Goal: Information Seeking & Learning: Learn about a topic

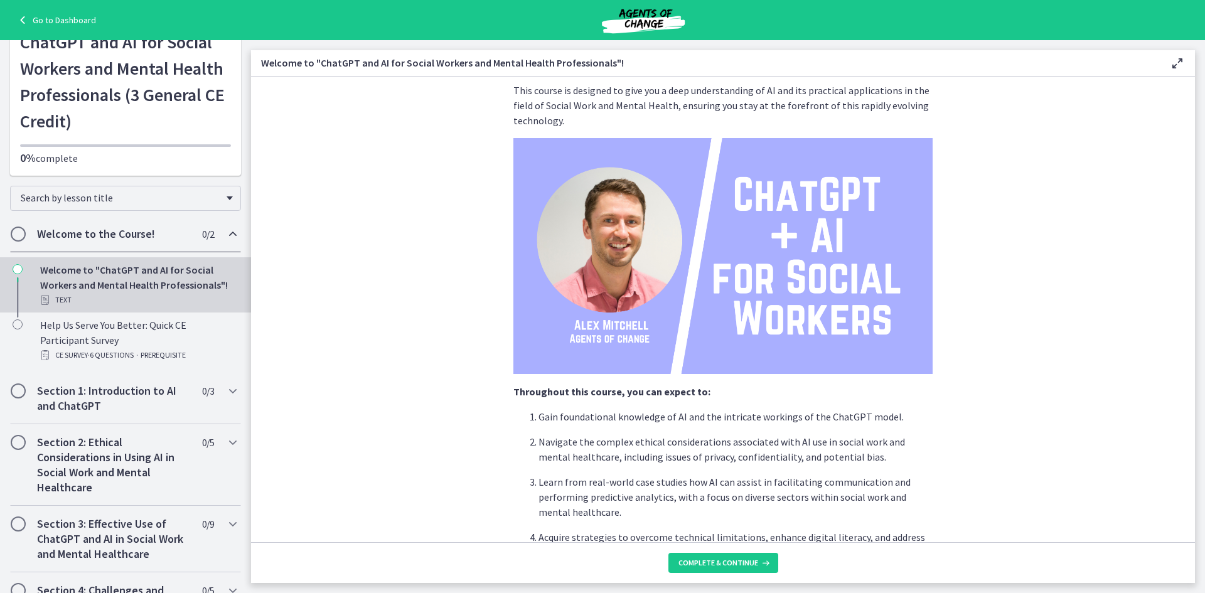
scroll to position [503, 0]
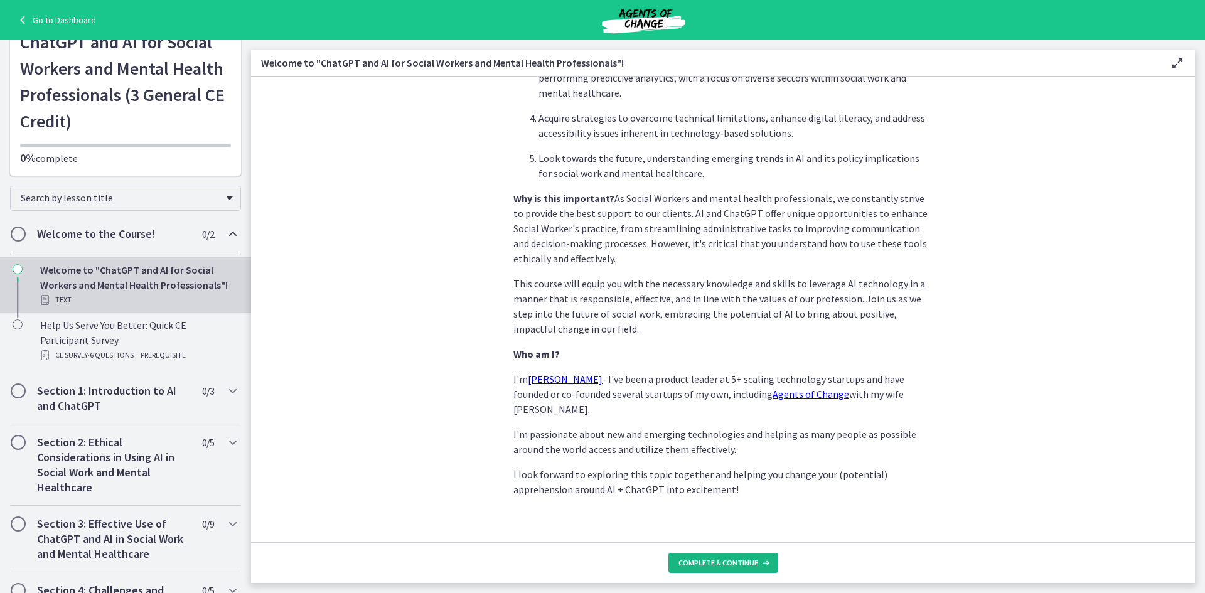
click at [739, 564] on span "Complete & continue" at bounding box center [718, 563] width 80 height 10
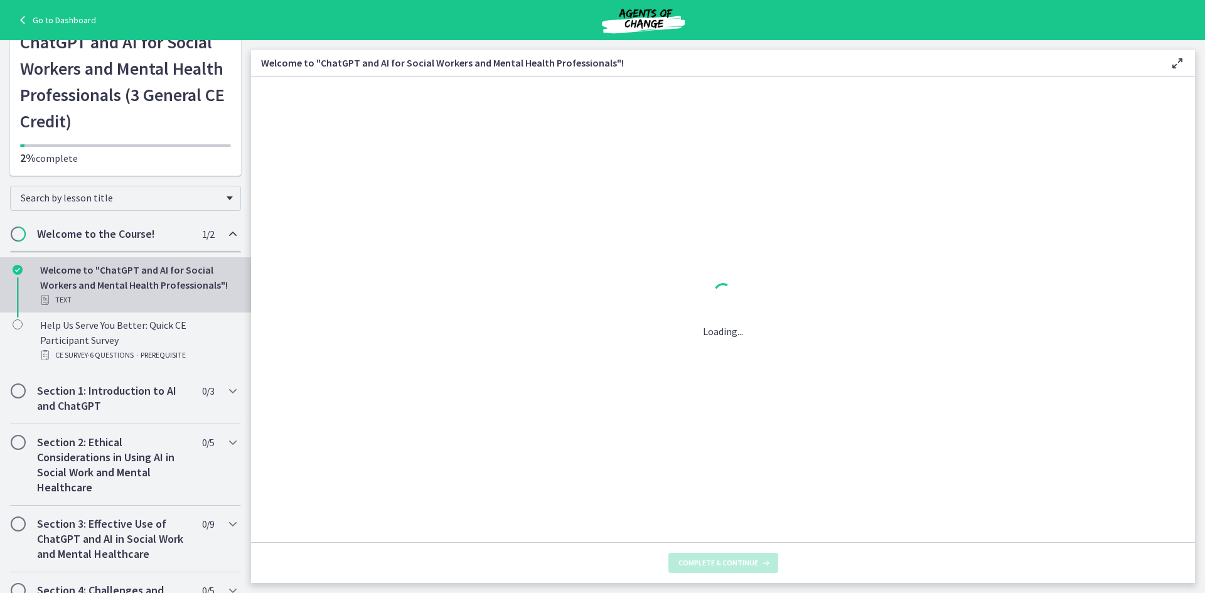
scroll to position [0, 0]
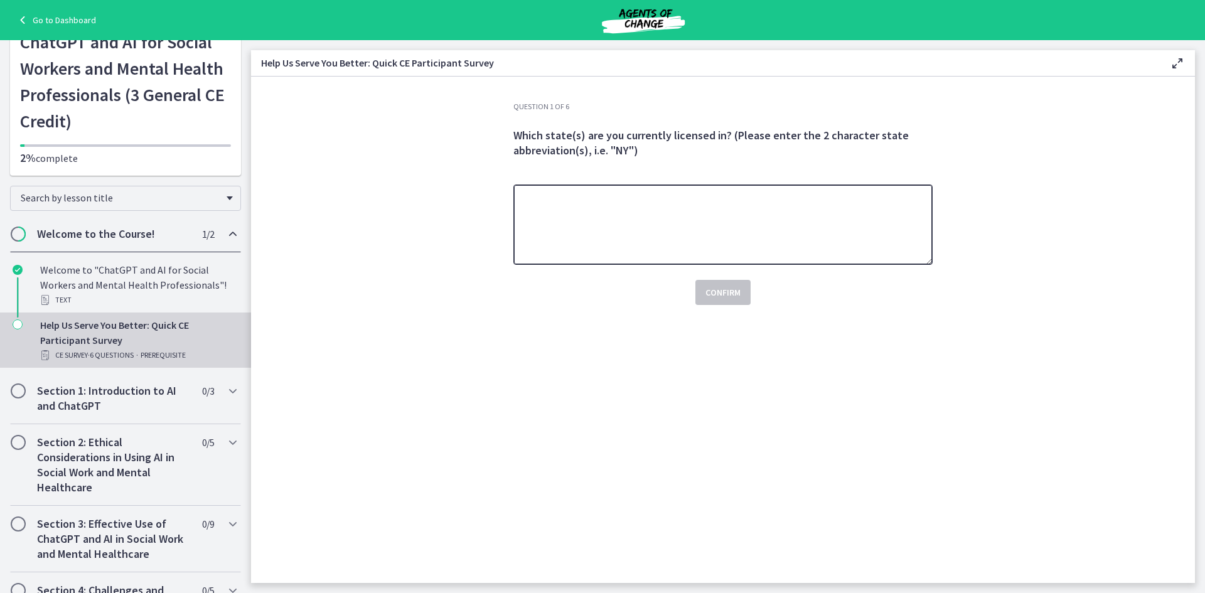
click at [700, 213] on textarea at bounding box center [722, 224] width 419 height 80
type textarea "**"
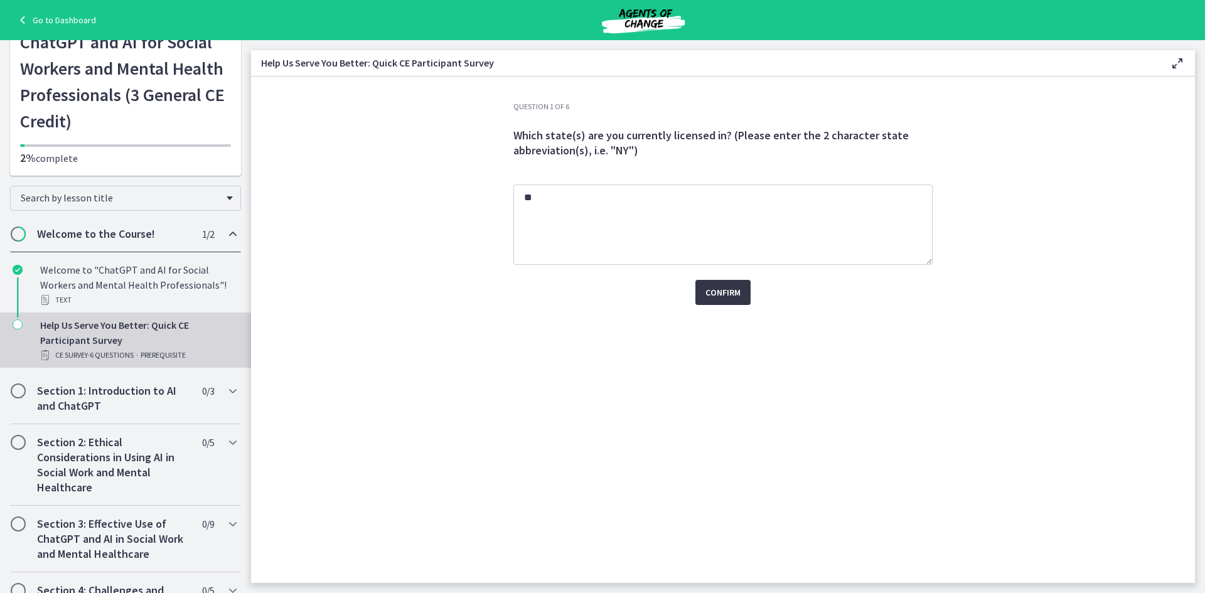
click at [732, 294] on span "Confirm" at bounding box center [722, 292] width 35 height 15
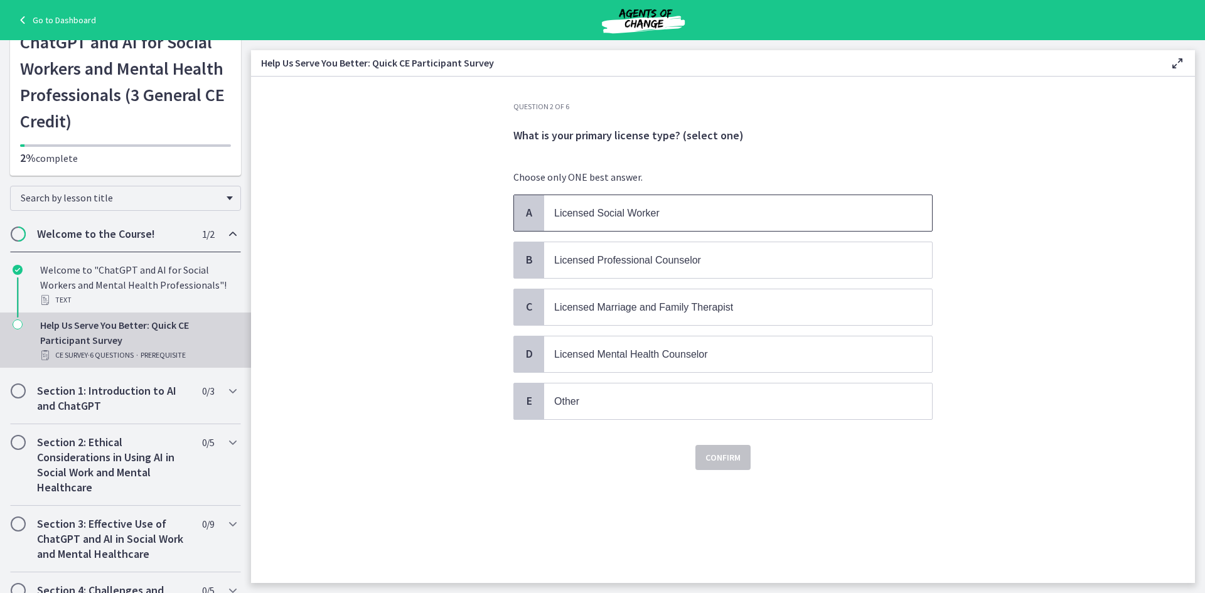
click at [717, 216] on p "Licensed Social Worker" at bounding box center [725, 213] width 343 height 16
click at [722, 460] on span "Confirm" at bounding box center [722, 457] width 35 height 15
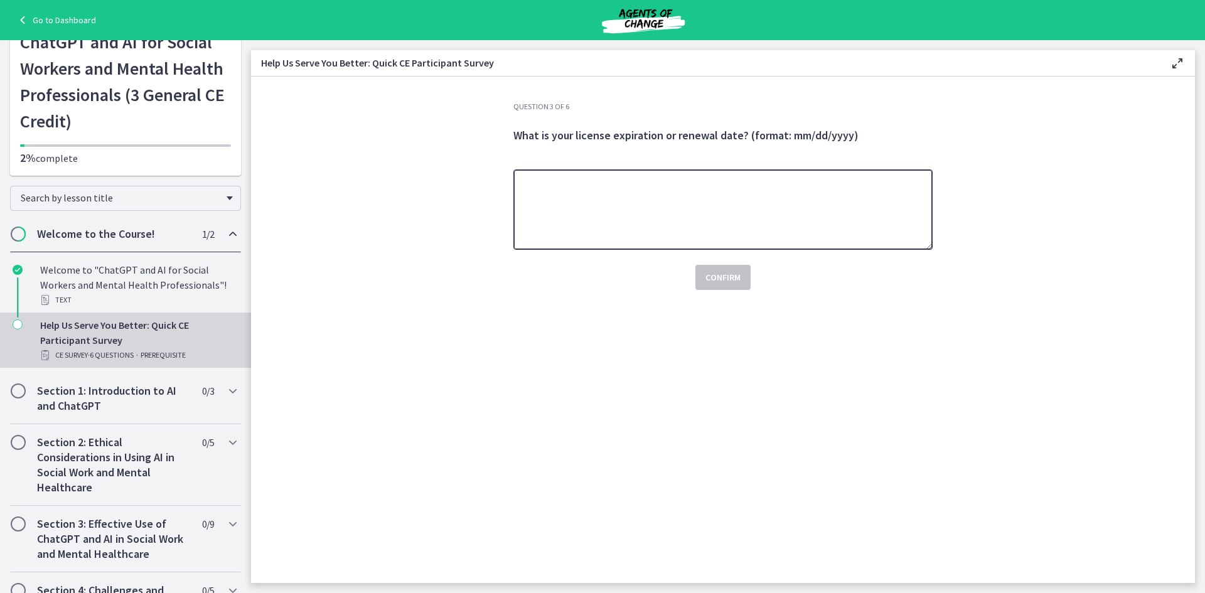
click at [698, 206] on textarea at bounding box center [722, 209] width 419 height 80
type textarea "**********"
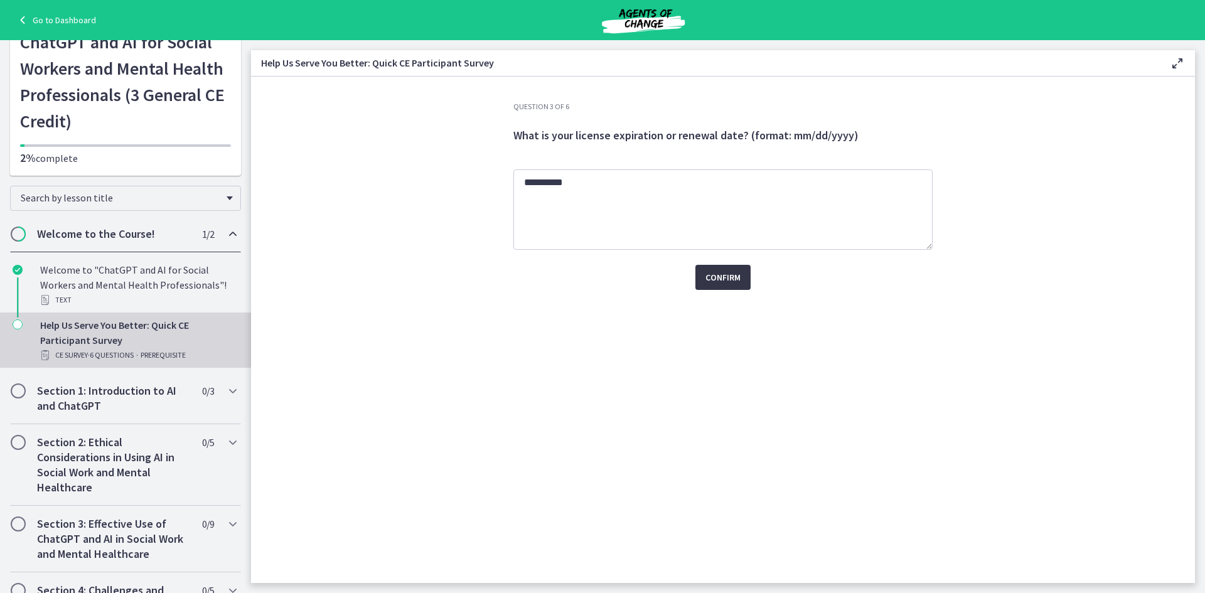
click at [724, 280] on span "Confirm" at bounding box center [722, 277] width 35 height 15
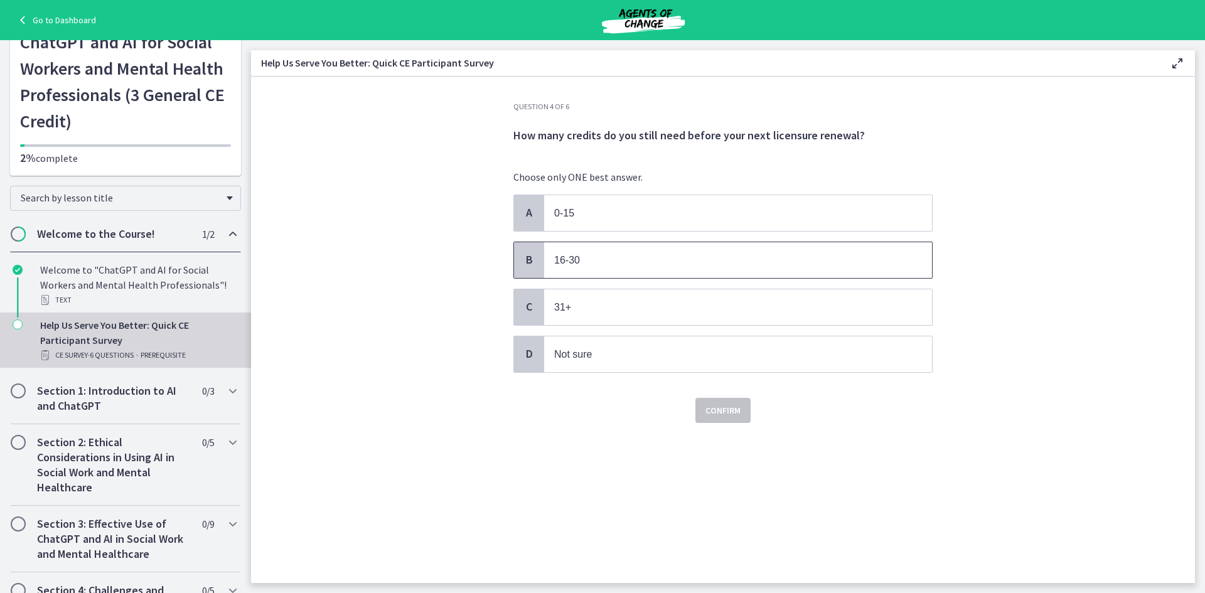
click at [672, 259] on p "16-30" at bounding box center [725, 260] width 343 height 16
click at [729, 412] on span "Confirm" at bounding box center [722, 410] width 35 height 15
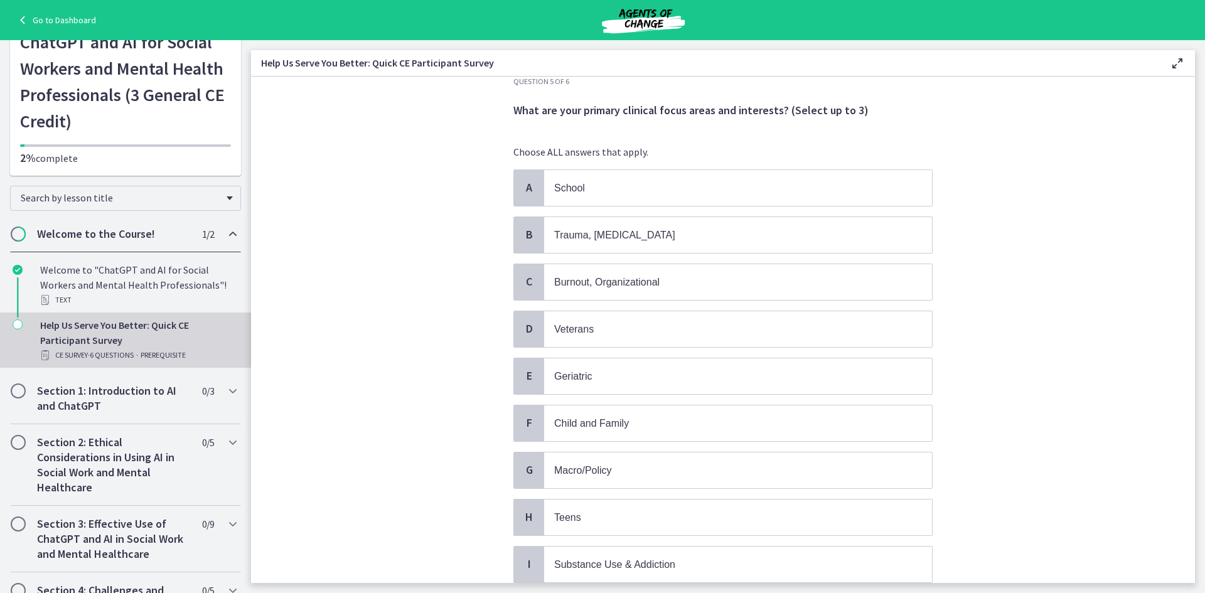
scroll to position [24, 0]
click at [629, 242] on p "Trauma, PTSD" at bounding box center [725, 236] width 343 height 16
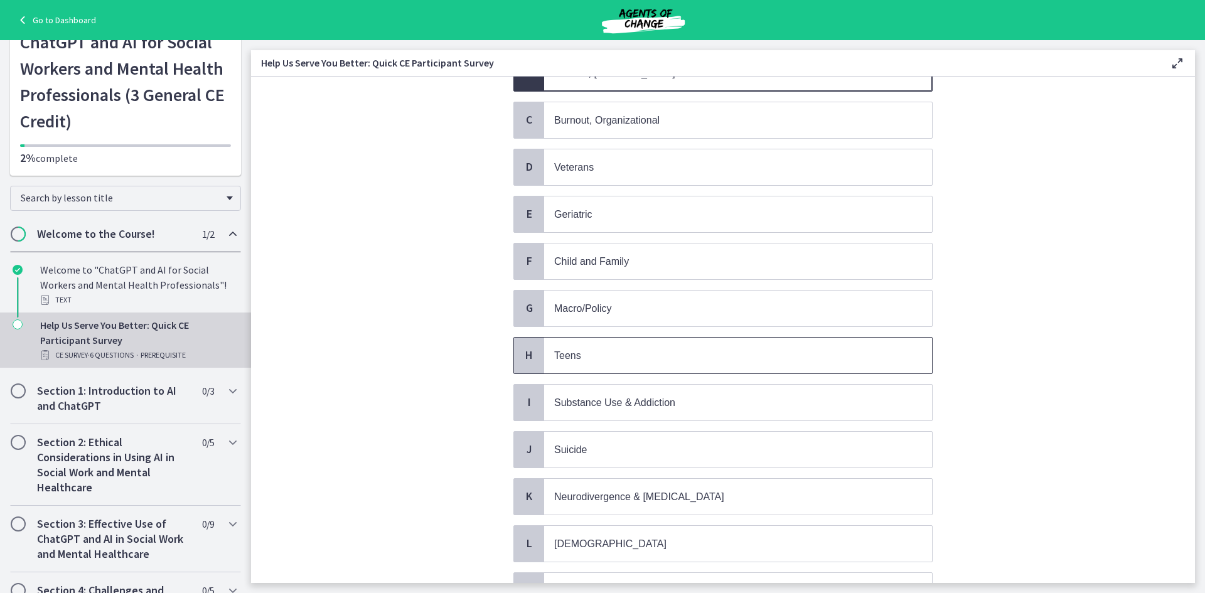
scroll to position [188, 0]
click at [634, 389] on span "Substance Use & Addiction" at bounding box center [738, 402] width 388 height 36
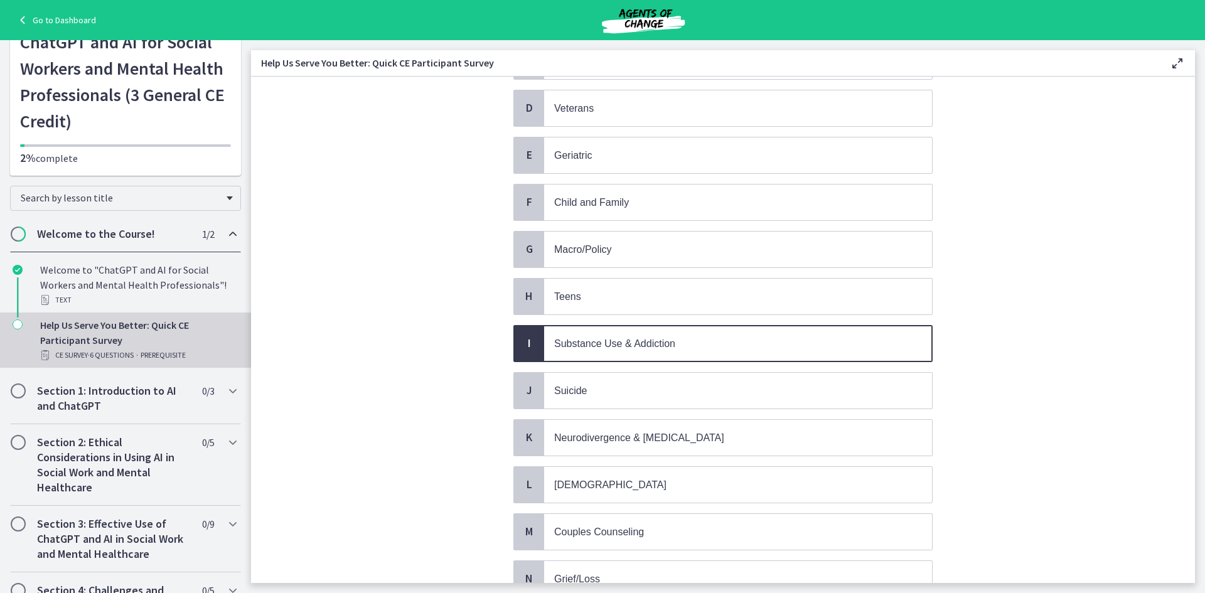
scroll to position [247, 0]
click at [619, 393] on p "Suicide" at bounding box center [725, 390] width 343 height 16
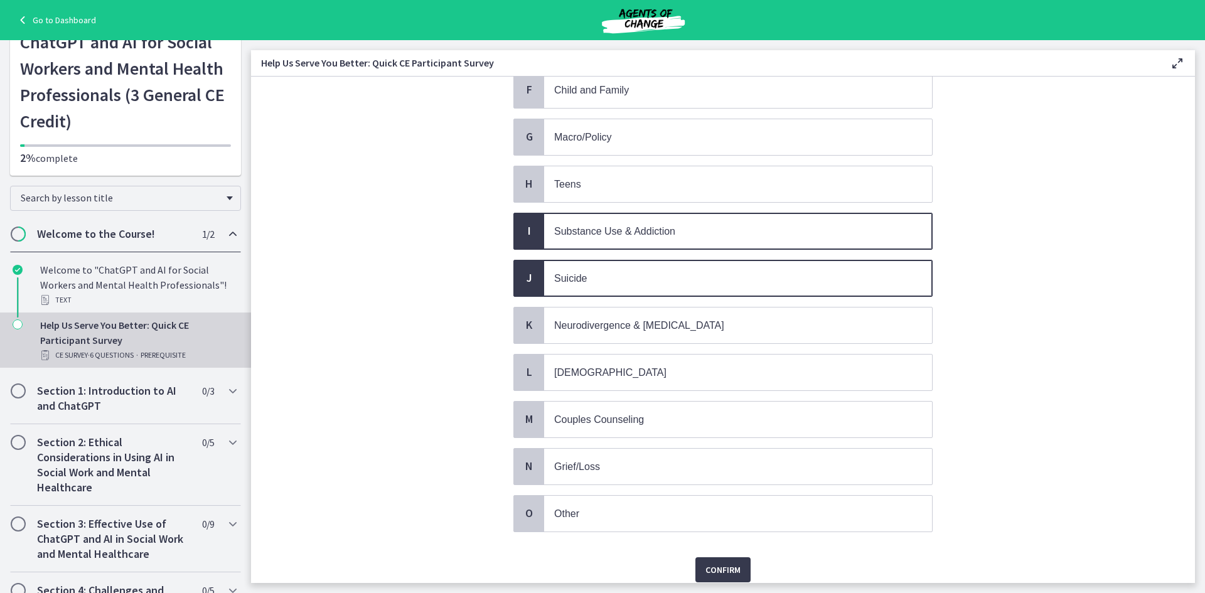
scroll to position [408, 0]
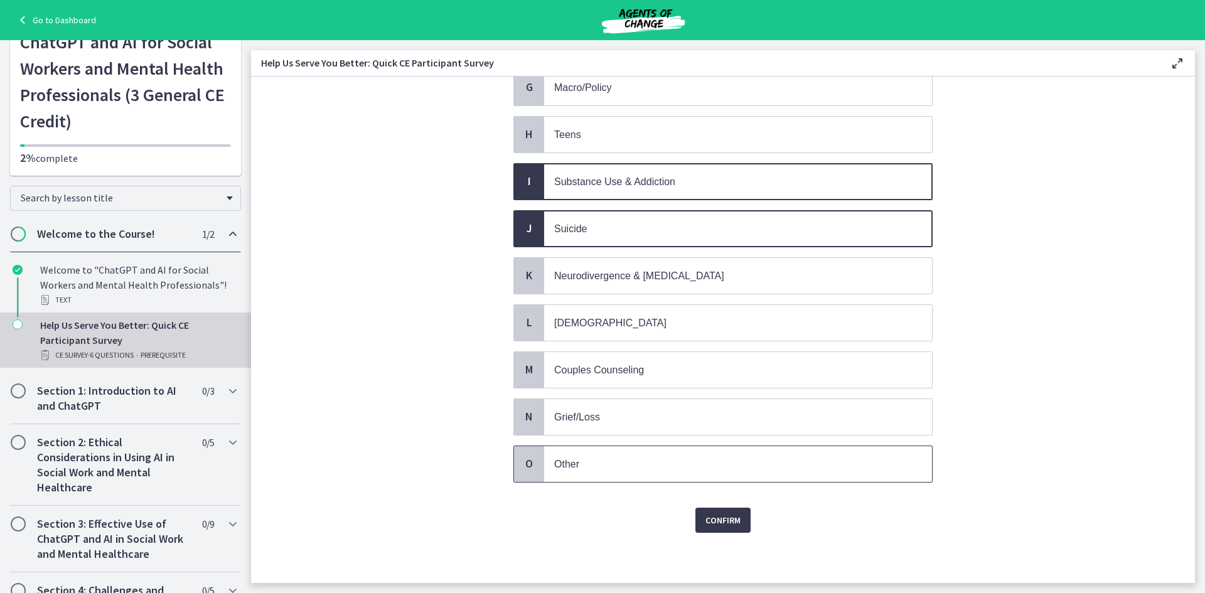
click at [702, 479] on span "Other" at bounding box center [738, 464] width 388 height 36
click at [718, 525] on span "Confirm" at bounding box center [722, 520] width 35 height 15
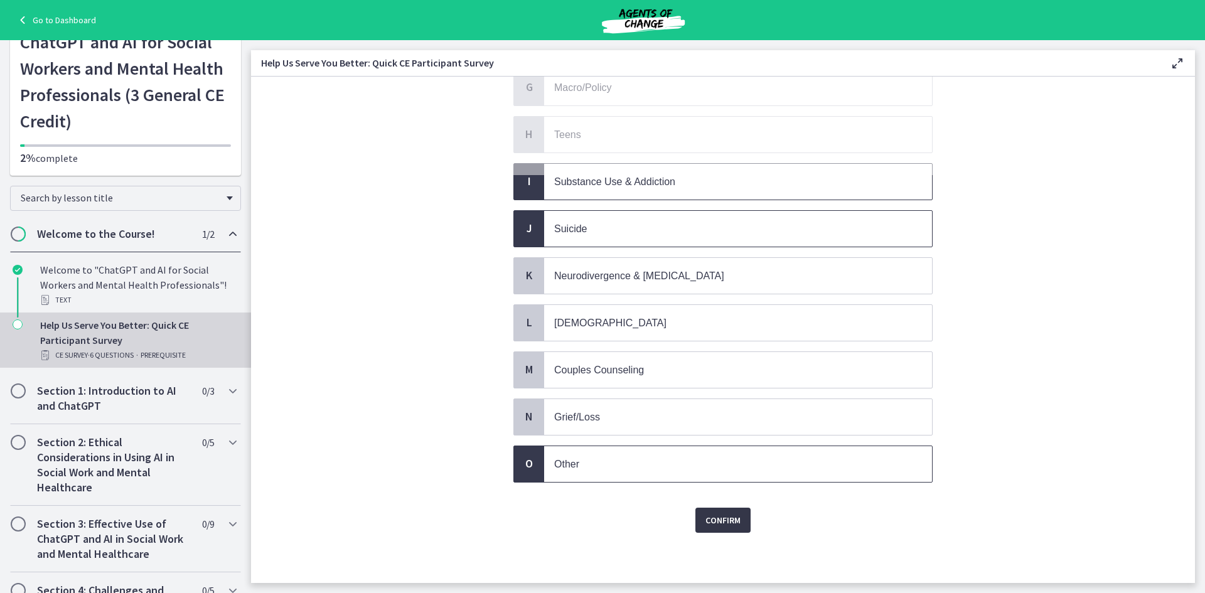
scroll to position [0, 0]
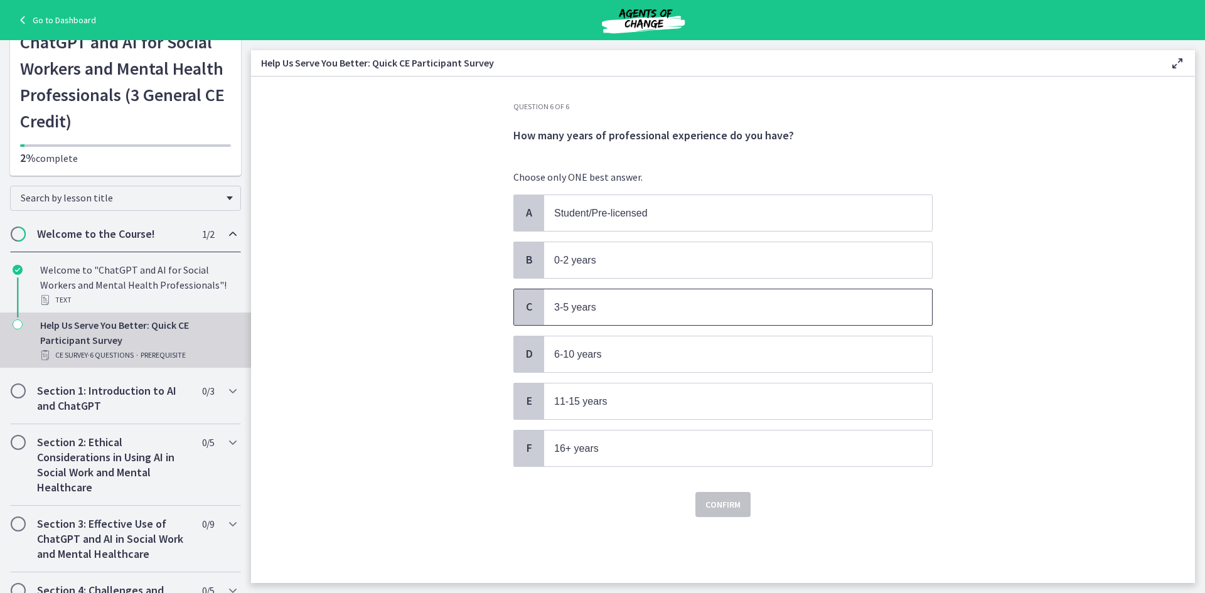
click at [629, 308] on p "3-5 years" at bounding box center [725, 307] width 343 height 16
click at [733, 503] on span "Confirm" at bounding box center [722, 504] width 35 height 15
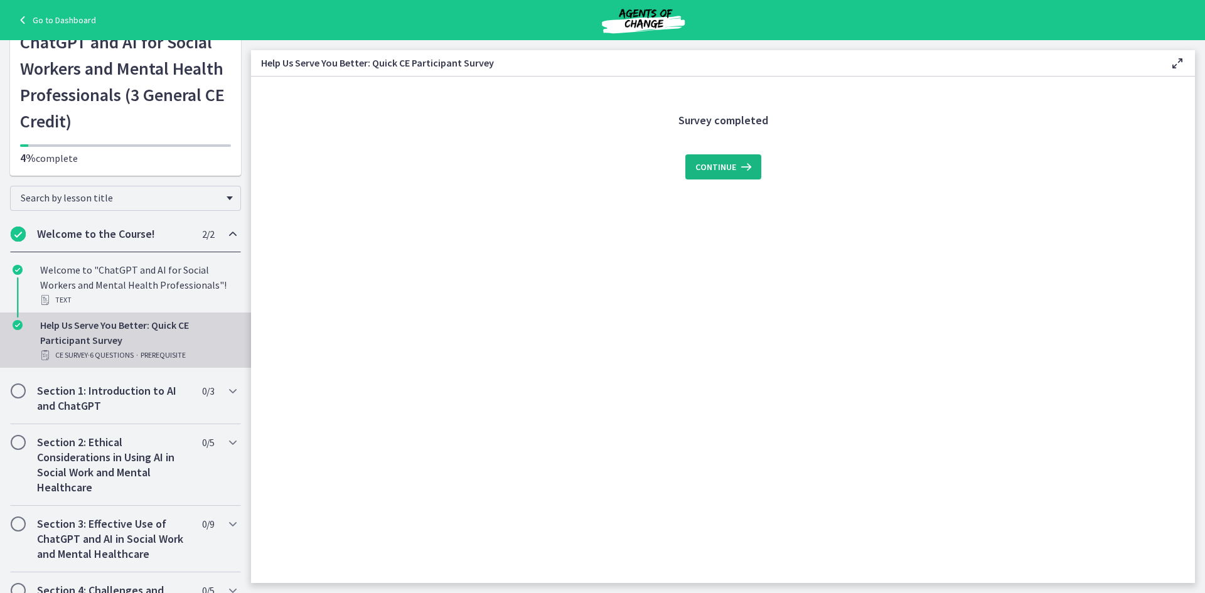
click at [710, 166] on span "Continue" at bounding box center [715, 166] width 41 height 15
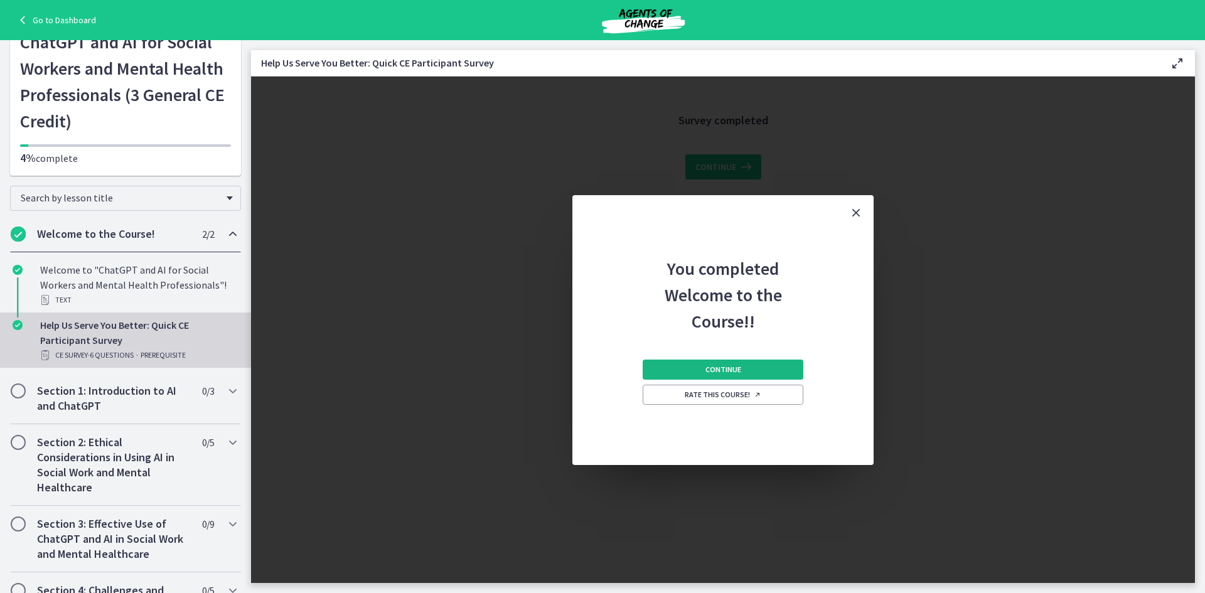
click at [730, 368] on span "Continue" at bounding box center [723, 370] width 36 height 10
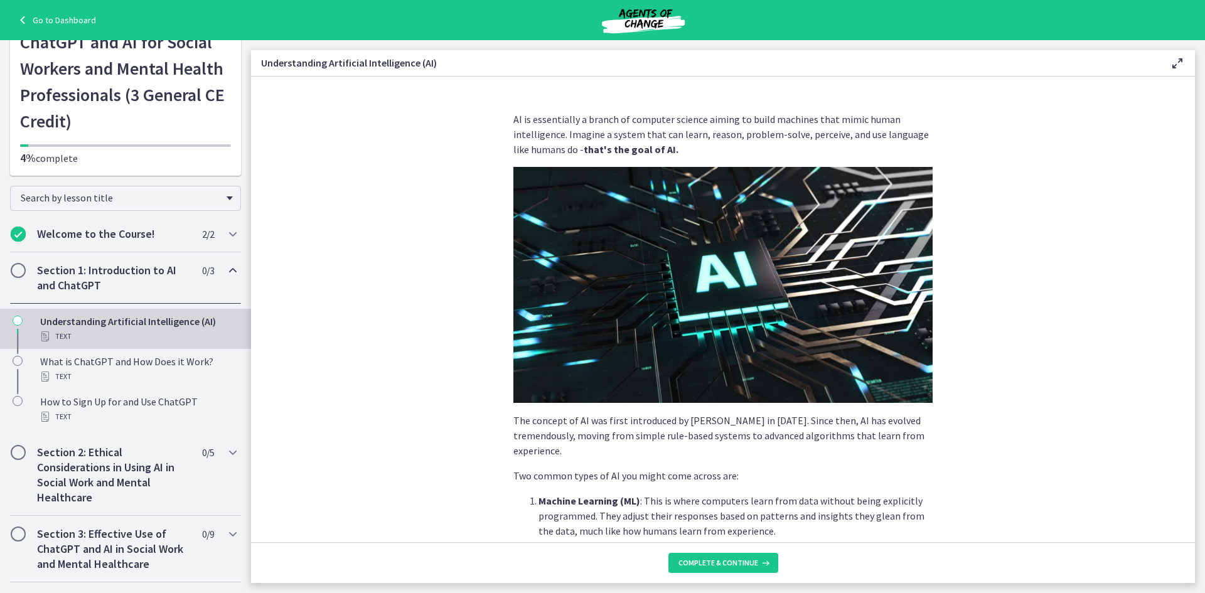
scroll to position [457, 0]
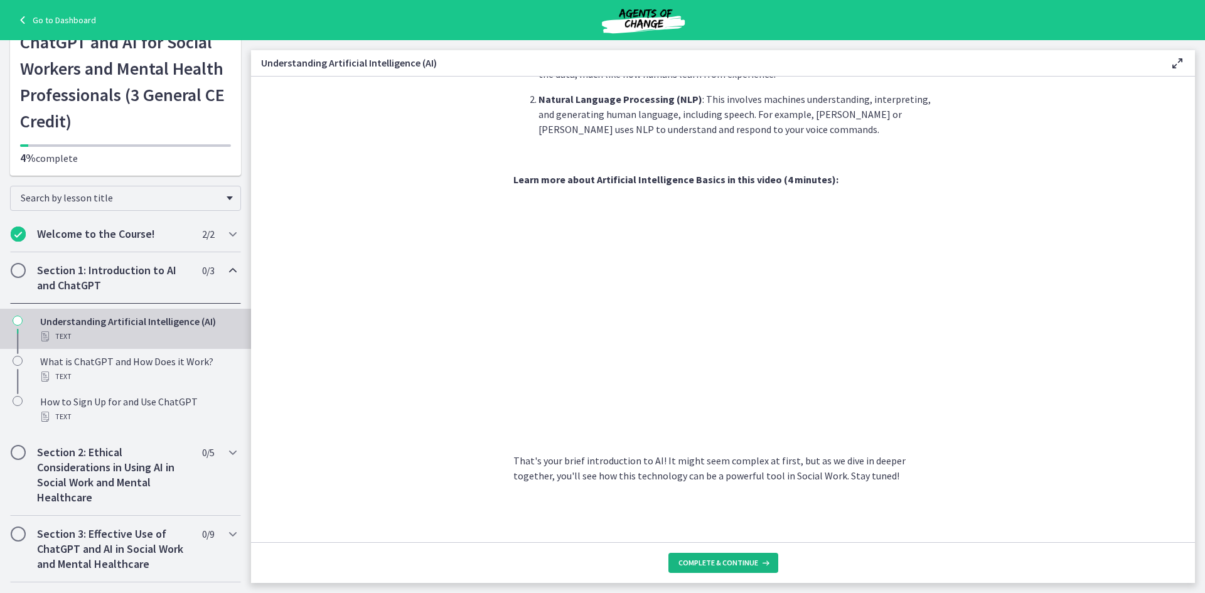
click at [745, 563] on span "Complete & continue" at bounding box center [718, 563] width 80 height 10
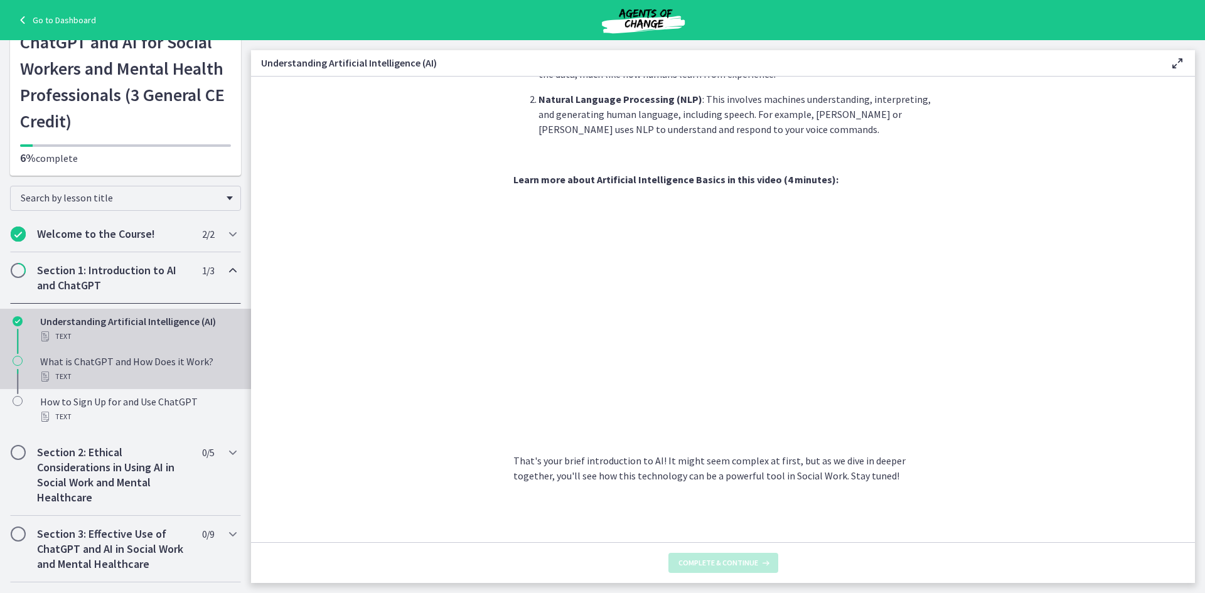
click at [152, 365] on div "What is ChatGPT and How Does it Work? Text" at bounding box center [138, 369] width 196 height 30
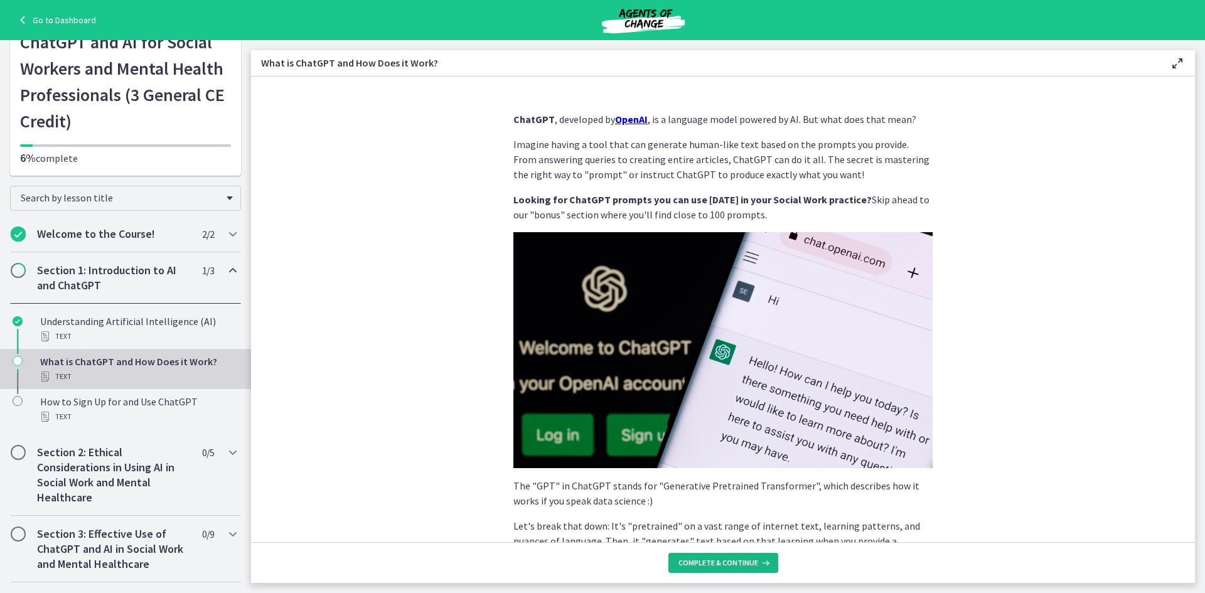
click at [729, 558] on span "Complete & continue" at bounding box center [718, 563] width 80 height 10
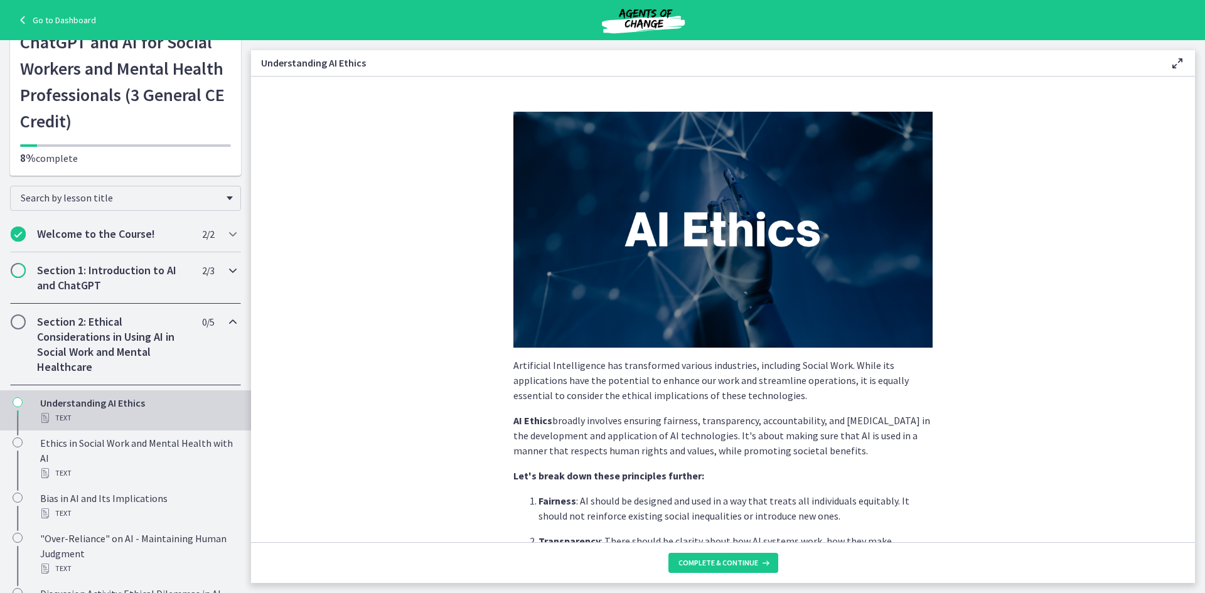
click at [137, 286] on h2 "Section 1: Introduction to AI and ChatGPT" at bounding box center [113, 278] width 153 height 30
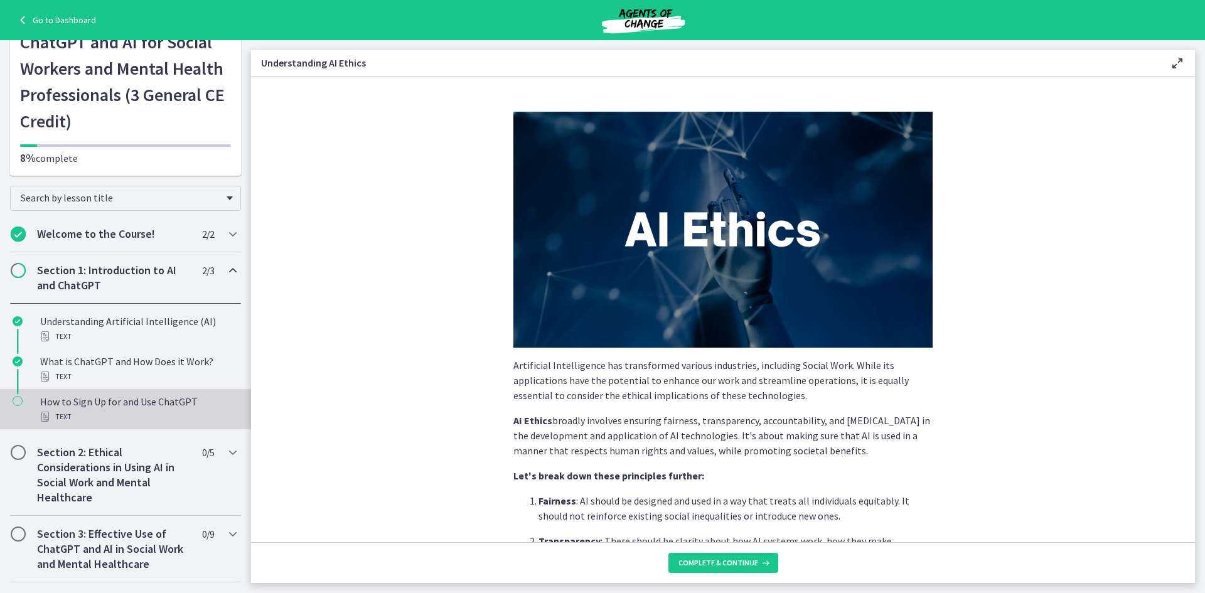
click at [126, 404] on div "How to Sign Up for and Use ChatGPT Text" at bounding box center [138, 409] width 196 height 30
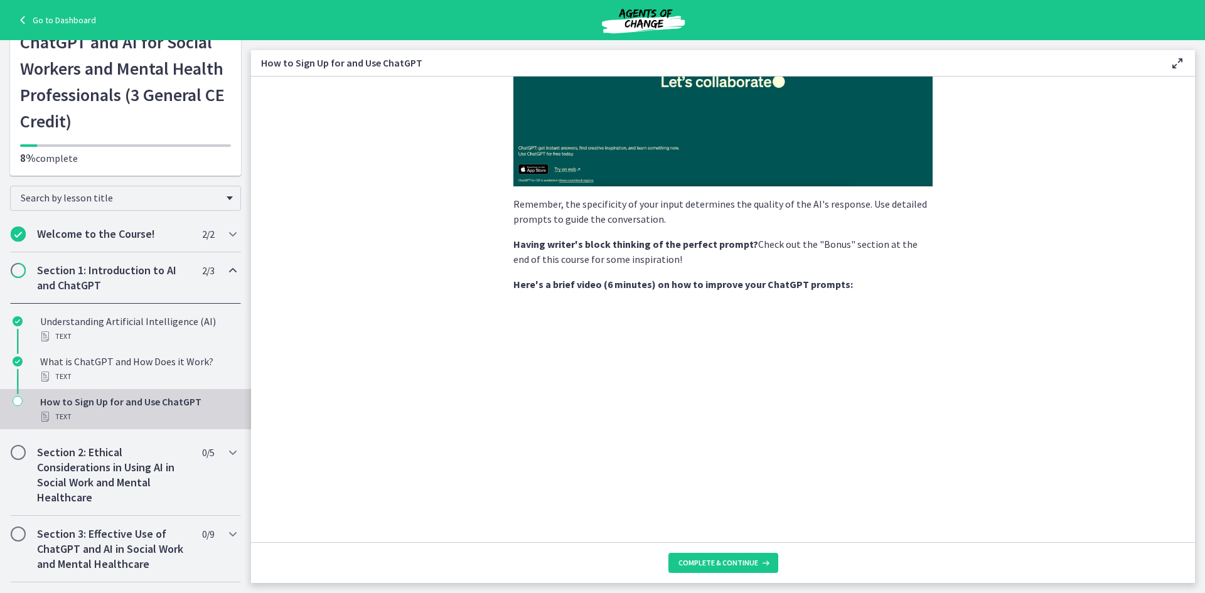
scroll to position [586, 0]
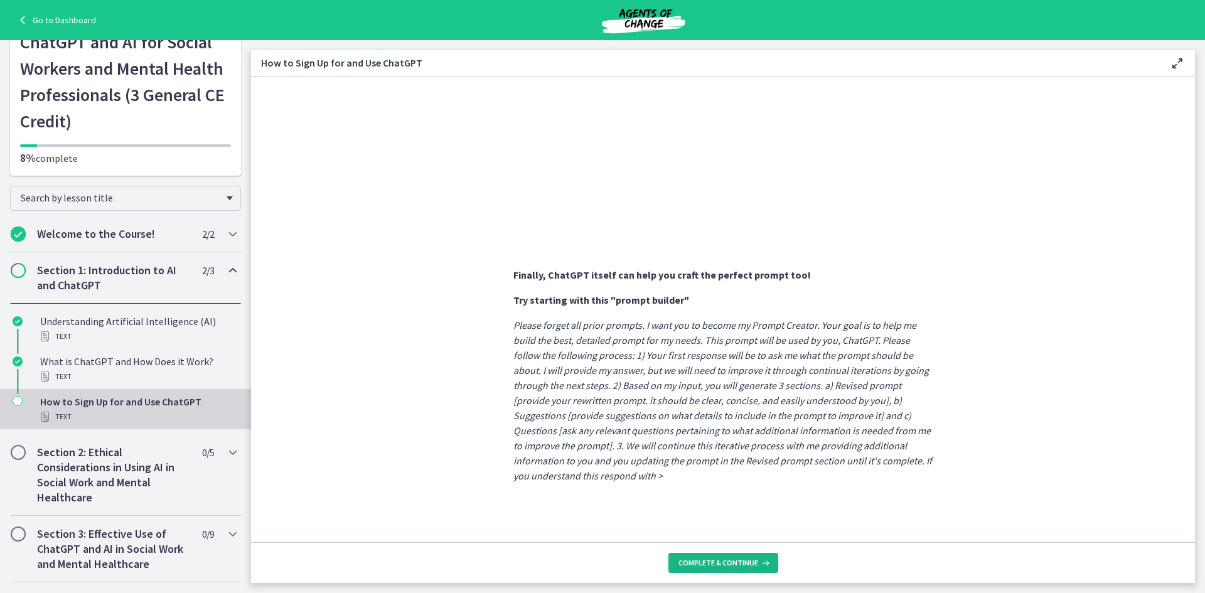
click at [724, 560] on span "Complete & continue" at bounding box center [718, 563] width 80 height 10
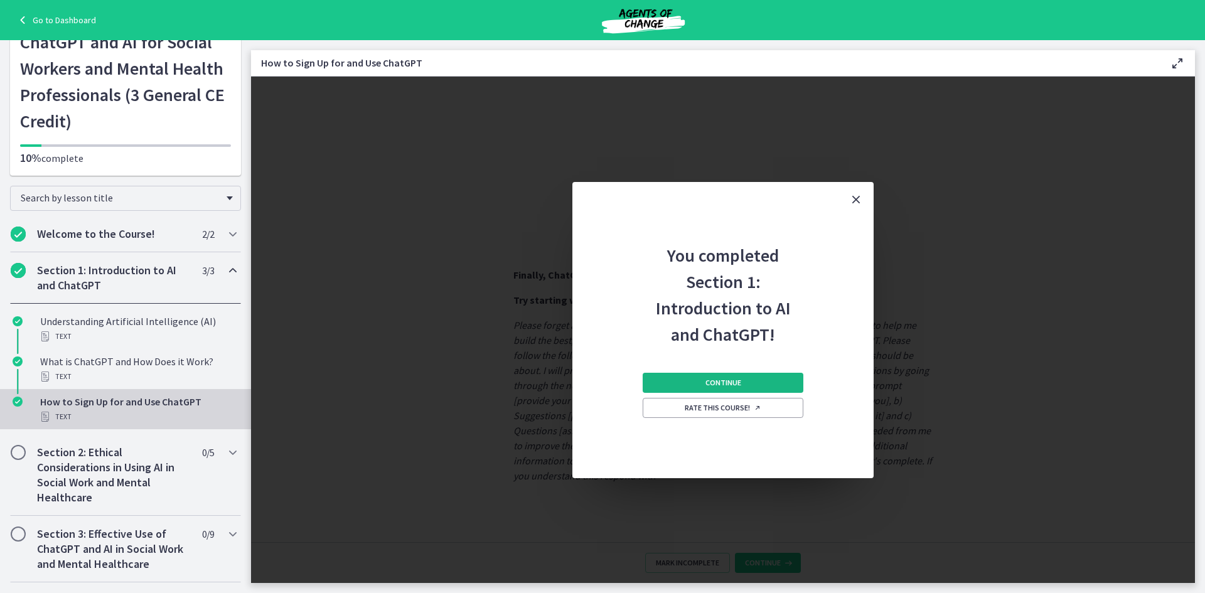
click at [750, 385] on button "Continue" at bounding box center [723, 383] width 161 height 20
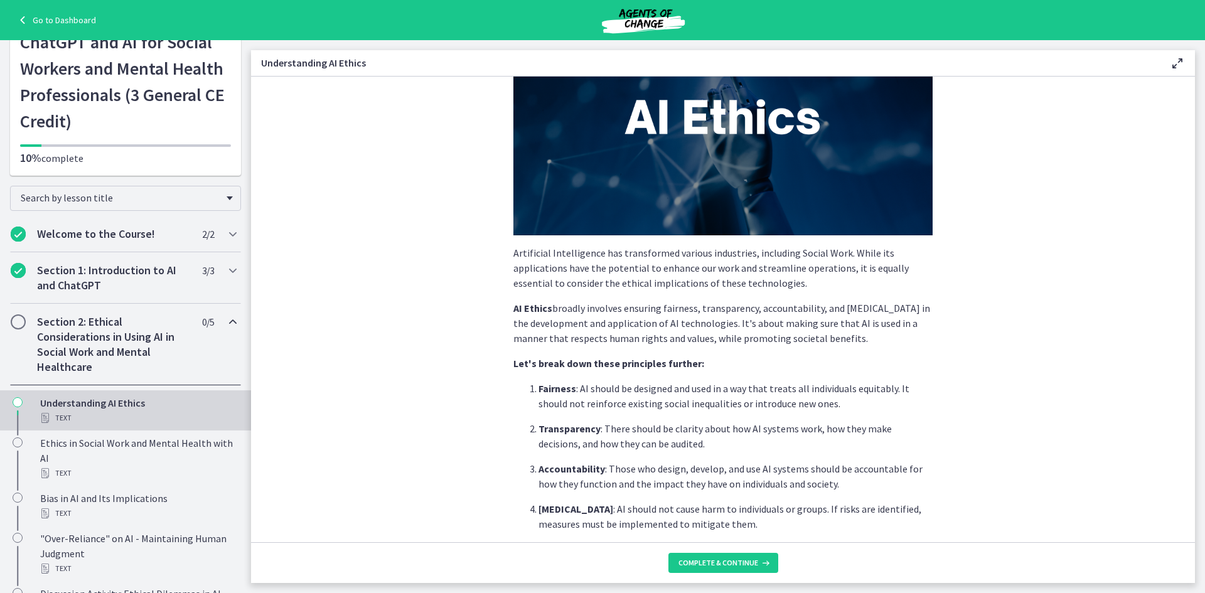
scroll to position [115, 0]
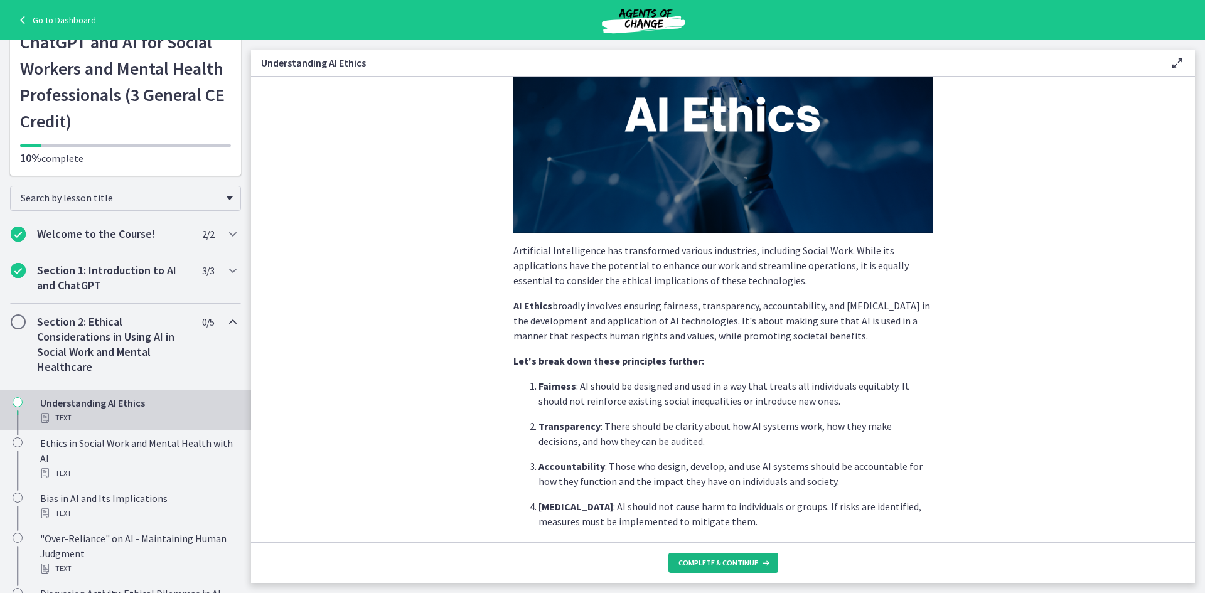
click at [720, 561] on span "Complete & continue" at bounding box center [718, 563] width 80 height 10
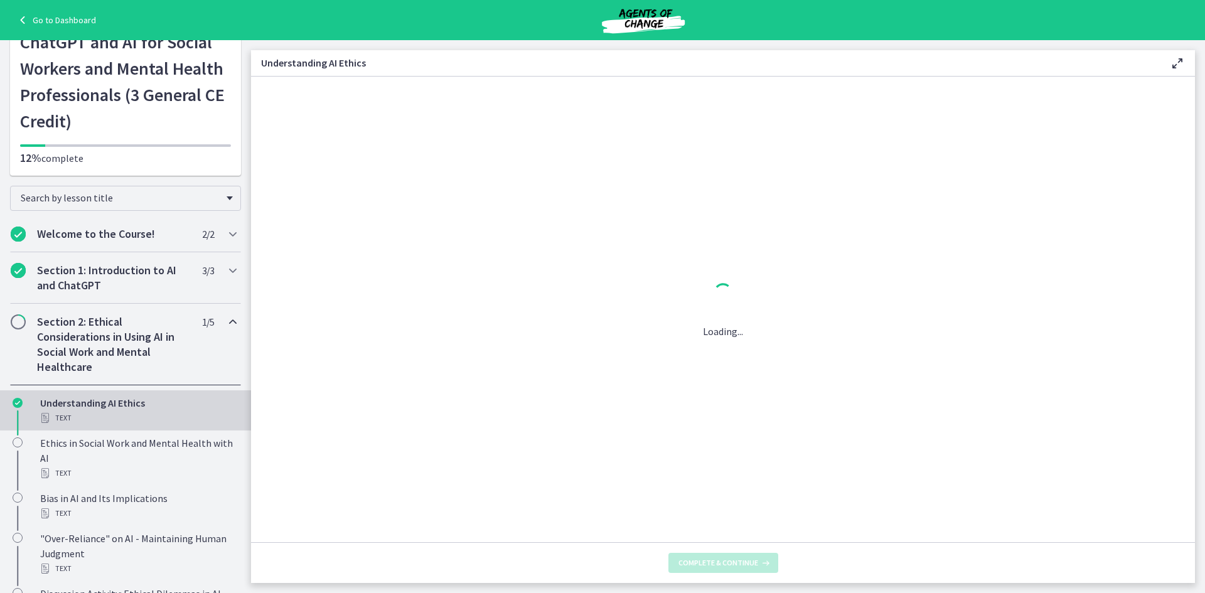
scroll to position [0, 0]
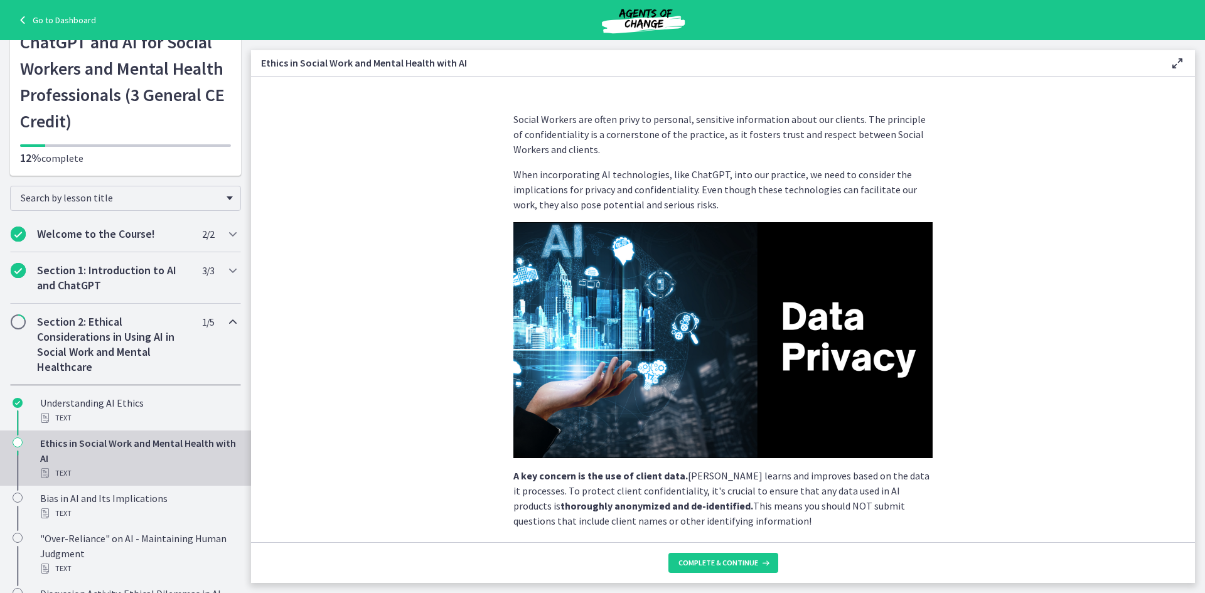
scroll to position [227, 0]
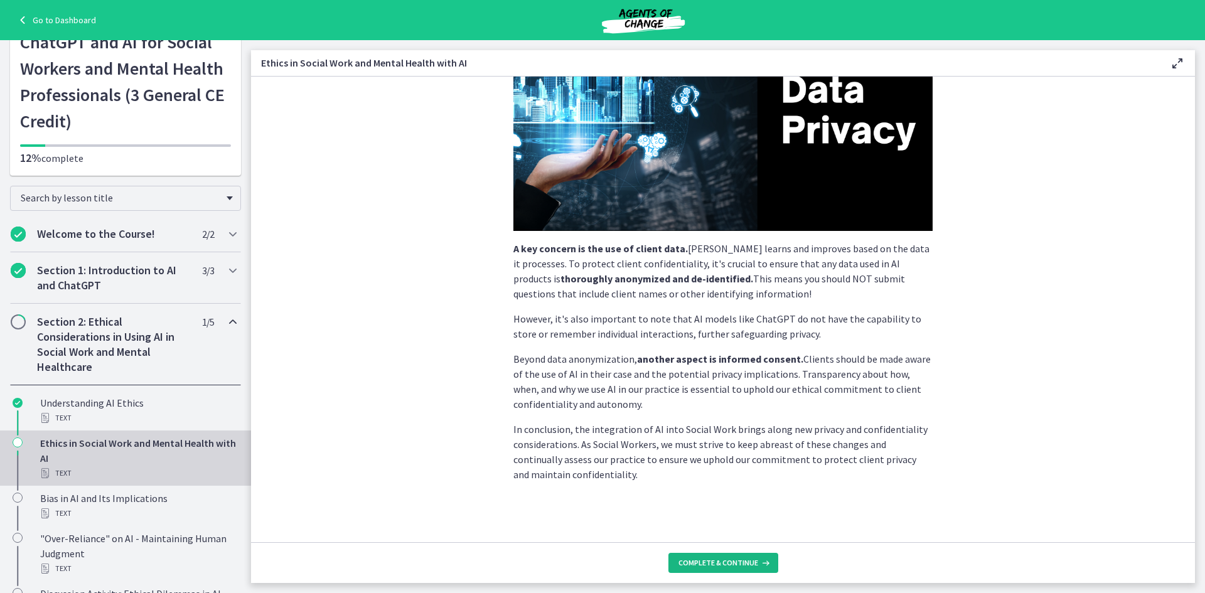
click at [710, 565] on span "Complete & continue" at bounding box center [718, 563] width 80 height 10
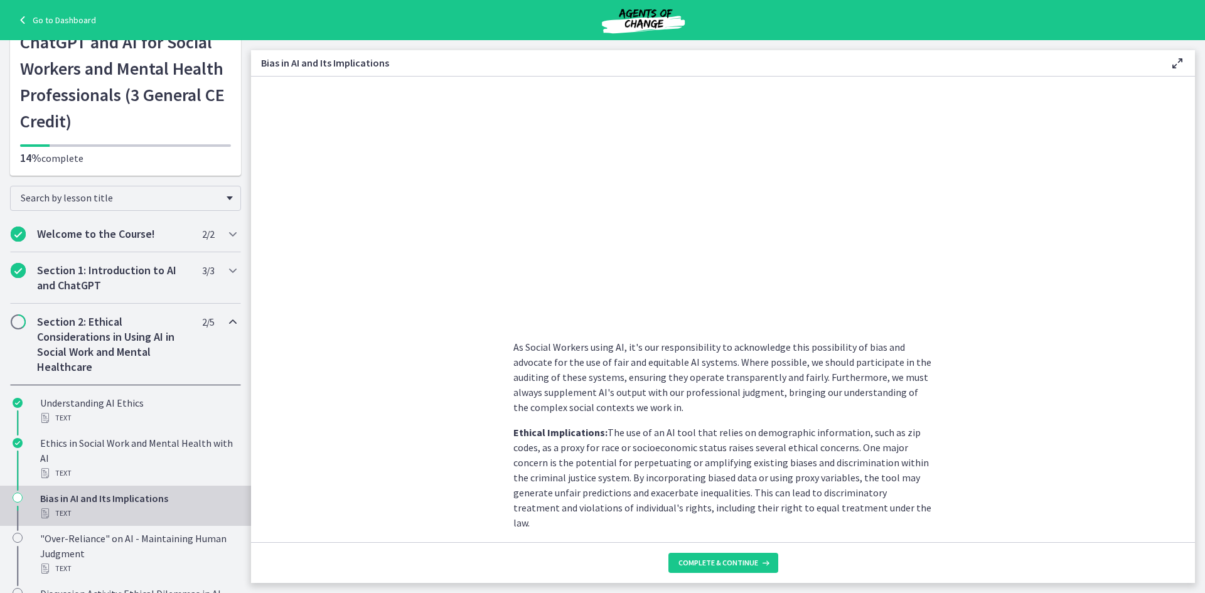
scroll to position [600, 0]
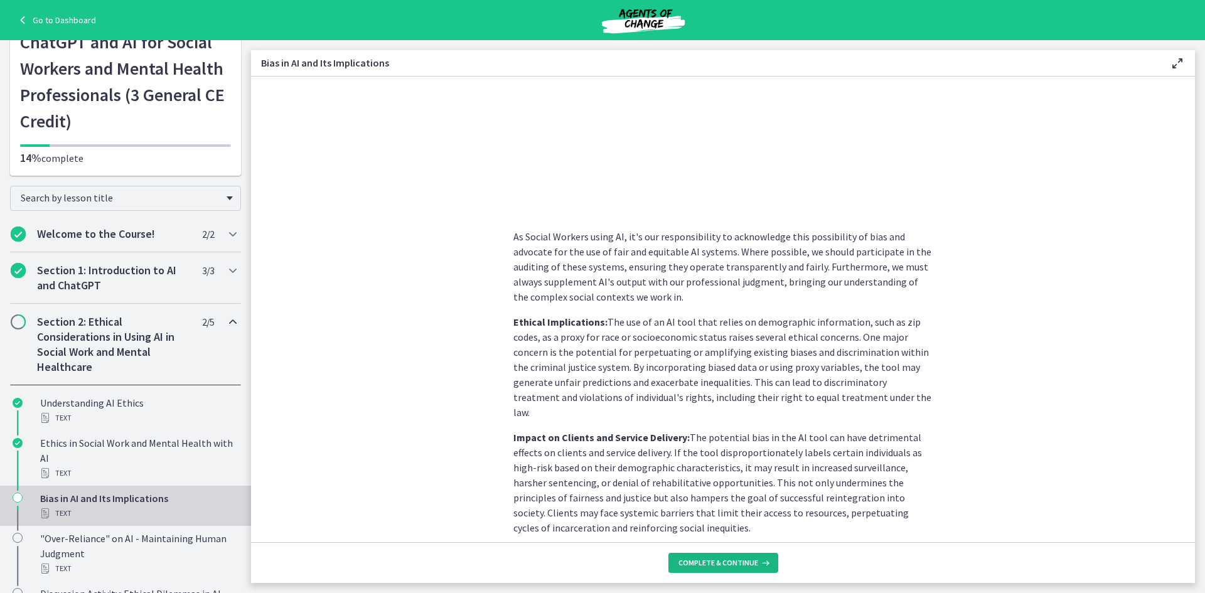
click at [725, 566] on span "Complete & continue" at bounding box center [718, 563] width 80 height 10
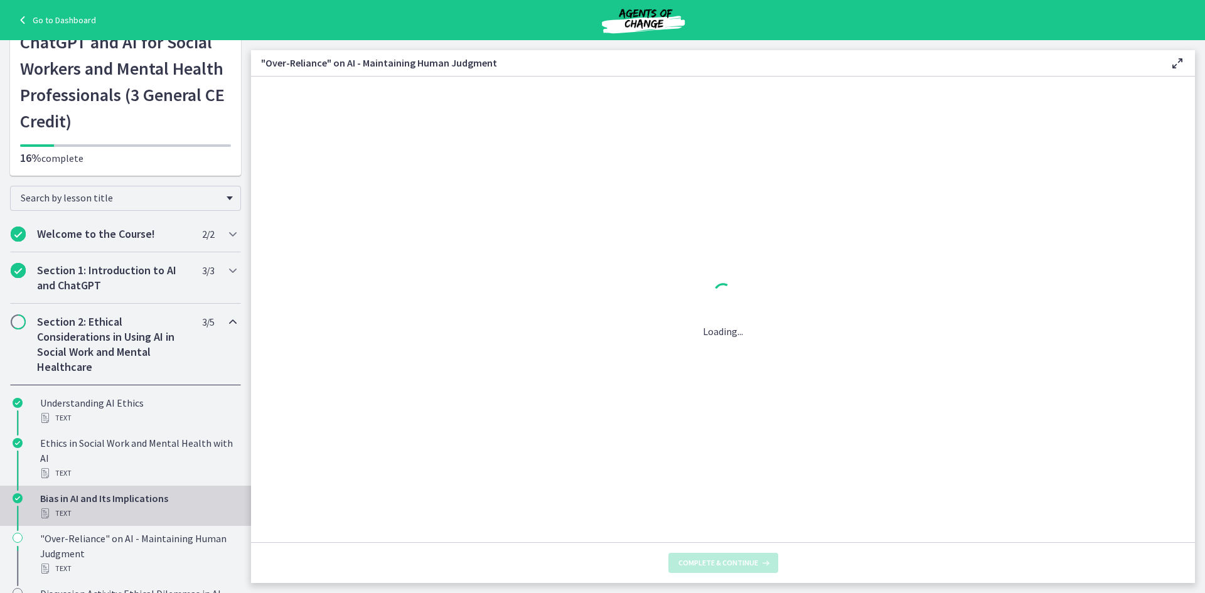
scroll to position [0, 0]
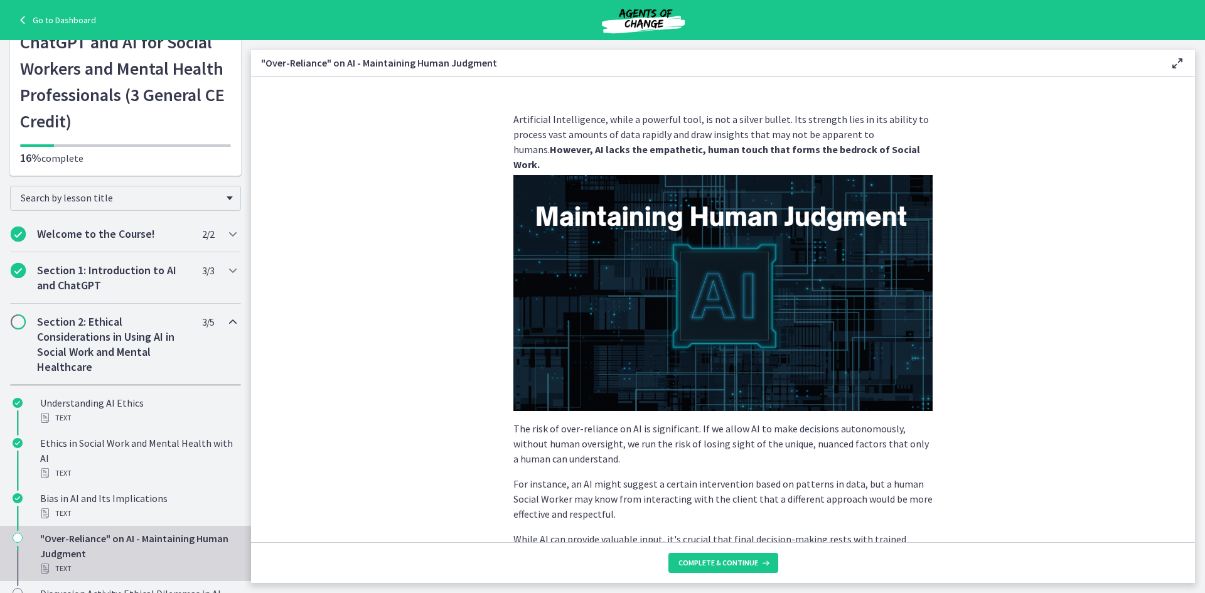
click at [124, 336] on h2 "Section 2: Ethical Considerations in Using AI in Social Work and Mental Healthc…" at bounding box center [113, 344] width 153 height 60
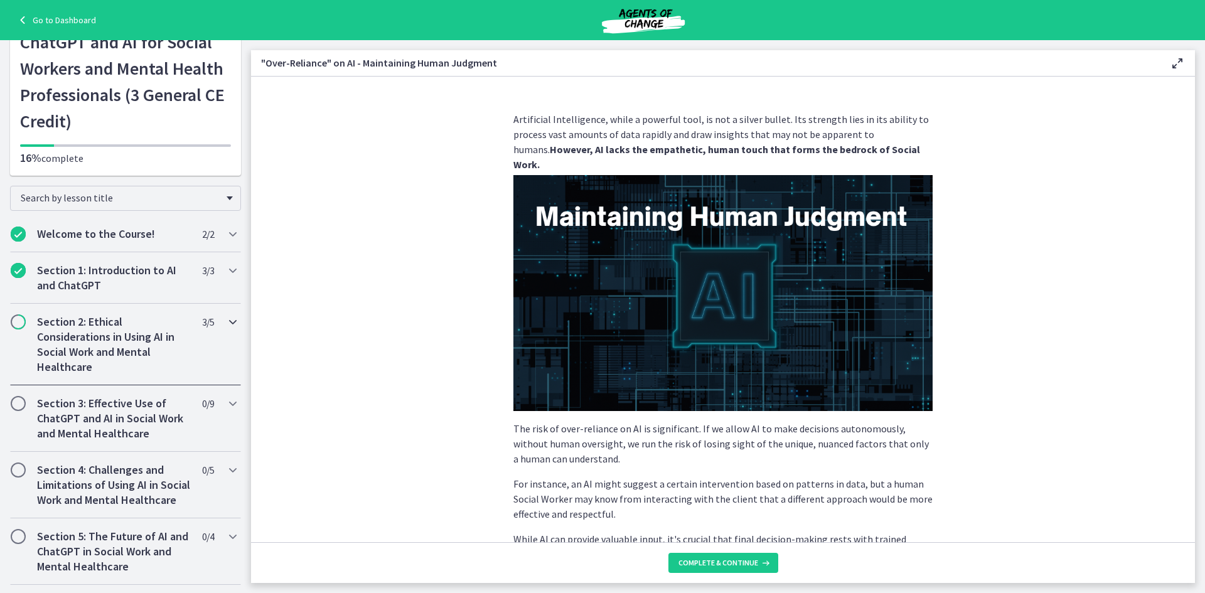
scroll to position [220, 0]
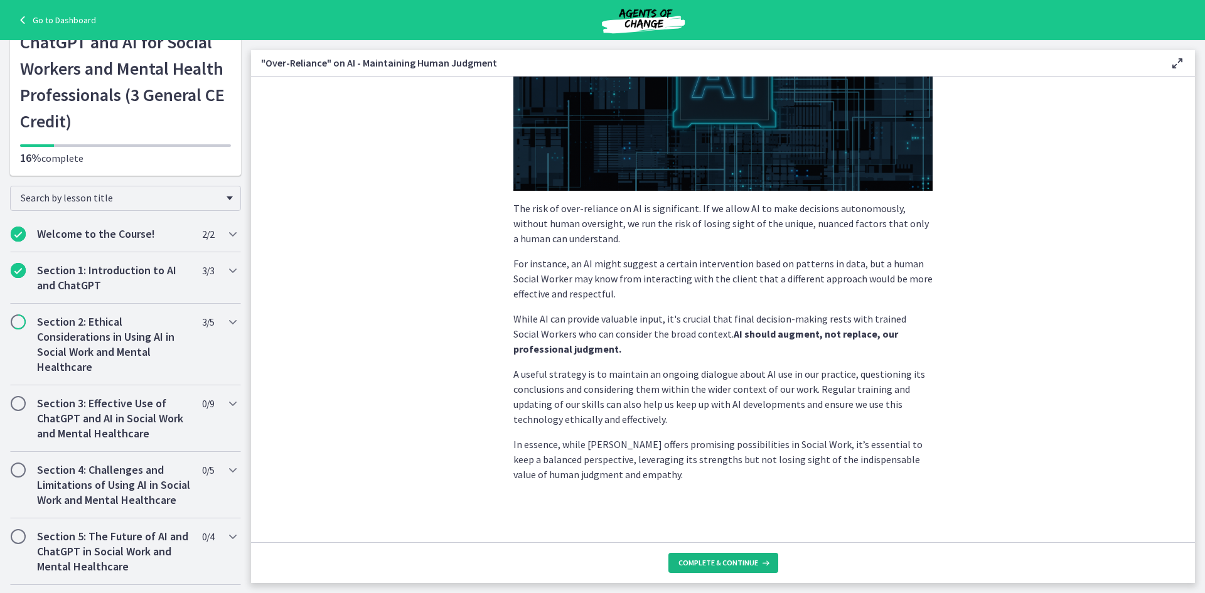
click at [707, 559] on span "Complete & continue" at bounding box center [718, 563] width 80 height 10
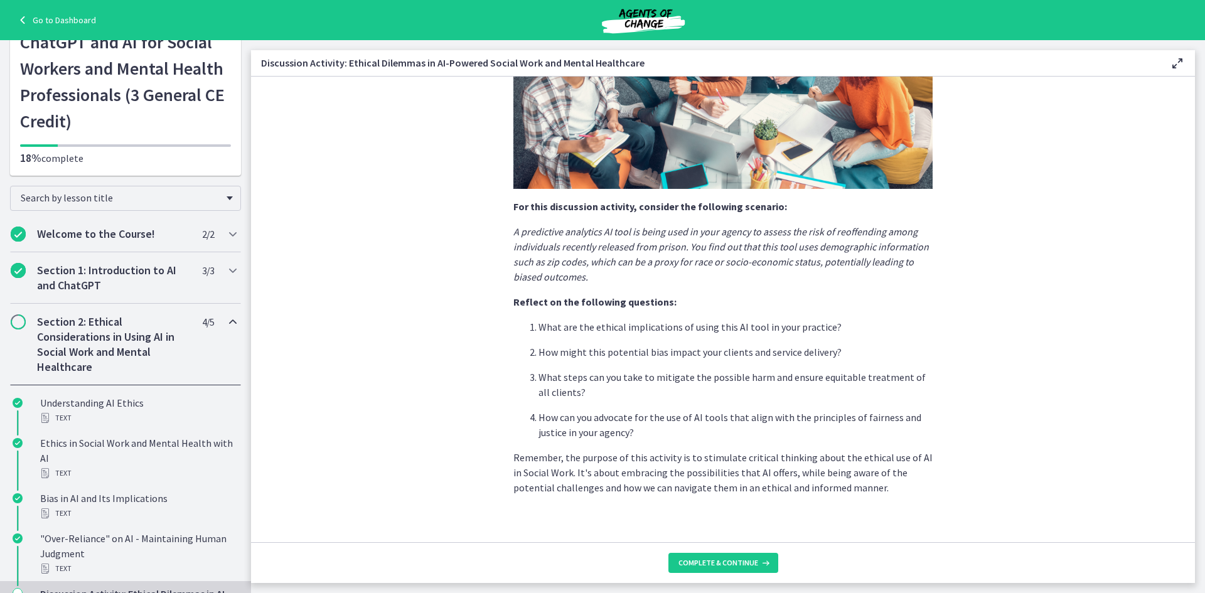
scroll to position [227, 0]
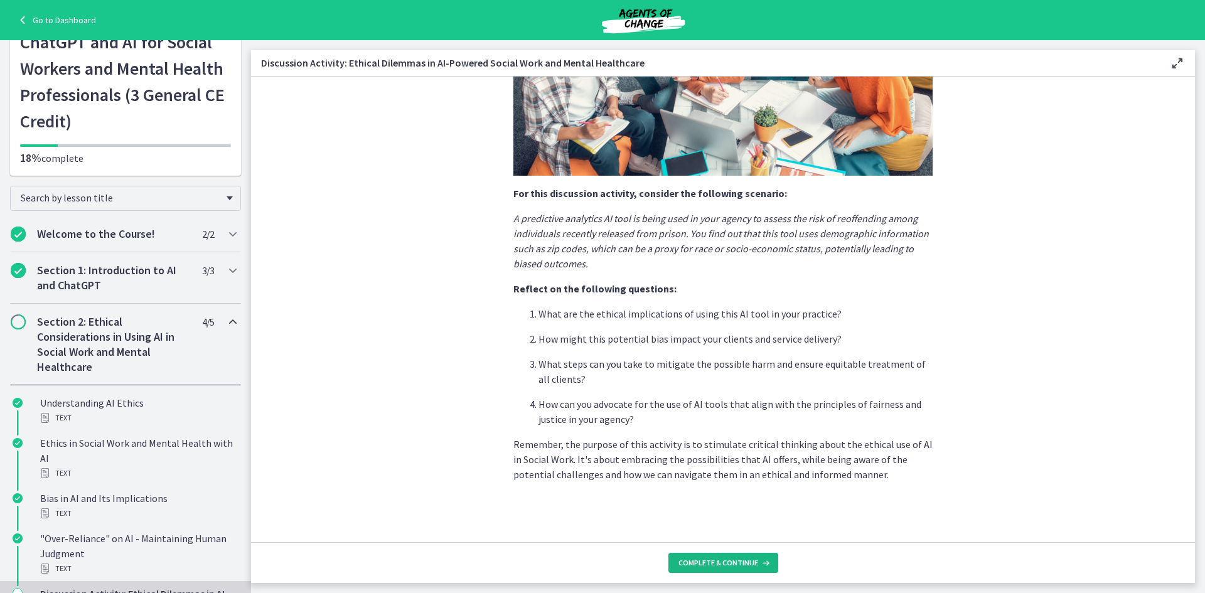
click at [722, 561] on span "Complete & continue" at bounding box center [718, 563] width 80 height 10
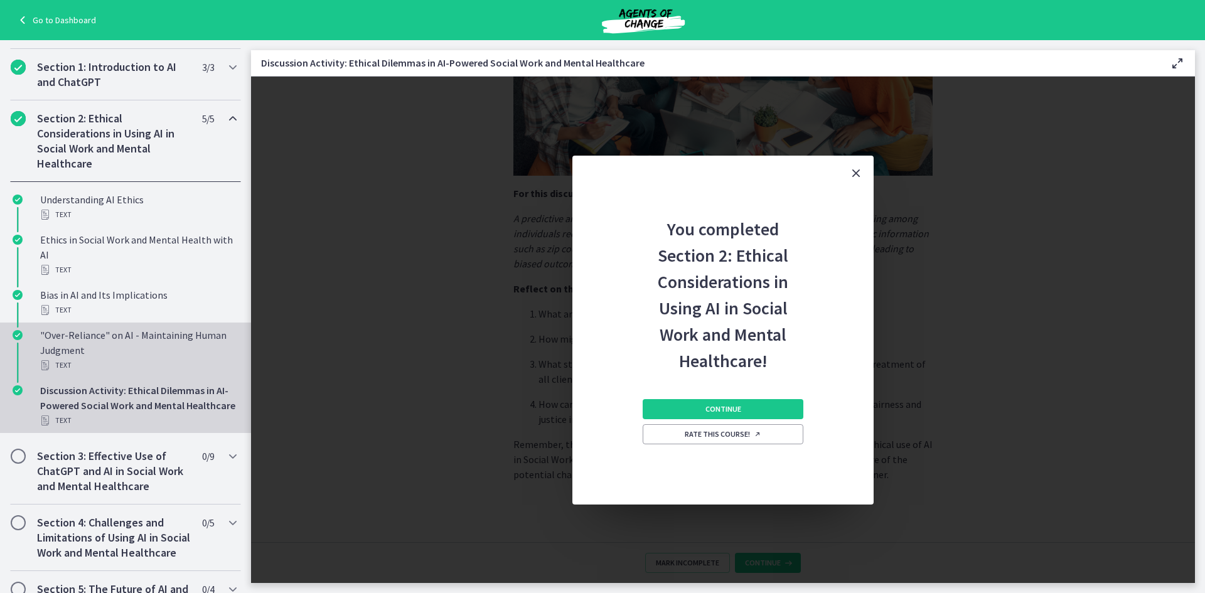
scroll to position [235, 0]
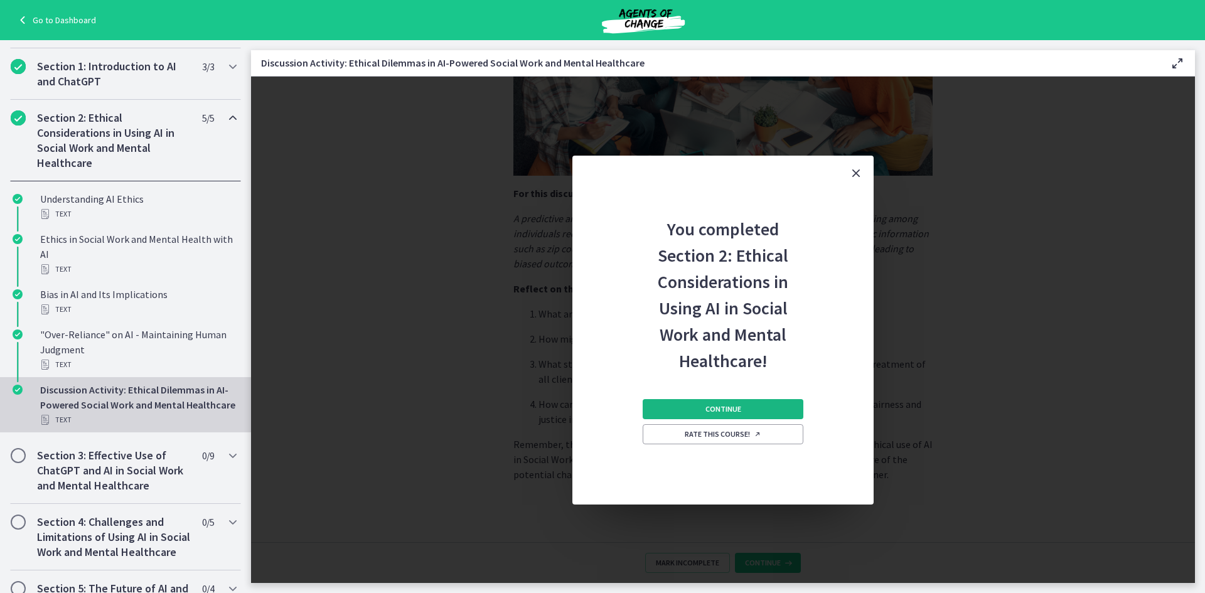
click at [698, 409] on button "Continue" at bounding box center [723, 409] width 161 height 20
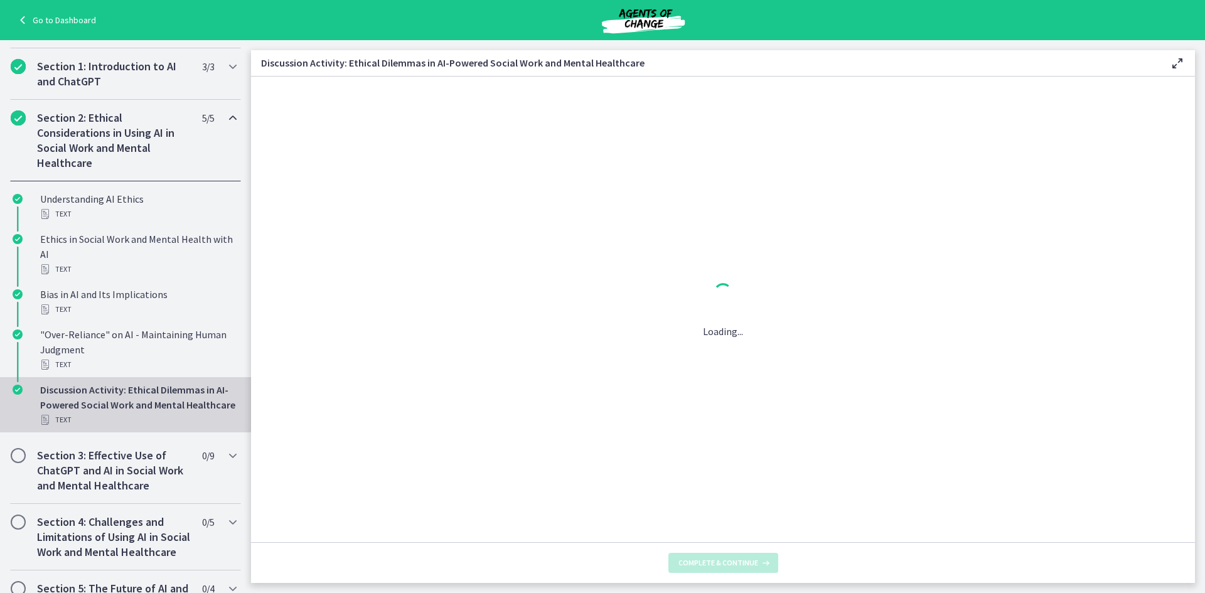
scroll to position [0, 0]
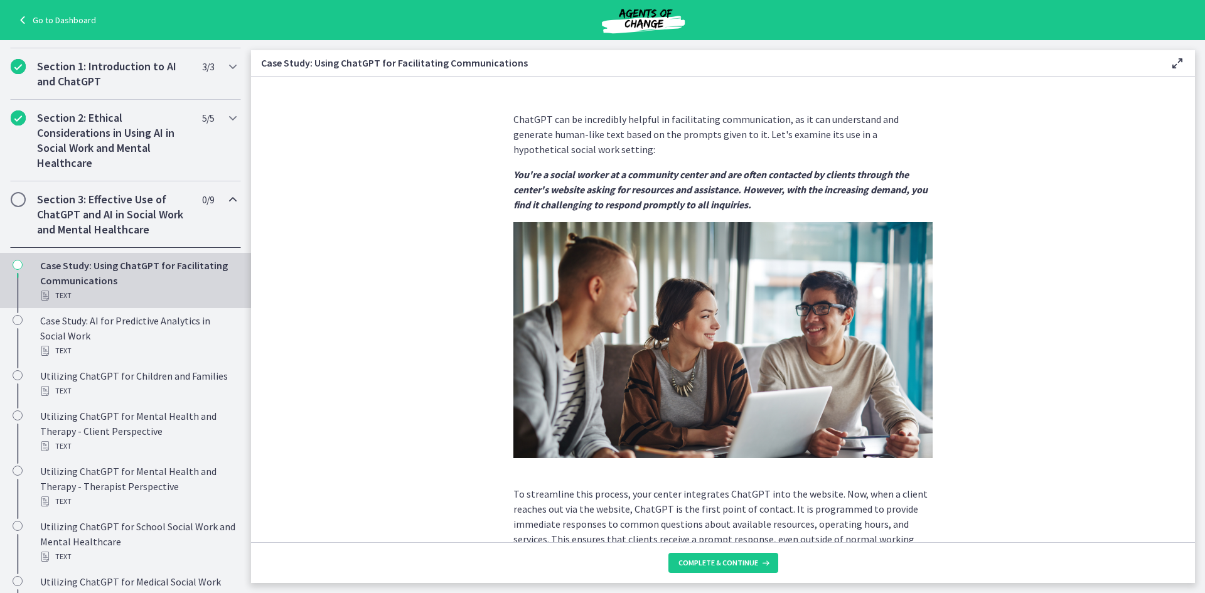
scroll to position [230, 0]
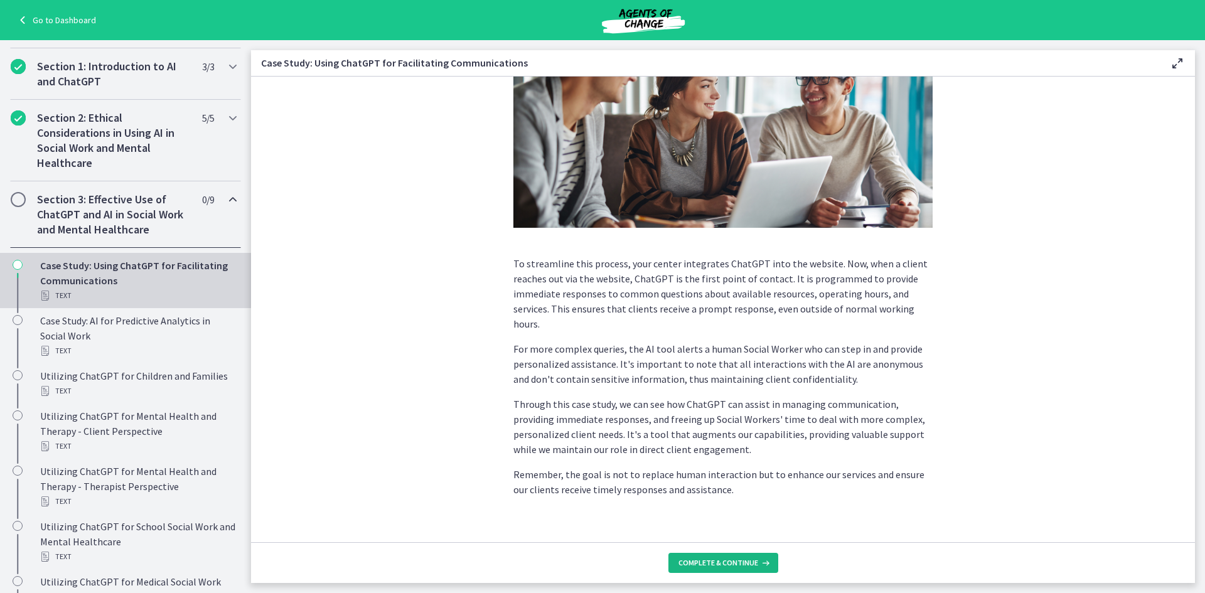
click at [752, 567] on span "Complete & continue" at bounding box center [718, 563] width 80 height 10
click at [100, 210] on h2 "Section 3: Effective Use of ChatGPT and AI in Social Work and Mental Healthcare" at bounding box center [113, 214] width 153 height 45
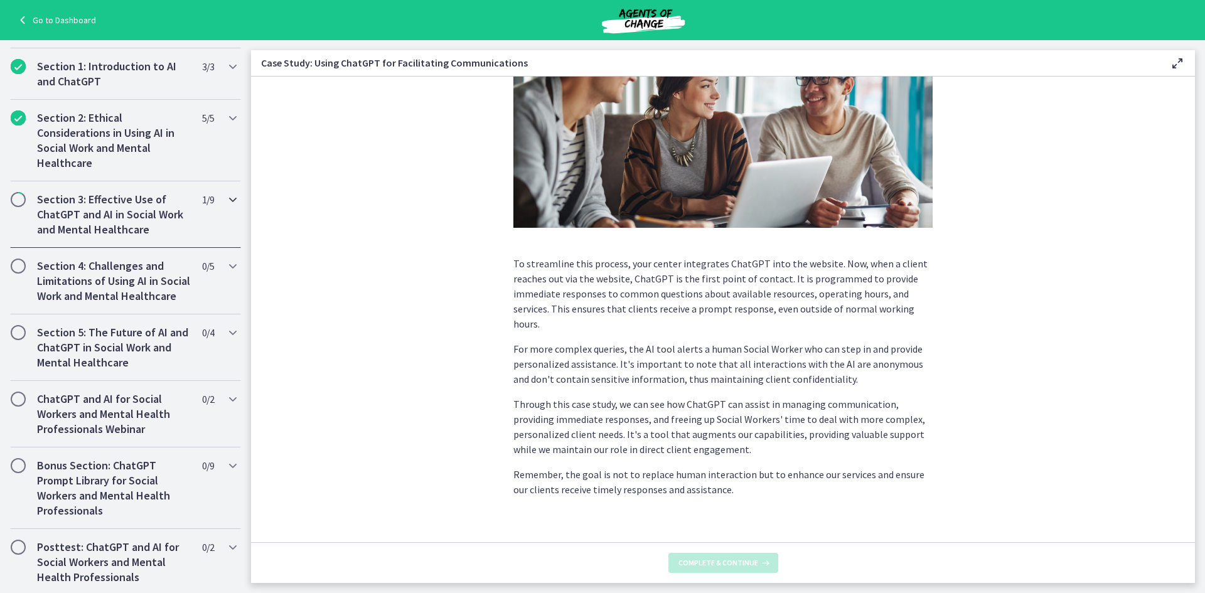
click at [114, 204] on h2 "Section 3: Effective Use of ChatGPT and AI in Social Work and Mental Healthcare" at bounding box center [113, 214] width 153 height 45
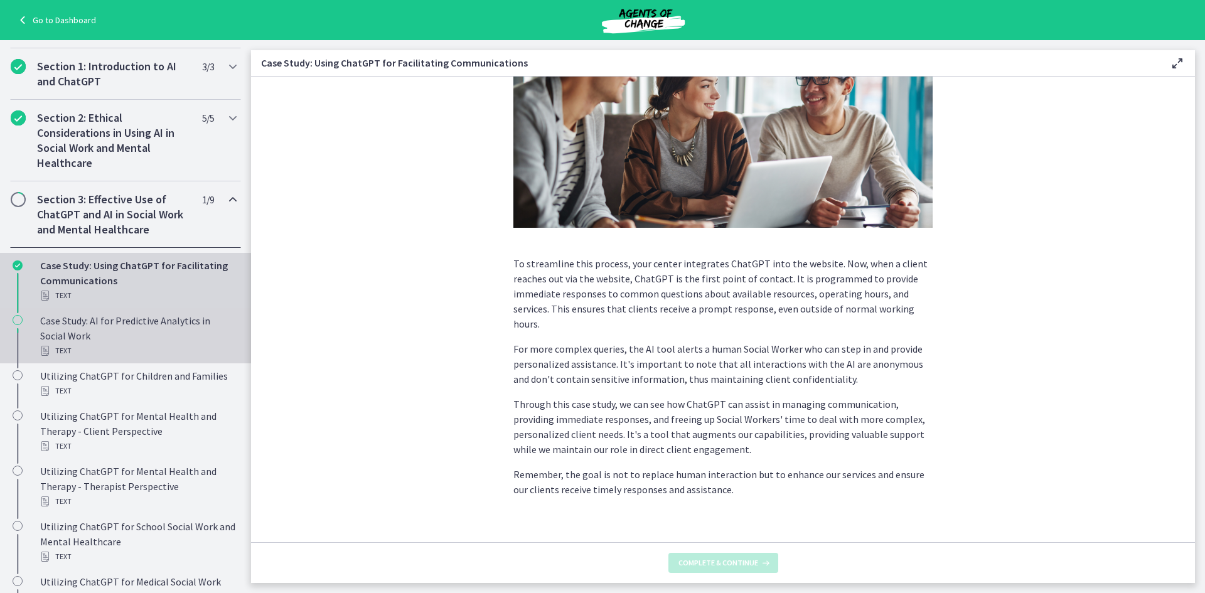
click at [136, 325] on div "Case Study: AI for Predictive Analytics in Social Work Text" at bounding box center [138, 335] width 196 height 45
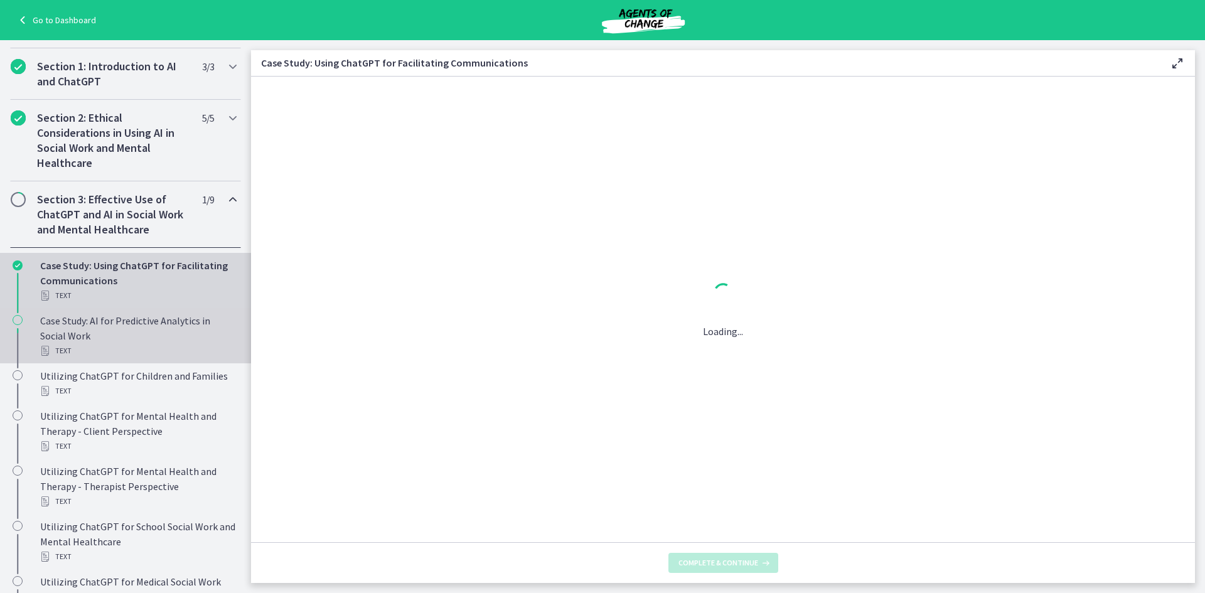
scroll to position [0, 0]
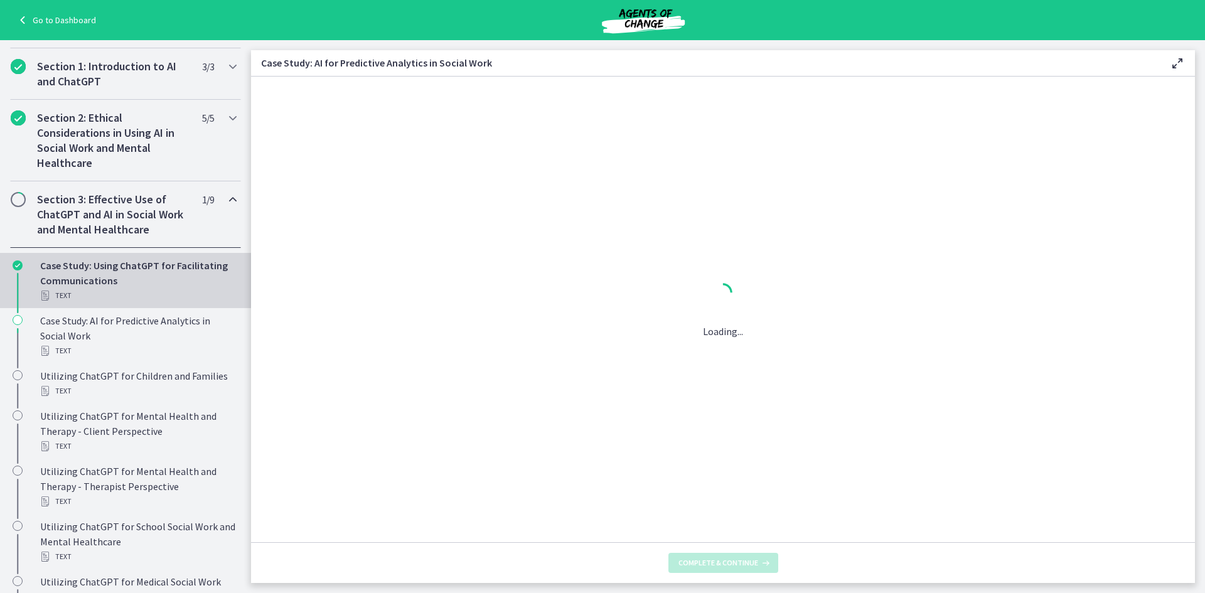
click at [129, 275] on div "Case Study: Using ChatGPT for Facilitating Communications Text" at bounding box center [138, 280] width 196 height 45
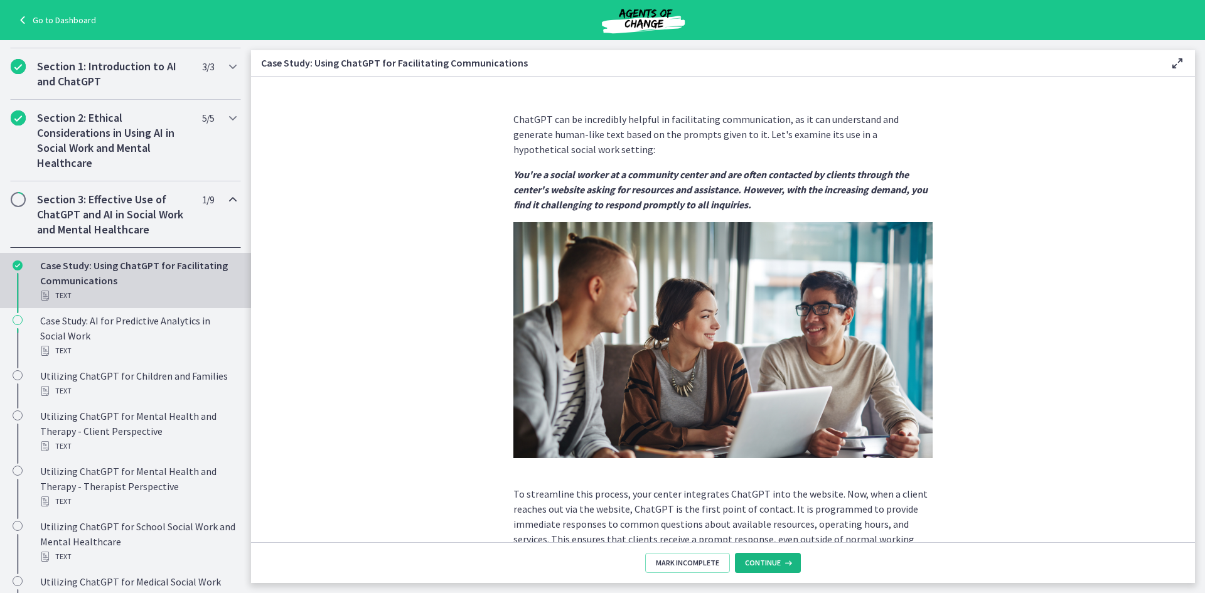
click at [764, 564] on span "Continue" at bounding box center [763, 563] width 36 height 10
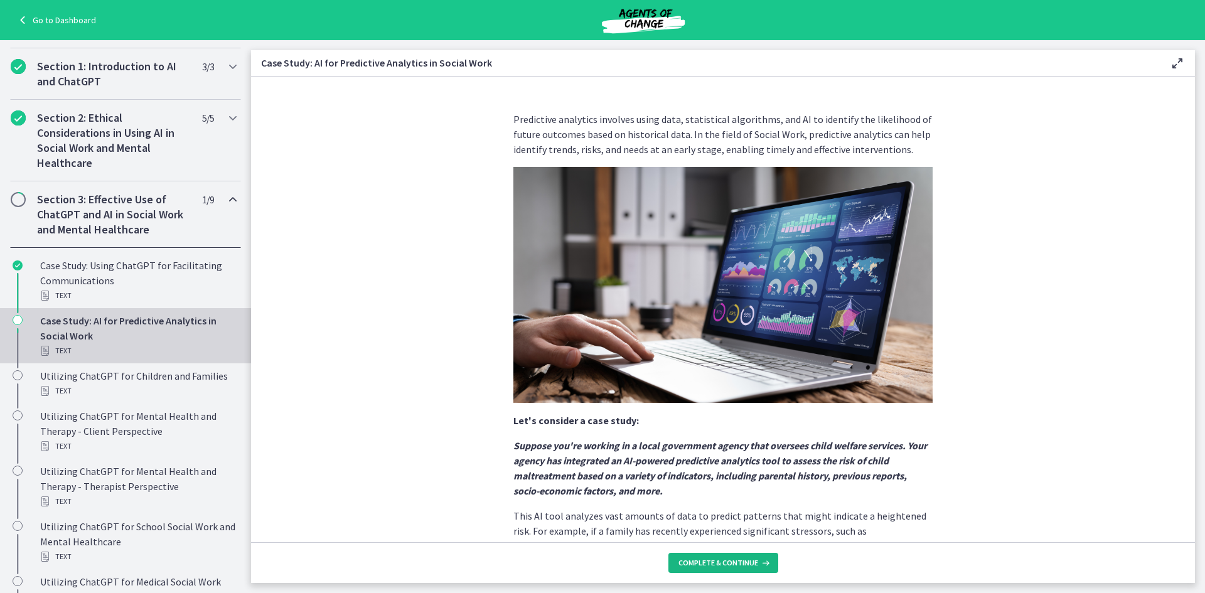
click at [764, 564] on icon at bounding box center [764, 563] width 13 height 10
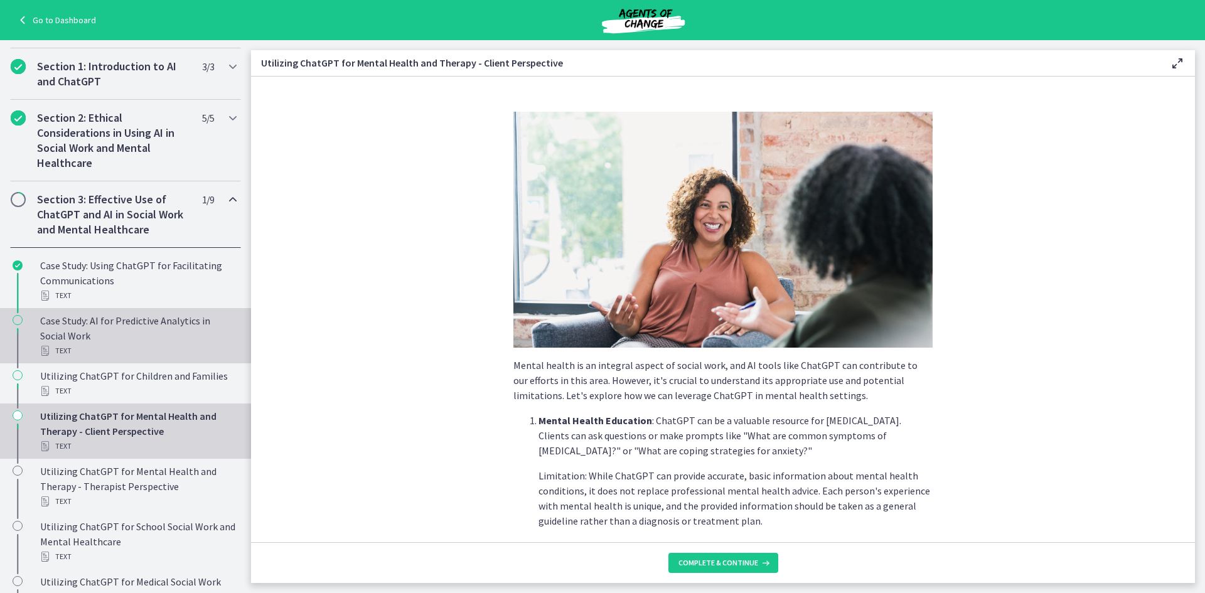
click at [113, 313] on div "Case Study: AI for Predictive Analytics in Social Work Text" at bounding box center [138, 335] width 196 height 45
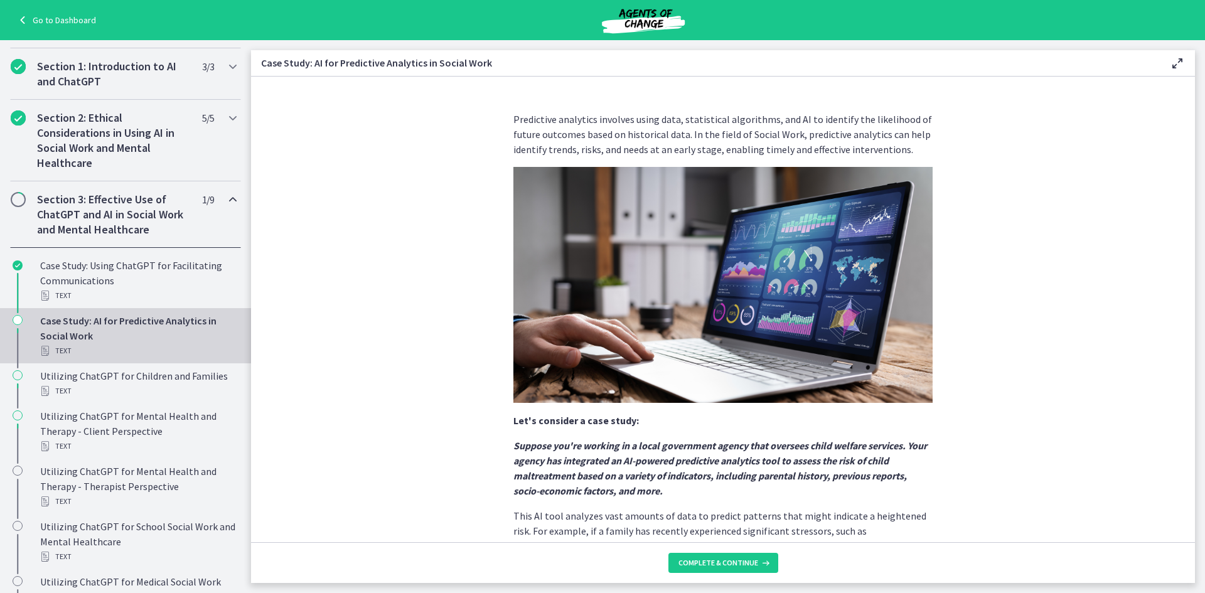
scroll to position [197, 0]
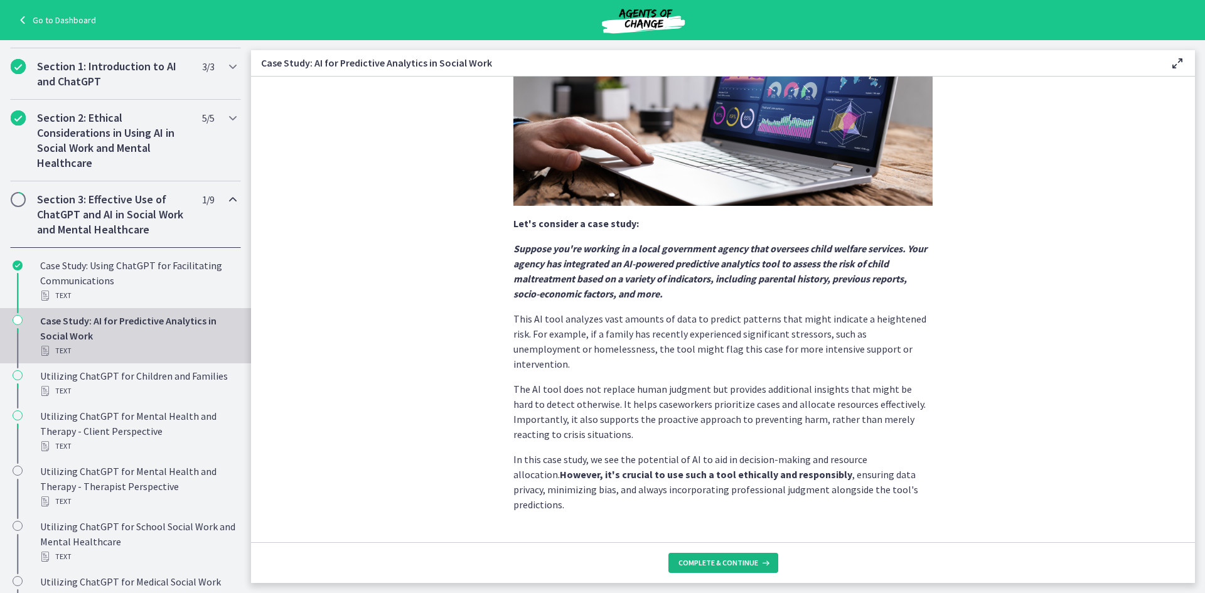
click at [737, 562] on span "Complete & continue" at bounding box center [718, 563] width 80 height 10
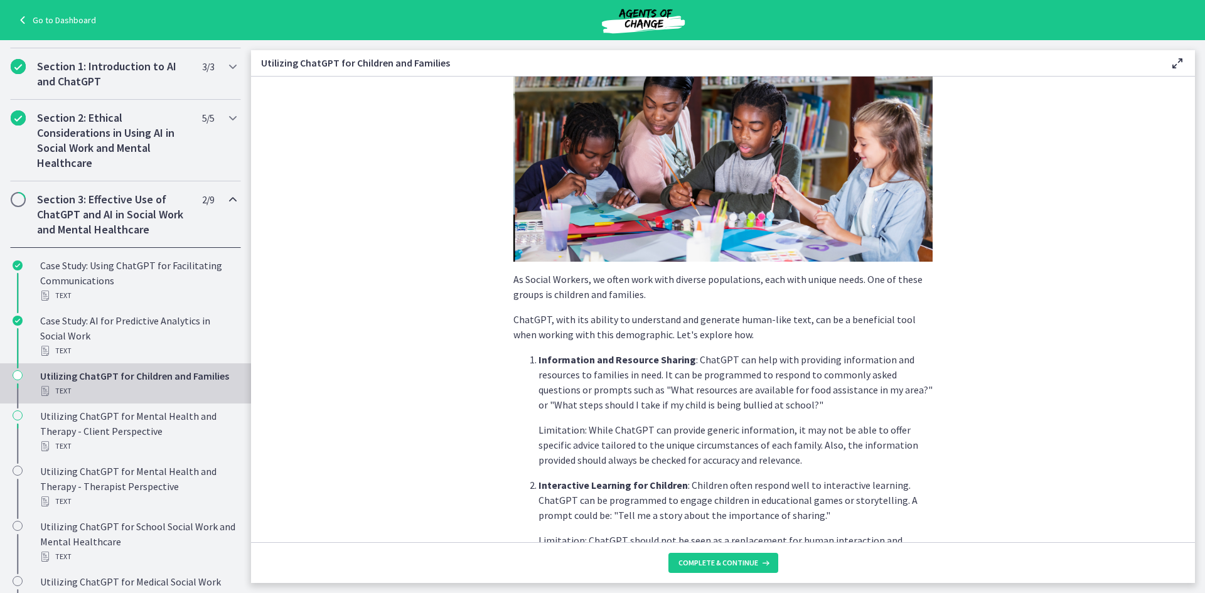
scroll to position [88, 0]
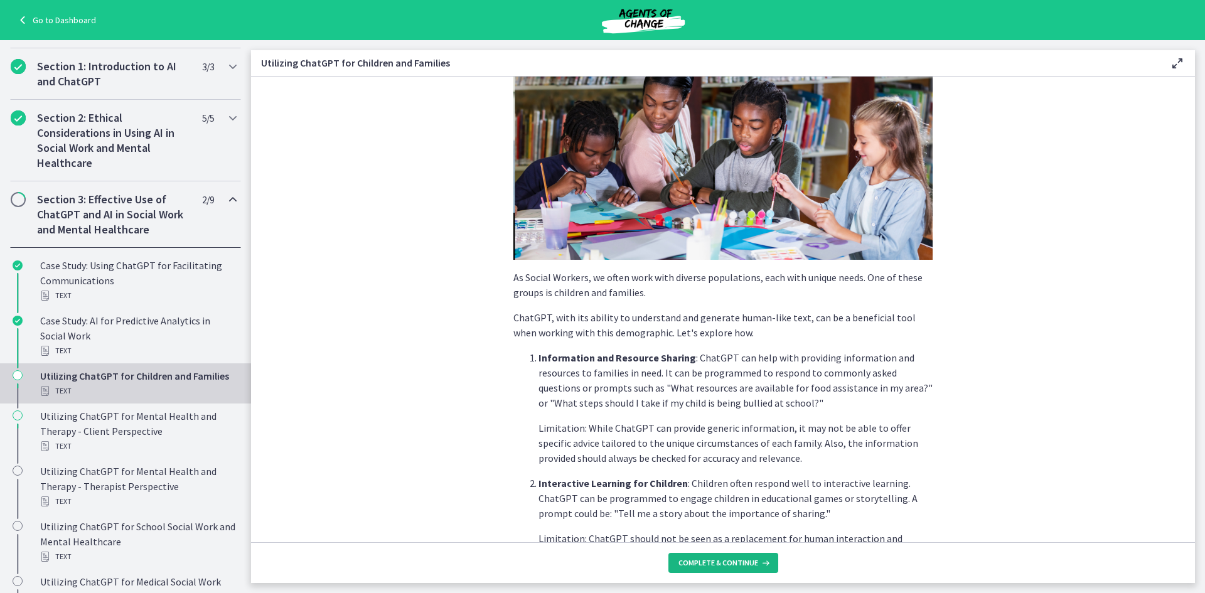
click at [719, 560] on span "Complete & continue" at bounding box center [718, 563] width 80 height 10
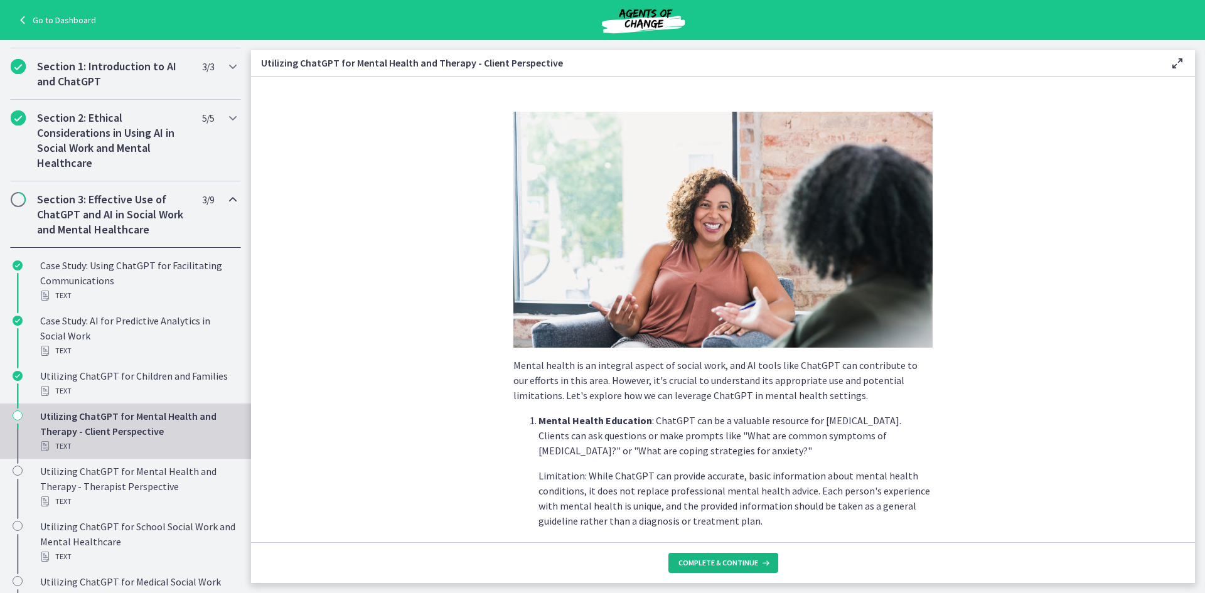
click at [719, 560] on span "Complete & continue" at bounding box center [718, 563] width 80 height 10
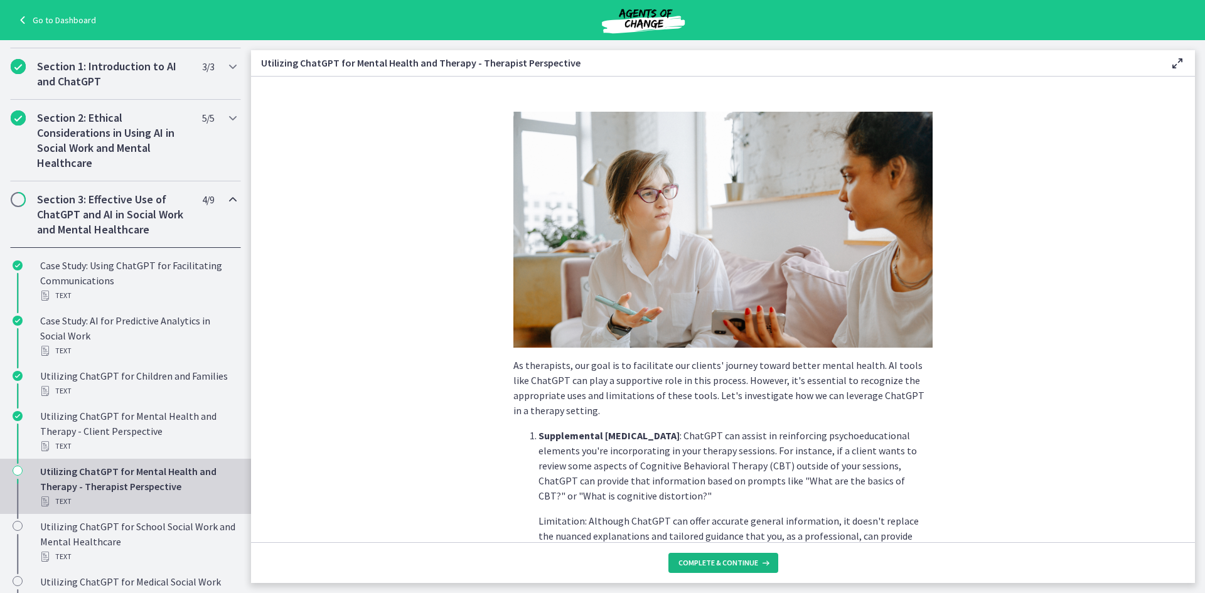
click at [719, 560] on span "Complete & continue" at bounding box center [718, 563] width 80 height 10
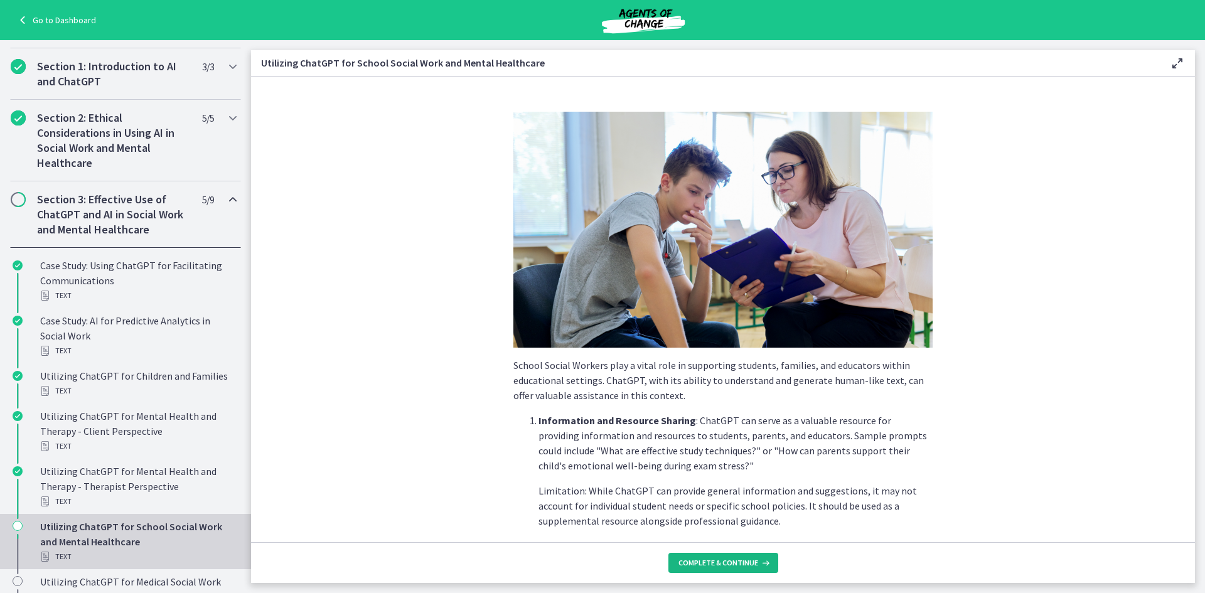
click at [719, 560] on span "Complete & continue" at bounding box center [718, 563] width 80 height 10
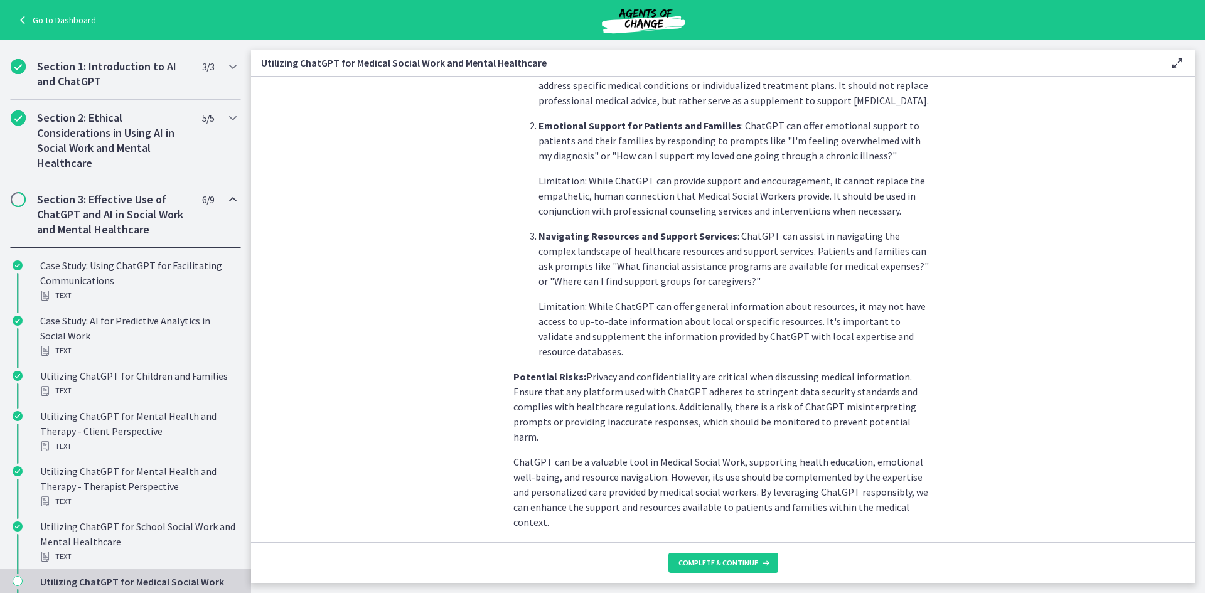
scroll to position [423, 0]
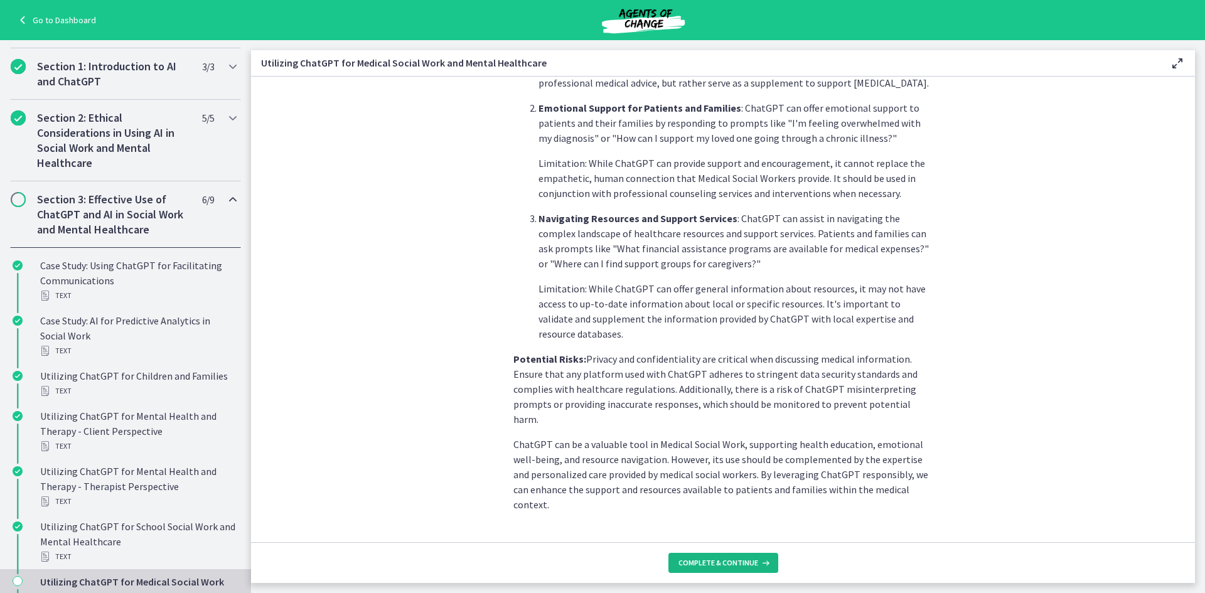
click at [748, 565] on span "Complete & continue" at bounding box center [718, 563] width 80 height 10
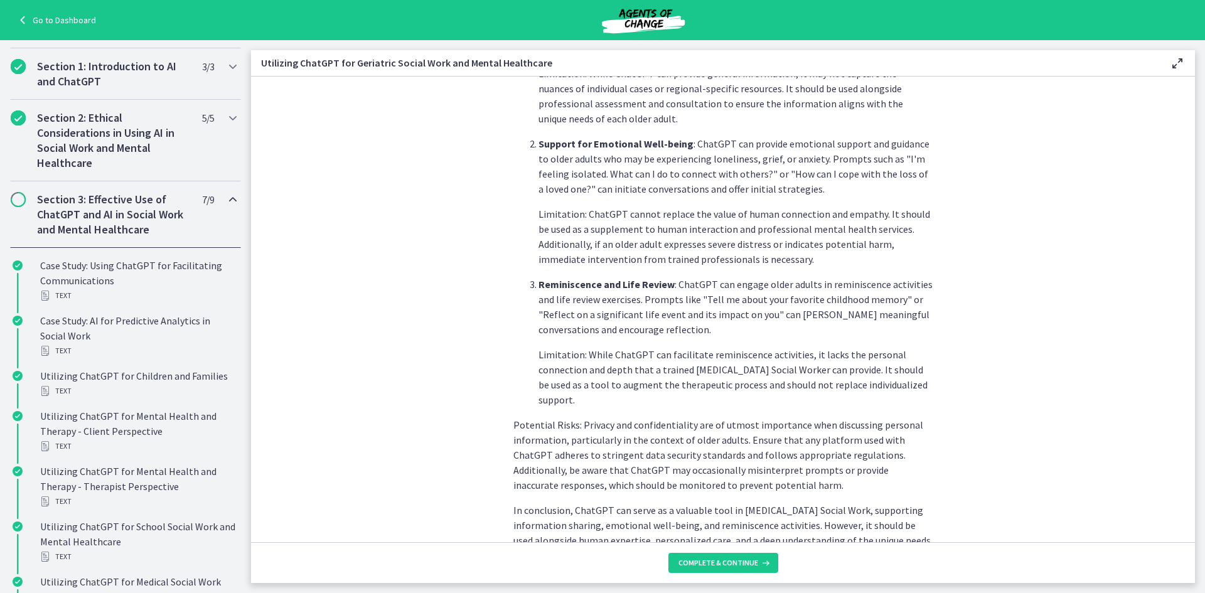
scroll to position [483, 0]
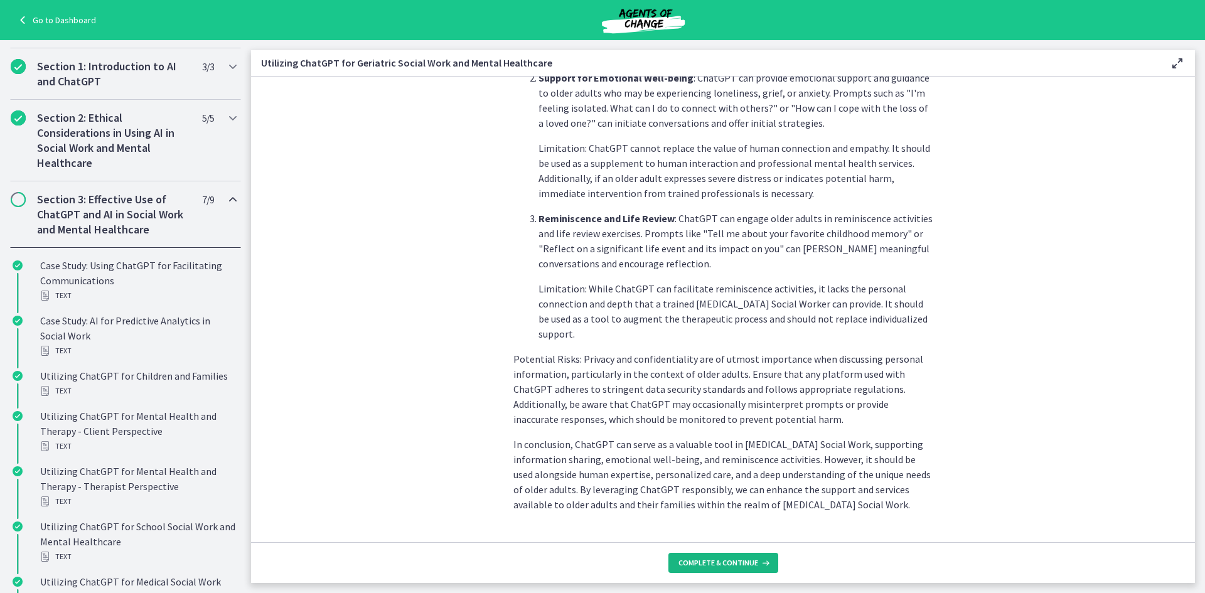
click at [728, 565] on span "Complete & continue" at bounding box center [718, 563] width 80 height 10
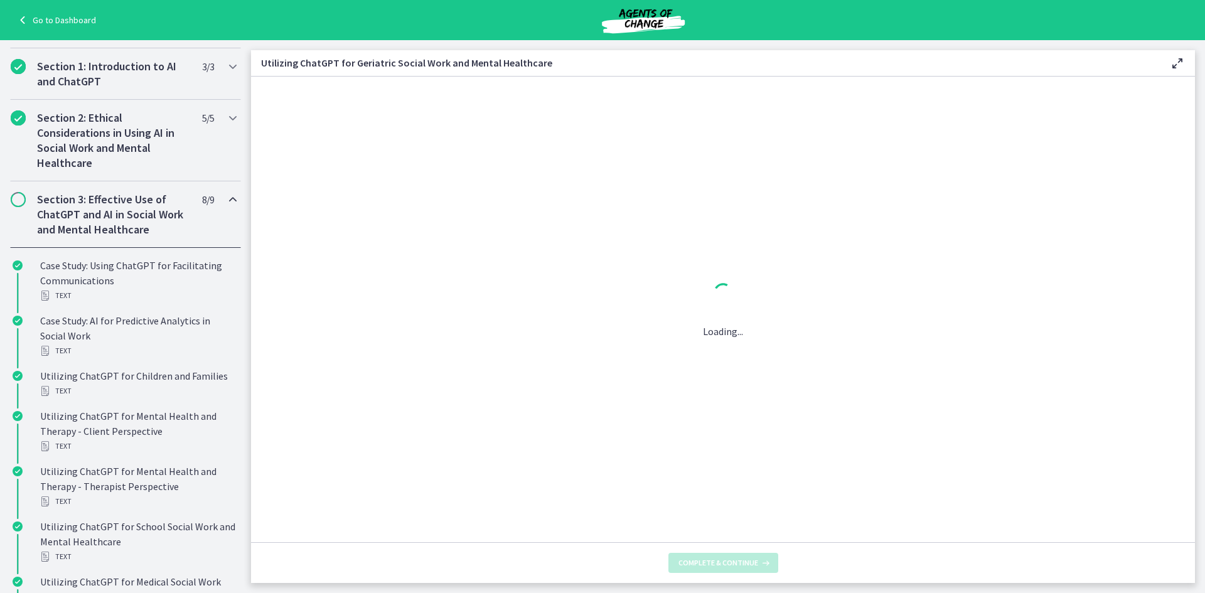
scroll to position [0, 0]
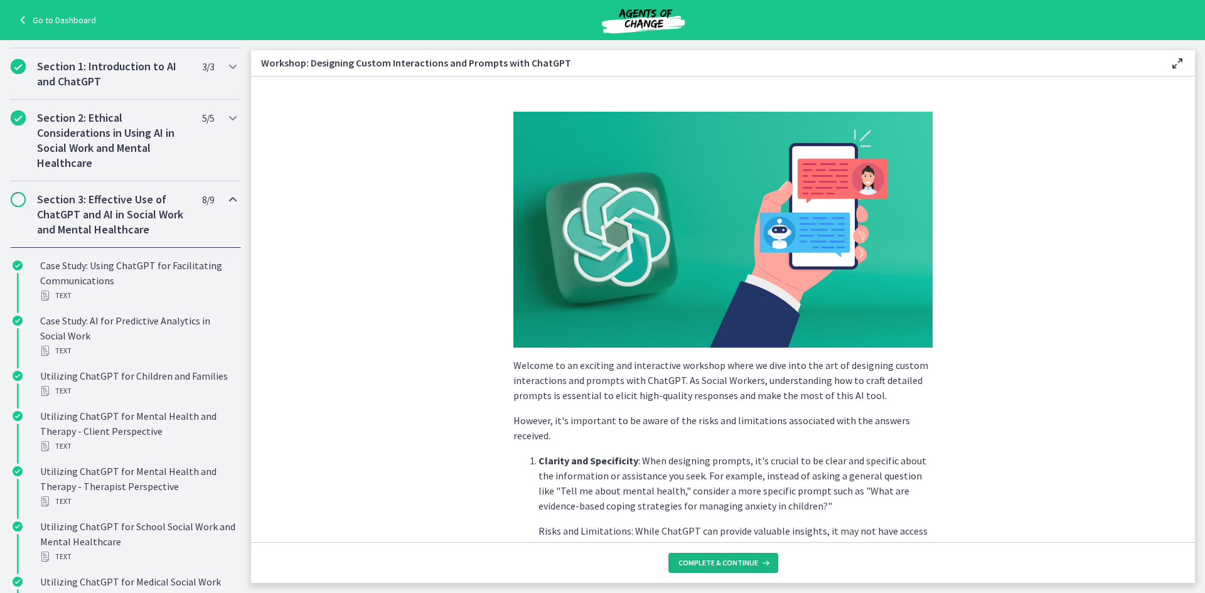
click at [728, 565] on span "Complete & continue" at bounding box center [718, 563] width 80 height 10
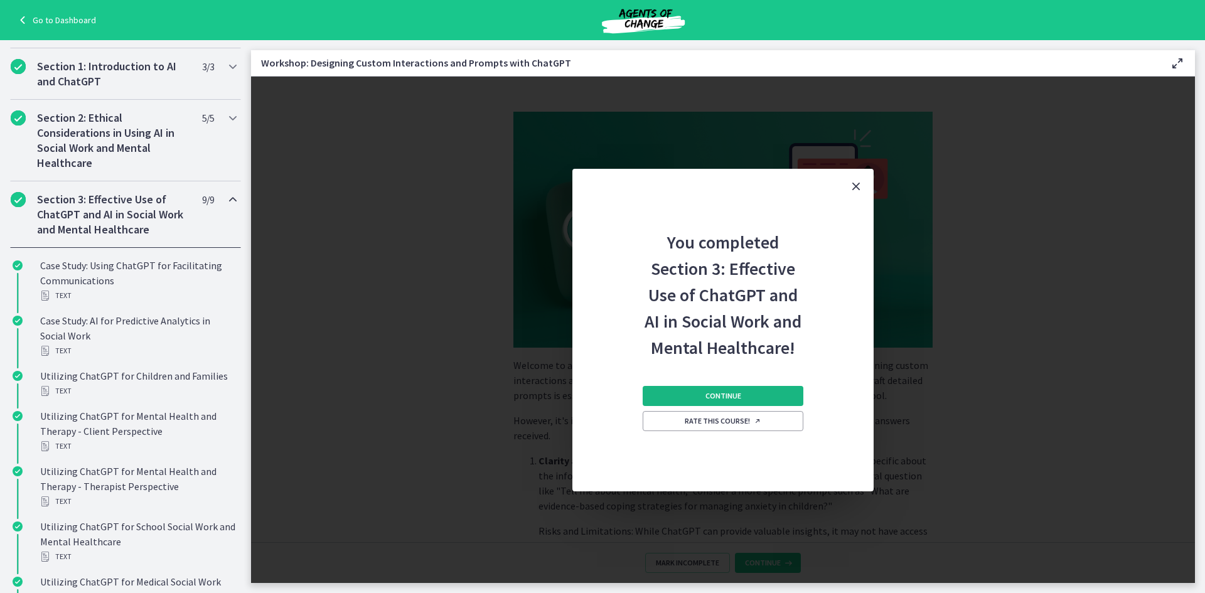
click at [742, 395] on button "Continue" at bounding box center [723, 396] width 161 height 20
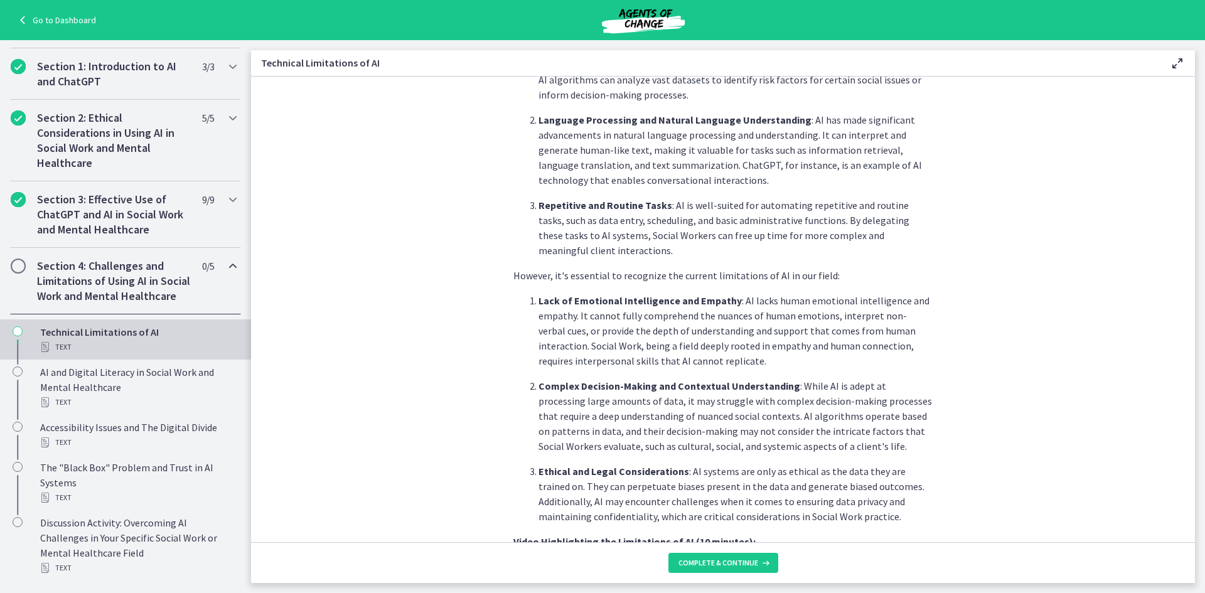
scroll to position [803, 0]
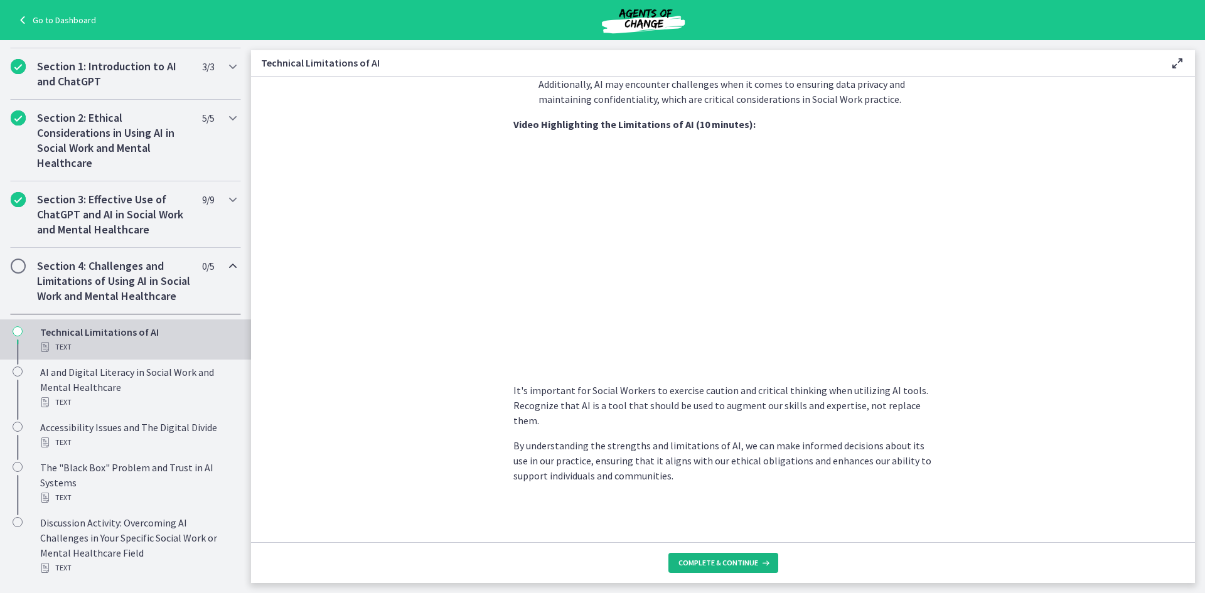
click at [738, 567] on span "Complete & continue" at bounding box center [718, 563] width 80 height 10
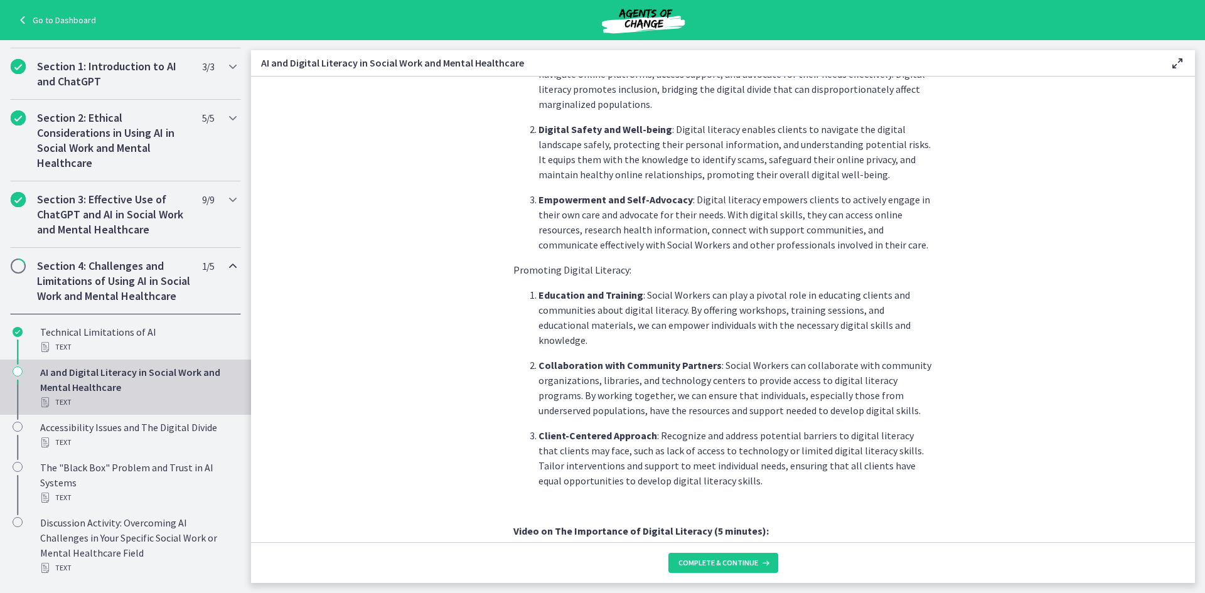
scroll to position [676, 0]
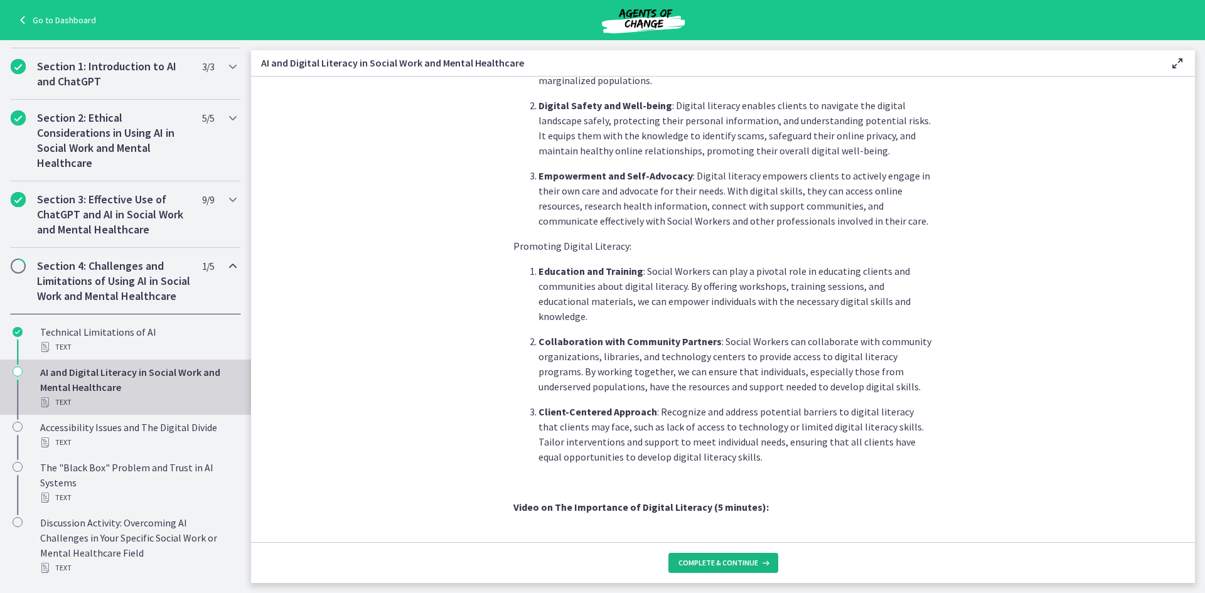
click at [718, 562] on span "Complete & continue" at bounding box center [718, 563] width 80 height 10
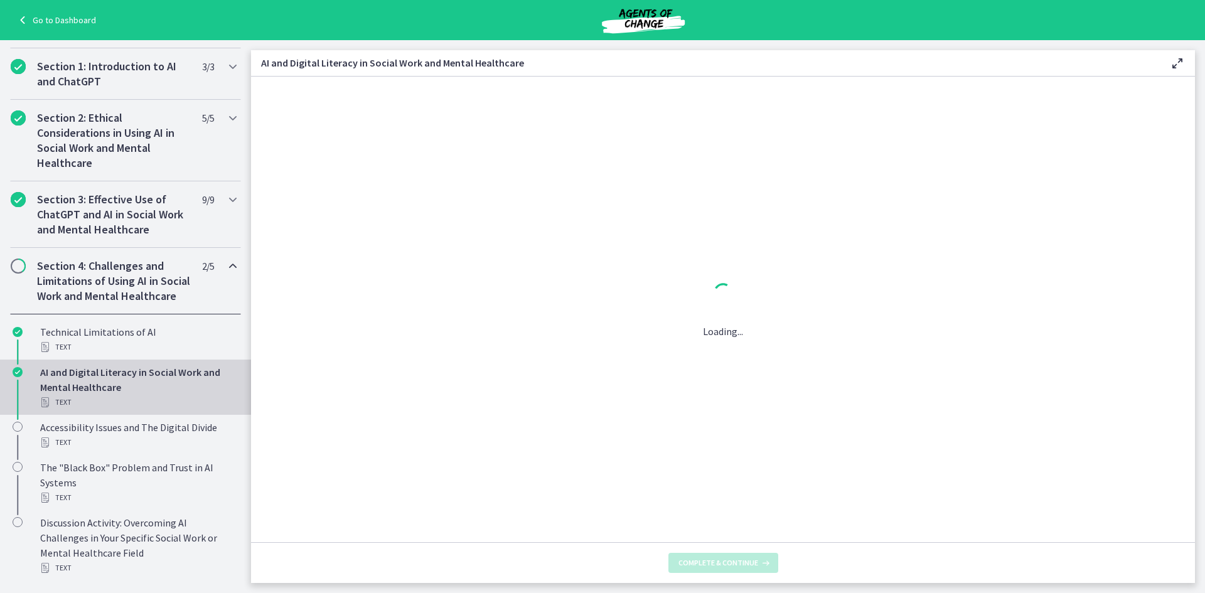
scroll to position [0, 0]
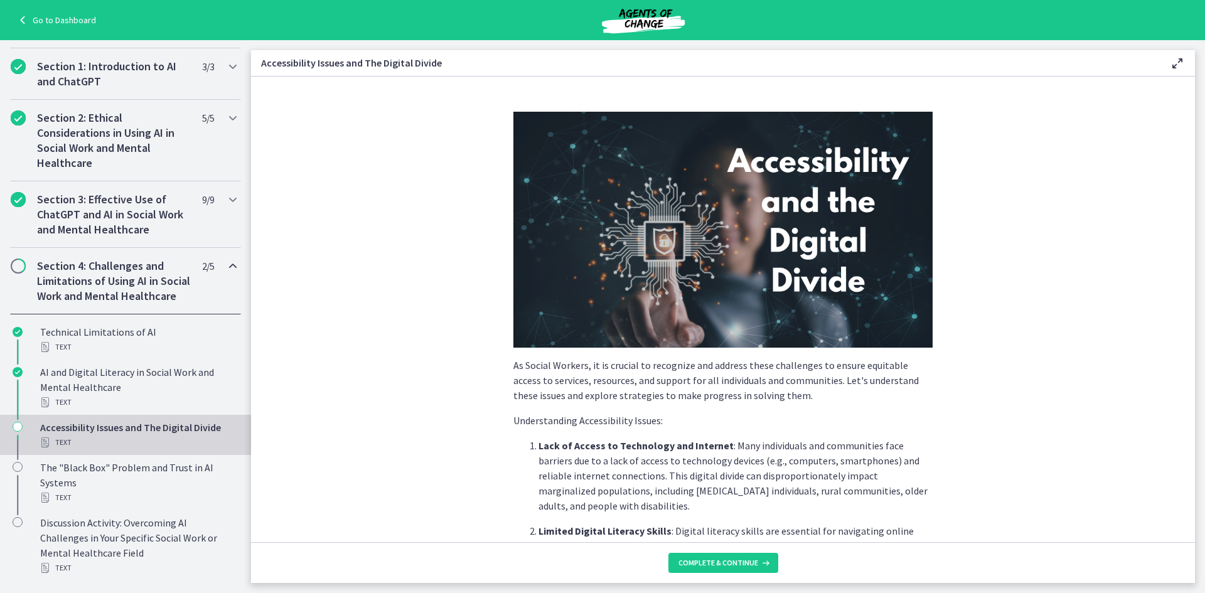
click at [120, 281] on h2 "Section 4: Challenges and Limitations of Using AI in Social Work and Mental Hea…" at bounding box center [113, 281] width 153 height 45
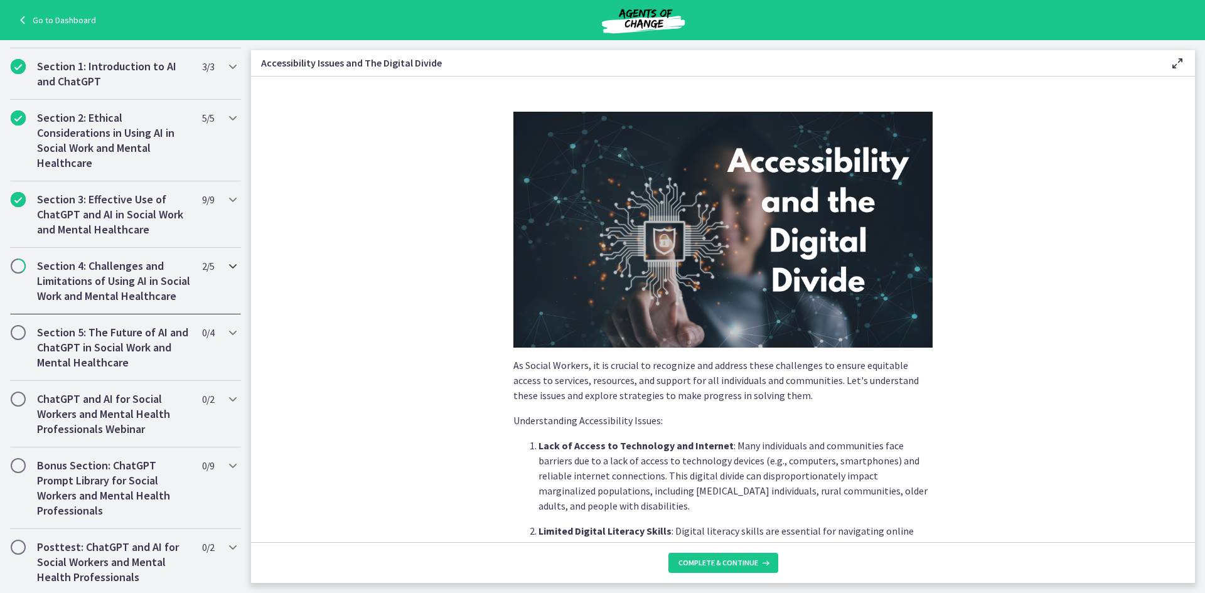
click at [83, 278] on h2 "Section 4: Challenges and Limitations of Using AI in Social Work and Mental Hea…" at bounding box center [113, 281] width 153 height 45
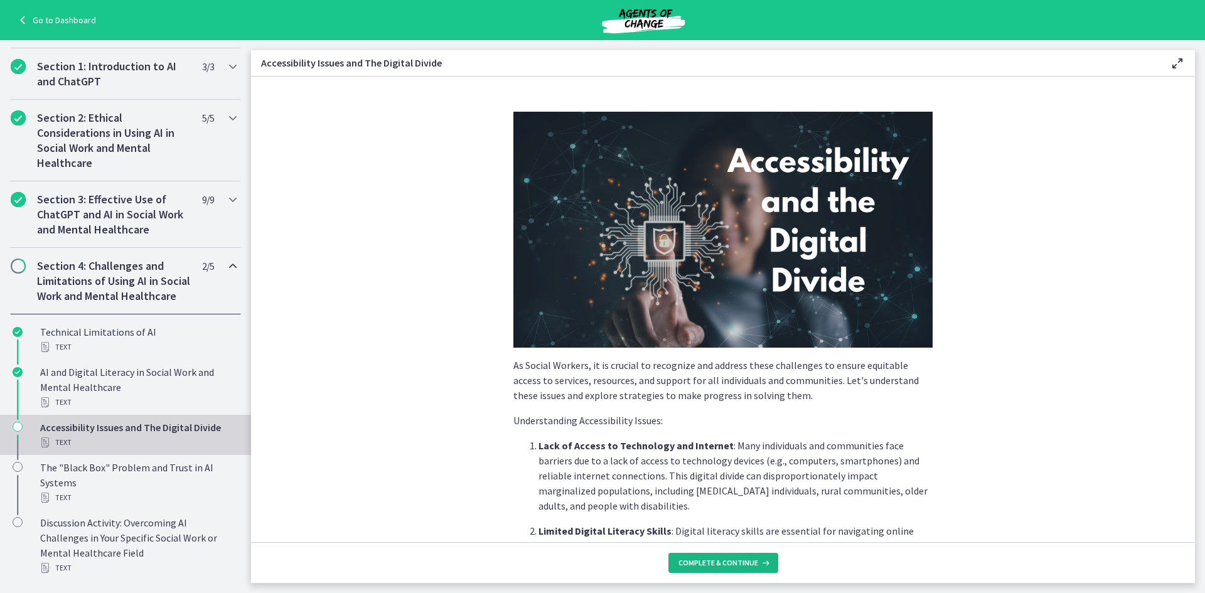
click at [722, 560] on span "Complete & continue" at bounding box center [718, 563] width 80 height 10
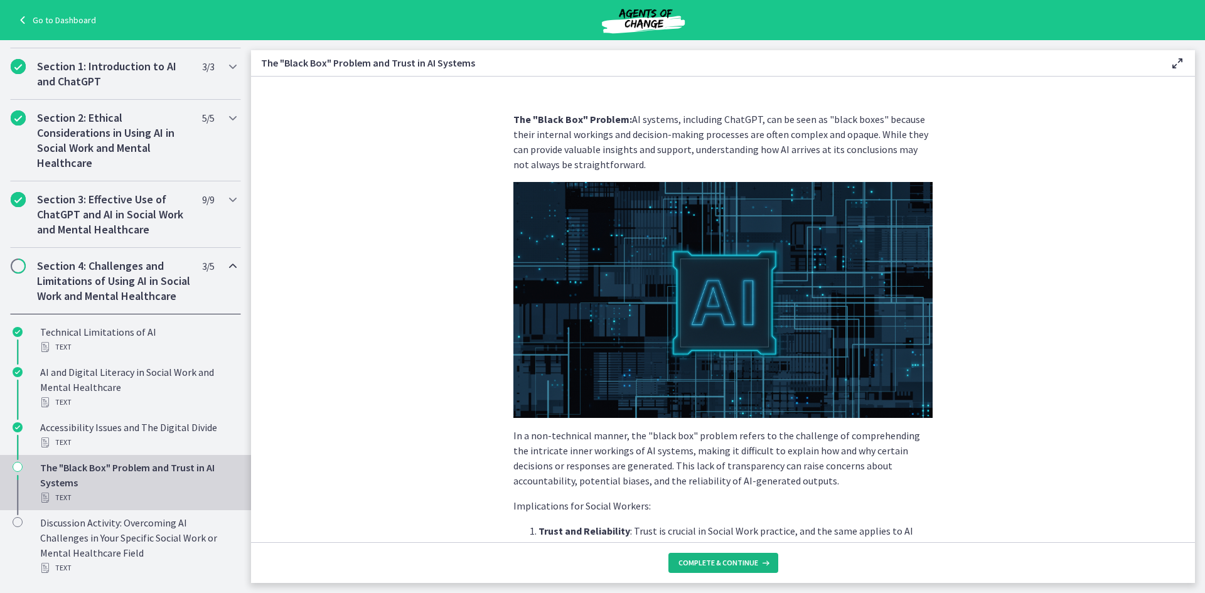
click at [722, 560] on span "Complete & continue" at bounding box center [718, 563] width 80 height 10
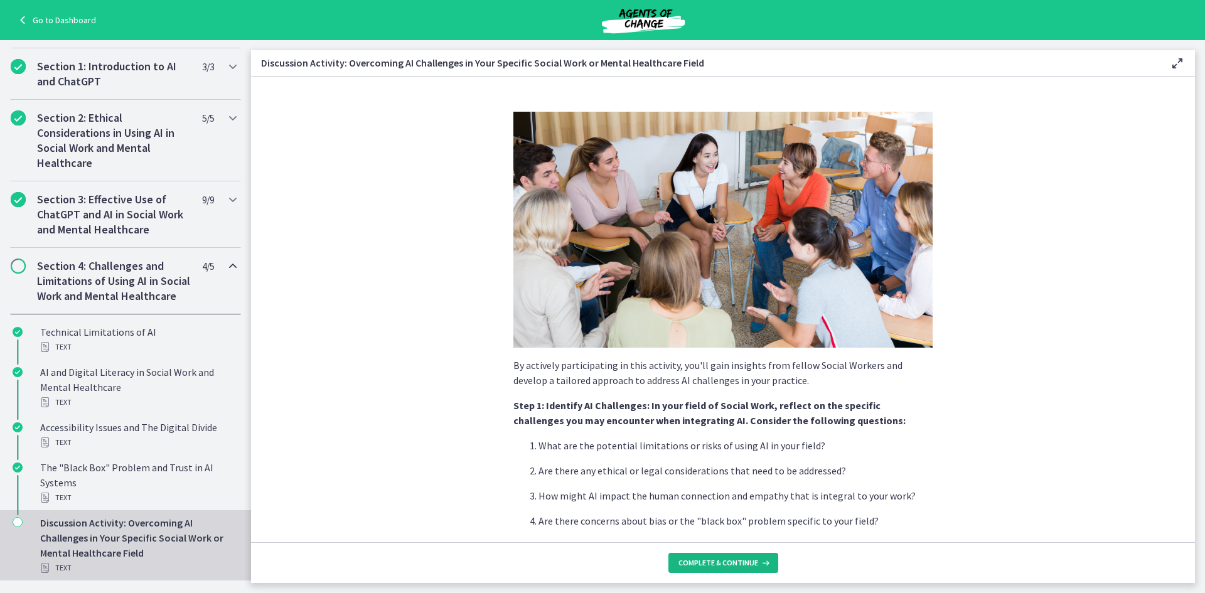
click at [722, 560] on span "Complete & continue" at bounding box center [718, 563] width 80 height 10
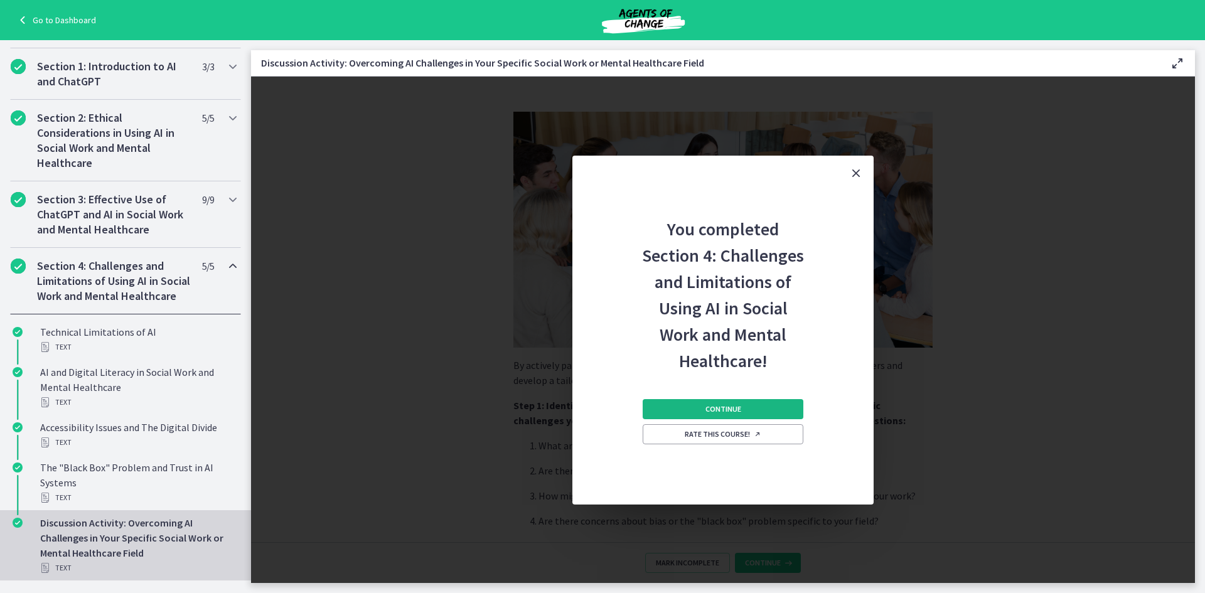
click at [731, 410] on span "Continue" at bounding box center [723, 409] width 36 height 10
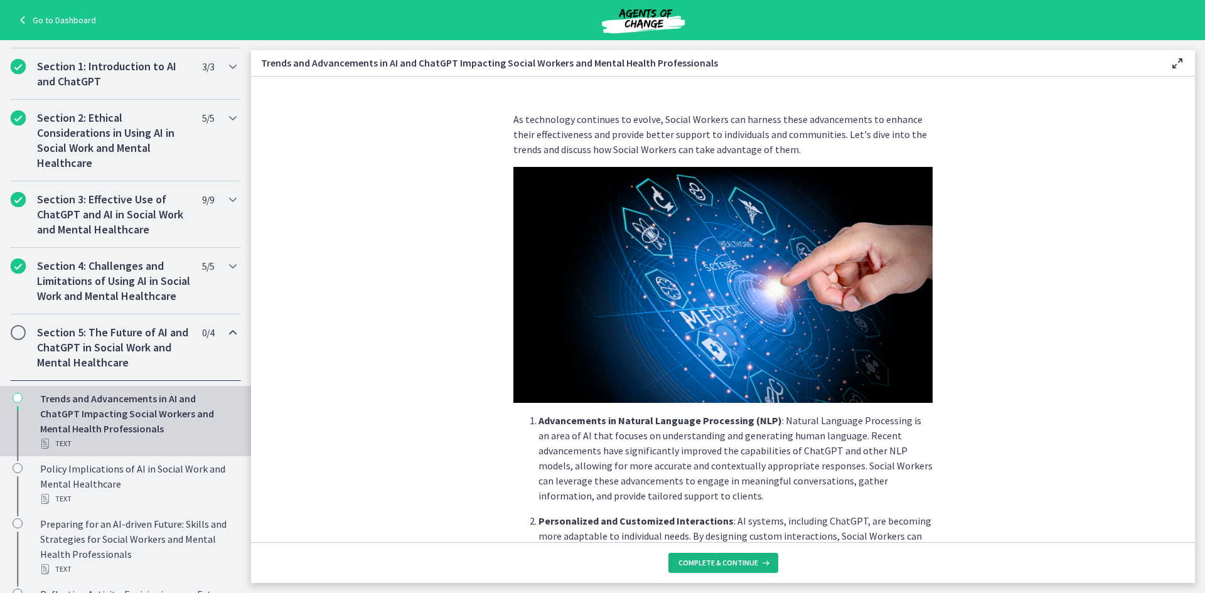
click at [741, 562] on span "Complete & continue" at bounding box center [718, 563] width 80 height 10
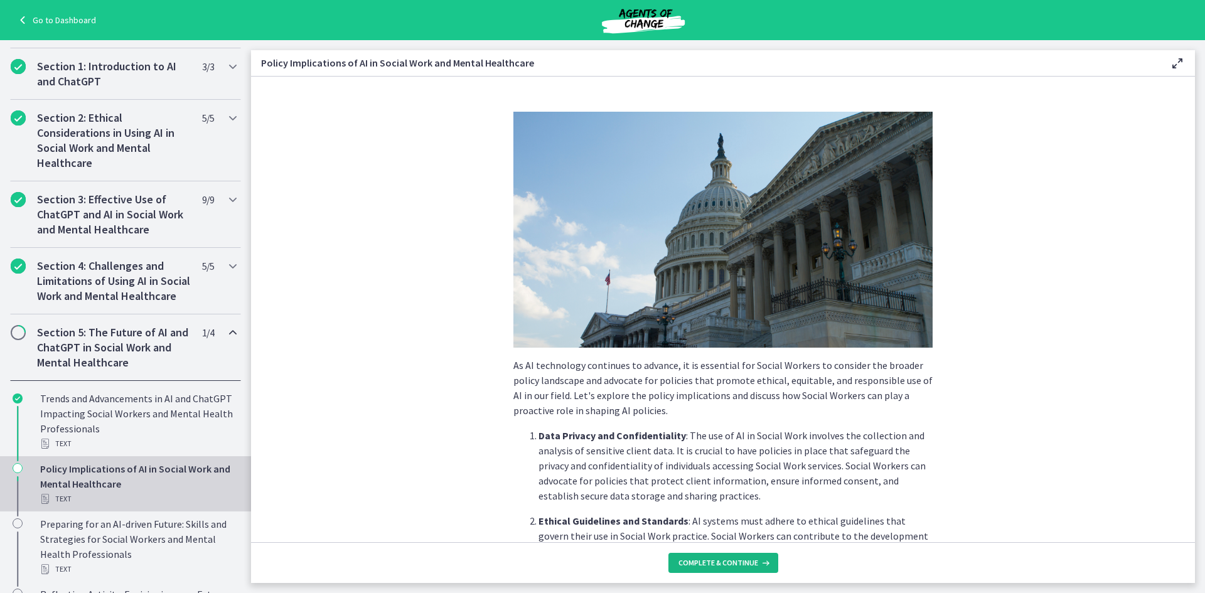
click at [741, 562] on span "Complete & continue" at bounding box center [718, 563] width 80 height 10
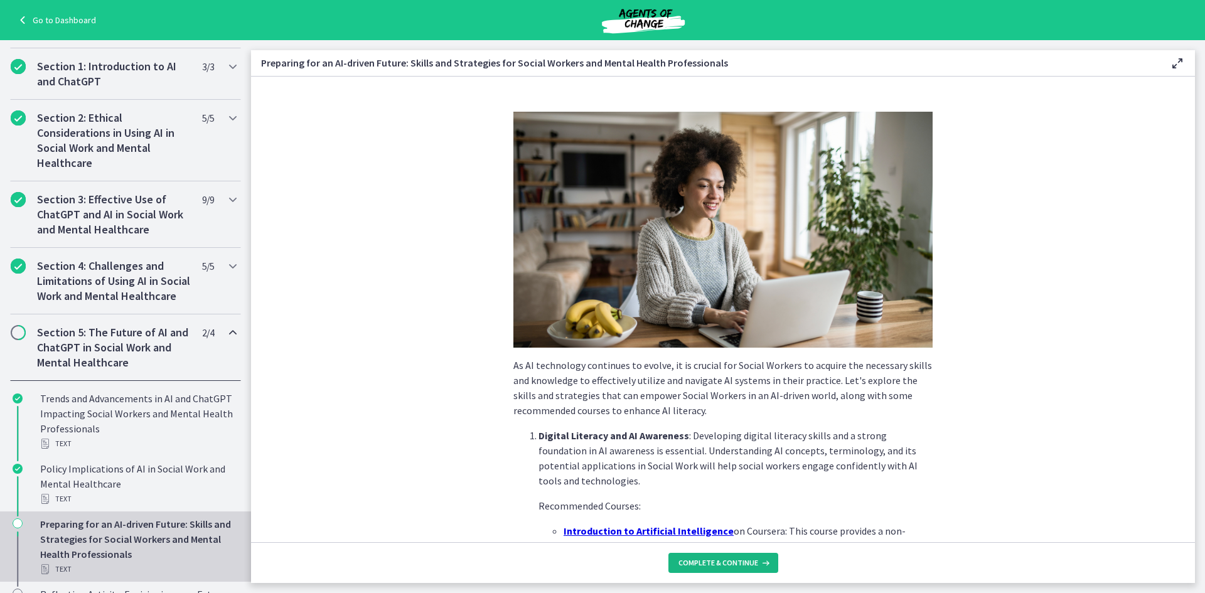
click at [741, 562] on span "Complete & continue" at bounding box center [718, 563] width 80 height 10
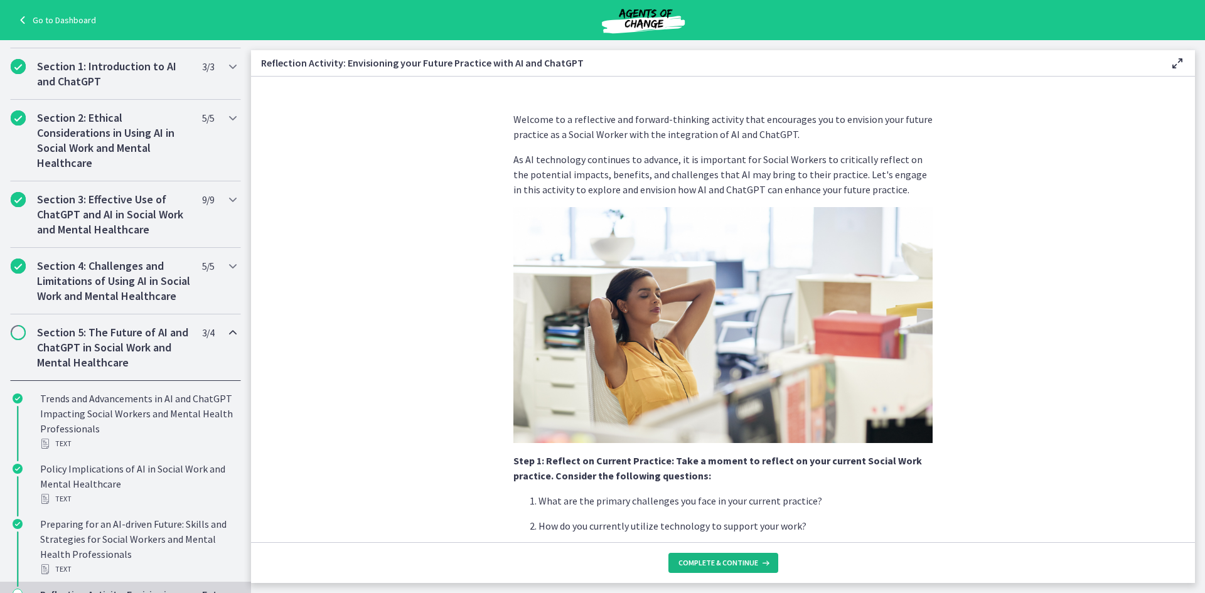
click at [742, 563] on span "Complete & continue" at bounding box center [718, 563] width 80 height 10
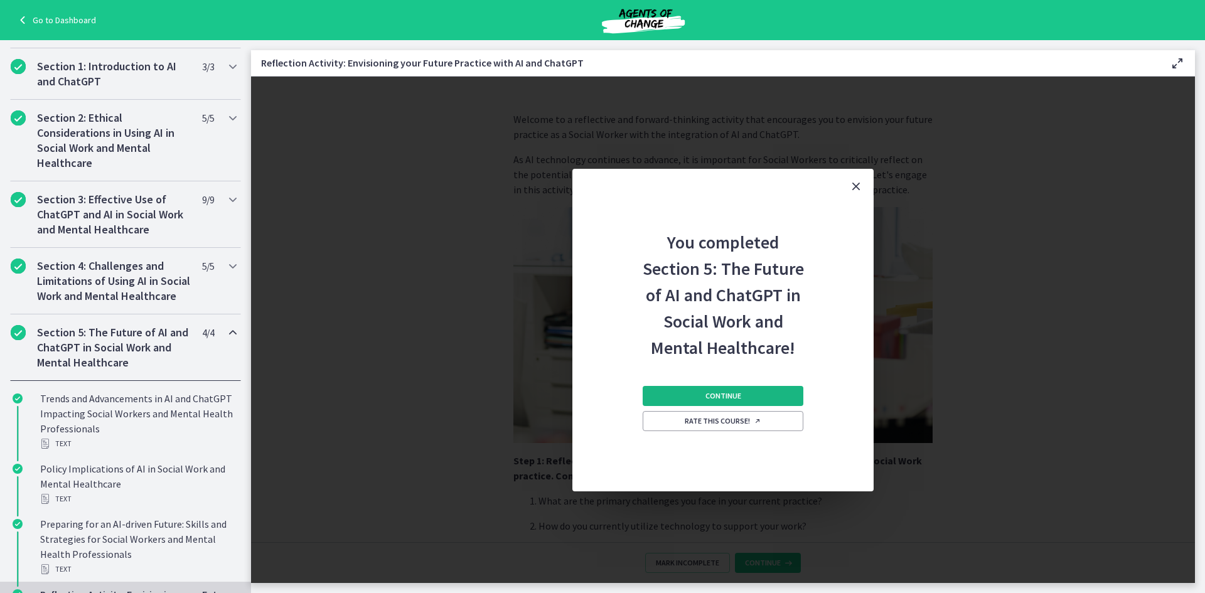
click at [711, 397] on span "Continue" at bounding box center [723, 396] width 36 height 10
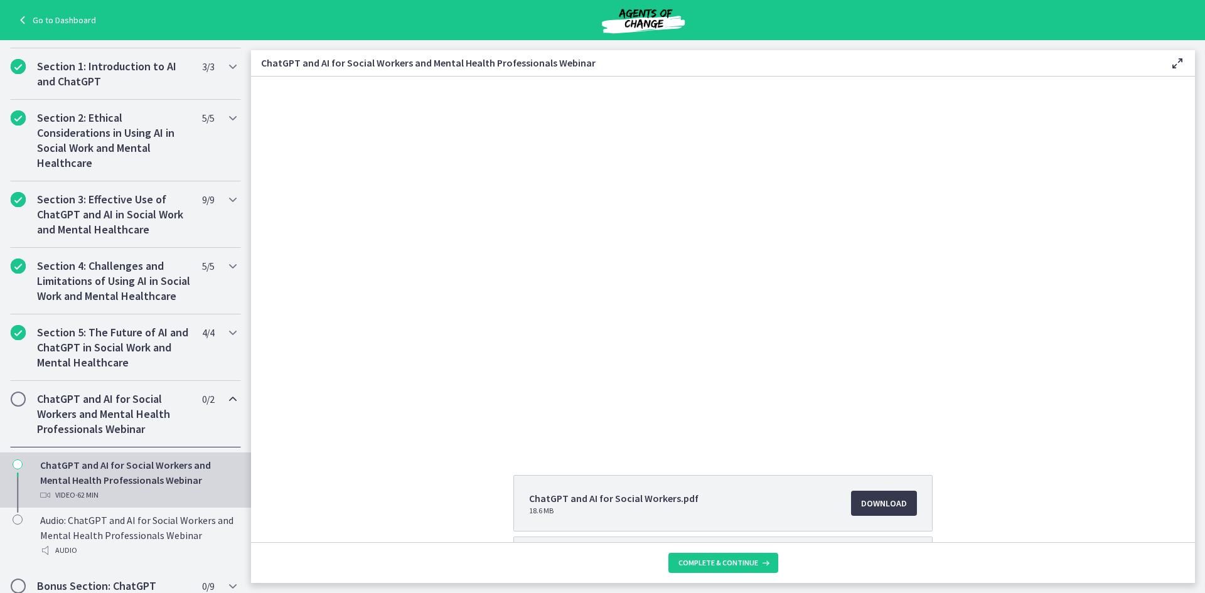
click at [120, 411] on h2 "ChatGPT and AI for Social Workers and Mental Health Professionals Webinar" at bounding box center [113, 414] width 153 height 45
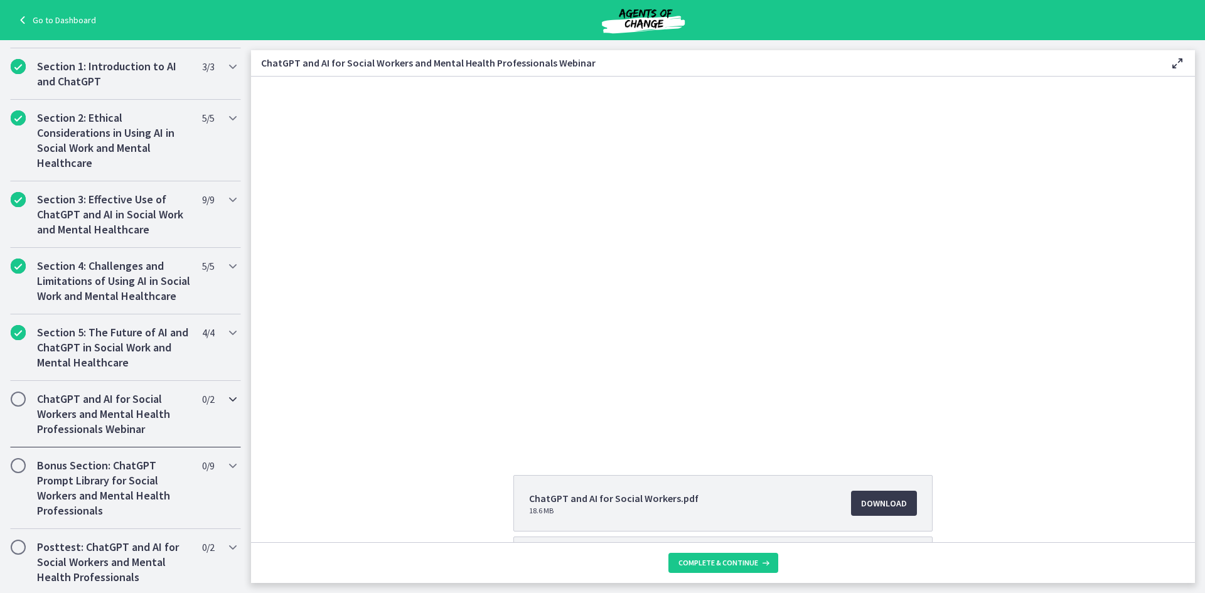
click at [107, 415] on h2 "ChatGPT and AI for Social Workers and Mental Health Professionals Webinar" at bounding box center [113, 414] width 153 height 45
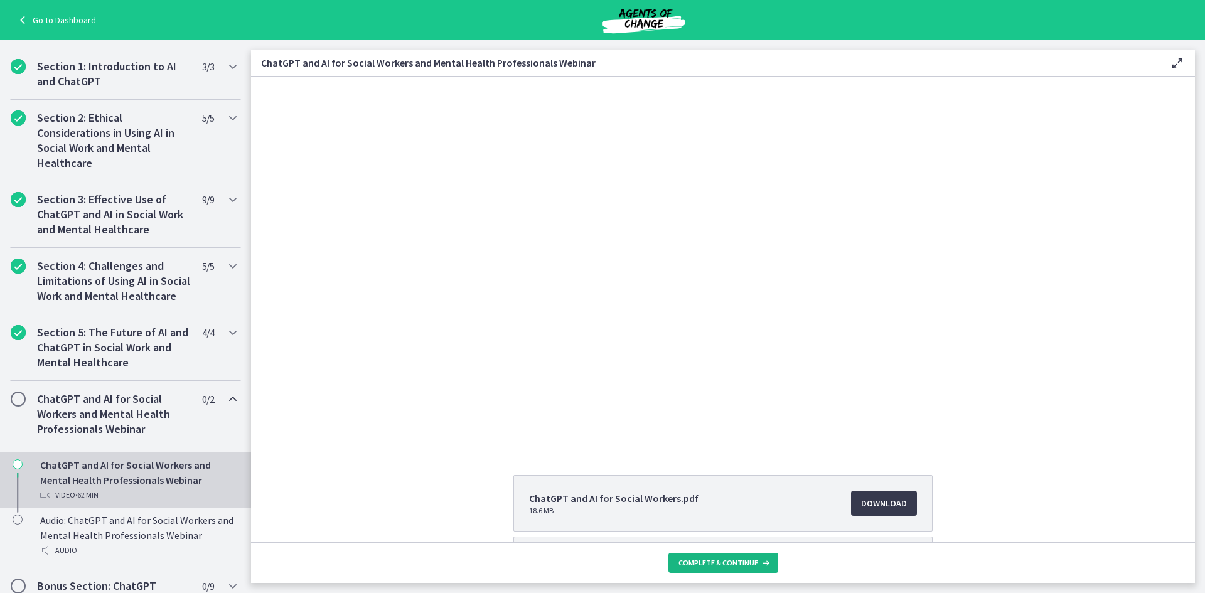
click at [752, 562] on span "Complete & continue" at bounding box center [718, 563] width 80 height 10
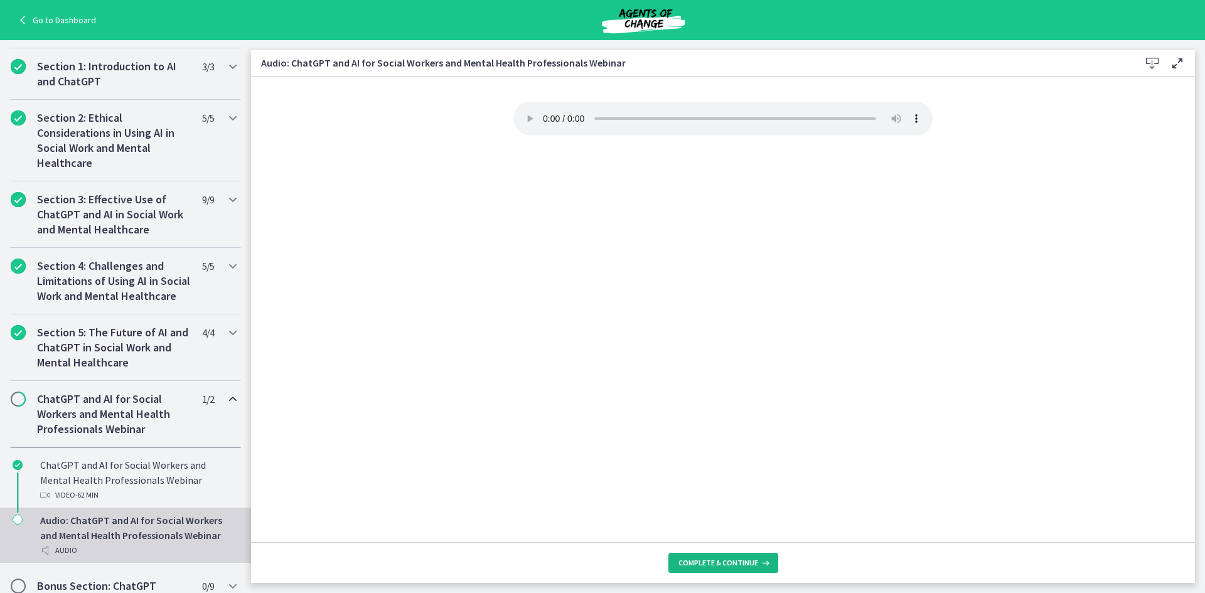
click at [752, 562] on span "Complete & continue" at bounding box center [718, 563] width 80 height 10
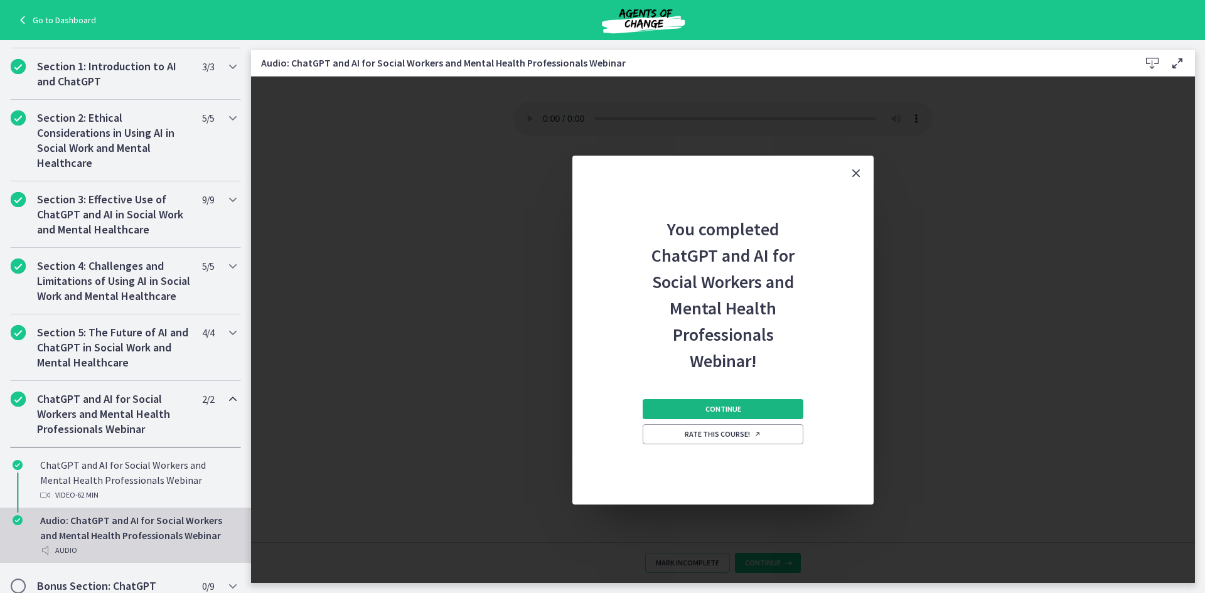
click at [737, 403] on button "Continue" at bounding box center [723, 409] width 161 height 20
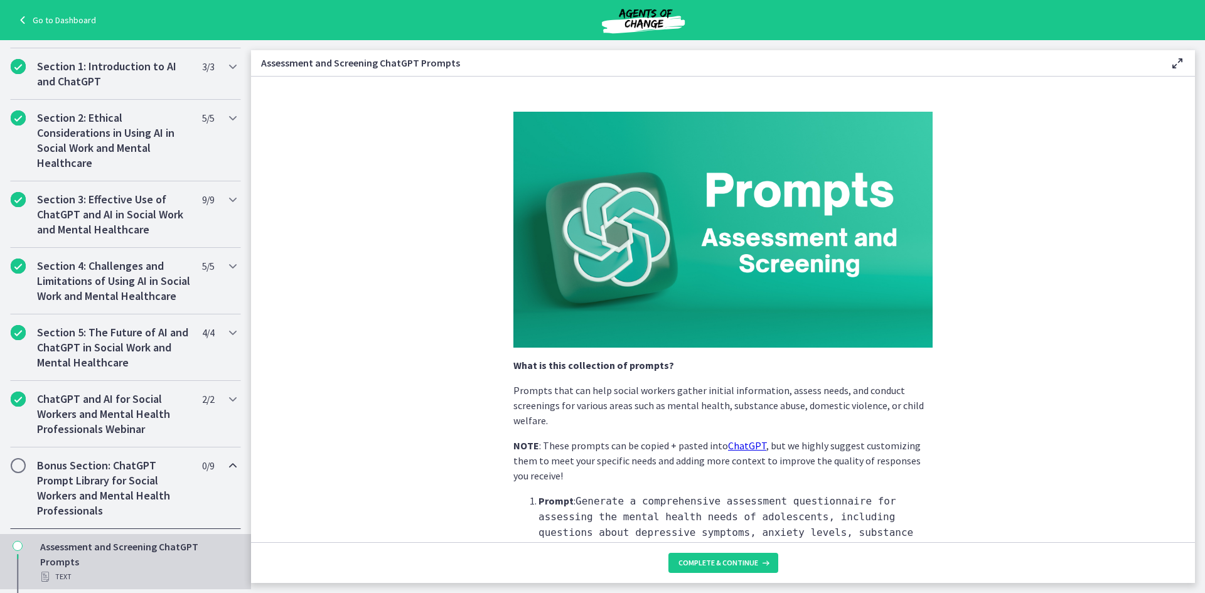
click at [163, 501] on h2 "Bonus Section: ChatGPT Prompt Library for Social Workers and Mental Health Prof…" at bounding box center [113, 488] width 153 height 60
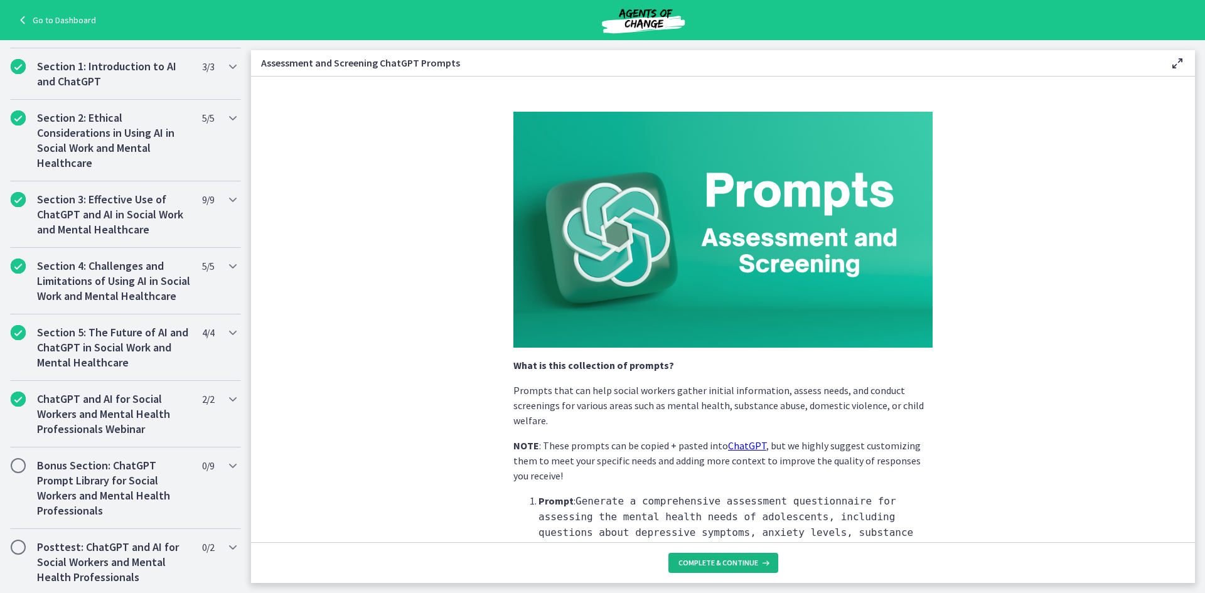
click at [741, 565] on span "Complete & continue" at bounding box center [718, 563] width 80 height 10
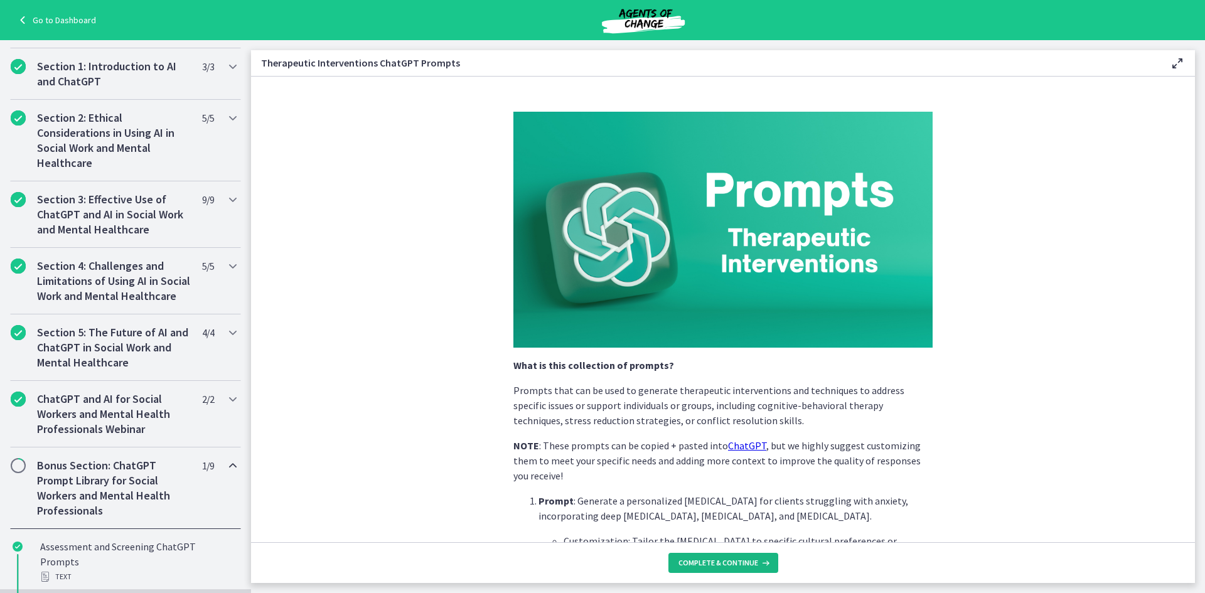
click at [741, 565] on span "Complete & continue" at bounding box center [718, 563] width 80 height 10
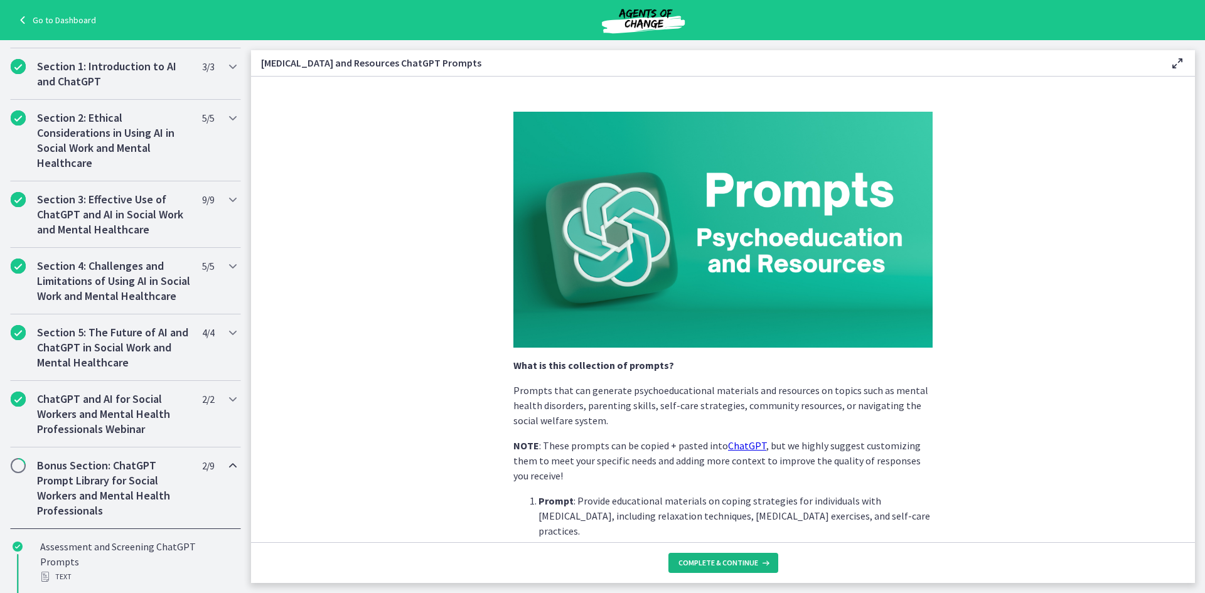
click at [741, 565] on span "Complete & continue" at bounding box center [718, 563] width 80 height 10
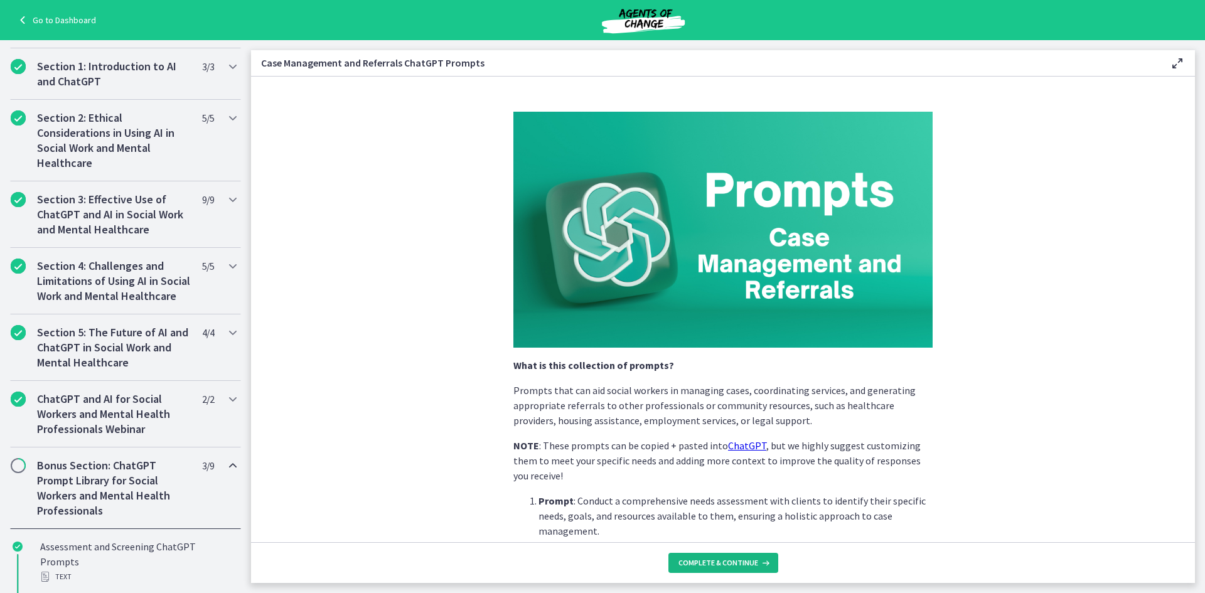
click at [741, 565] on span "Complete & continue" at bounding box center [718, 563] width 80 height 10
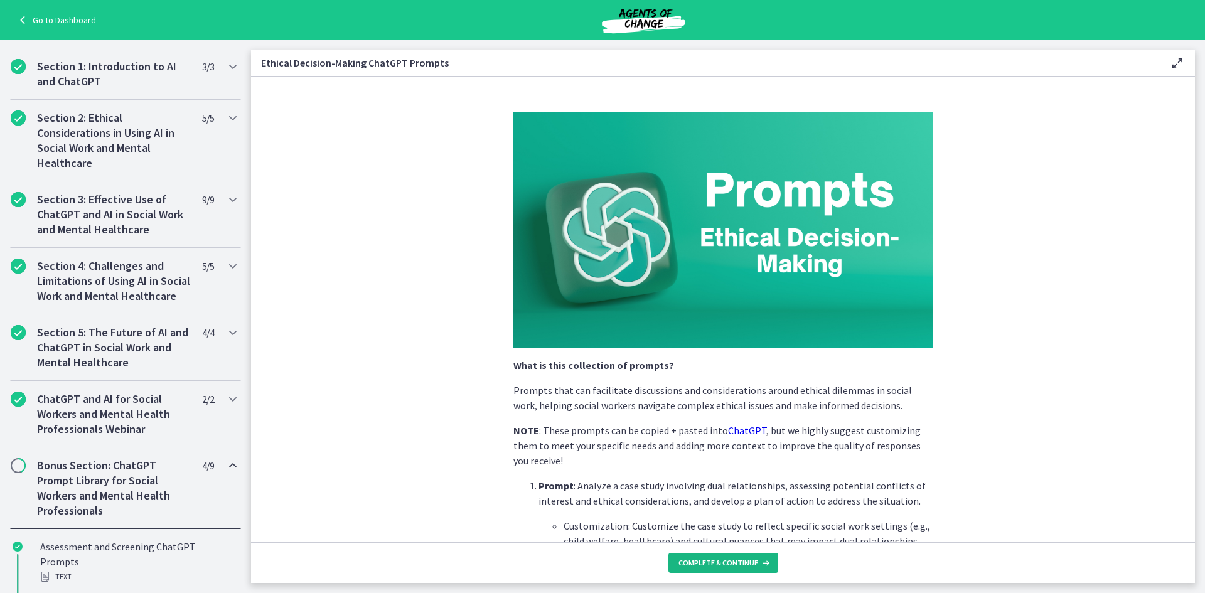
click at [741, 565] on span "Complete & continue" at bounding box center [718, 563] width 80 height 10
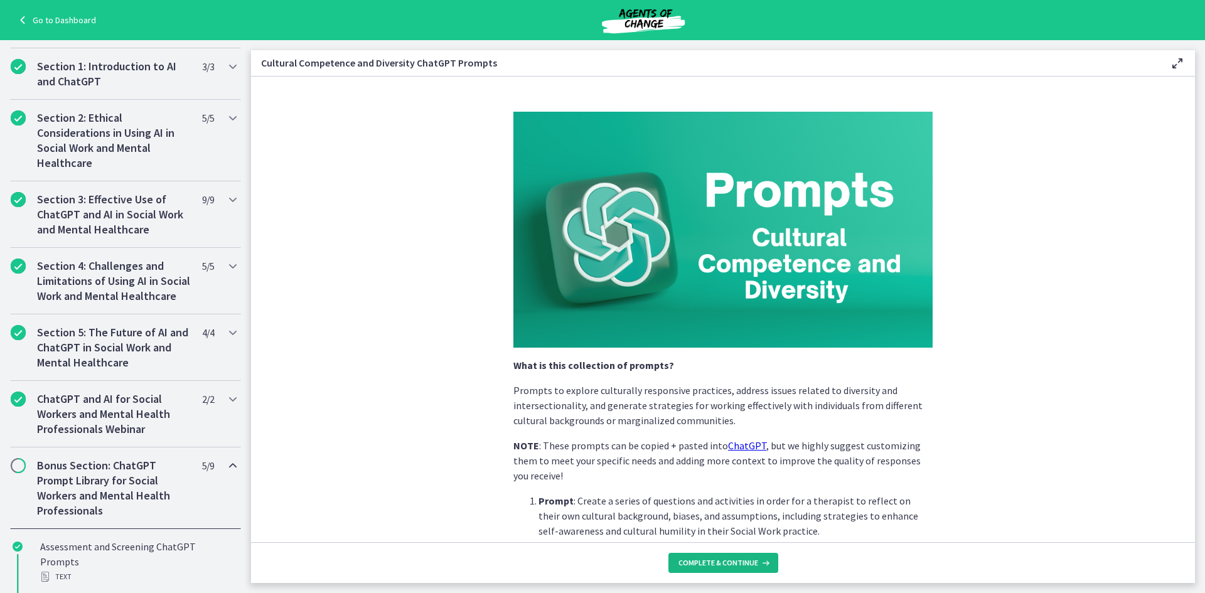
click at [741, 565] on span "Complete & continue" at bounding box center [718, 563] width 80 height 10
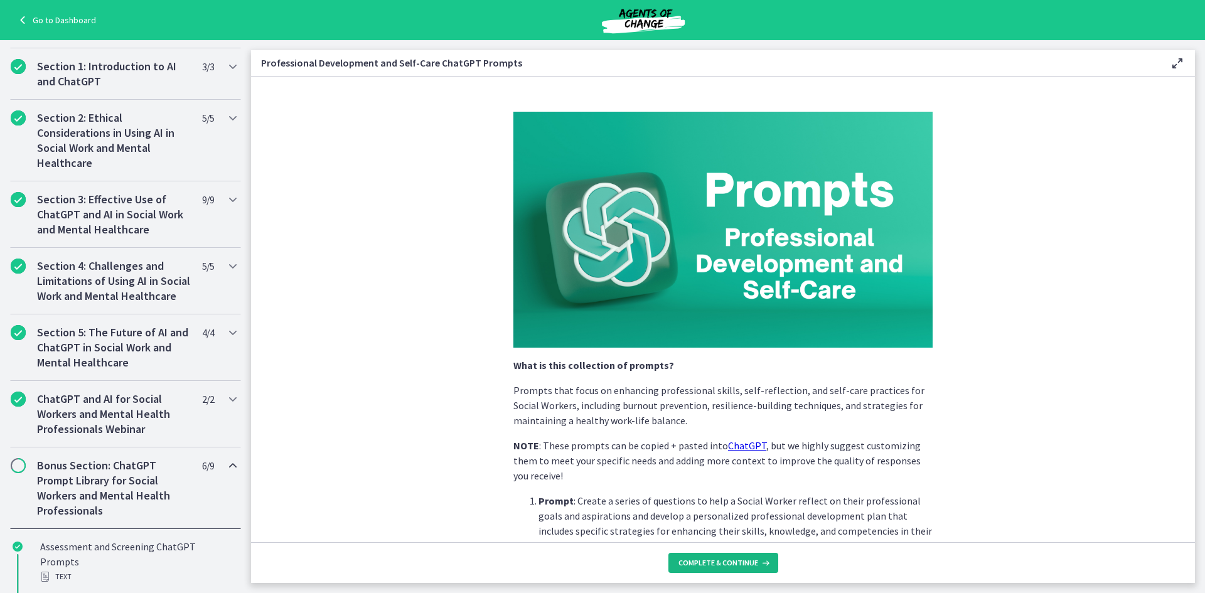
click at [741, 565] on span "Complete & continue" at bounding box center [718, 563] width 80 height 10
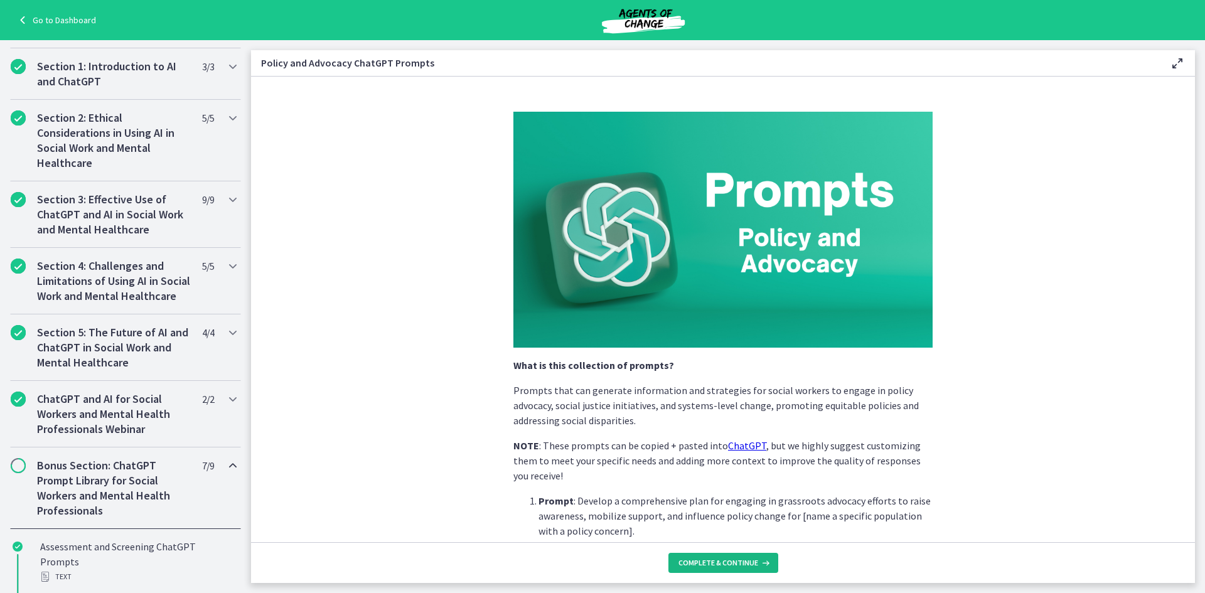
click at [741, 565] on span "Complete & continue" at bounding box center [718, 563] width 80 height 10
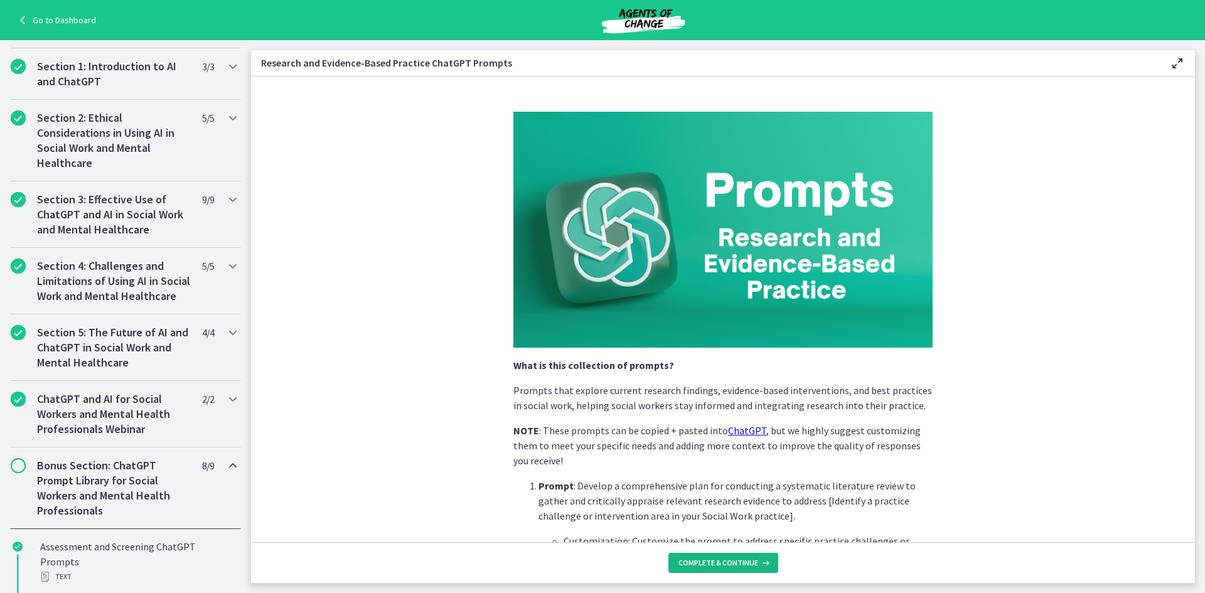
click at [741, 565] on span "Complete & continue" at bounding box center [718, 563] width 80 height 10
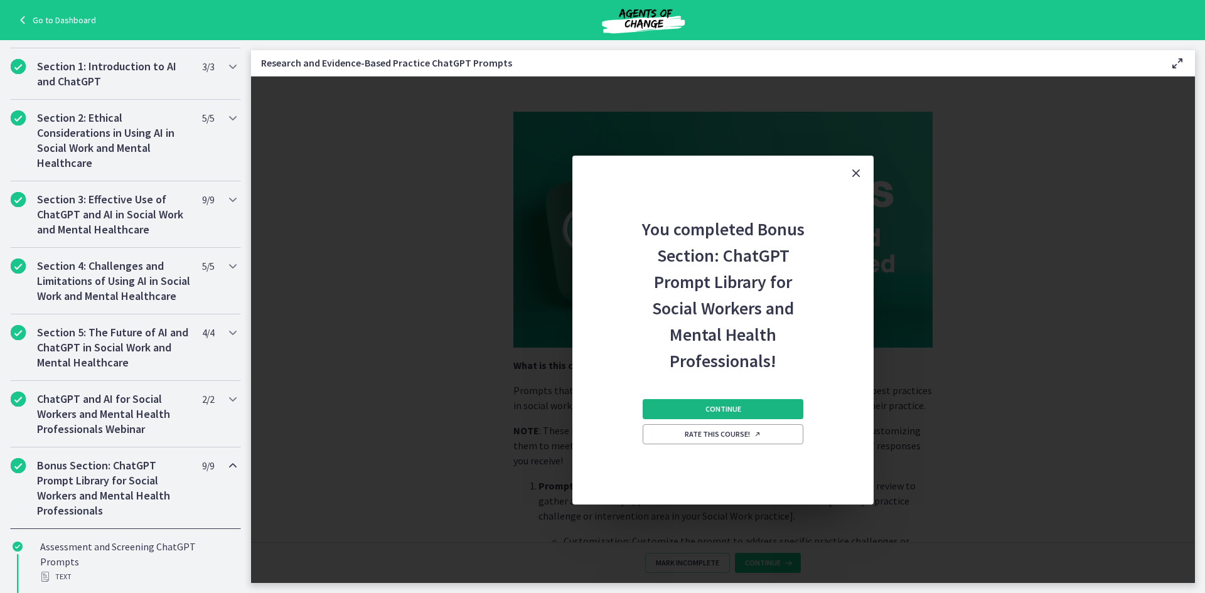
click at [717, 408] on span "Continue" at bounding box center [723, 409] width 36 height 10
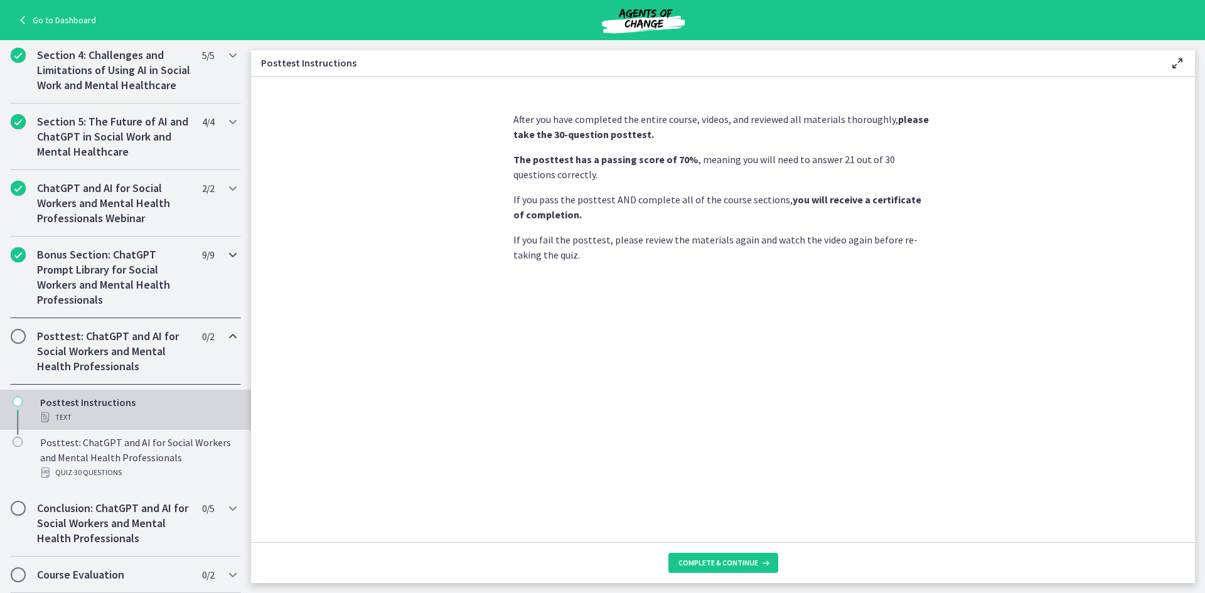
scroll to position [448, 0]
click at [728, 559] on span "Complete & continue" at bounding box center [718, 563] width 80 height 10
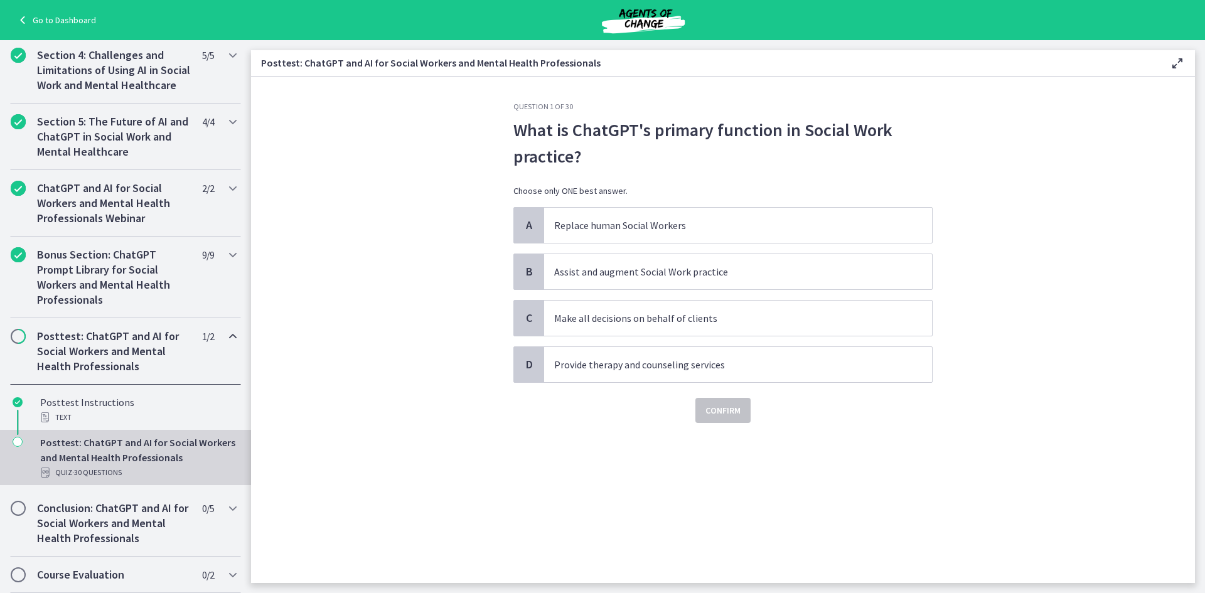
click at [116, 370] on h2 "Posttest: ChatGPT and AI for Social Workers and Mental Health Professionals" at bounding box center [113, 351] width 153 height 45
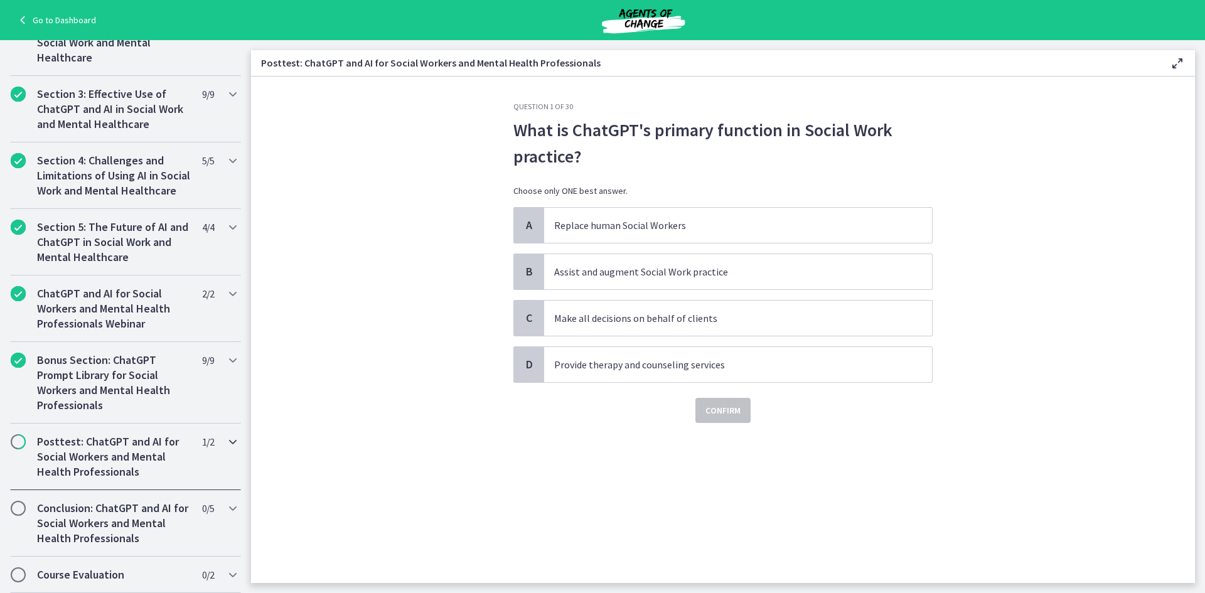
scroll to position [356, 0]
click at [142, 476] on h2 "Posttest: ChatGPT and AI for Social Workers and Mental Health Professionals" at bounding box center [113, 456] width 153 height 45
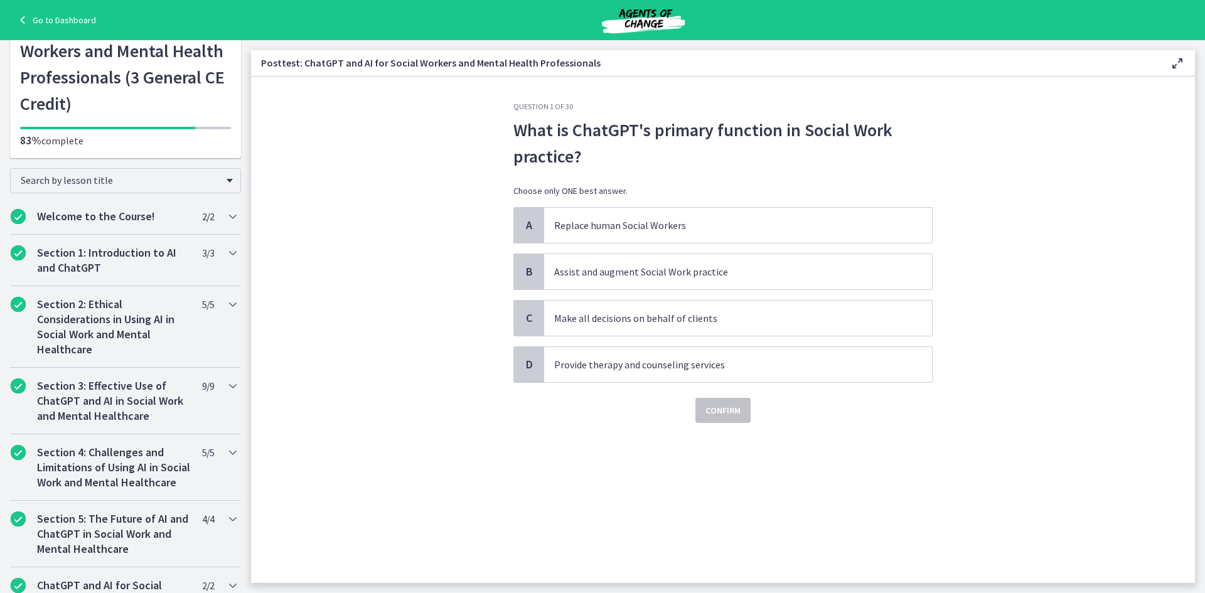
scroll to position [48, 0]
click at [118, 270] on h2 "Section 1: Introduction to AI and ChatGPT" at bounding box center [113, 261] width 153 height 30
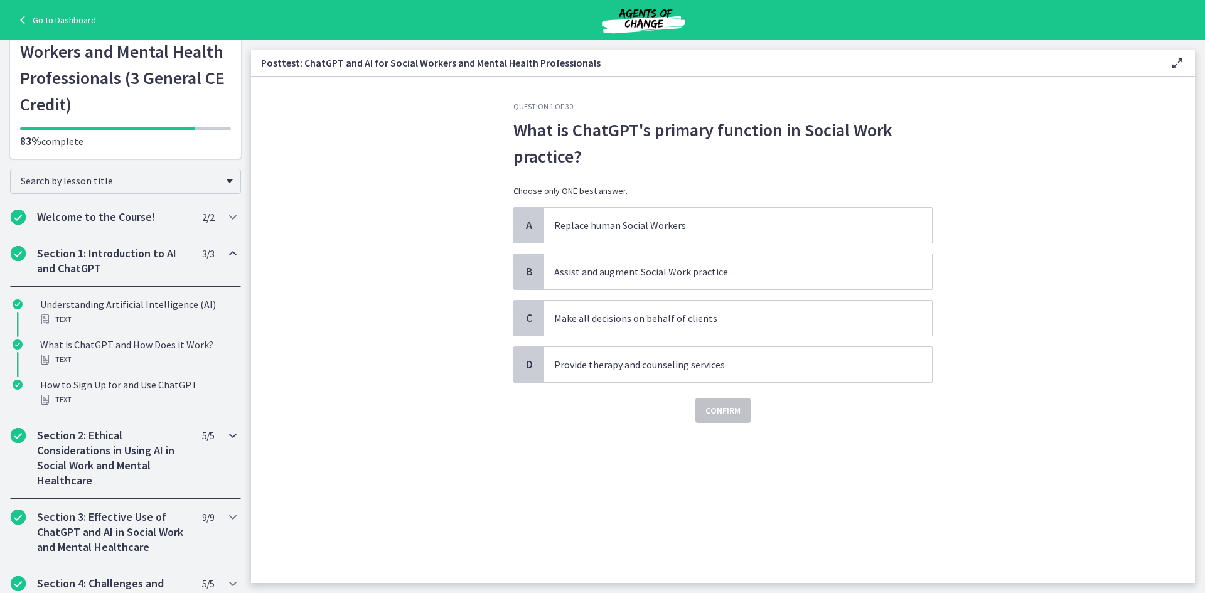
click at [131, 447] on h2 "Section 2: Ethical Considerations in Using AI in Social Work and Mental Healthc…" at bounding box center [113, 458] width 153 height 60
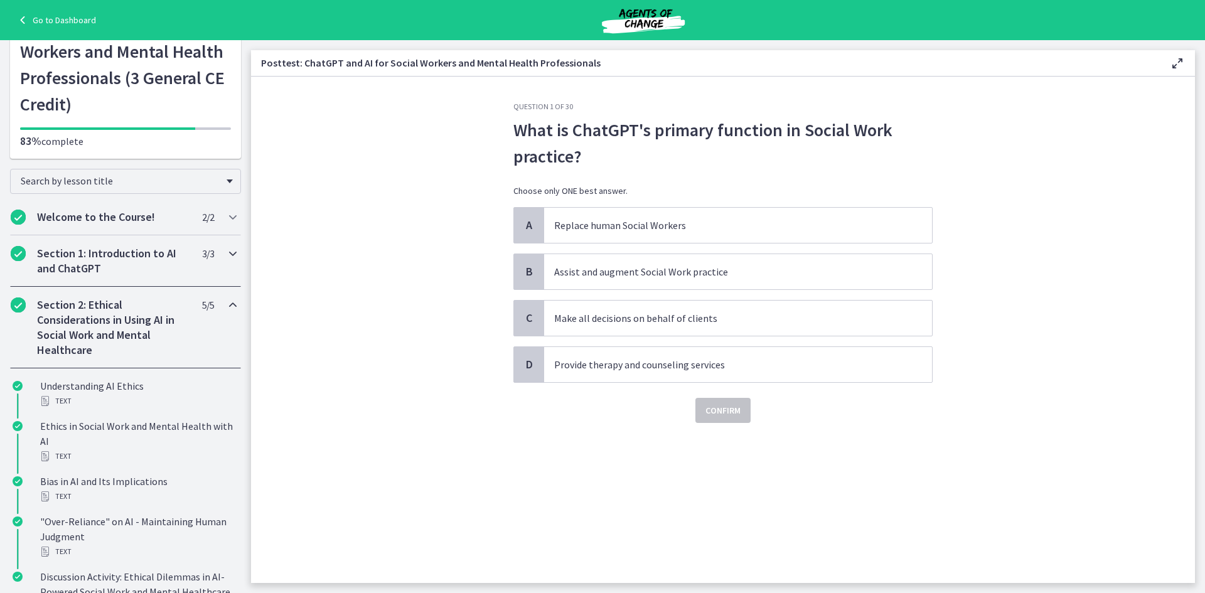
click at [112, 270] on h2 "Section 1: Introduction to AI and ChatGPT" at bounding box center [113, 261] width 153 height 30
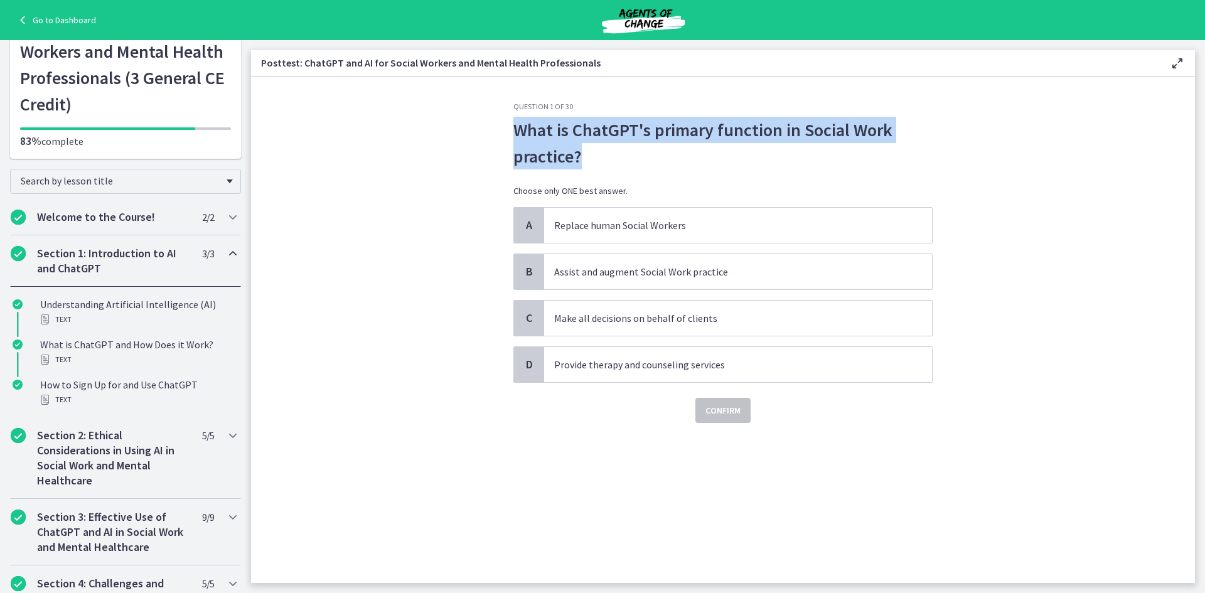
drag, startPoint x: 508, startPoint y: 132, endPoint x: 631, endPoint y: 159, distance: 125.9
click at [631, 159] on div "Question 1 of 30 What is ChatGPT's primary function in Social Work practice? Ch…" at bounding box center [722, 342] width 439 height 481
copy p "What is ChatGPT's primary function in Social Work practice?"
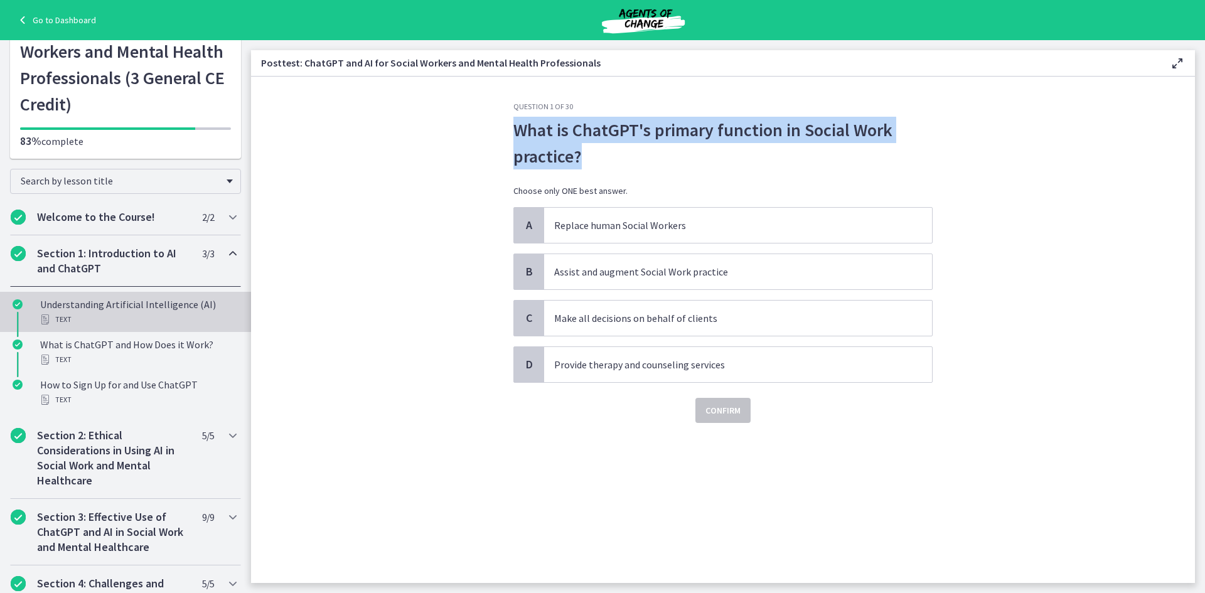
click at [110, 312] on div "Text" at bounding box center [138, 319] width 196 height 15
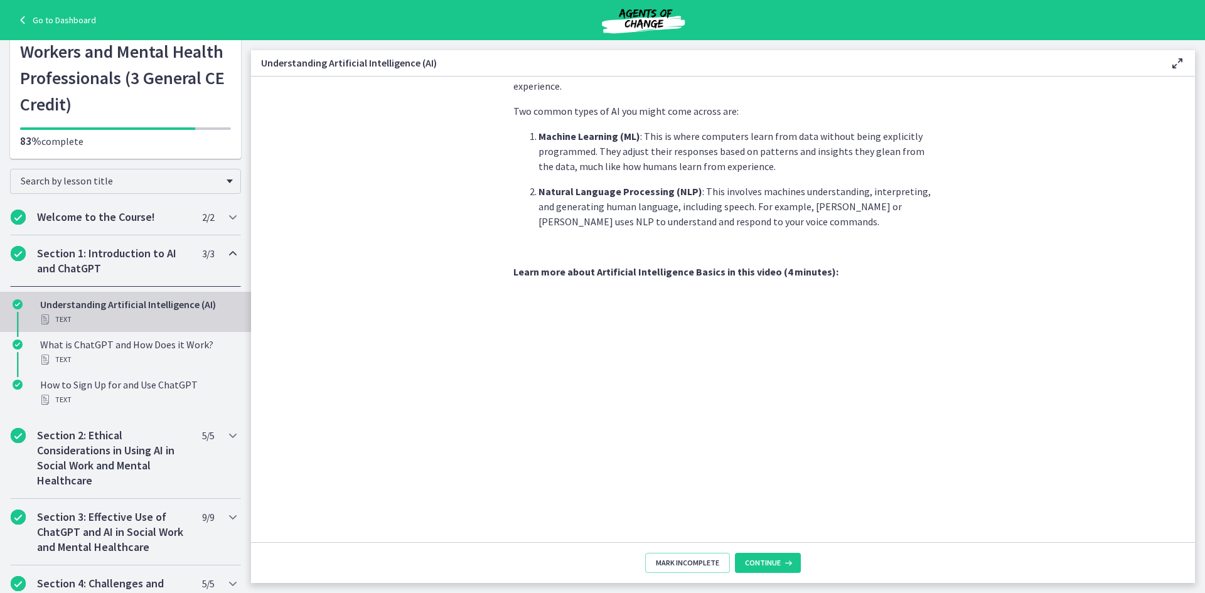
scroll to position [457, 0]
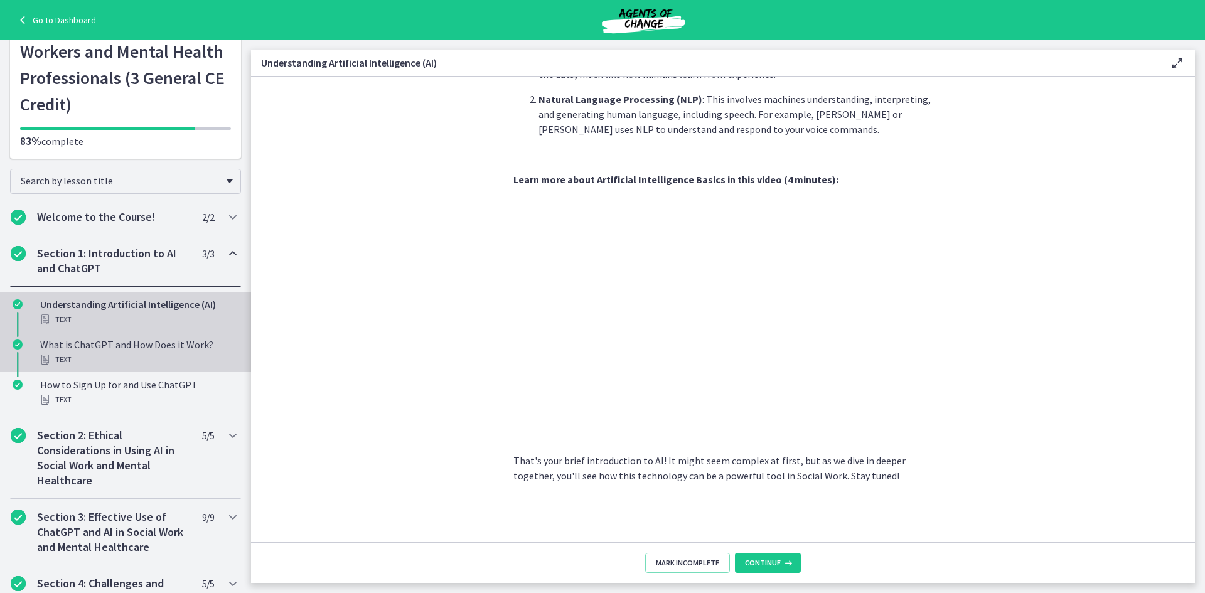
click at [110, 356] on div "Text" at bounding box center [138, 359] width 196 height 15
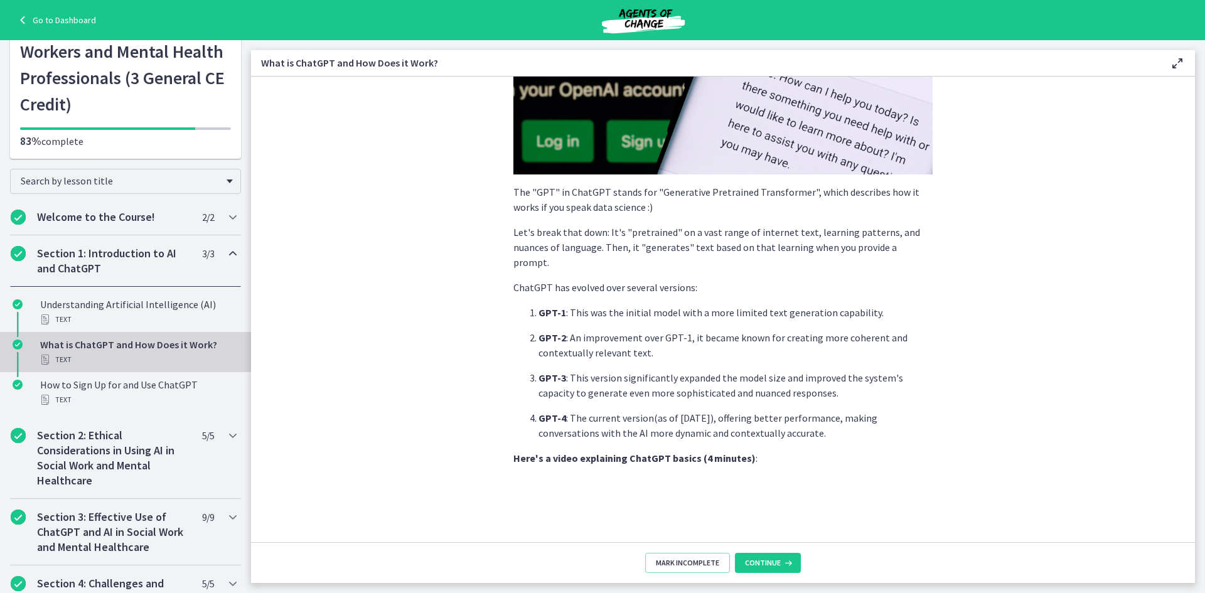
scroll to position [527, 0]
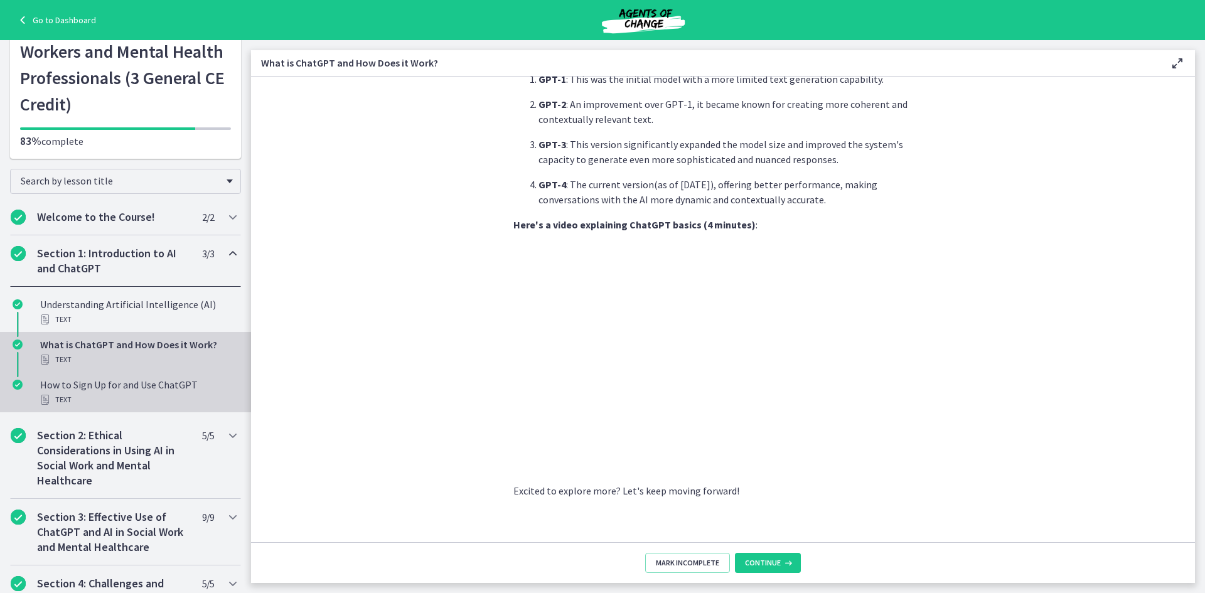
click at [105, 386] on div "How to Sign Up for and Use ChatGPT Text" at bounding box center [138, 392] width 196 height 30
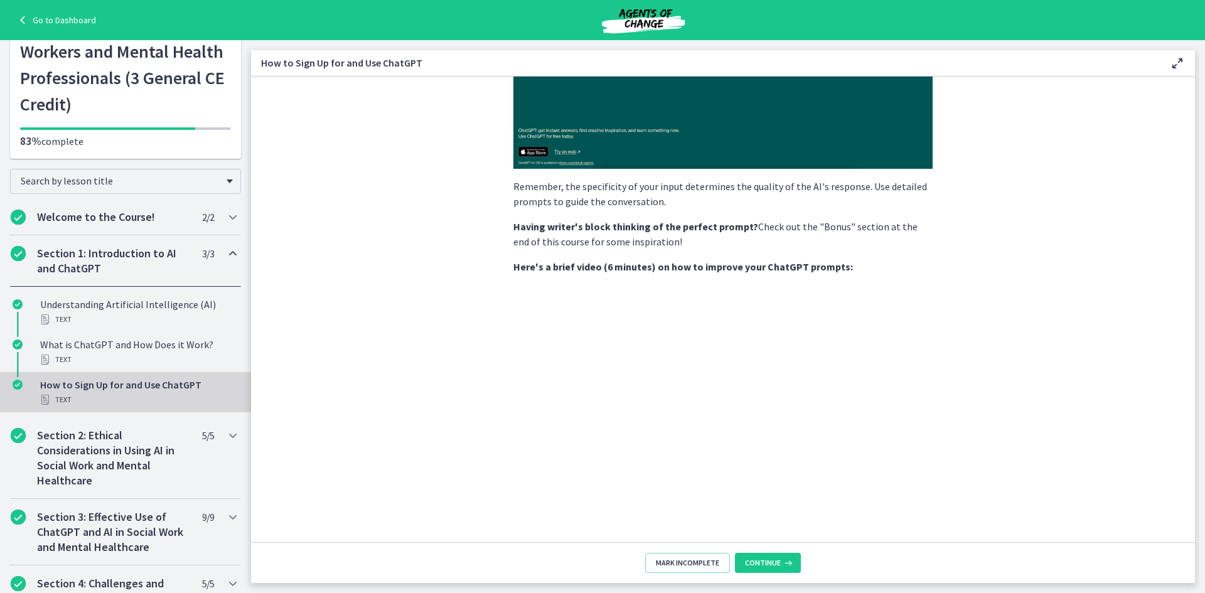
scroll to position [586, 0]
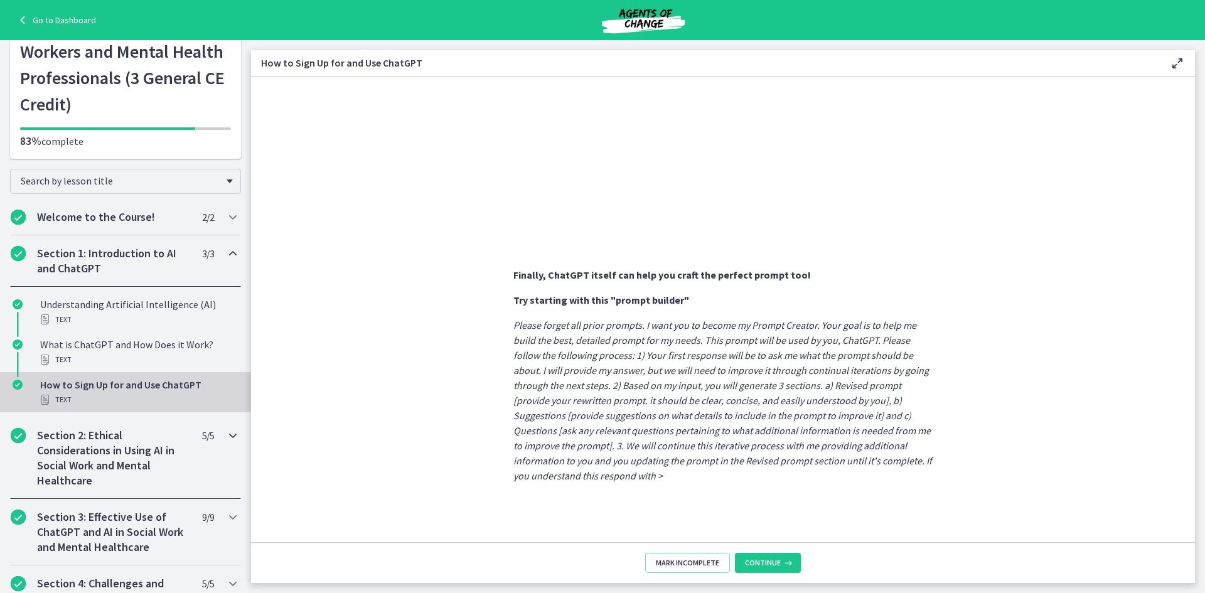
click at [105, 442] on h2 "Section 2: Ethical Considerations in Using AI in Social Work and Mental Healthc…" at bounding box center [113, 458] width 153 height 60
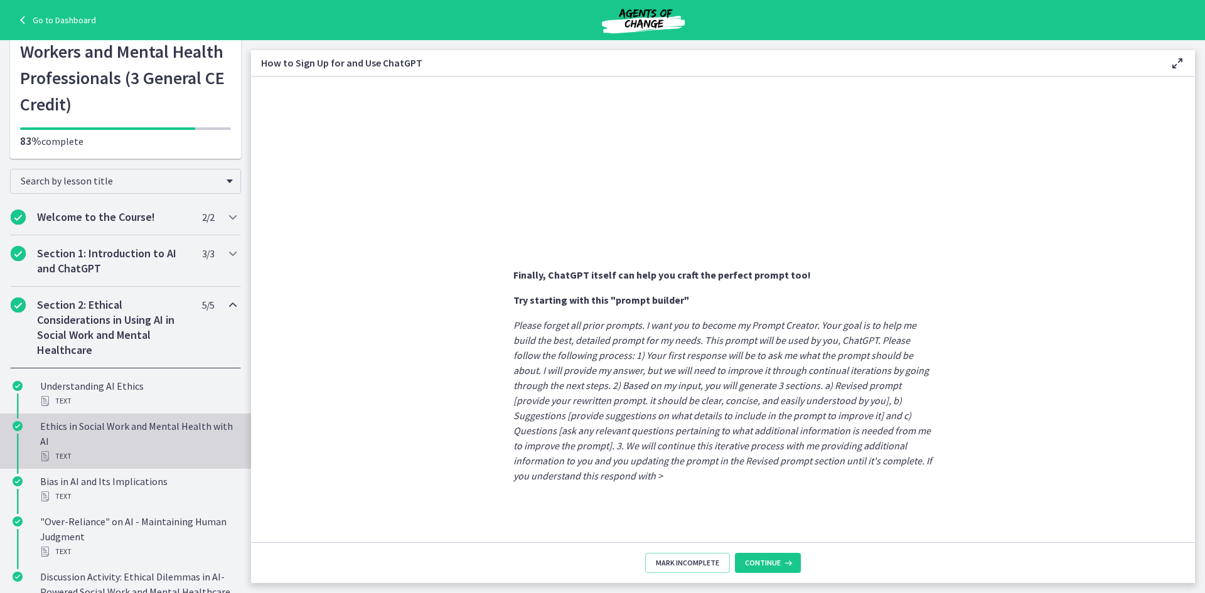
click at [141, 439] on div "Ethics in Social Work and Mental Health with AI Text" at bounding box center [138, 441] width 196 height 45
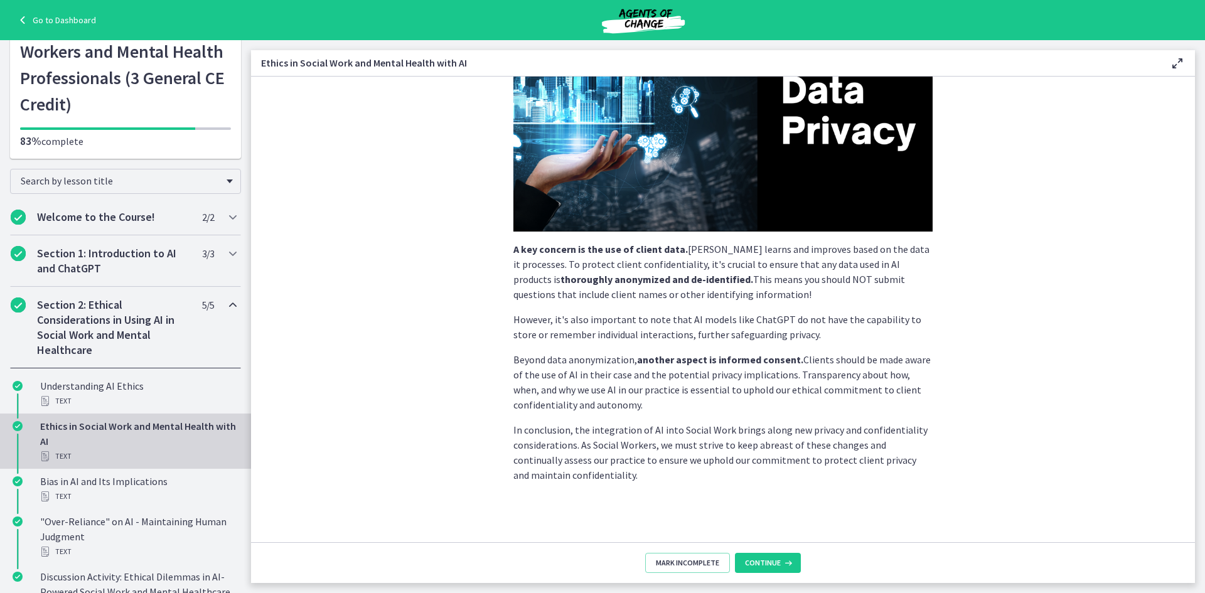
scroll to position [227, 0]
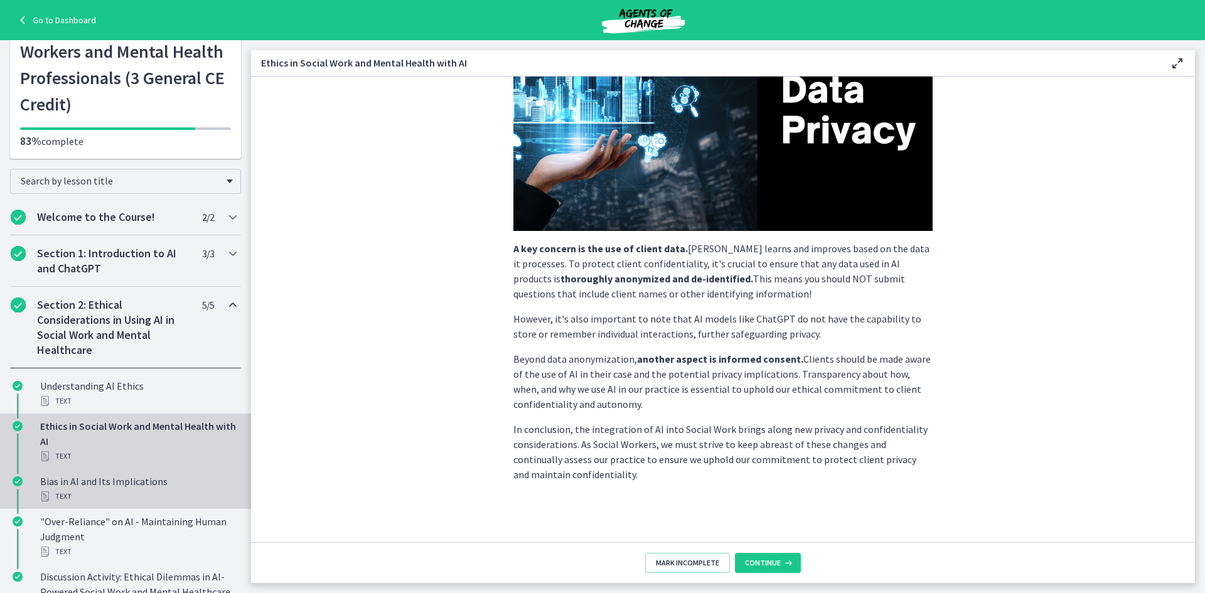
click at [124, 483] on div "Bias in AI and Its Implications Text" at bounding box center [138, 489] width 196 height 30
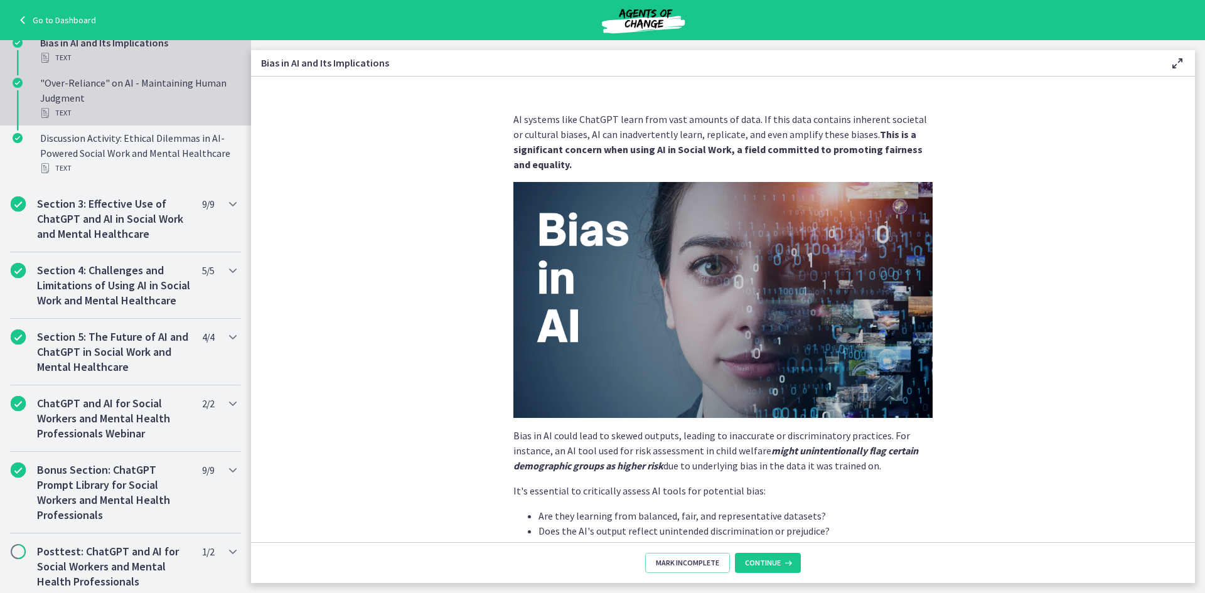
scroll to position [612, 0]
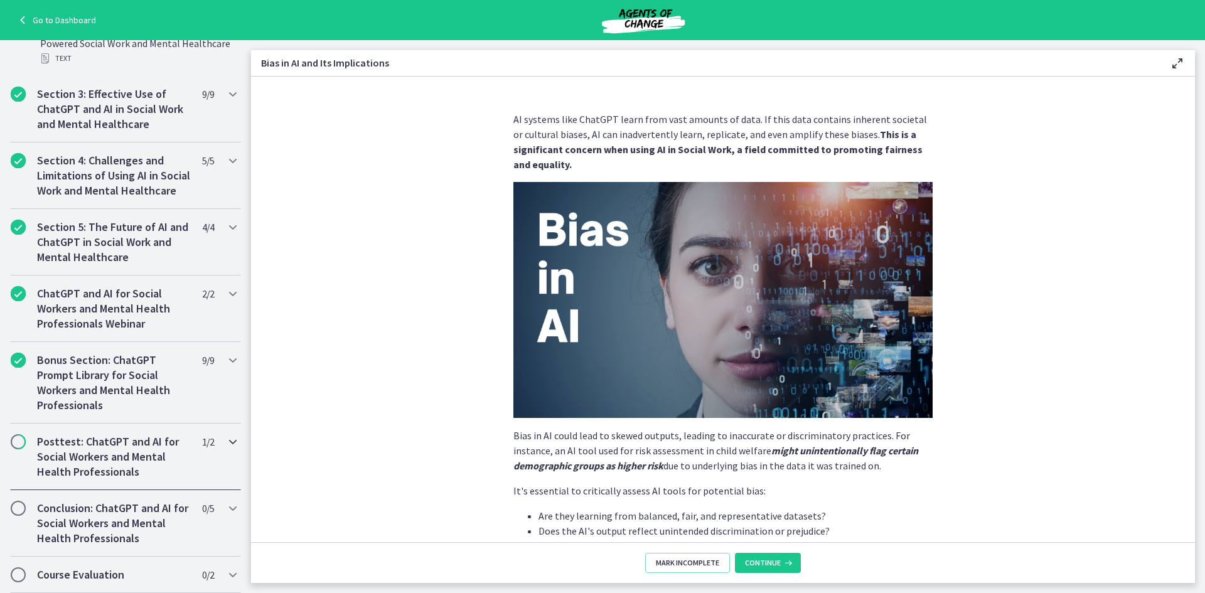
click at [132, 446] on h2 "Posttest: ChatGPT and AI for Social Workers and Mental Health Professionals" at bounding box center [113, 456] width 153 height 45
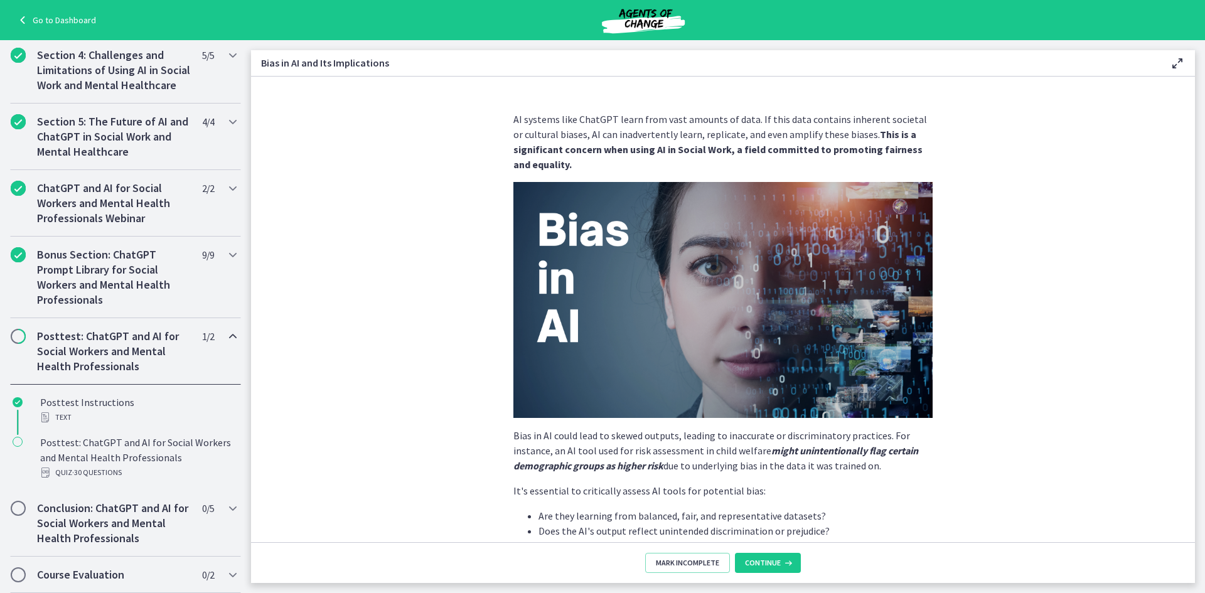
scroll to position [377, 0]
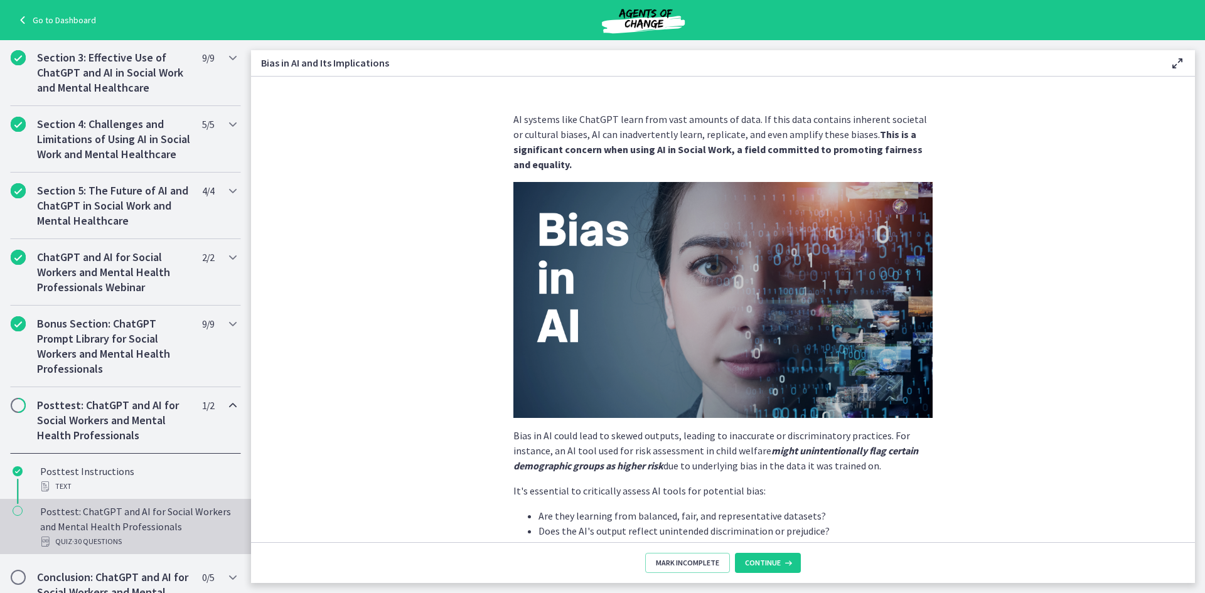
click at [137, 524] on div "Posttest: ChatGPT and AI for Social Workers and Mental Health Professionals Qui…" at bounding box center [138, 526] width 196 height 45
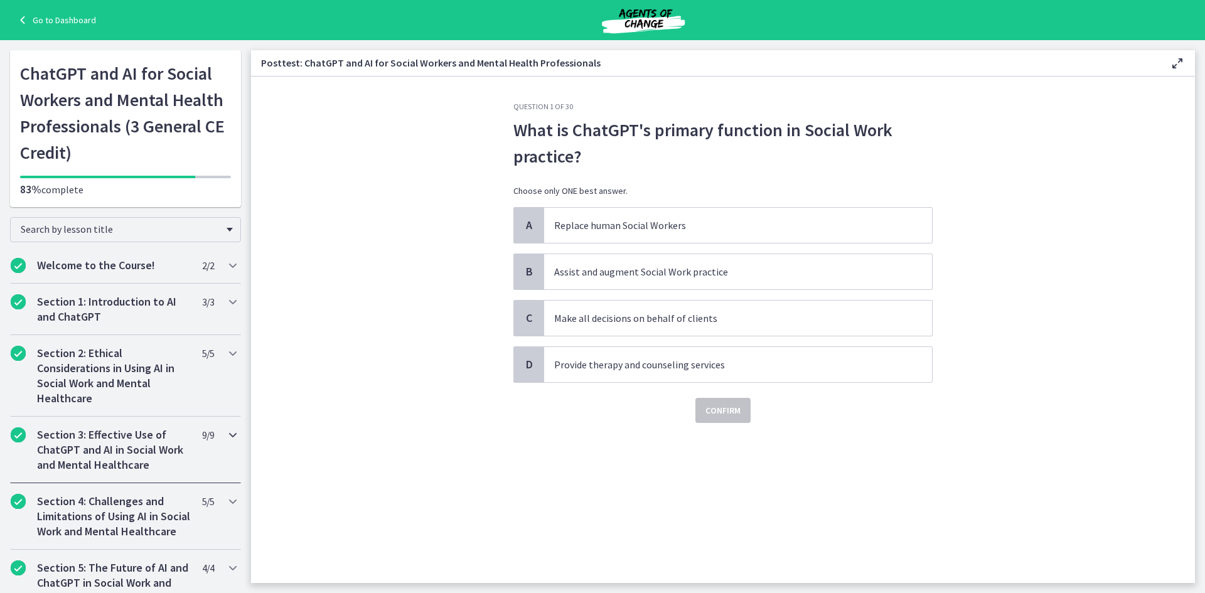
click at [120, 455] on h2 "Section 3: Effective Use of ChatGPT and AI in Social Work and Mental Healthcare" at bounding box center [113, 449] width 153 height 45
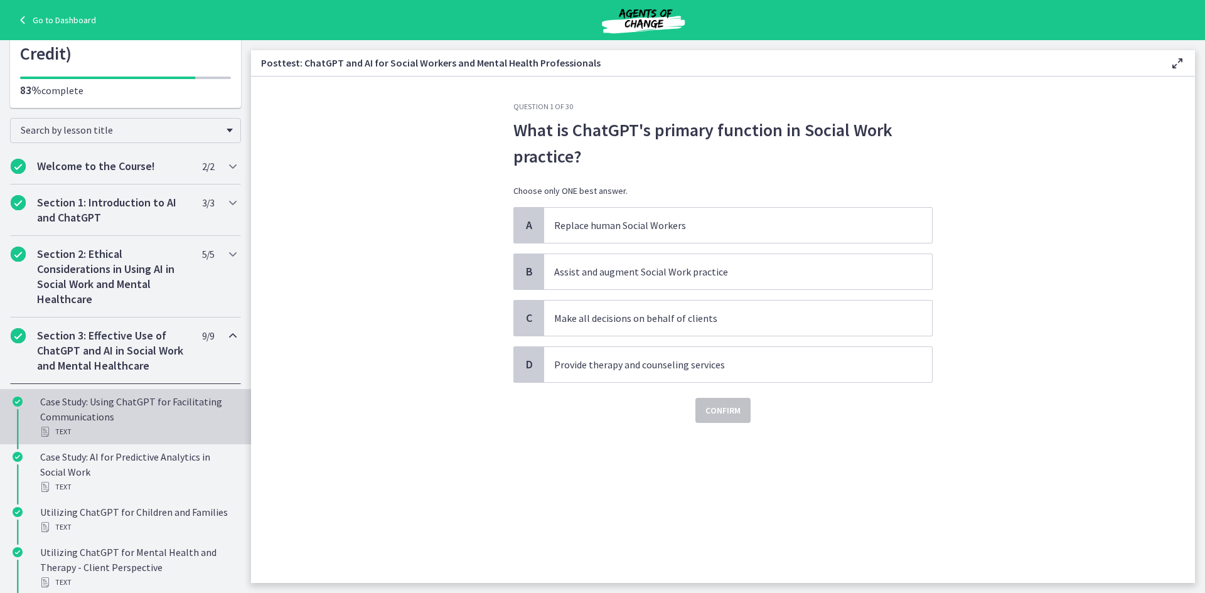
scroll to position [100, 0]
click at [133, 415] on div "Case Study: Using ChatGPT for Facilitating Communications Text" at bounding box center [138, 415] width 196 height 45
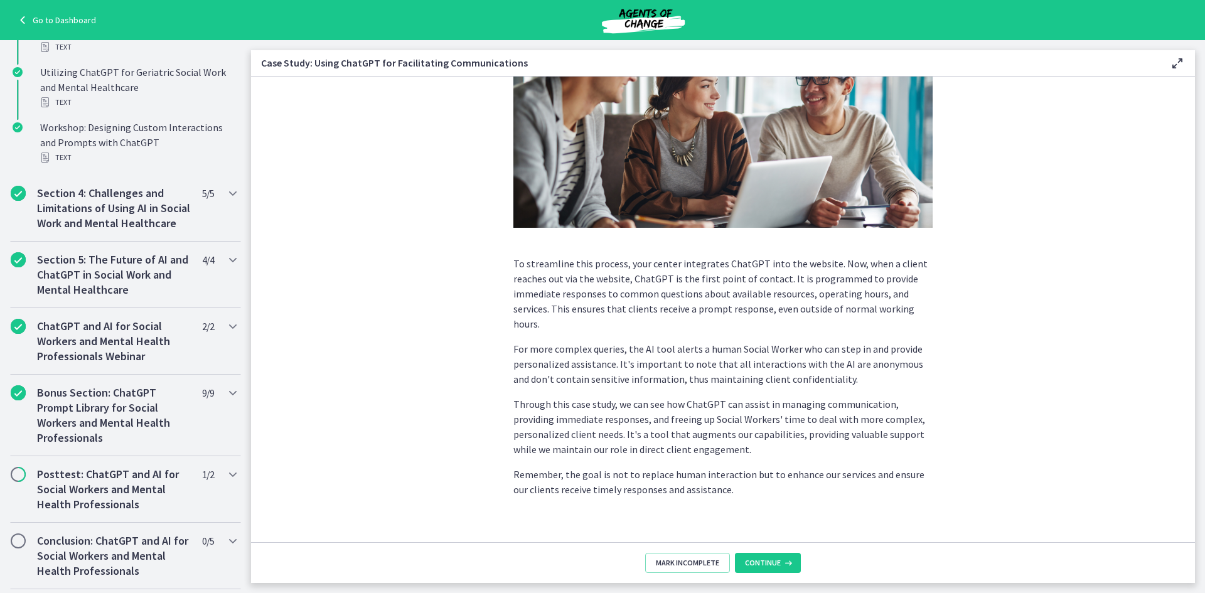
scroll to position [848, 0]
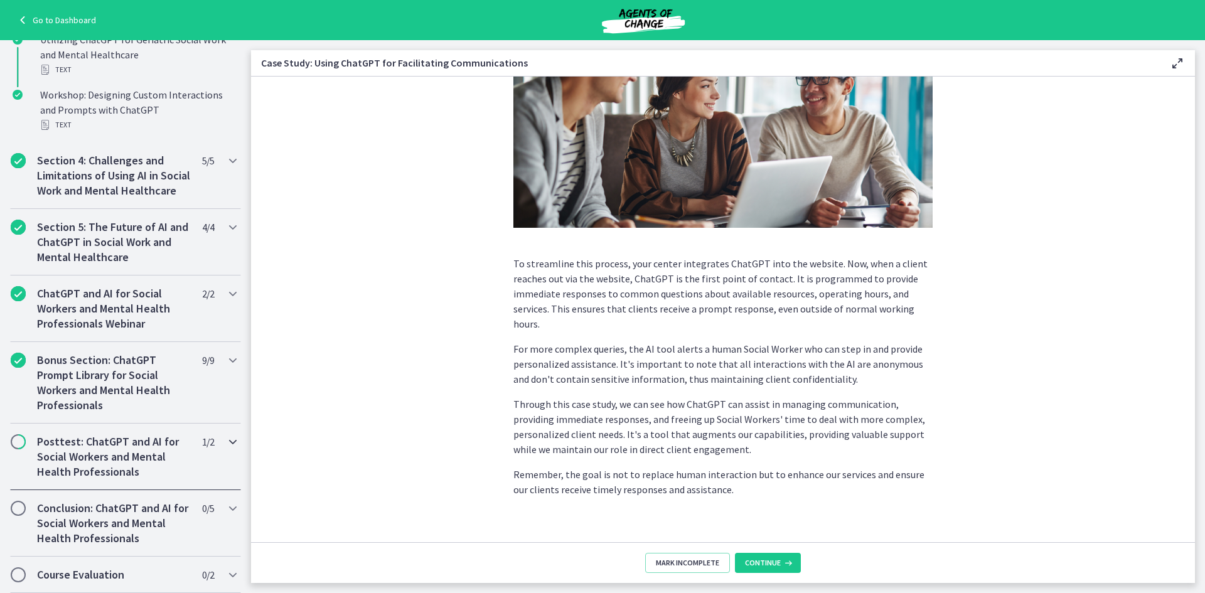
click at [118, 450] on h2 "Posttest: ChatGPT and AI for Social Workers and Mental Health Professionals" at bounding box center [113, 456] width 153 height 45
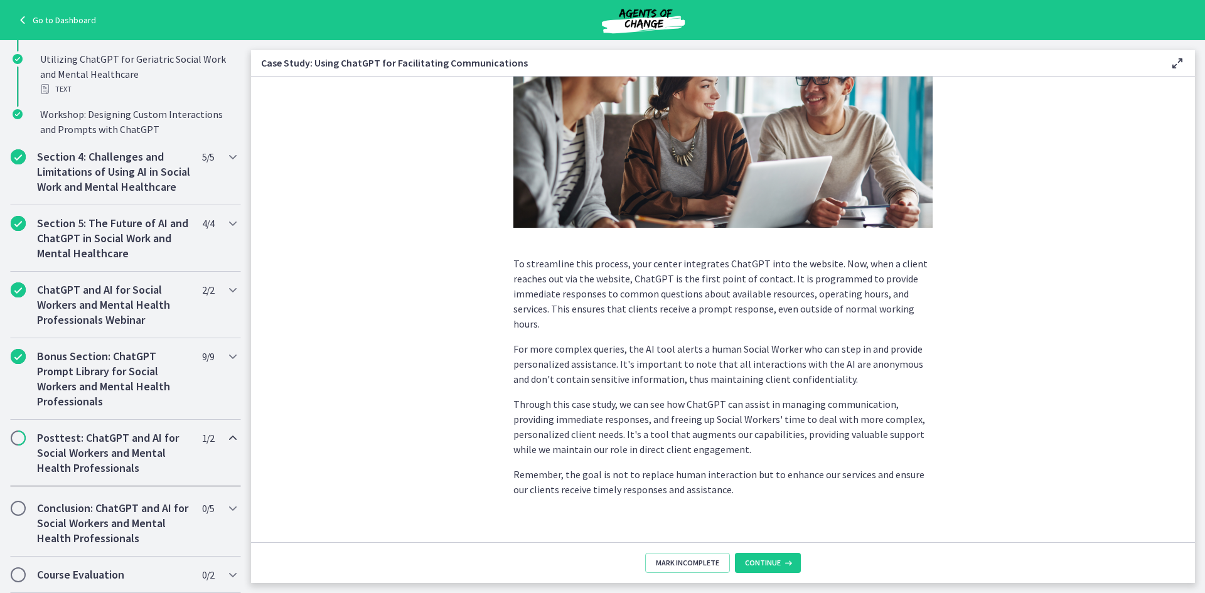
scroll to position [451, 0]
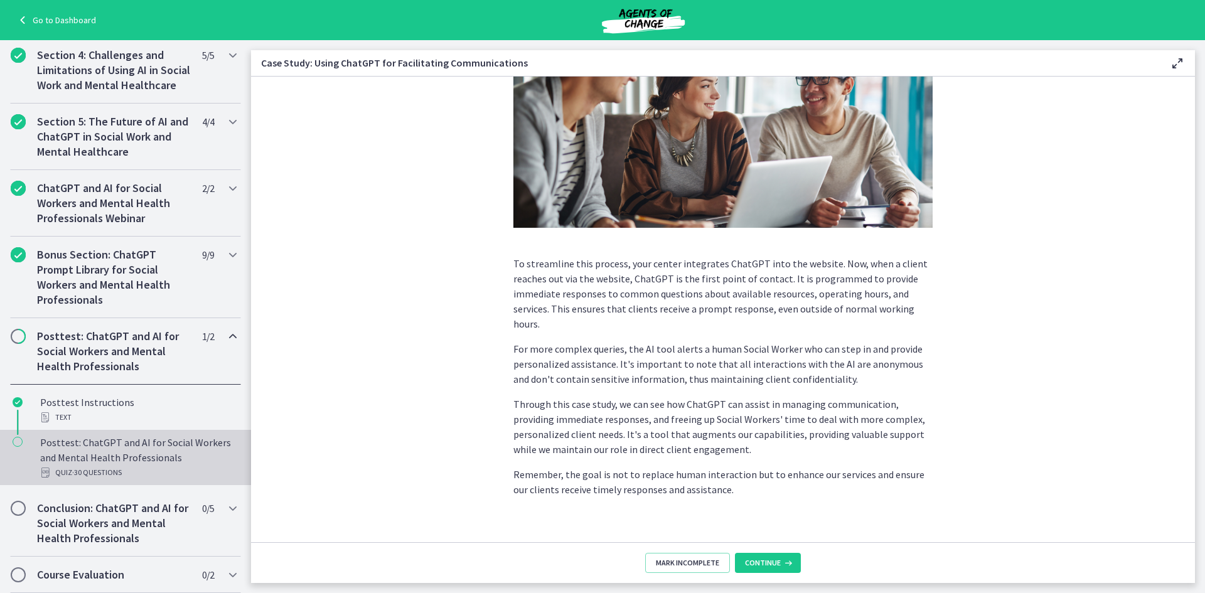
click at [137, 463] on div "Posttest: ChatGPT and AI for Social Workers and Mental Health Professionals Qui…" at bounding box center [138, 457] width 196 height 45
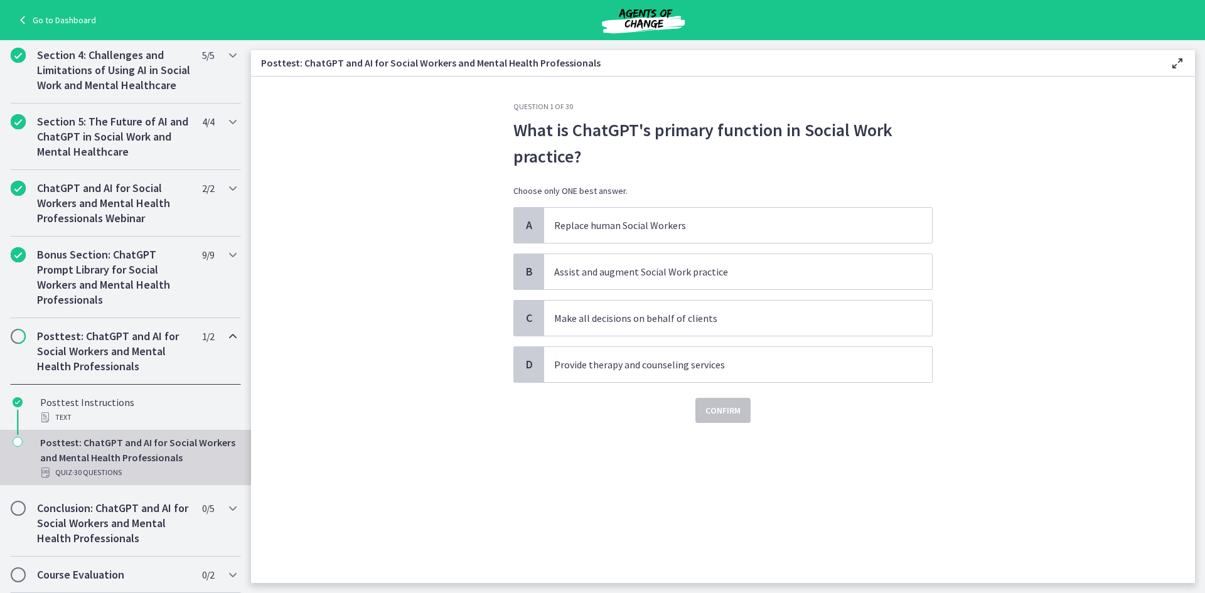
click at [843, 160] on p "What is ChatGPT's primary function in Social Work practice?" at bounding box center [722, 143] width 419 height 53
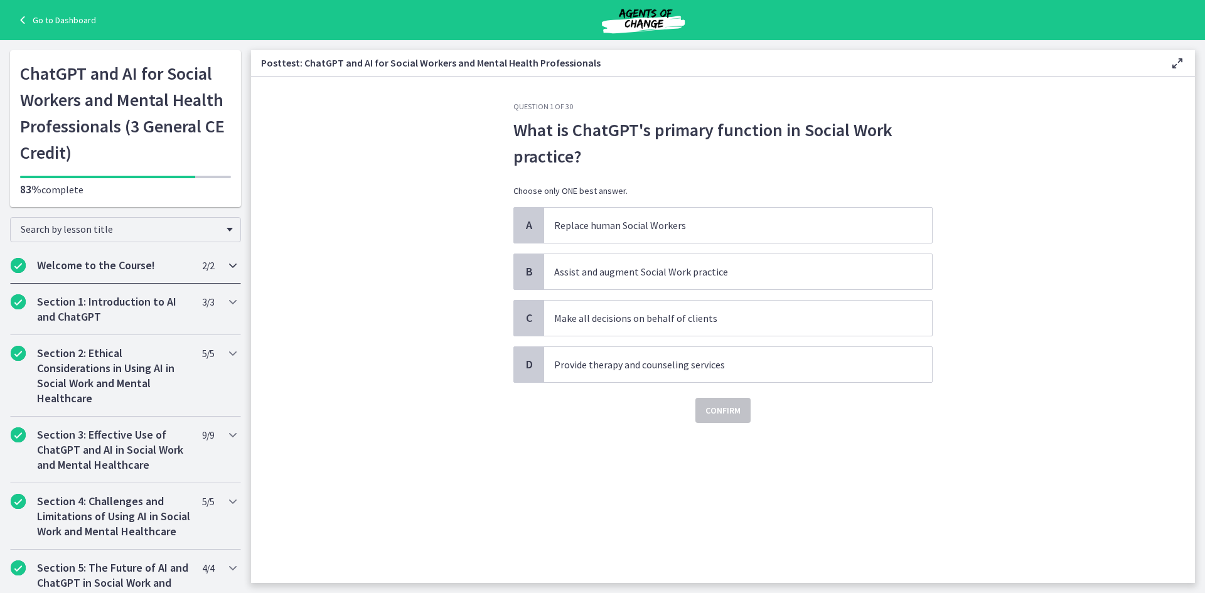
click at [111, 270] on h2 "Welcome to the Course!" at bounding box center [113, 265] width 153 height 15
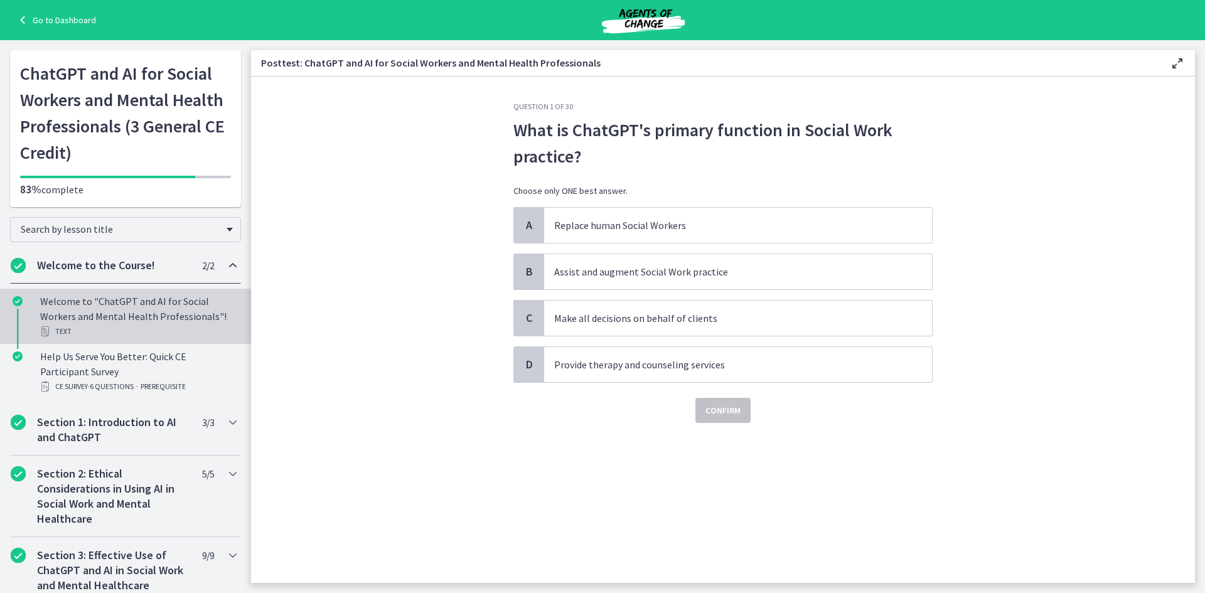
click at [125, 323] on div "Welcome to "ChatGPT and AI for Social Workers and Mental Health Professionals"!…" at bounding box center [138, 316] width 196 height 45
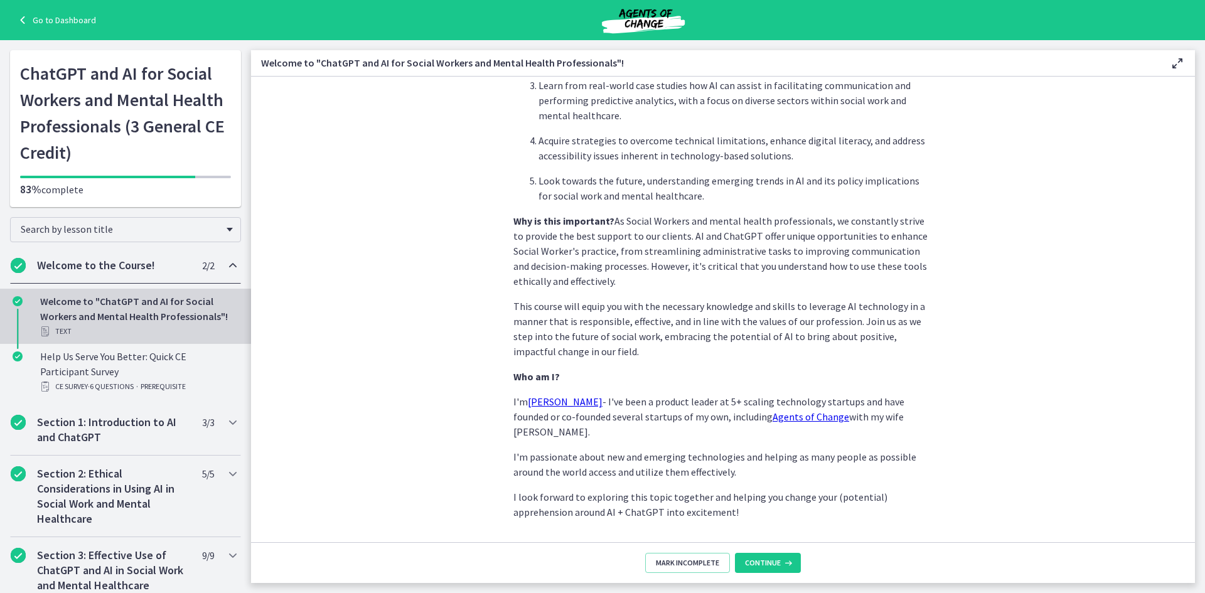
scroll to position [503, 0]
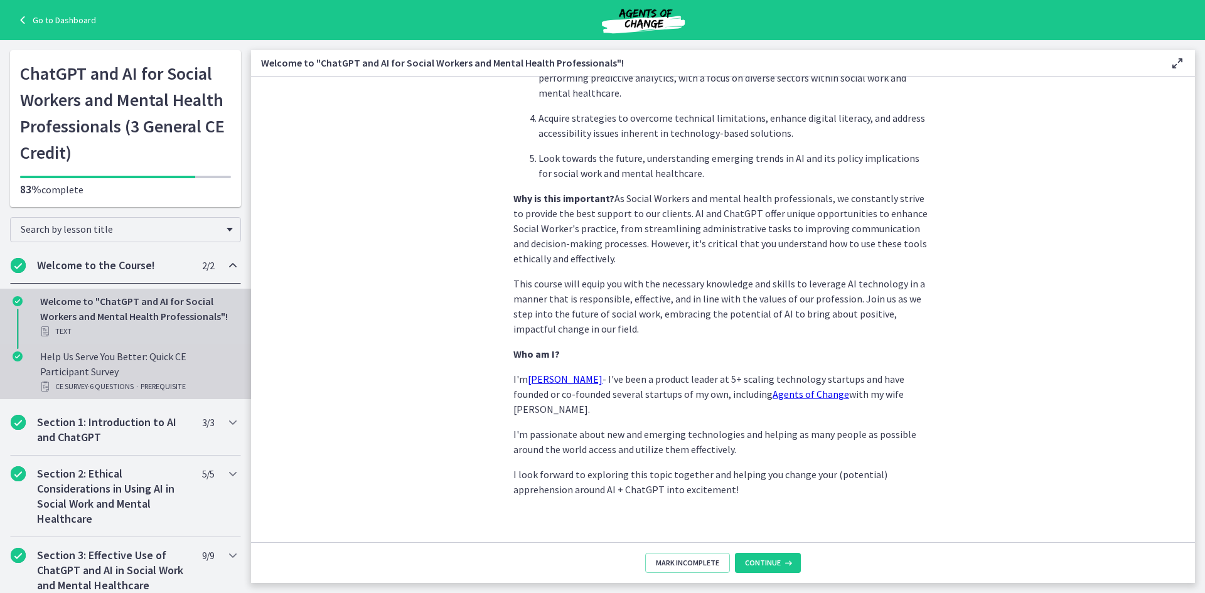
click at [87, 373] on div "Help Us Serve You Better: Quick CE Participant Survey CE Survey · 6 Questions ·…" at bounding box center [138, 371] width 196 height 45
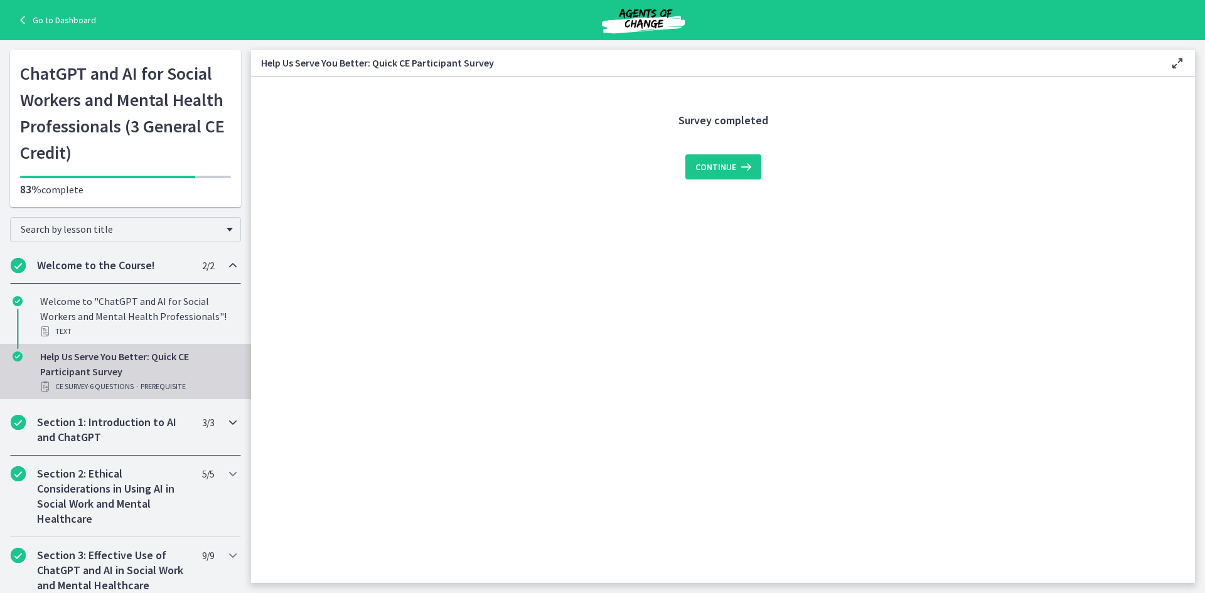
click at [99, 445] on div "Section 1: Introduction to AI and ChatGPT 3 / 3 Completed" at bounding box center [125, 429] width 231 height 51
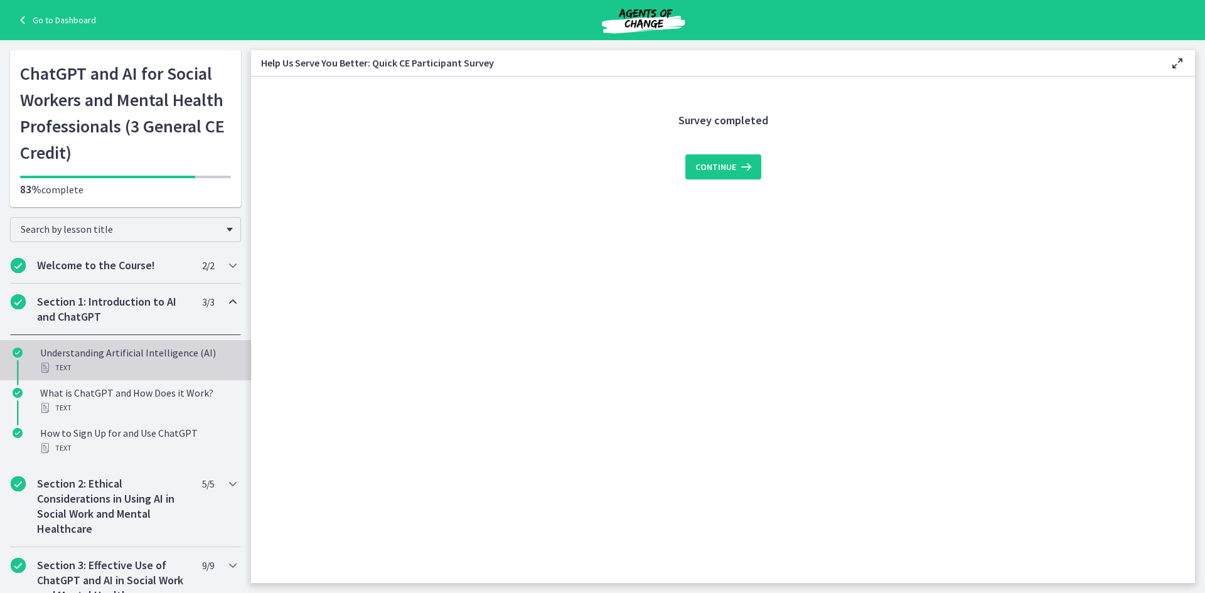
click at [122, 365] on div "Text" at bounding box center [138, 367] width 196 height 15
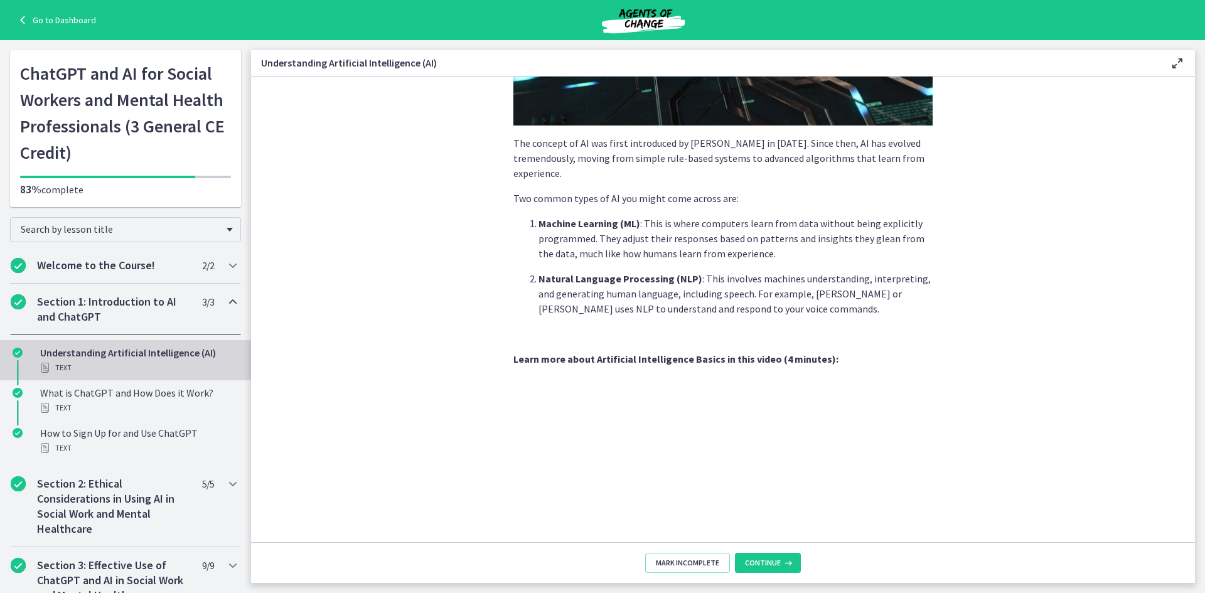
scroll to position [457, 0]
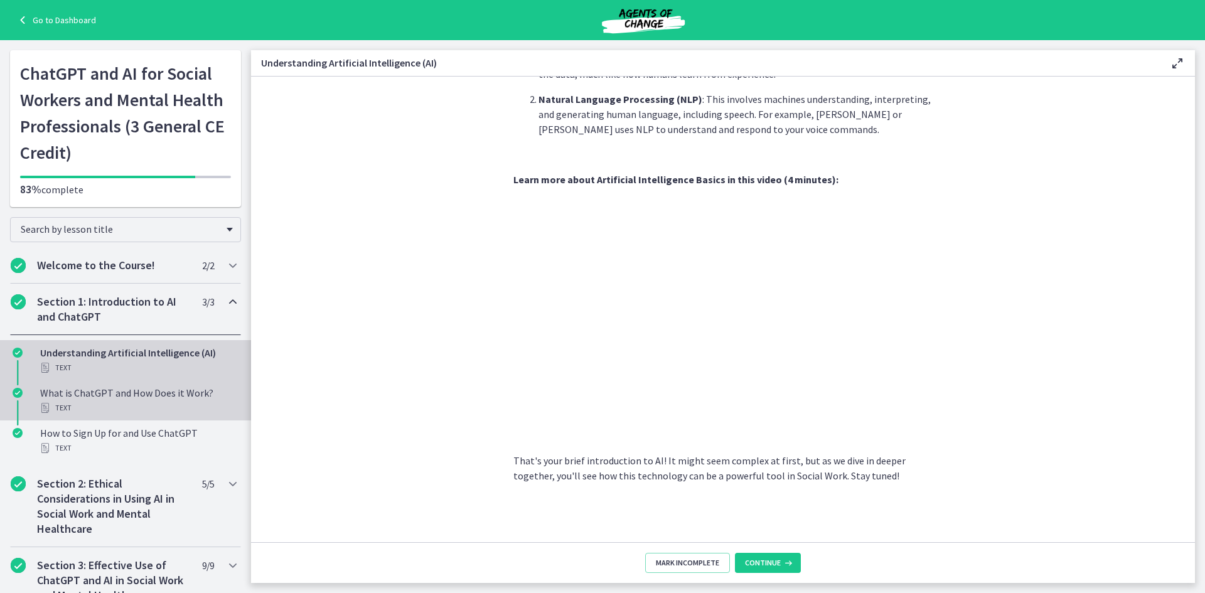
click at [123, 399] on div "What is ChatGPT and How Does it Work? Text" at bounding box center [138, 400] width 196 height 30
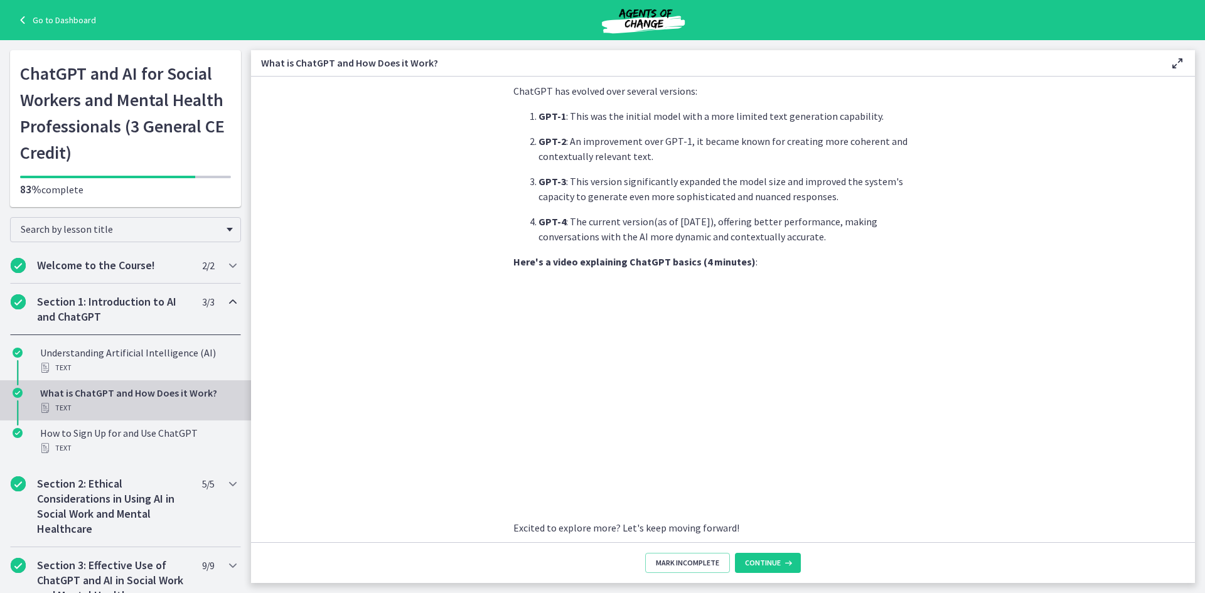
scroll to position [527, 0]
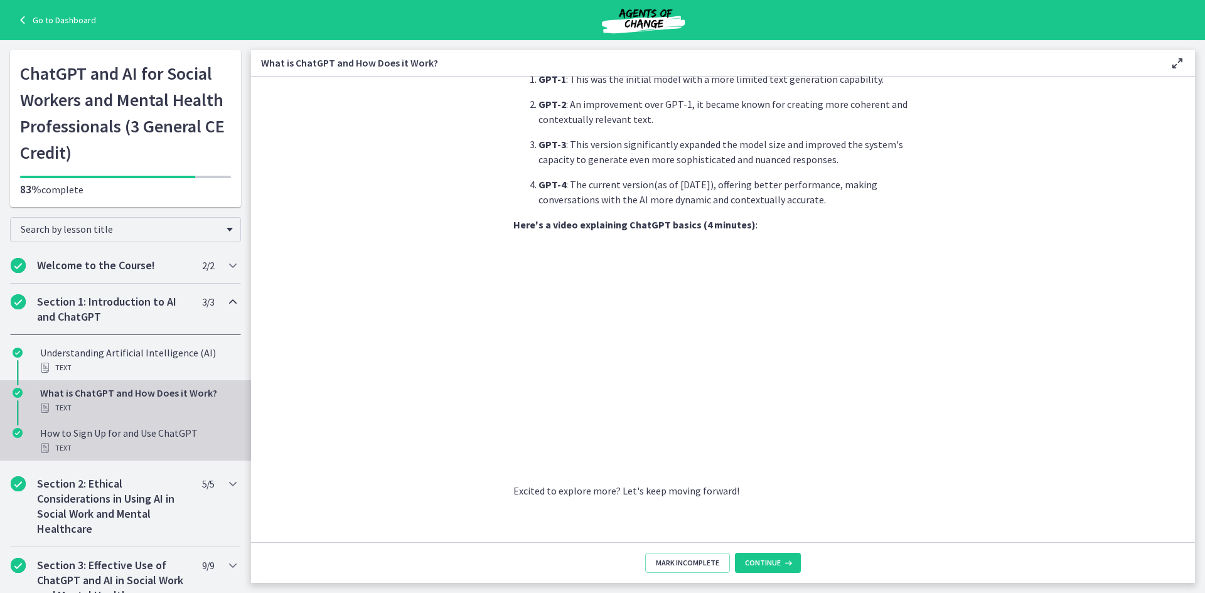
click at [147, 439] on div "How to Sign Up for and Use ChatGPT Text" at bounding box center [138, 440] width 196 height 30
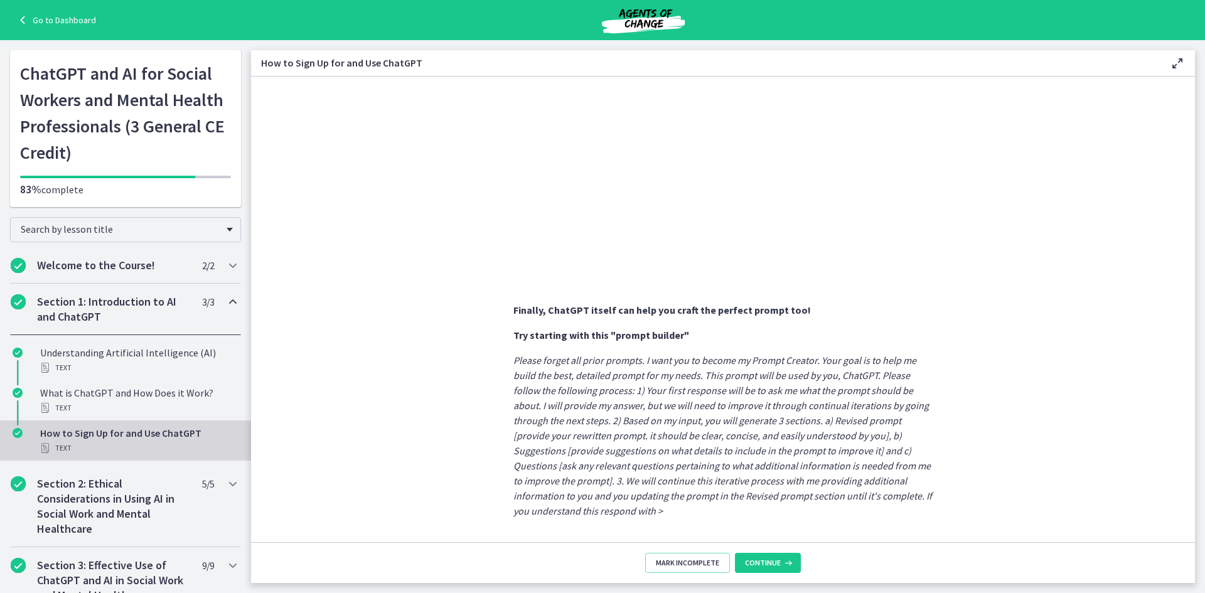
scroll to position [586, 0]
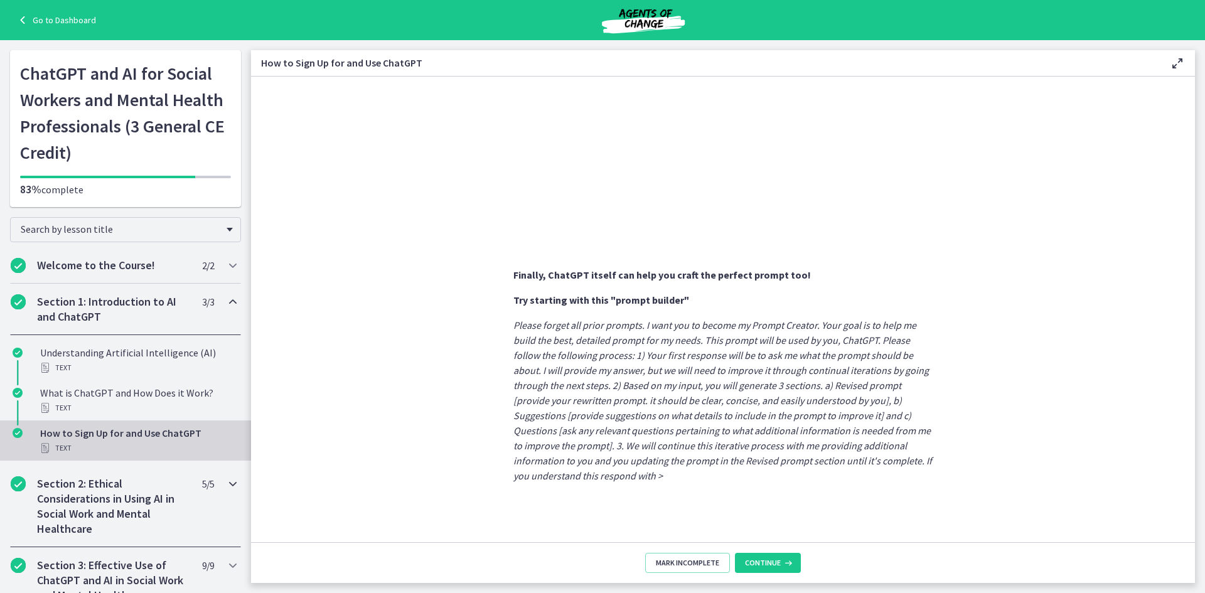
click at [86, 497] on h2 "Section 2: Ethical Considerations in Using AI in Social Work and Mental Healthc…" at bounding box center [113, 506] width 153 height 60
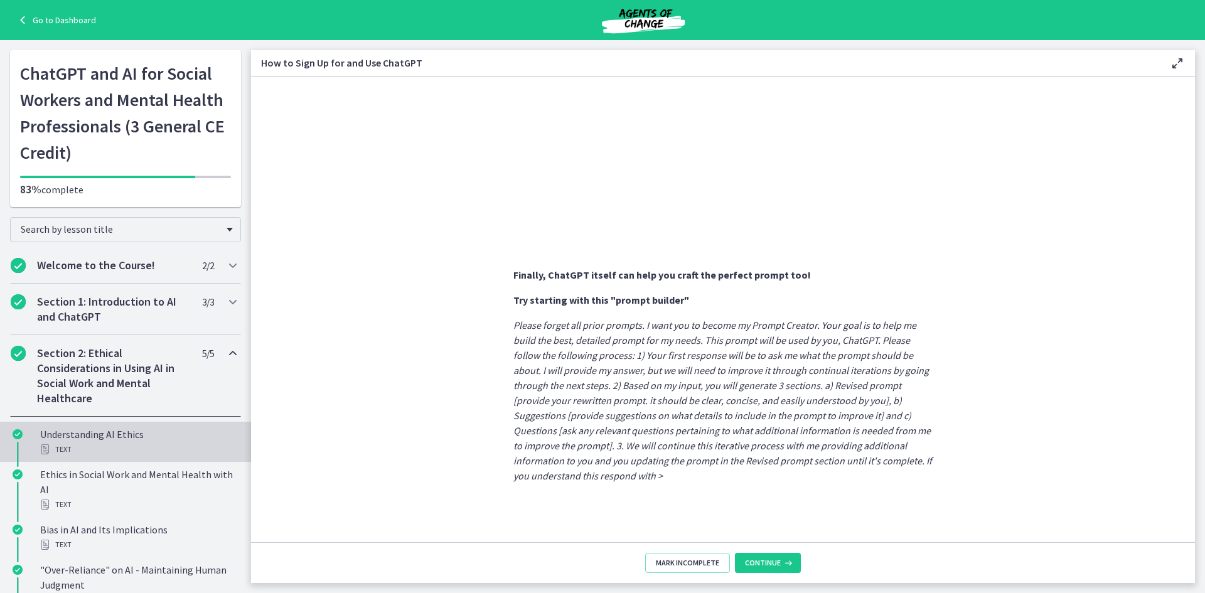
click at [111, 451] on div "Text" at bounding box center [138, 449] width 196 height 15
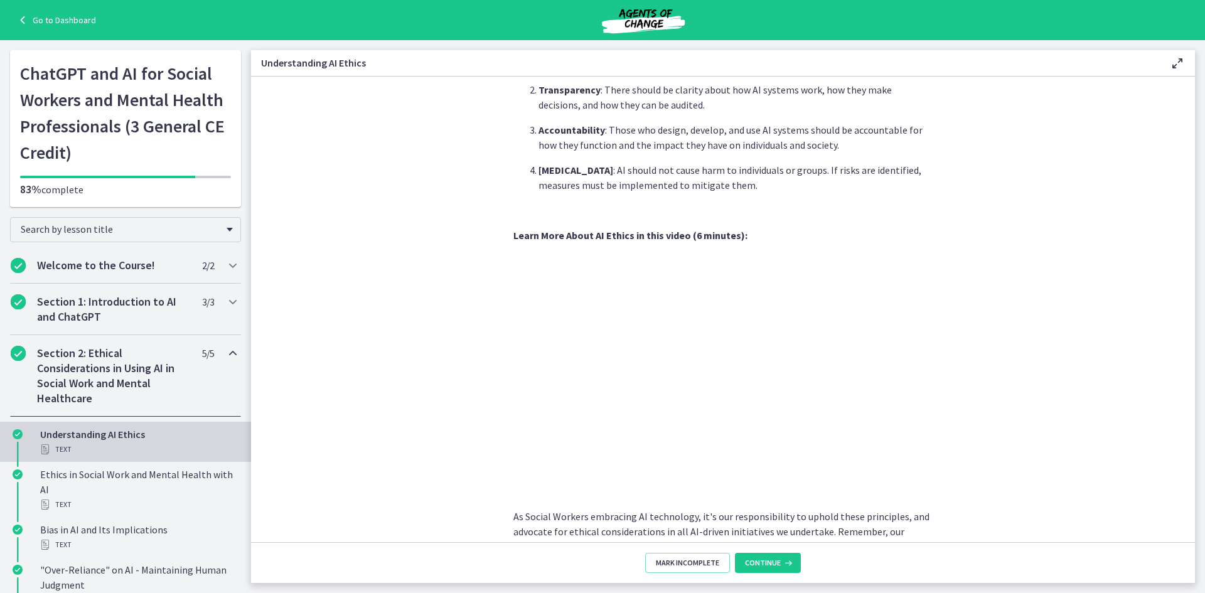
scroll to position [537, 0]
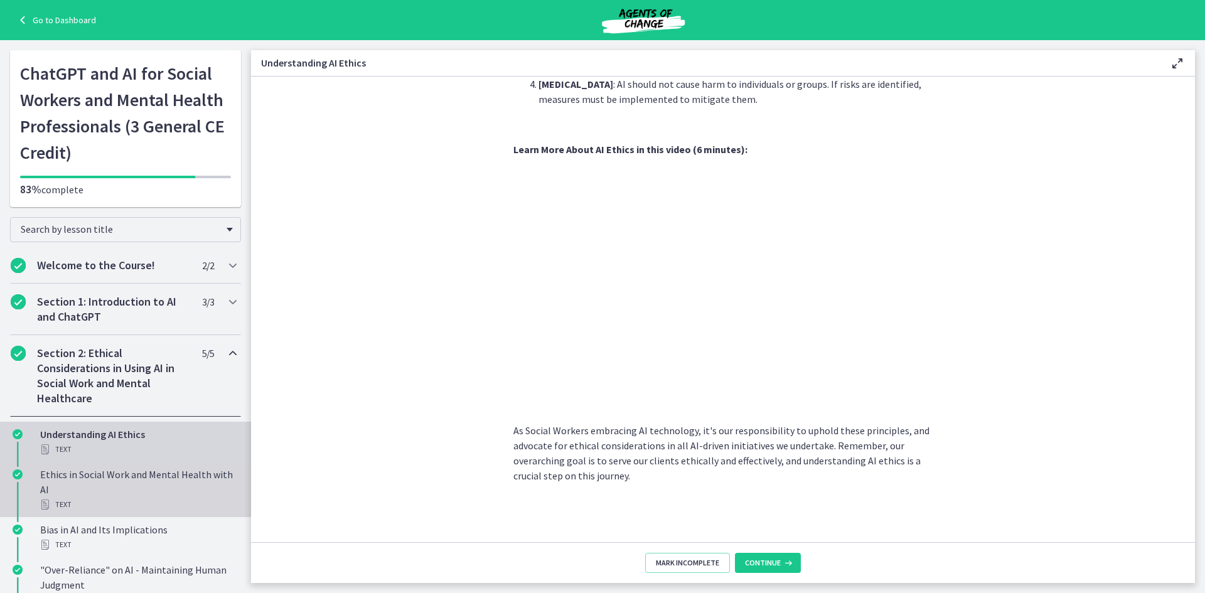
click at [123, 486] on div "Ethics in Social Work and Mental Health with AI Text" at bounding box center [138, 489] width 196 height 45
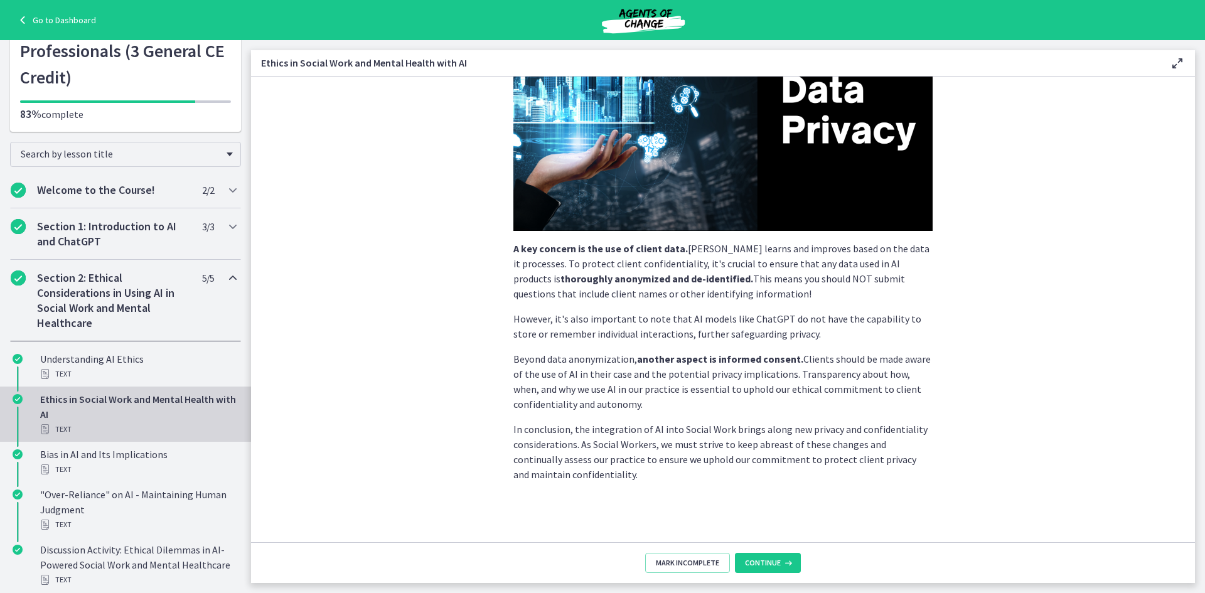
scroll to position [76, 0]
click at [121, 462] on div "Text" at bounding box center [138, 468] width 196 height 15
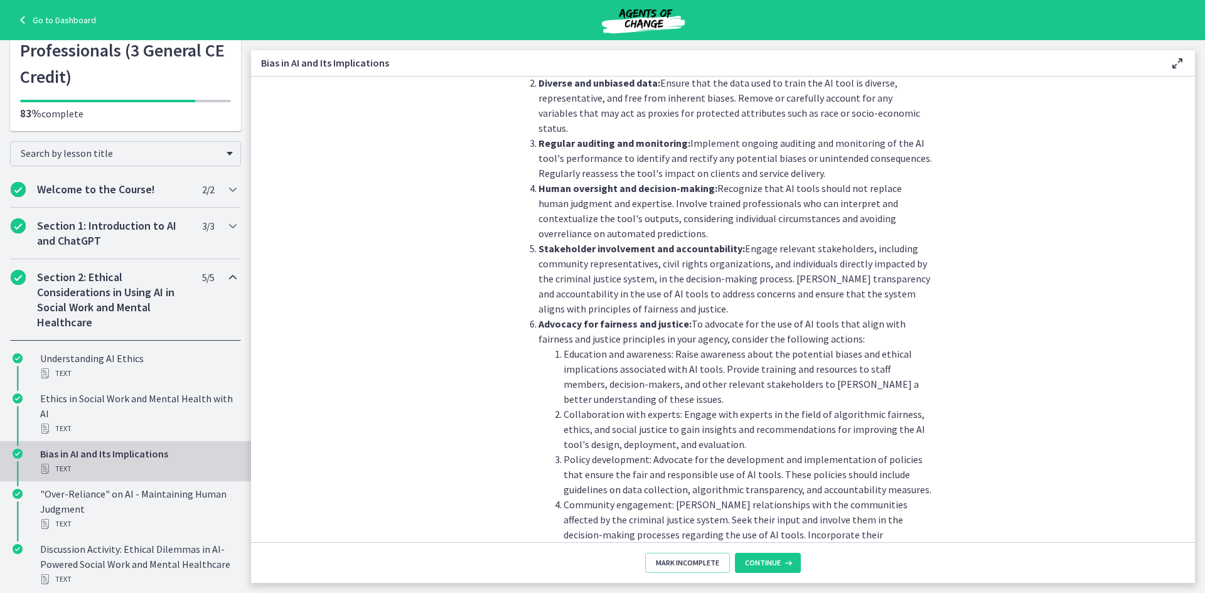
scroll to position [1315, 0]
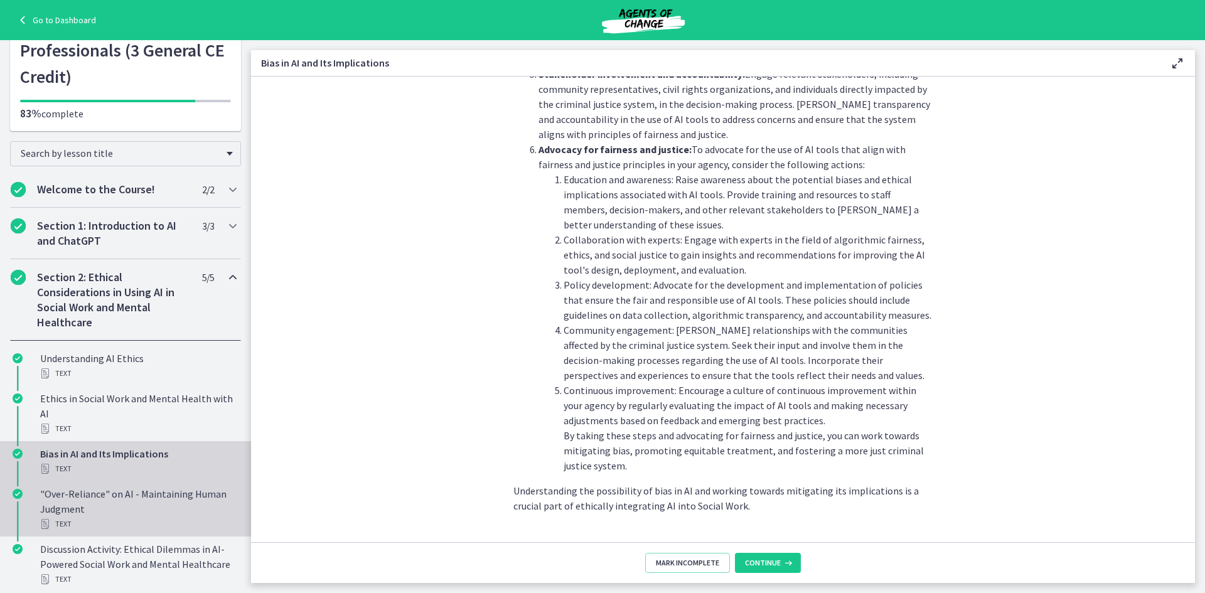
click at [132, 512] on div ""Over-Reliance" on AI - Maintaining Human Judgment Text" at bounding box center [138, 508] width 196 height 45
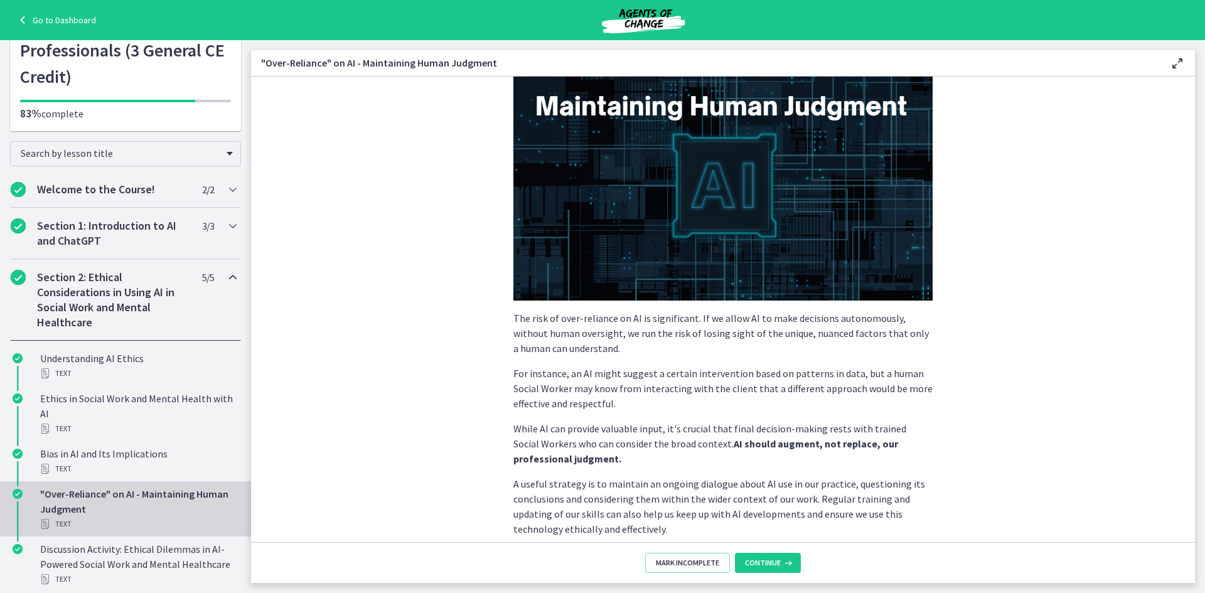
scroll to position [220, 0]
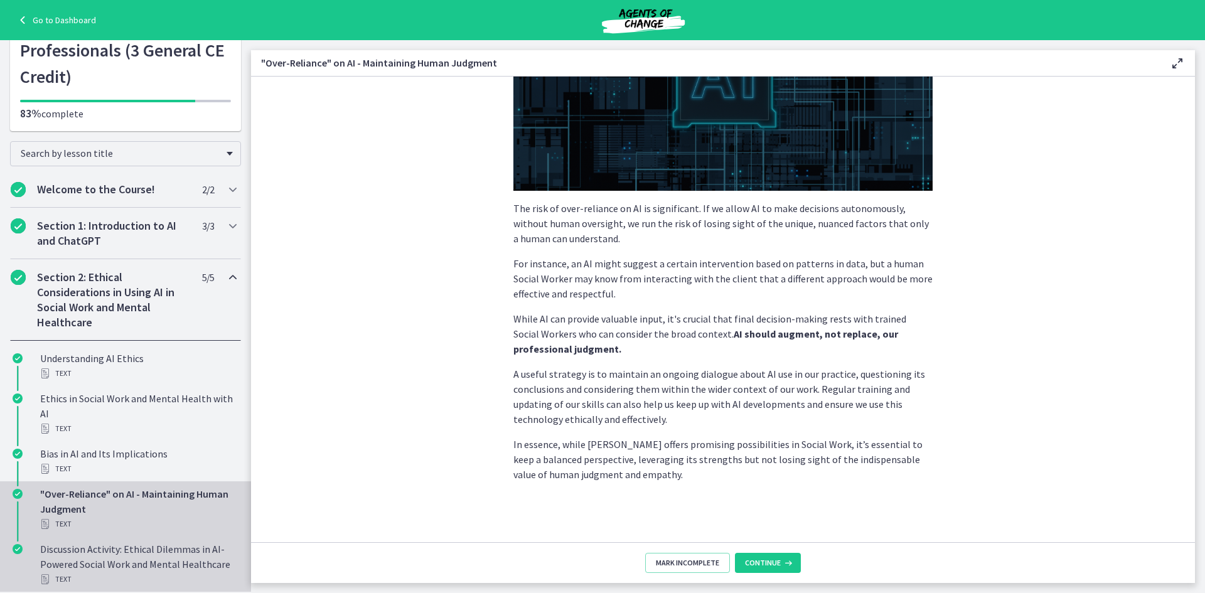
click at [104, 570] on div "Discussion Activity: Ethical Dilemmas in AI-Powered Social Work and Mental Heal…" at bounding box center [138, 563] width 196 height 45
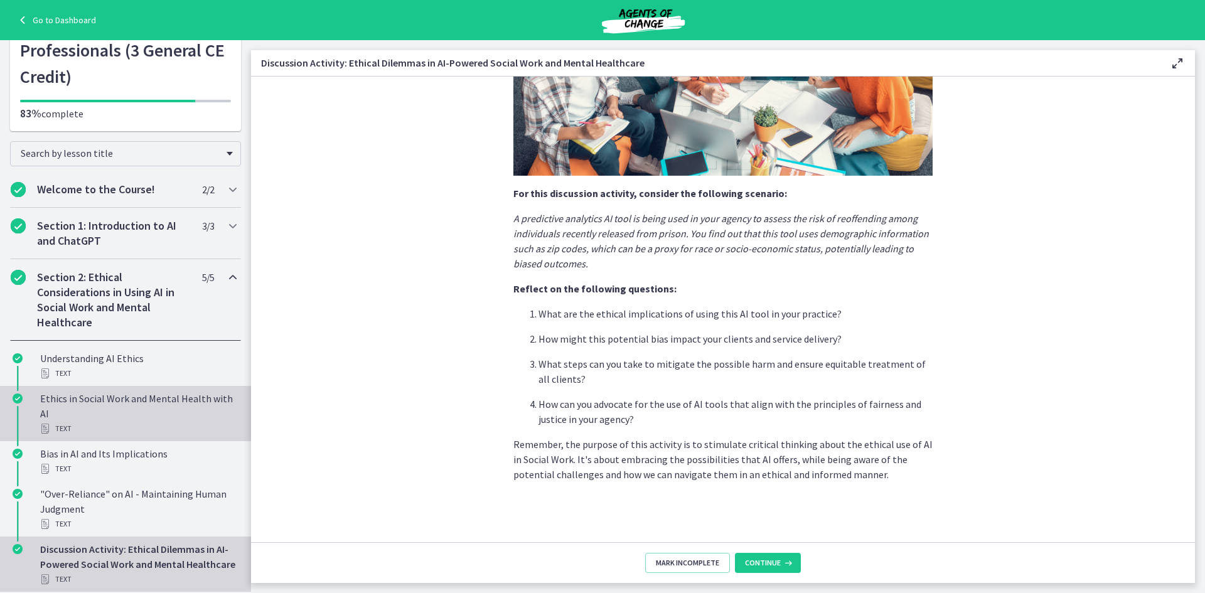
scroll to position [627, 0]
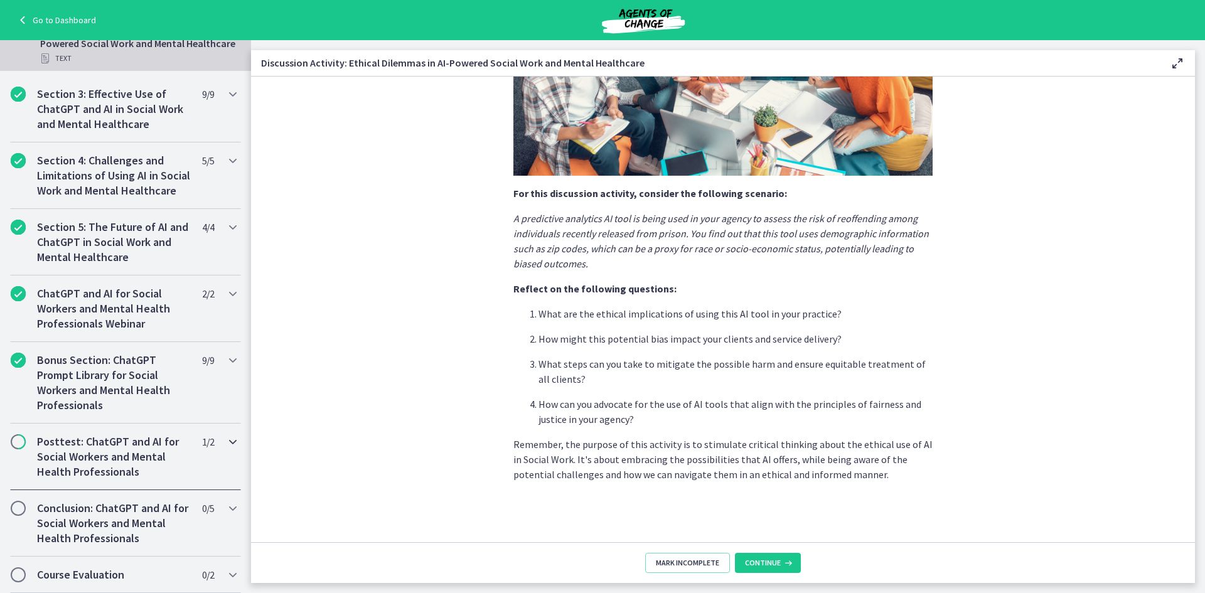
click at [113, 447] on h2 "Posttest: ChatGPT and AI for Social Workers and Mental Health Professionals" at bounding box center [113, 456] width 153 height 45
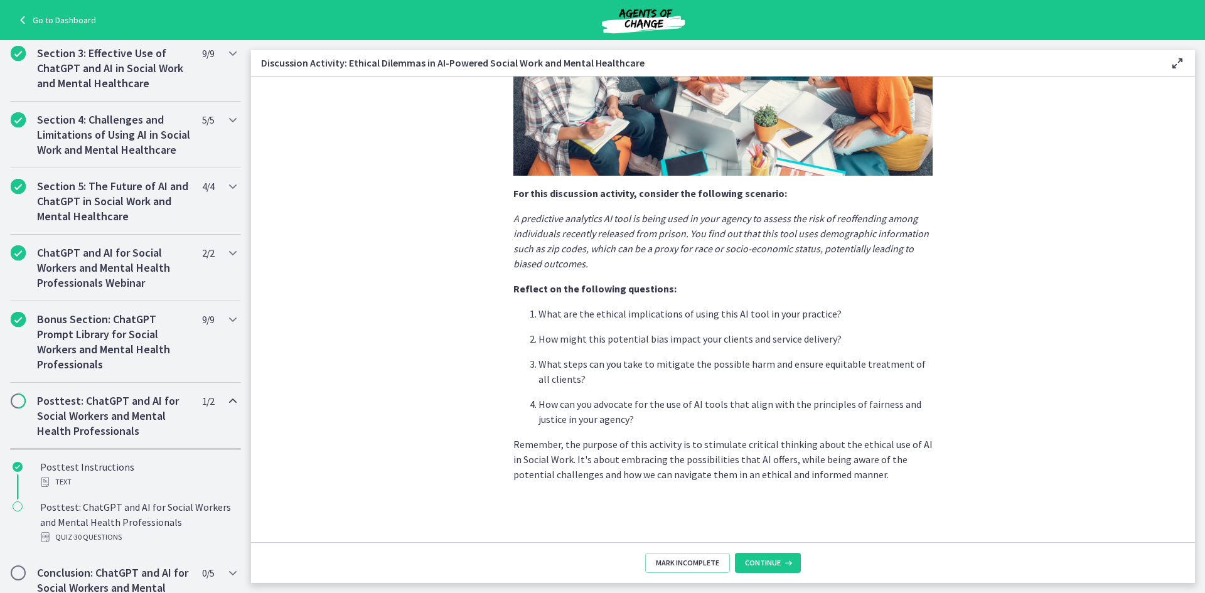
scroll to position [461, 0]
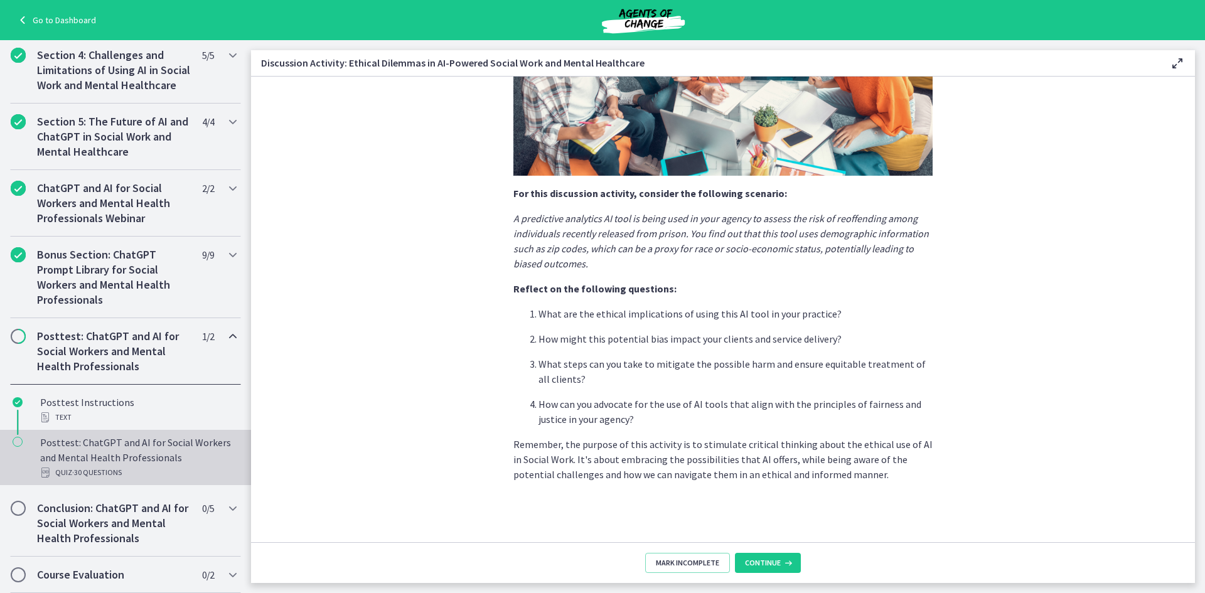
click at [119, 453] on div "Posttest: ChatGPT and AI for Social Workers and Mental Health Professionals Qui…" at bounding box center [138, 457] width 196 height 45
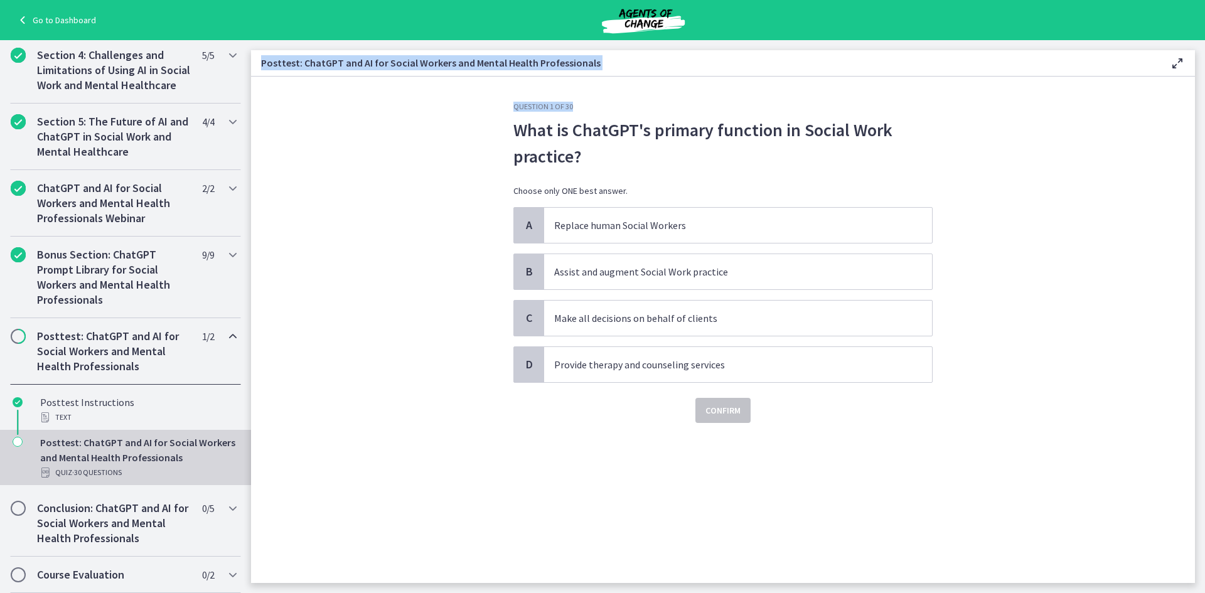
drag, startPoint x: 258, startPoint y: 63, endPoint x: 594, endPoint y: 77, distance: 336.0
click at [594, 77] on div "Posttest: ChatGPT and AI for Social Workers and Mental Health Professionals Ena…" at bounding box center [723, 316] width 944 height 533
copy div "Posttest: ChatGPT and AI for Social Workers and Mental Health Professionals Ena…"
click at [638, 279] on p "Assist and augment Social Work practice" at bounding box center [725, 271] width 343 height 15
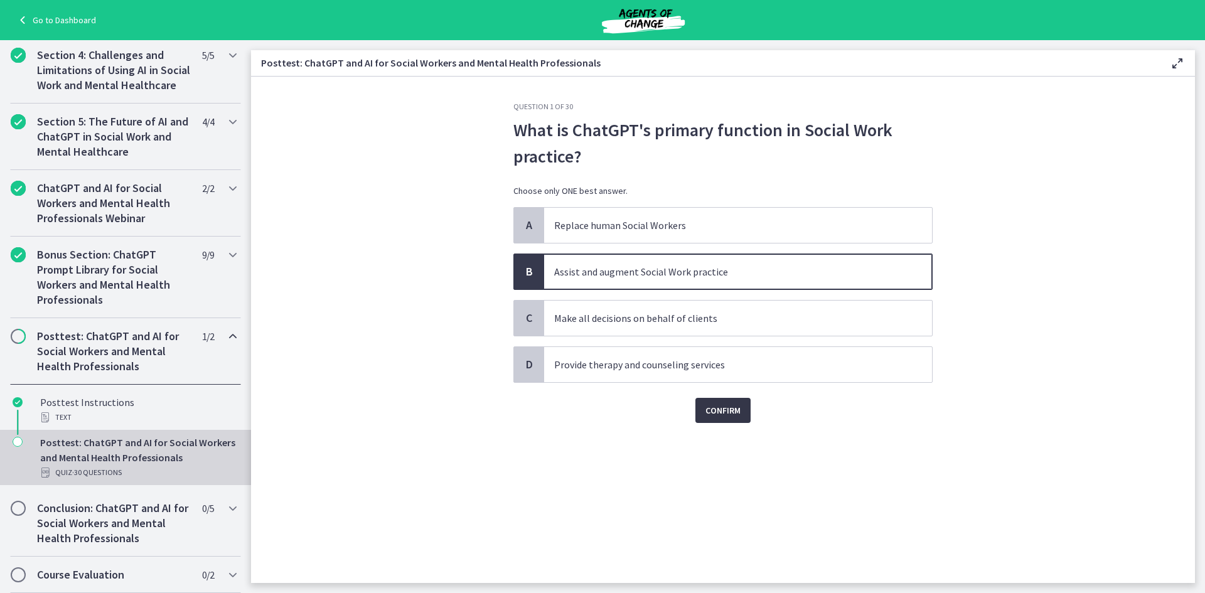
click at [715, 415] on span "Confirm" at bounding box center [722, 410] width 35 height 15
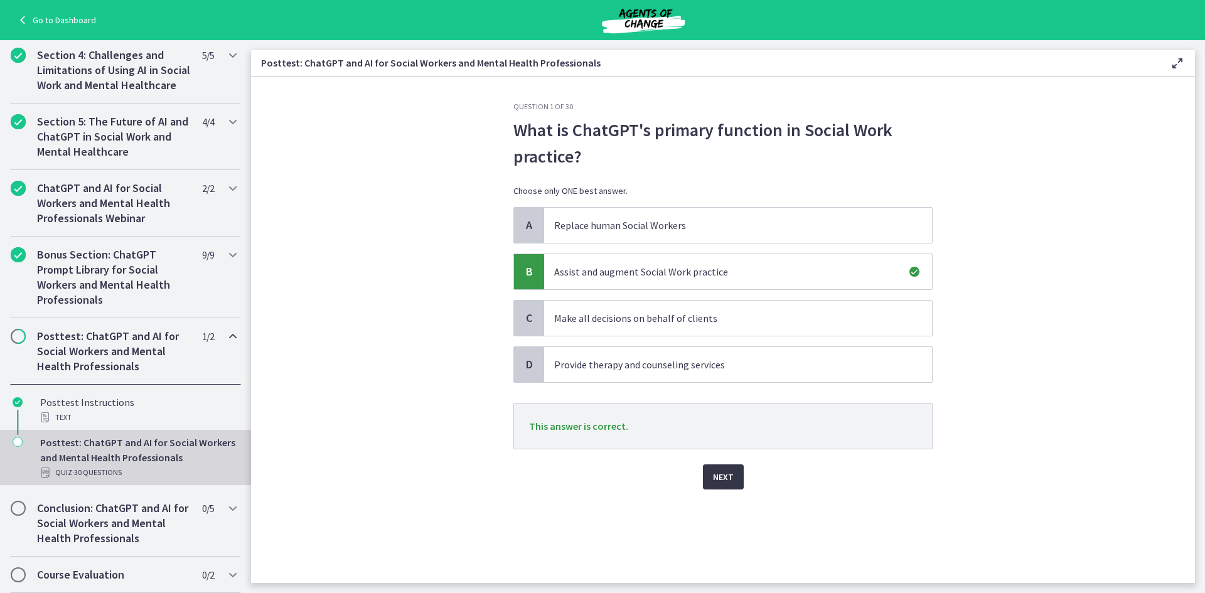
click at [727, 484] on button "Next" at bounding box center [723, 476] width 41 height 25
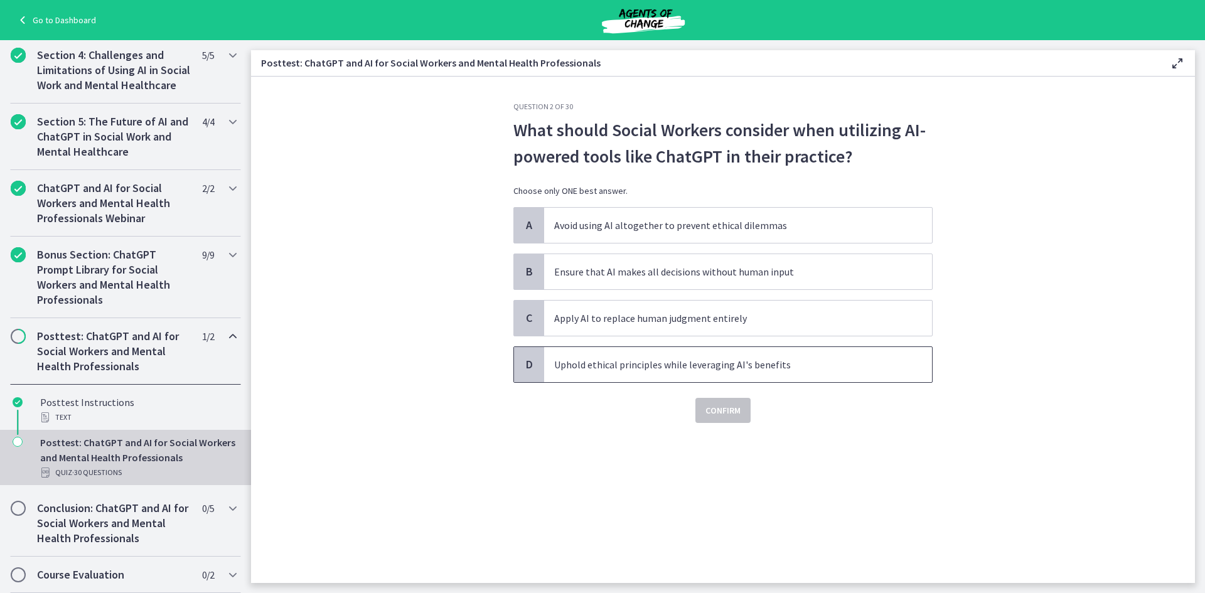
click at [730, 371] on p "Uphold ethical principles while leveraging AI's benefits" at bounding box center [725, 364] width 343 height 15
click at [721, 415] on span "Confirm" at bounding box center [722, 410] width 35 height 15
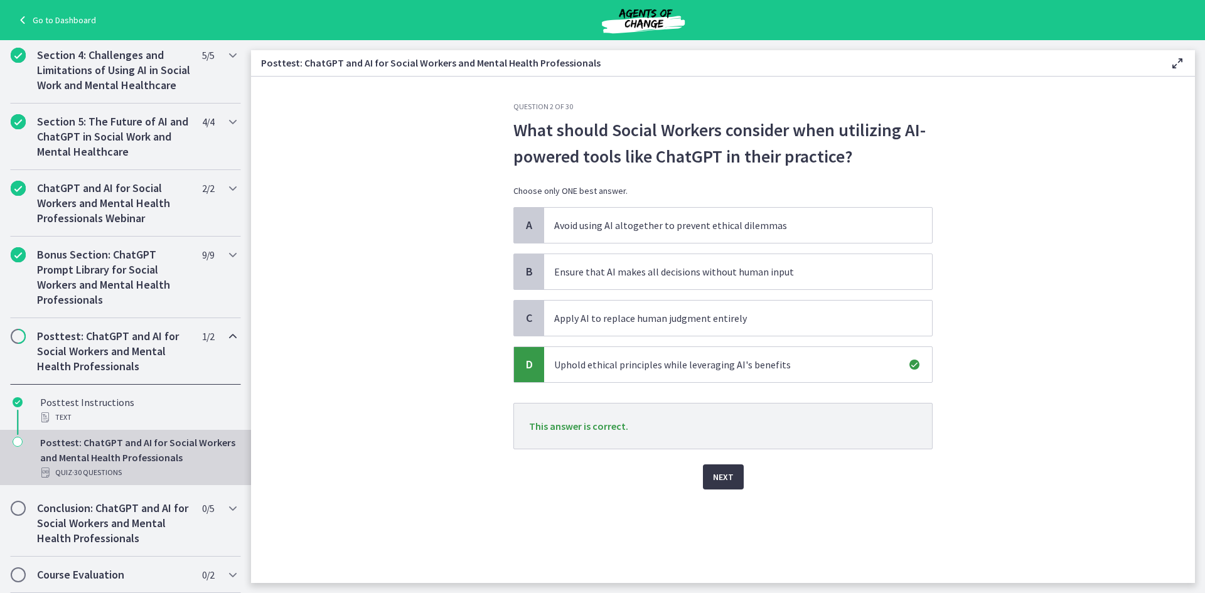
click at [720, 474] on span "Next" at bounding box center [723, 476] width 21 height 15
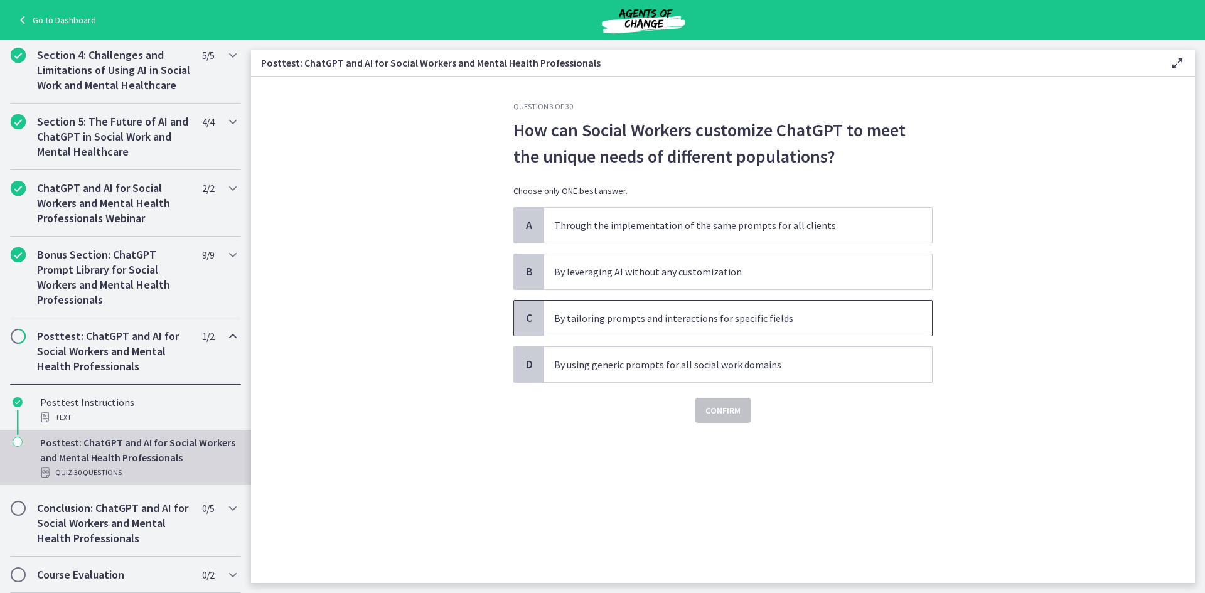
click at [703, 320] on p "By tailoring prompts and interactions for specific fields" at bounding box center [725, 318] width 343 height 15
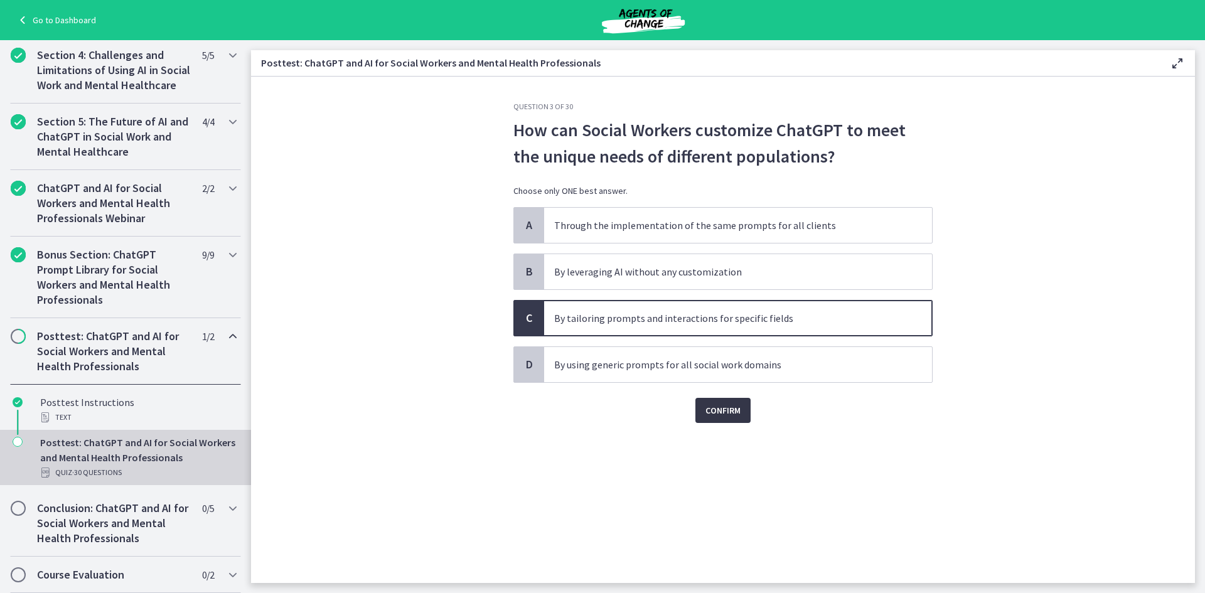
click at [725, 408] on span "Confirm" at bounding box center [722, 410] width 35 height 15
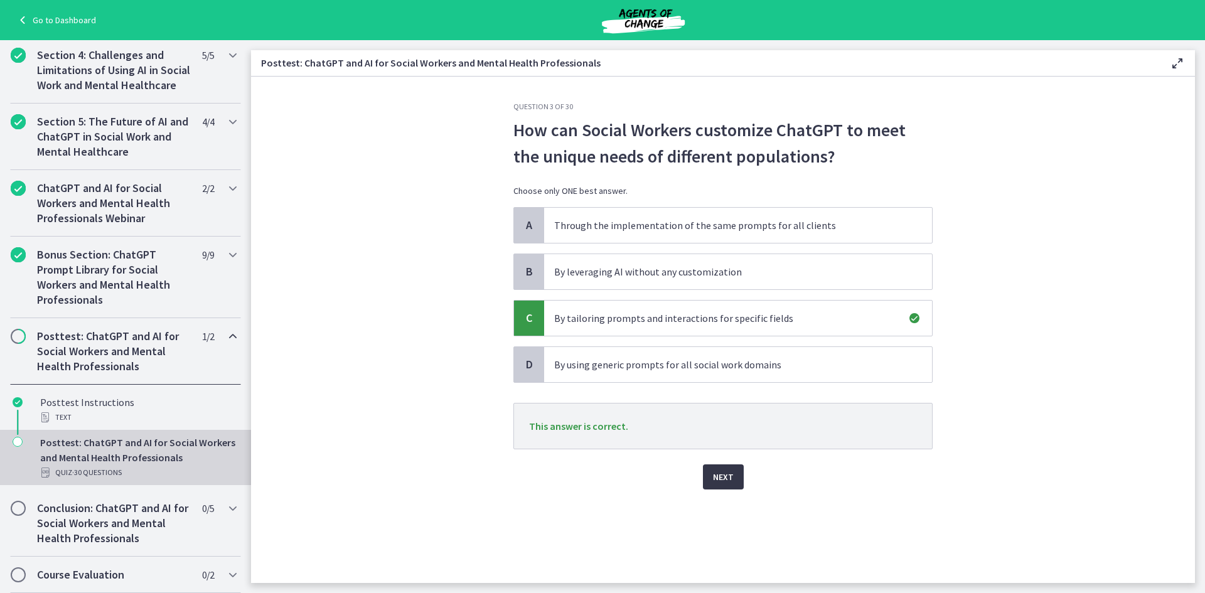
click at [723, 478] on span "Next" at bounding box center [723, 476] width 21 height 15
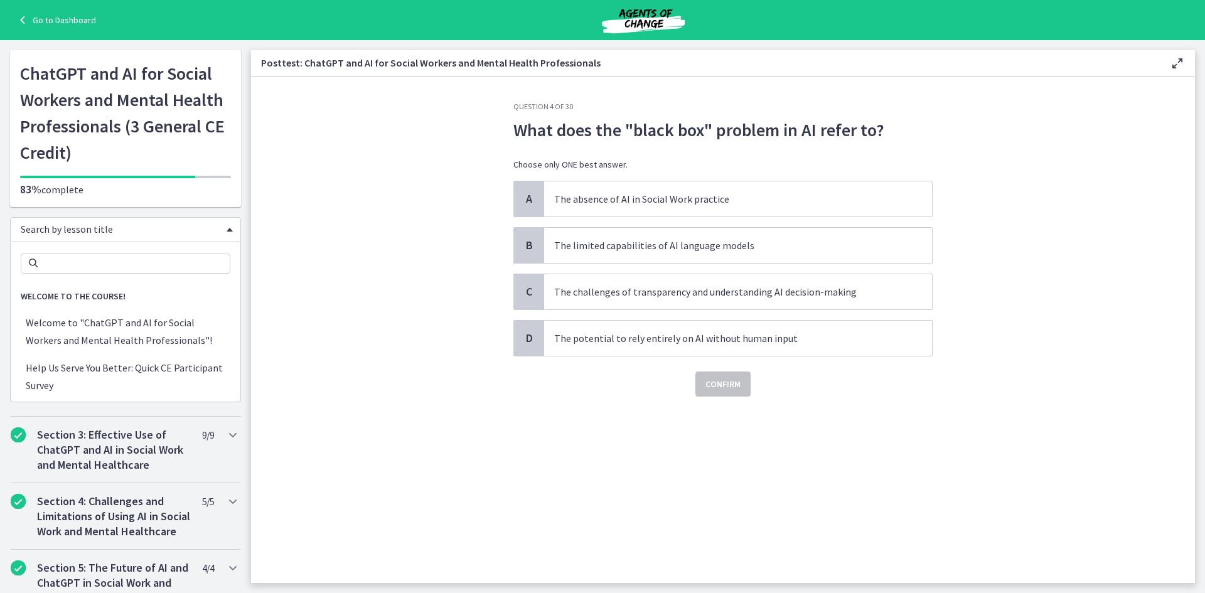
click at [124, 231] on span "Search by lesson title" at bounding box center [121, 229] width 200 height 13
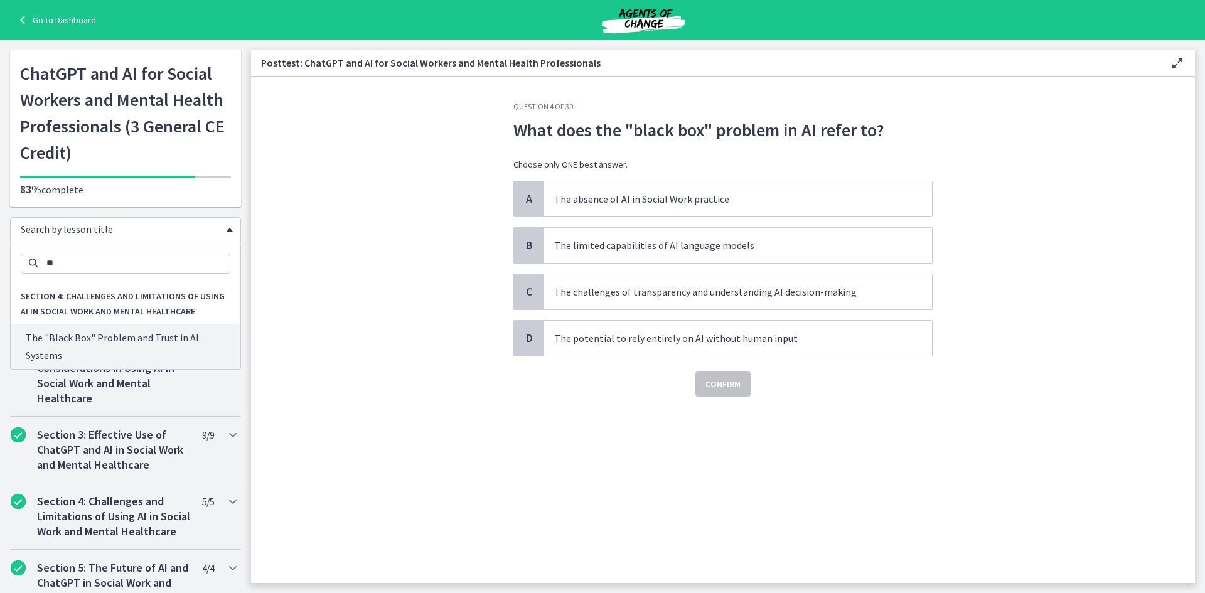
type input "*"
type input "*****"
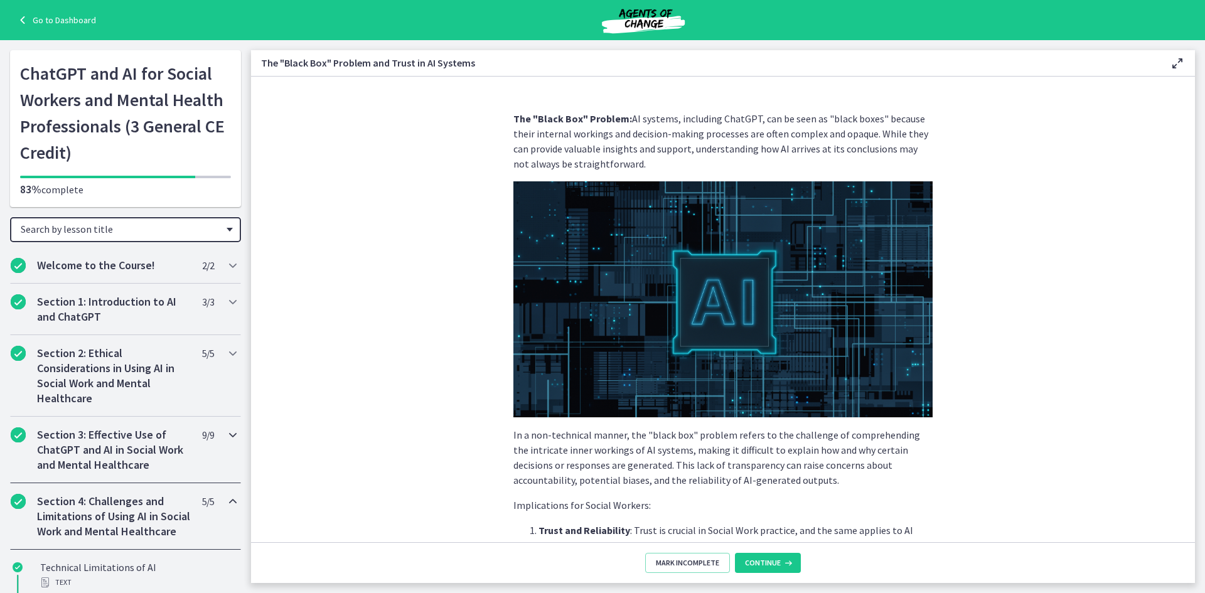
scroll to position [627, 0]
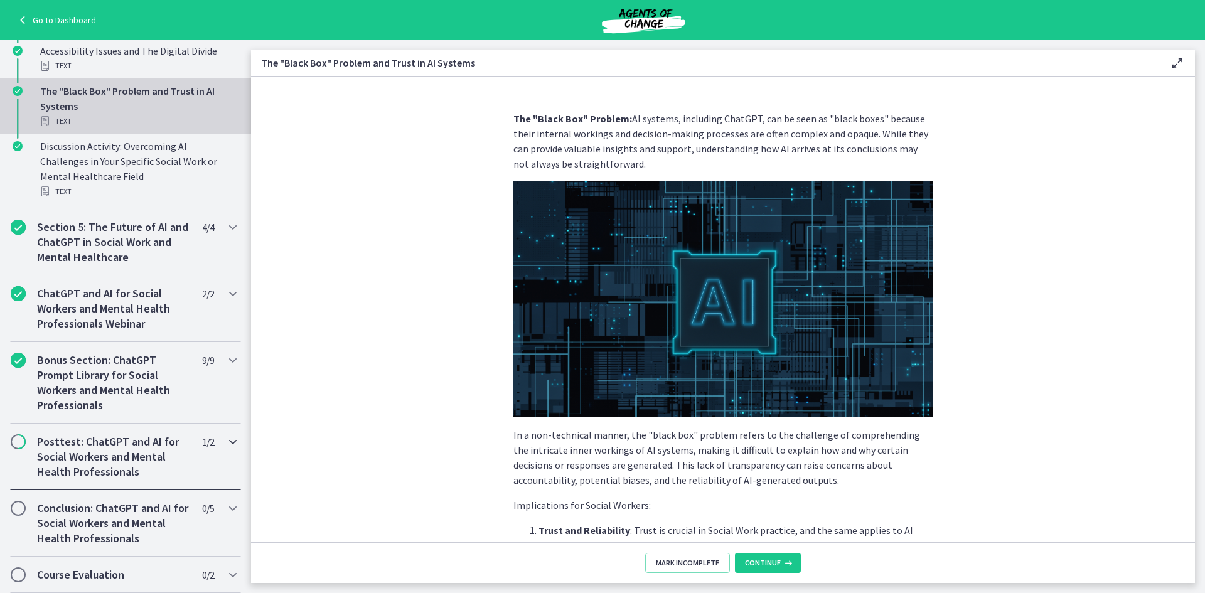
click at [111, 453] on h2 "Posttest: ChatGPT and AI for Social Workers and Mental Health Professionals" at bounding box center [113, 456] width 153 height 45
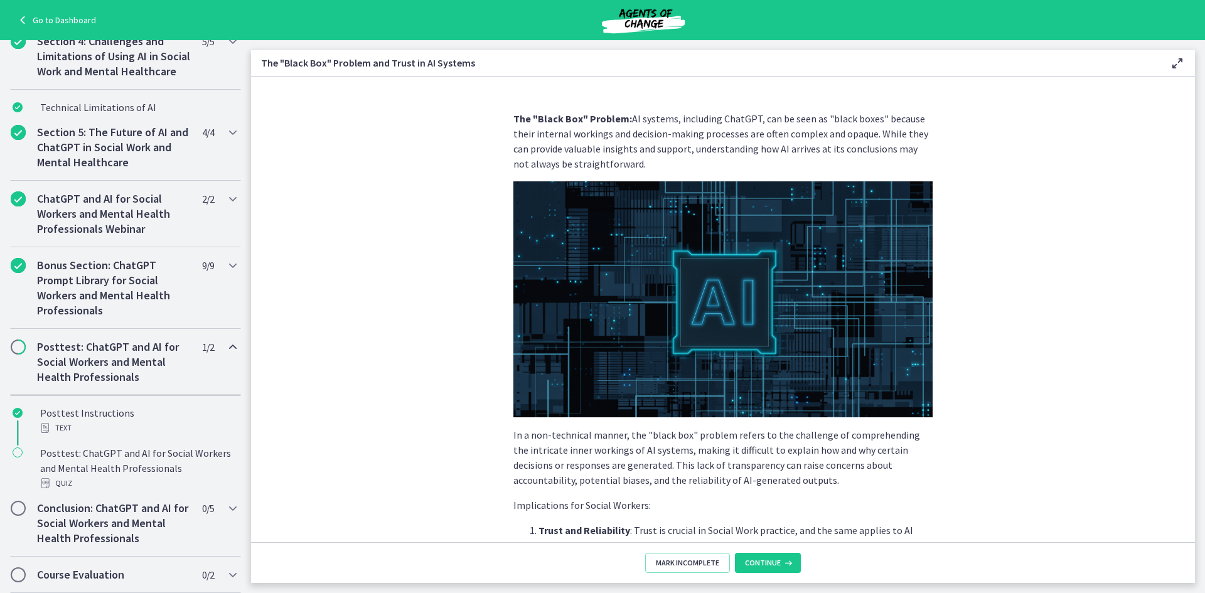
scroll to position [461, 0]
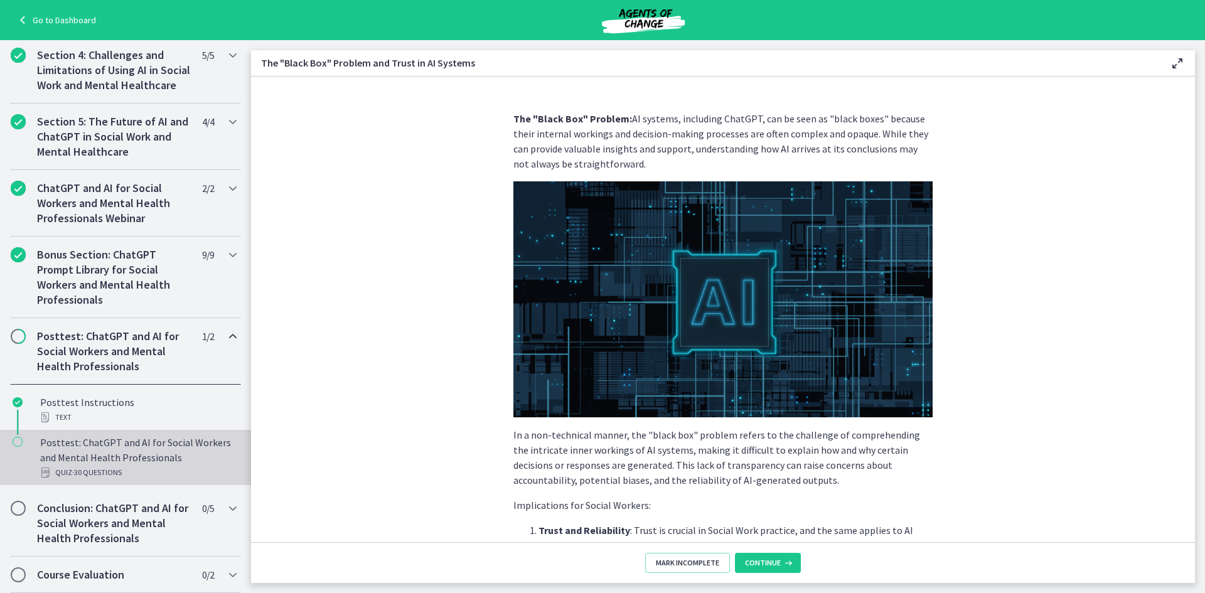
click at [142, 451] on div "Posttest: ChatGPT and AI for Social Workers and Mental Health Professionals Qui…" at bounding box center [138, 457] width 196 height 45
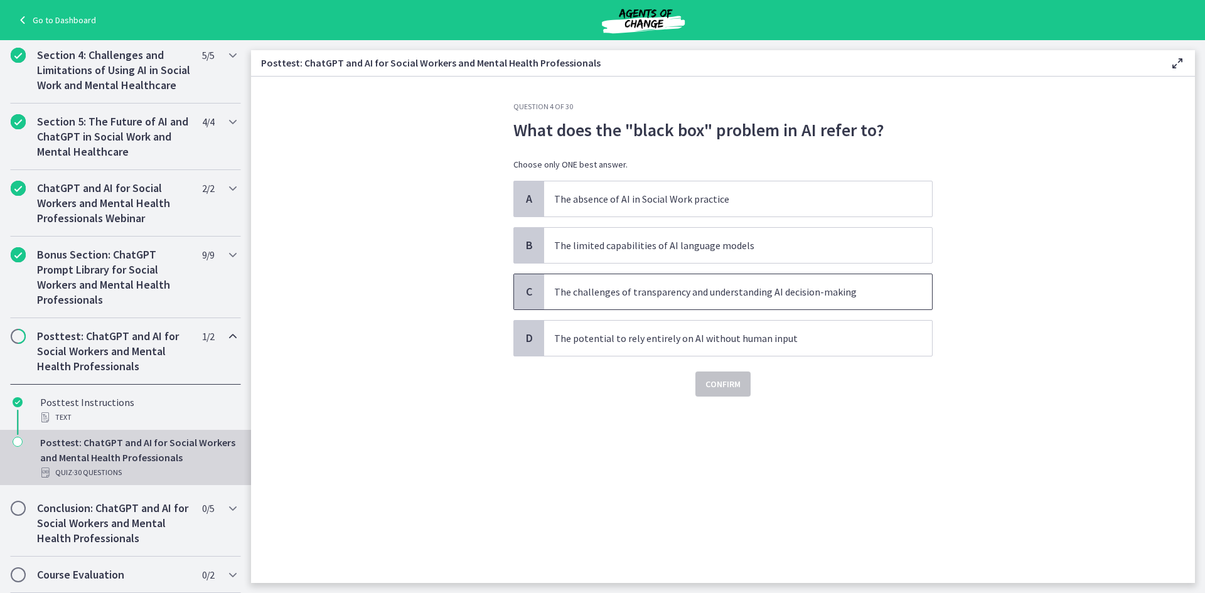
click at [666, 298] on p "The challenges of transparency and understanding AI decision-making" at bounding box center [725, 291] width 343 height 15
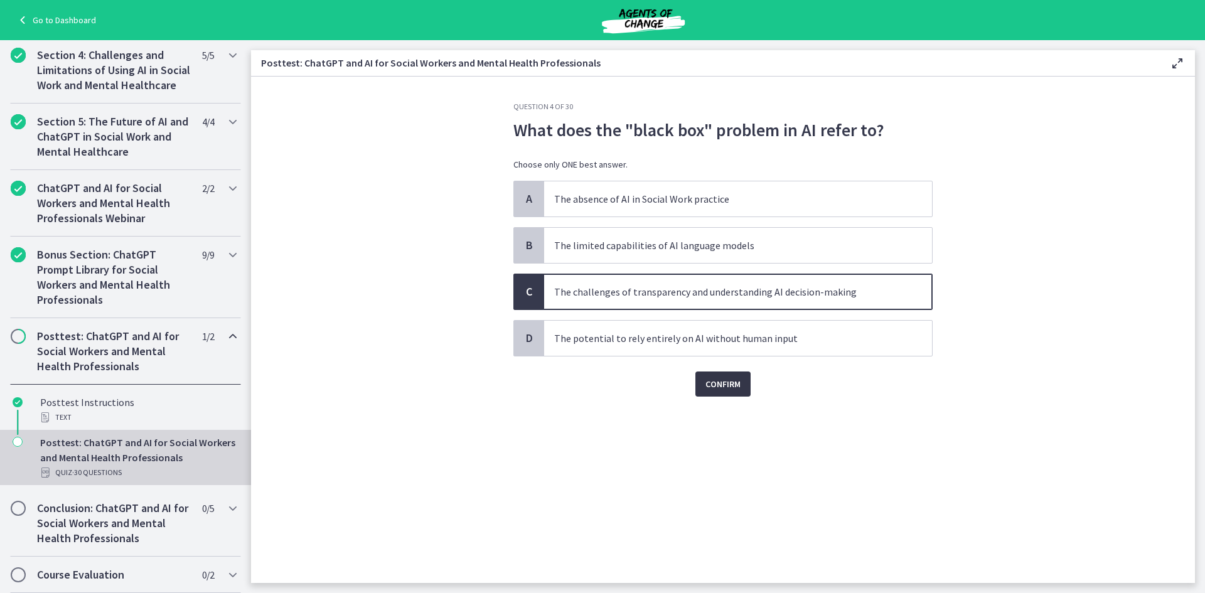
click at [739, 383] on span "Confirm" at bounding box center [722, 383] width 35 height 15
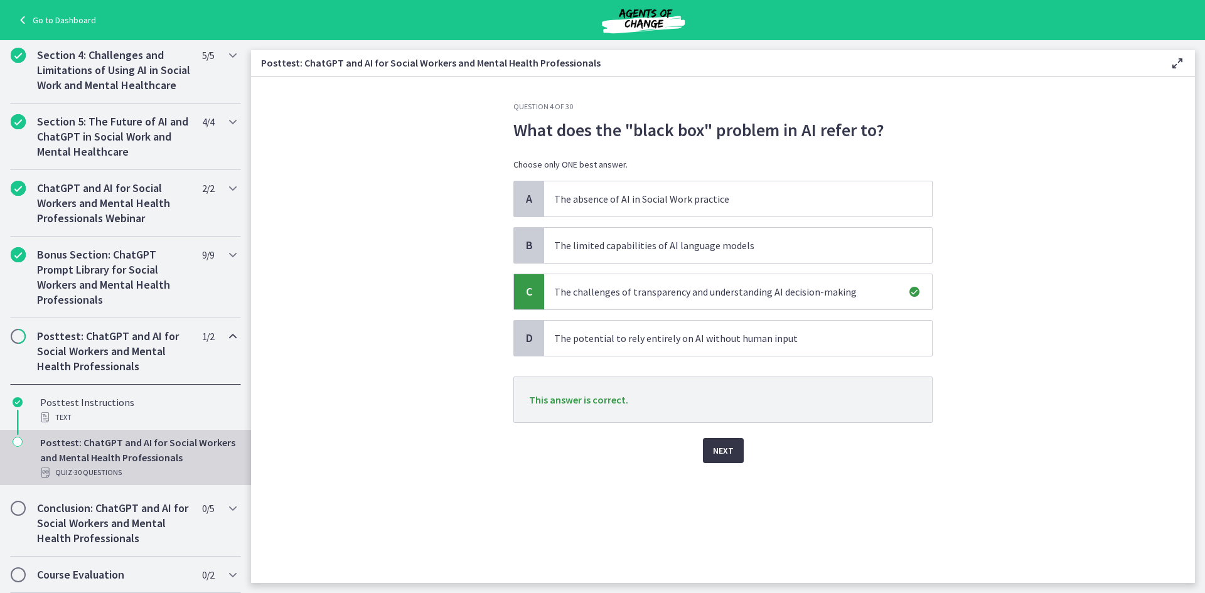
click at [723, 451] on span "Next" at bounding box center [723, 450] width 21 height 15
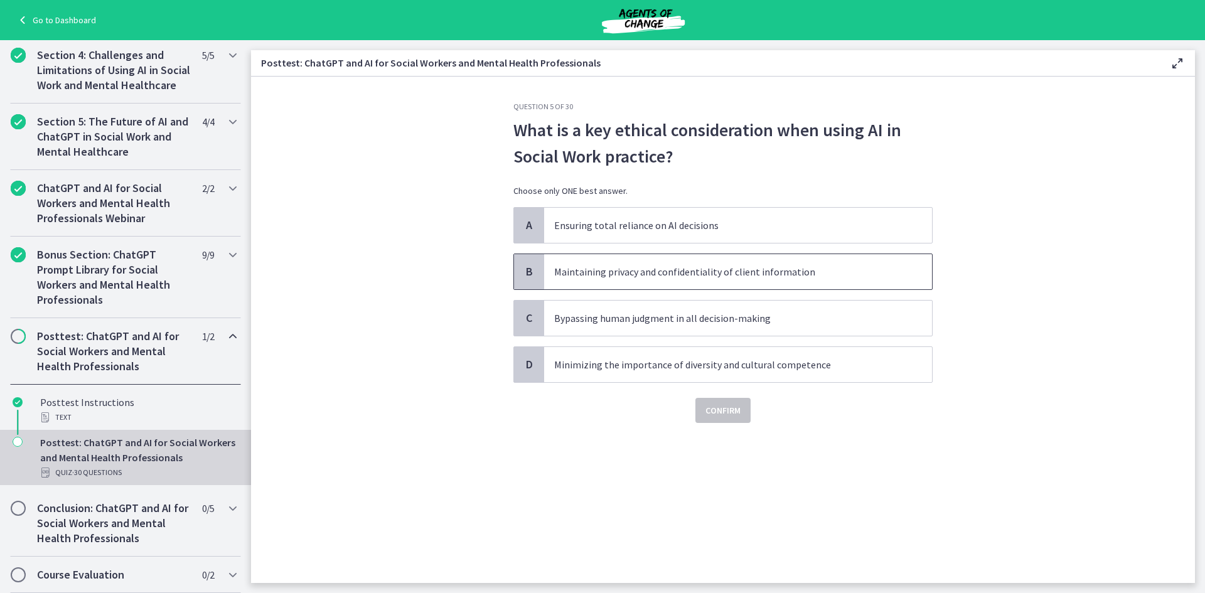
click at [670, 275] on p "Maintaining privacy and confidentiality of client information" at bounding box center [725, 271] width 343 height 15
click at [719, 409] on span "Confirm" at bounding box center [722, 410] width 35 height 15
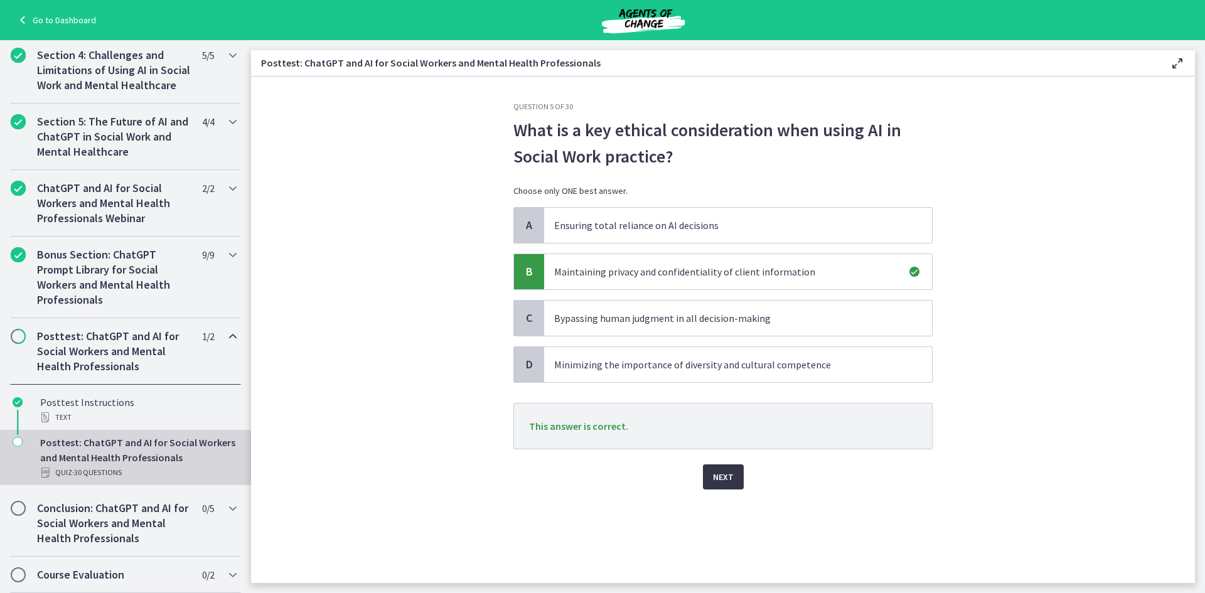
click at [729, 472] on span "Next" at bounding box center [723, 476] width 21 height 15
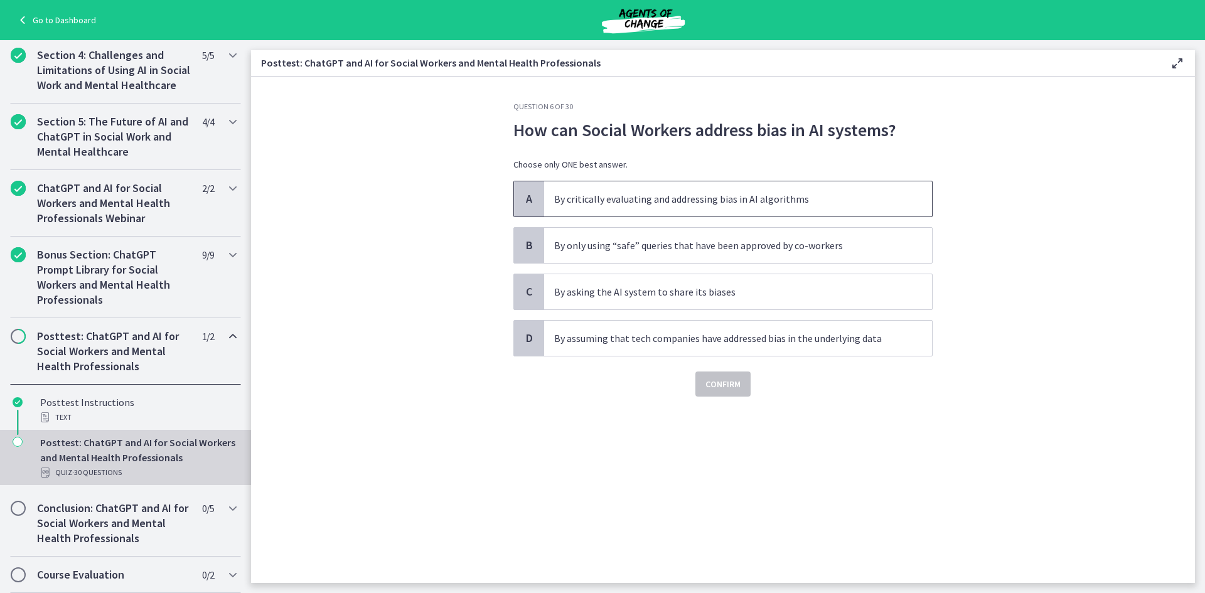
click at [718, 203] on p "By critically evaluating and addressing bias in AI algorithms" at bounding box center [725, 198] width 343 height 15
click at [728, 384] on span "Confirm" at bounding box center [722, 383] width 35 height 15
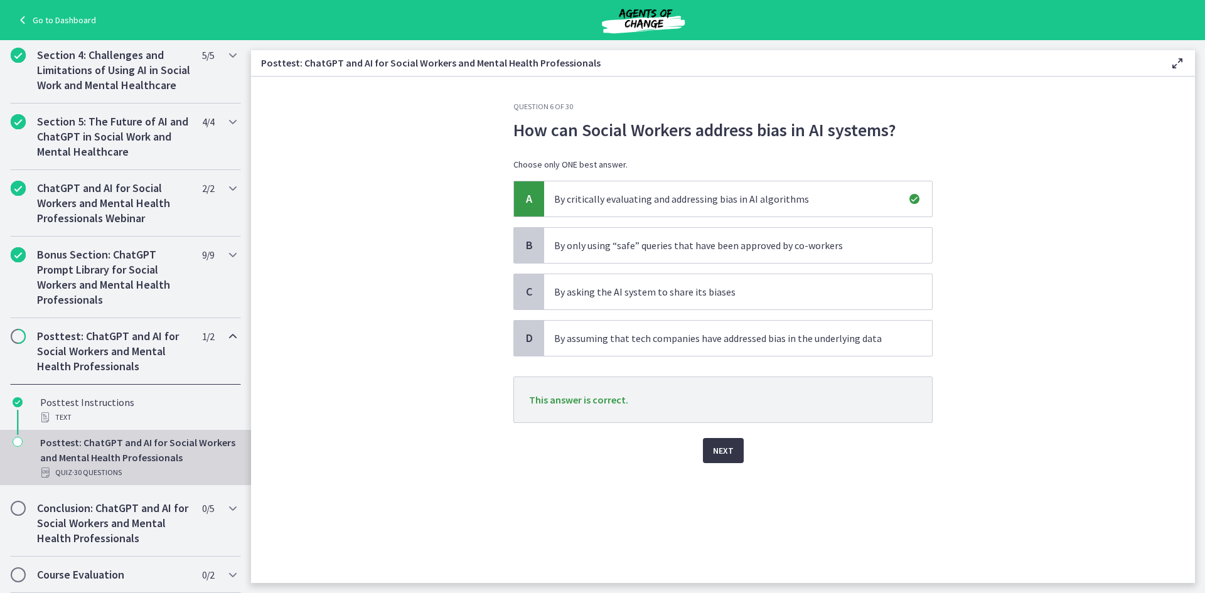
click at [726, 447] on span "Next" at bounding box center [723, 450] width 21 height 15
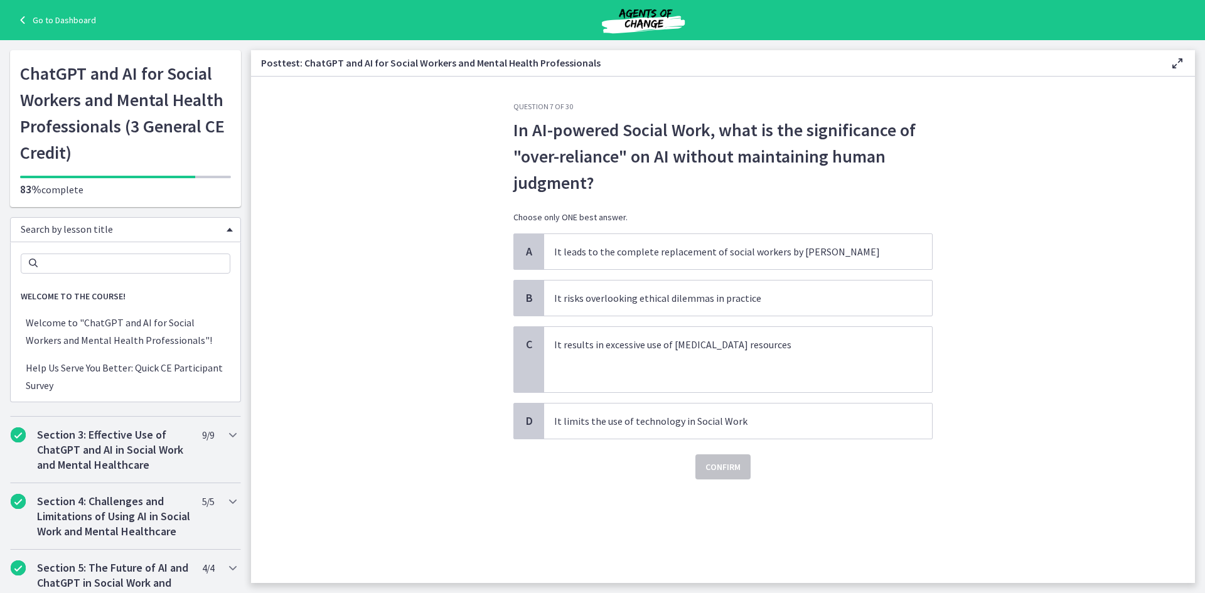
click at [67, 229] on span "Search by lesson title" at bounding box center [121, 229] width 200 height 13
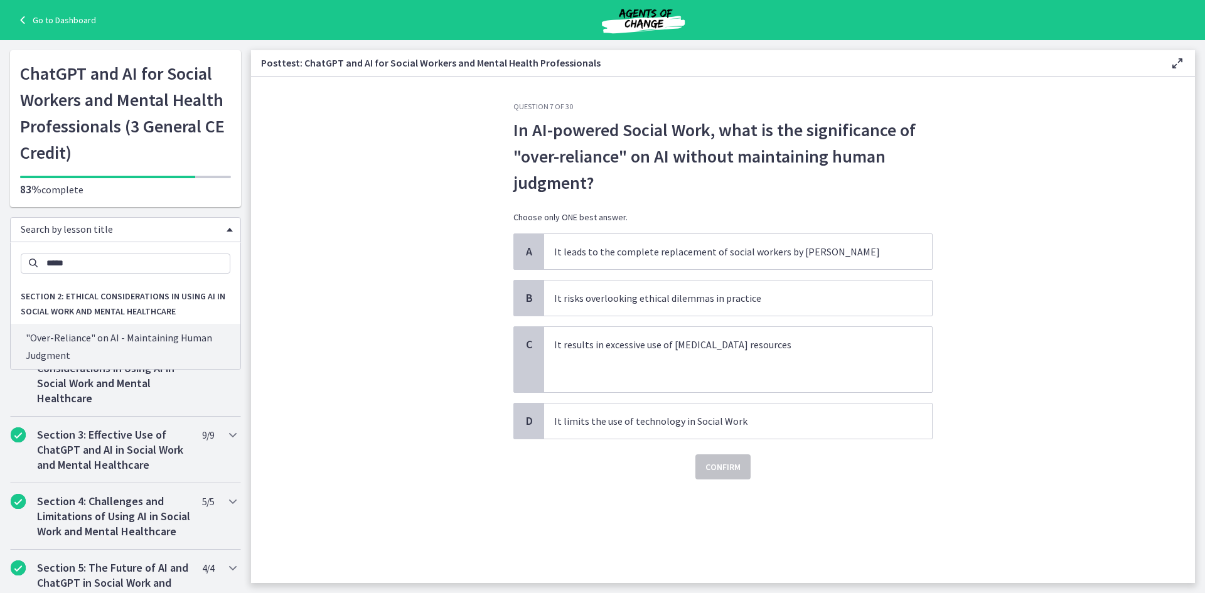
type input "*****"
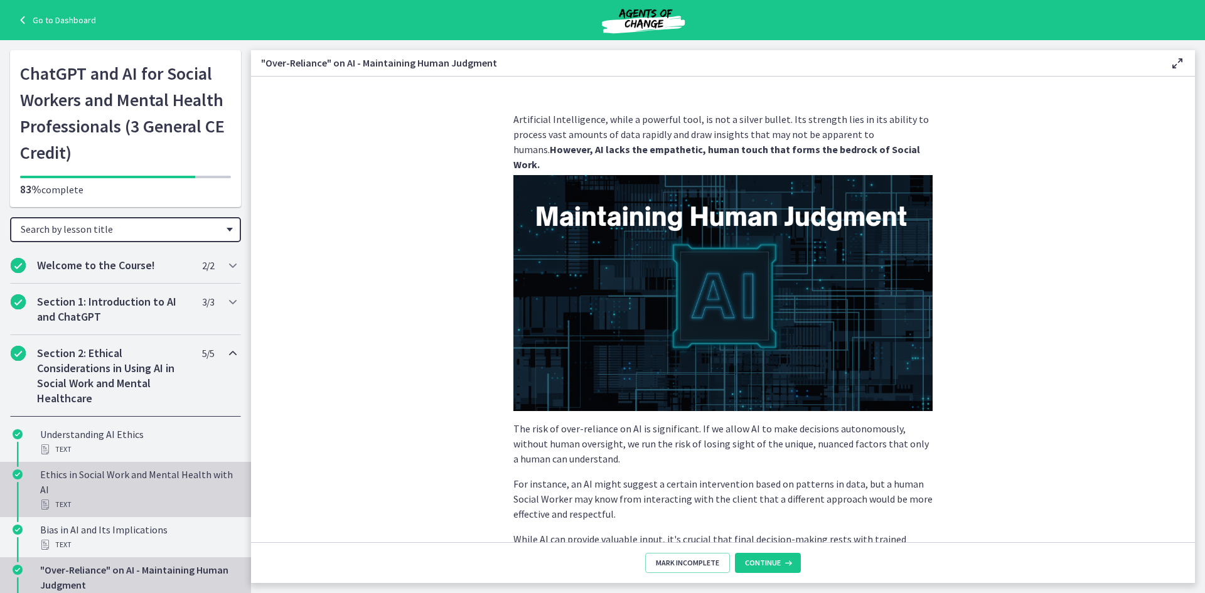
scroll to position [612, 0]
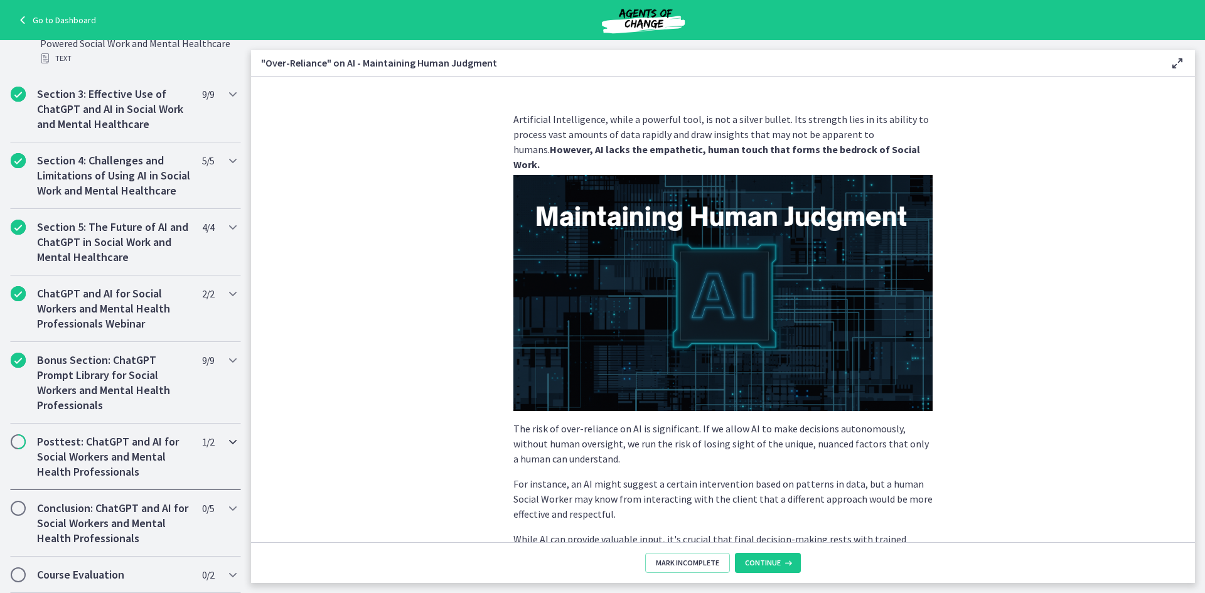
click at [119, 456] on h2 "Posttest: ChatGPT and AI for Social Workers and Mental Health Professionals" at bounding box center [113, 456] width 153 height 45
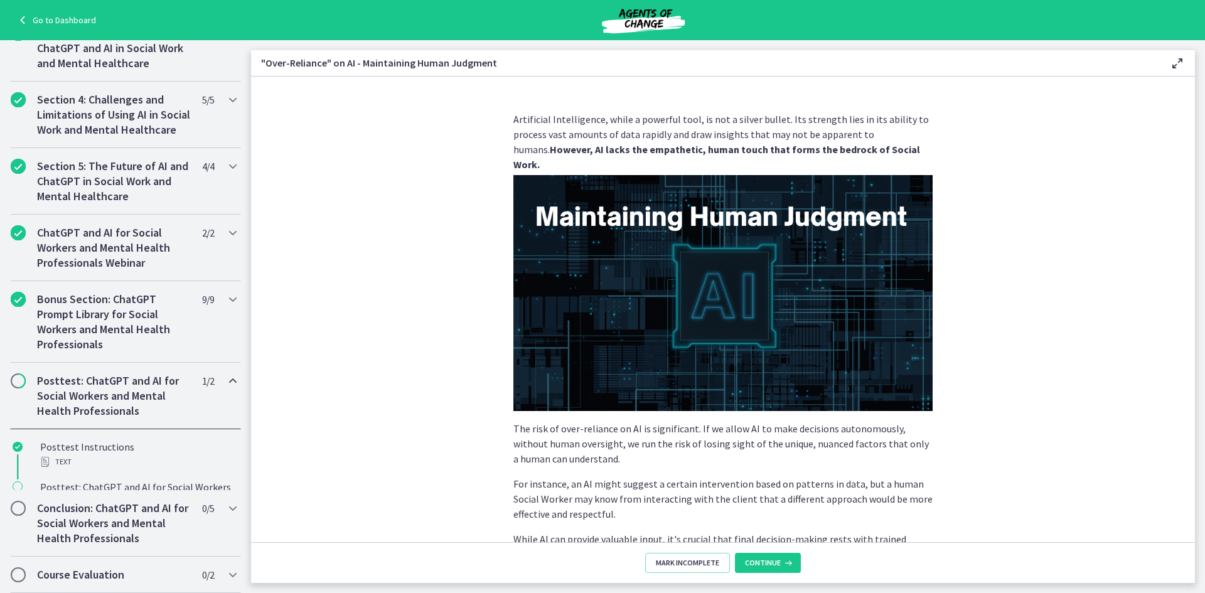
scroll to position [377, 0]
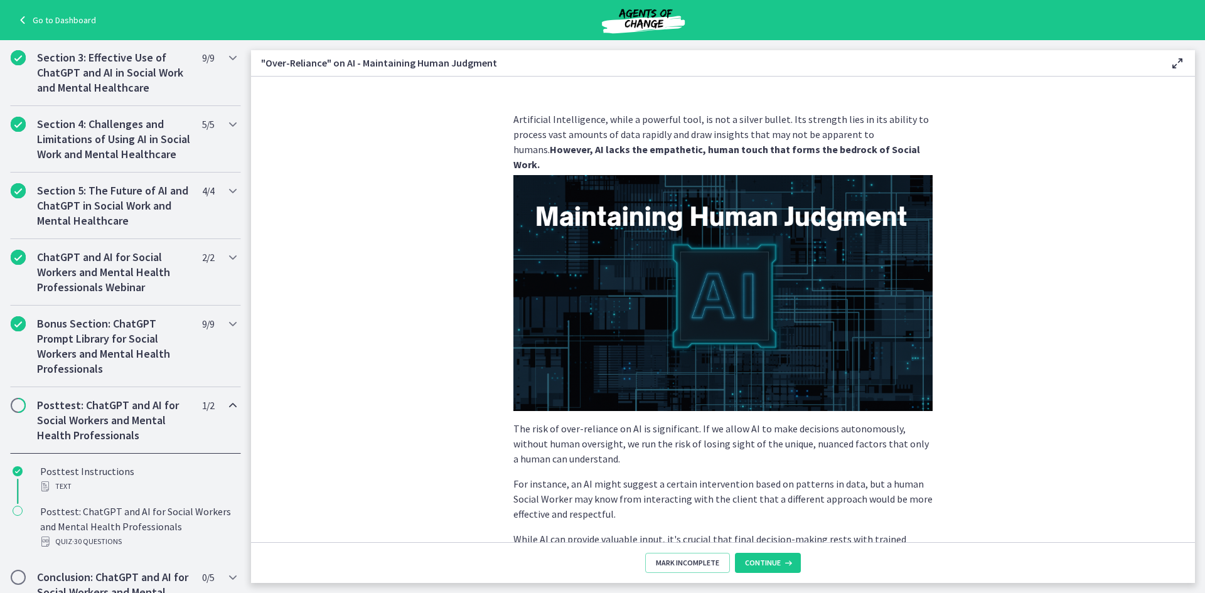
click at [125, 437] on h2 "Posttest: ChatGPT and AI for Social Workers and Mental Health Professionals" at bounding box center [113, 420] width 153 height 45
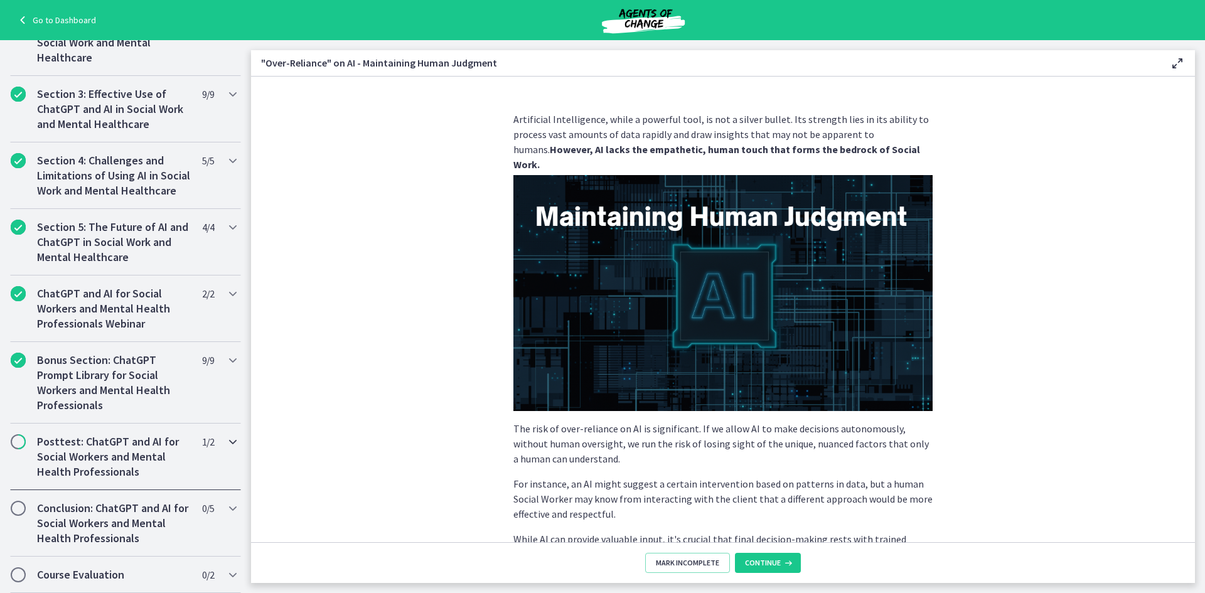
click at [125, 437] on h2 "Posttest: ChatGPT and AI for Social Workers and Mental Health Professionals" at bounding box center [113, 456] width 153 height 45
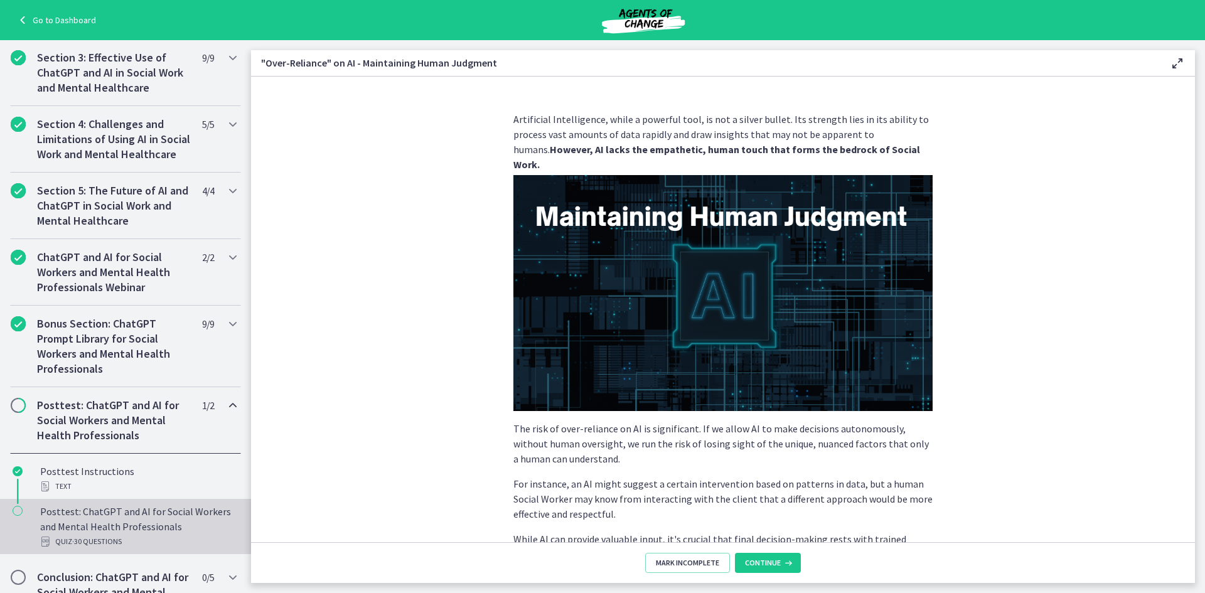
click at [127, 526] on div "Posttest: ChatGPT and AI for Social Workers and Mental Health Professionals Qui…" at bounding box center [138, 526] width 196 height 45
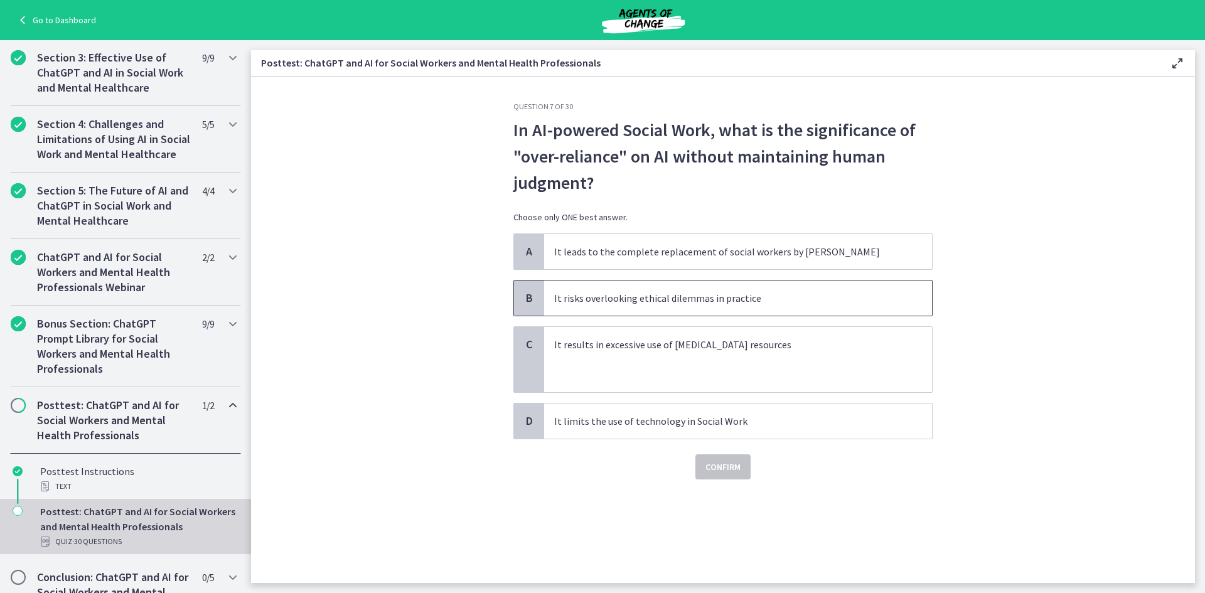
click at [665, 299] on p "It risks overlooking ethical dilemmas in practice" at bounding box center [725, 298] width 343 height 15
click at [709, 470] on span "Confirm" at bounding box center [722, 466] width 35 height 15
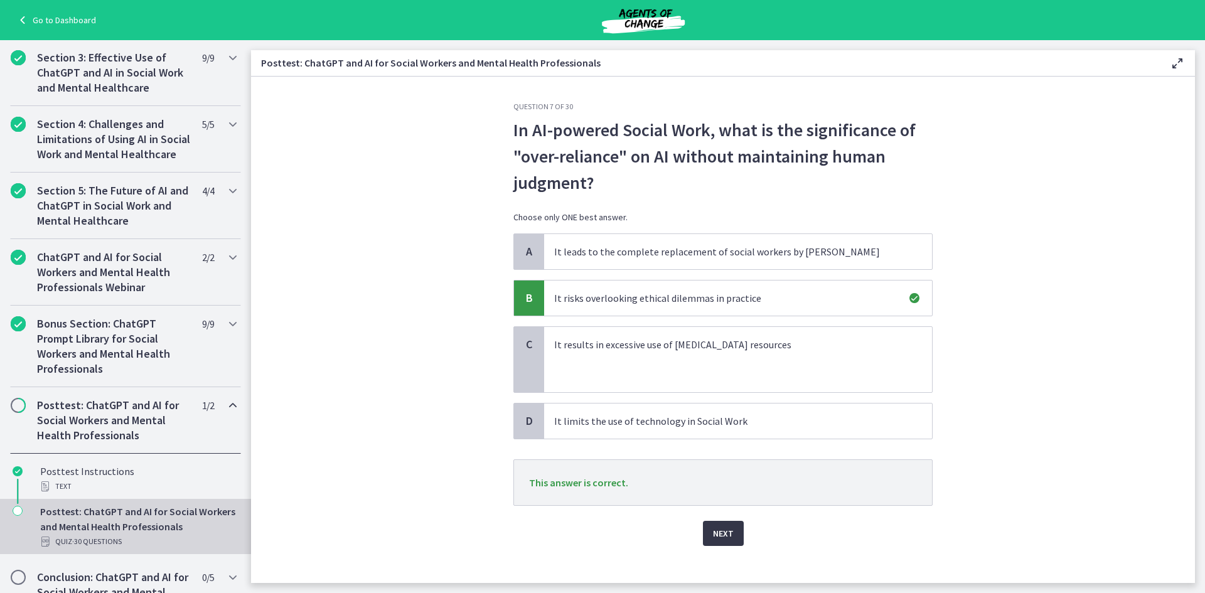
click at [723, 537] on span "Next" at bounding box center [723, 533] width 21 height 15
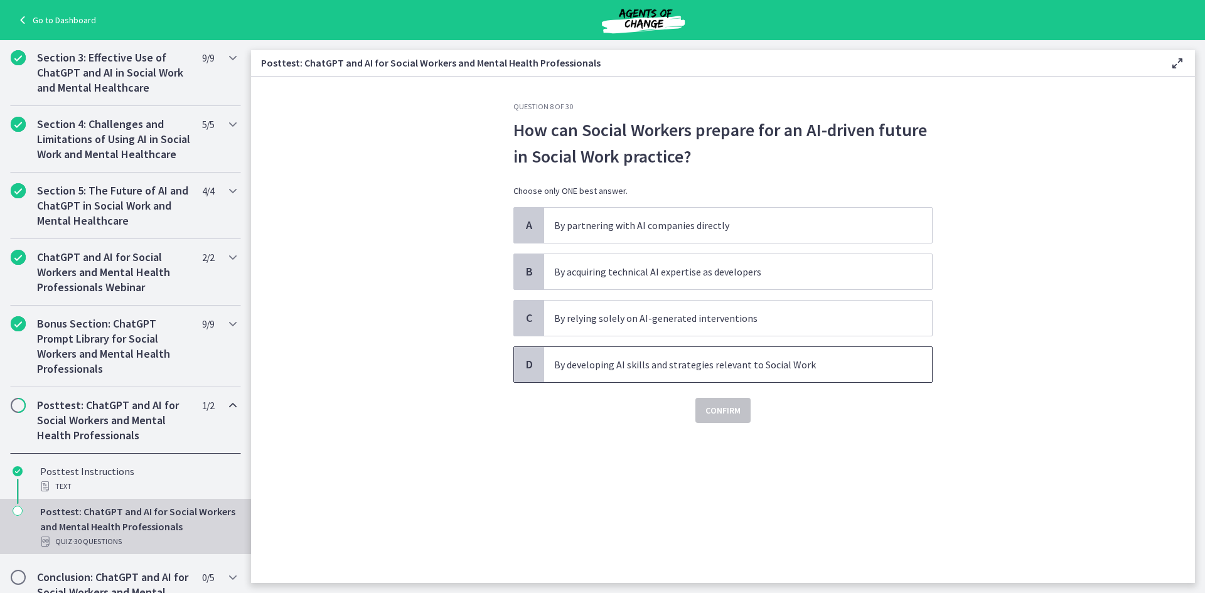
click at [663, 365] on p "By developing AI skills and strategies relevant to Social Work" at bounding box center [725, 364] width 343 height 15
click at [733, 408] on span "Confirm" at bounding box center [722, 410] width 35 height 15
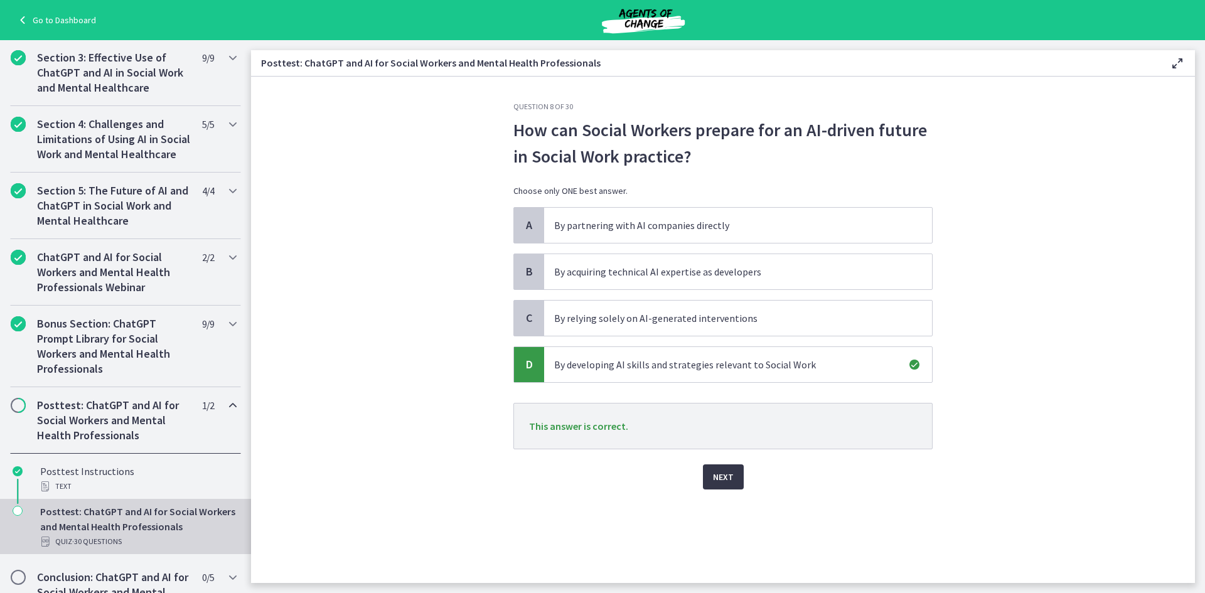
click at [733, 472] on button "Next" at bounding box center [723, 476] width 41 height 25
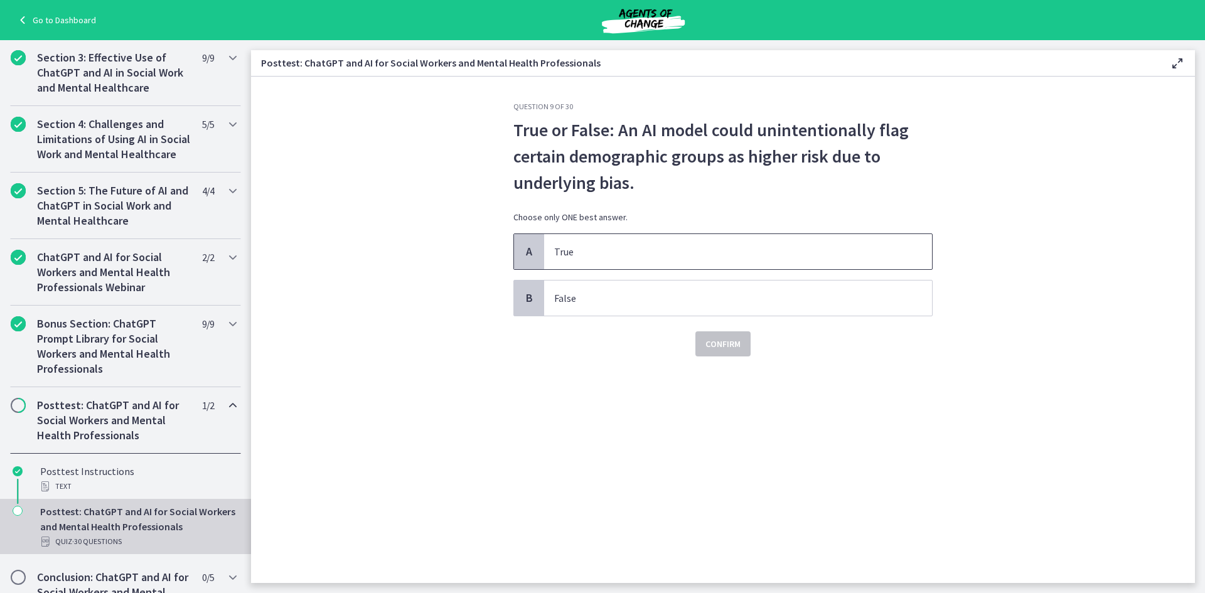
click at [637, 253] on p "True" at bounding box center [725, 251] width 343 height 15
click at [729, 344] on span "Confirm" at bounding box center [722, 343] width 35 height 15
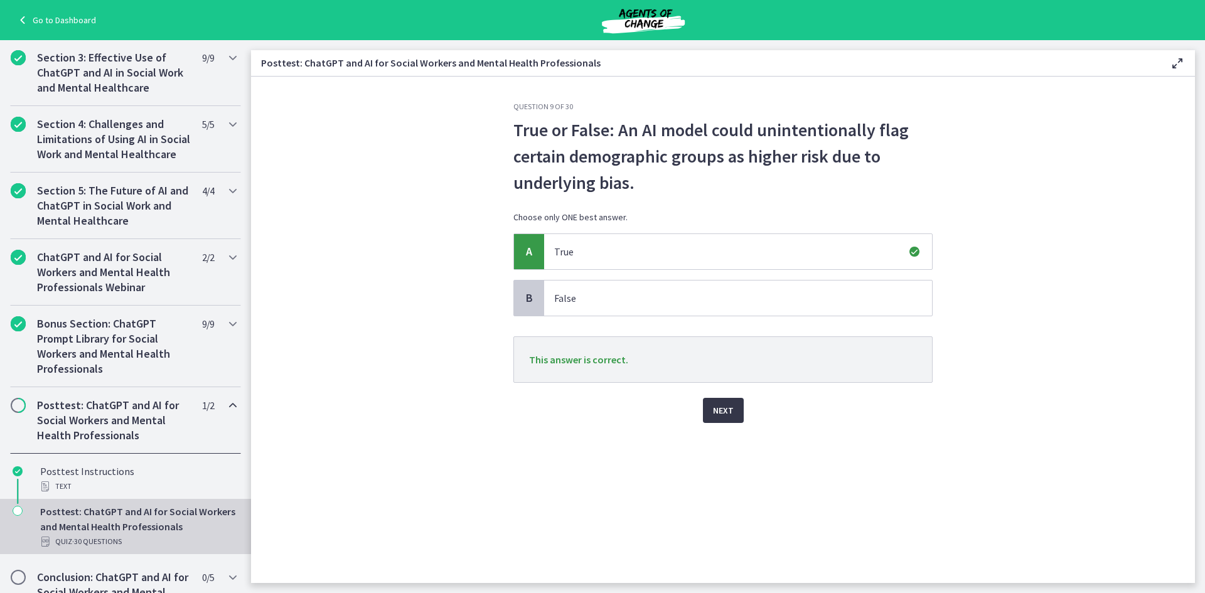
click at [723, 407] on span "Next" at bounding box center [723, 410] width 21 height 15
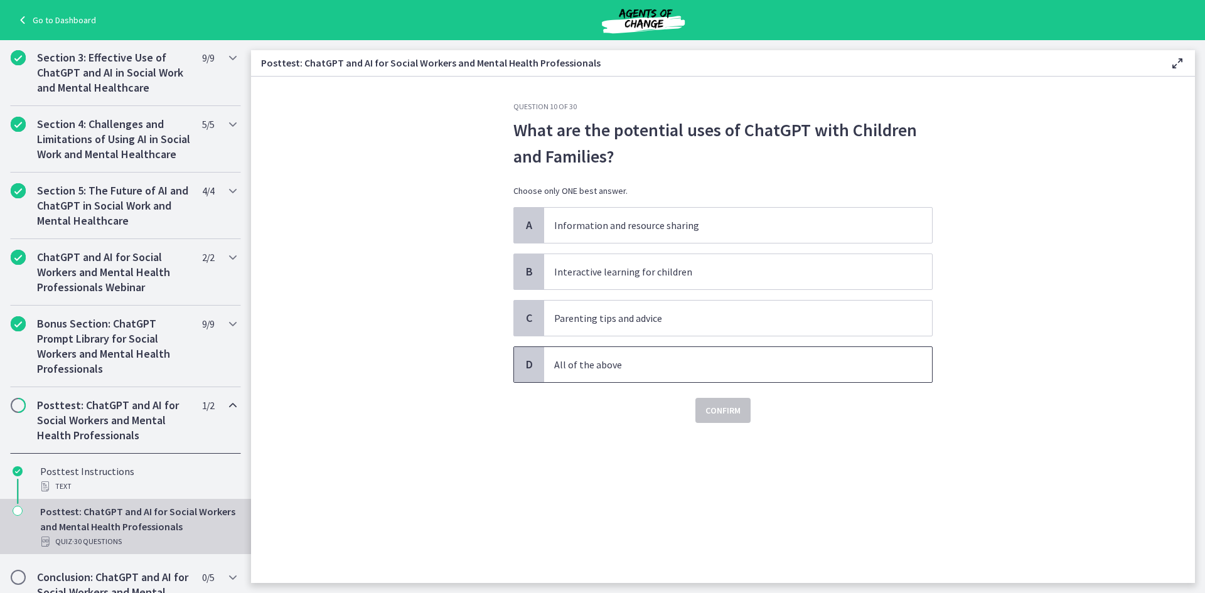
click at [650, 366] on p "All of the above" at bounding box center [725, 364] width 343 height 15
click at [735, 403] on span "Confirm" at bounding box center [722, 410] width 35 height 15
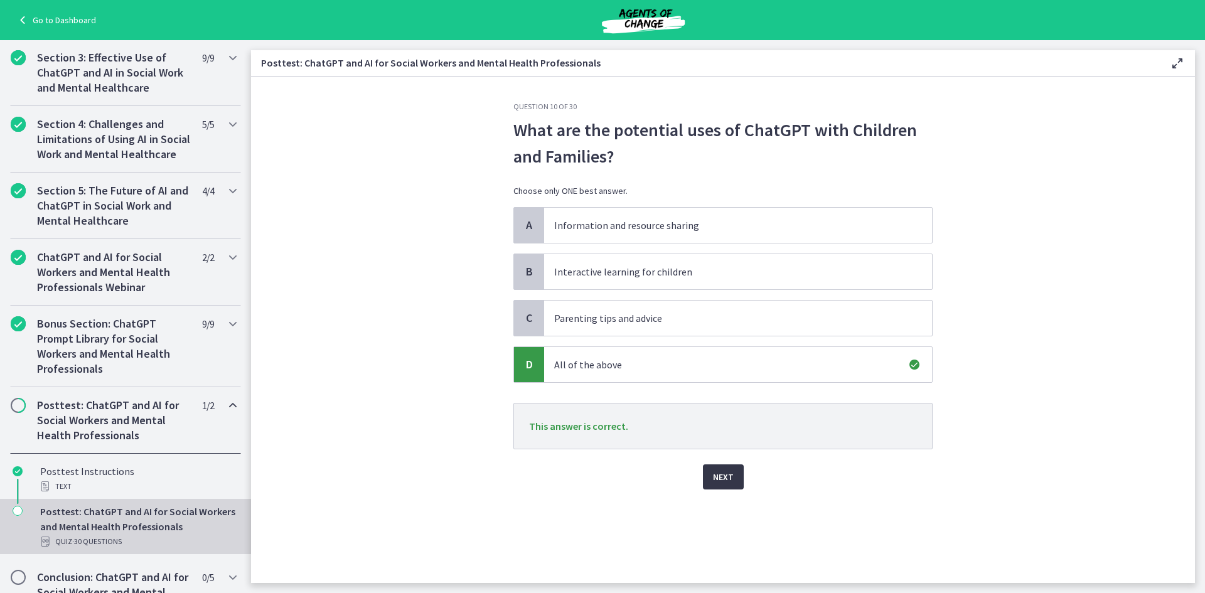
click at [720, 472] on span "Next" at bounding box center [723, 476] width 21 height 15
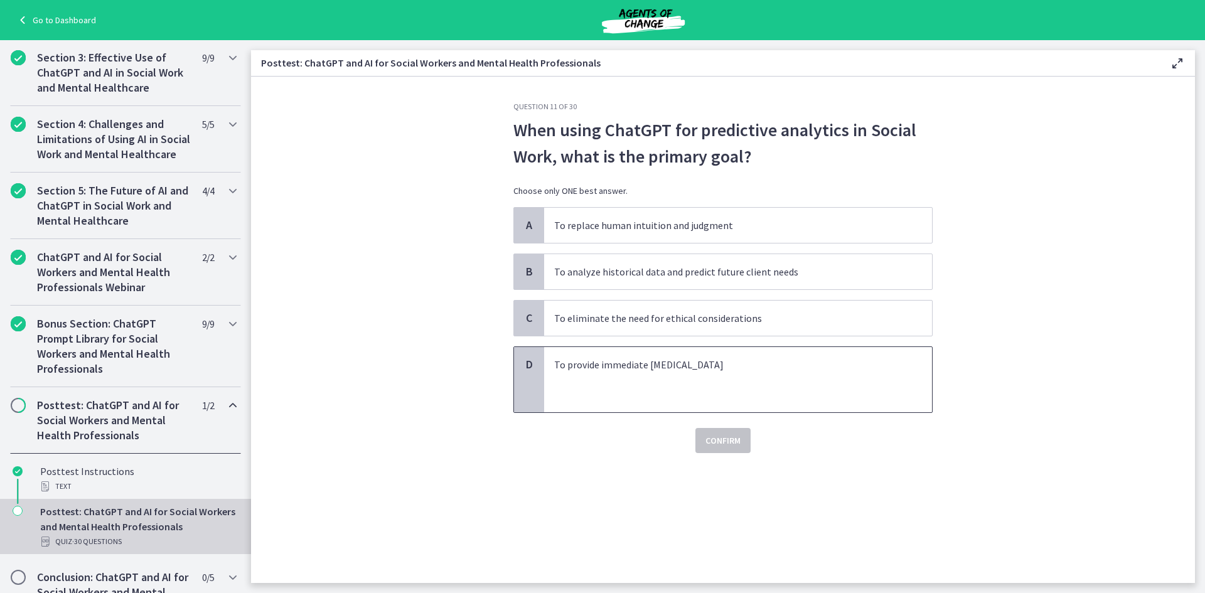
click at [666, 381] on p at bounding box center [725, 379] width 343 height 15
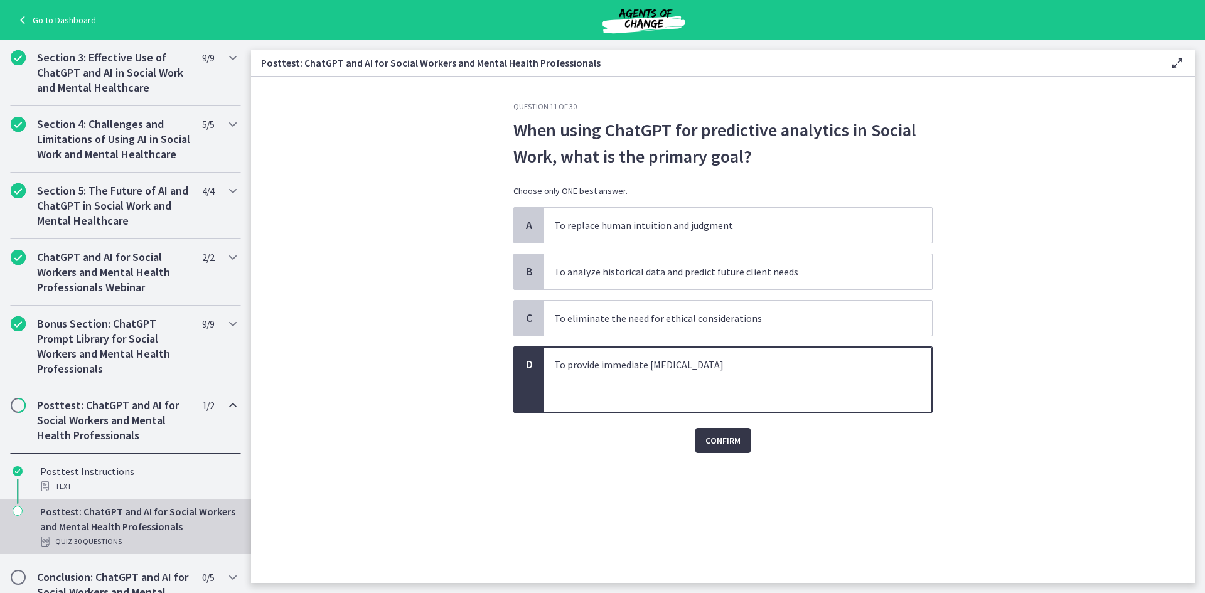
click at [735, 439] on span "Confirm" at bounding box center [722, 440] width 35 height 15
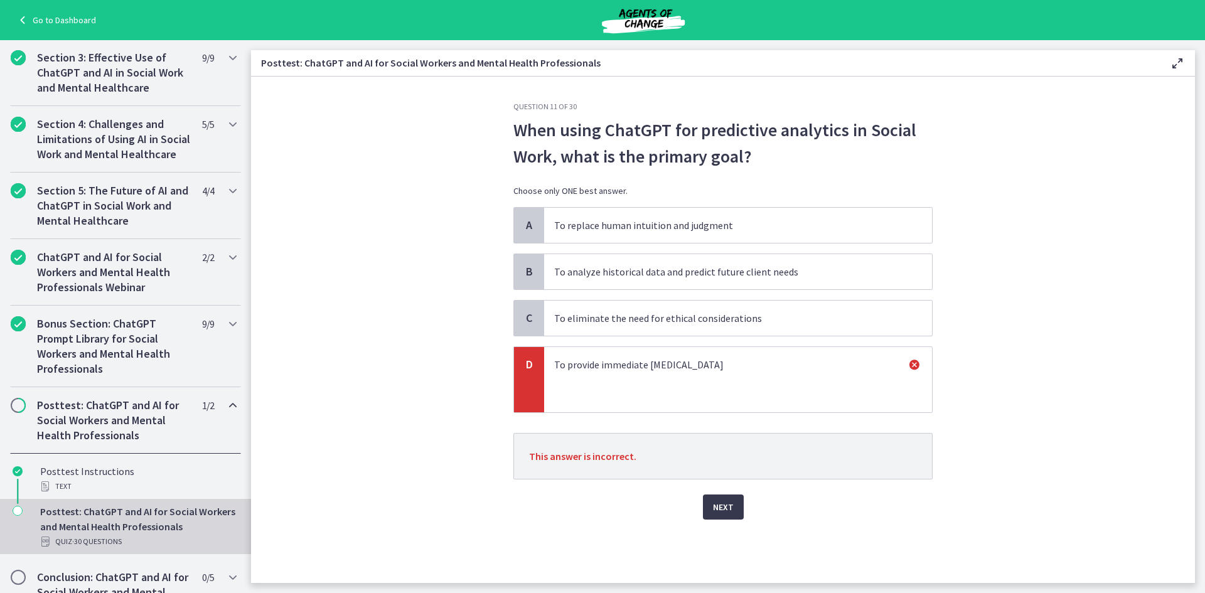
click at [708, 318] on p "To eliminate the need for ethical considerations" at bounding box center [725, 318] width 343 height 15
click at [697, 274] on p "To analyze historical data and predict future client needs" at bounding box center [725, 271] width 343 height 15
click at [722, 504] on span "Next" at bounding box center [723, 506] width 21 height 15
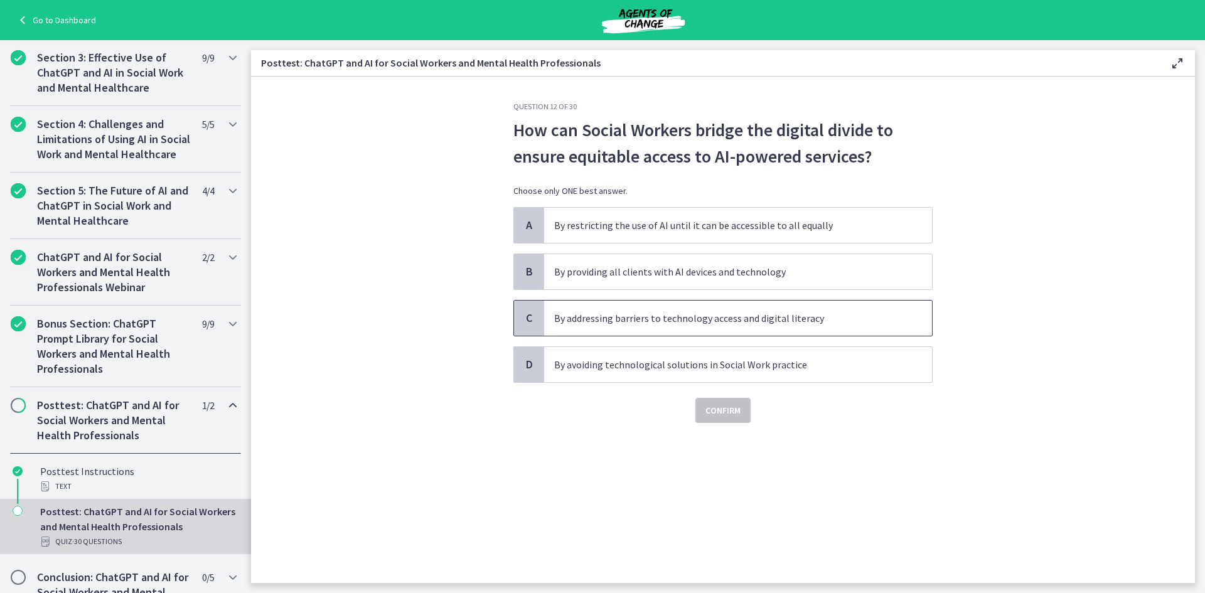
click at [631, 326] on span "By addressing barriers to technology access and digital literacy" at bounding box center [738, 318] width 388 height 35
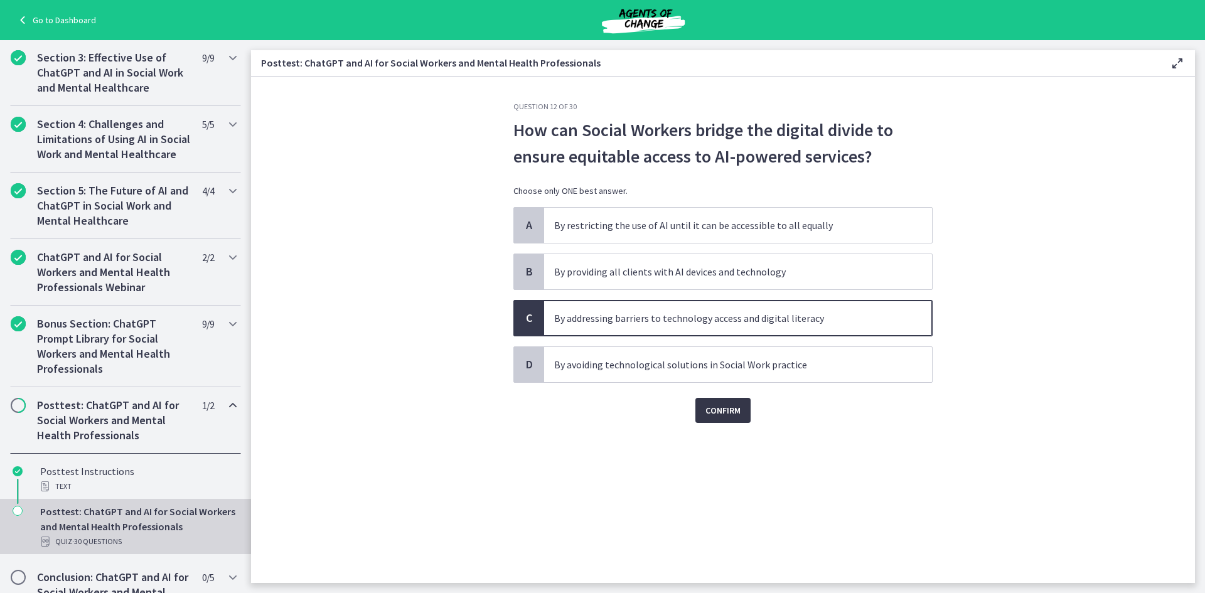
click at [713, 415] on span "Confirm" at bounding box center [722, 410] width 35 height 15
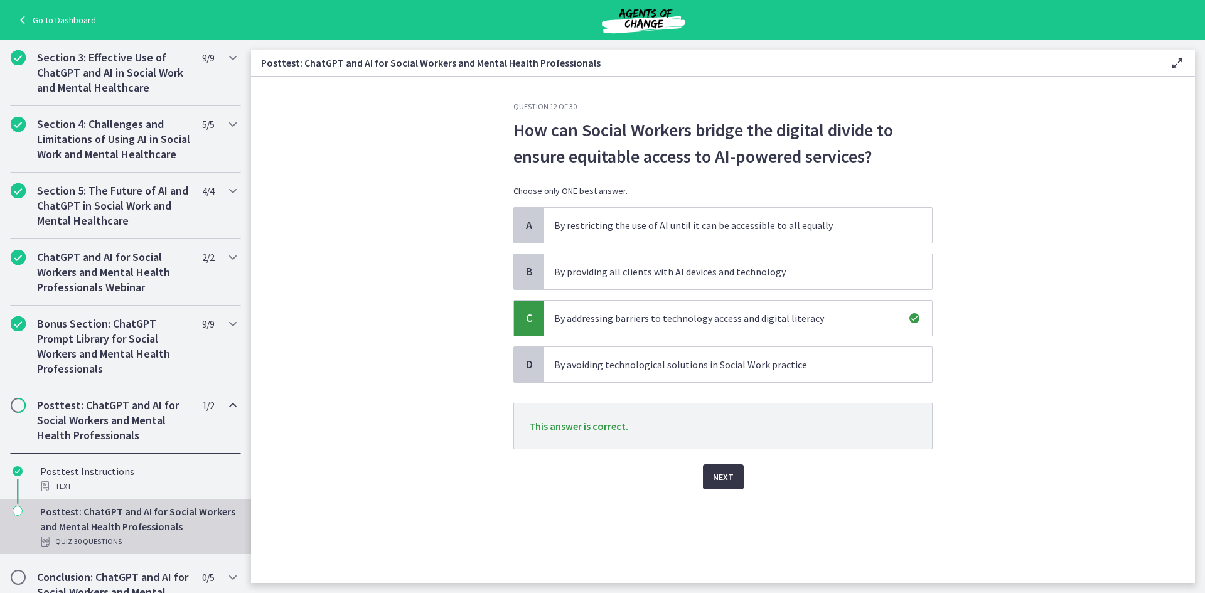
click at [722, 478] on span "Next" at bounding box center [723, 476] width 21 height 15
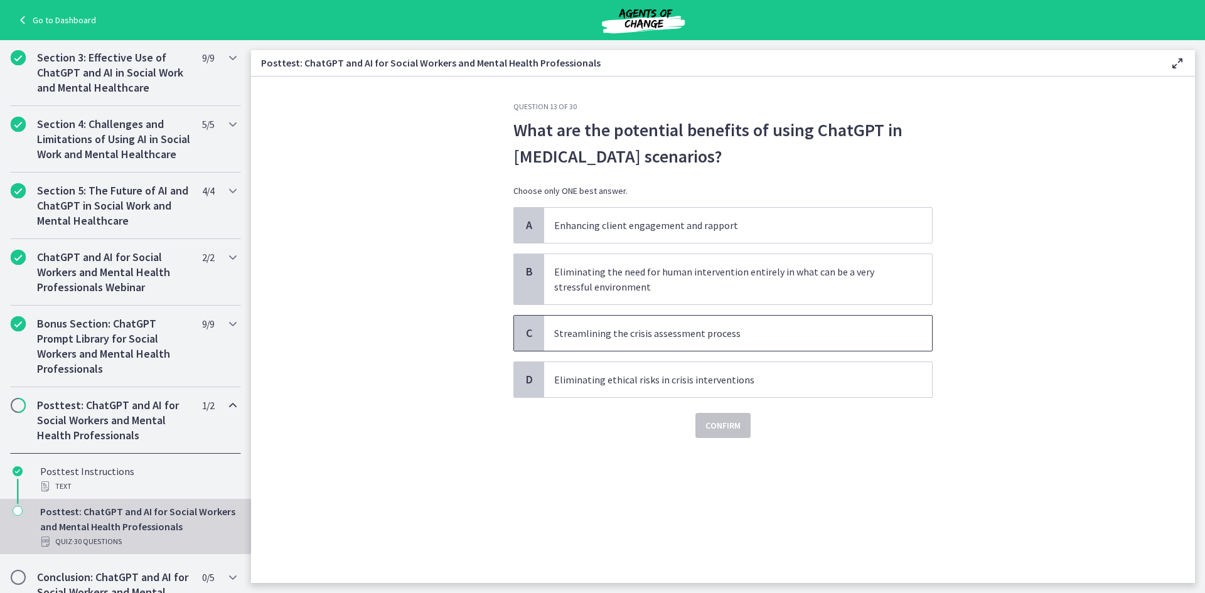
click at [654, 344] on span "Streamlining the crisis assessment process" at bounding box center [738, 333] width 388 height 35
click at [733, 427] on span "Confirm" at bounding box center [722, 425] width 35 height 15
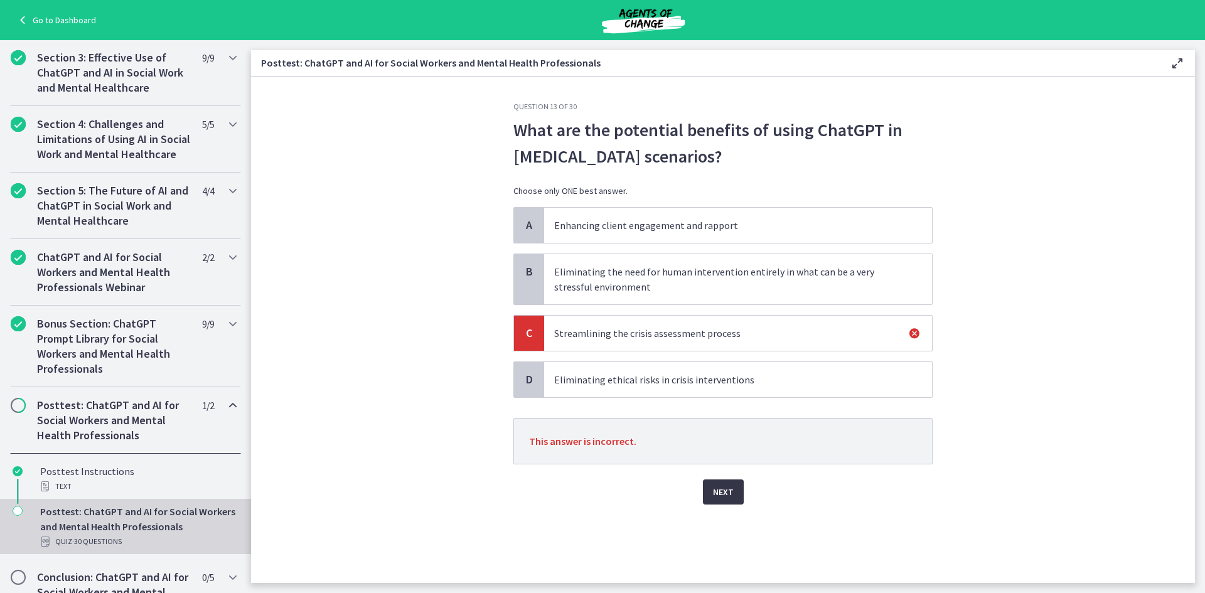
click at [718, 487] on span "Next" at bounding box center [723, 491] width 21 height 15
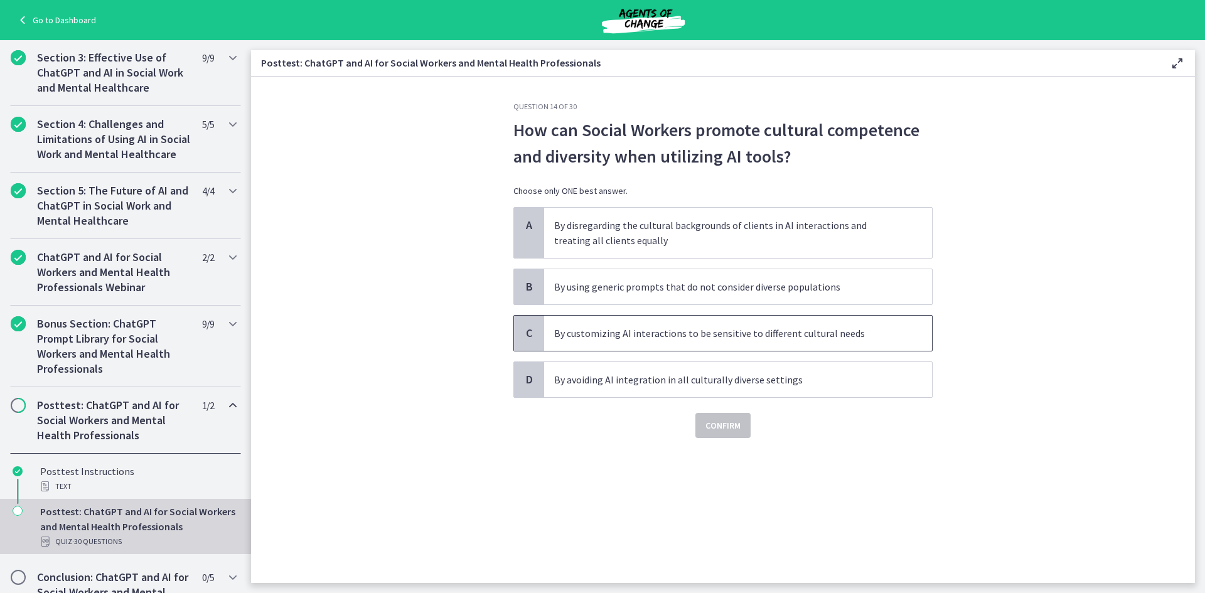
click at [668, 333] on p "By customizing AI interactions to be sensitive to different cultural needs" at bounding box center [725, 333] width 343 height 15
click at [713, 425] on span "Confirm" at bounding box center [722, 425] width 35 height 15
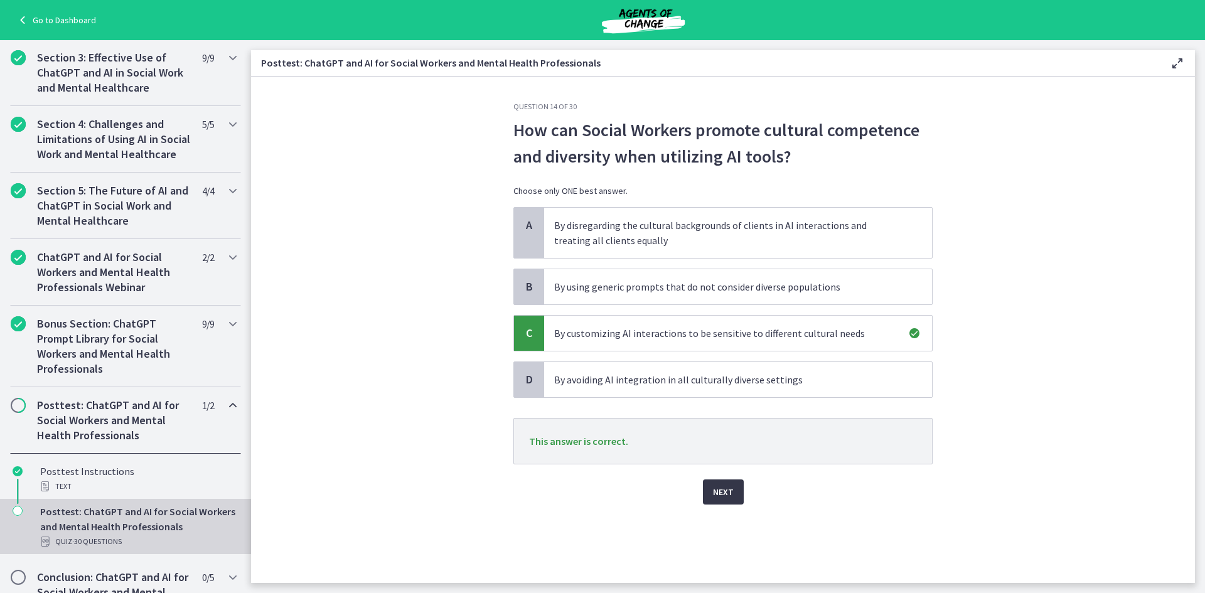
click at [728, 498] on span "Next" at bounding box center [723, 491] width 21 height 15
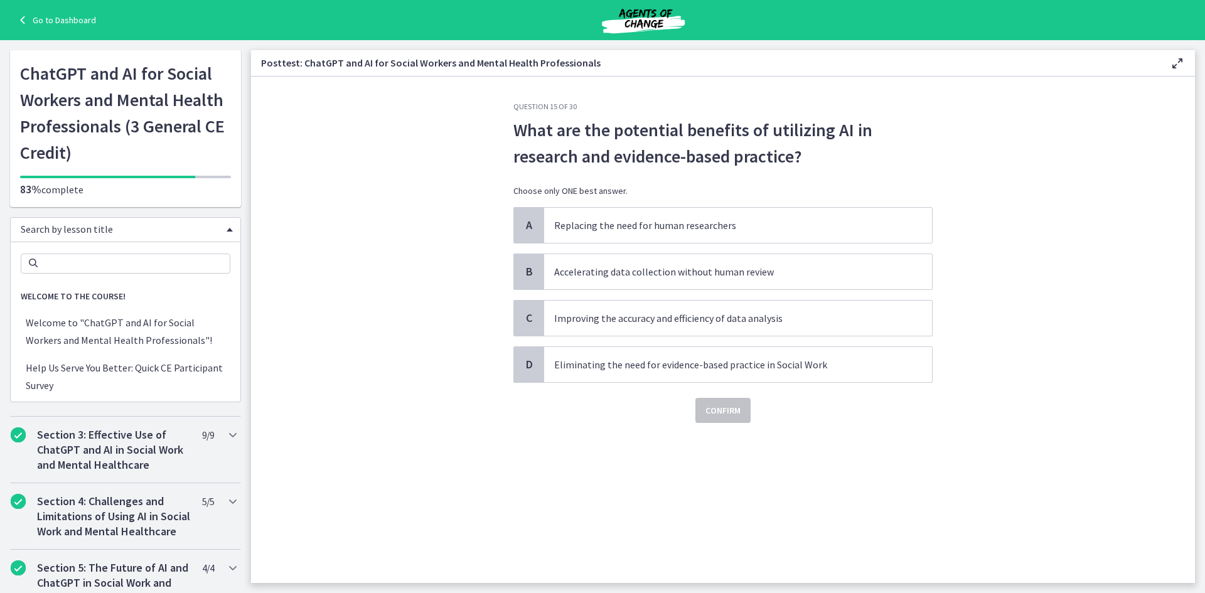
click at [80, 233] on span "Search by lesson title" at bounding box center [121, 229] width 200 height 13
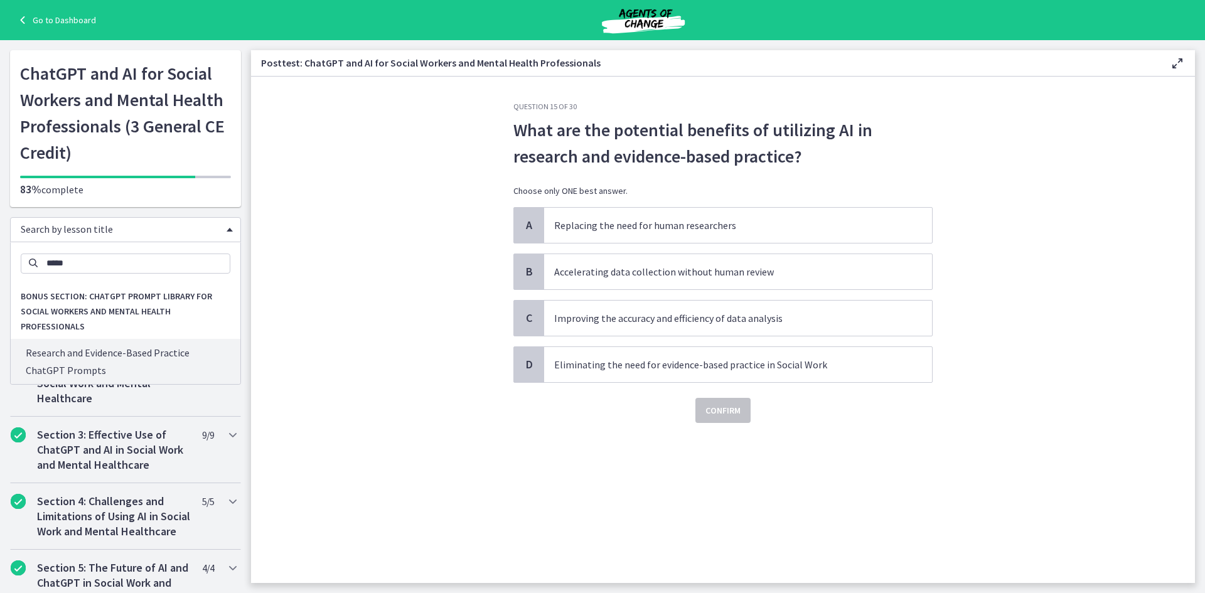
type input "*****"
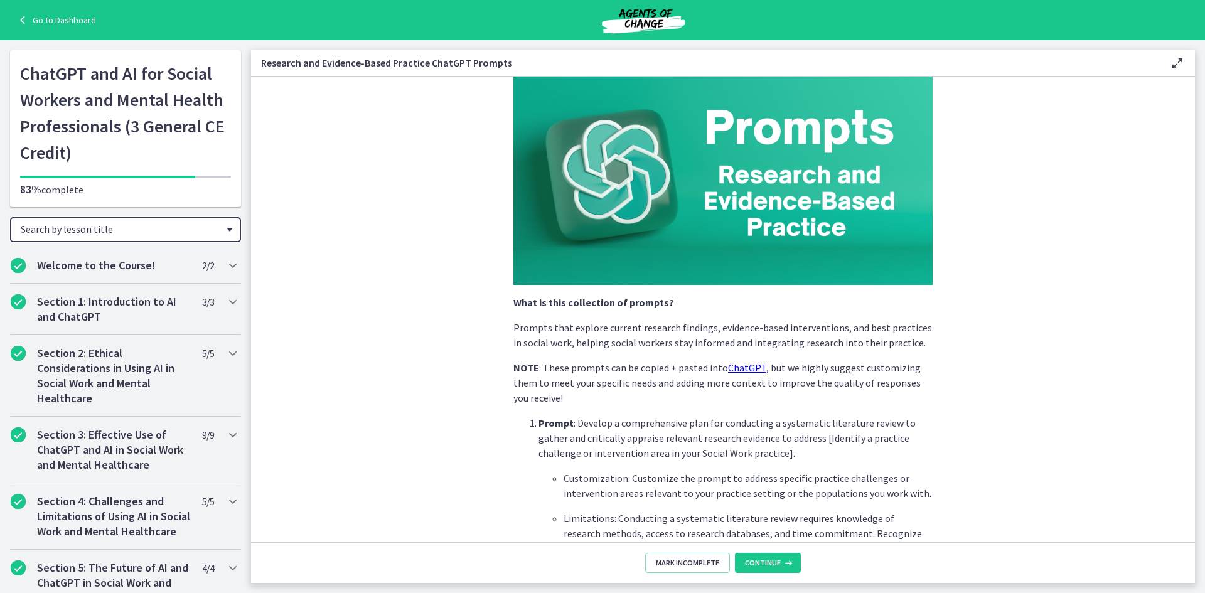
scroll to position [63, 0]
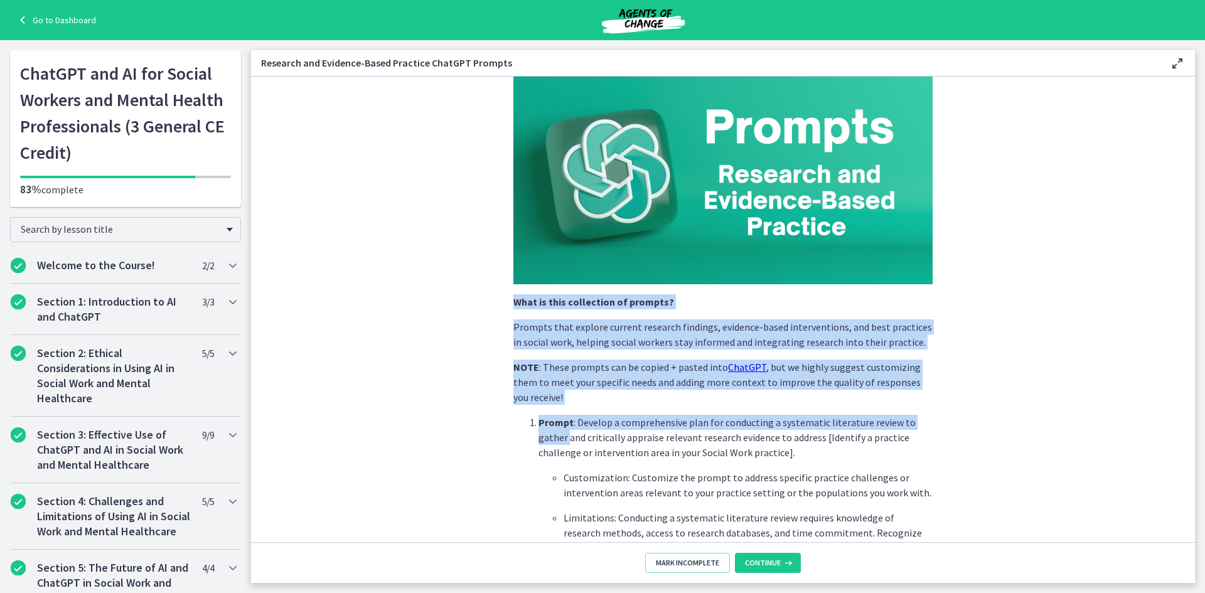
drag, startPoint x: 476, startPoint y: 442, endPoint x: 448, endPoint y: 291, distance: 154.3
click at [448, 291] on section "What is this collection of prompts? Prompts that explore current research findi…" at bounding box center [723, 310] width 944 height 466
click at [483, 395] on section "What is this collection of prompts? Prompts that explore current research findi…" at bounding box center [723, 310] width 944 height 466
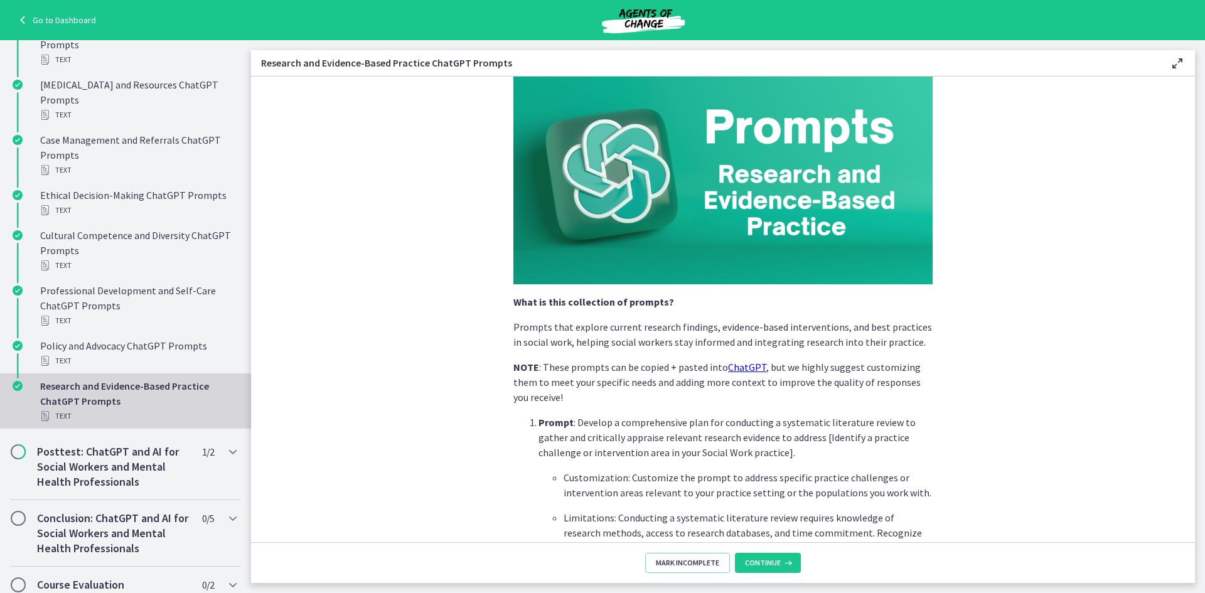
scroll to position [818, 0]
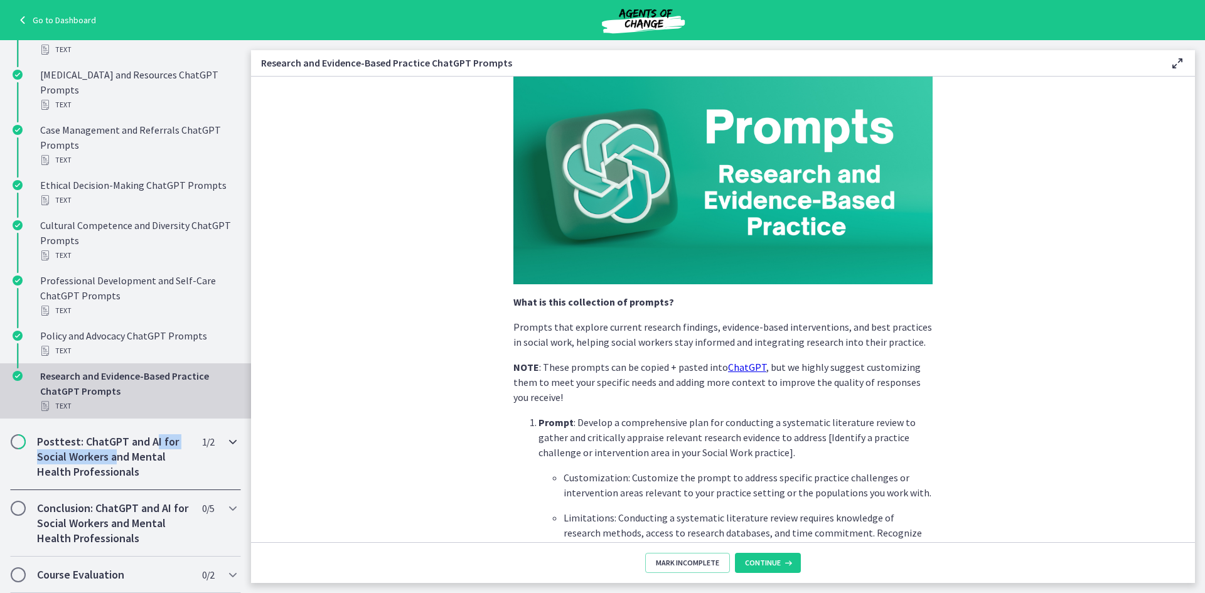
drag, startPoint x: 152, startPoint y: 439, endPoint x: 116, endPoint y: 450, distance: 37.5
click at [116, 450] on h2 "Posttest: ChatGPT and AI for Social Workers and Mental Health Professionals" at bounding box center [113, 456] width 153 height 45
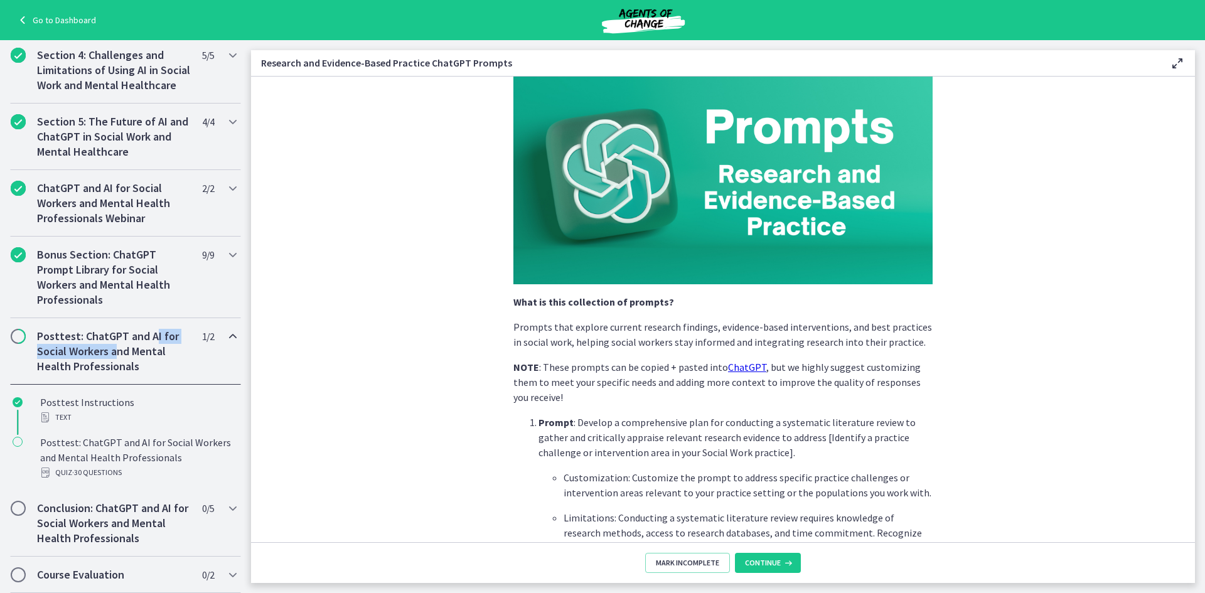
scroll to position [461, 0]
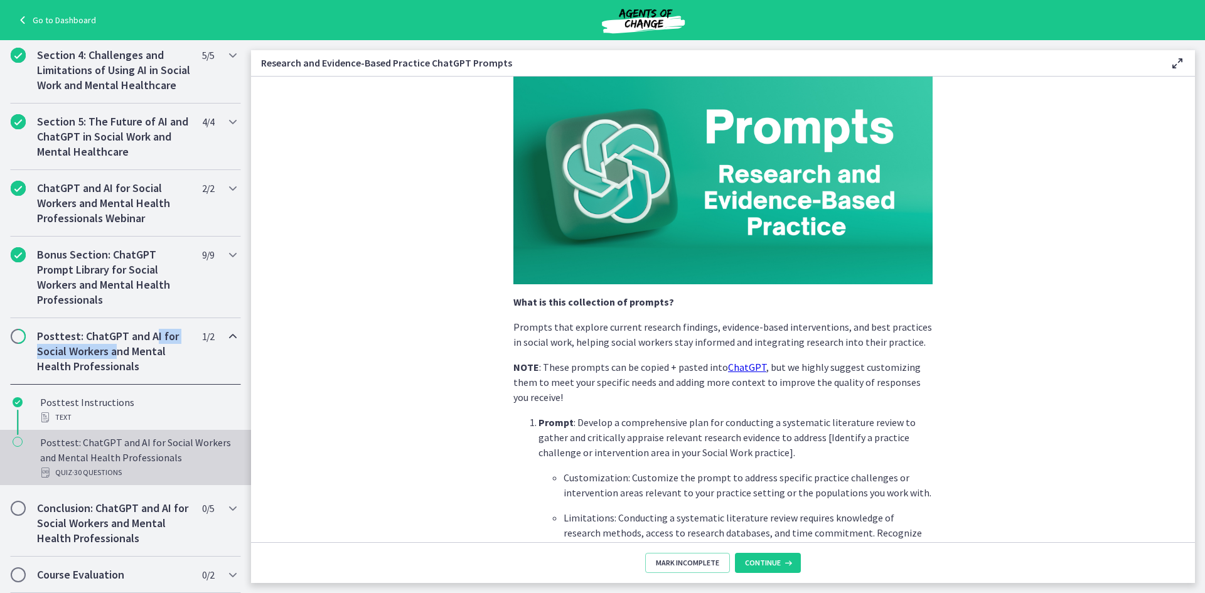
click at [119, 456] on div "Posttest: ChatGPT and AI for Social Workers and Mental Health Professionals Qui…" at bounding box center [138, 457] width 196 height 45
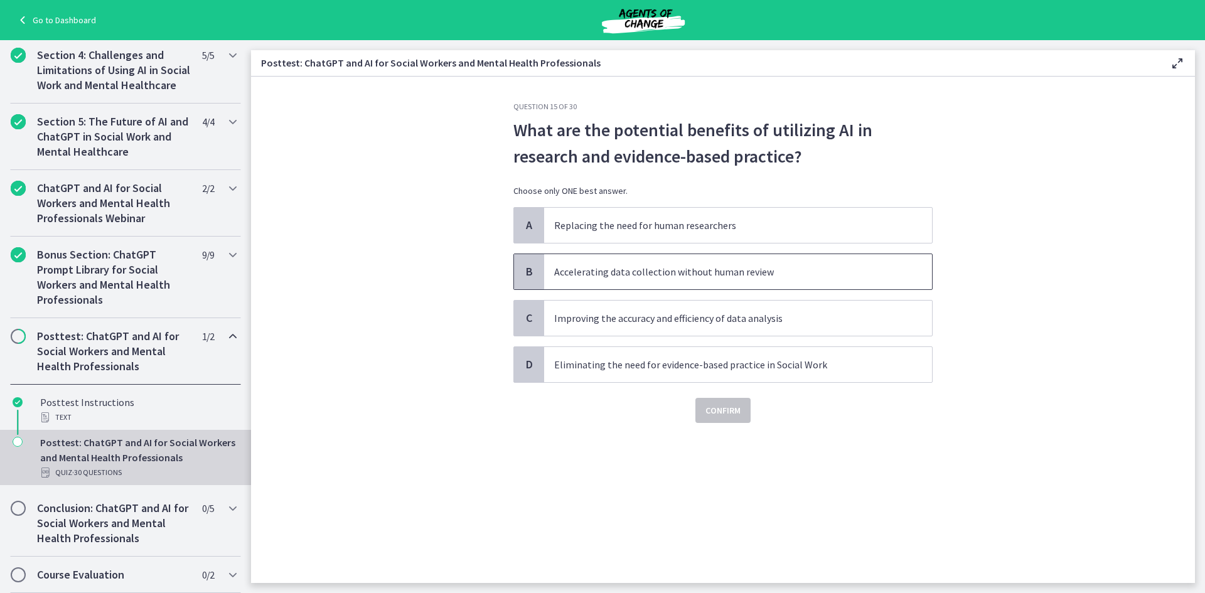
click at [659, 275] on p "Accelerating data collection without human review" at bounding box center [725, 271] width 343 height 15
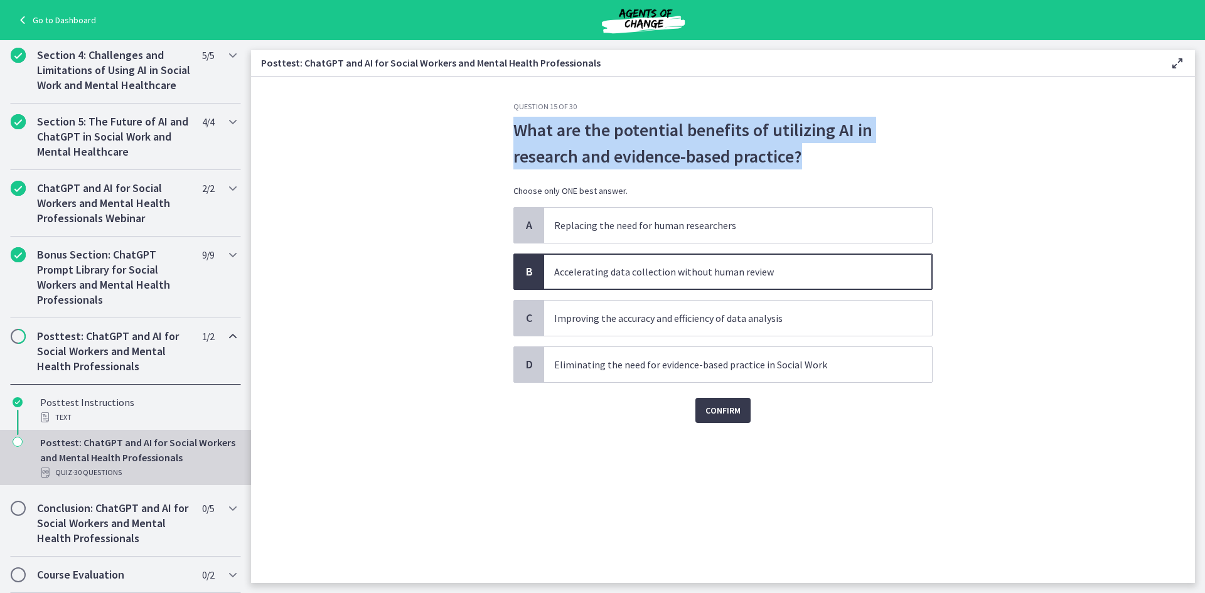
drag, startPoint x: 511, startPoint y: 129, endPoint x: 828, endPoint y: 151, distance: 317.6
click at [828, 151] on div "Question 15 of 30 What are the potential benefits of utilizing AI in research a…" at bounding box center [722, 342] width 439 height 481
copy p "What are the potential benefits of utilizing AI in research and evidence-based …"
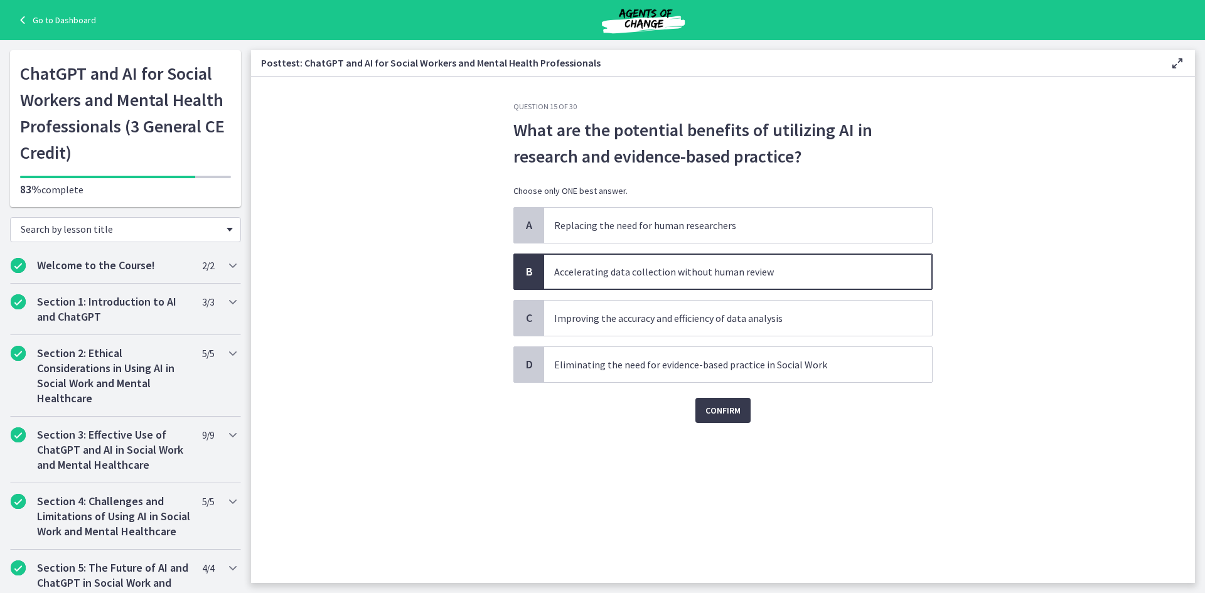
click at [76, 233] on span "Search by lesson title" at bounding box center [121, 229] width 200 height 13
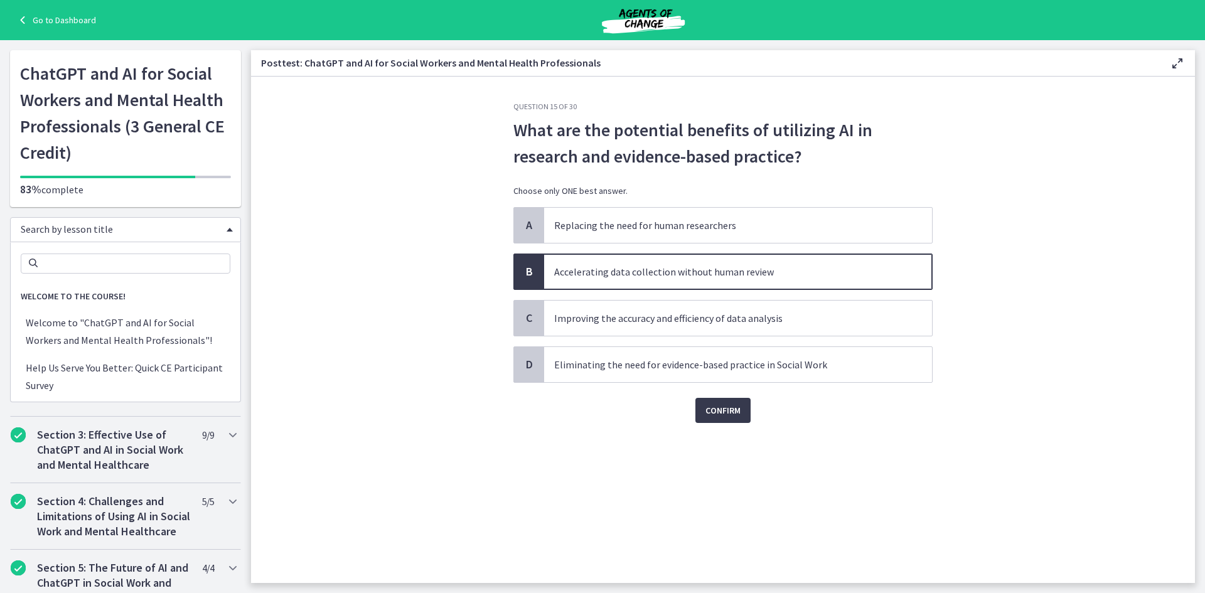
scroll to position [1825, 0]
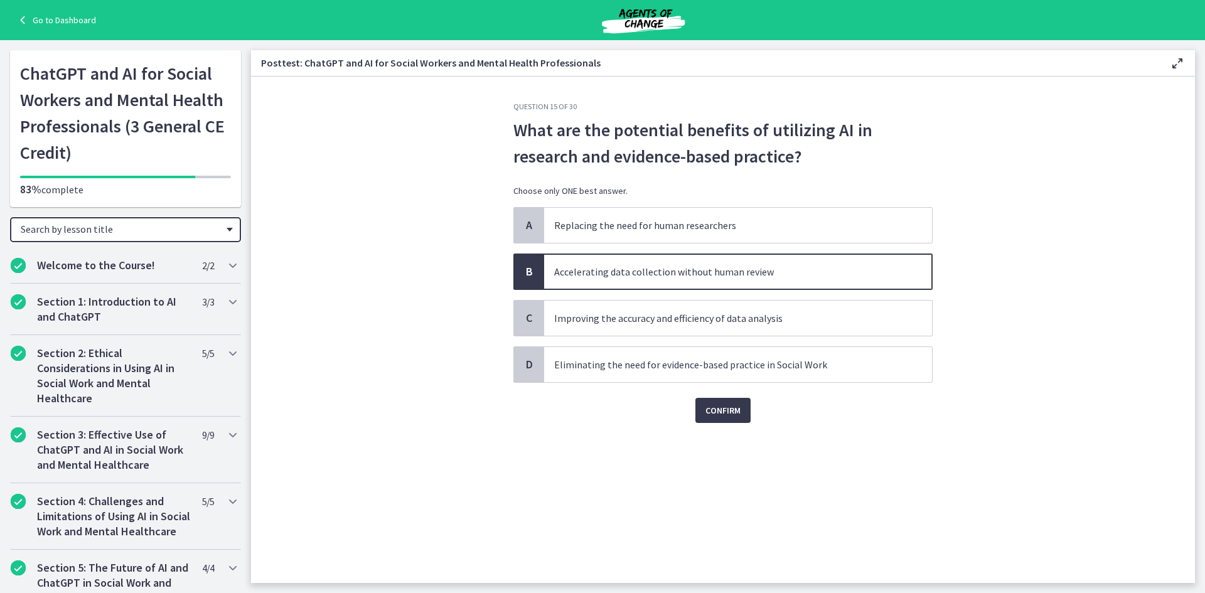
click at [76, 233] on span "Search by lesson title" at bounding box center [121, 229] width 200 height 13
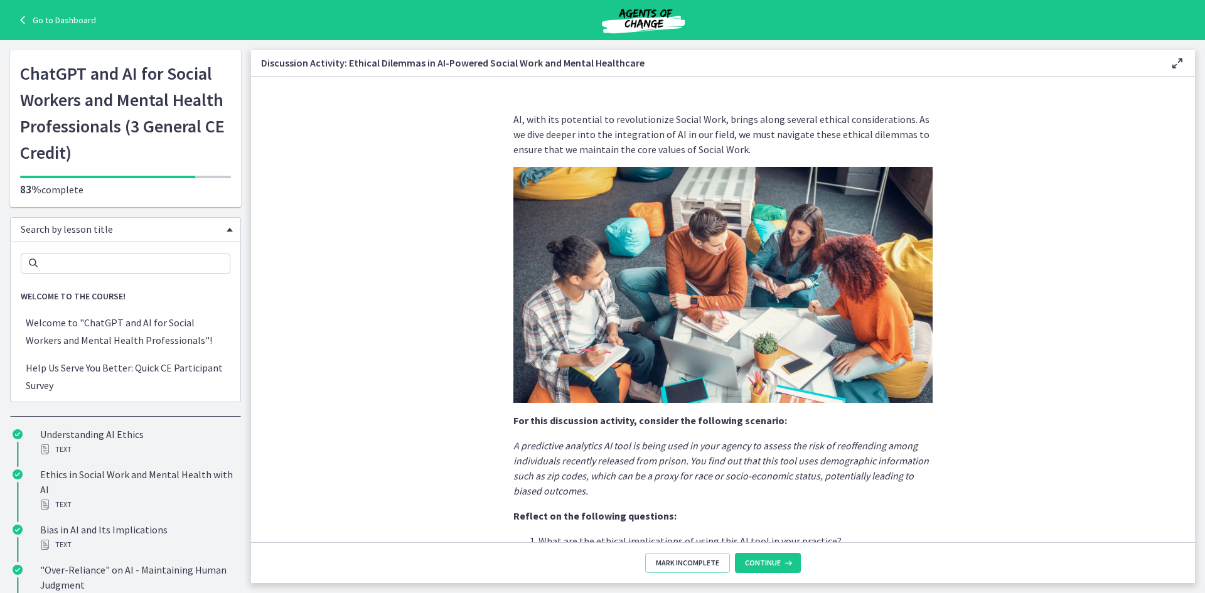
click at [76, 233] on span "Search by lesson title" at bounding box center [121, 229] width 200 height 13
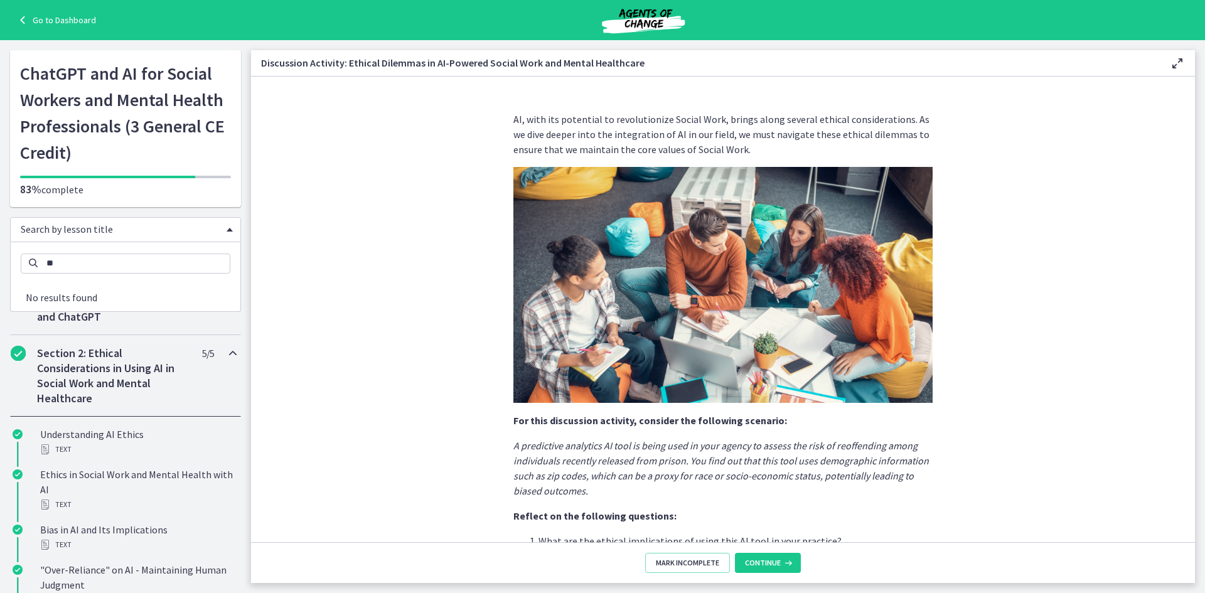
type input "*"
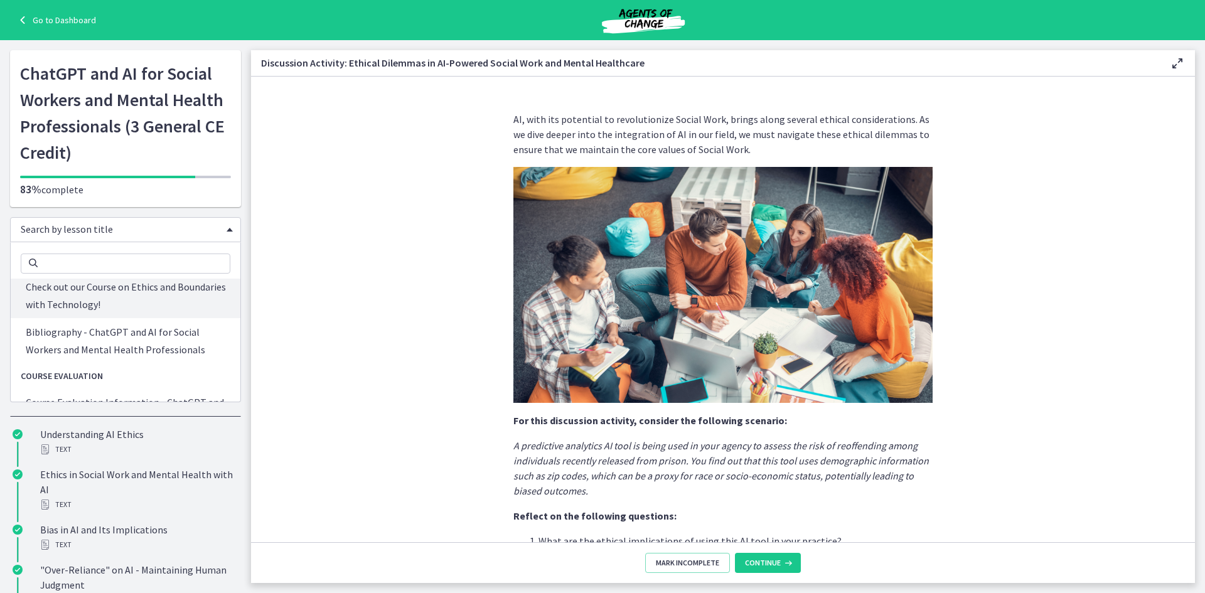
scroll to position [2200, 0]
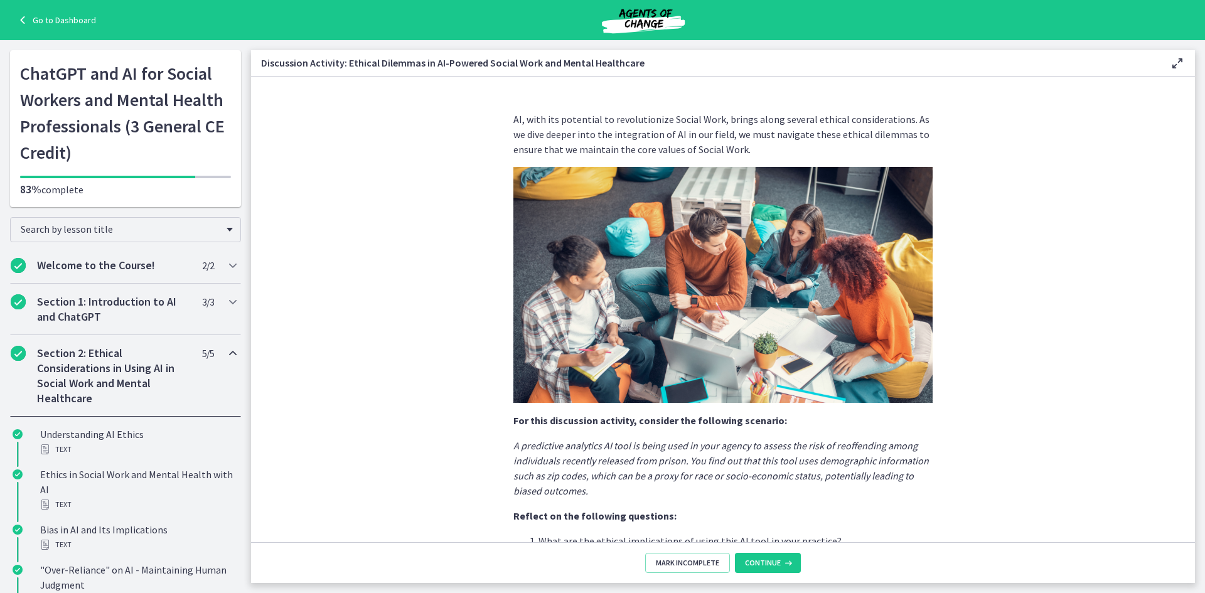
click at [353, 383] on section "AI, with its potential to revolutionize Social Work, brings along several ethic…" at bounding box center [723, 310] width 944 height 466
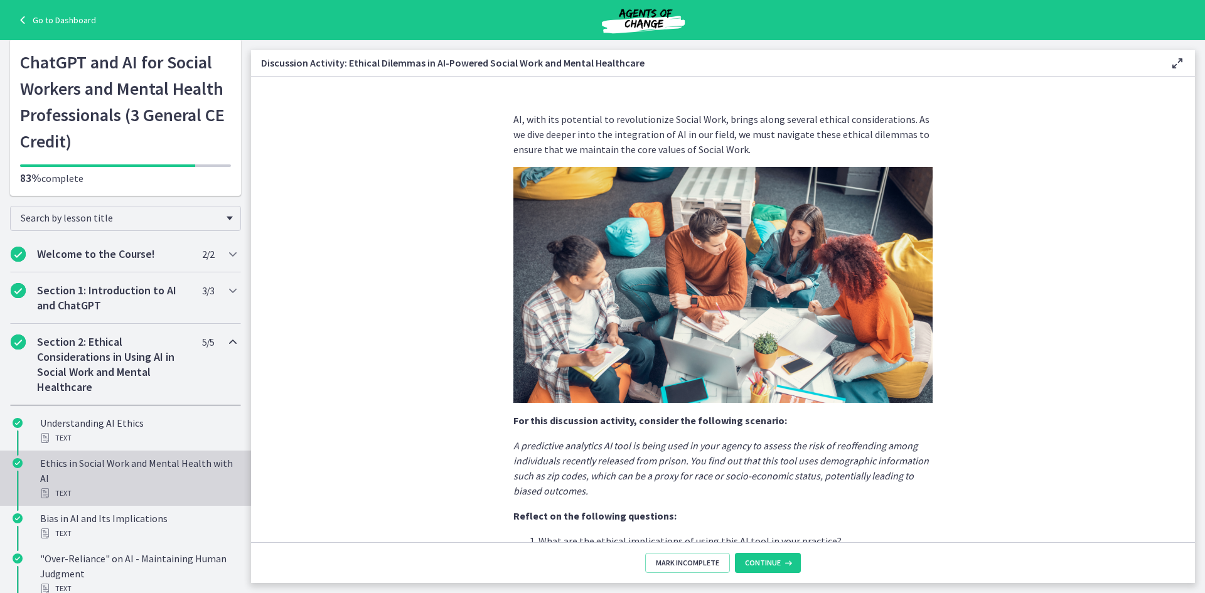
scroll to position [0, 0]
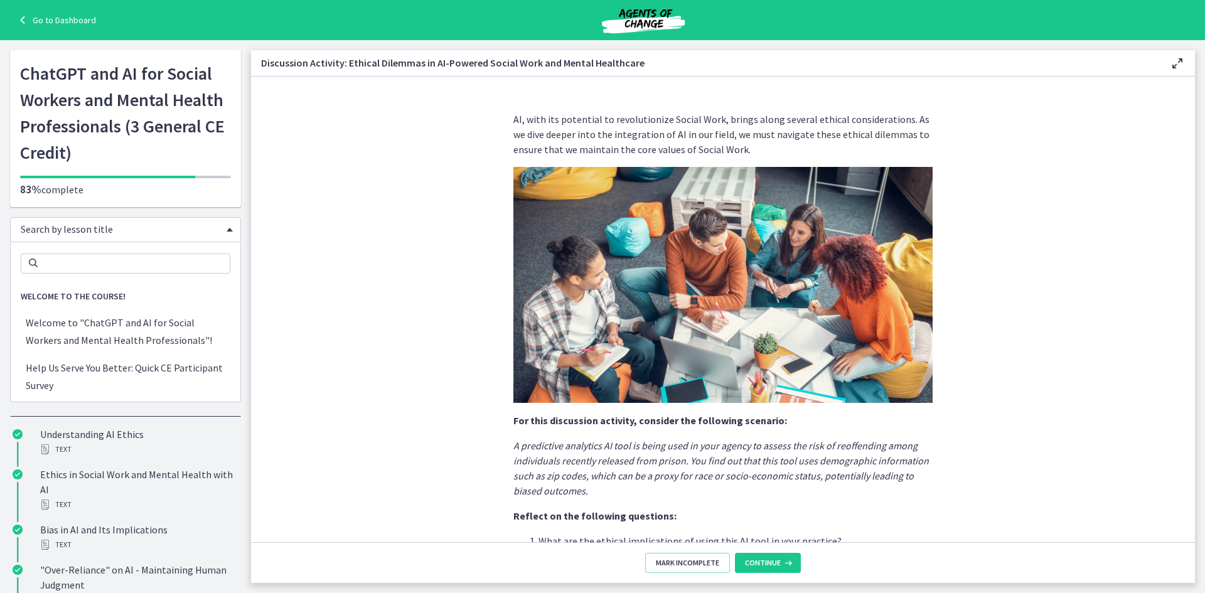
click at [85, 233] on span "Search by lesson title" at bounding box center [121, 229] width 200 height 13
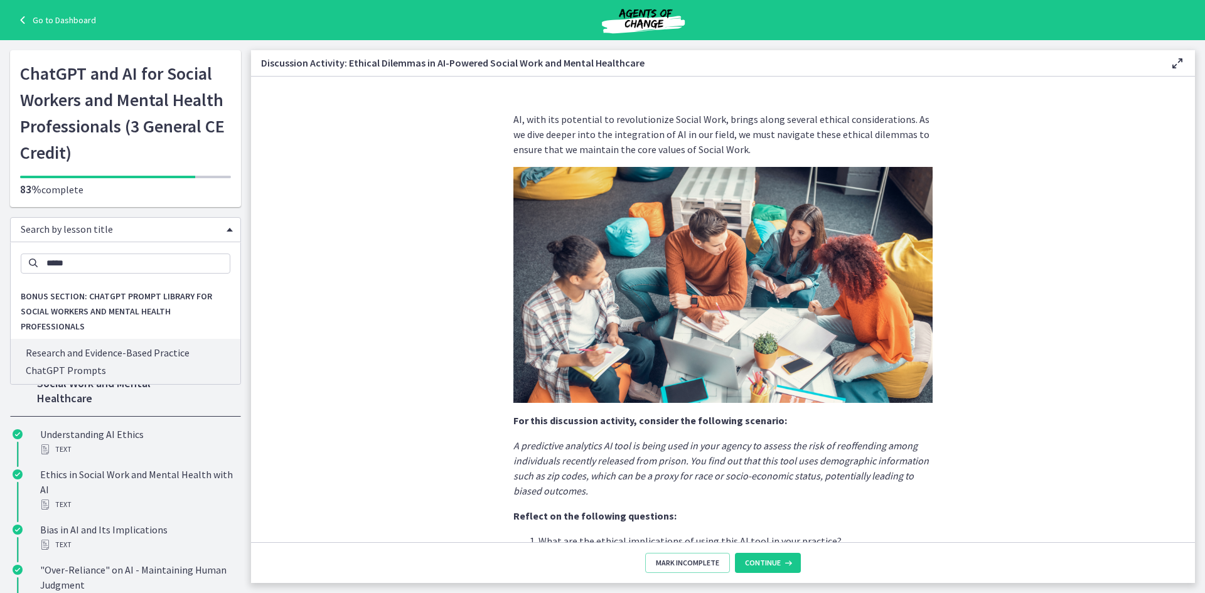
type input "*****"
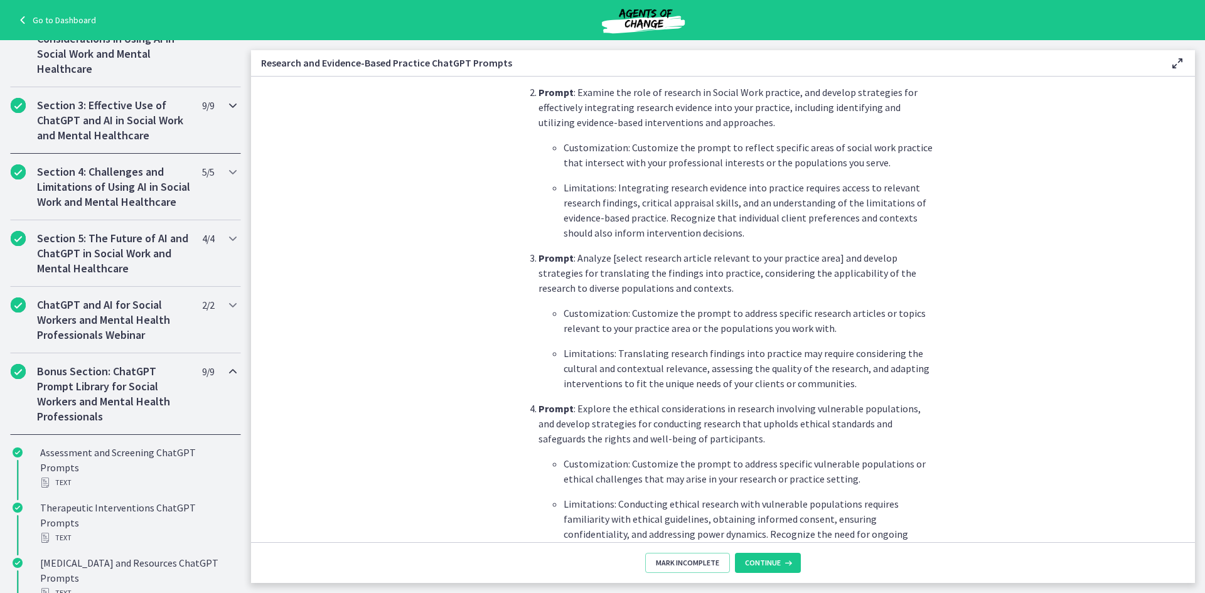
scroll to position [332, 0]
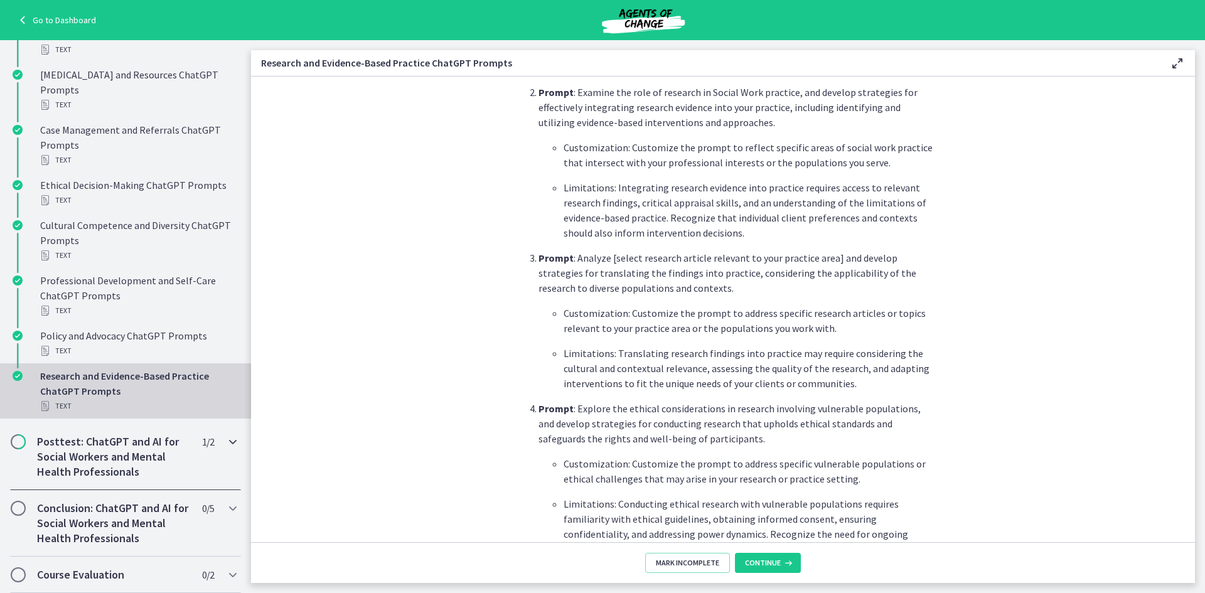
click at [106, 453] on h2 "Posttest: ChatGPT and AI for Social Workers and Mental Health Professionals" at bounding box center [113, 456] width 153 height 45
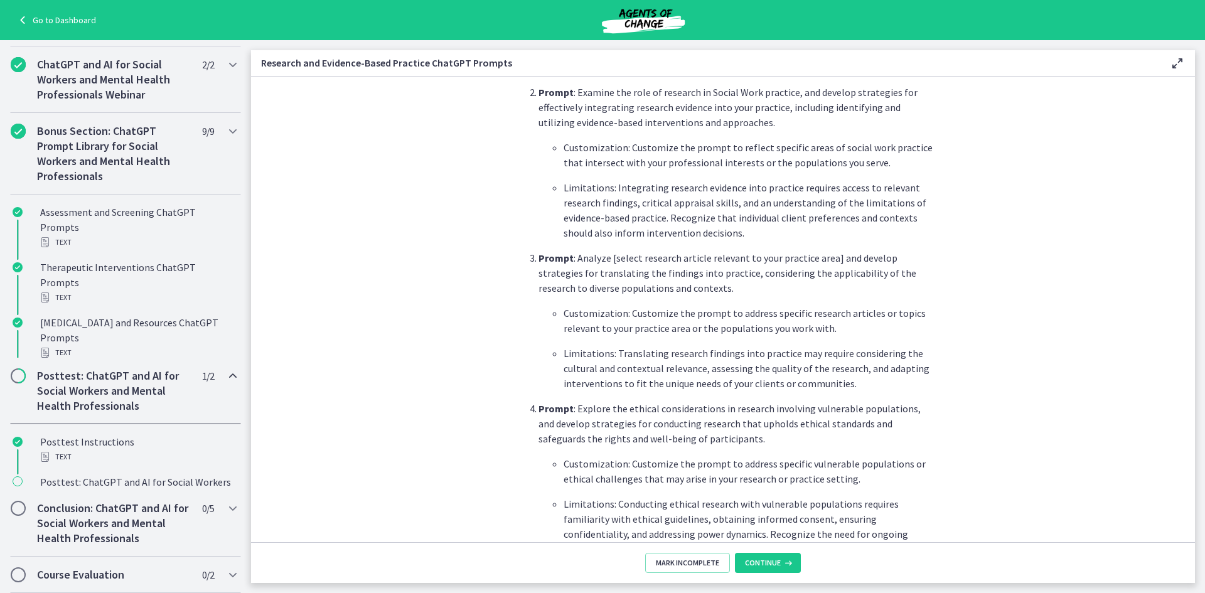
scroll to position [461, 0]
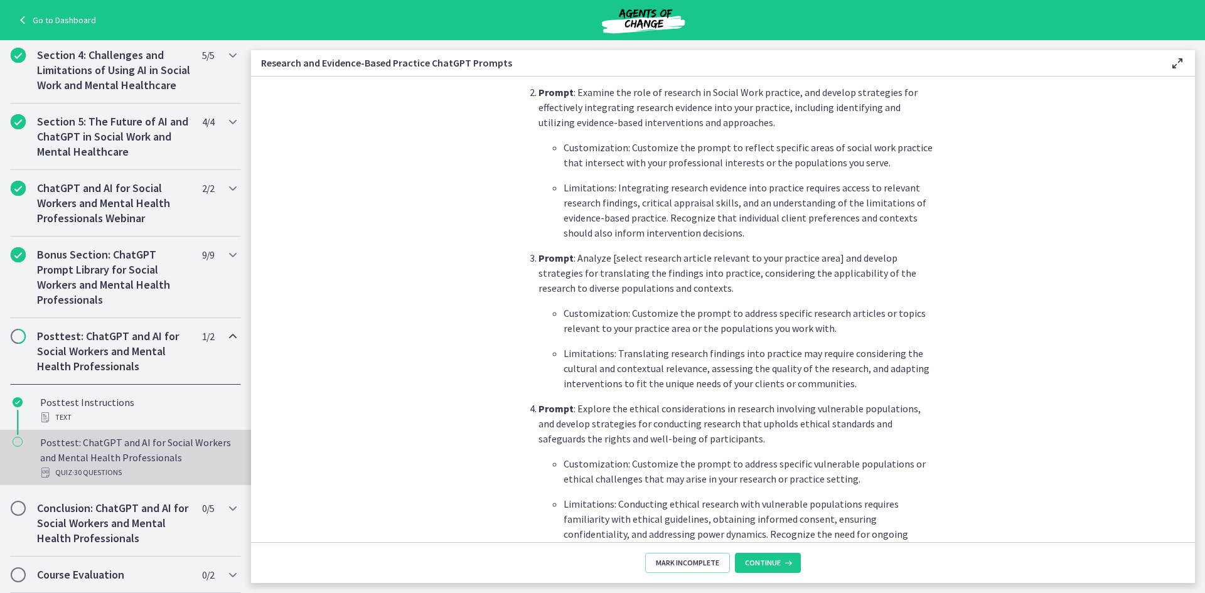
click at [95, 454] on div "Posttest: ChatGPT and AI for Social Workers and Mental Health Professionals Qui…" at bounding box center [138, 457] width 196 height 45
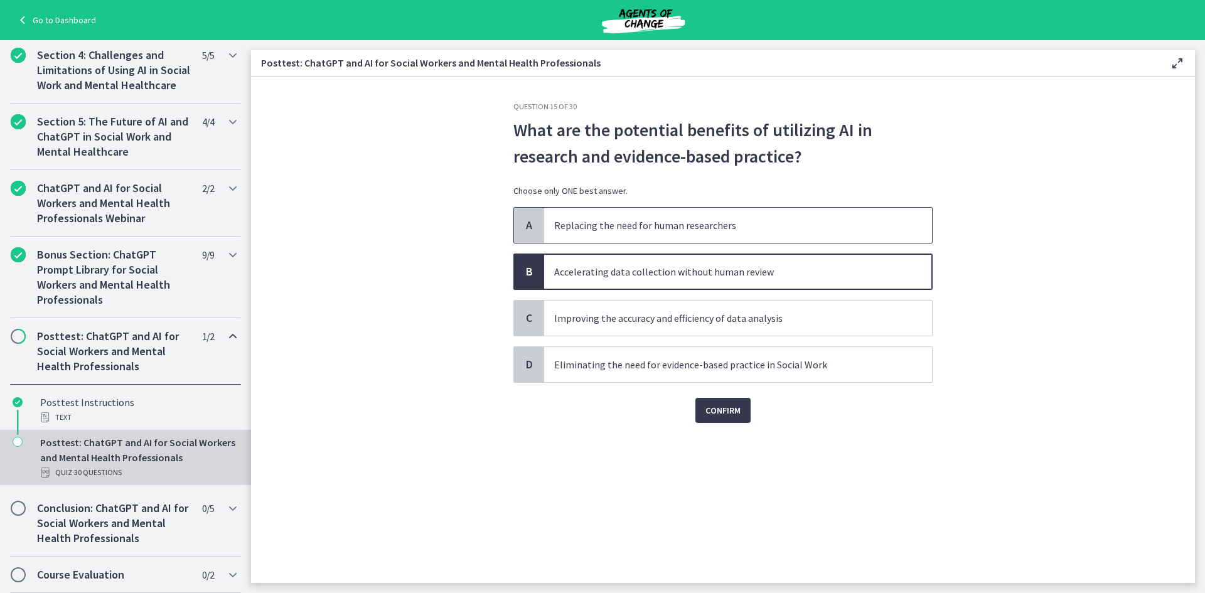
click at [707, 237] on span "Replacing the need for human researchers" at bounding box center [738, 225] width 388 height 35
click at [725, 275] on p "Accelerating data collection without human review" at bounding box center [725, 271] width 343 height 15
click at [728, 411] on span "Confirm" at bounding box center [722, 410] width 35 height 15
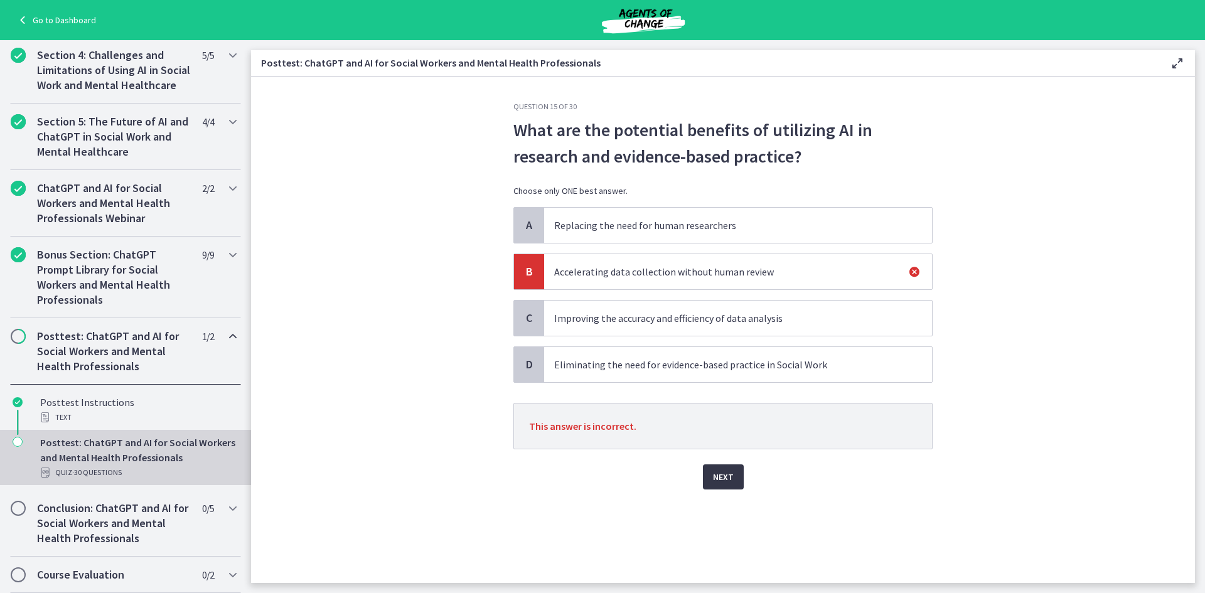
click at [717, 477] on span "Next" at bounding box center [723, 476] width 21 height 15
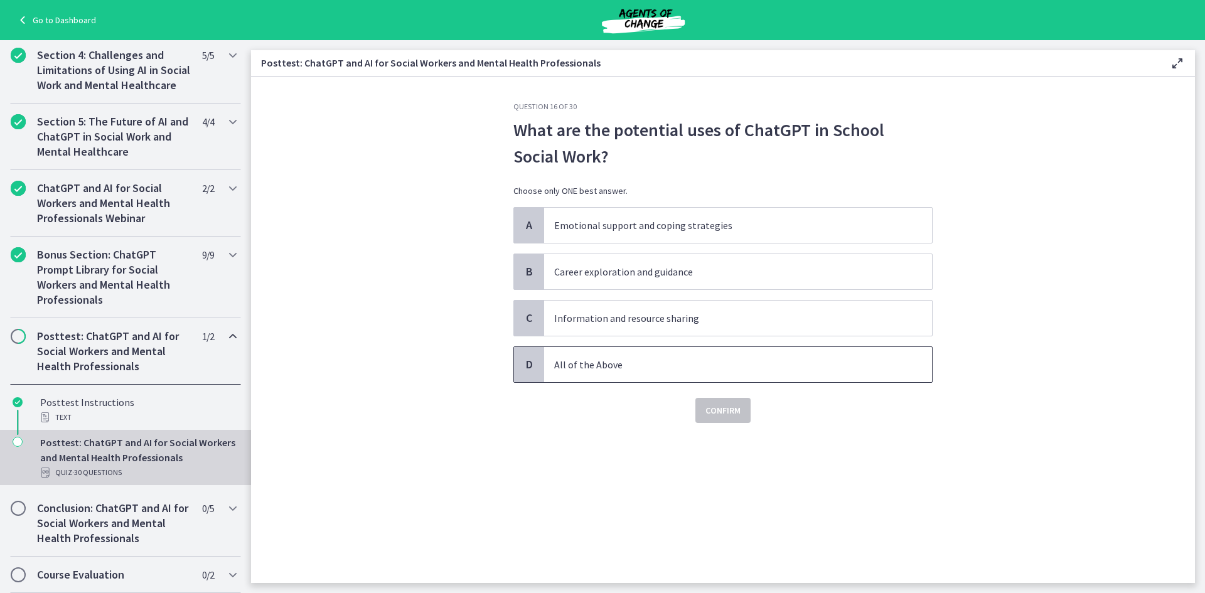
click at [665, 375] on span "All of the Above" at bounding box center [738, 364] width 388 height 35
click at [740, 415] on span "Confirm" at bounding box center [722, 410] width 35 height 15
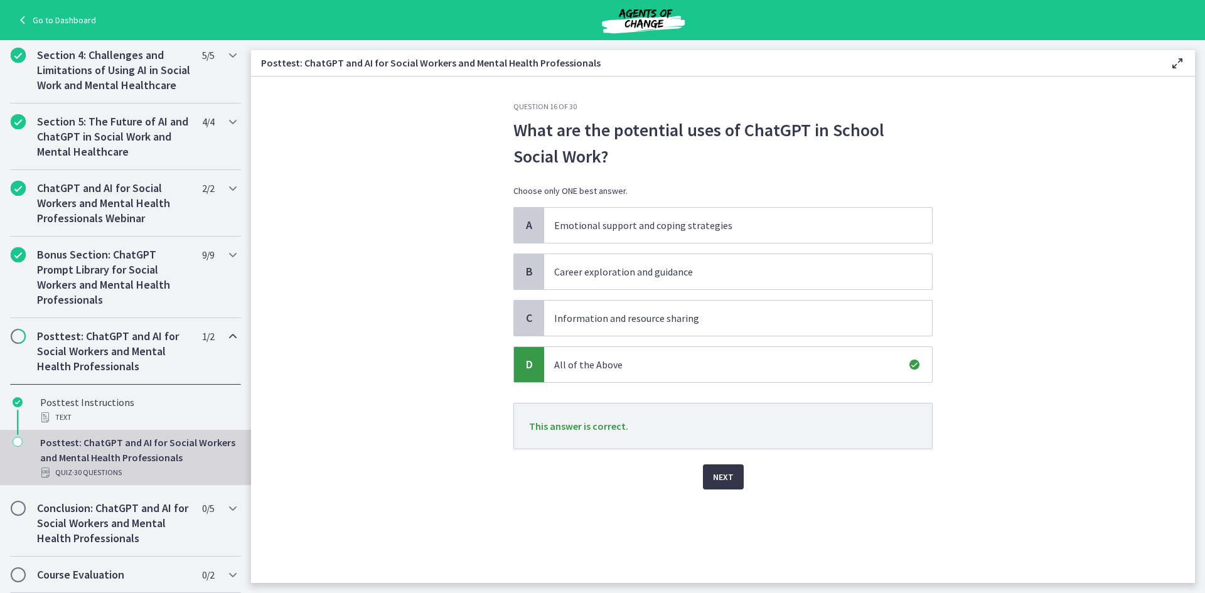
click at [724, 478] on span "Next" at bounding box center [723, 476] width 21 height 15
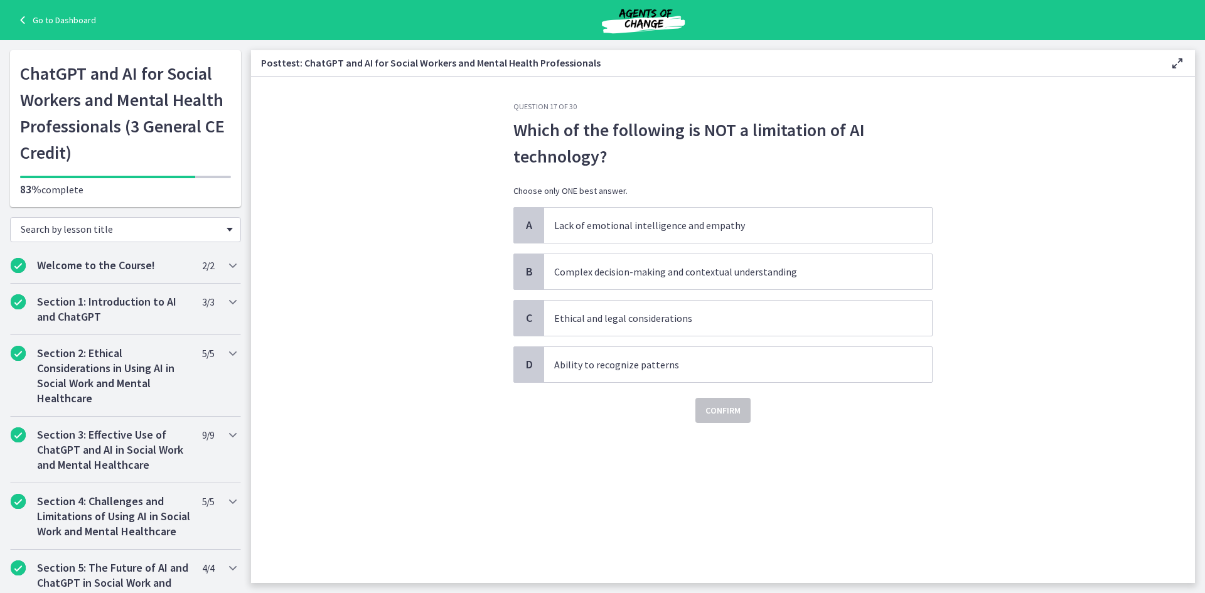
click at [127, 230] on span "Search by lesson title" at bounding box center [121, 229] width 200 height 13
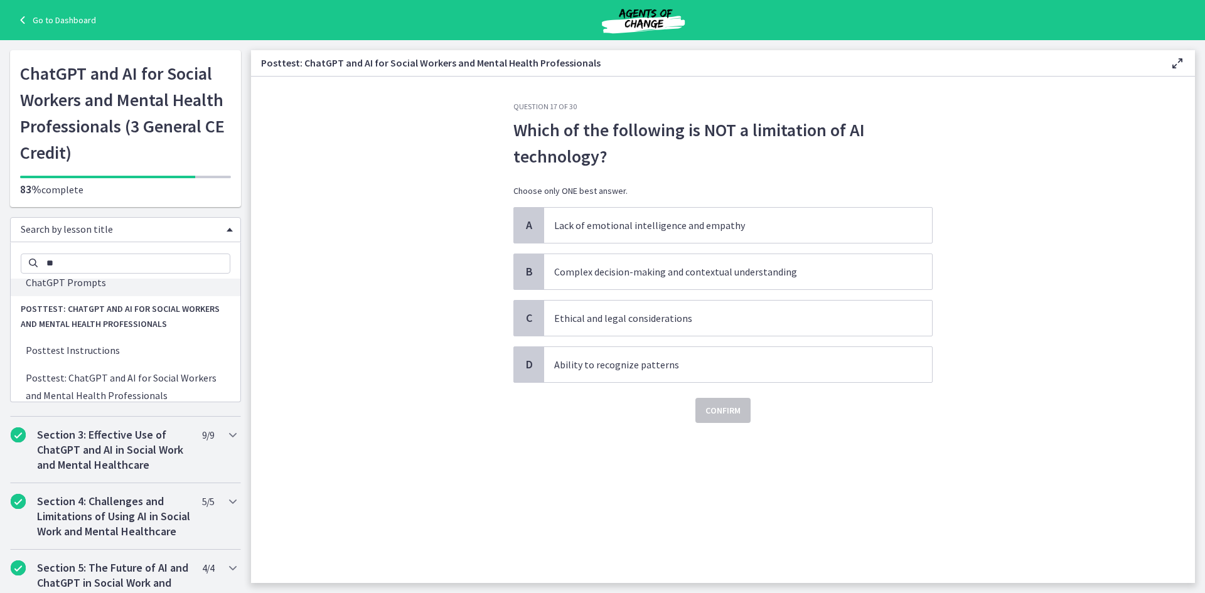
scroll to position [271, 0]
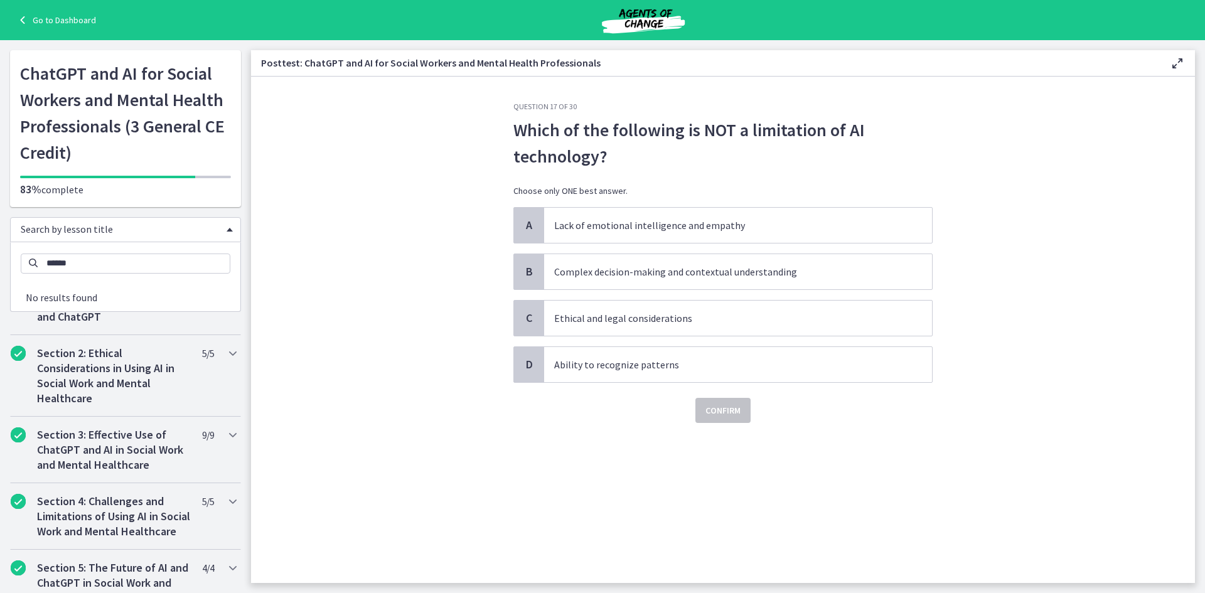
type input "*******"
click at [518, 124] on p "Which of the following is NOT a limitation of AI technology?" at bounding box center [722, 143] width 419 height 53
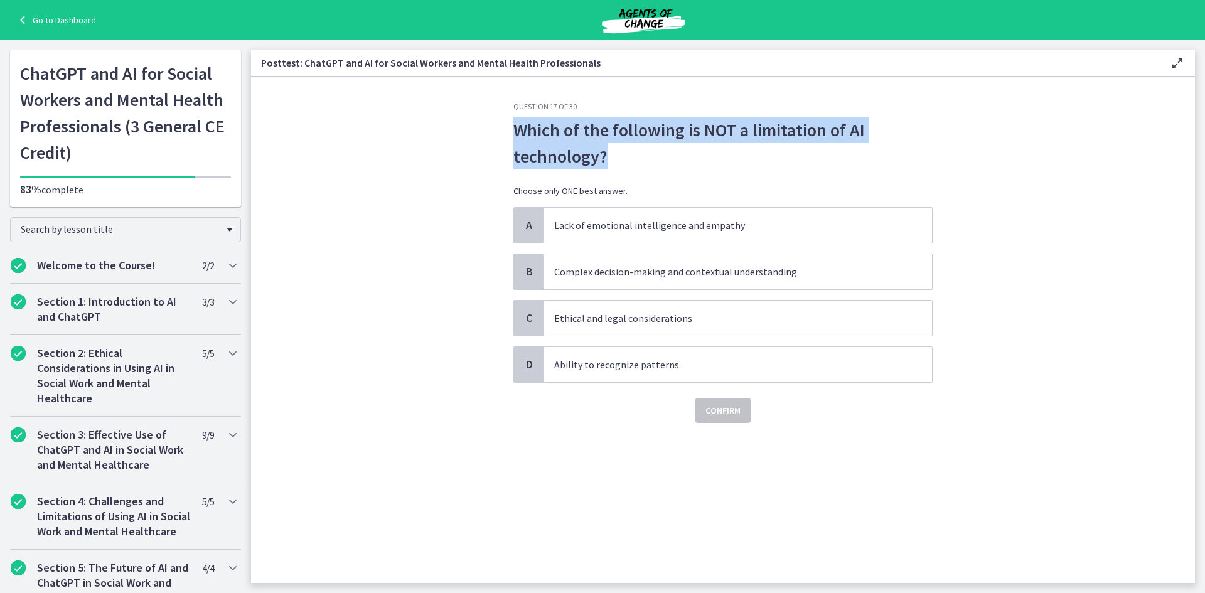
drag, startPoint x: 512, startPoint y: 127, endPoint x: 632, endPoint y: 167, distance: 126.4
click at [632, 167] on div "Question 17 of 30 Which of the following is NOT a limitation of AI technology? …" at bounding box center [722, 342] width 439 height 481
copy p "Which of the following is NOT a limitation of AI technology?"
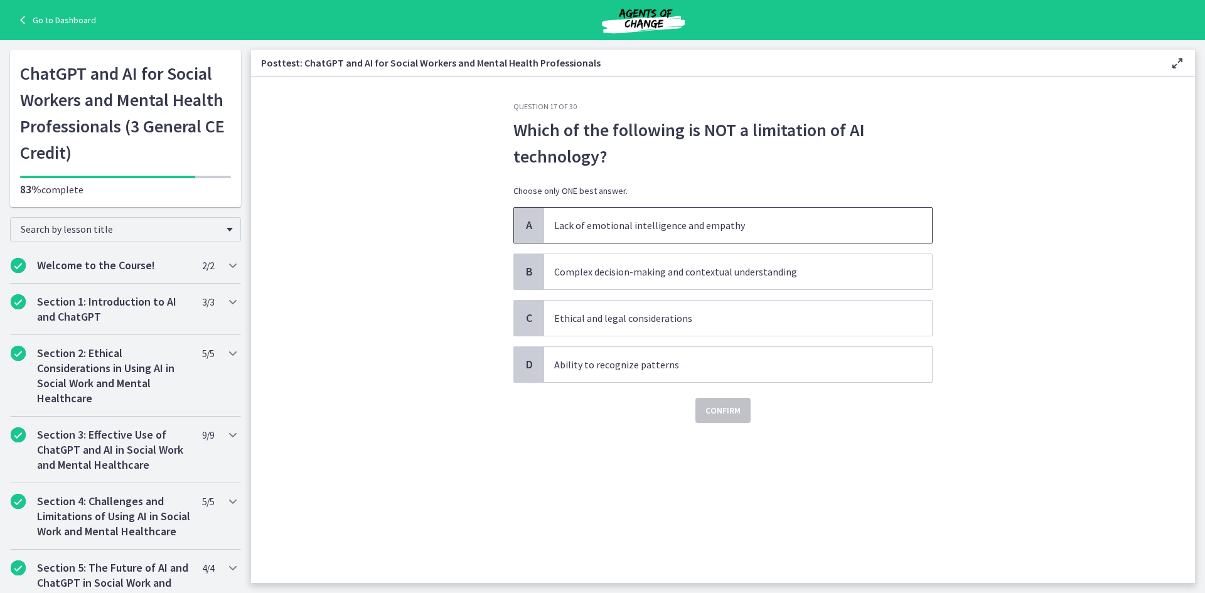
click at [612, 224] on p "Lack of emotional intelligence and empathy" at bounding box center [725, 225] width 343 height 15
click at [718, 407] on span "Confirm" at bounding box center [722, 410] width 35 height 15
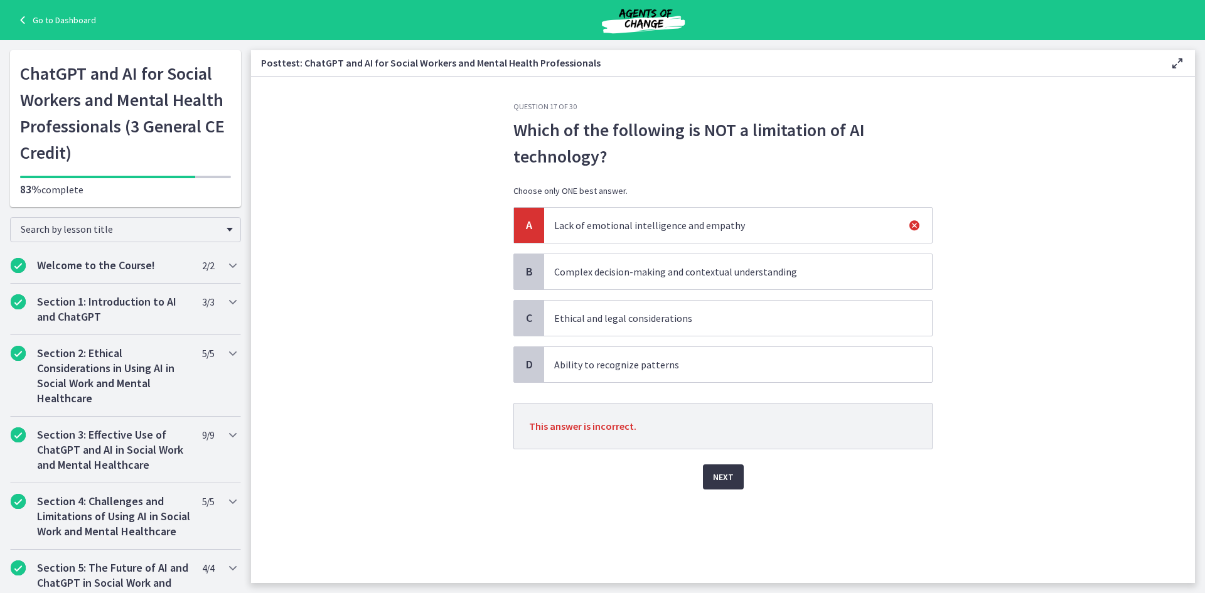
click at [722, 472] on span "Next" at bounding box center [723, 476] width 21 height 15
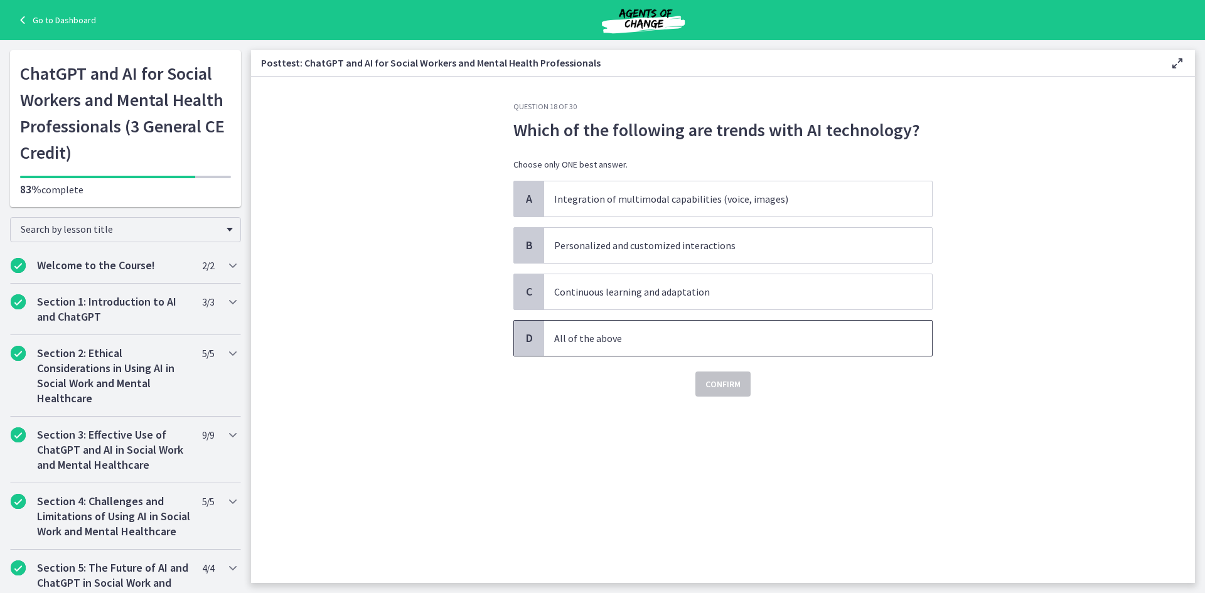
click at [622, 341] on p "All of the above" at bounding box center [725, 338] width 343 height 15
click at [713, 382] on span "Confirm" at bounding box center [722, 383] width 35 height 15
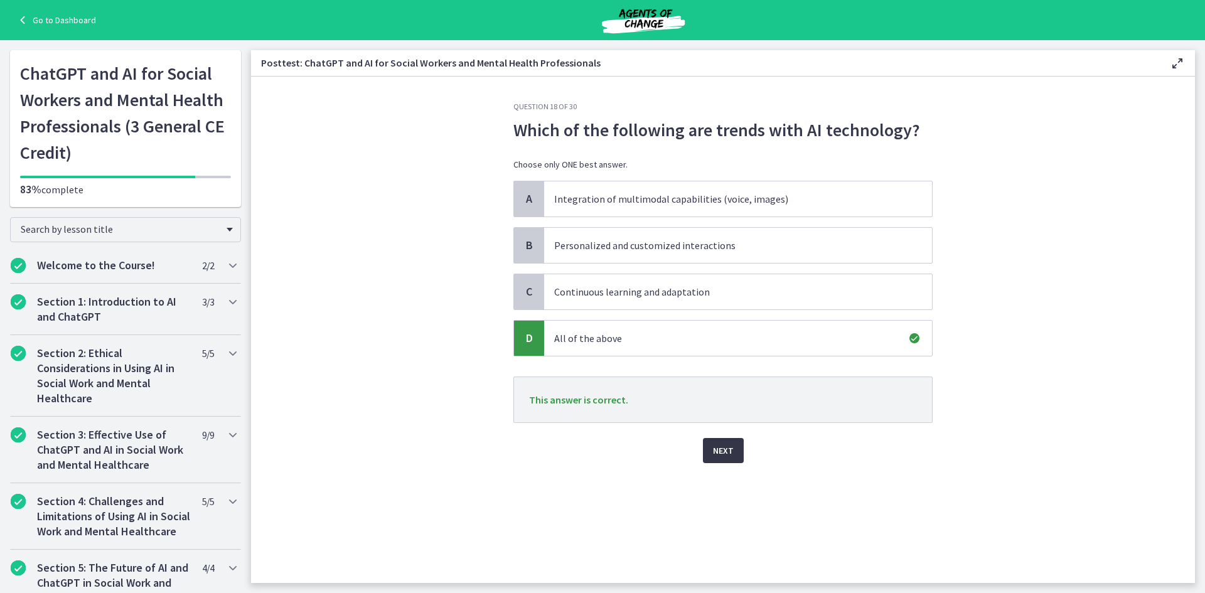
click at [722, 449] on span "Next" at bounding box center [723, 450] width 21 height 15
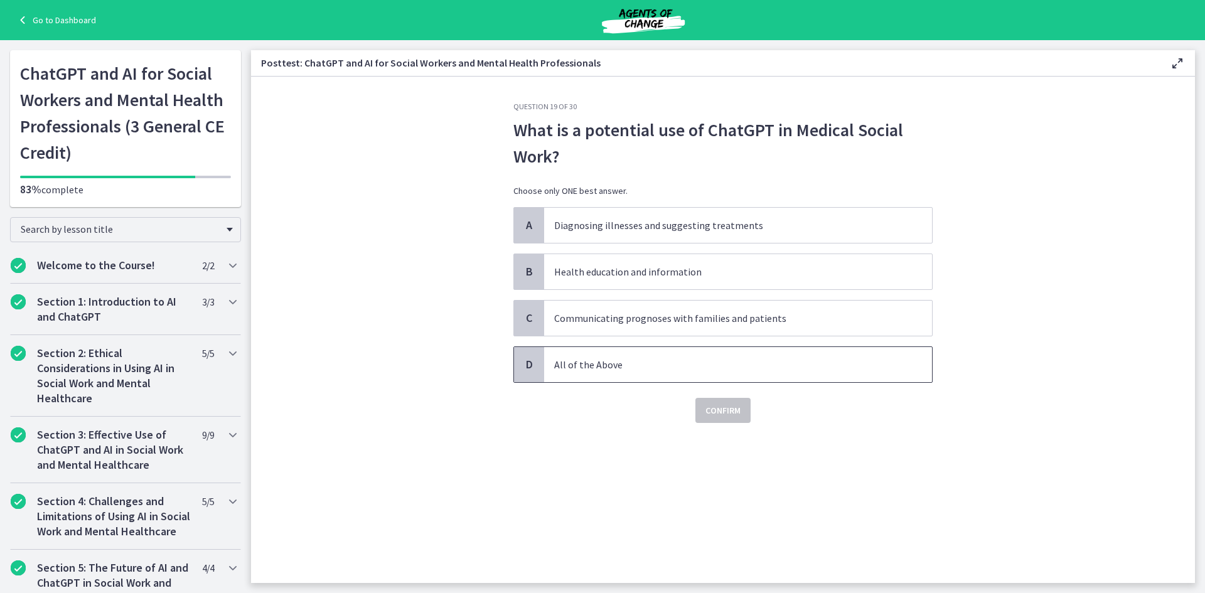
click at [664, 370] on p "All of the Above" at bounding box center [725, 364] width 343 height 15
click at [723, 408] on span "Confirm" at bounding box center [722, 410] width 35 height 15
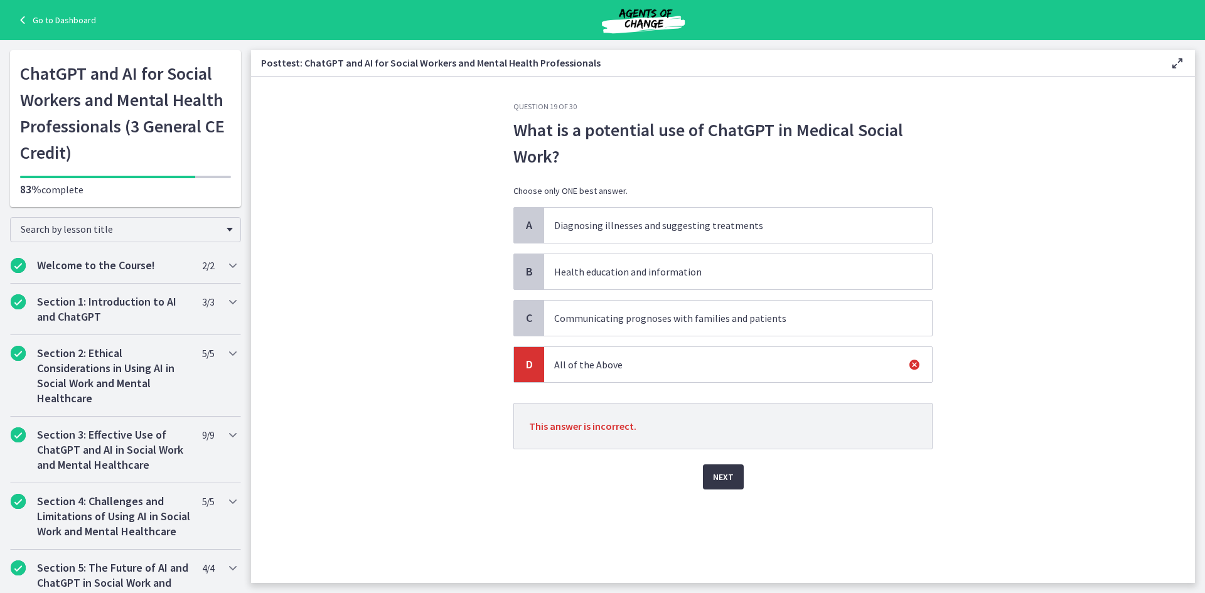
click at [725, 474] on span "Next" at bounding box center [723, 476] width 21 height 15
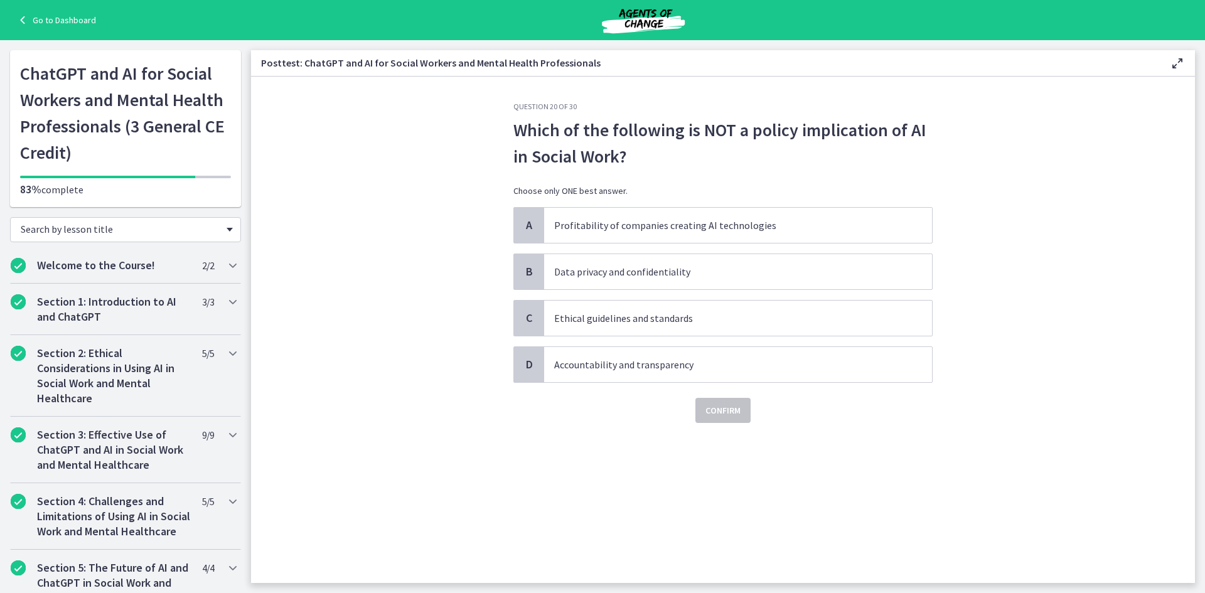
click at [108, 232] on span "Search by lesson title" at bounding box center [121, 229] width 200 height 13
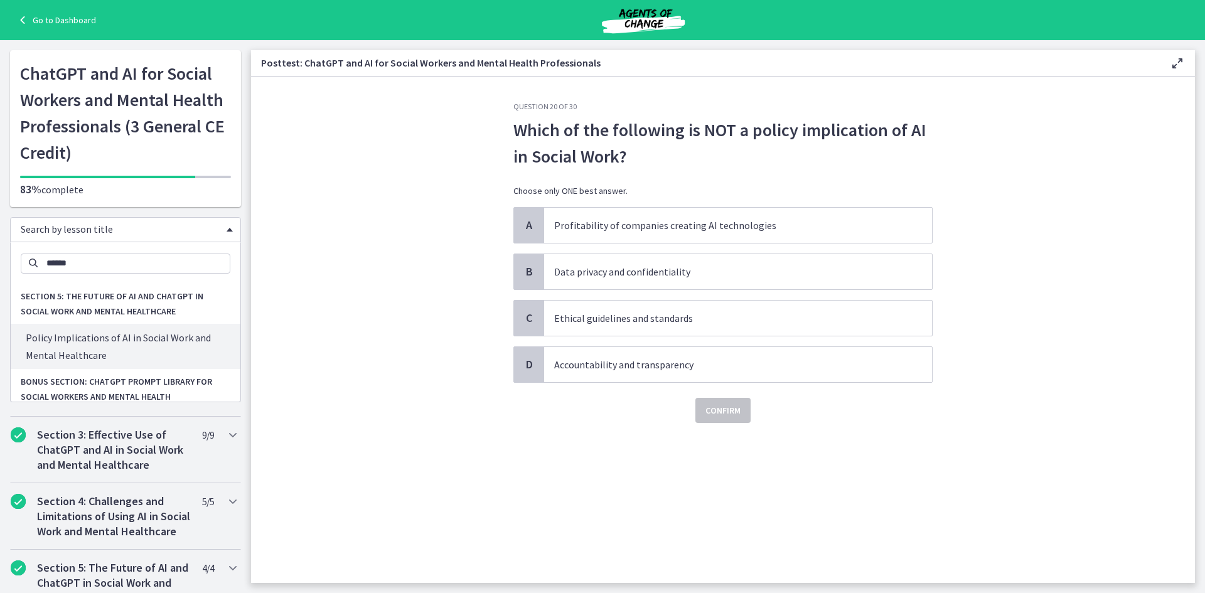
type input "******"
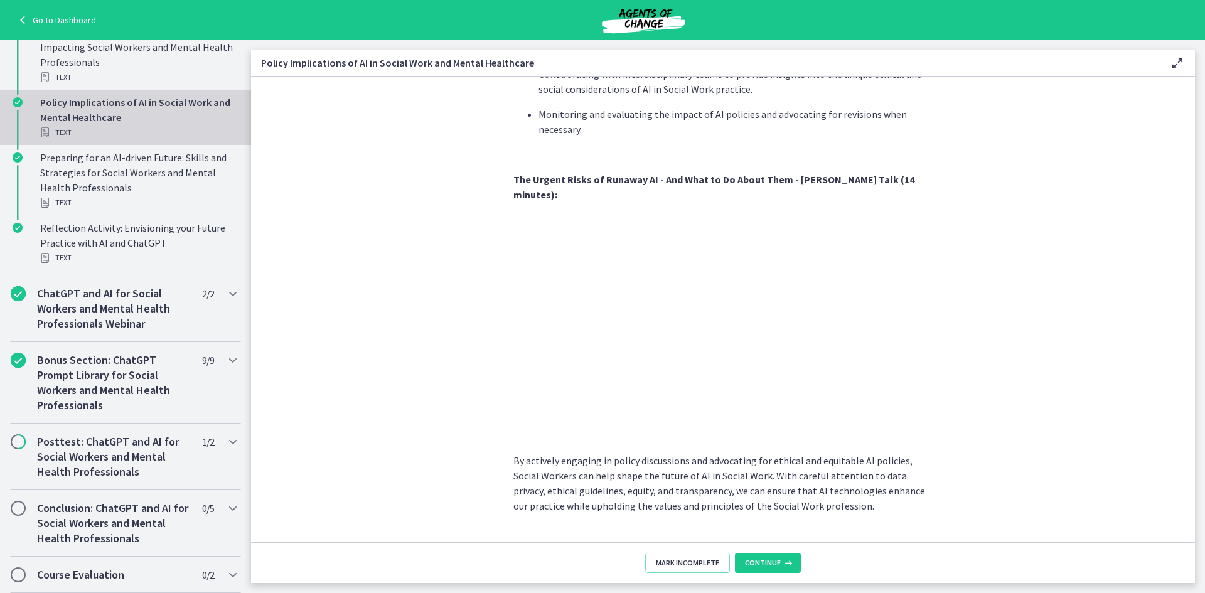
scroll to position [617, 0]
click at [112, 459] on h2 "Posttest: ChatGPT and AI for Social Workers and Mental Health Professionals" at bounding box center [113, 456] width 153 height 45
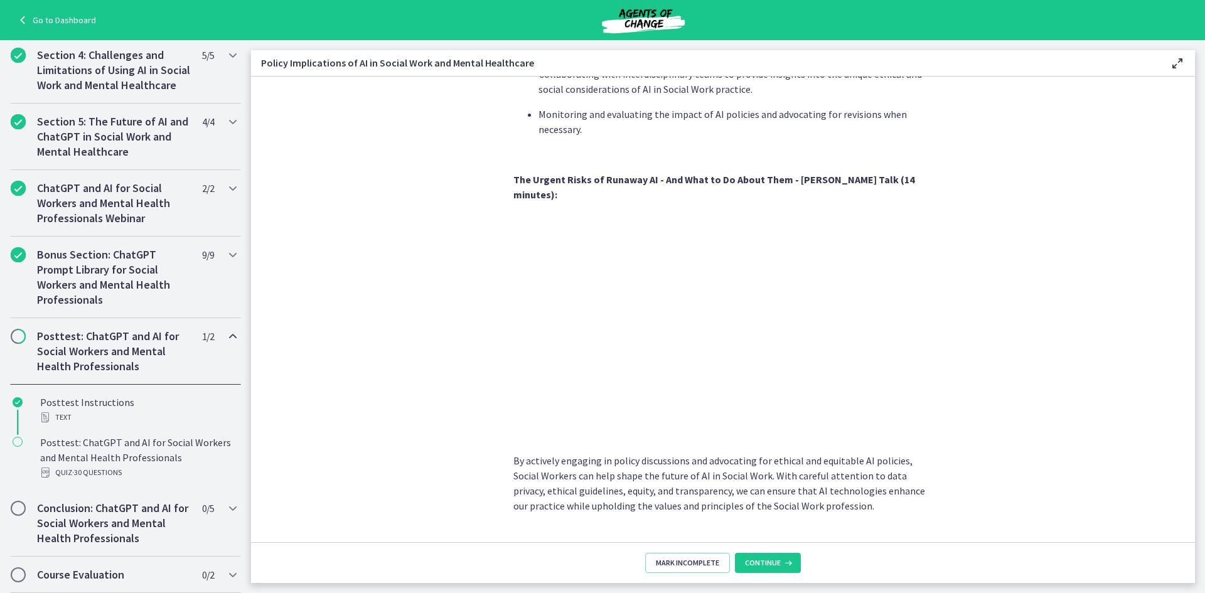
scroll to position [461, 0]
click at [87, 354] on h2 "Posttest: ChatGPT and AI for Social Workers and Mental Health Professionals" at bounding box center [113, 351] width 153 height 45
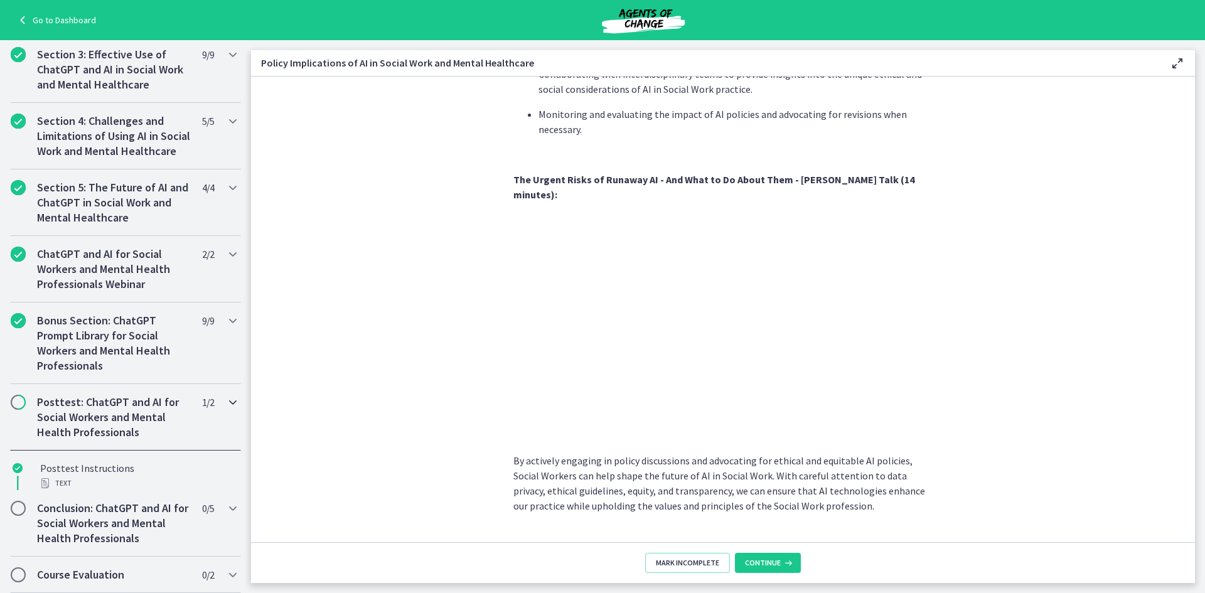
scroll to position [356, 0]
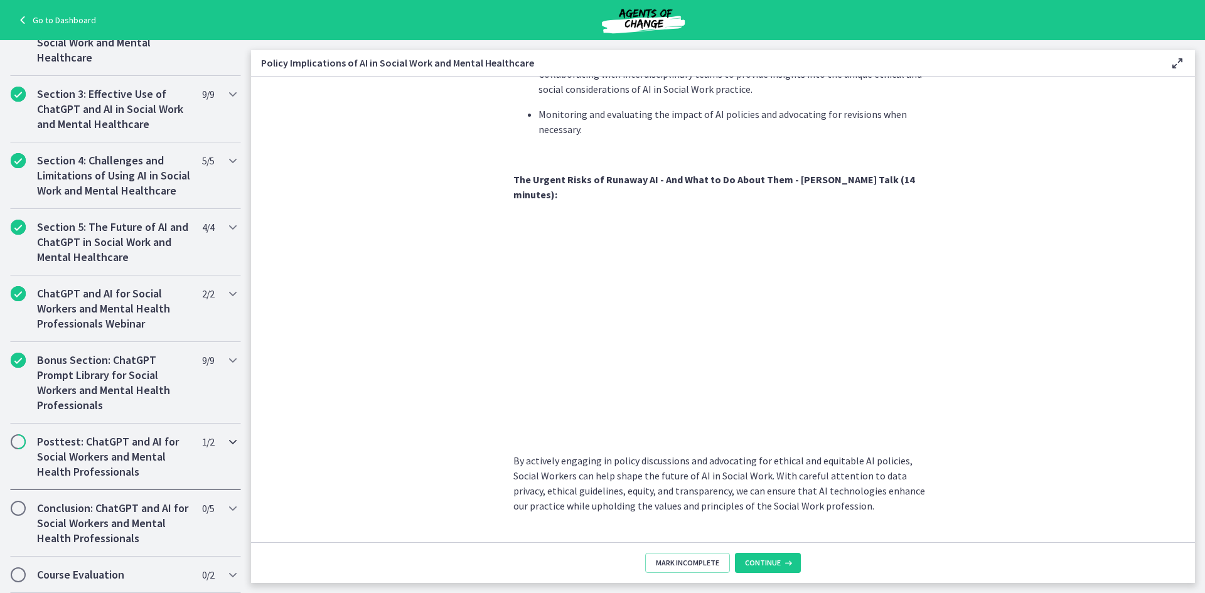
click at [80, 462] on h2 "Posttest: ChatGPT and AI for Social Workers and Mental Health Professionals" at bounding box center [113, 456] width 153 height 45
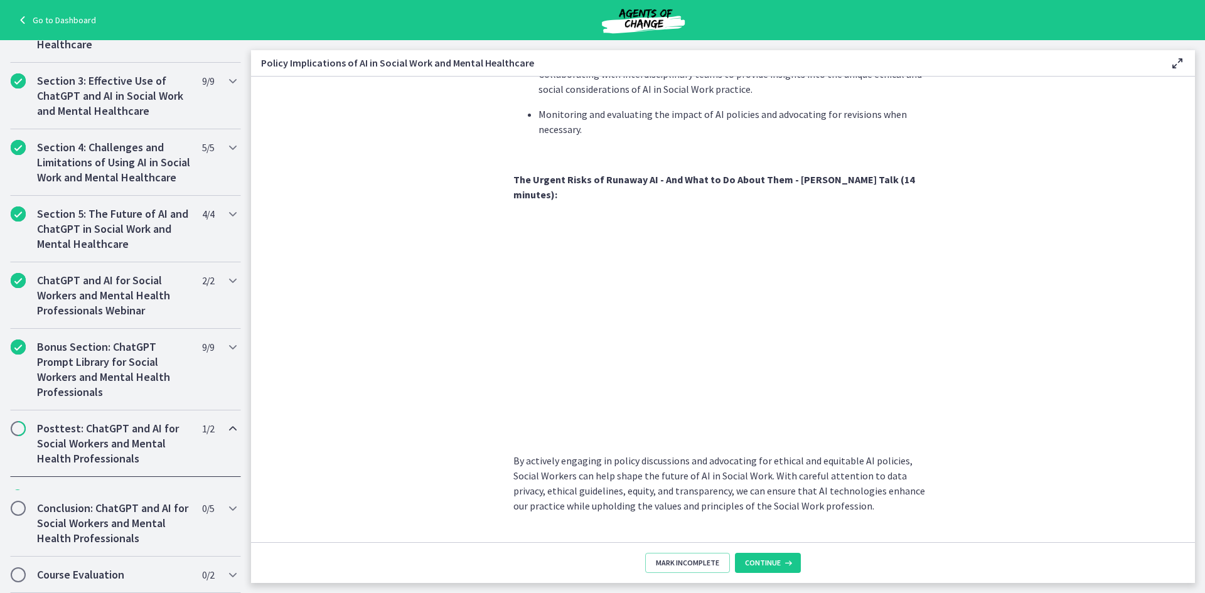
scroll to position [461, 0]
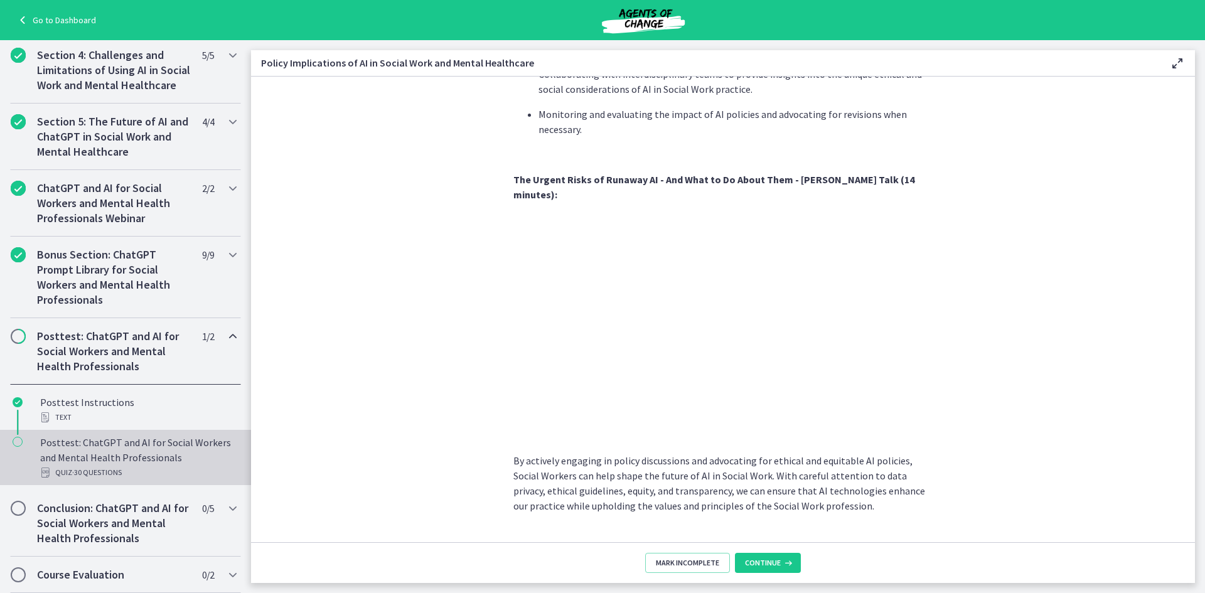
click at [115, 467] on span "· 30 Questions" at bounding box center [97, 472] width 50 height 15
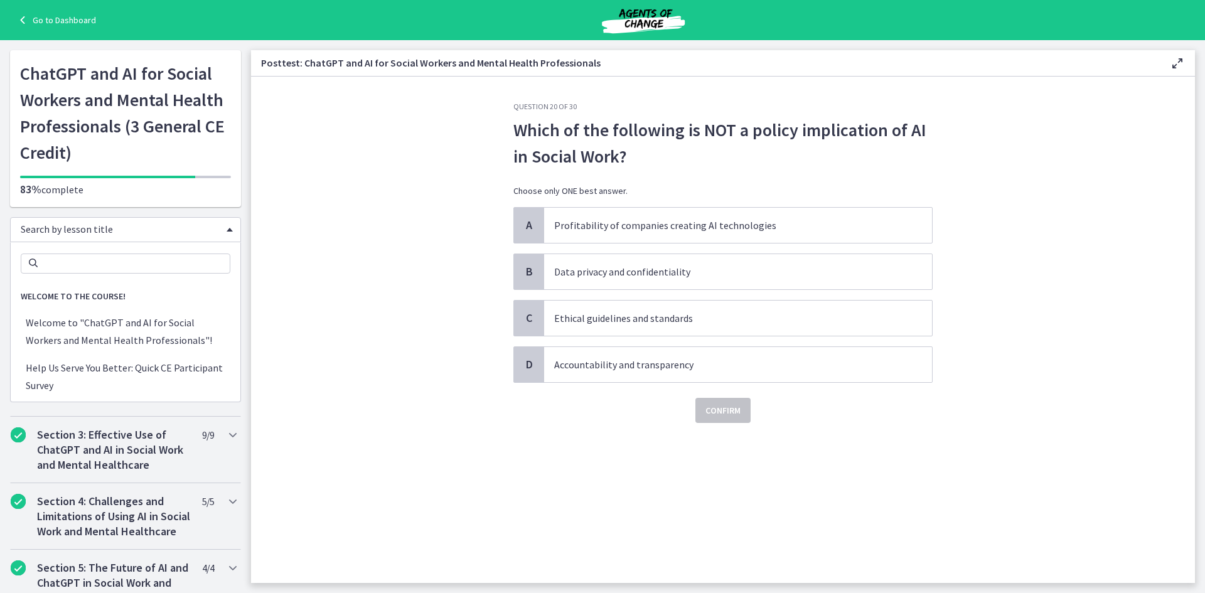
click at [77, 222] on div "Search by lesson title" at bounding box center [125, 229] width 231 height 25
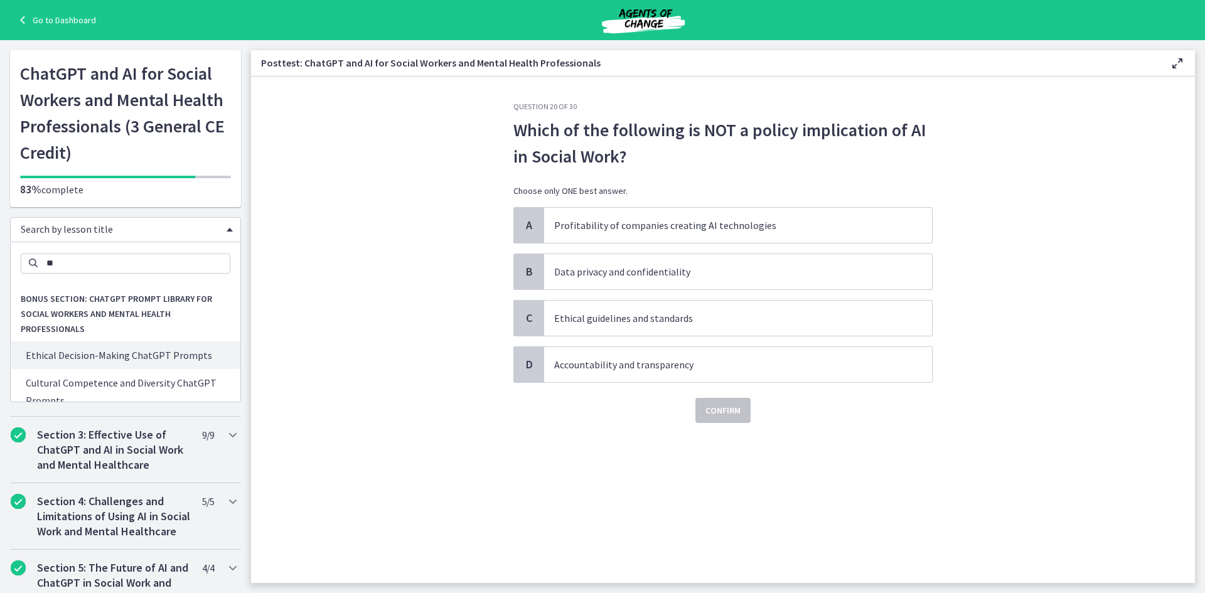
type input "*"
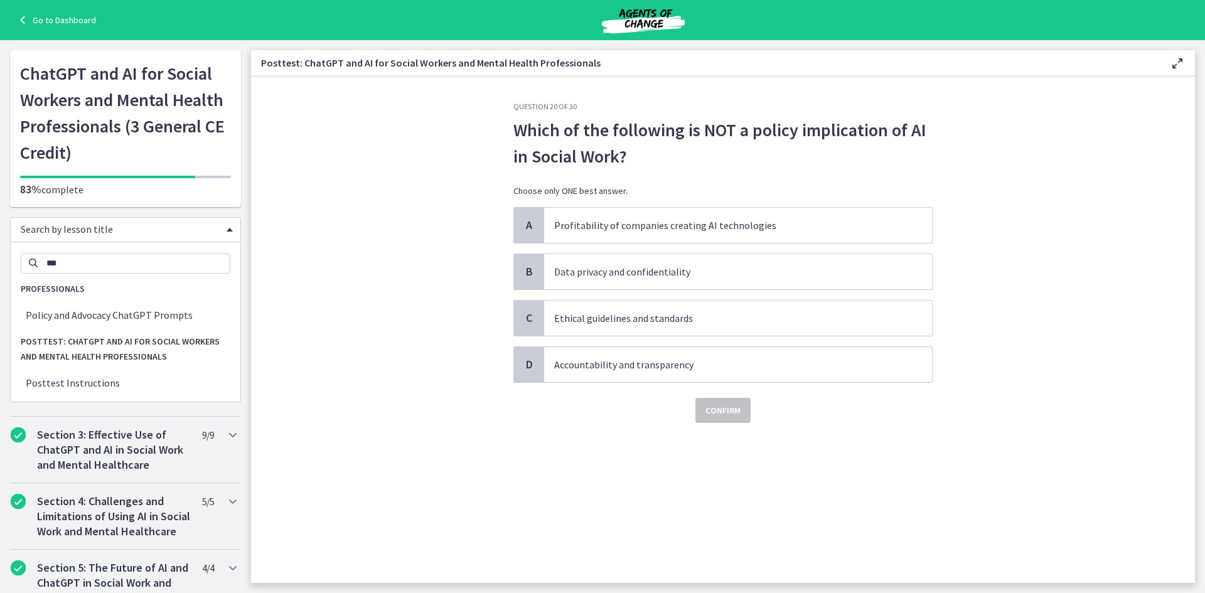
scroll to position [50, 0]
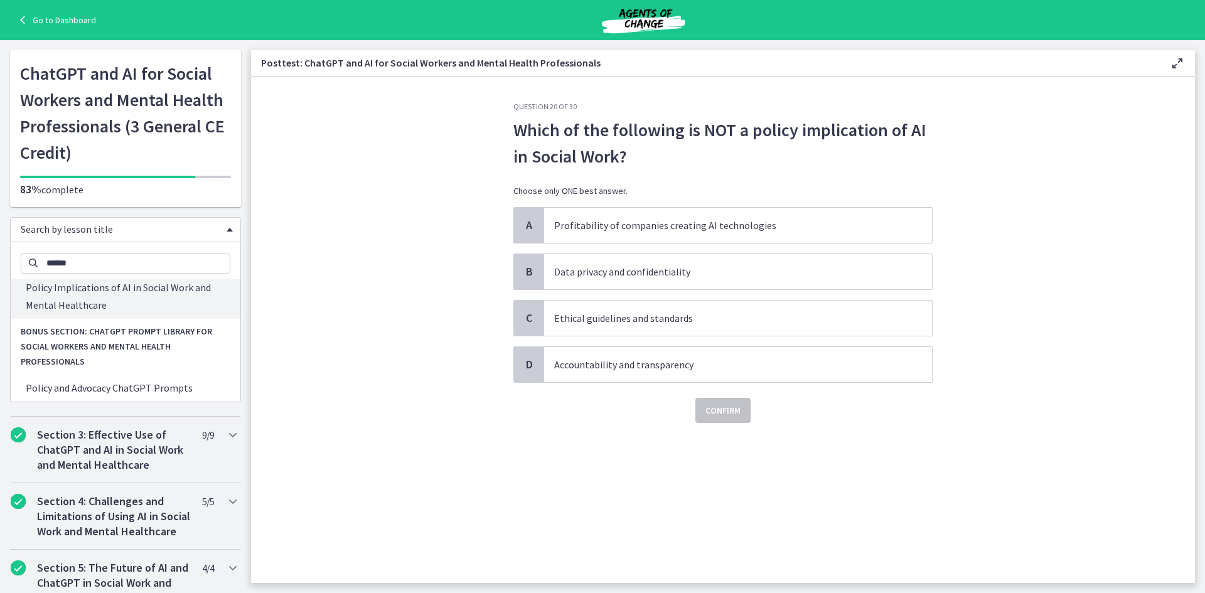
type input "******"
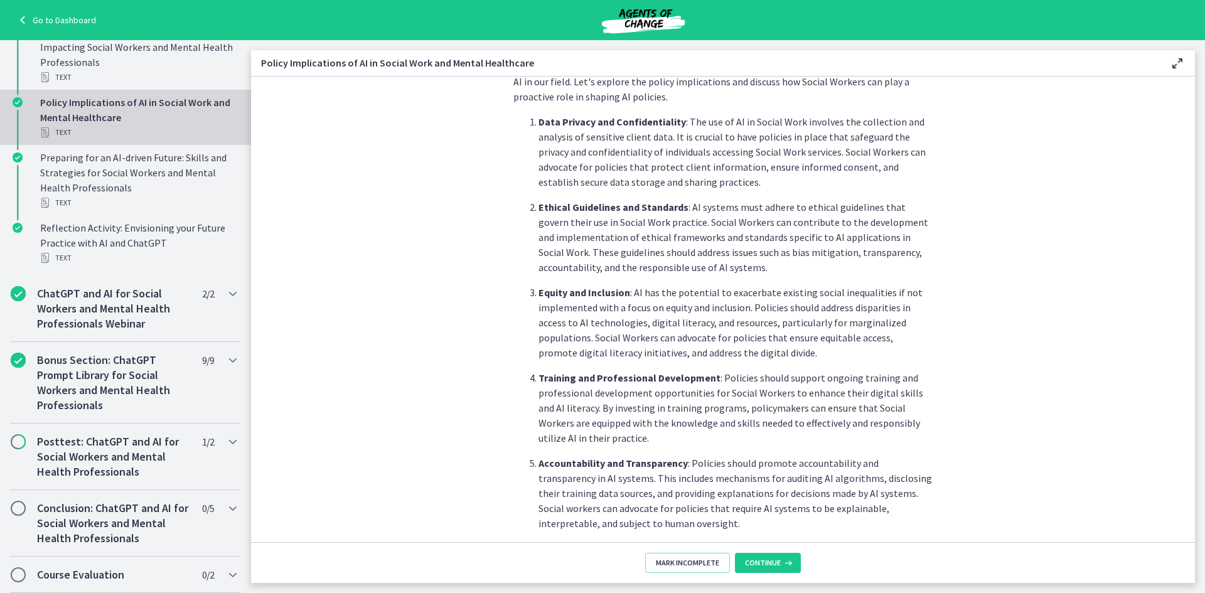
scroll to position [617, 0]
click at [96, 452] on h2 "Posttest: ChatGPT and AI for Social Workers and Mental Health Professionals" at bounding box center [113, 456] width 153 height 45
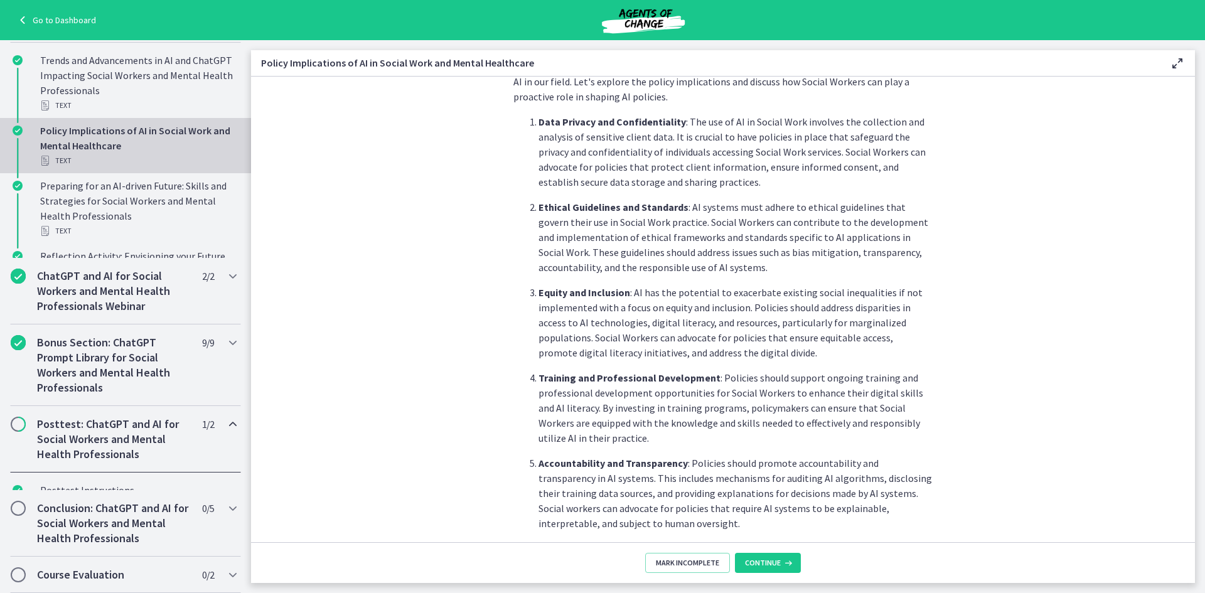
scroll to position [461, 0]
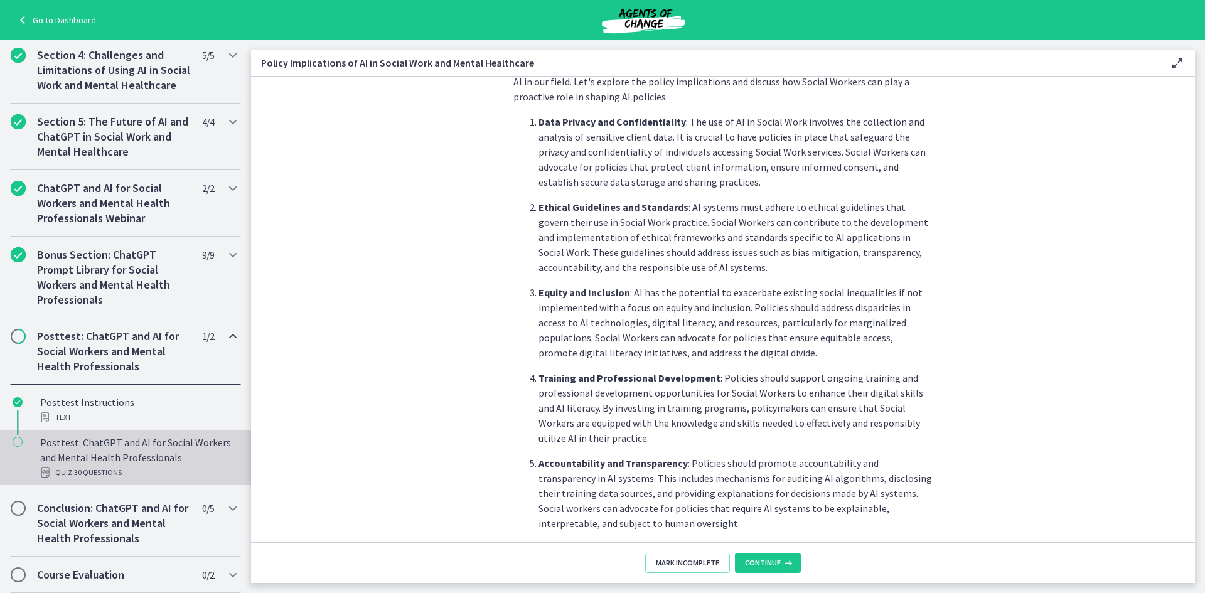
click at [133, 447] on div "Posttest: ChatGPT and AI for Social Workers and Mental Health Professionals Qui…" at bounding box center [138, 457] width 196 height 45
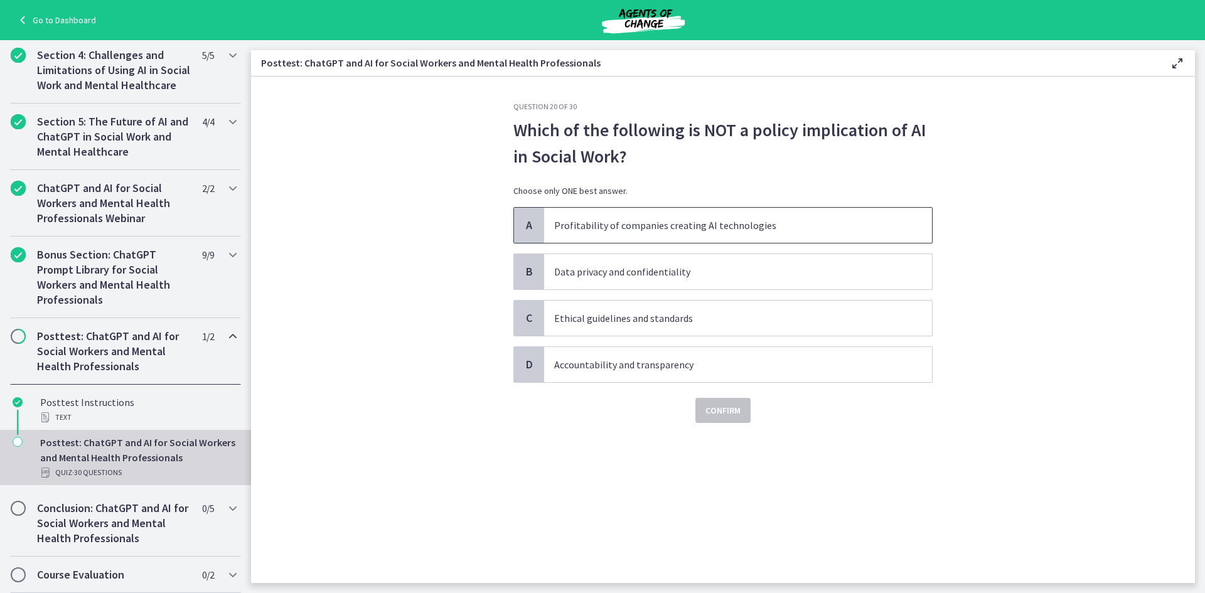
click at [659, 221] on p "Profitability of companies creating AI technologies" at bounding box center [725, 225] width 343 height 15
click at [720, 410] on span "Confirm" at bounding box center [722, 410] width 35 height 15
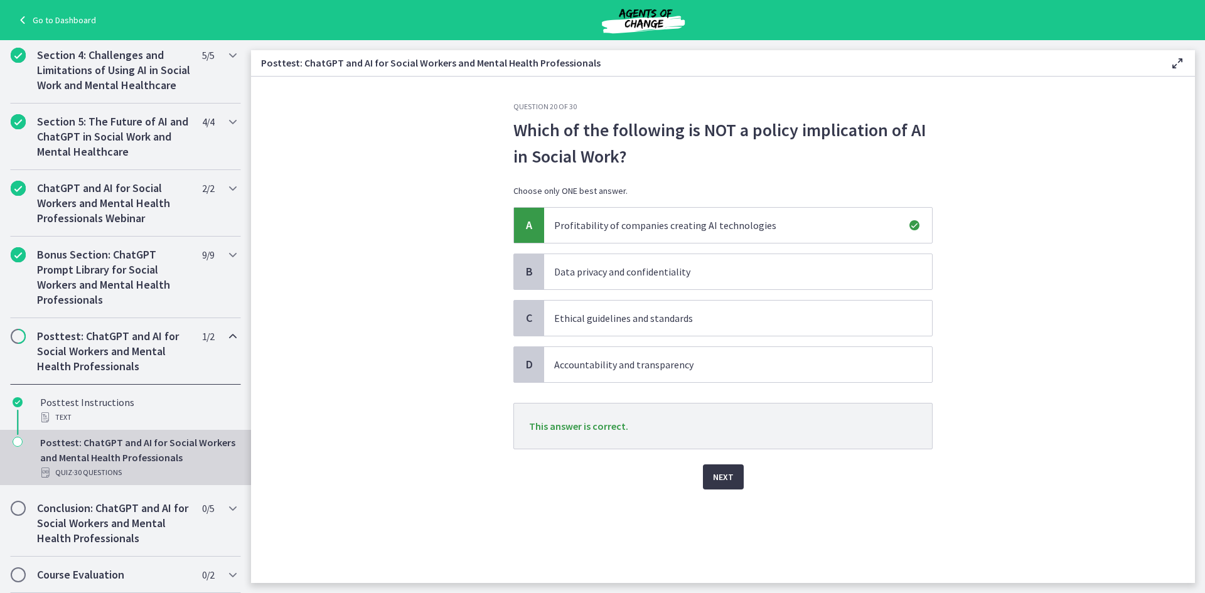
click at [717, 474] on span "Next" at bounding box center [723, 476] width 21 height 15
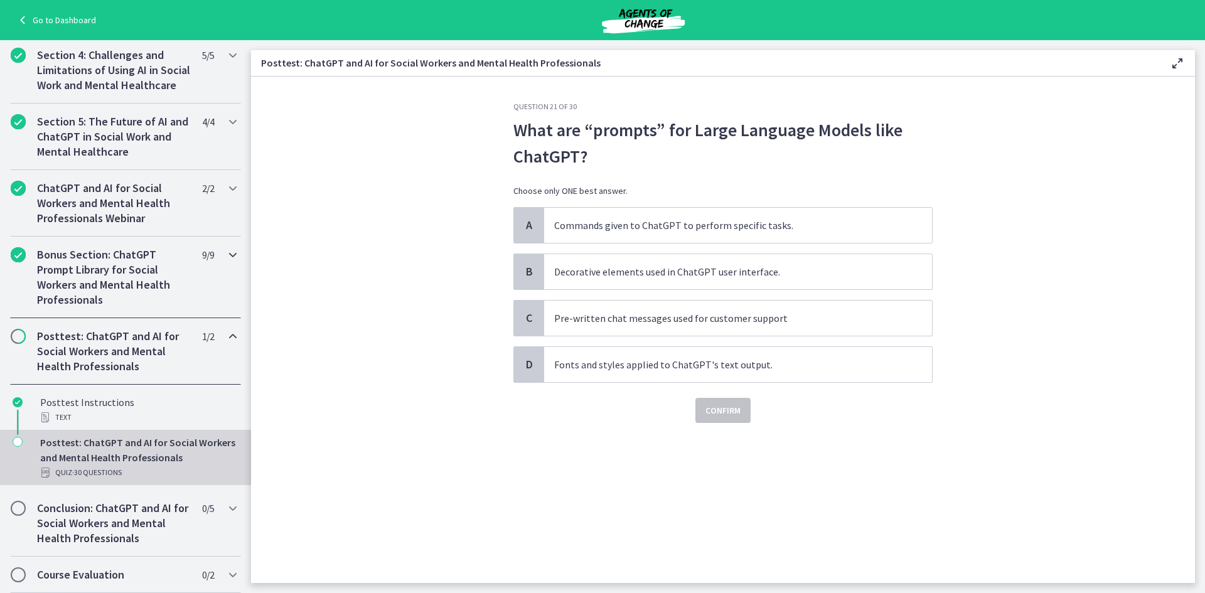
click at [176, 273] on h2 "Bonus Section: ChatGPT Prompt Library for Social Workers and Mental Health Prof…" at bounding box center [113, 277] width 153 height 60
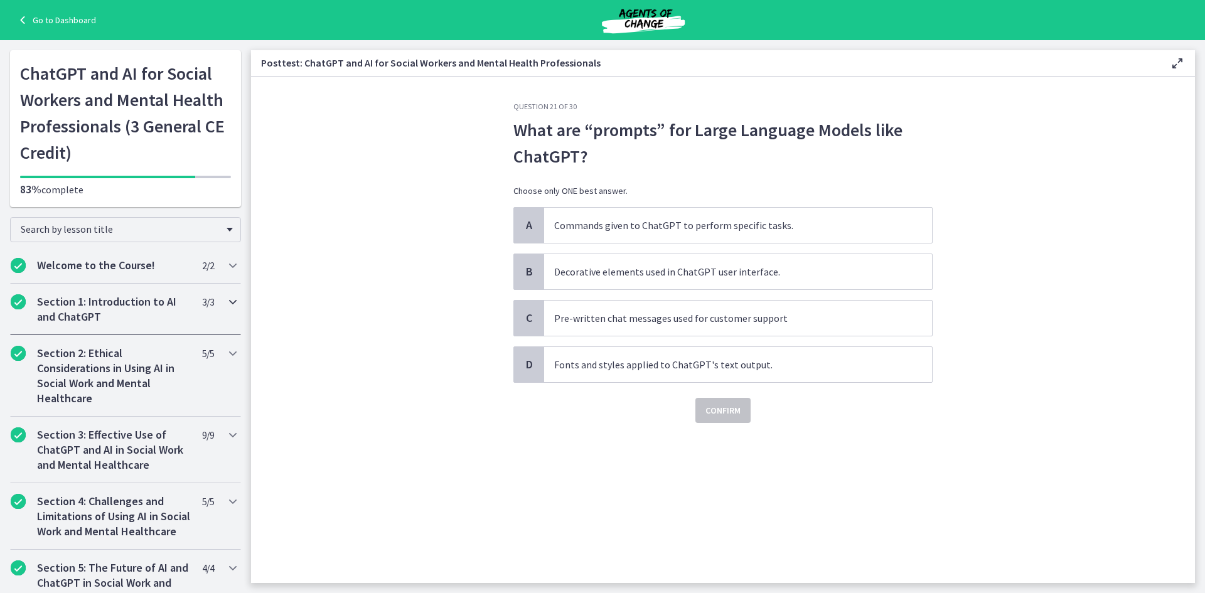
click at [119, 297] on h2 "Section 1: Introduction to AI and ChatGPT" at bounding box center [113, 309] width 153 height 30
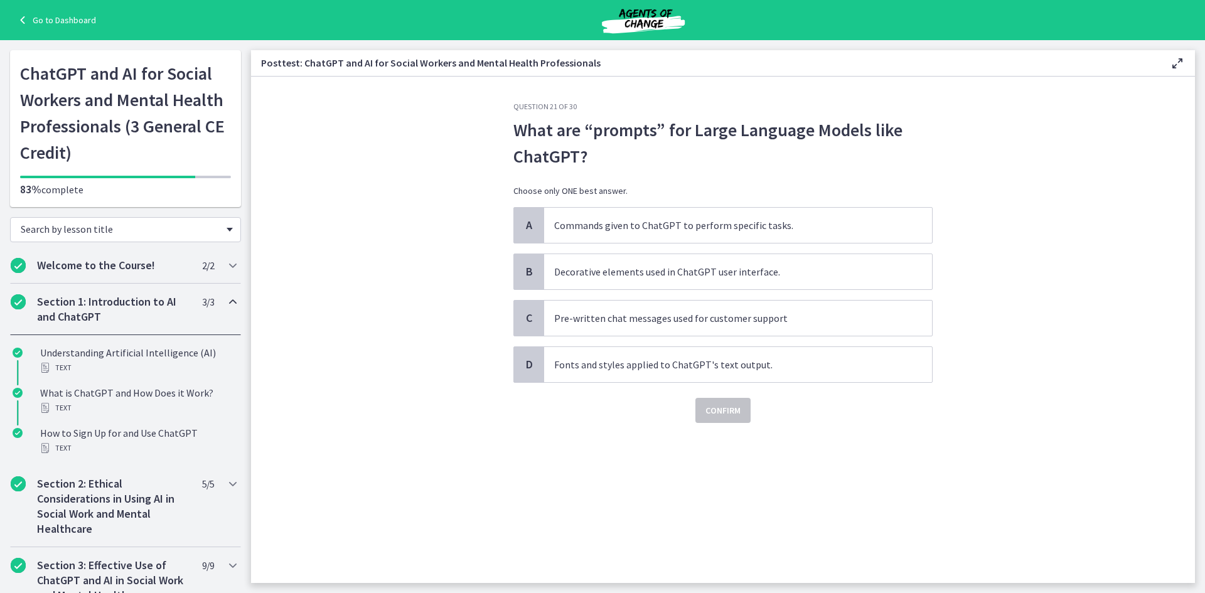
click at [124, 229] on span "Search by lesson title" at bounding box center [121, 229] width 200 height 13
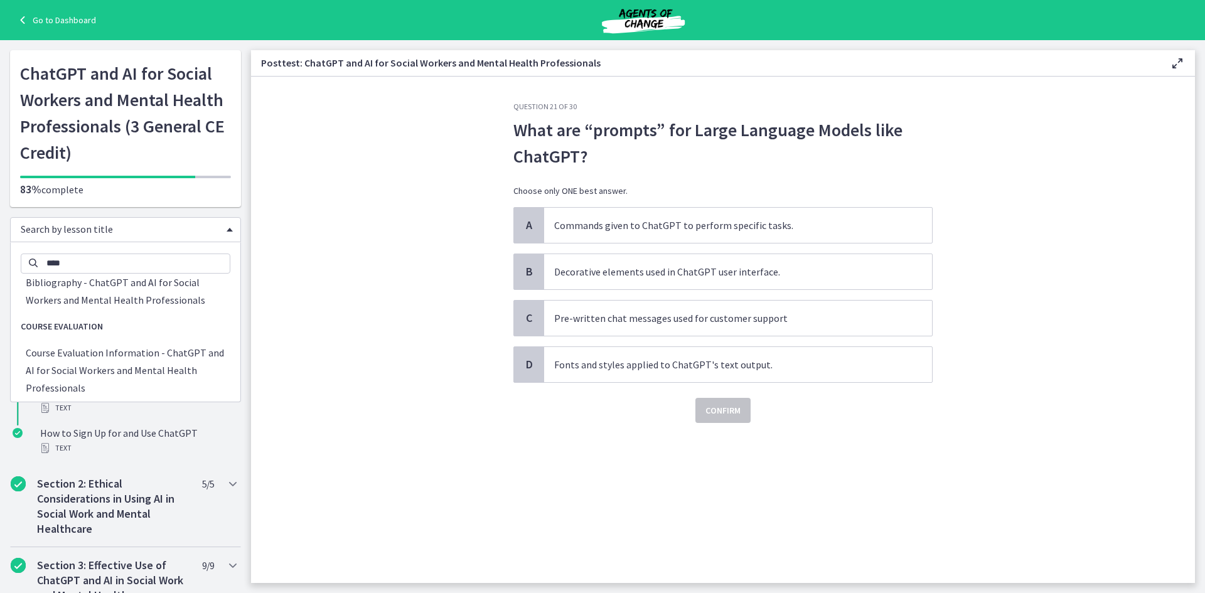
scroll to position [376, 0]
type input "*"
click at [358, 339] on section "Question 21 of 30 What are “prompts” for Large Language Models like ChatGPT? Ch…" at bounding box center [723, 330] width 944 height 506
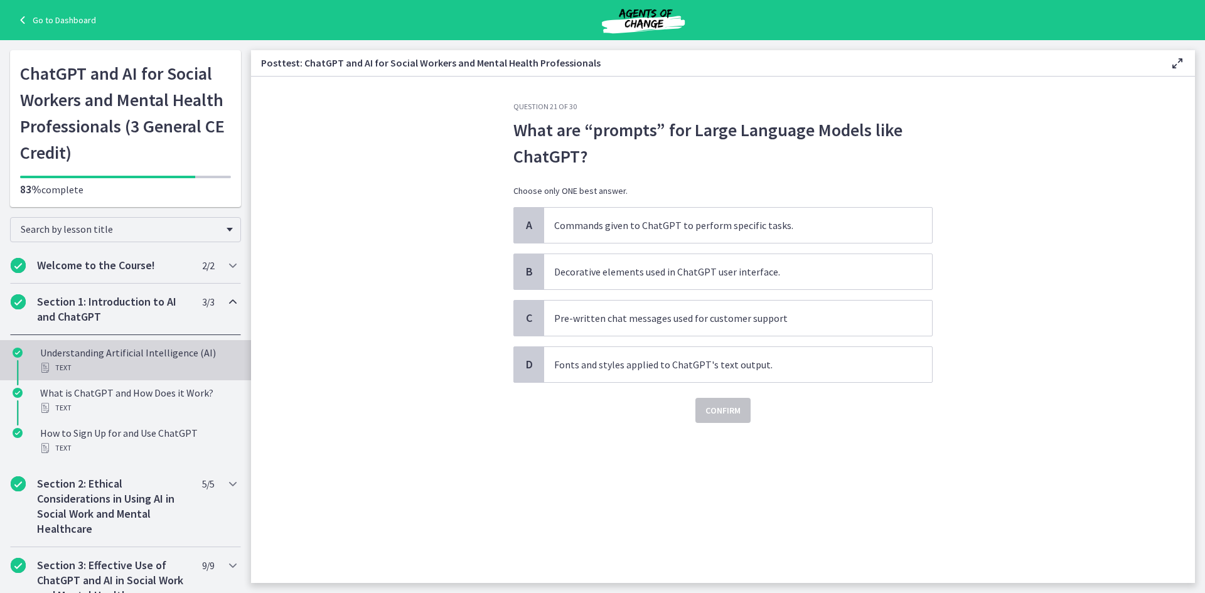
click at [114, 360] on div "Text" at bounding box center [138, 367] width 196 height 15
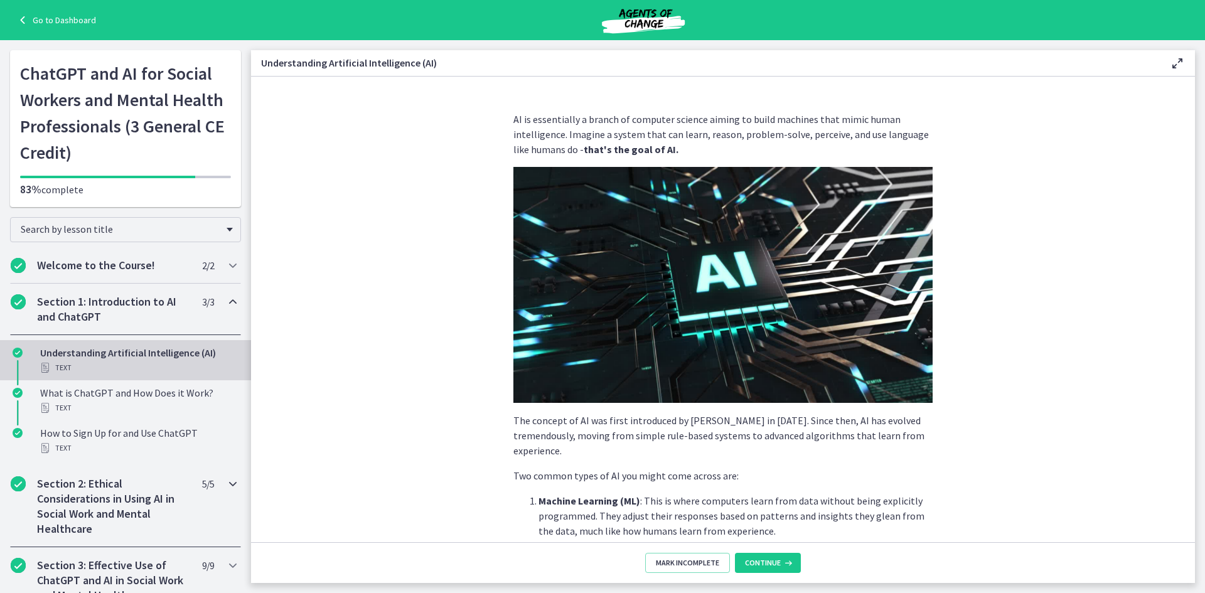
click at [97, 497] on h2 "Section 2: Ethical Considerations in Using AI in Social Work and Mental Healthc…" at bounding box center [113, 506] width 153 height 60
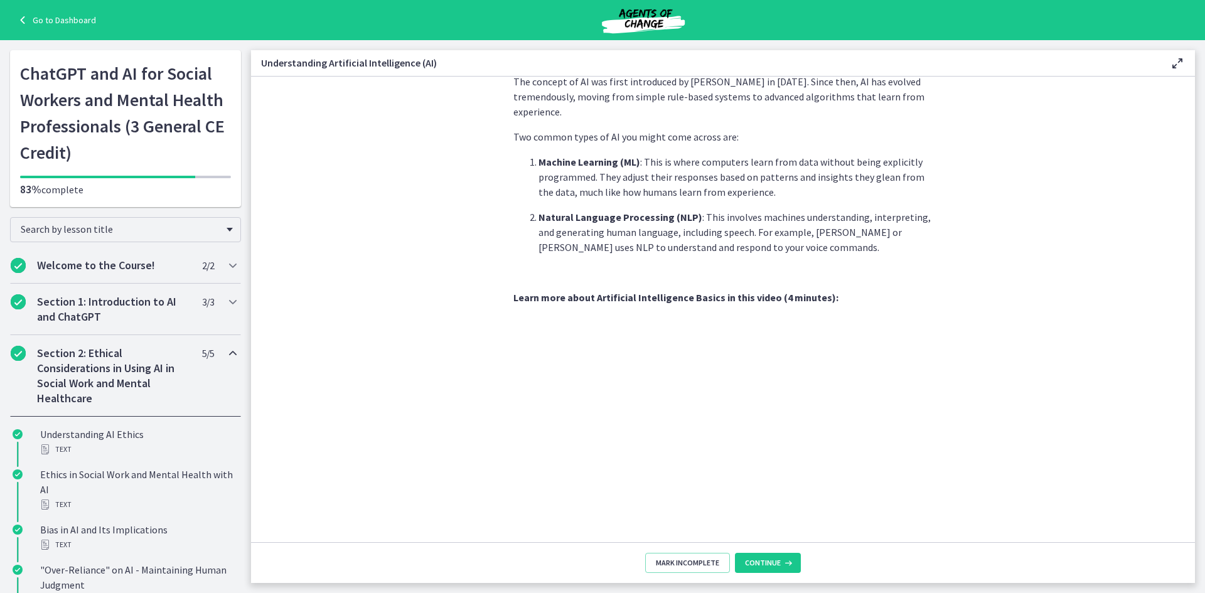
scroll to position [457, 0]
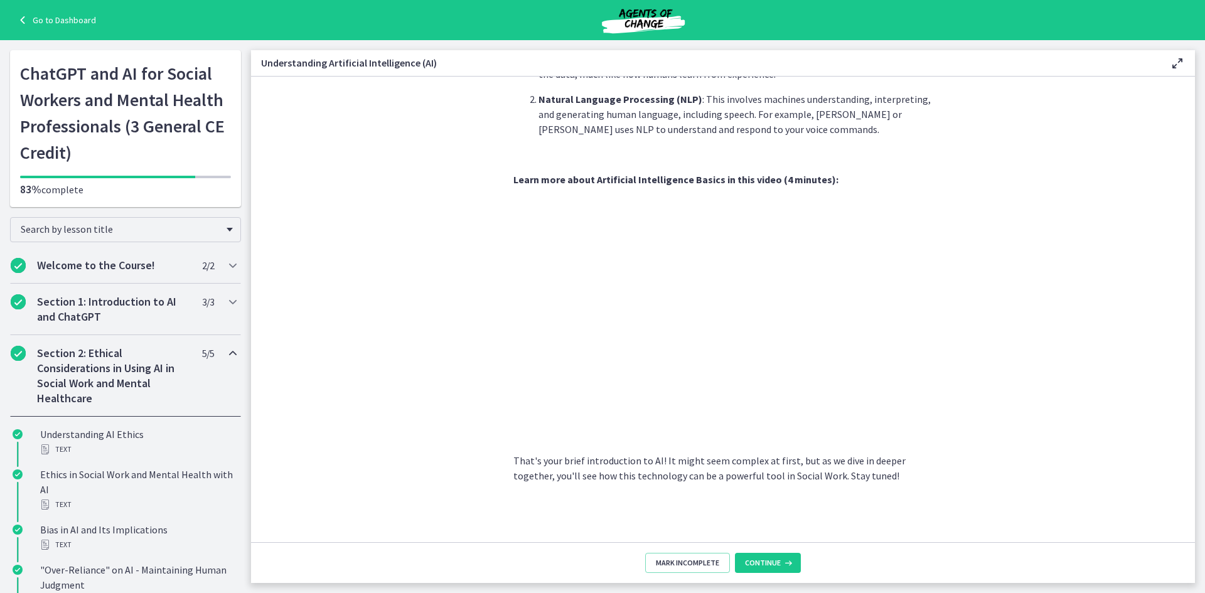
click at [97, 371] on h2 "Section 2: Ethical Considerations in Using AI in Social Work and Mental Healthc…" at bounding box center [113, 376] width 153 height 60
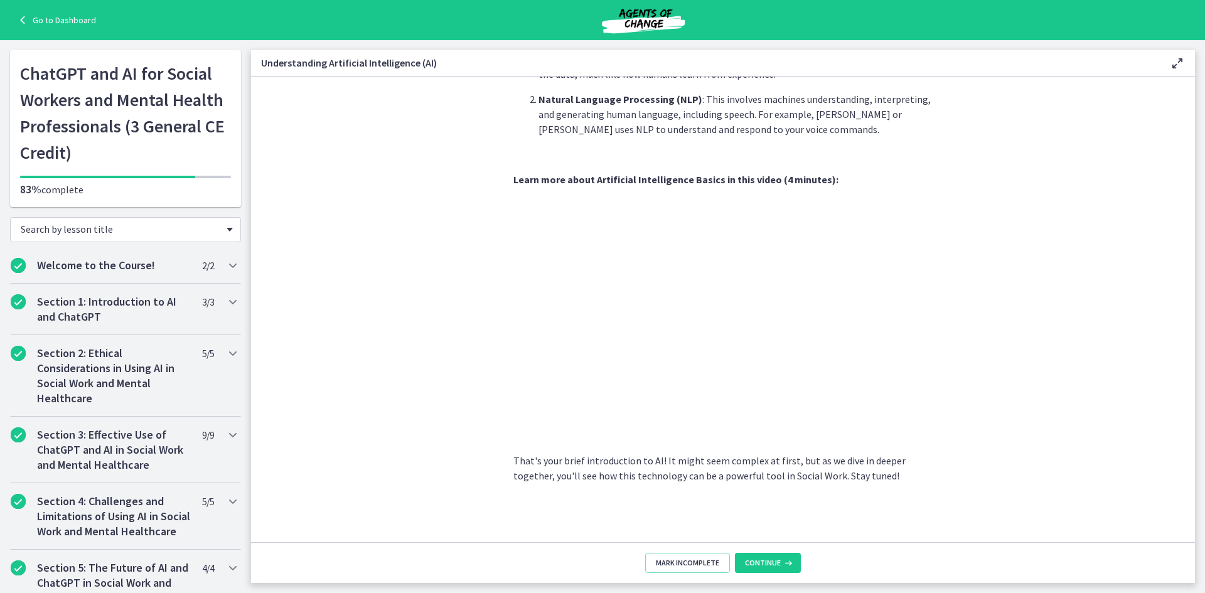
click at [95, 223] on span "Search by lesson title" at bounding box center [121, 229] width 200 height 13
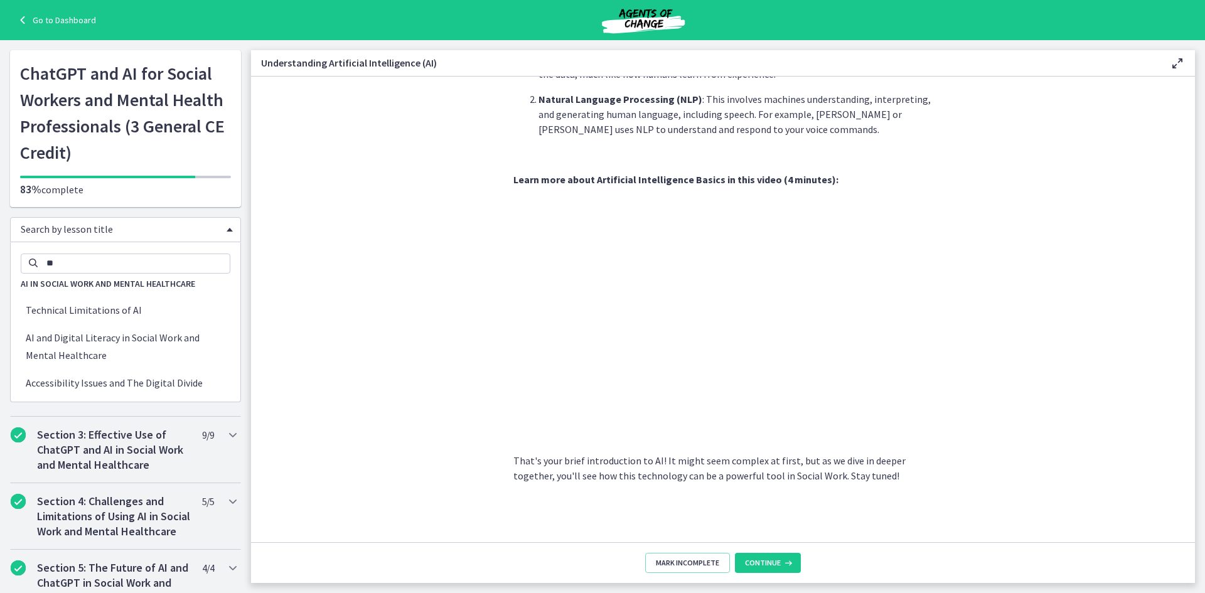
scroll to position [50, 0]
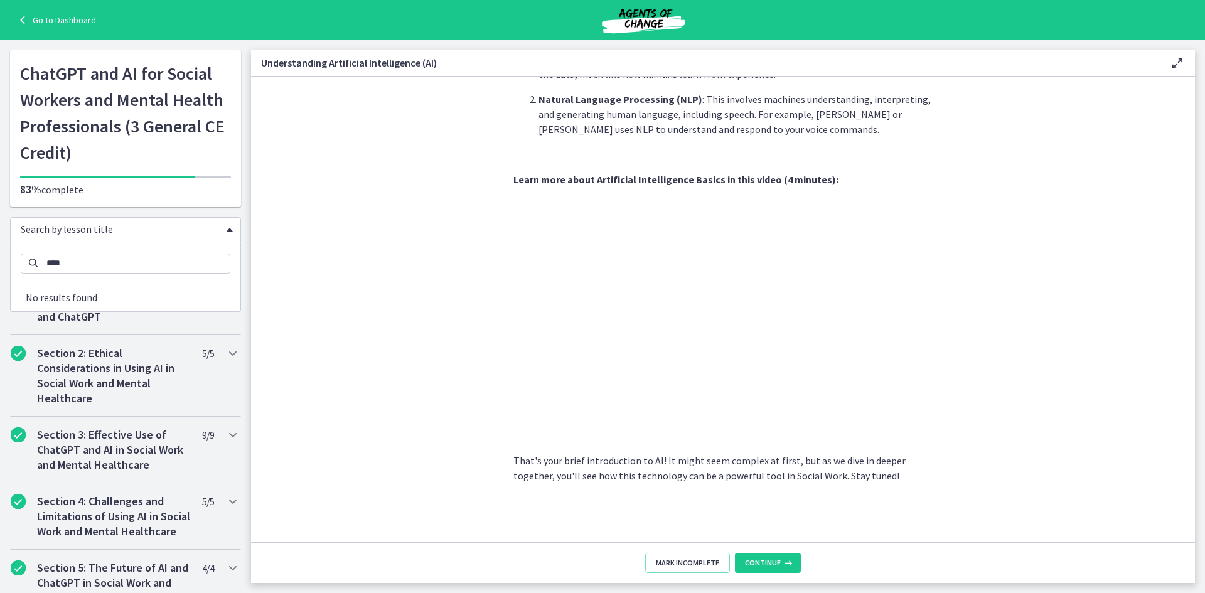
type input "*****"
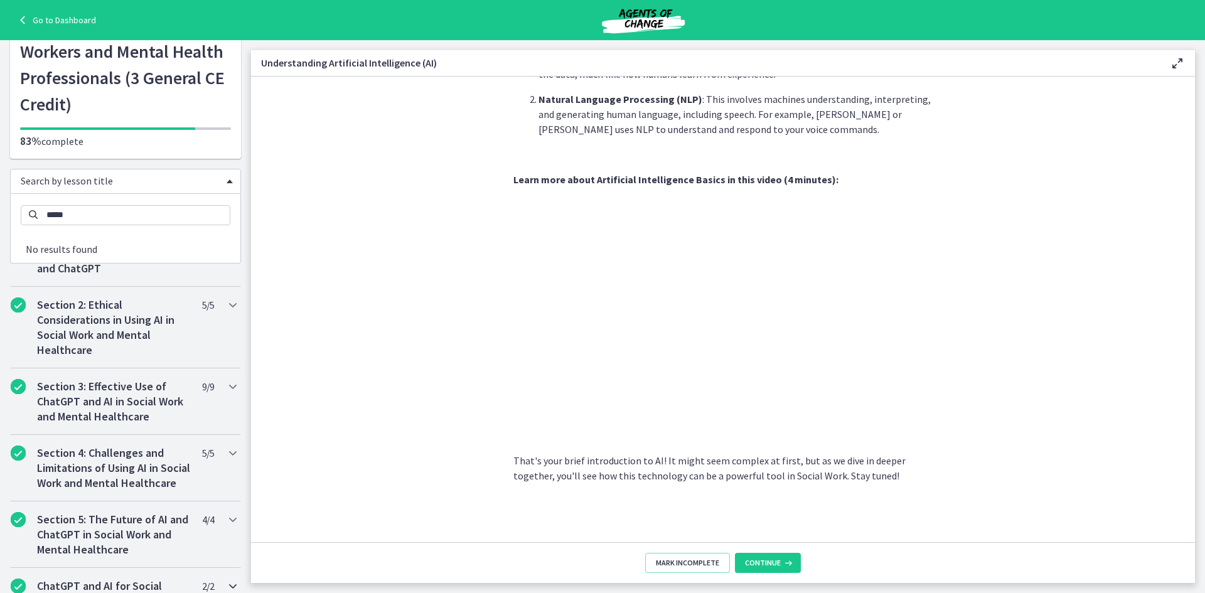
scroll to position [48, 0]
click at [110, 329] on h2 "Section 2: Ethical Considerations in Using AI in Social Work and Mental Healthc…" at bounding box center [113, 328] width 153 height 60
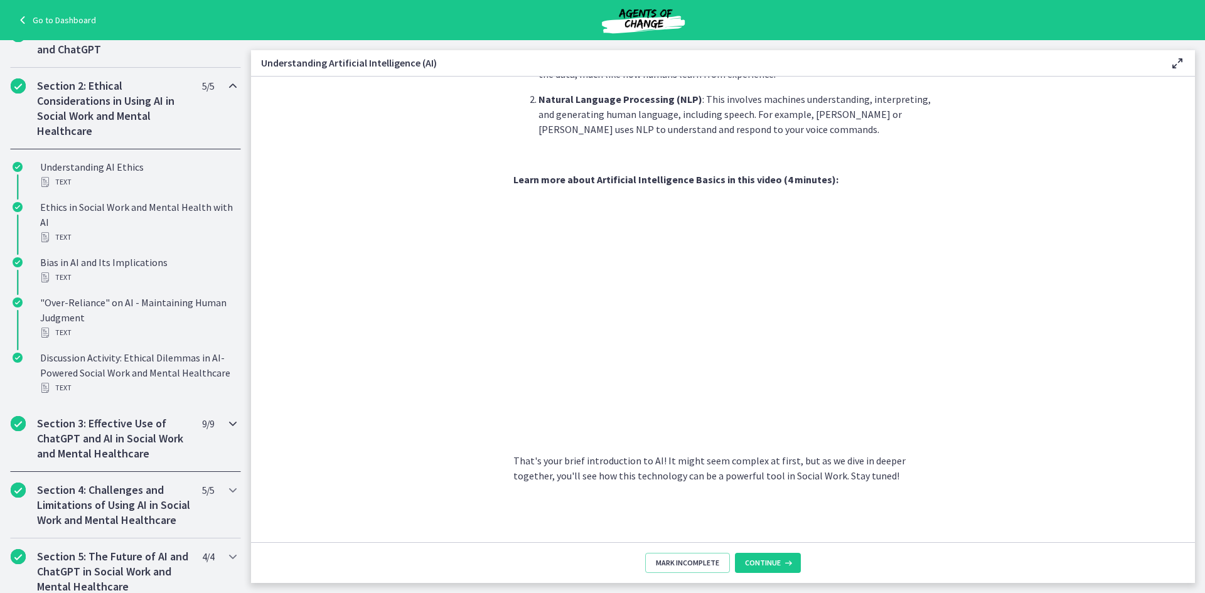
click at [118, 455] on h2 "Section 3: Effective Use of ChatGPT and AI in Social Work and Mental Healthcare" at bounding box center [113, 438] width 153 height 45
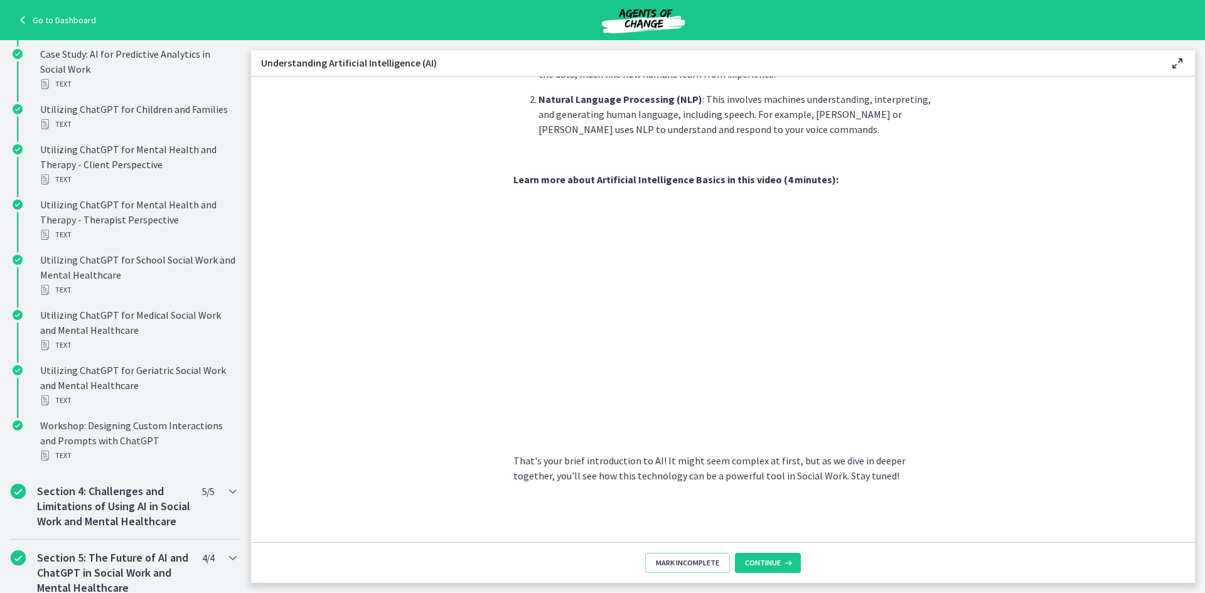
scroll to position [503, 0]
click at [117, 501] on h2 "Section 4: Challenges and Limitations of Using AI in Social Work and Mental Hea…" at bounding box center [113, 505] width 153 height 45
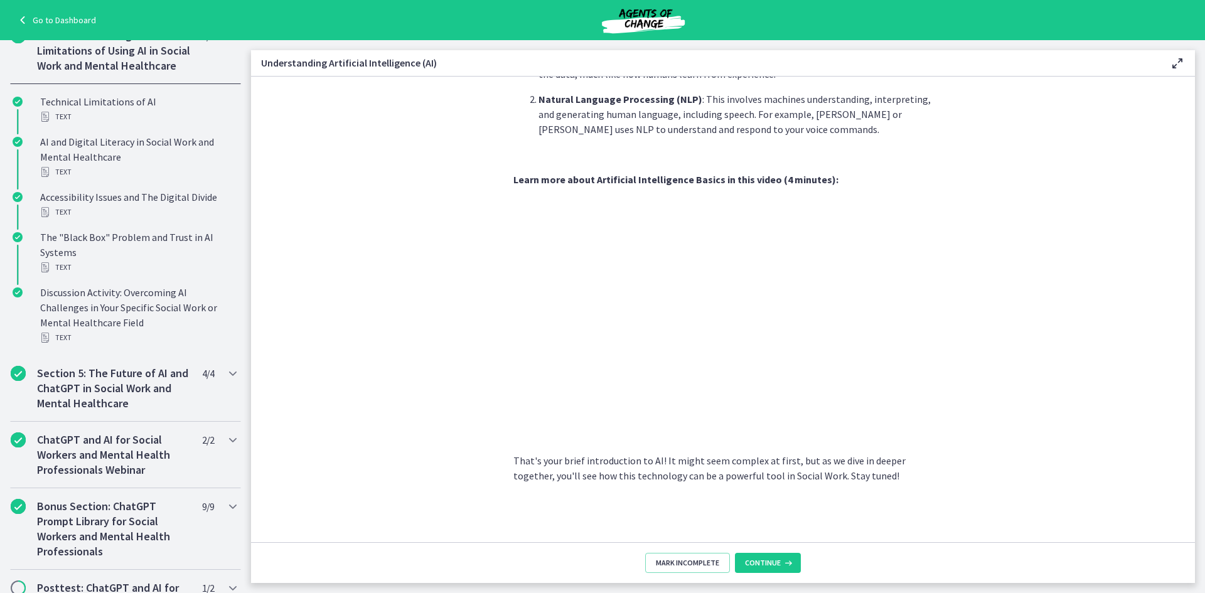
scroll to position [464, 0]
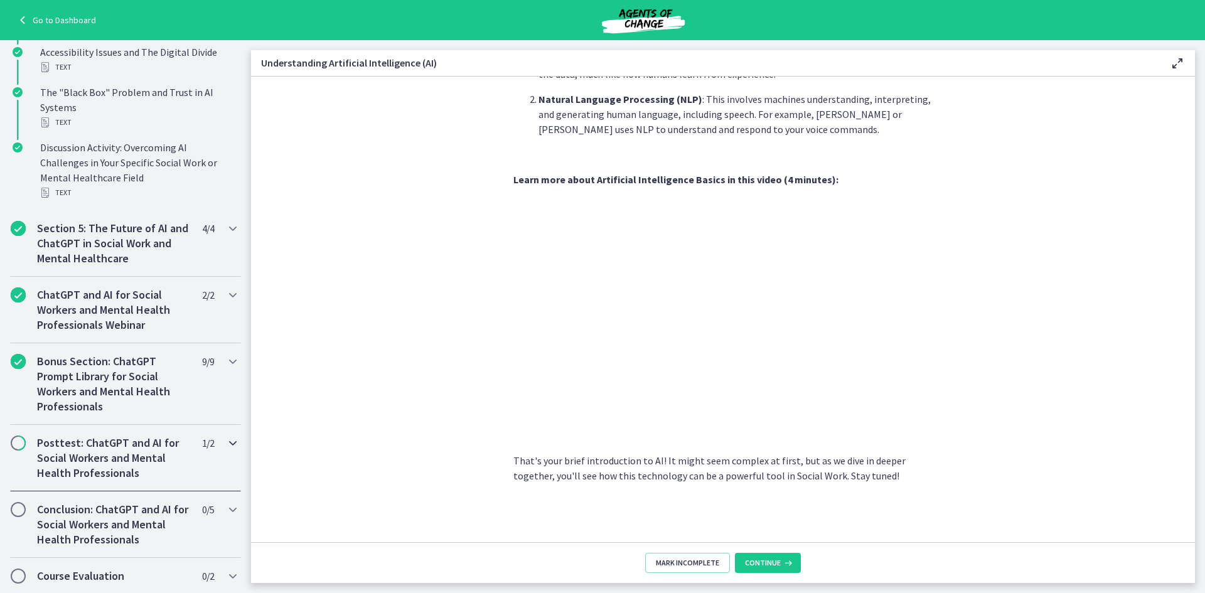
click at [114, 466] on h2 "Posttest: ChatGPT and AI for Social Workers and Mental Health Professionals" at bounding box center [113, 457] width 153 height 45
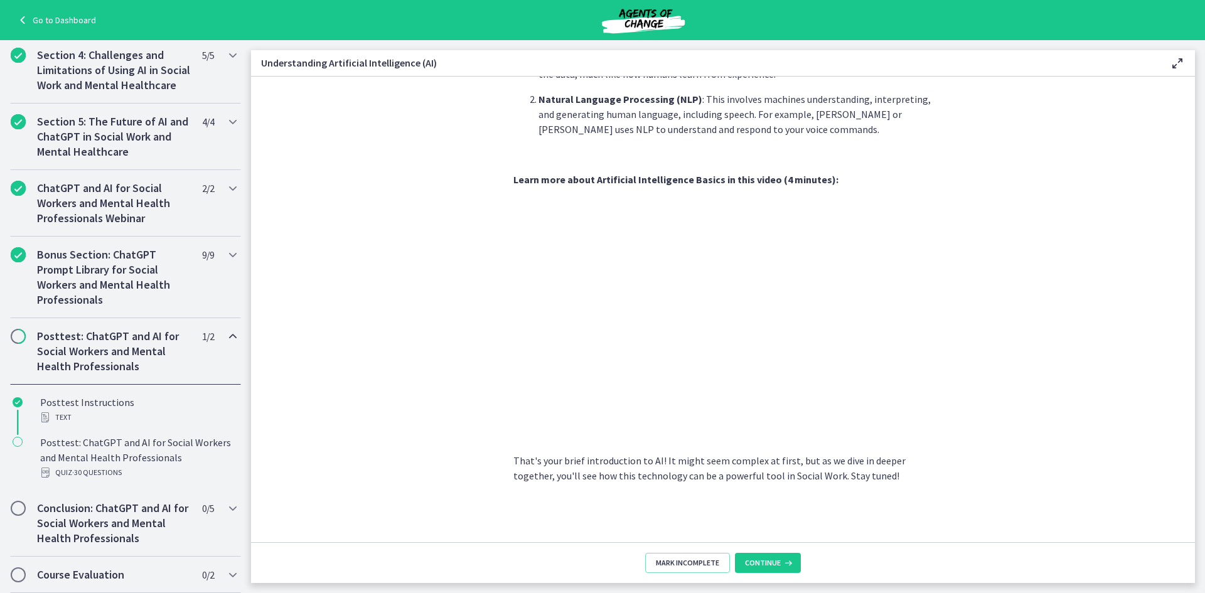
scroll to position [461, 0]
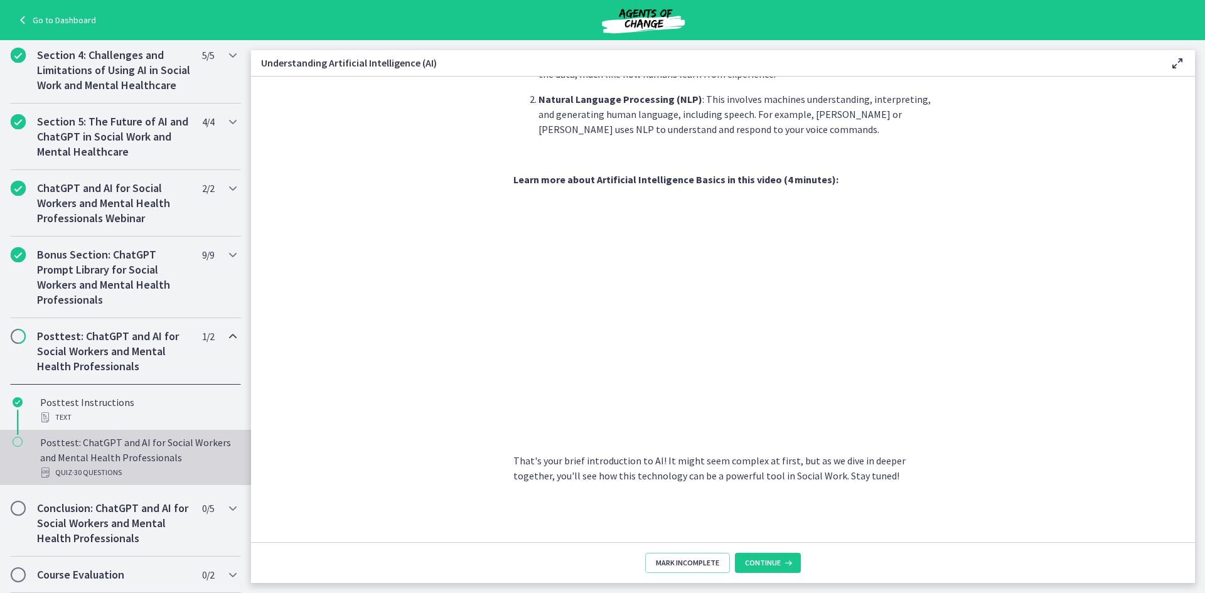
click at [134, 445] on div "Posttest: ChatGPT and AI for Social Workers and Mental Health Professionals Qui…" at bounding box center [138, 457] width 196 height 45
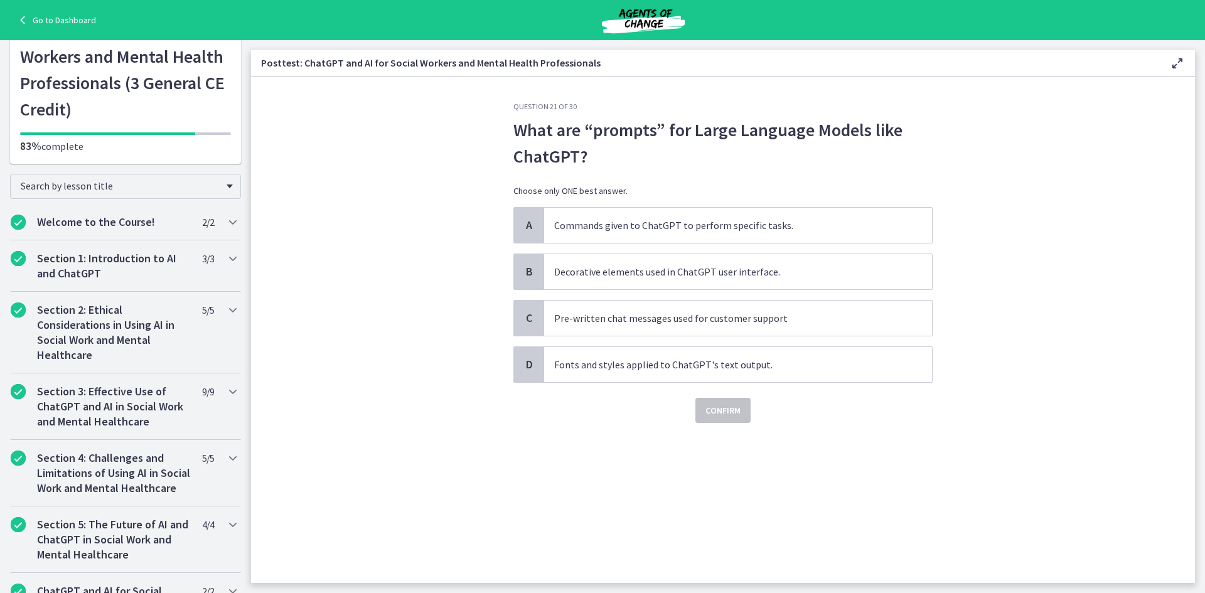
scroll to position [43, 0]
click at [90, 269] on h2 "Section 1: Introduction to AI and ChatGPT" at bounding box center [113, 267] width 153 height 30
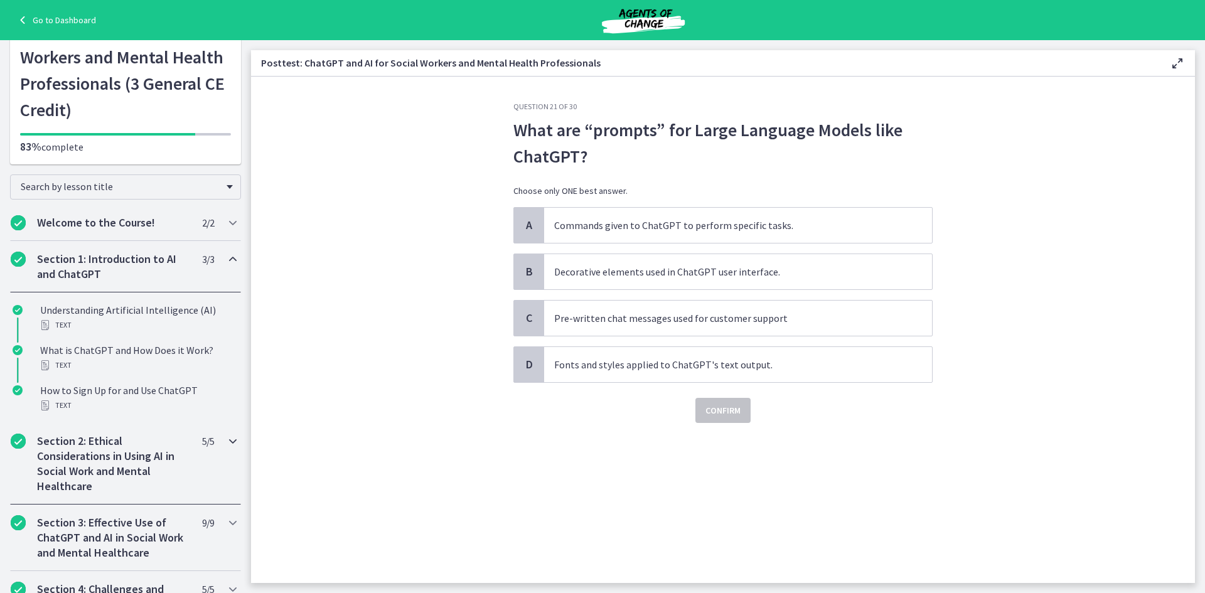
click at [109, 453] on h2 "Section 2: Ethical Considerations in Using AI in Social Work and Mental Healthc…" at bounding box center [113, 464] width 153 height 60
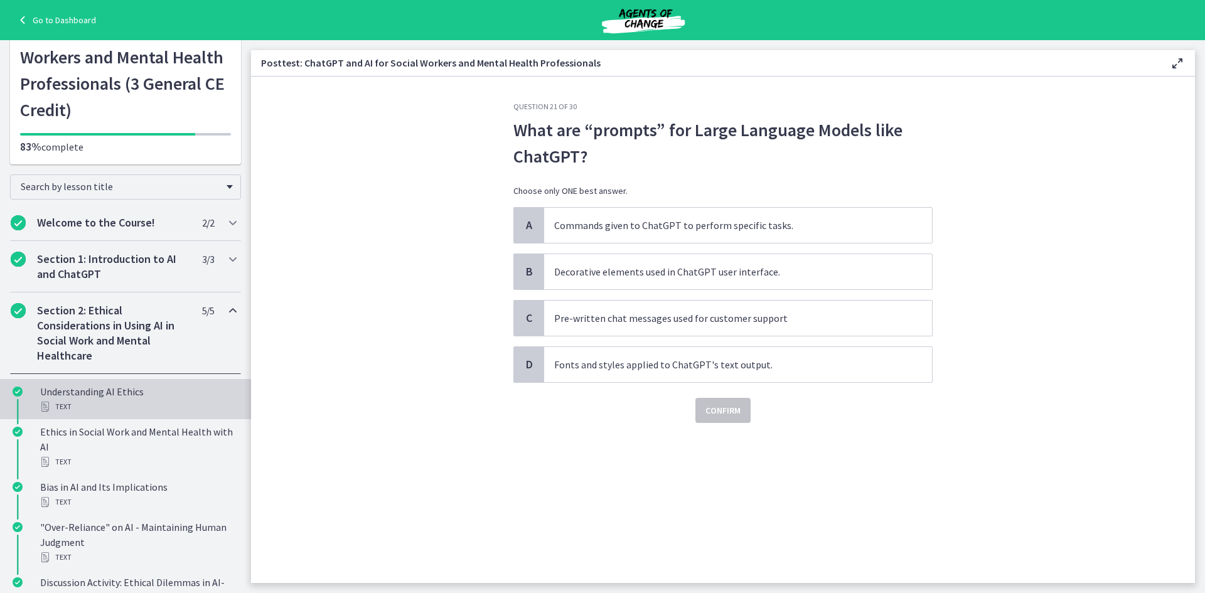
click at [123, 404] on div "Text" at bounding box center [138, 406] width 196 height 15
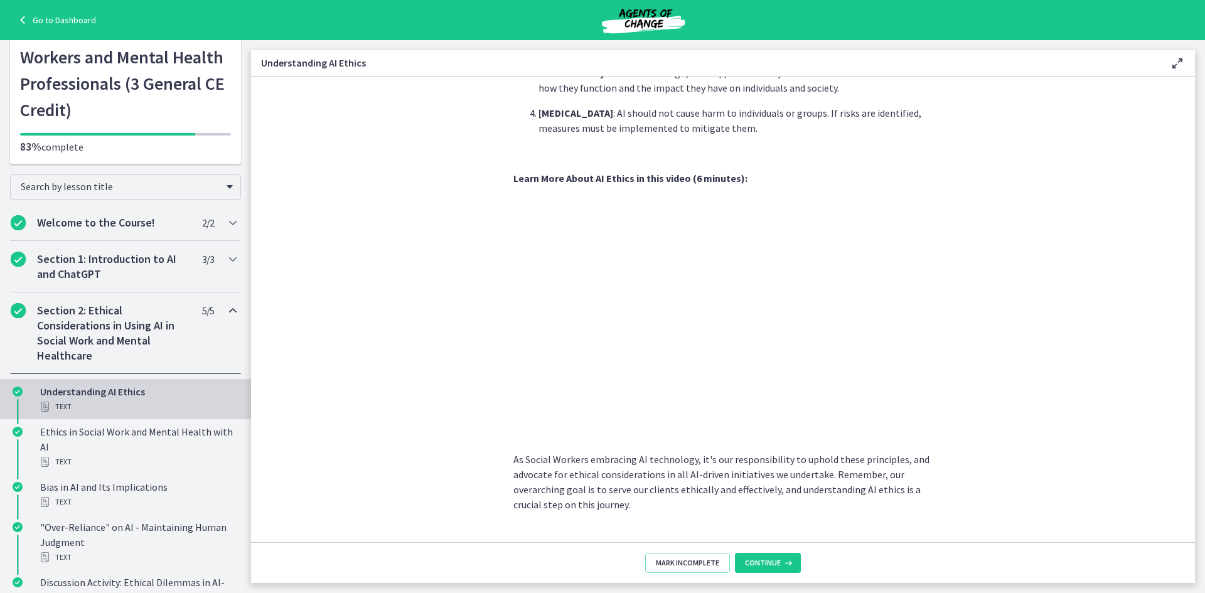
scroll to position [537, 0]
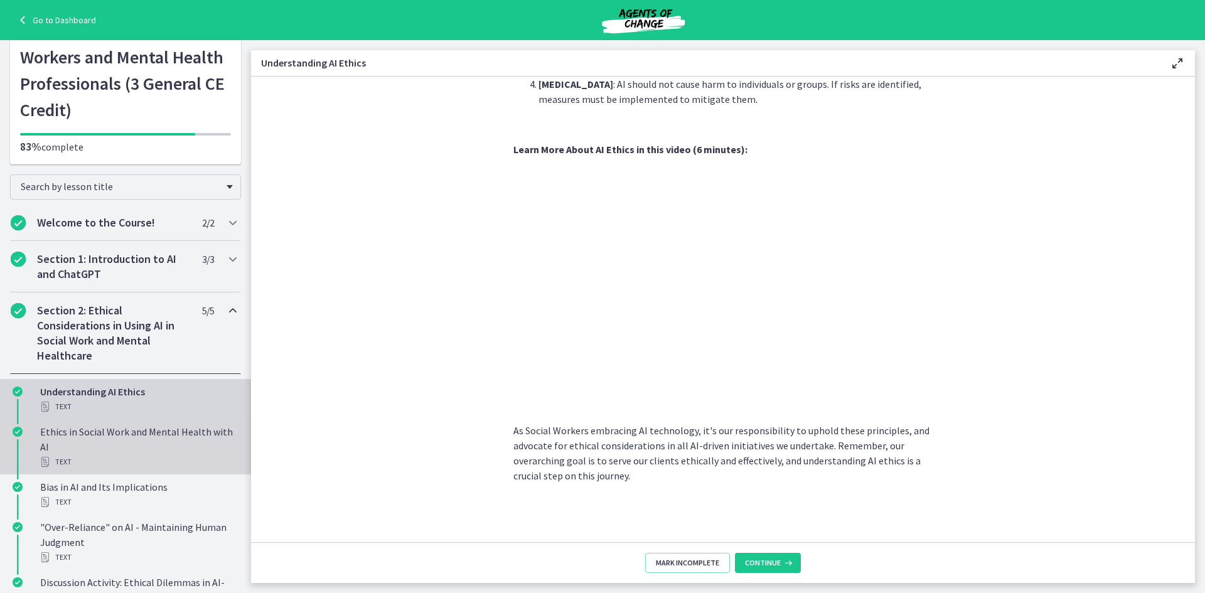
click at [122, 459] on div "Text" at bounding box center [138, 461] width 196 height 15
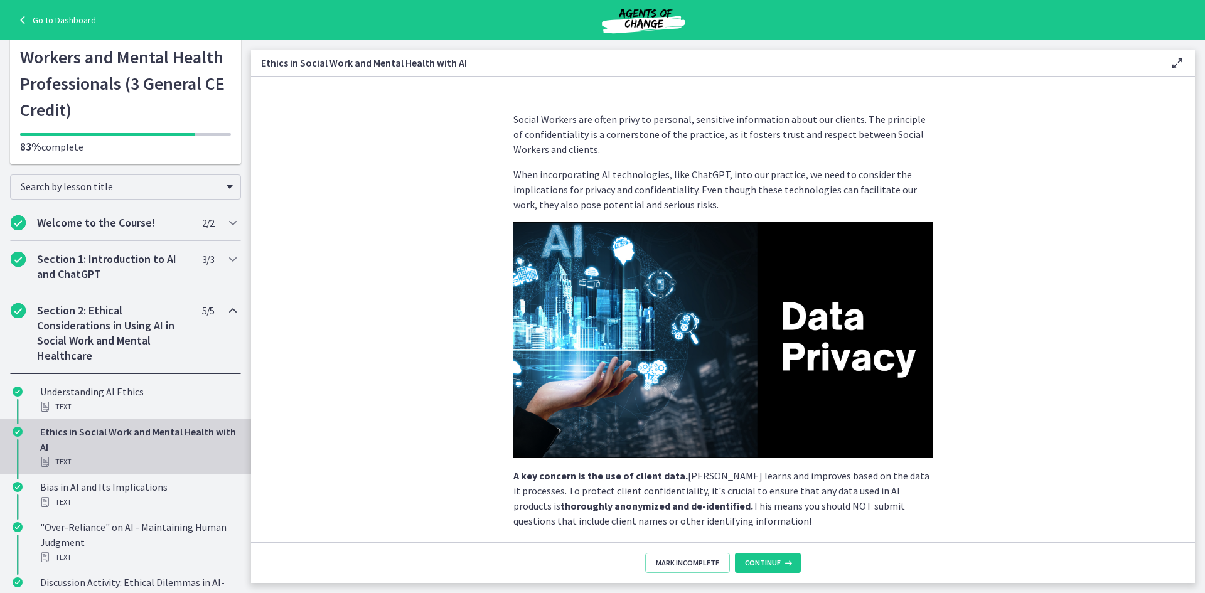
scroll to position [227, 0]
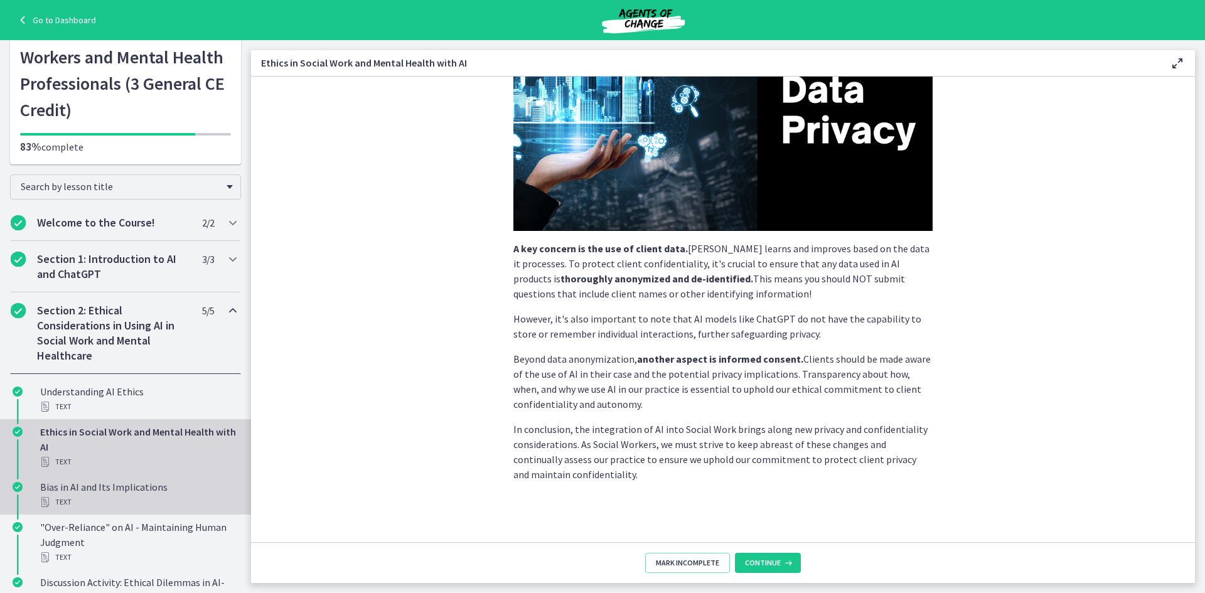
click at [103, 496] on div "Text" at bounding box center [138, 501] width 196 height 15
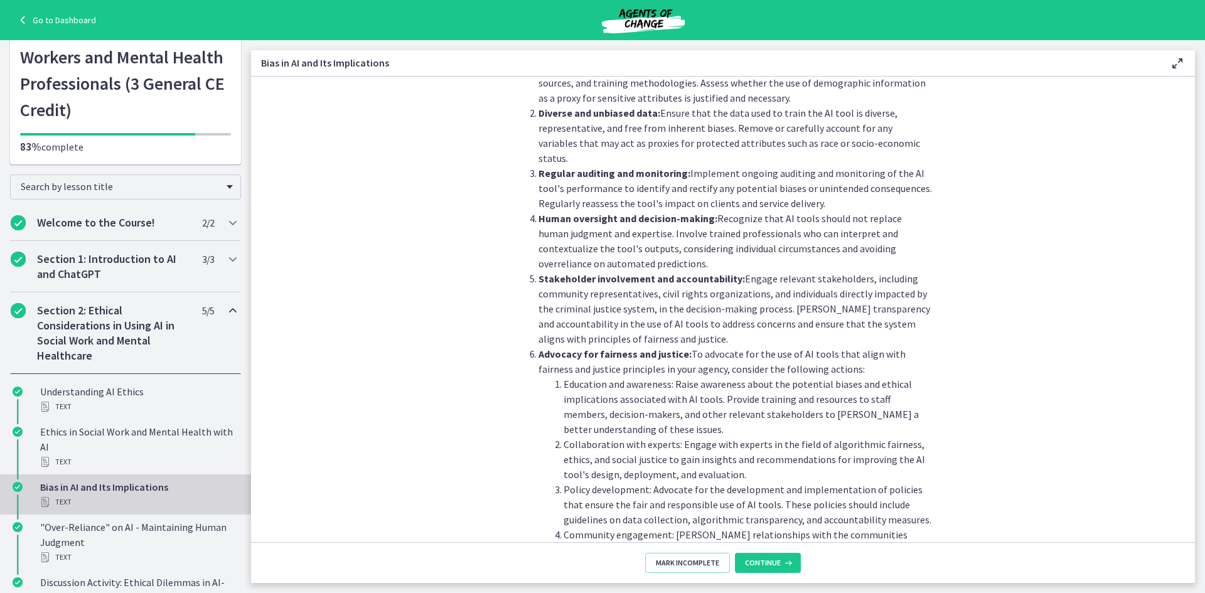
scroll to position [1111, 0]
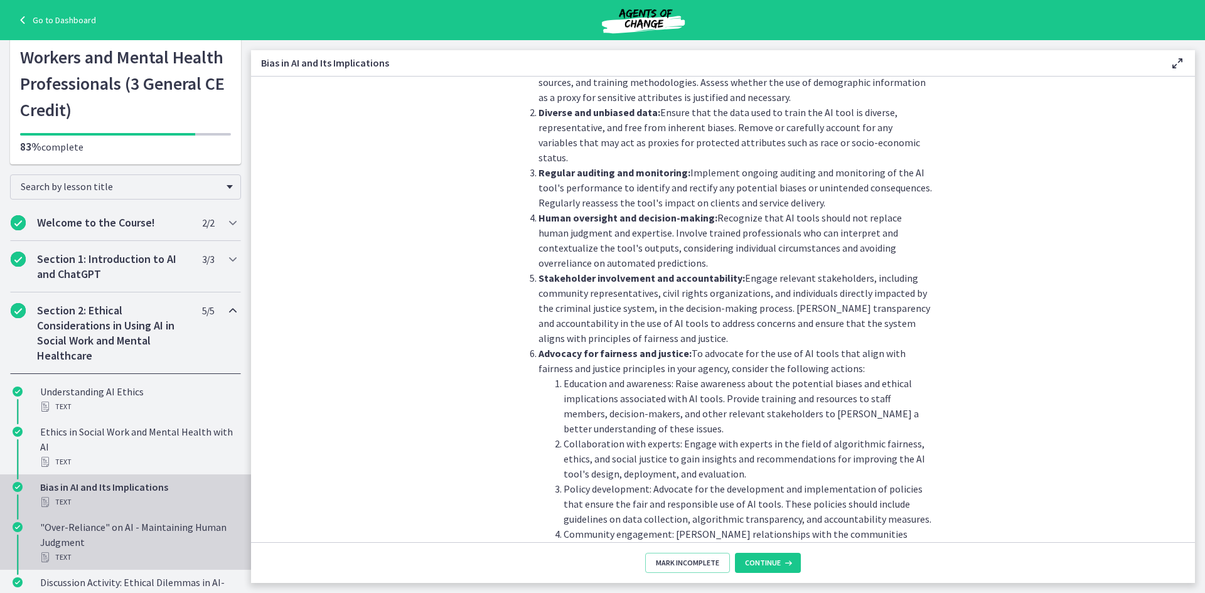
click at [155, 535] on div ""Over-Reliance" on AI - Maintaining Human Judgment Text" at bounding box center [138, 542] width 196 height 45
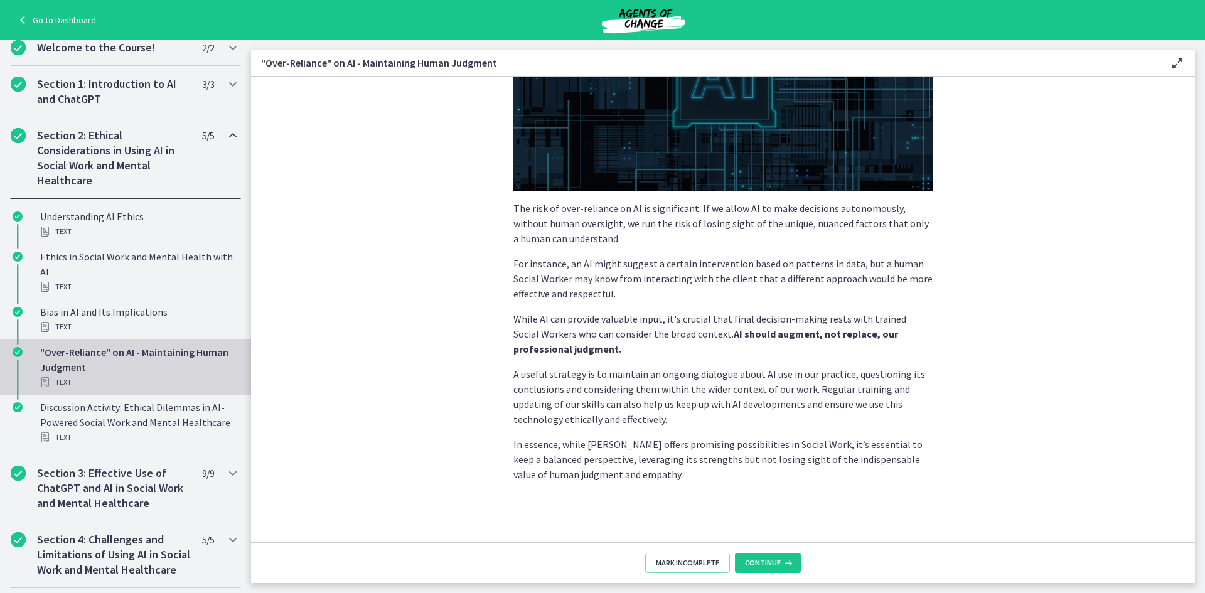
scroll to position [218, 0]
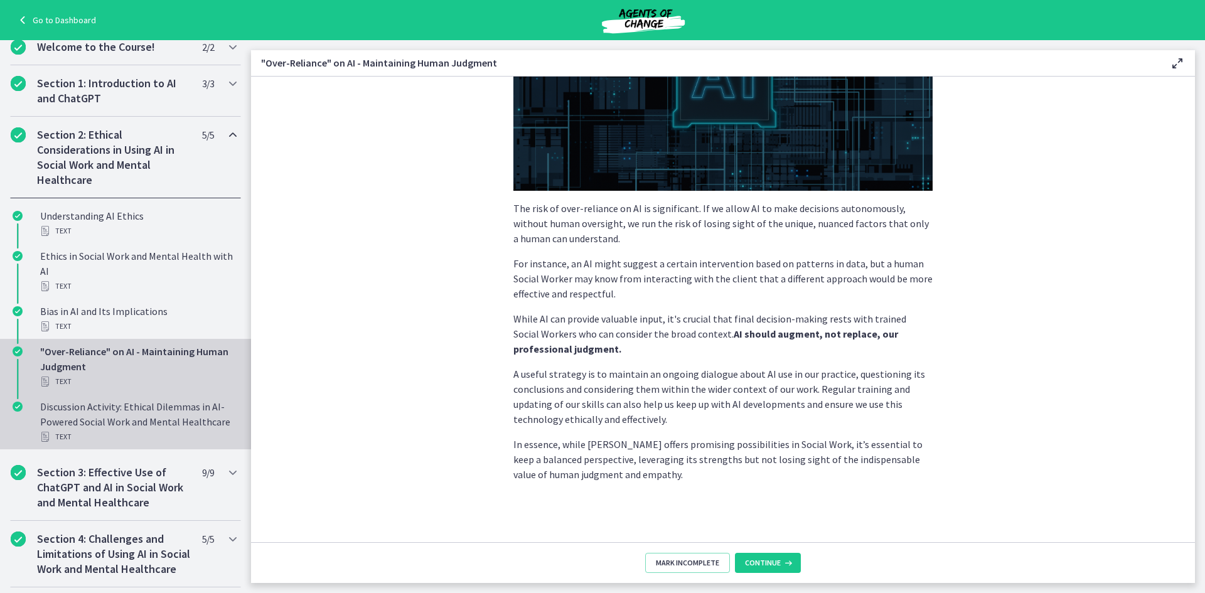
click at [119, 430] on div "Text" at bounding box center [138, 436] width 196 height 15
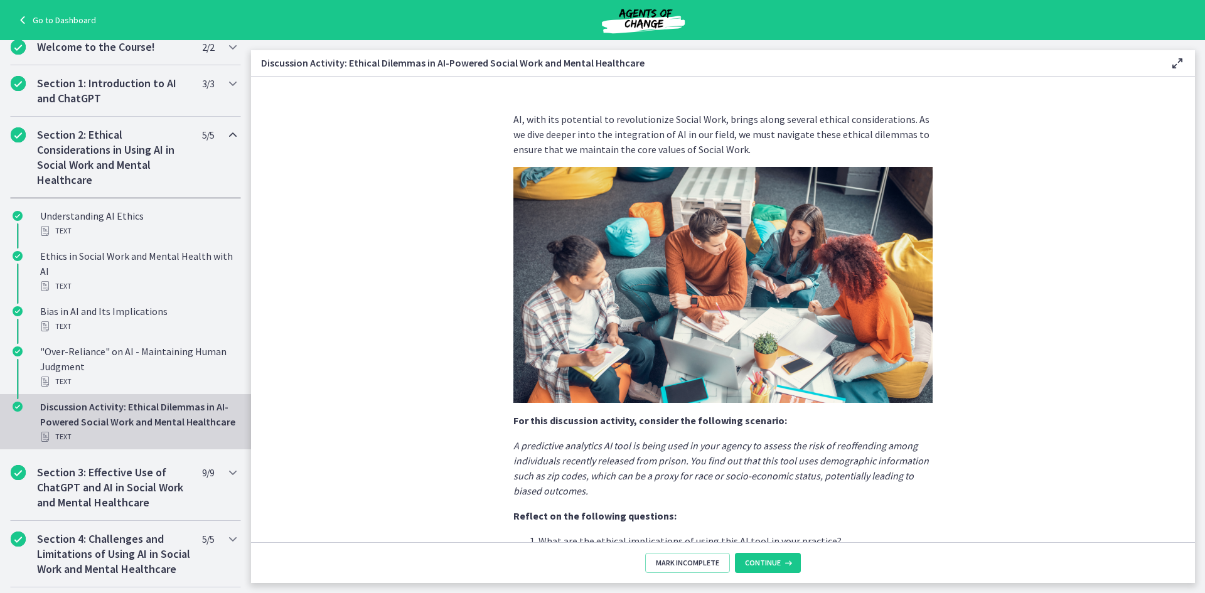
scroll to position [227, 0]
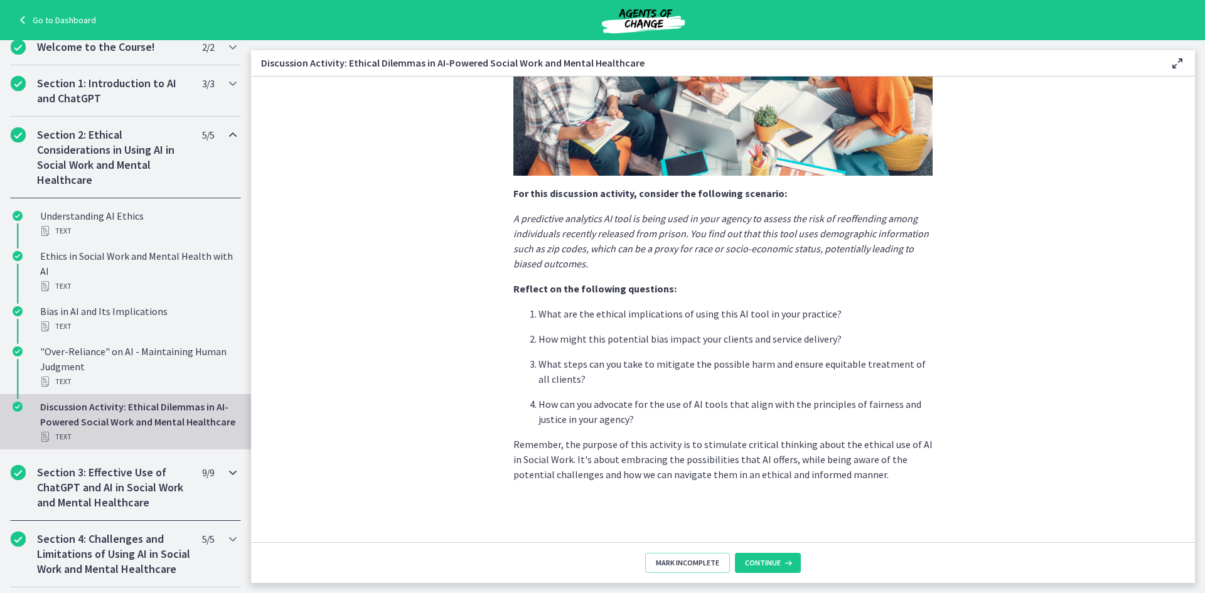
click at [78, 510] on h2 "Section 3: Effective Use of ChatGPT and AI in Social Work and Mental Healthcare" at bounding box center [113, 487] width 153 height 45
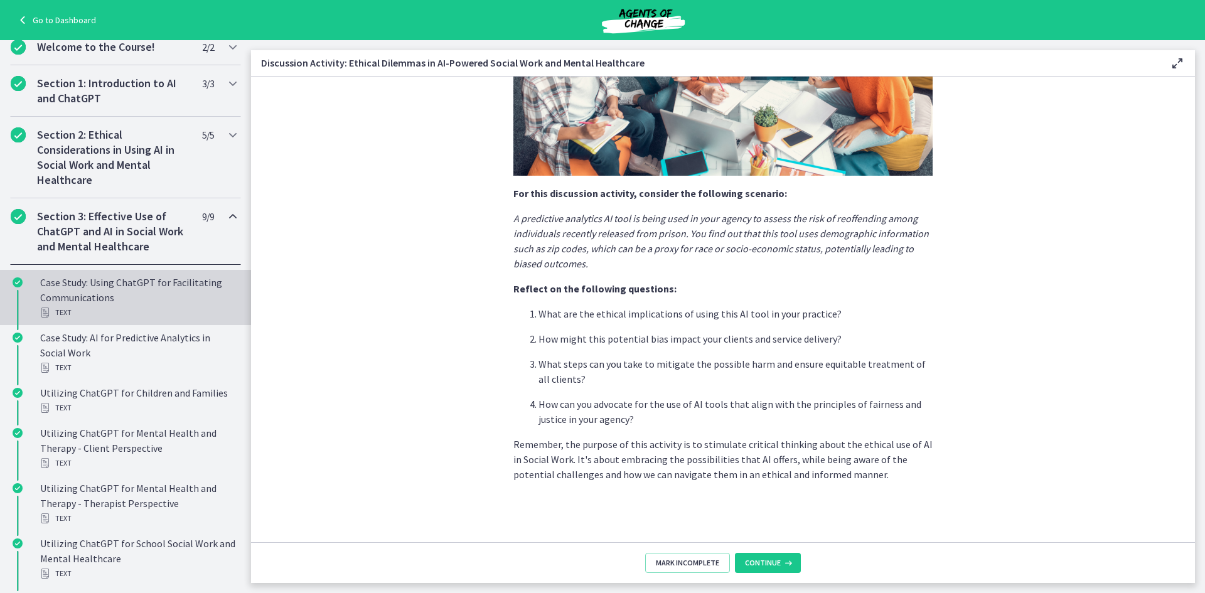
click at [144, 306] on div "Text" at bounding box center [138, 312] width 196 height 15
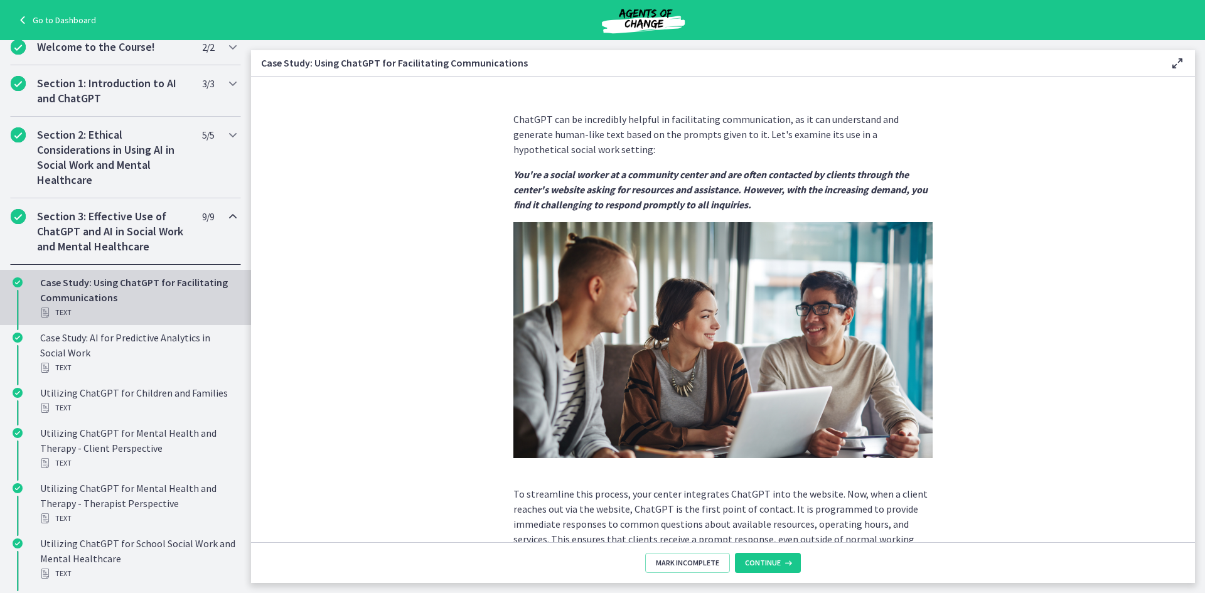
scroll to position [230, 0]
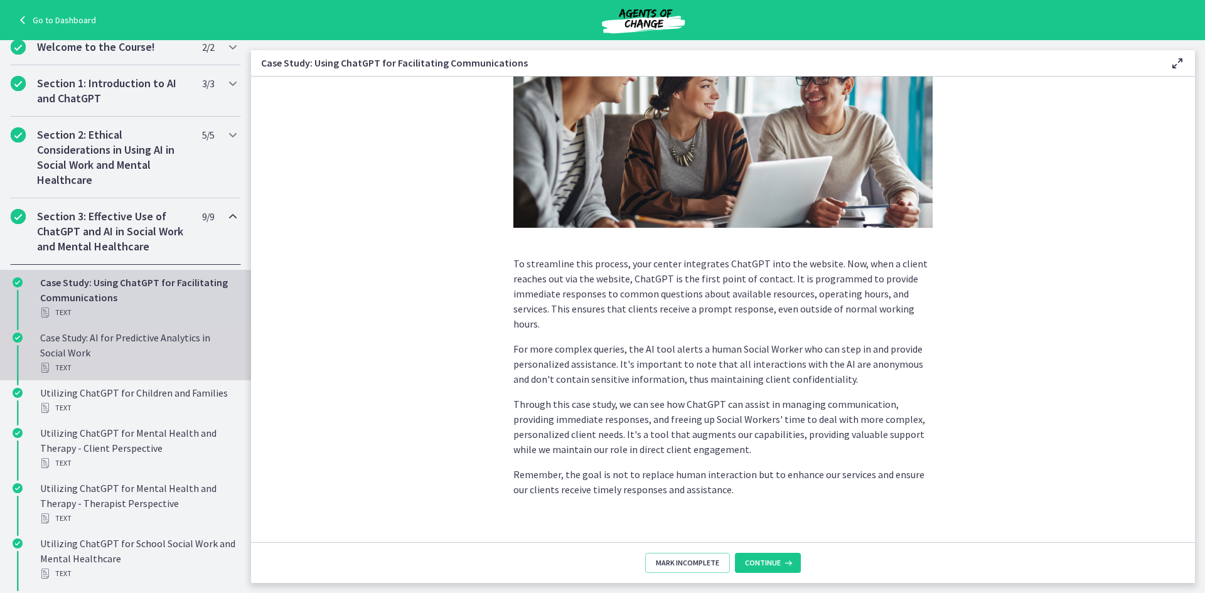
click at [112, 360] on div "Case Study: AI for Predictive Analytics in Social Work Text" at bounding box center [138, 352] width 196 height 45
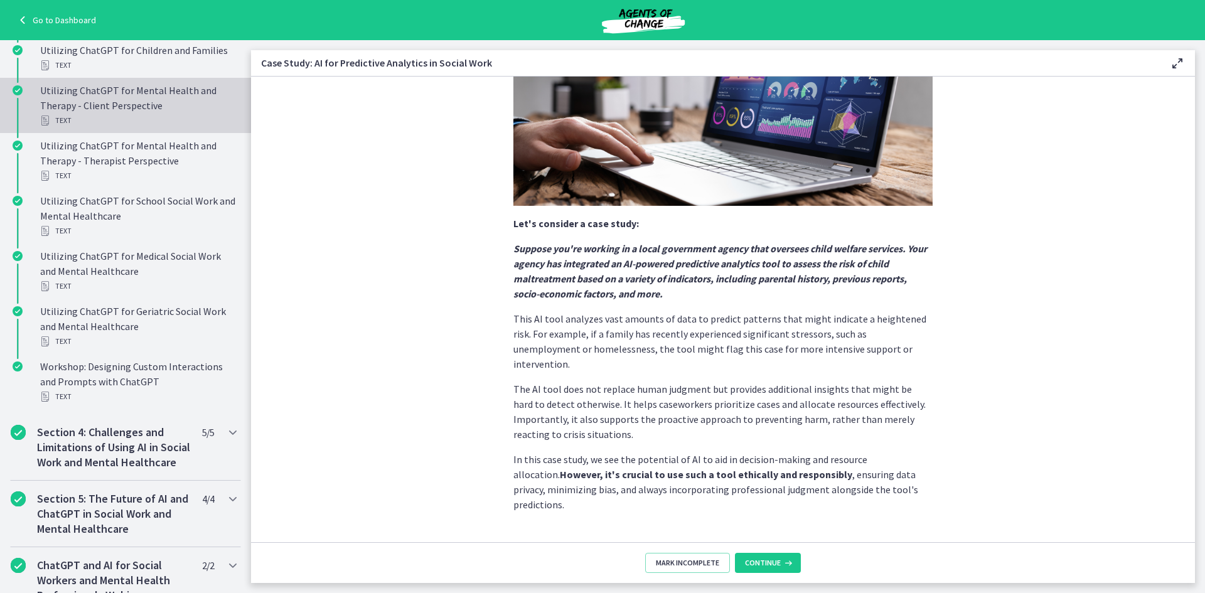
scroll to position [567, 0]
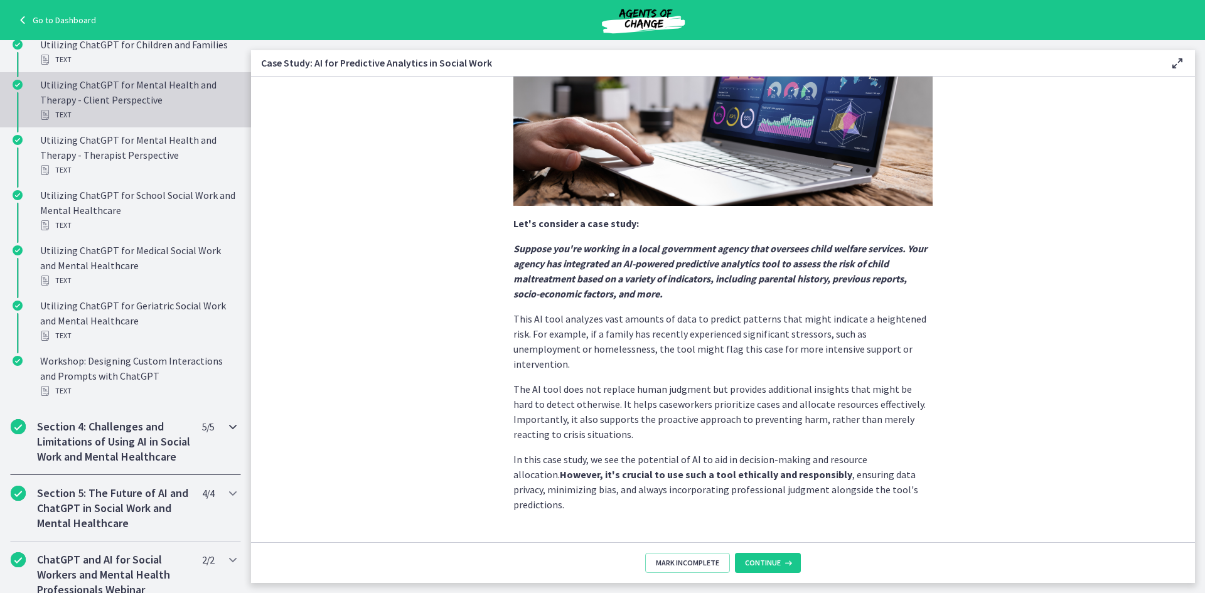
click at [86, 451] on h2 "Section 4: Challenges and Limitations of Using AI in Social Work and Mental Hea…" at bounding box center [113, 441] width 153 height 45
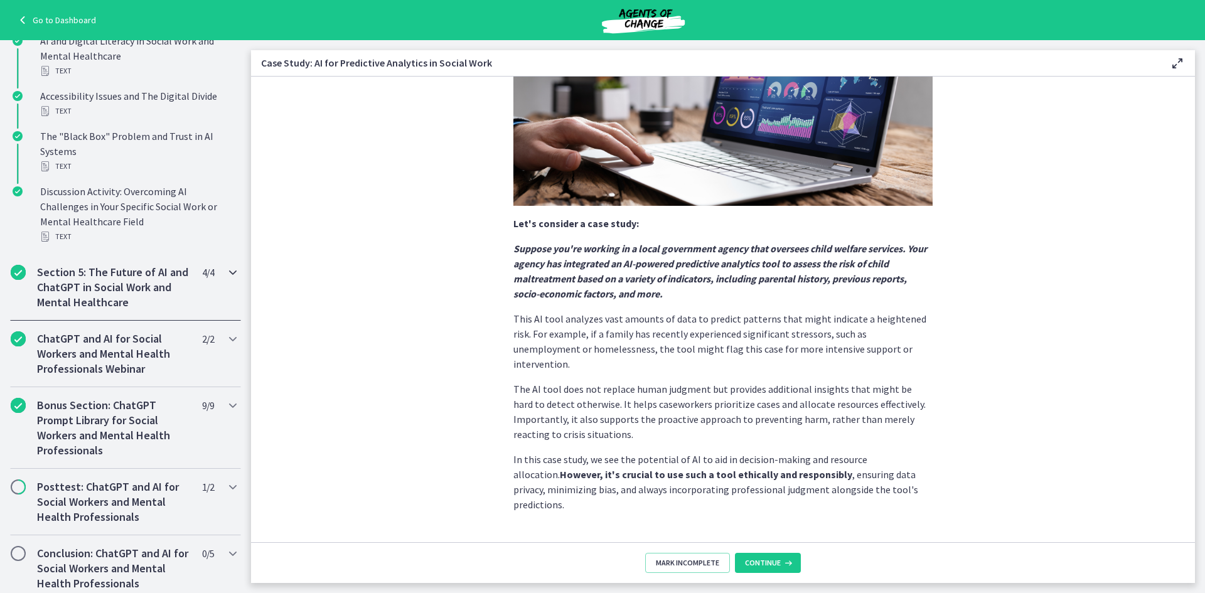
click at [110, 295] on h2 "Section 5: The Future of AI and ChatGPT in Social Work and Mental Healthcare" at bounding box center [113, 287] width 153 height 45
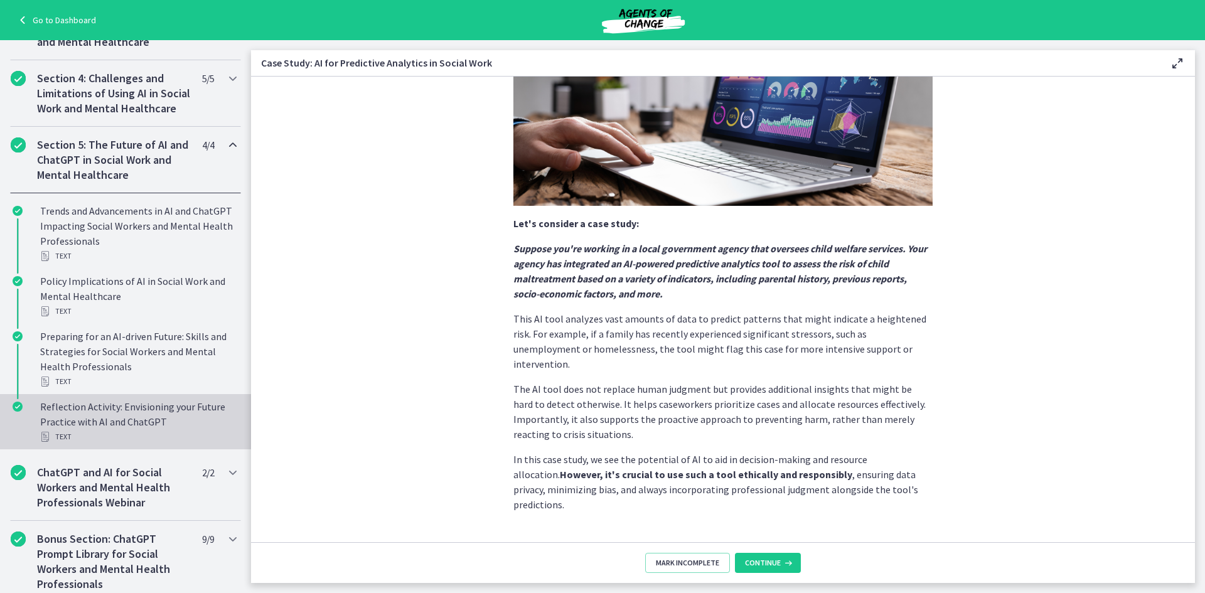
scroll to position [415, 0]
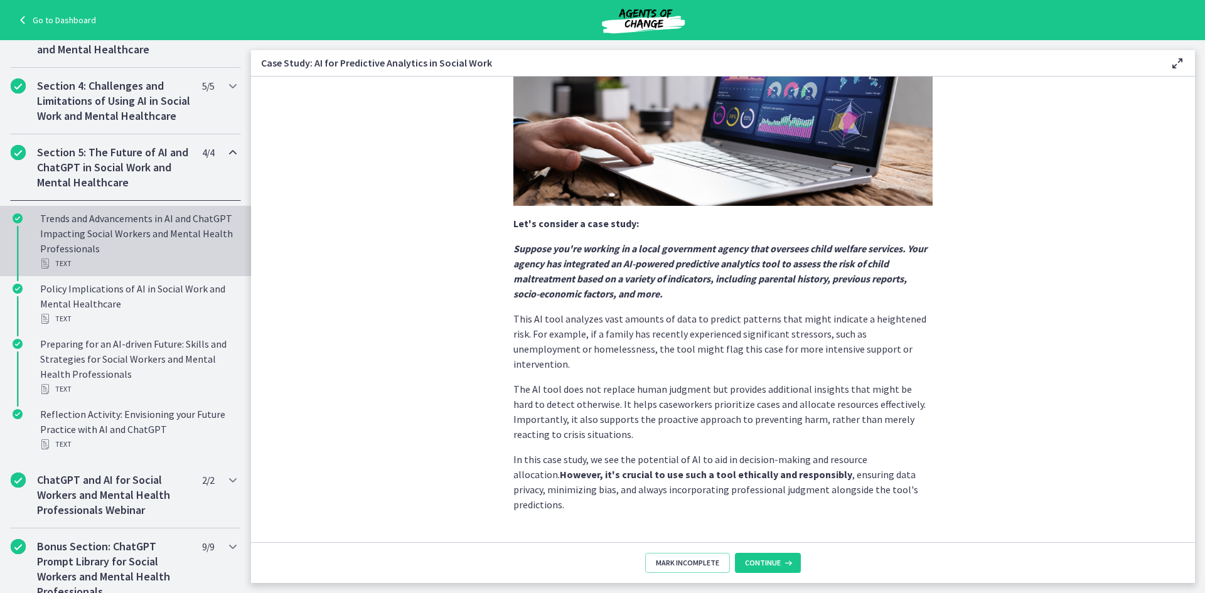
click at [147, 257] on div "Trends and Advancements in AI and ChatGPT Impacting Social Workers and Mental H…" at bounding box center [138, 241] width 196 height 60
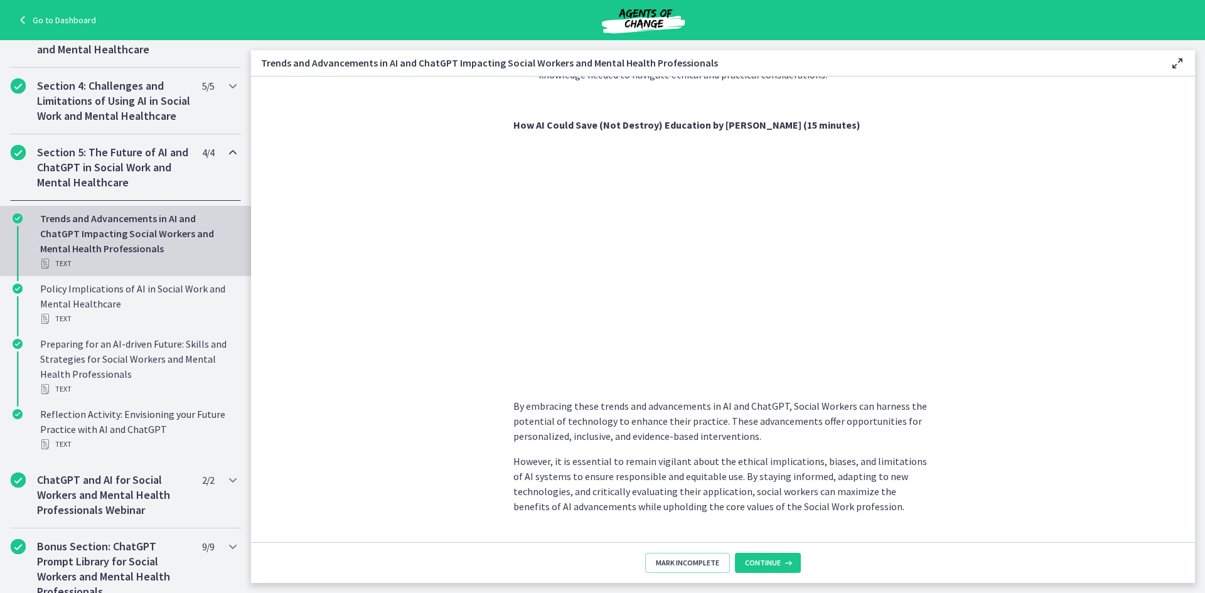
scroll to position [924, 0]
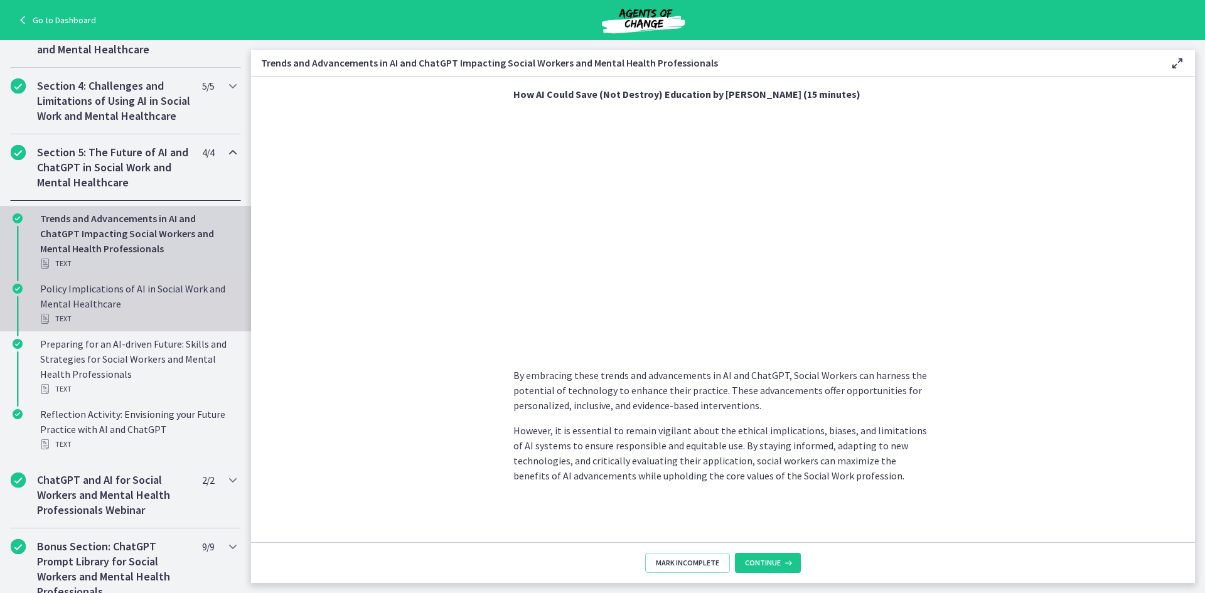
click at [168, 326] on div "Text" at bounding box center [138, 318] width 196 height 15
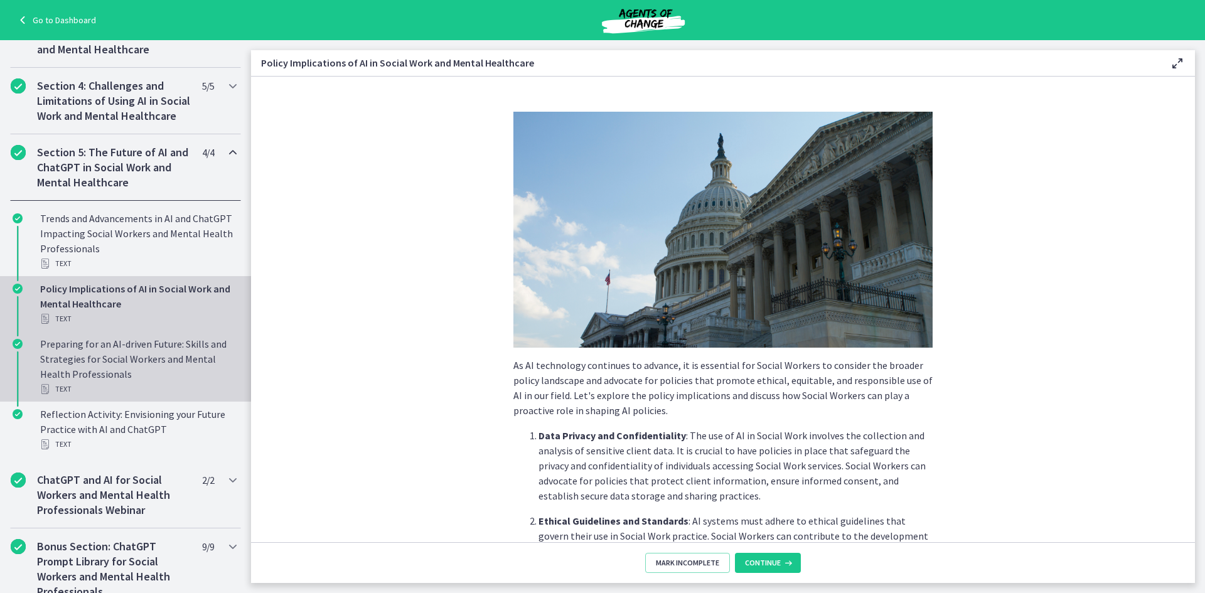
click at [92, 395] on div "Preparing for an AI-driven Future: Skills and Strategies for Social Workers and…" at bounding box center [138, 366] width 196 height 60
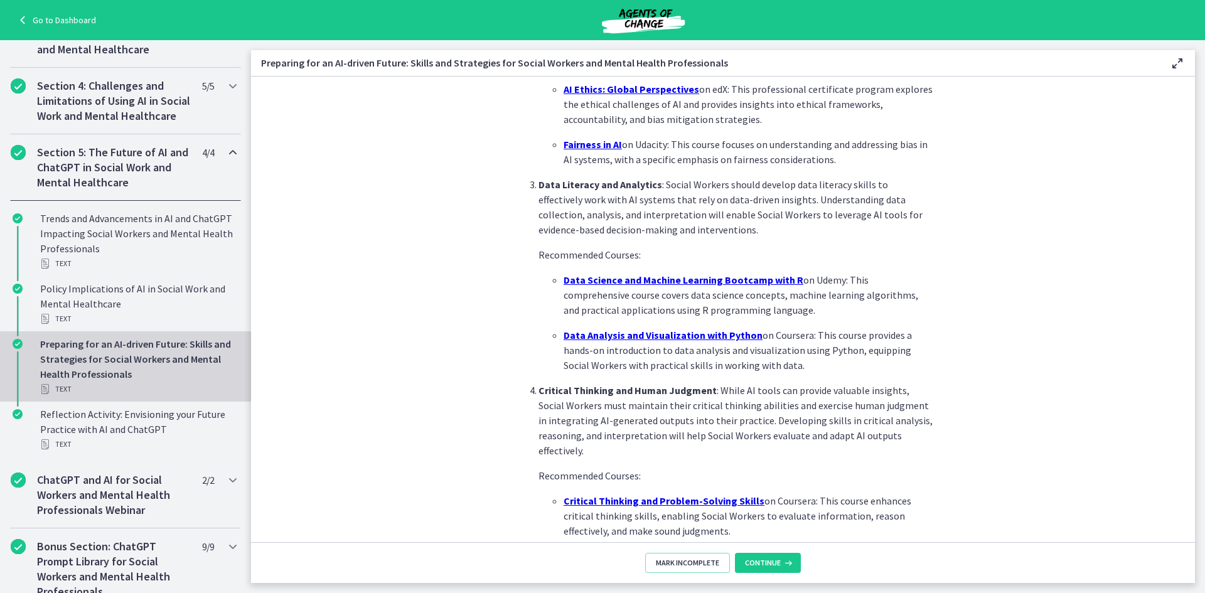
scroll to position [799, 0]
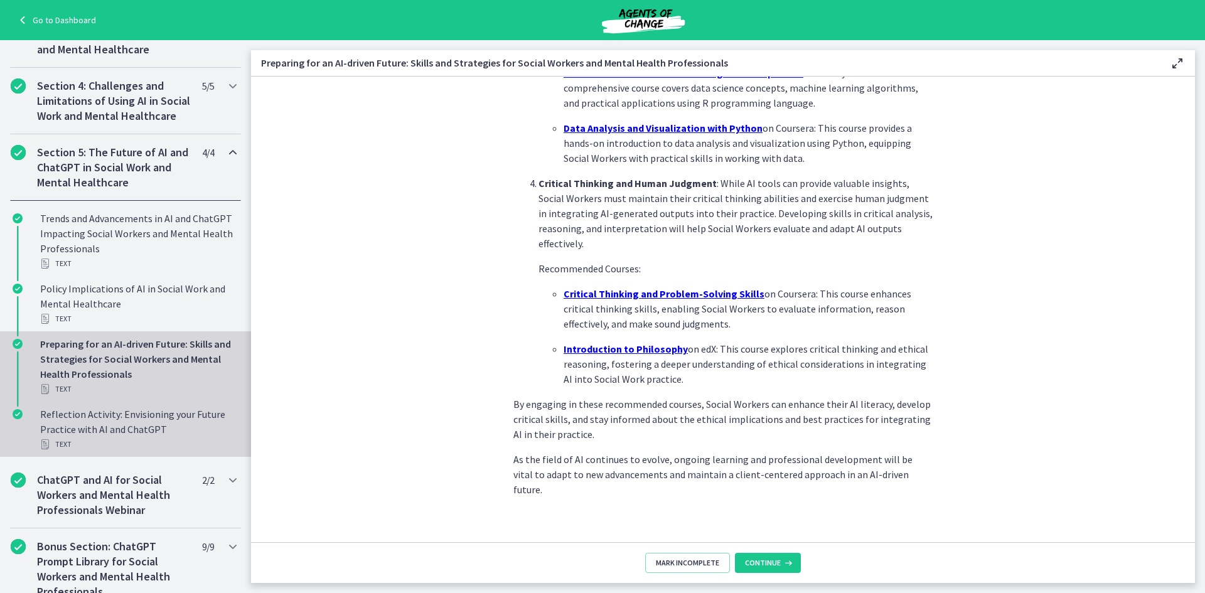
click at [100, 447] on div "Reflection Activity: Envisioning your Future Practice with AI and ChatGPT Text" at bounding box center [138, 429] width 196 height 45
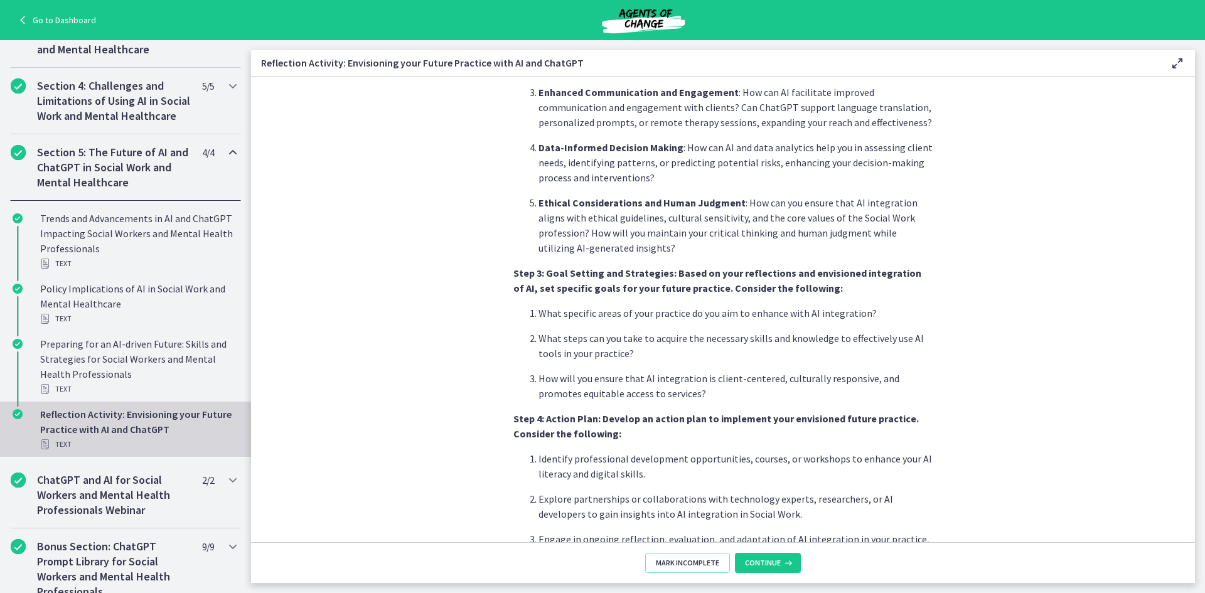
scroll to position [970, 0]
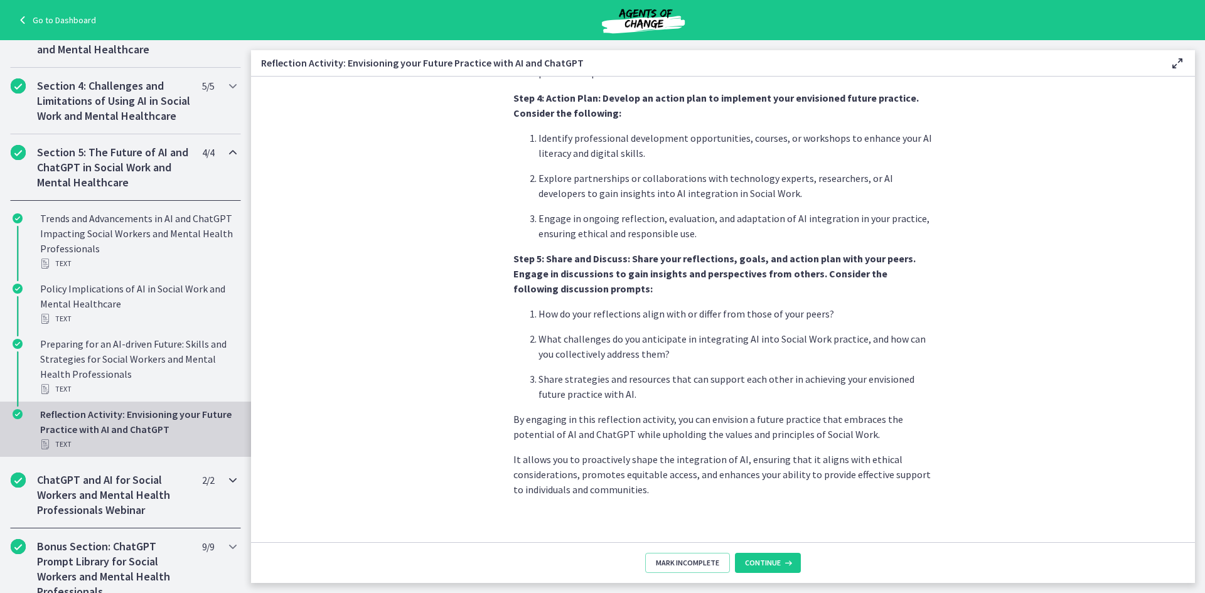
click at [114, 518] on h2 "ChatGPT and AI for Social Workers and Mental Health Professionals Webinar" at bounding box center [113, 494] width 153 height 45
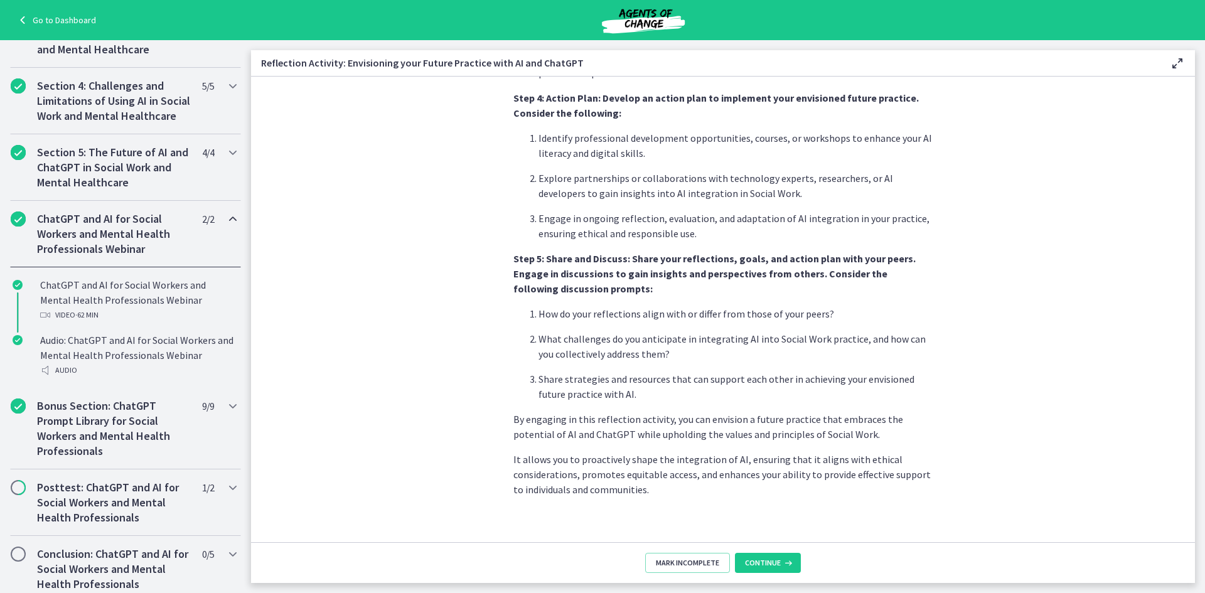
scroll to position [0, 0]
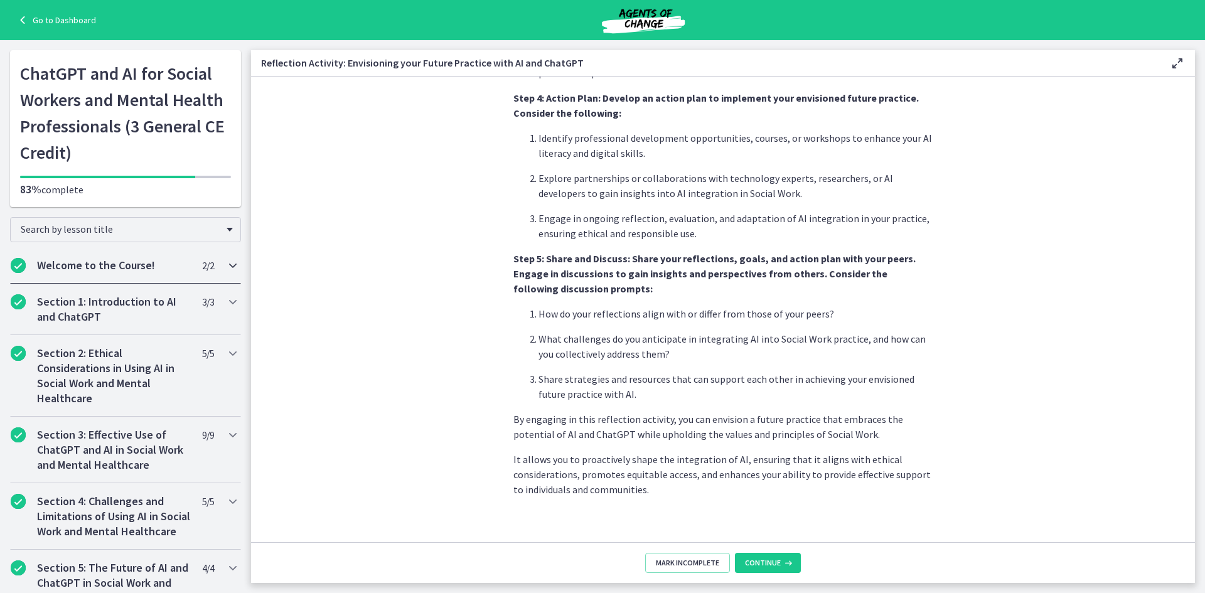
click at [84, 273] on div "Welcome to the Course! 2 / 2 Completed" at bounding box center [125, 265] width 231 height 36
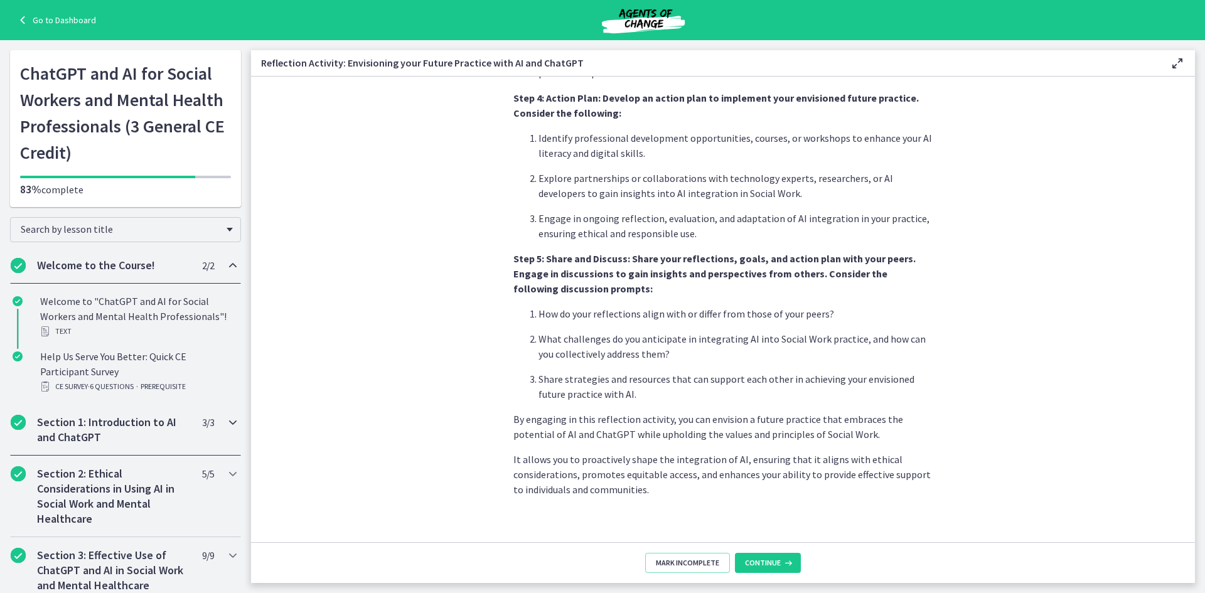
click at [120, 422] on h2 "Section 1: Introduction to AI and ChatGPT" at bounding box center [113, 430] width 153 height 30
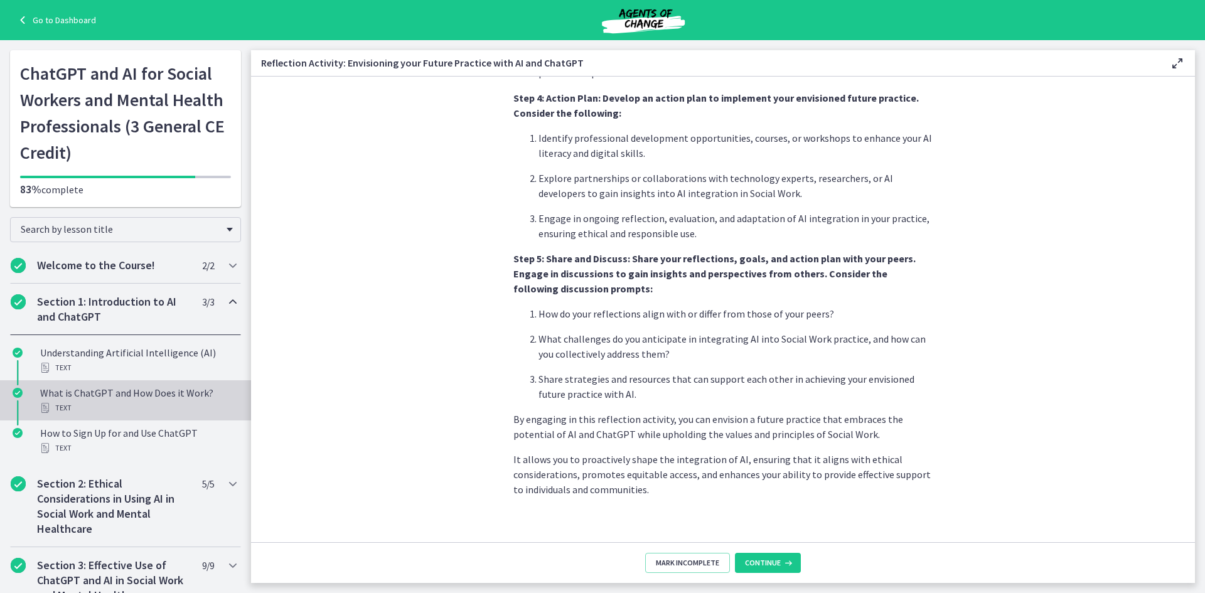
click at [159, 399] on div "What is ChatGPT and How Does it Work? Text" at bounding box center [138, 400] width 196 height 30
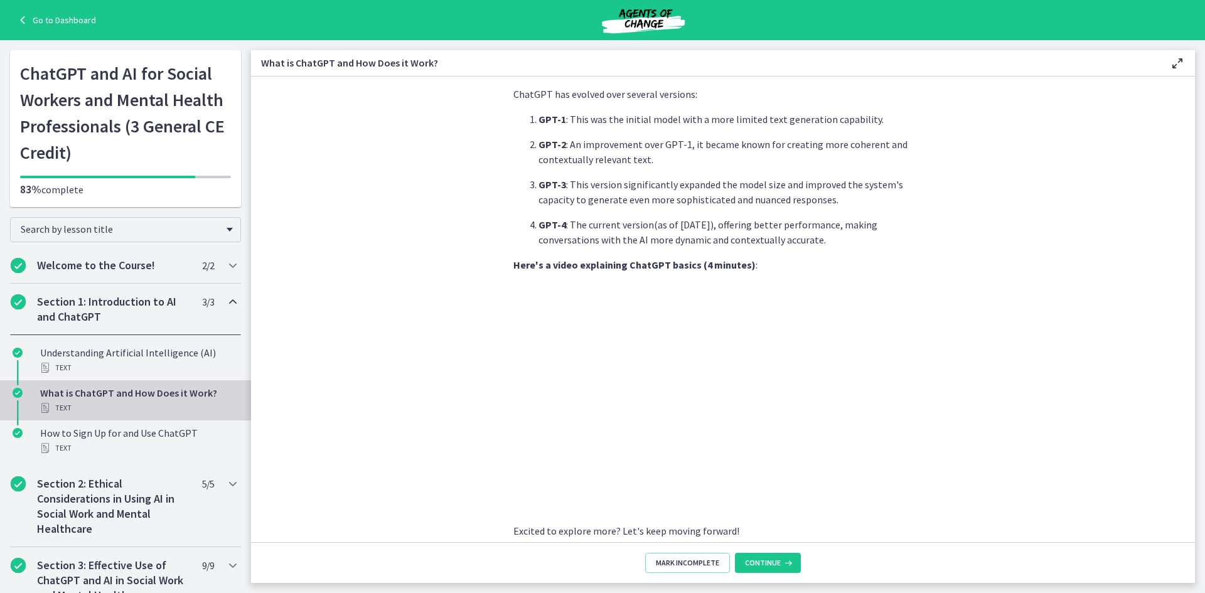
scroll to position [527, 0]
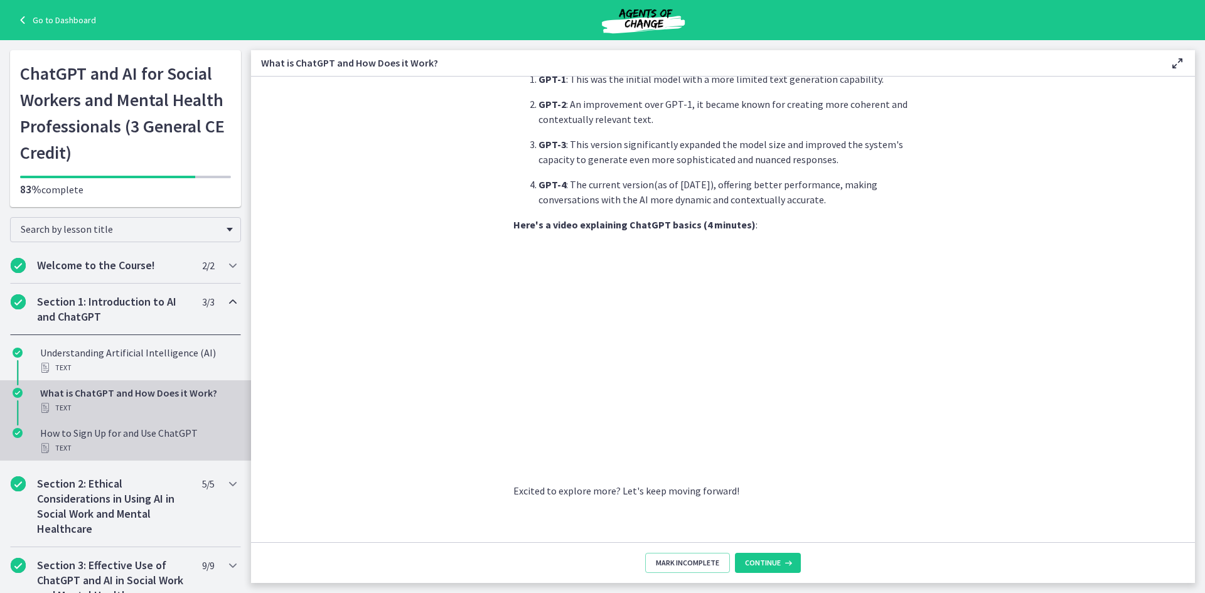
click at [142, 436] on div "How to Sign Up for and Use ChatGPT Text" at bounding box center [138, 440] width 196 height 30
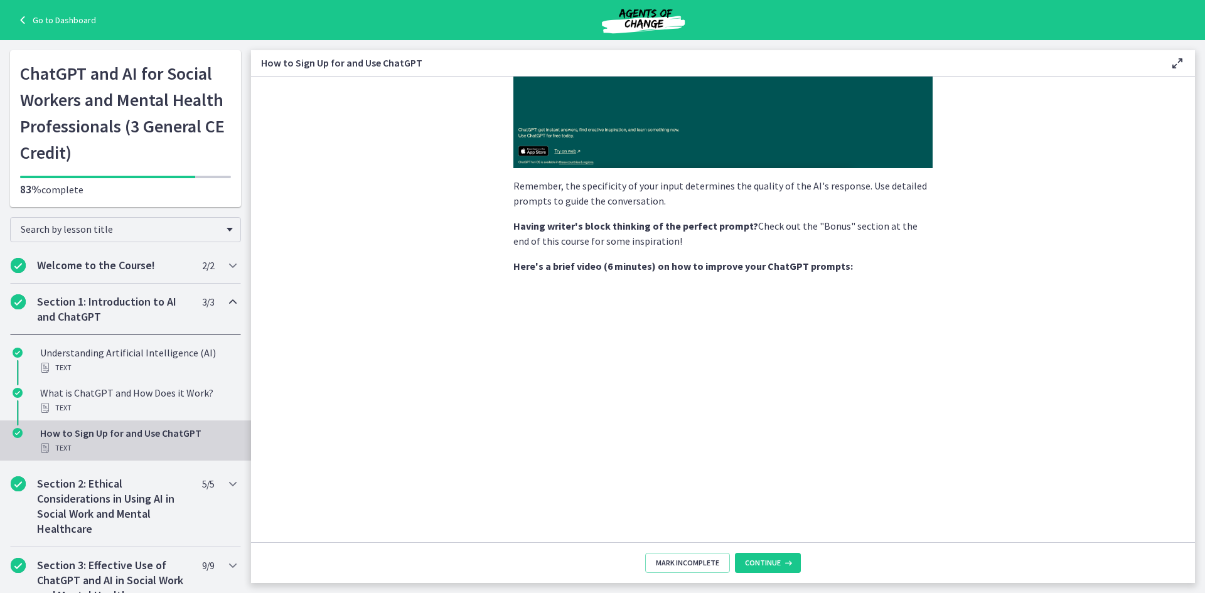
scroll to position [486, 0]
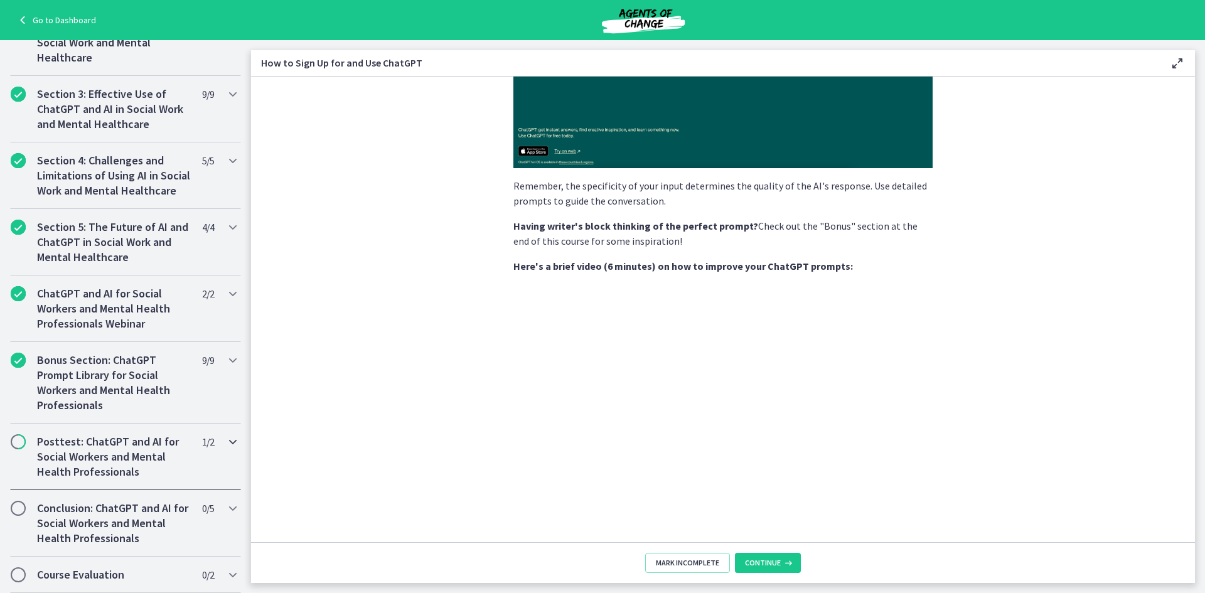
click at [99, 457] on h2 "Posttest: ChatGPT and AI for Social Workers and Mental Health Professionals" at bounding box center [113, 456] width 153 height 45
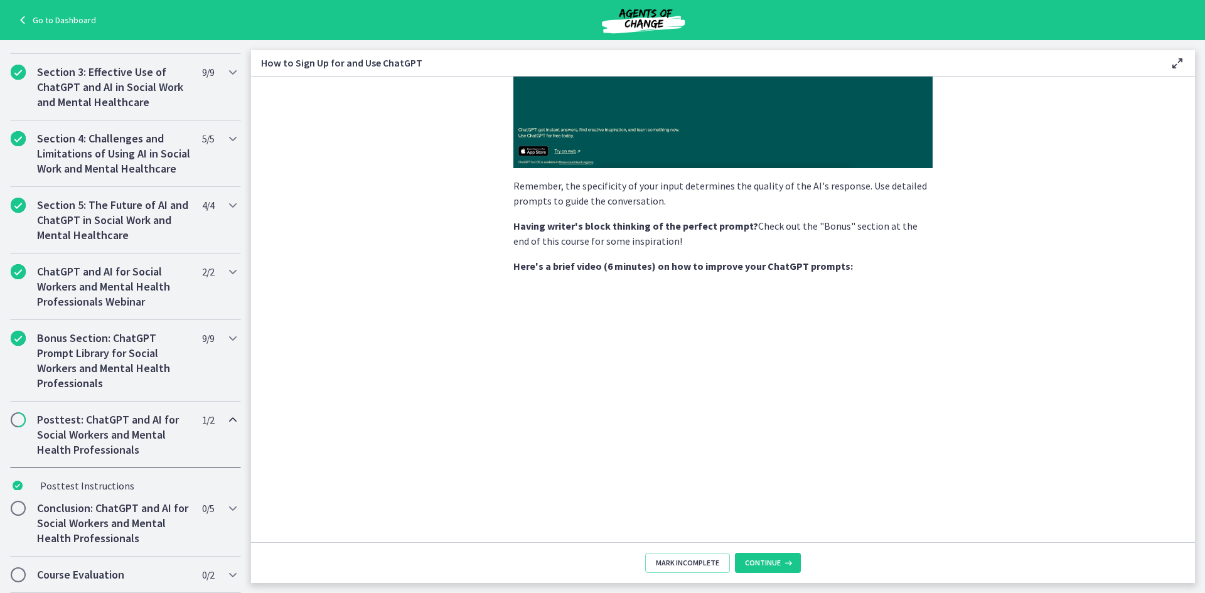
scroll to position [356, 0]
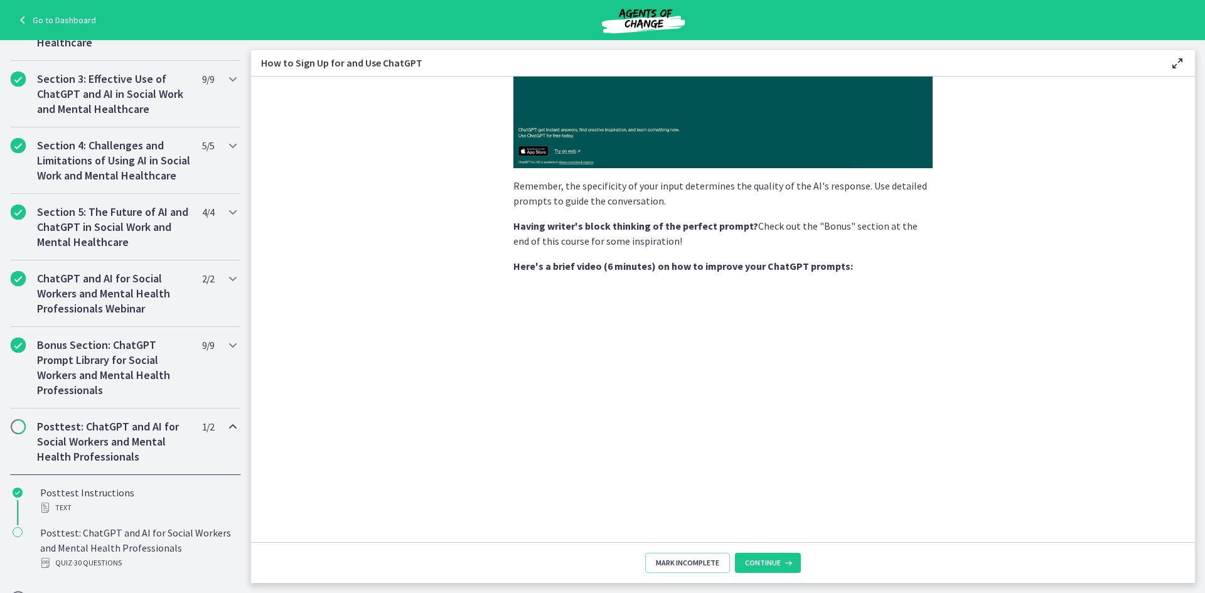
click at [107, 458] on h2 "Posttest: ChatGPT and AI for Social Workers and Mental Health Professionals" at bounding box center [113, 441] width 153 height 45
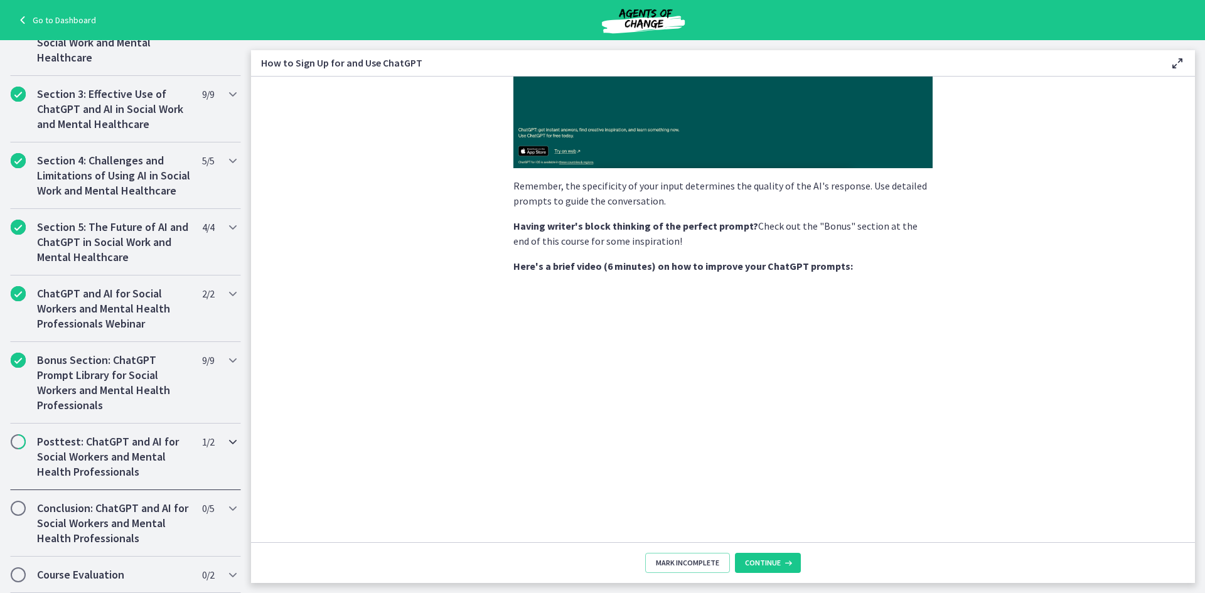
click at [112, 455] on h2 "Posttest: ChatGPT and AI for Social Workers and Mental Health Professionals" at bounding box center [113, 456] width 153 height 45
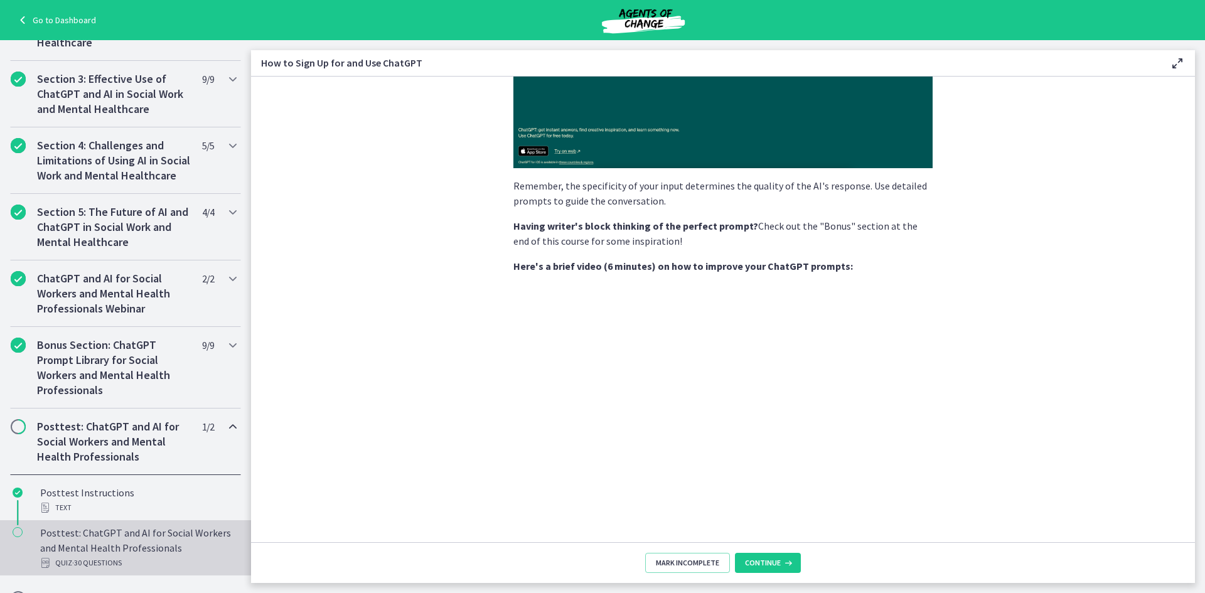
click at [118, 553] on div "Posttest: ChatGPT and AI for Social Workers and Mental Health Professionals Qui…" at bounding box center [138, 547] width 196 height 45
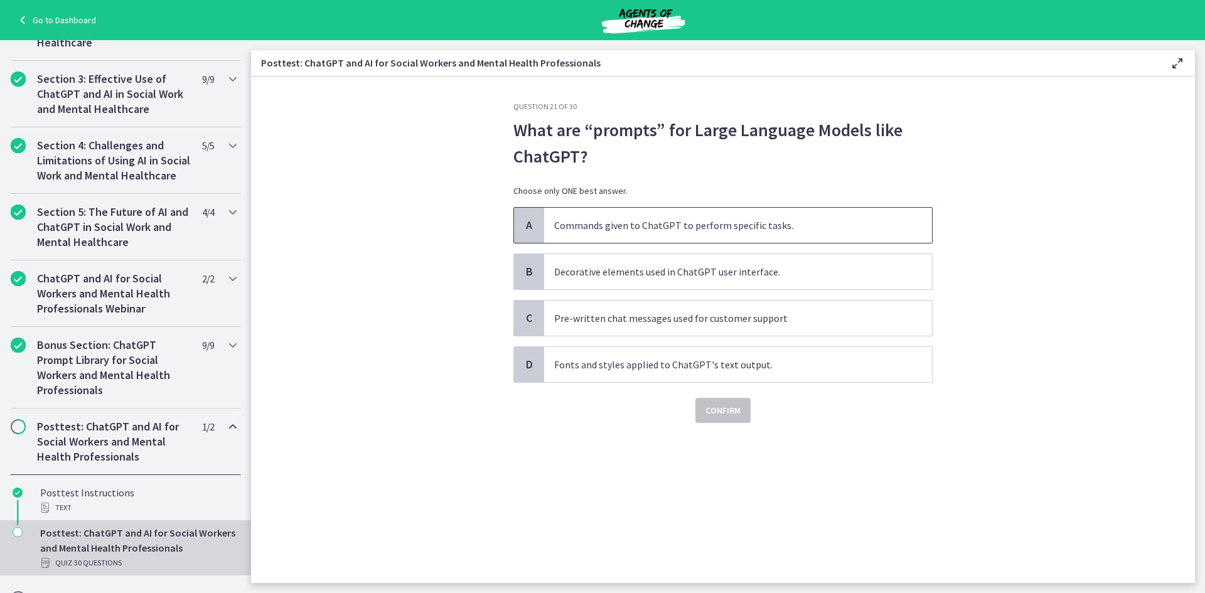
click at [686, 237] on span "Commands given to ChatGPT to perform specific tasks." at bounding box center [738, 225] width 388 height 35
click at [708, 407] on span "Confirm" at bounding box center [722, 410] width 35 height 15
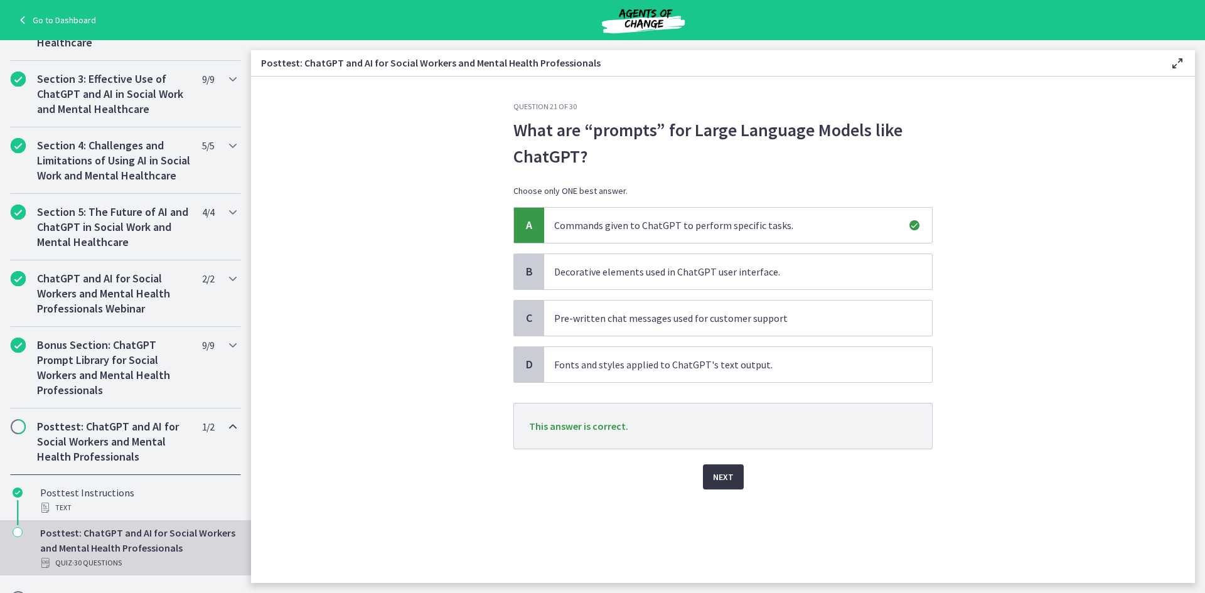
click at [715, 479] on span "Next" at bounding box center [723, 476] width 21 height 15
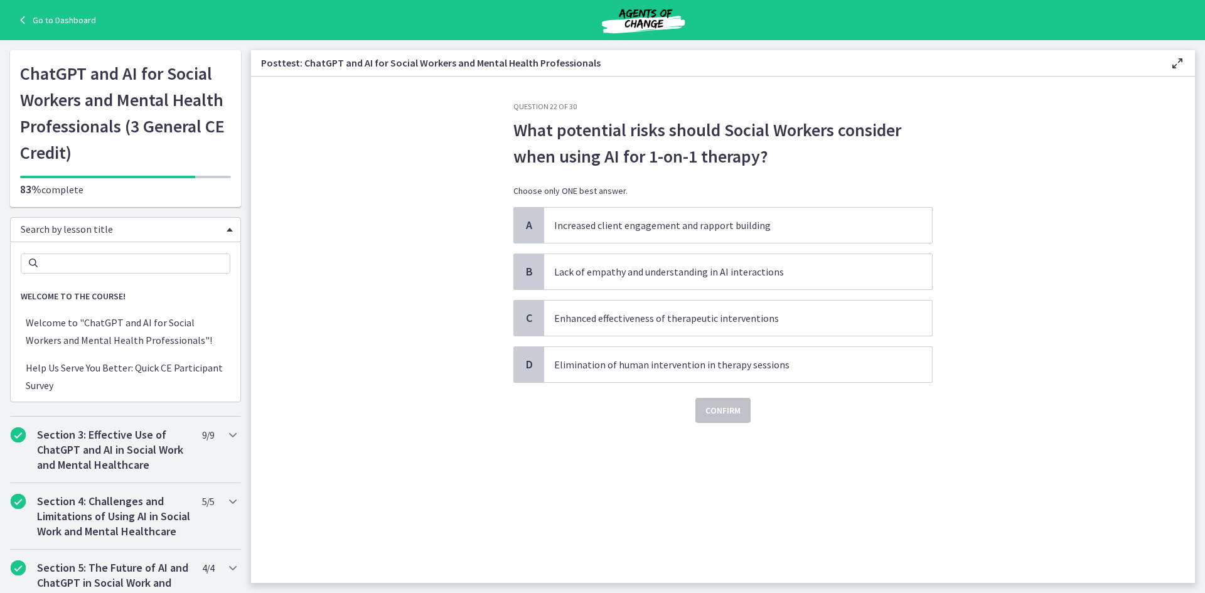
click at [82, 229] on span "Search by lesson title" at bounding box center [121, 229] width 200 height 13
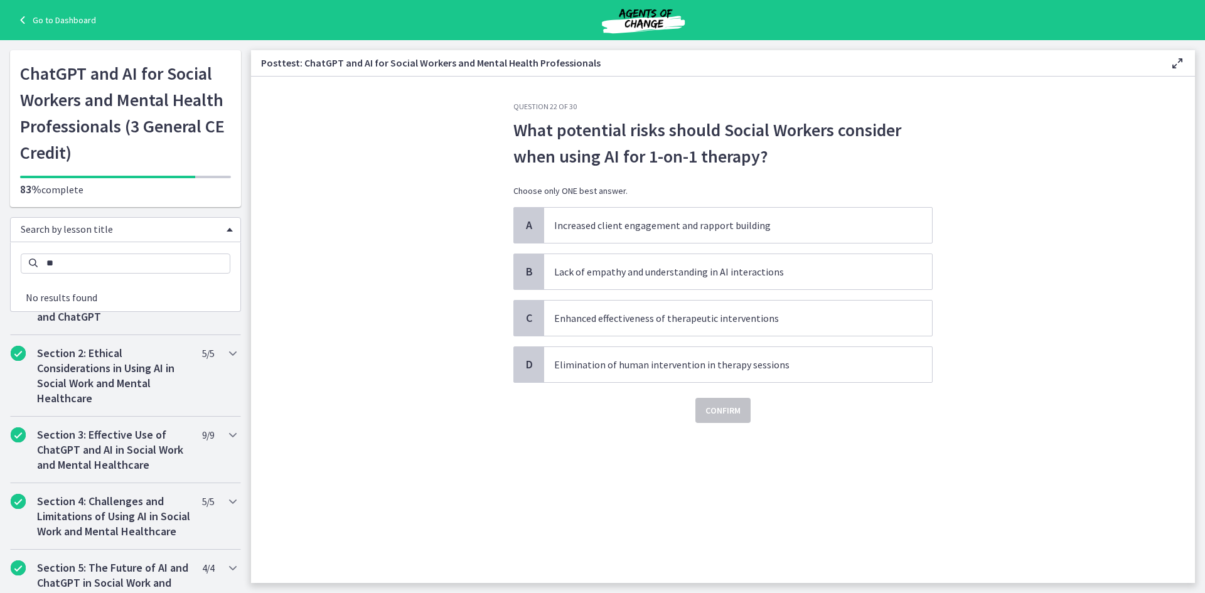
type input "*"
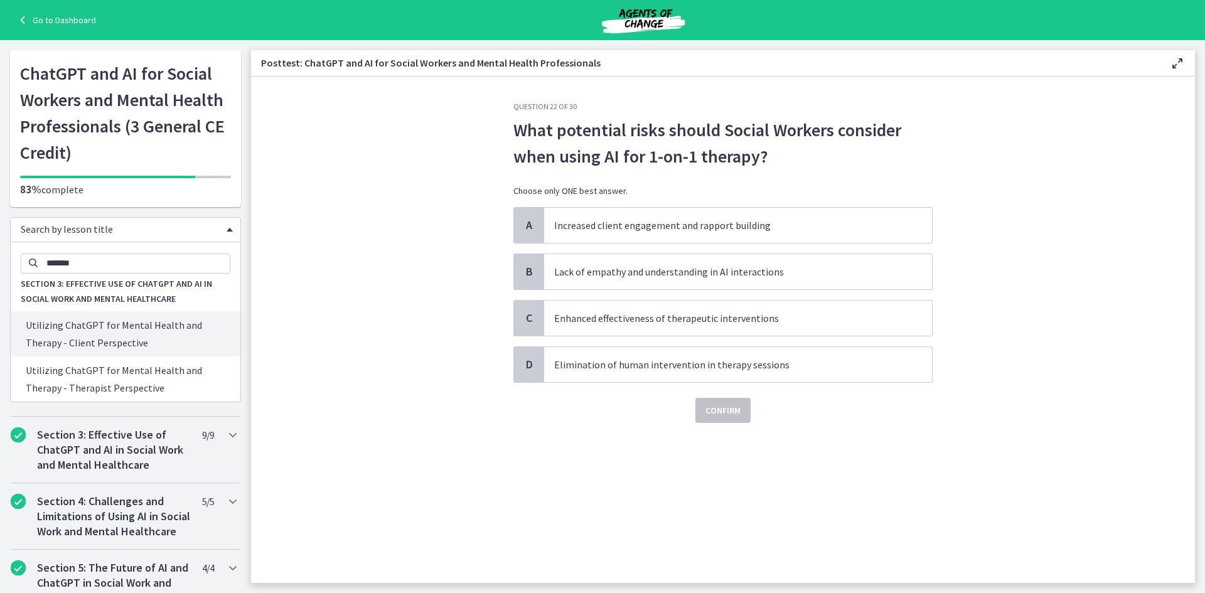
type input "*******"
click at [99, 291] on span "Section 3: Effective Use of ChatGPT and AI in Social Work and Mental Healthcare" at bounding box center [126, 291] width 230 height 40
click at [100, 307] on span "Section 3: Effective Use of ChatGPT and AI in Social Work and Mental Healthcare" at bounding box center [126, 291] width 230 height 40
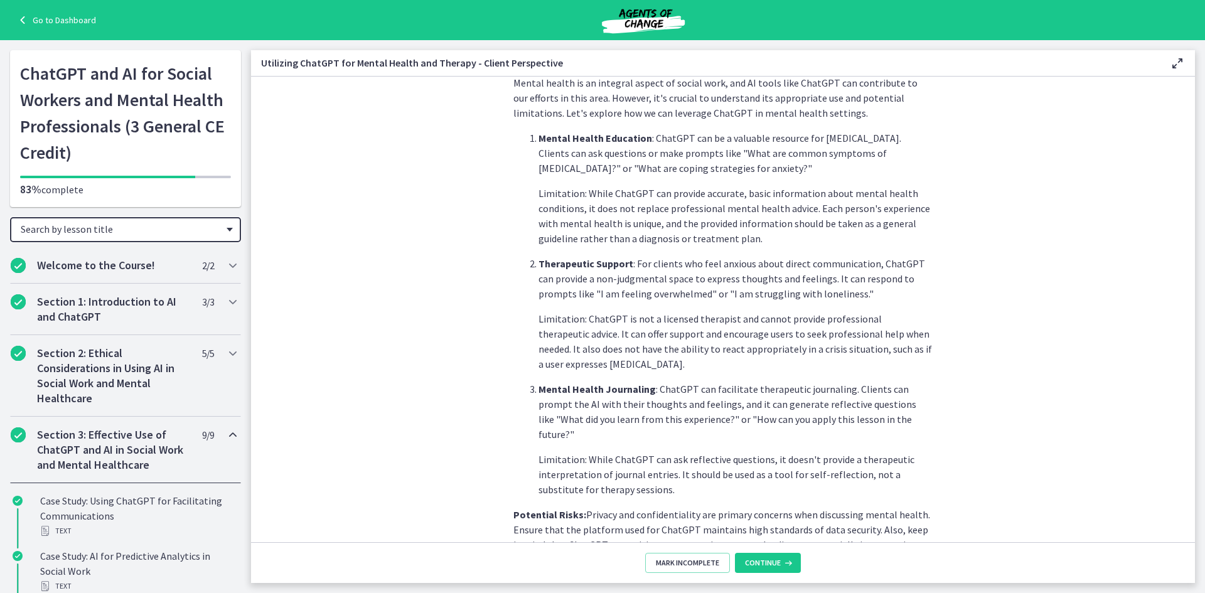
scroll to position [438, 0]
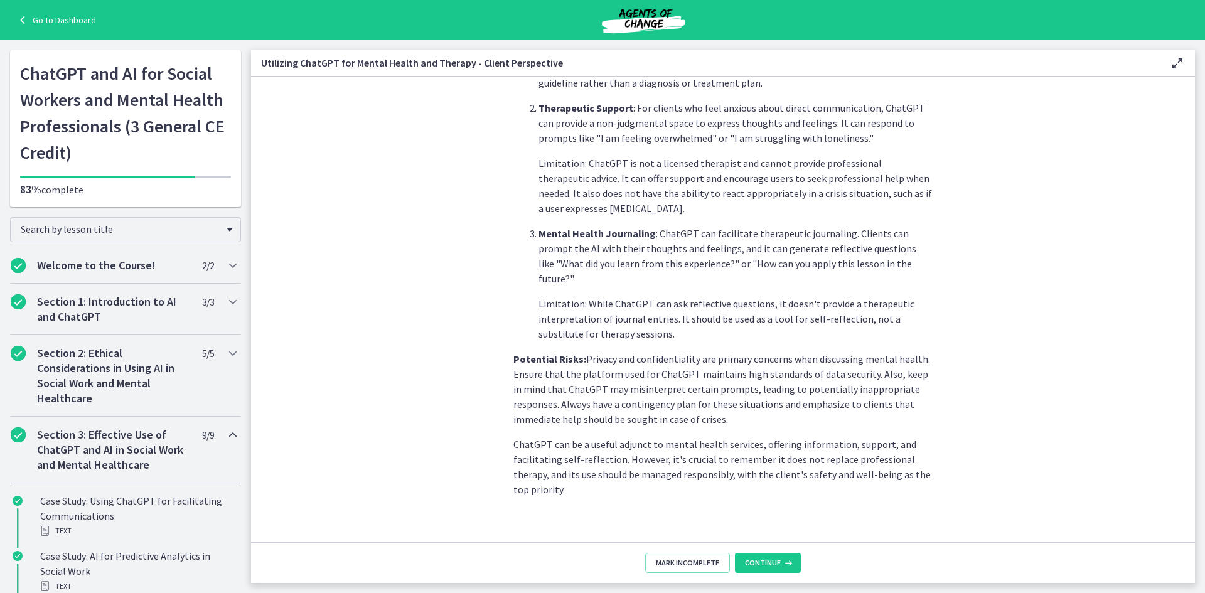
click at [428, 376] on section "Mental health is an integral aspect of social work, and AI tools like ChatGPT c…" at bounding box center [723, 310] width 944 height 466
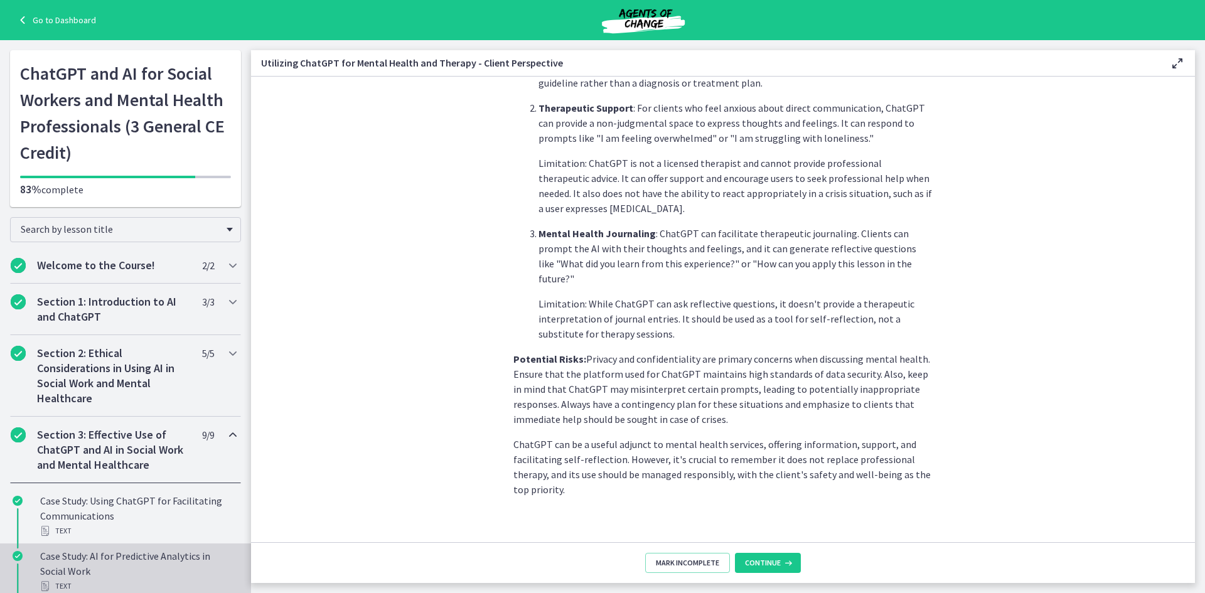
scroll to position [848, 0]
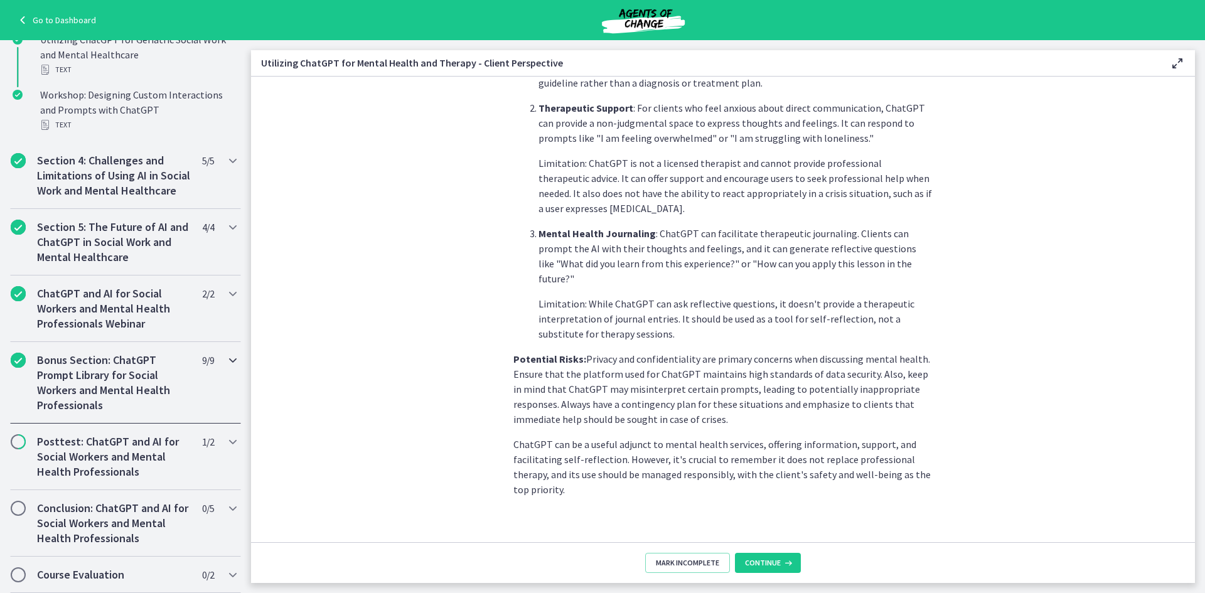
click at [92, 373] on h2 "Bonus Section: ChatGPT Prompt Library for Social Workers and Mental Health Prof…" at bounding box center [113, 383] width 153 height 60
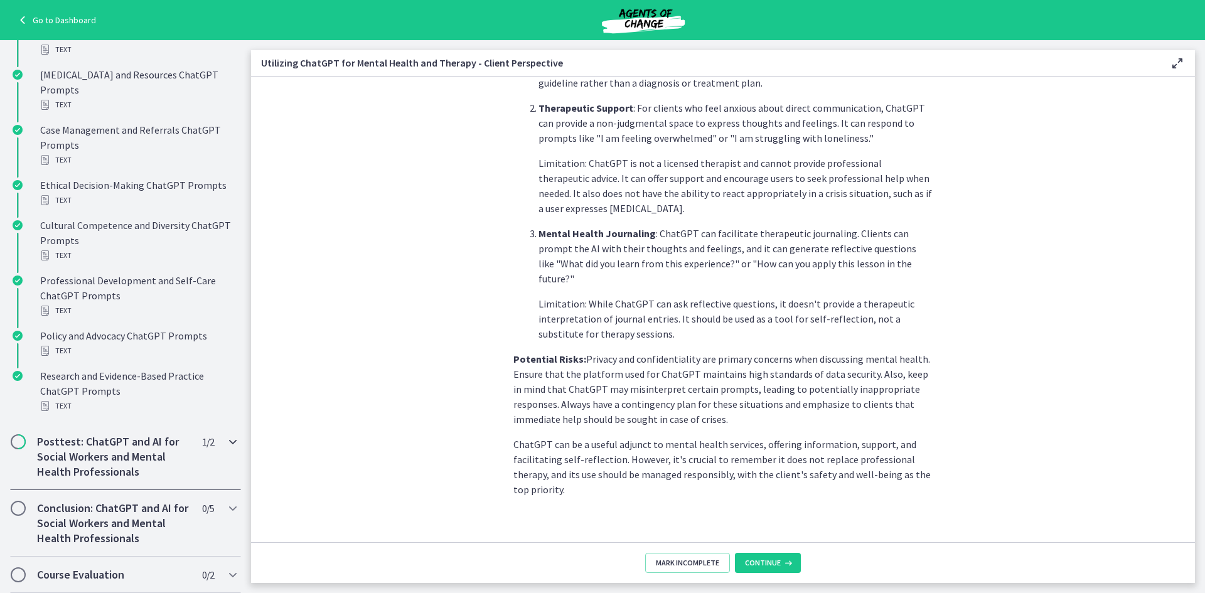
click at [122, 462] on h2 "Posttest: ChatGPT and AI for Social Workers and Mental Health Professionals" at bounding box center [113, 456] width 153 height 45
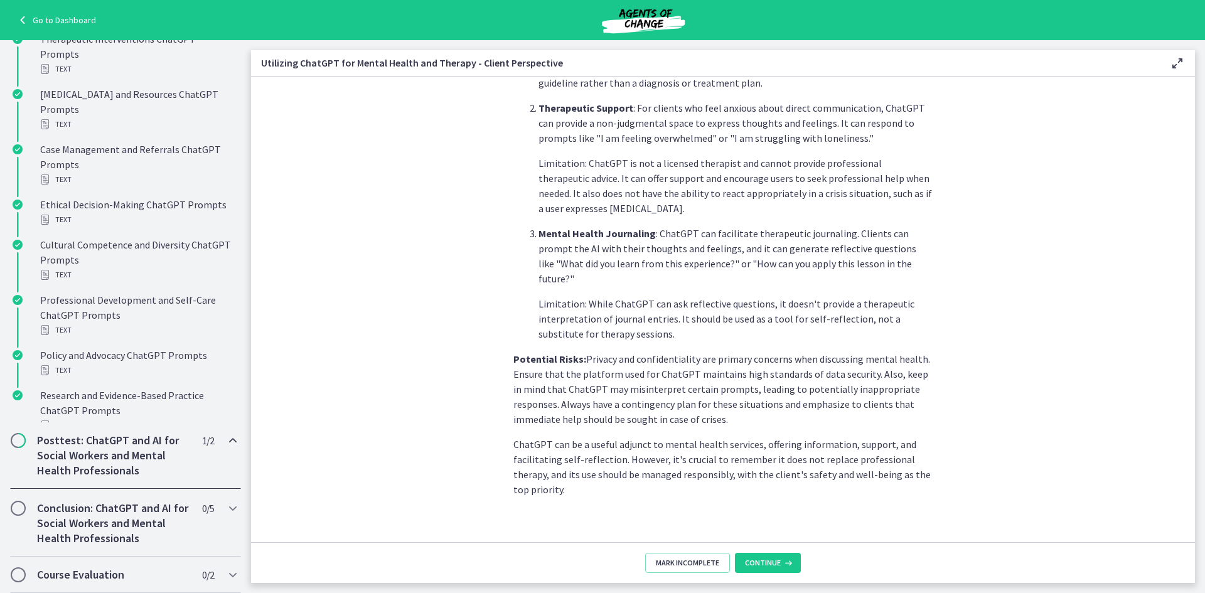
scroll to position [461, 0]
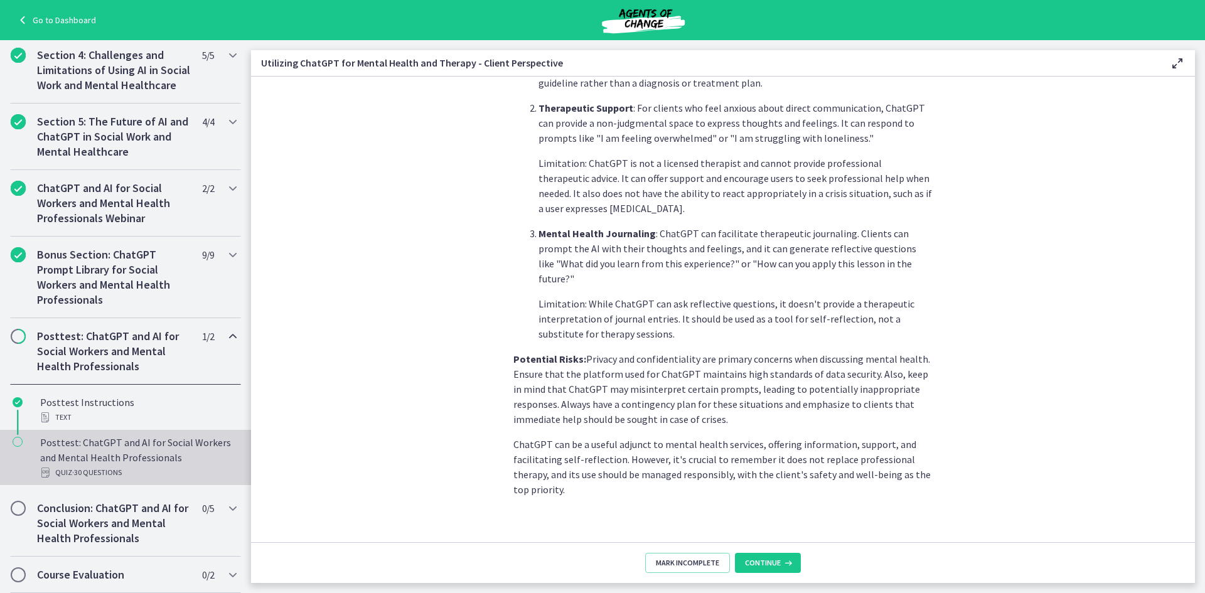
click at [119, 467] on span "· 30 Questions" at bounding box center [97, 472] width 50 height 15
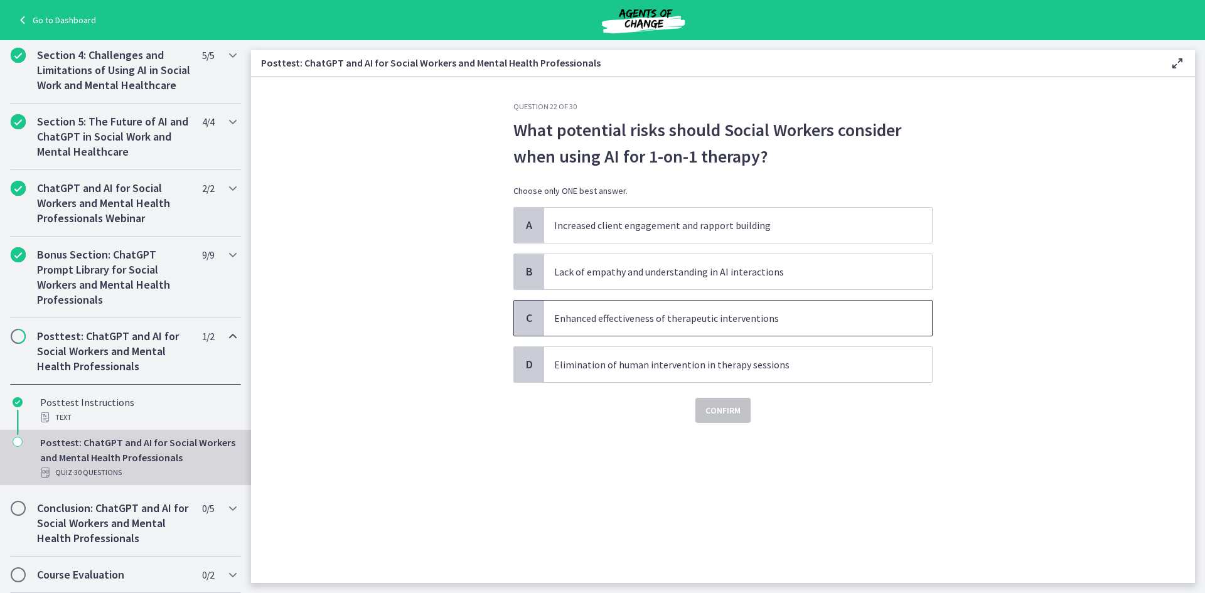
click at [629, 329] on span "Enhanced effectiveness of therapeutic interventions" at bounding box center [738, 318] width 388 height 35
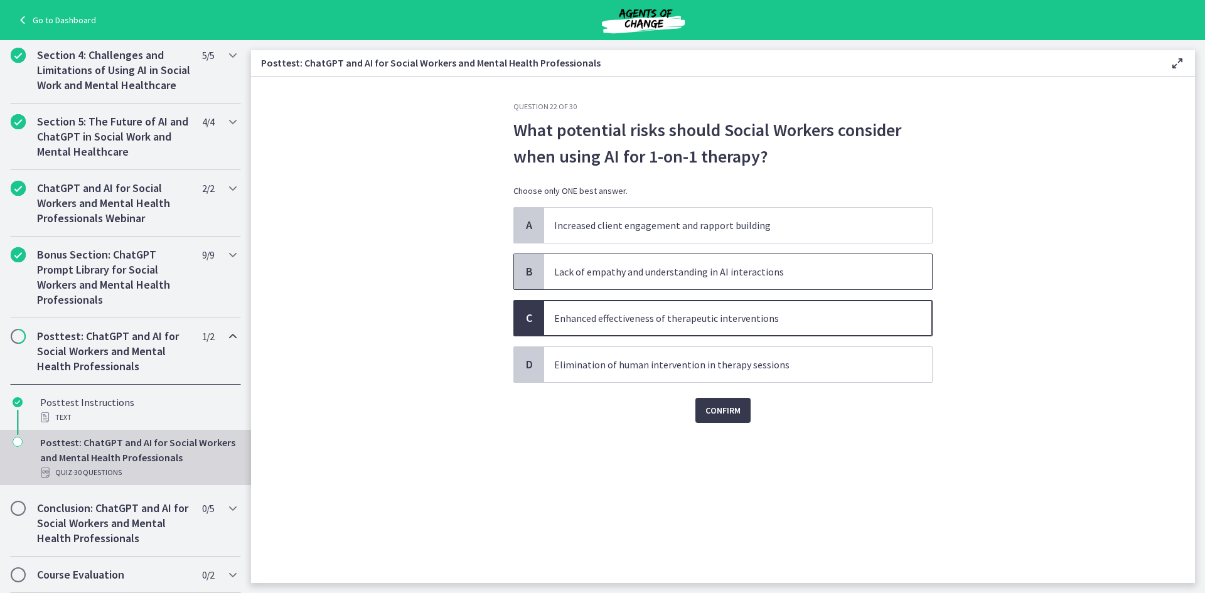
click at [632, 284] on span "Lack of empathy and understanding in AI interactions" at bounding box center [738, 271] width 388 height 35
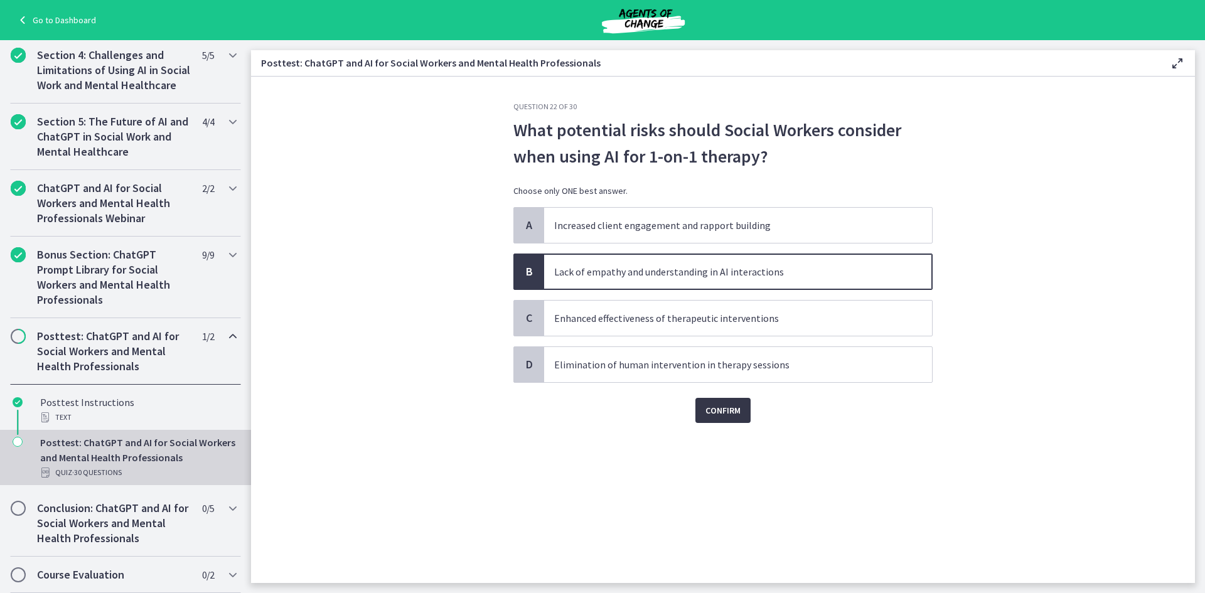
click at [717, 405] on span "Confirm" at bounding box center [722, 410] width 35 height 15
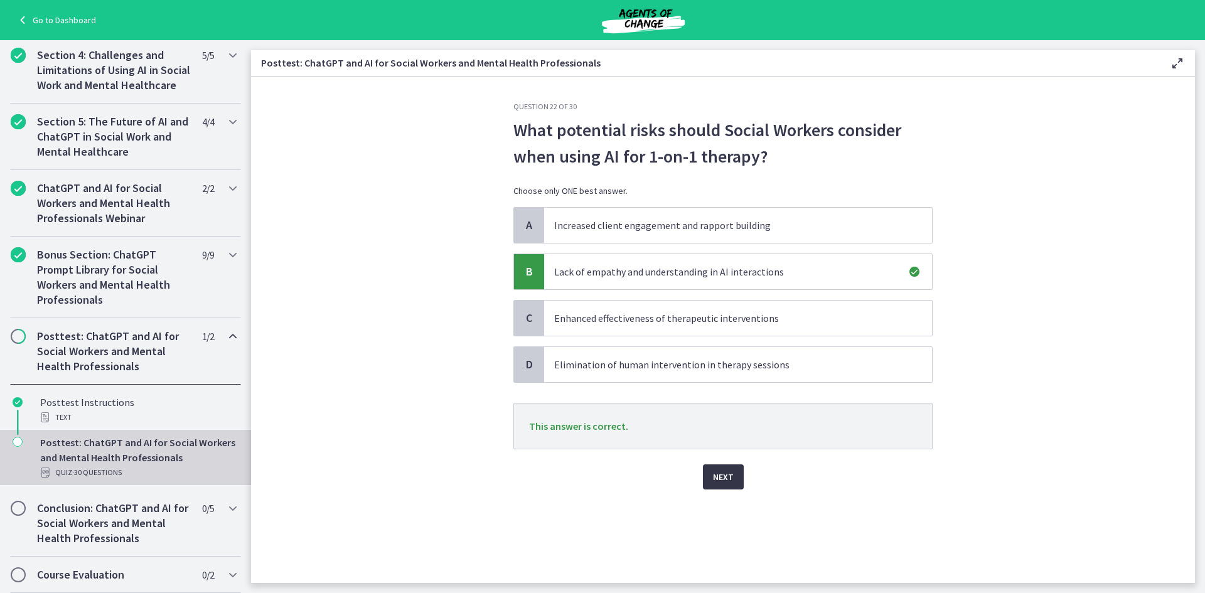
click at [718, 480] on span "Next" at bounding box center [723, 476] width 21 height 15
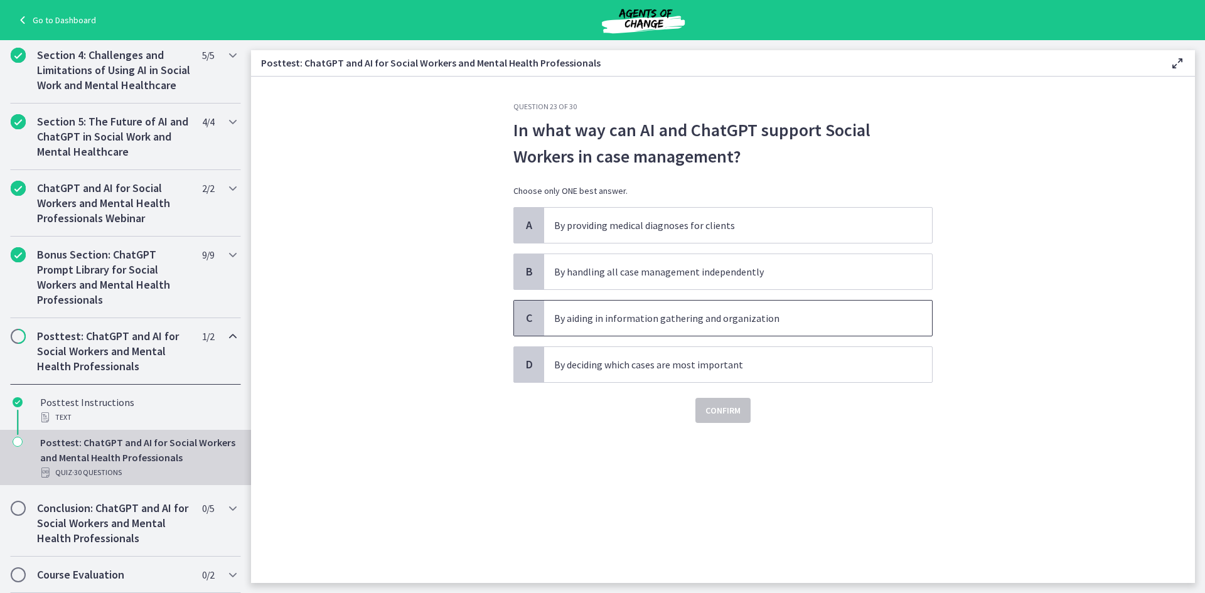
click at [795, 318] on p "By aiding in information gathering and organization" at bounding box center [725, 318] width 343 height 15
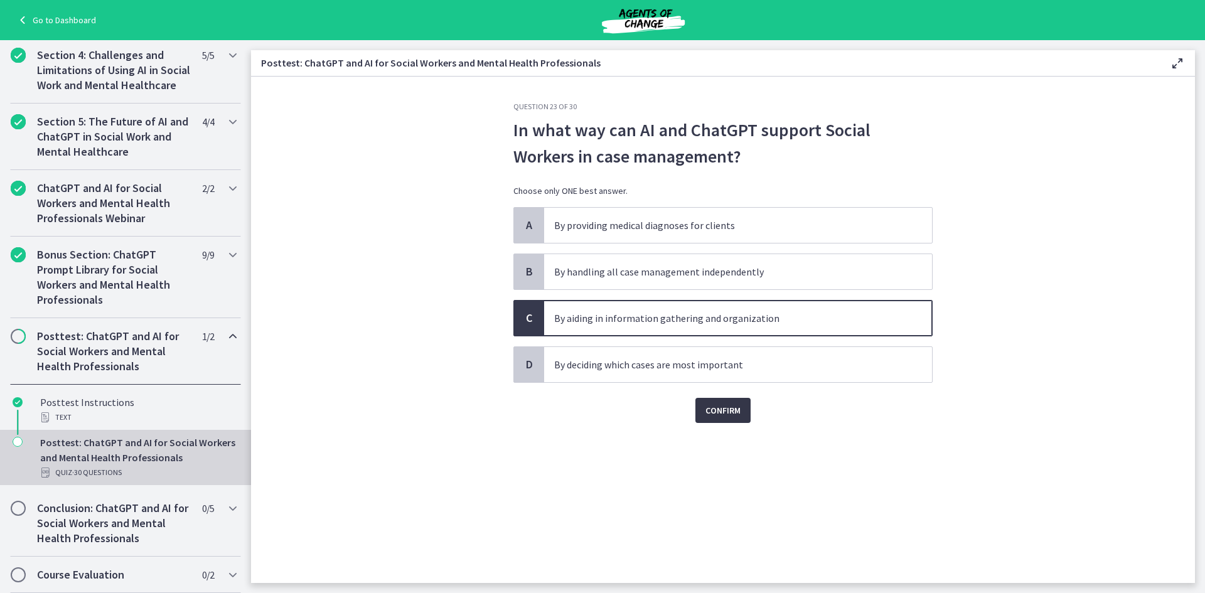
click at [747, 412] on button "Confirm" at bounding box center [722, 410] width 55 height 25
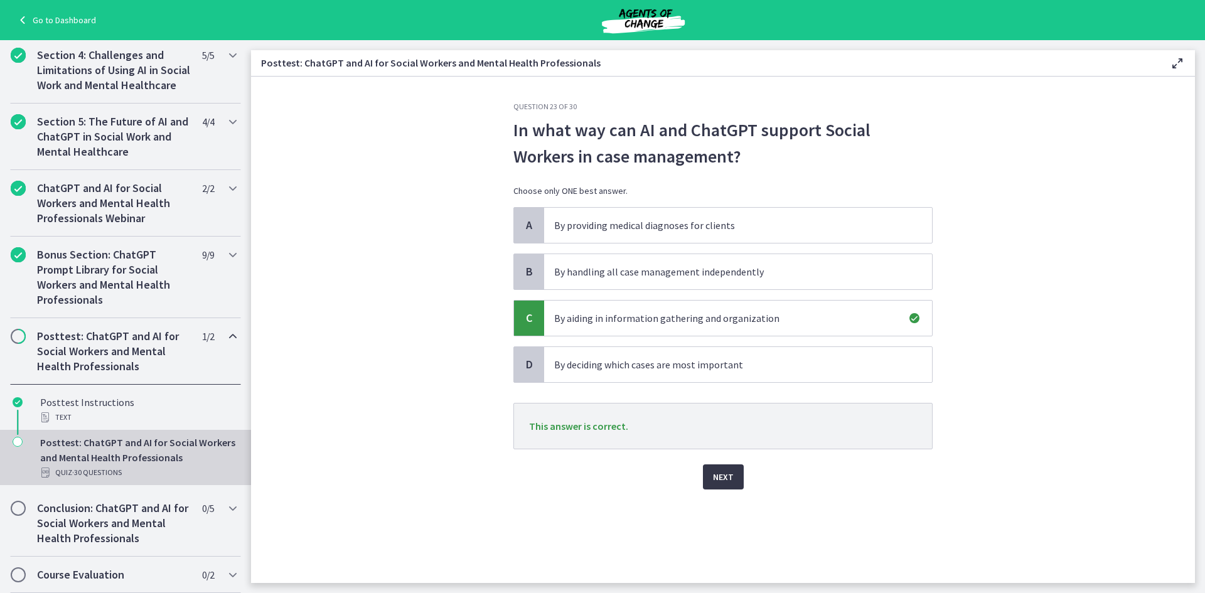
click at [720, 478] on span "Next" at bounding box center [723, 476] width 21 height 15
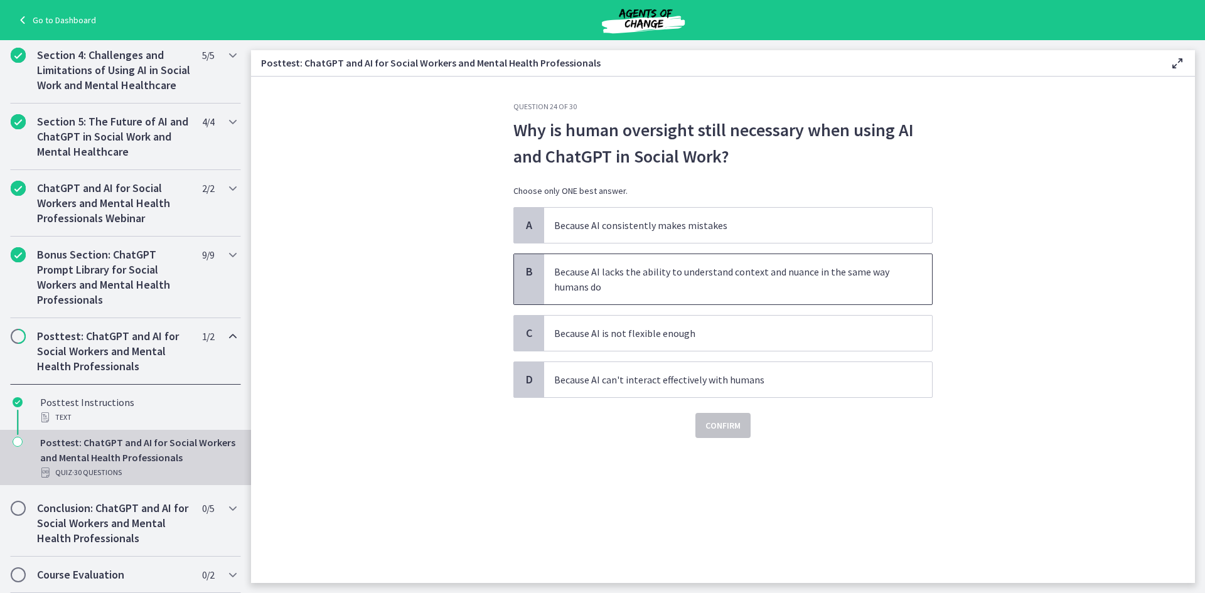
click at [666, 296] on span "Because AI lacks the ability to understand context and nuance in the same way h…" at bounding box center [738, 279] width 388 height 50
click at [720, 422] on span "Confirm" at bounding box center [722, 425] width 35 height 15
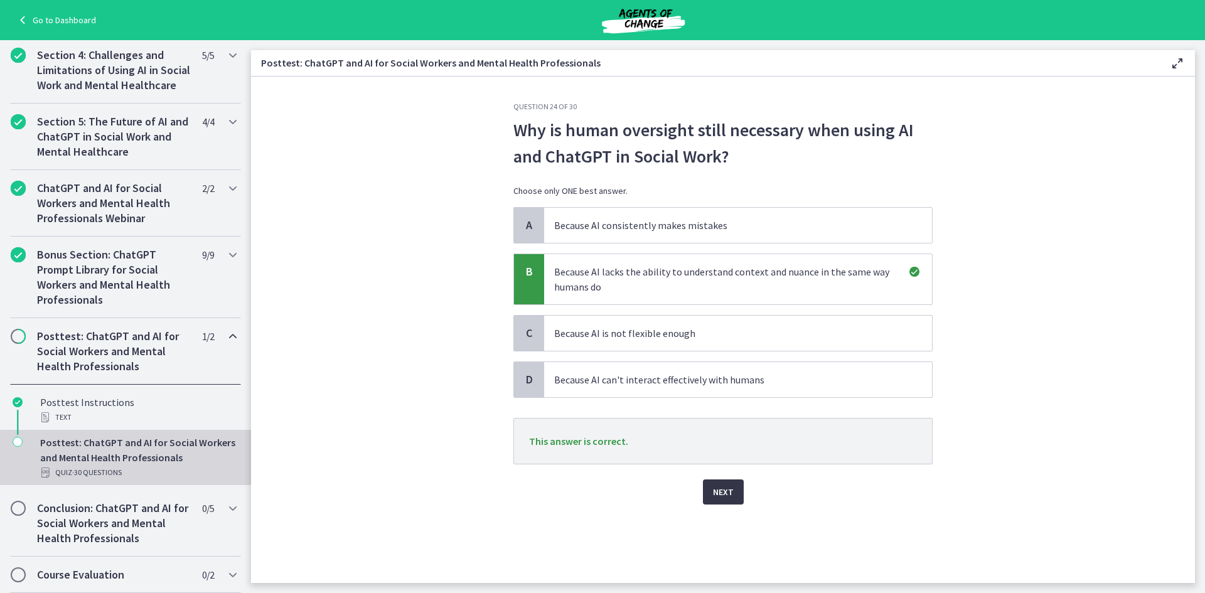
click at [726, 488] on span "Next" at bounding box center [723, 491] width 21 height 15
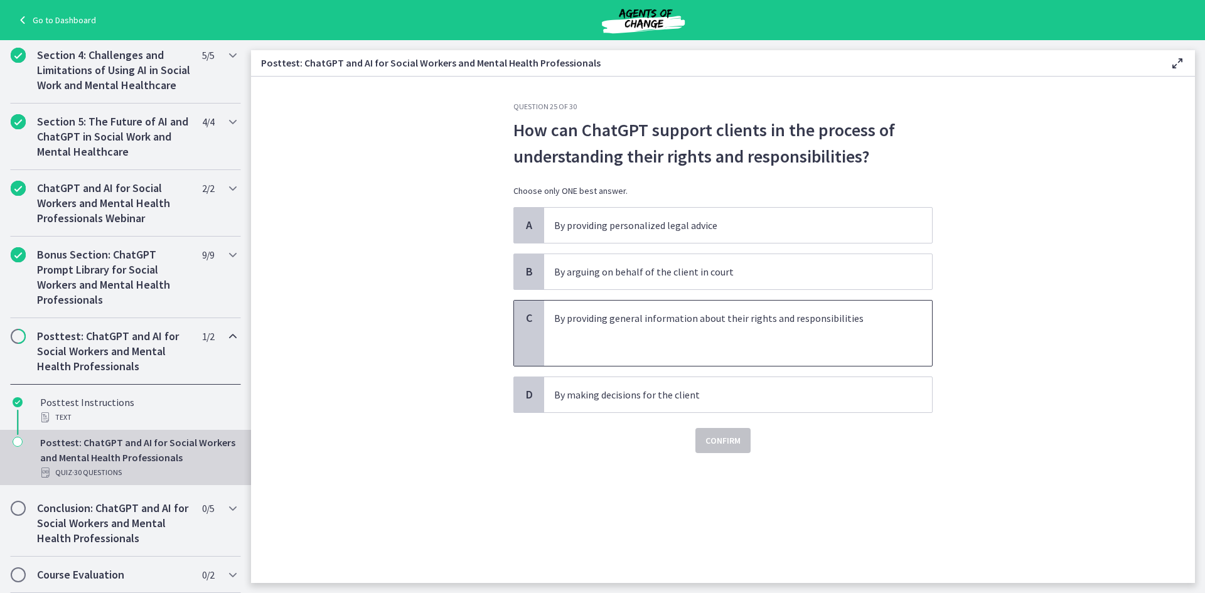
click at [776, 346] on p at bounding box center [725, 348] width 343 height 15
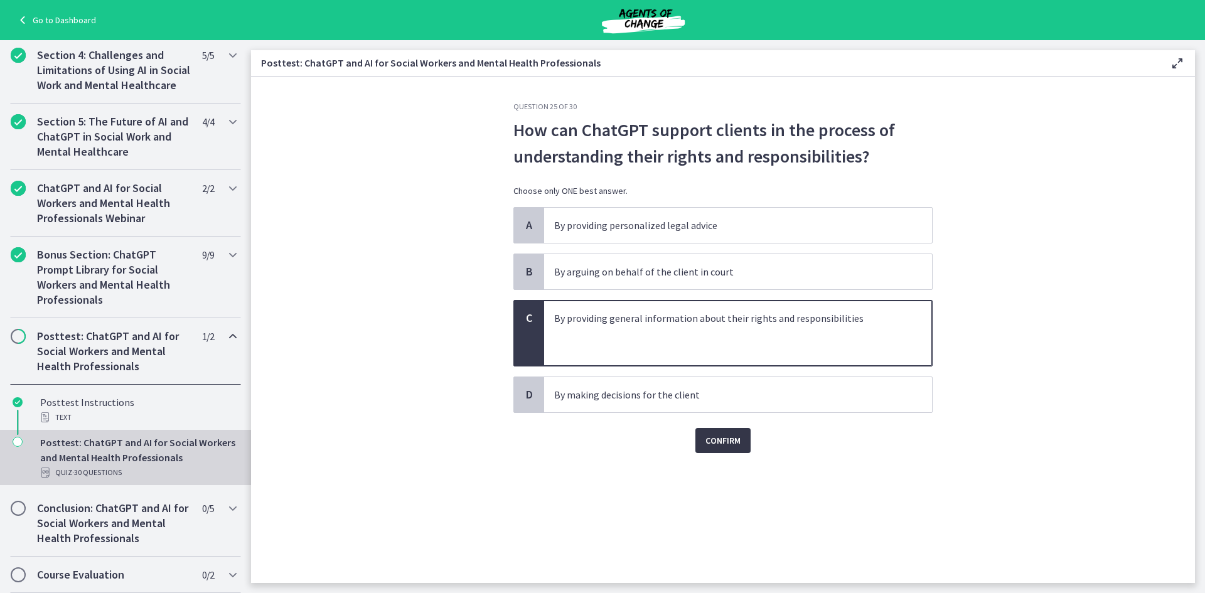
click at [739, 447] on span "Confirm" at bounding box center [722, 440] width 35 height 15
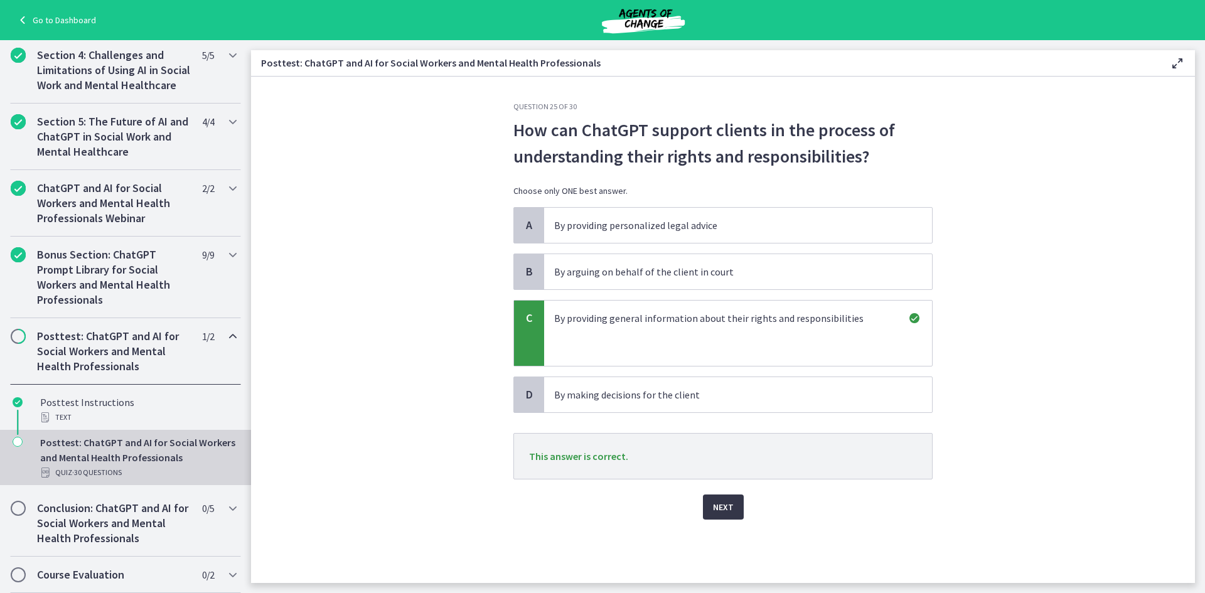
click at [717, 510] on span "Next" at bounding box center [723, 506] width 21 height 15
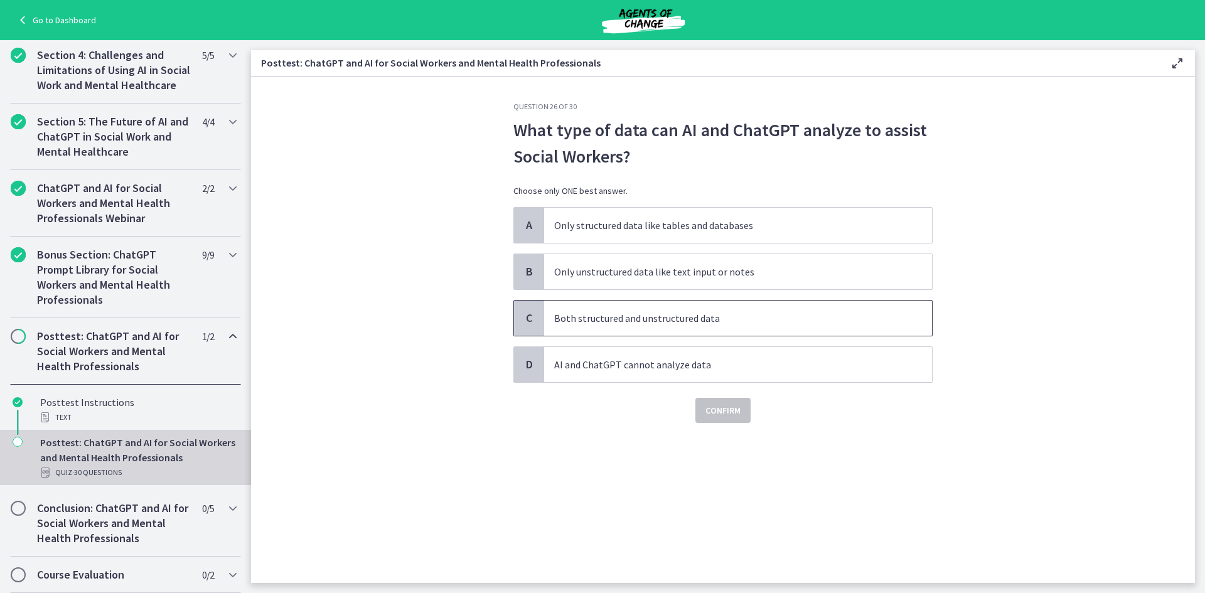
drag, startPoint x: 717, startPoint y: 510, endPoint x: 687, endPoint y: 313, distance: 199.2
click at [687, 313] on div "Question 26 of 30 What type of data can AI and ChatGPT analyze to assist Social…" at bounding box center [722, 342] width 439 height 481
click at [687, 313] on p "Both structured and unstructured data" at bounding box center [725, 318] width 343 height 15
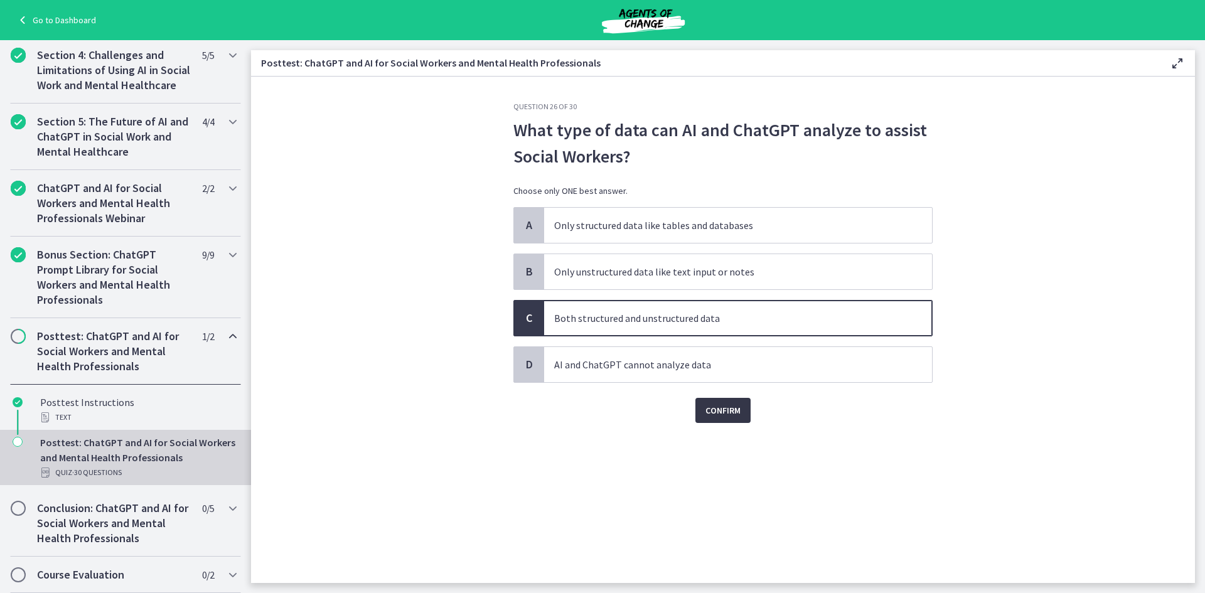
click at [713, 411] on span "Confirm" at bounding box center [722, 410] width 35 height 15
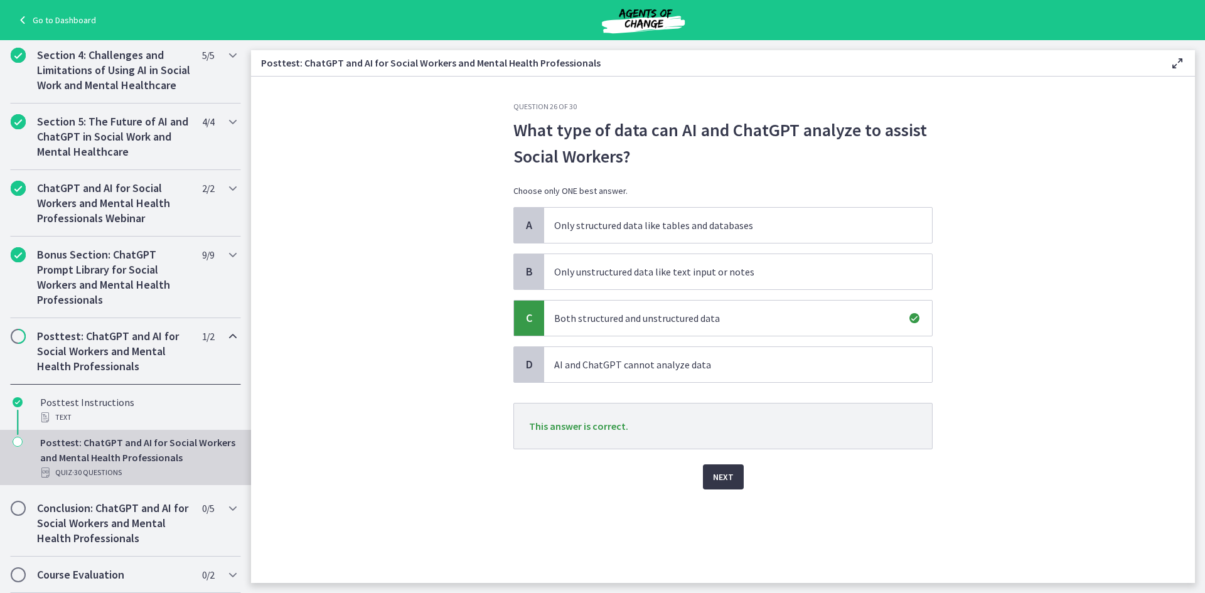
click at [725, 473] on span "Next" at bounding box center [723, 476] width 21 height 15
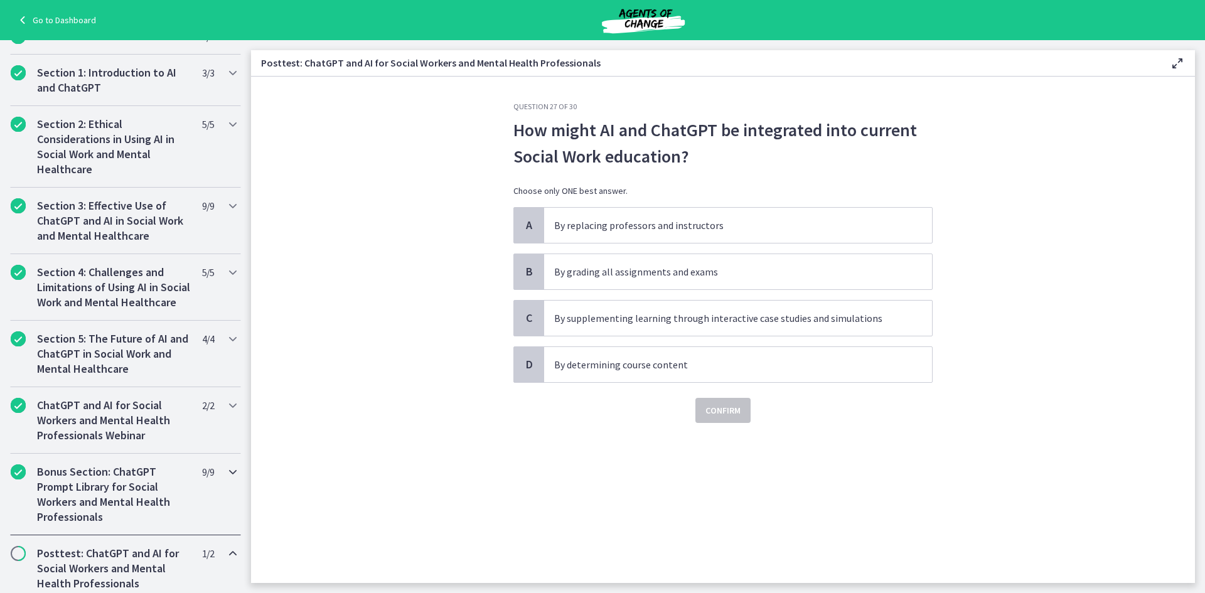
scroll to position [223, 0]
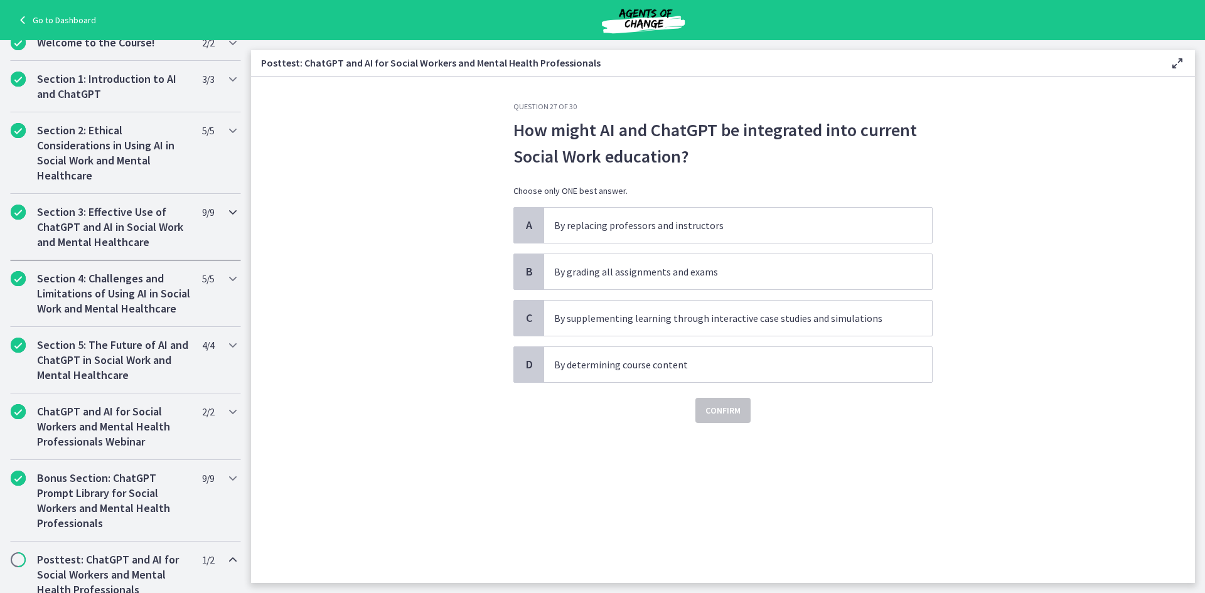
click at [77, 211] on h2 "Section 3: Effective Use of ChatGPT and AI in Social Work and Mental Healthcare" at bounding box center [113, 227] width 153 height 45
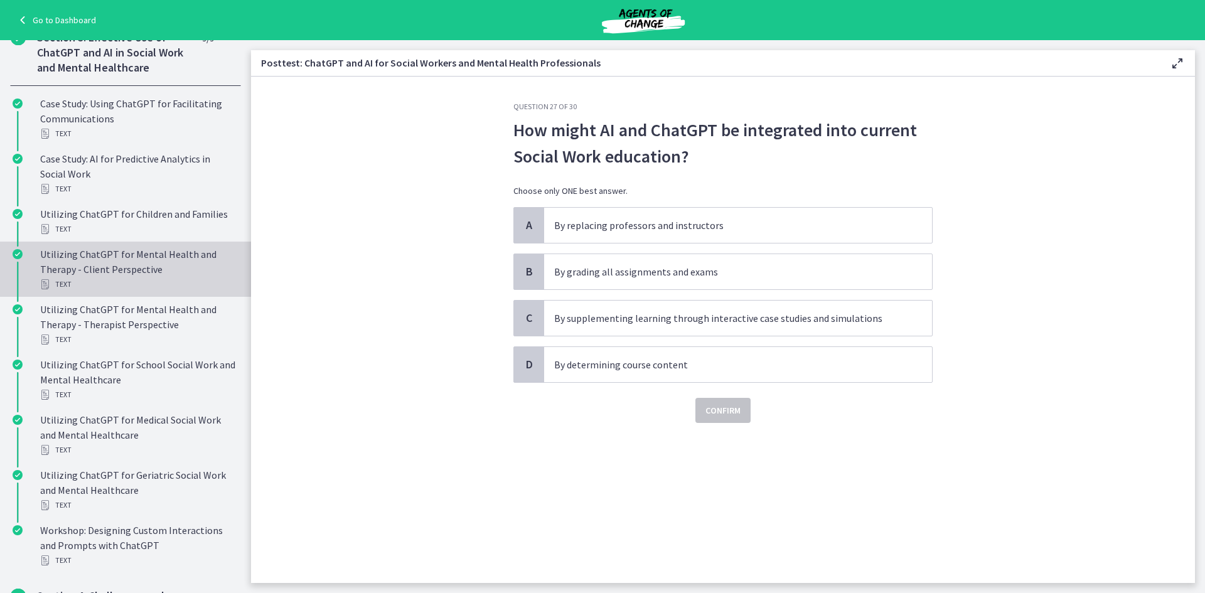
scroll to position [397, 0]
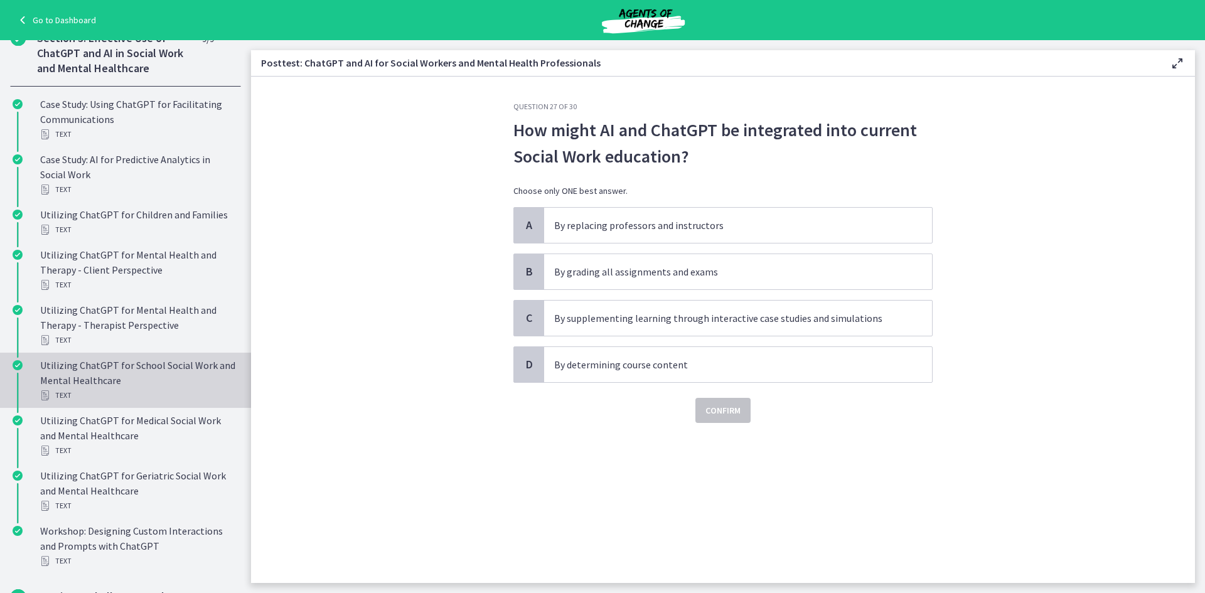
click at [150, 368] on div "Utilizing ChatGPT for School Social Work and Mental Healthcare Text" at bounding box center [138, 380] width 196 height 45
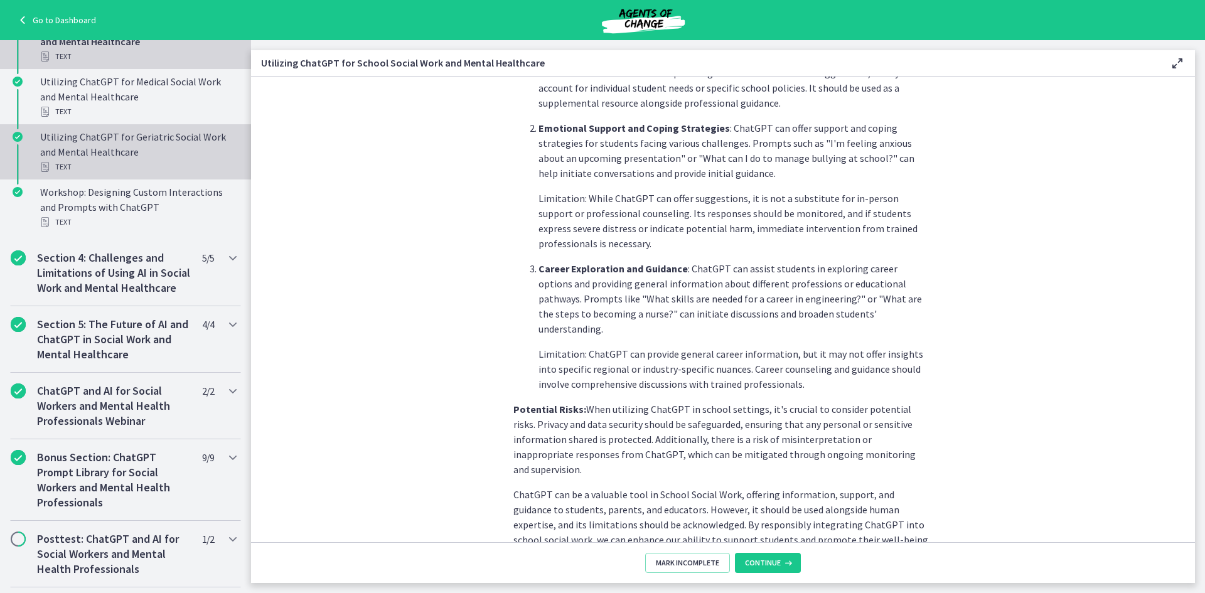
scroll to position [848, 0]
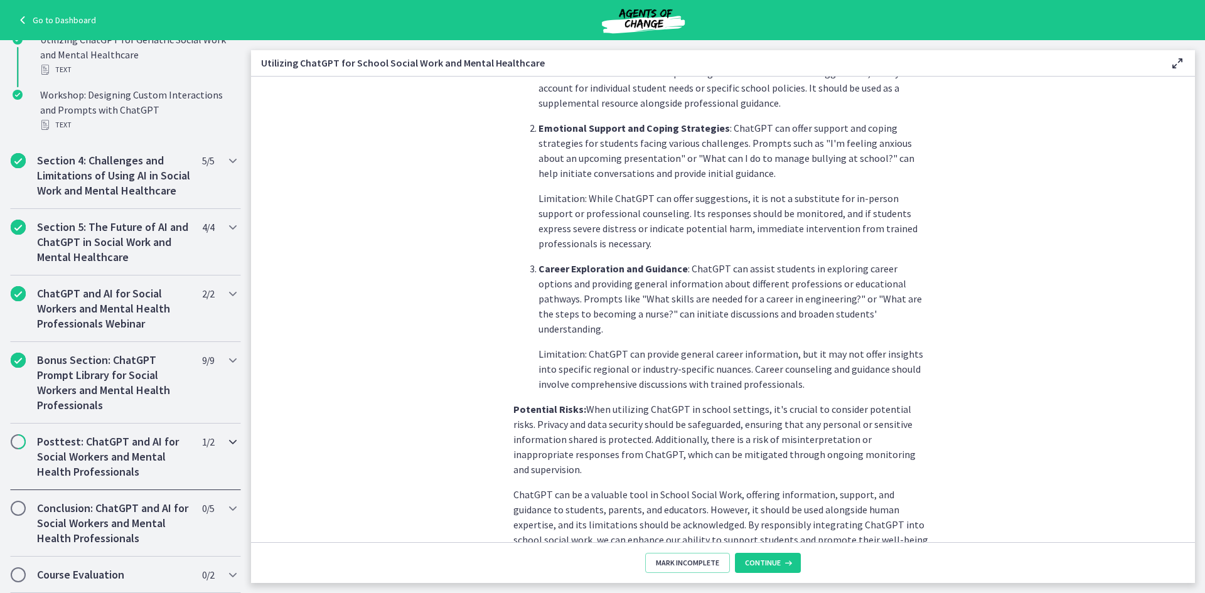
click at [118, 447] on h2 "Posttest: ChatGPT and AI for Social Workers and Mental Health Professionals" at bounding box center [113, 456] width 153 height 45
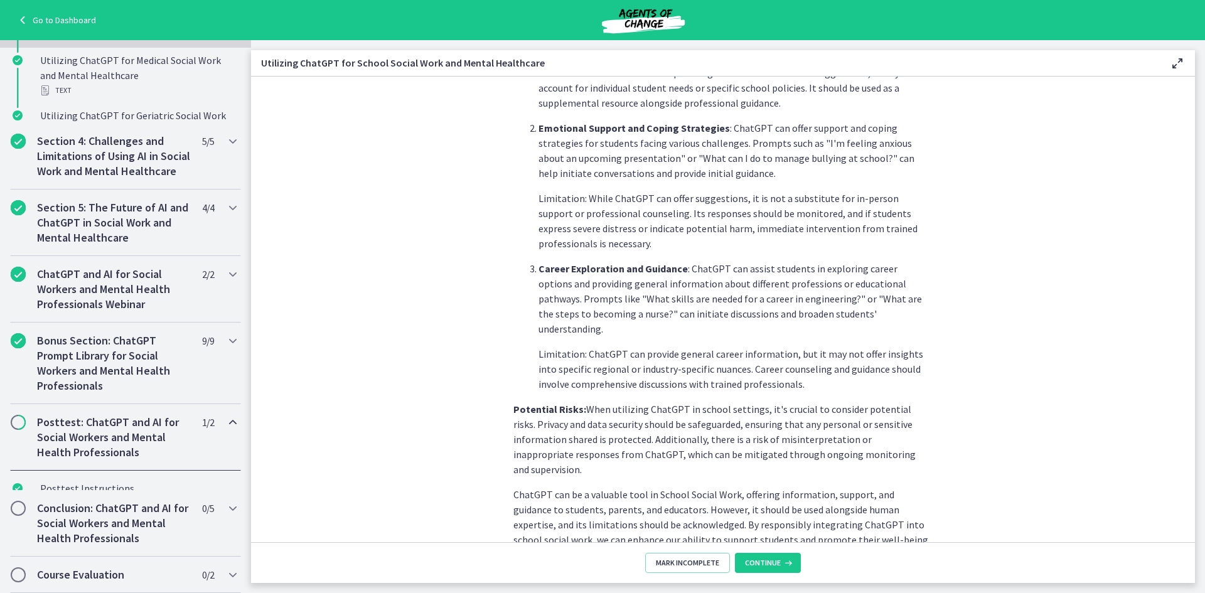
scroll to position [449, 0]
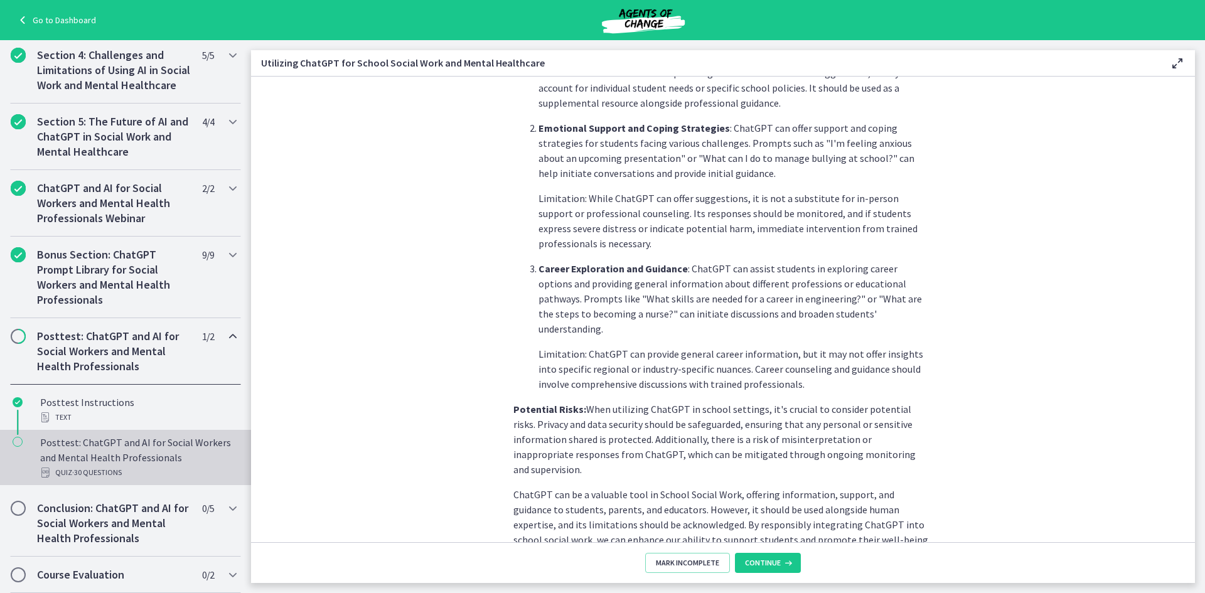
click at [187, 466] on div "Posttest: ChatGPT and AI for Social Workers and Mental Health Professionals Qui…" at bounding box center [138, 457] width 196 height 45
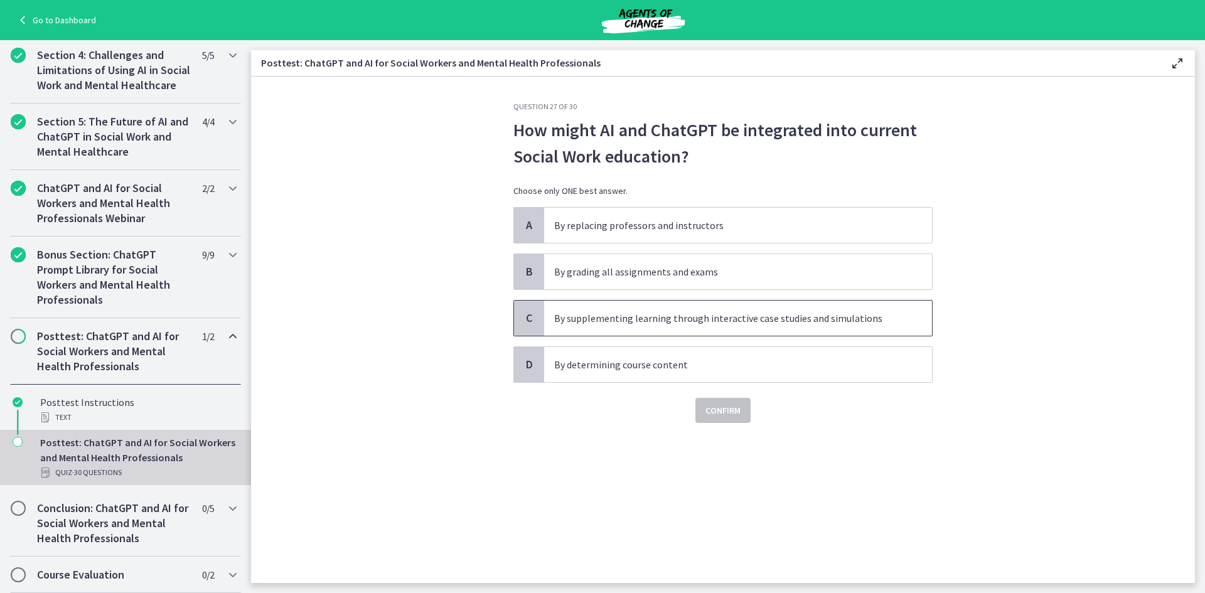
click at [704, 319] on p "By supplementing learning through interactive case studies and simulations" at bounding box center [725, 318] width 343 height 15
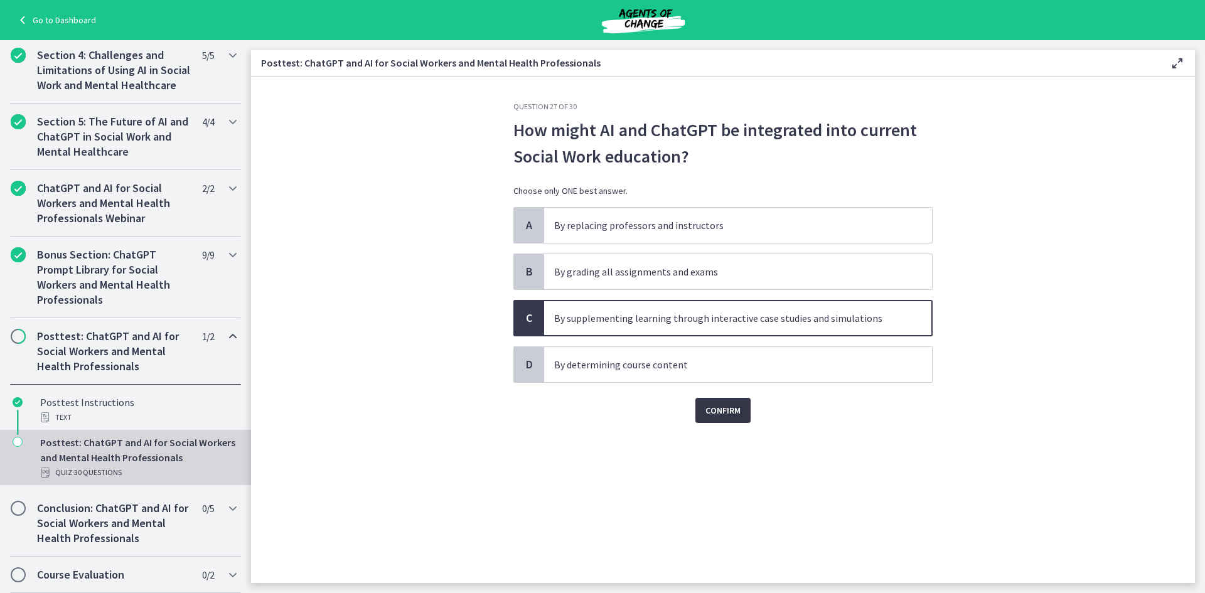
click at [731, 407] on span "Confirm" at bounding box center [722, 410] width 35 height 15
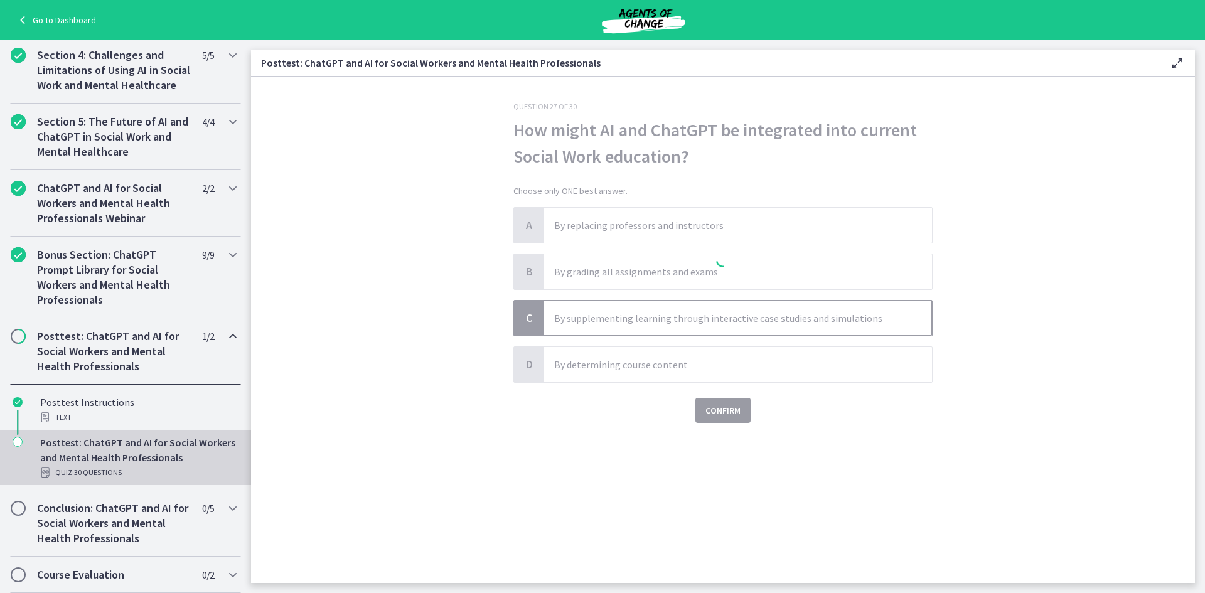
click at [731, 407] on div at bounding box center [722, 262] width 419 height 321
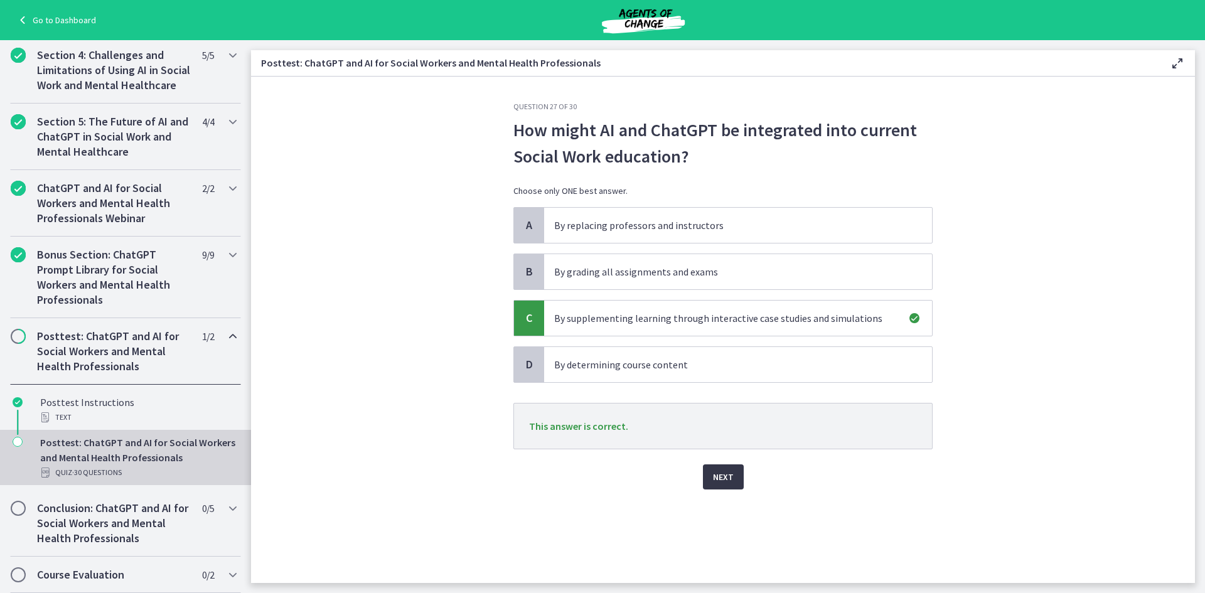
click at [728, 478] on span "Next" at bounding box center [723, 476] width 21 height 15
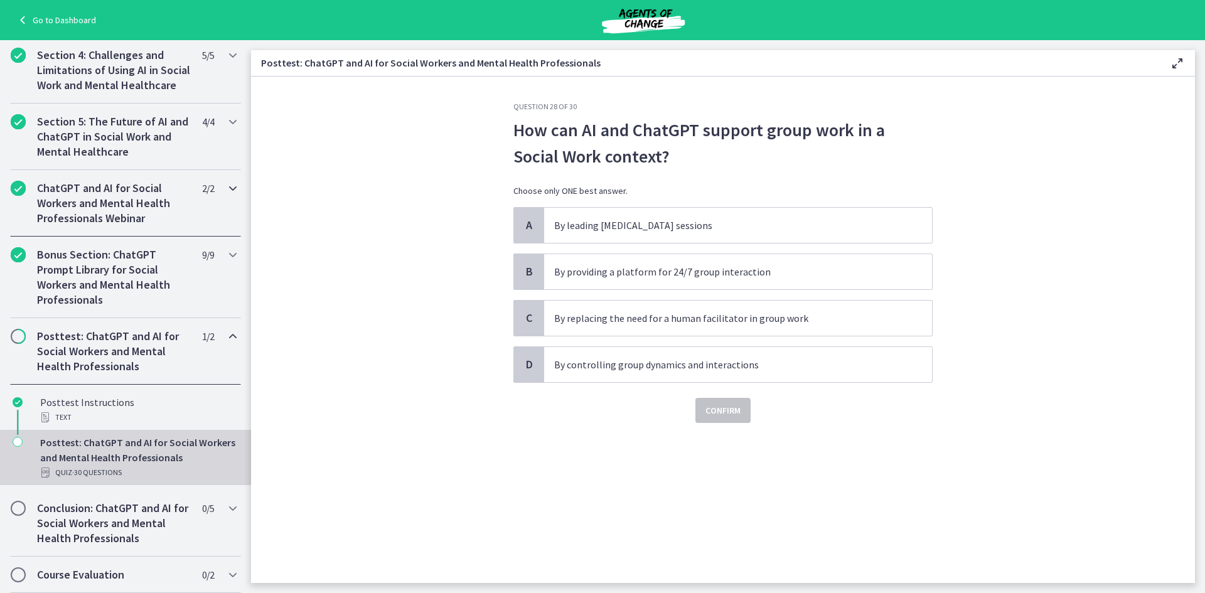
click at [133, 211] on h2 "ChatGPT and AI for Social Workers and Mental Health Professionals Webinar" at bounding box center [113, 203] width 153 height 45
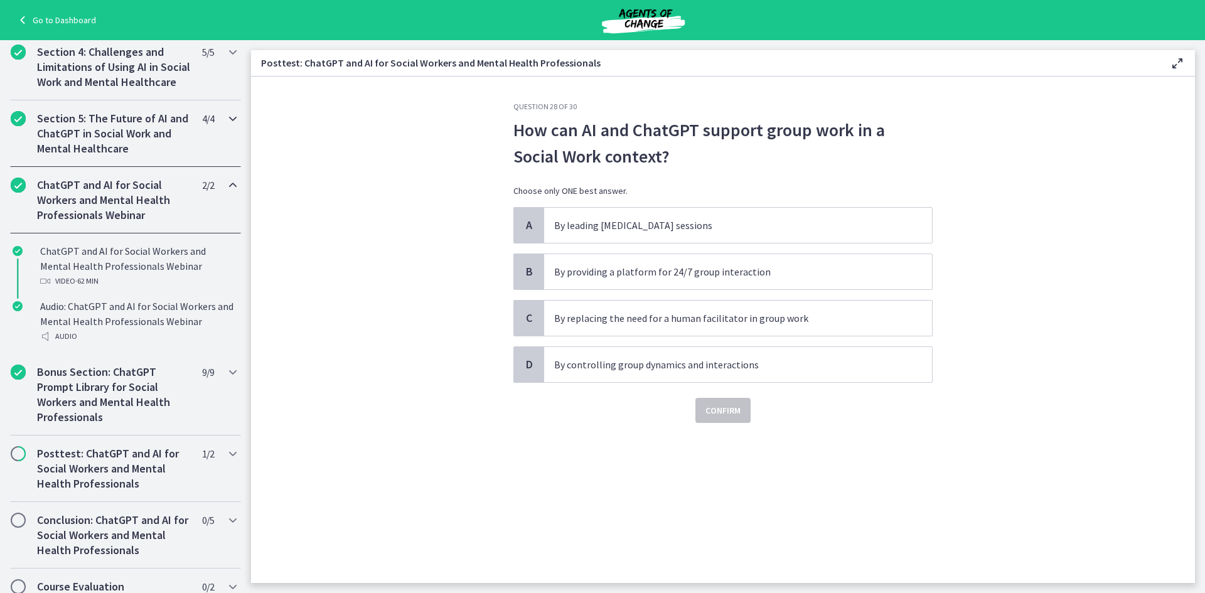
click at [121, 154] on h2 "Section 5: The Future of AI and ChatGPT in Social Work and Mental Healthcare" at bounding box center [113, 133] width 153 height 45
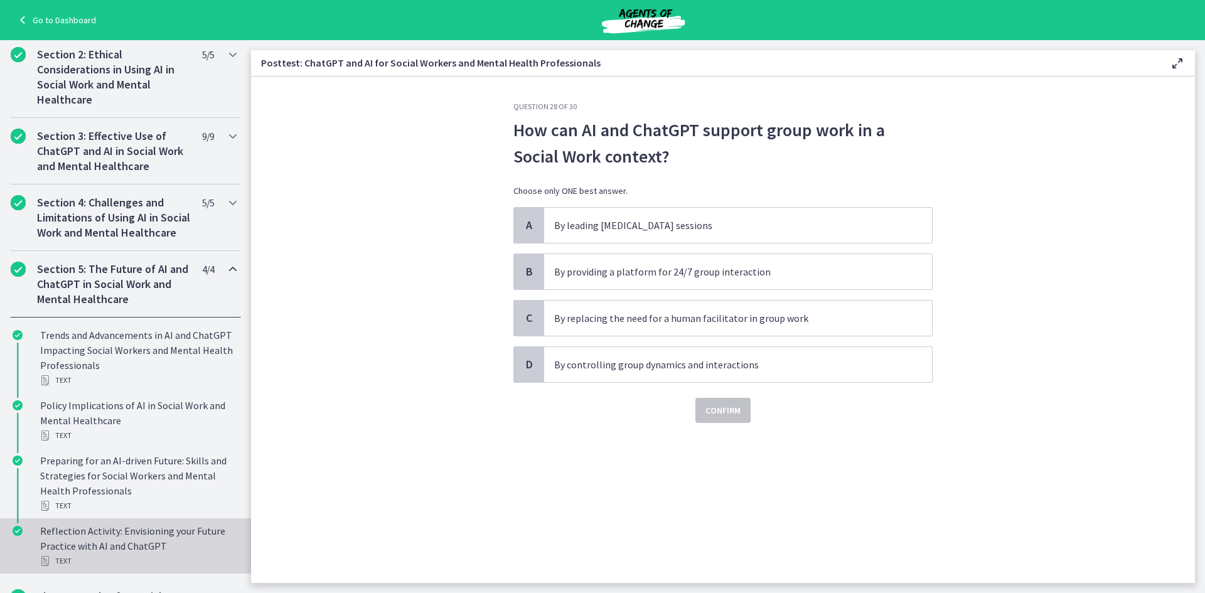
scroll to position [294, 0]
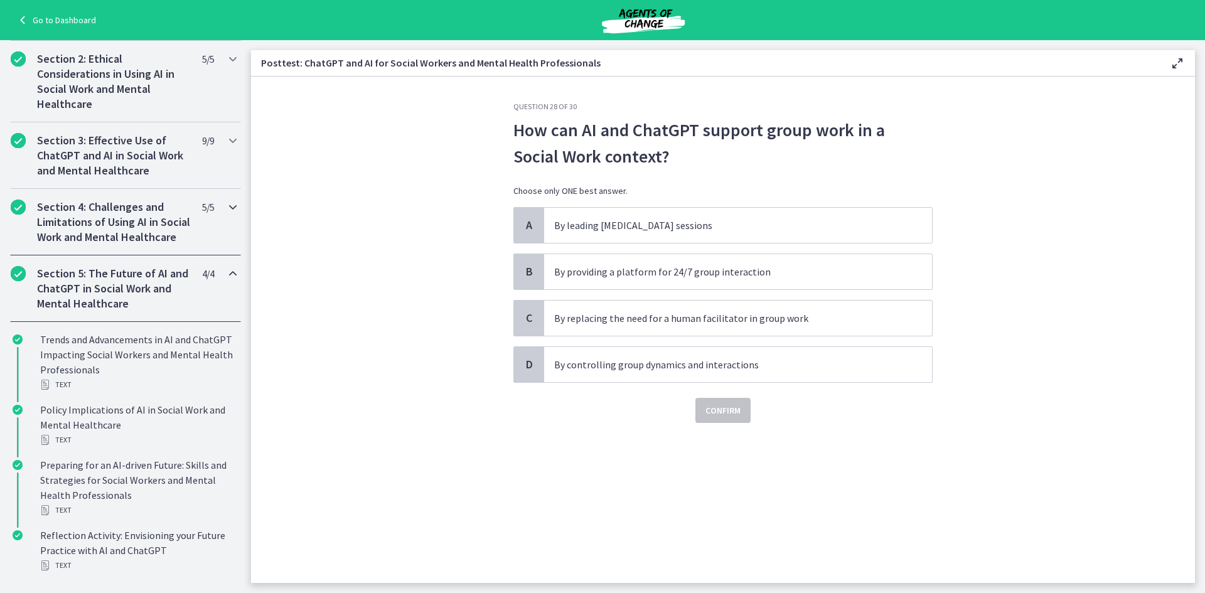
click at [100, 225] on h2 "Section 4: Challenges and Limitations of Using AI in Social Work and Mental Hea…" at bounding box center [113, 222] width 153 height 45
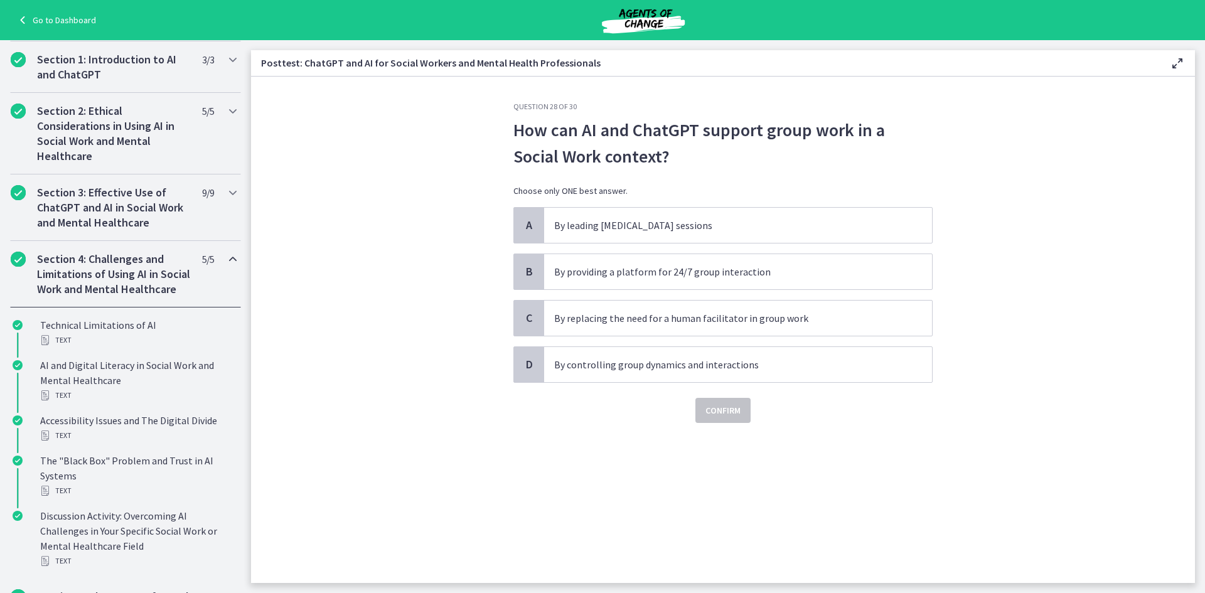
scroll to position [231, 0]
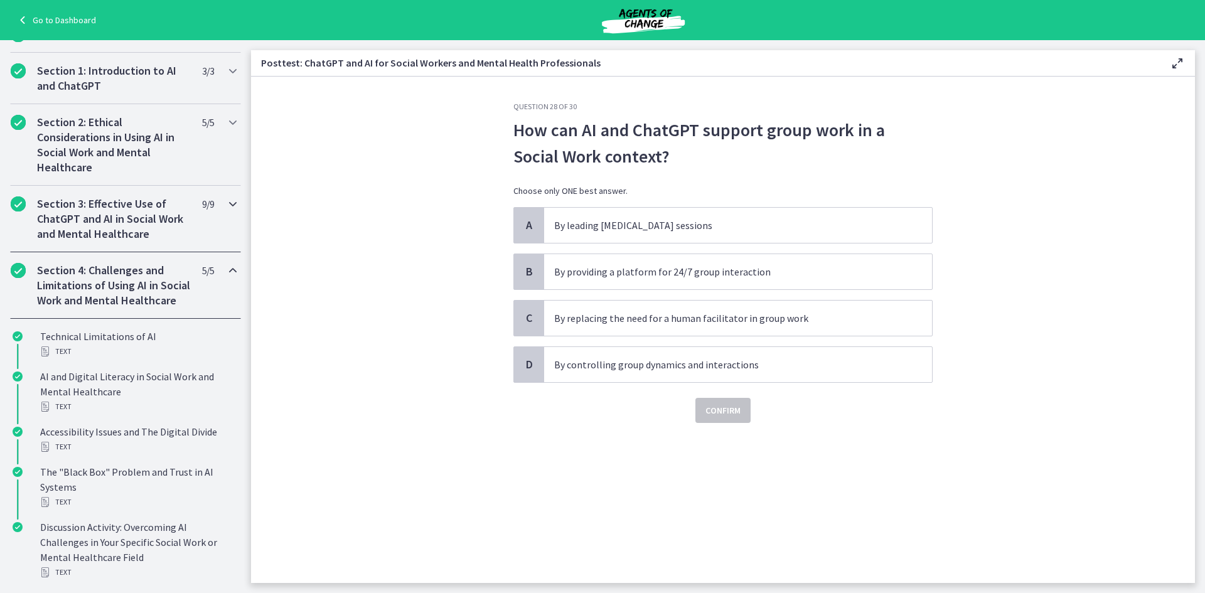
click at [100, 225] on h2 "Section 3: Effective Use of ChatGPT and AI in Social Work and Mental Healthcare" at bounding box center [113, 218] width 153 height 45
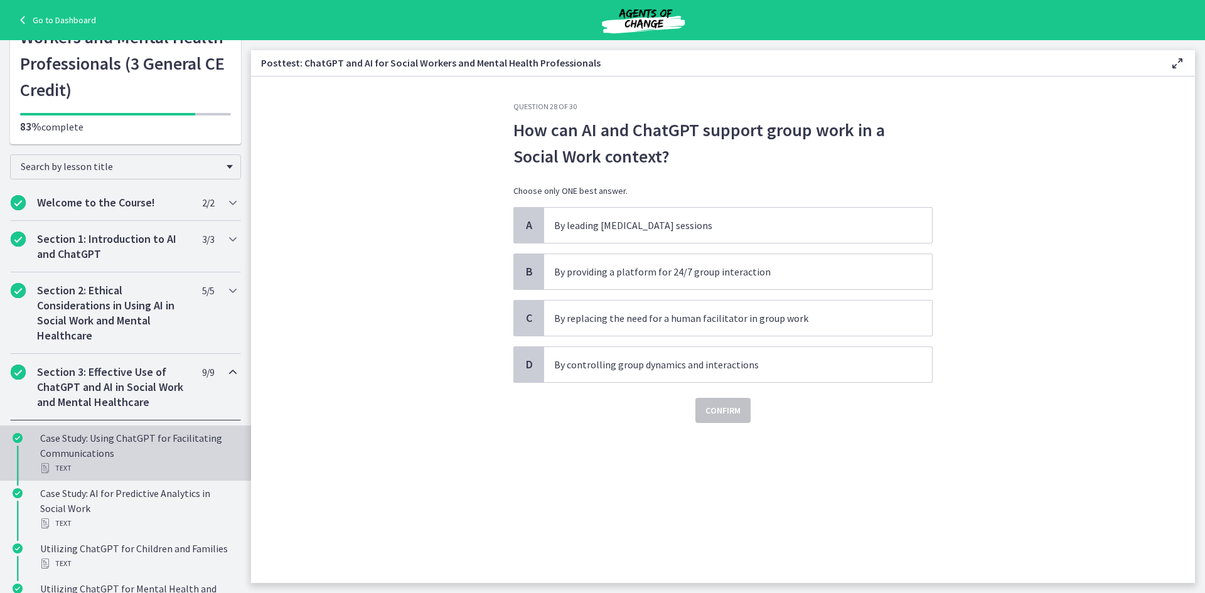
scroll to position [0, 0]
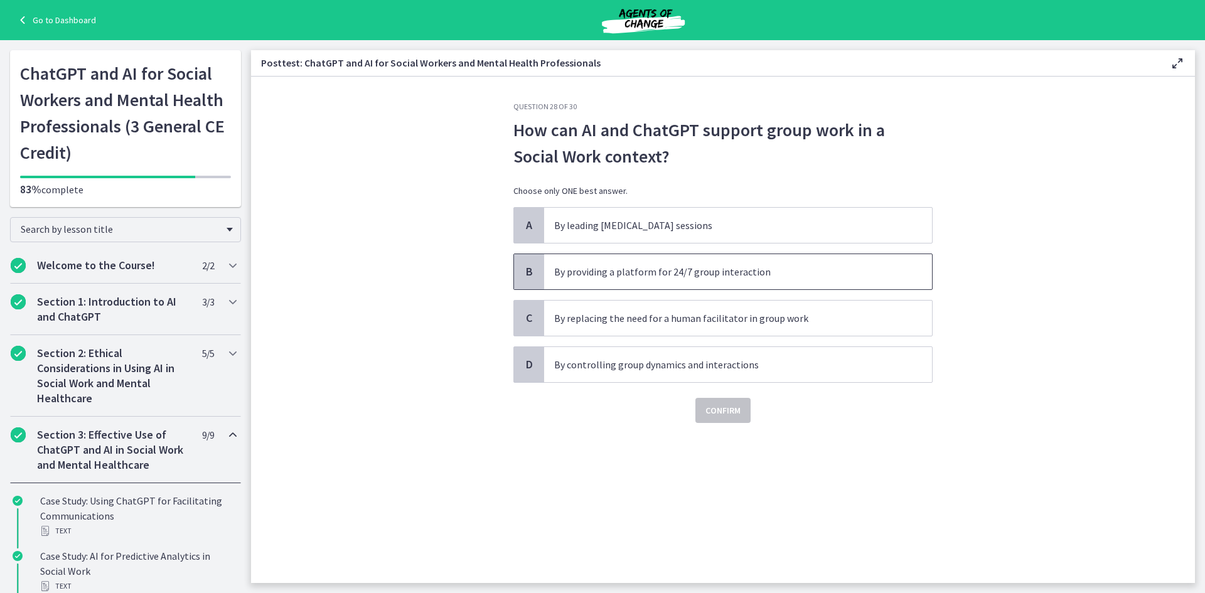
click at [639, 274] on p "By providing a platform for 24/7 group interaction" at bounding box center [725, 271] width 343 height 15
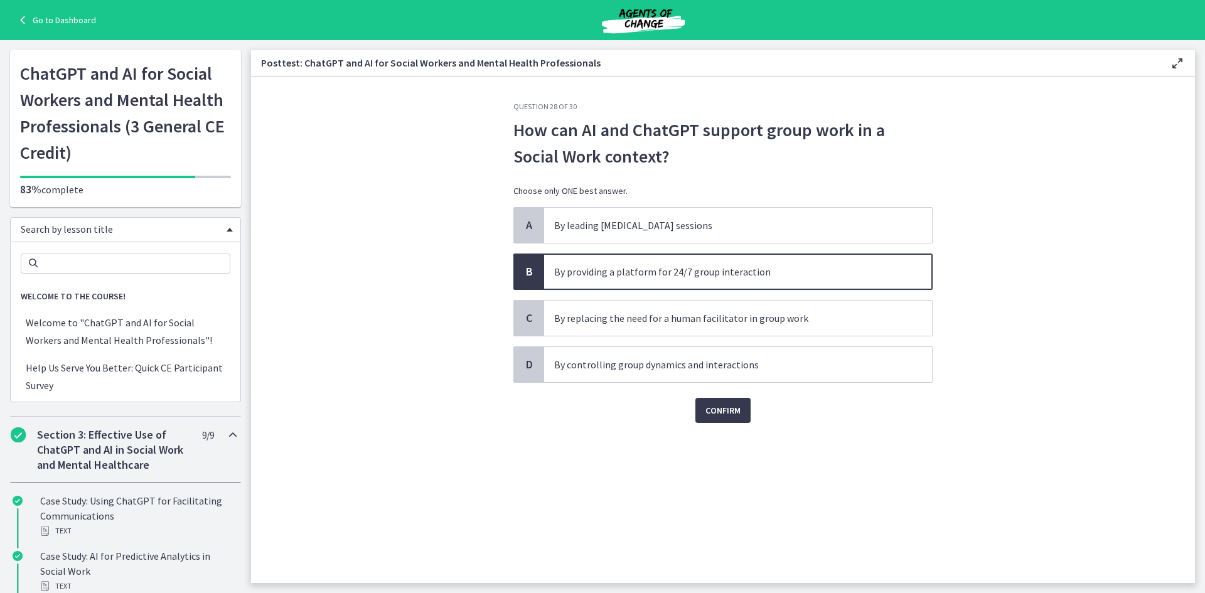
click at [96, 233] on span "Search by lesson title" at bounding box center [121, 229] width 200 height 13
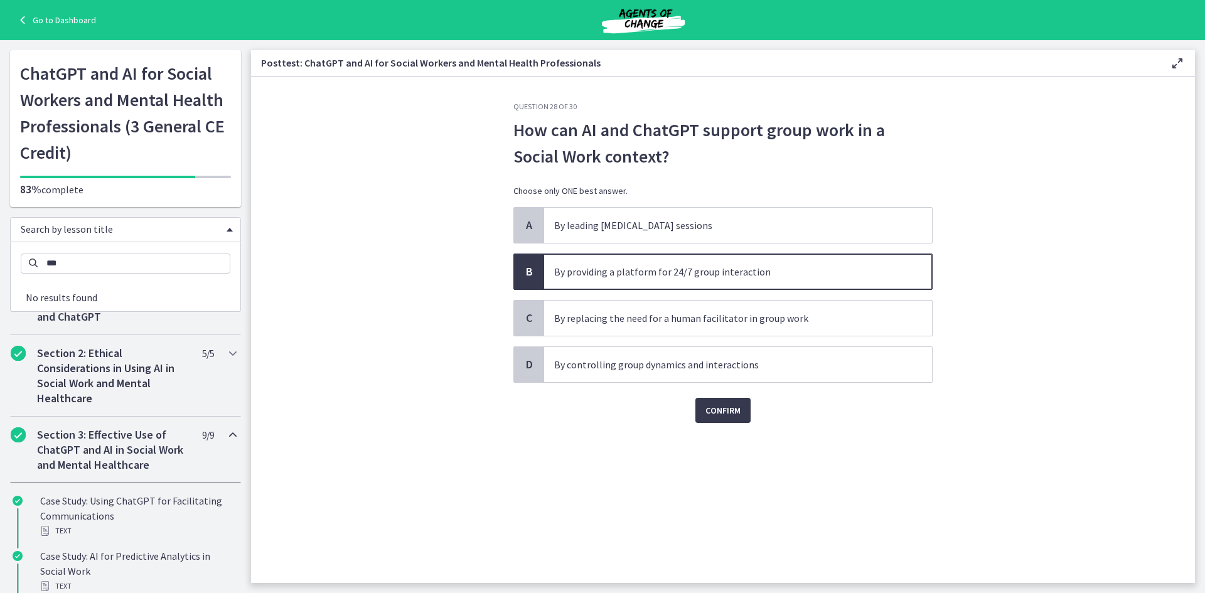
type input "****"
click at [724, 405] on span "Confirm" at bounding box center [722, 410] width 35 height 15
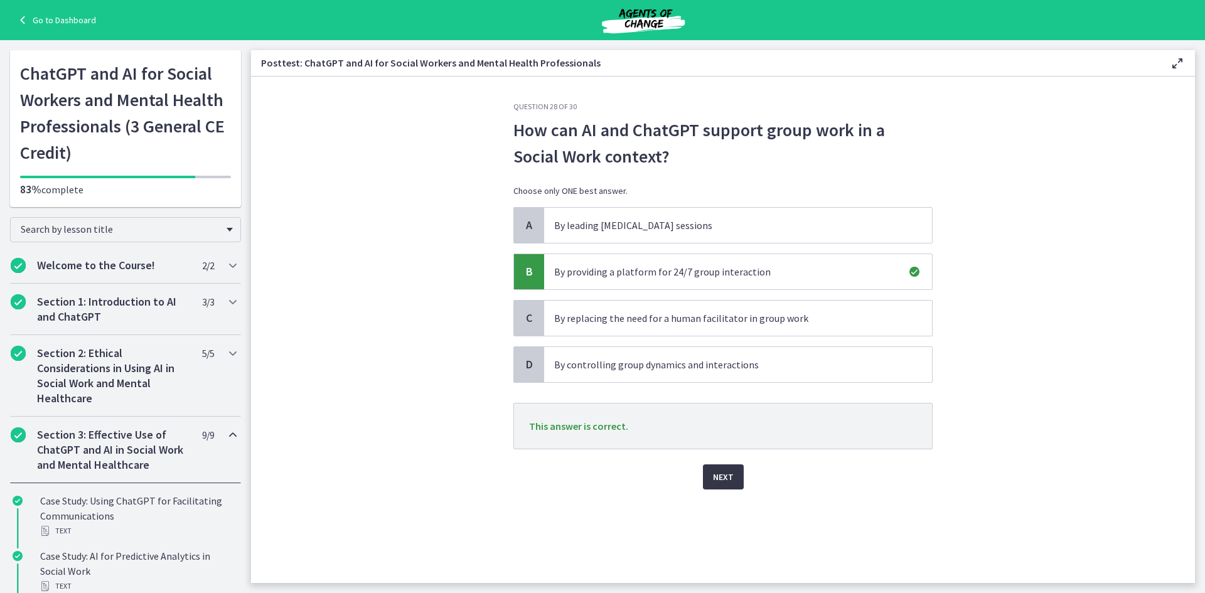
click at [725, 479] on span "Next" at bounding box center [723, 476] width 21 height 15
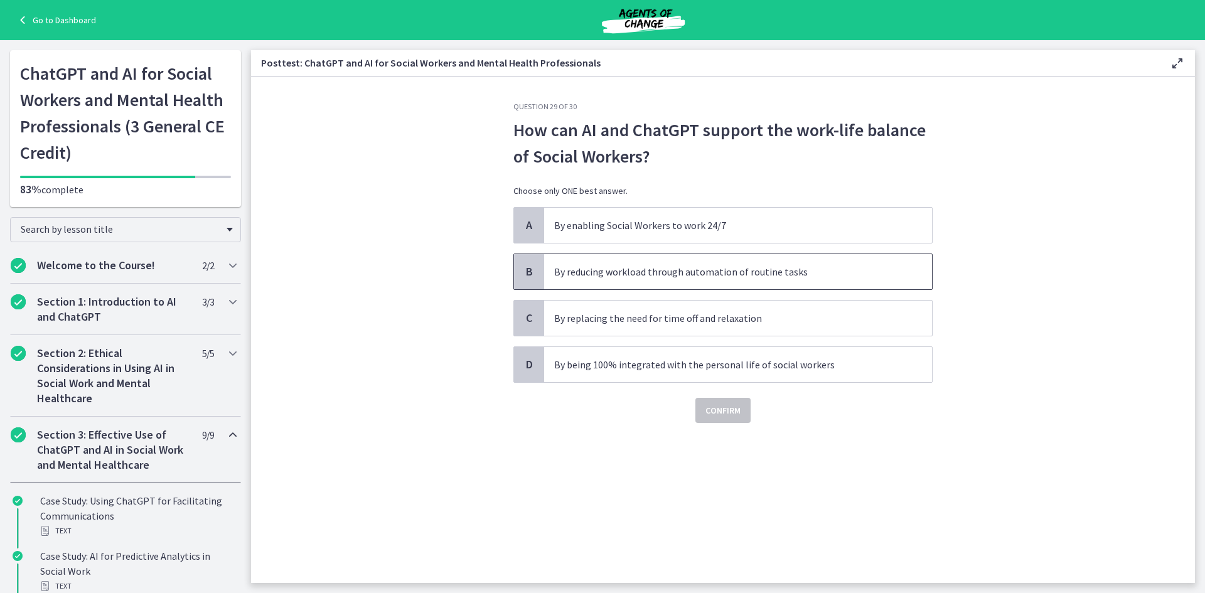
click at [810, 278] on p "By reducing workload through automation of routine tasks" at bounding box center [725, 271] width 343 height 15
click at [720, 417] on span "Confirm" at bounding box center [722, 410] width 35 height 15
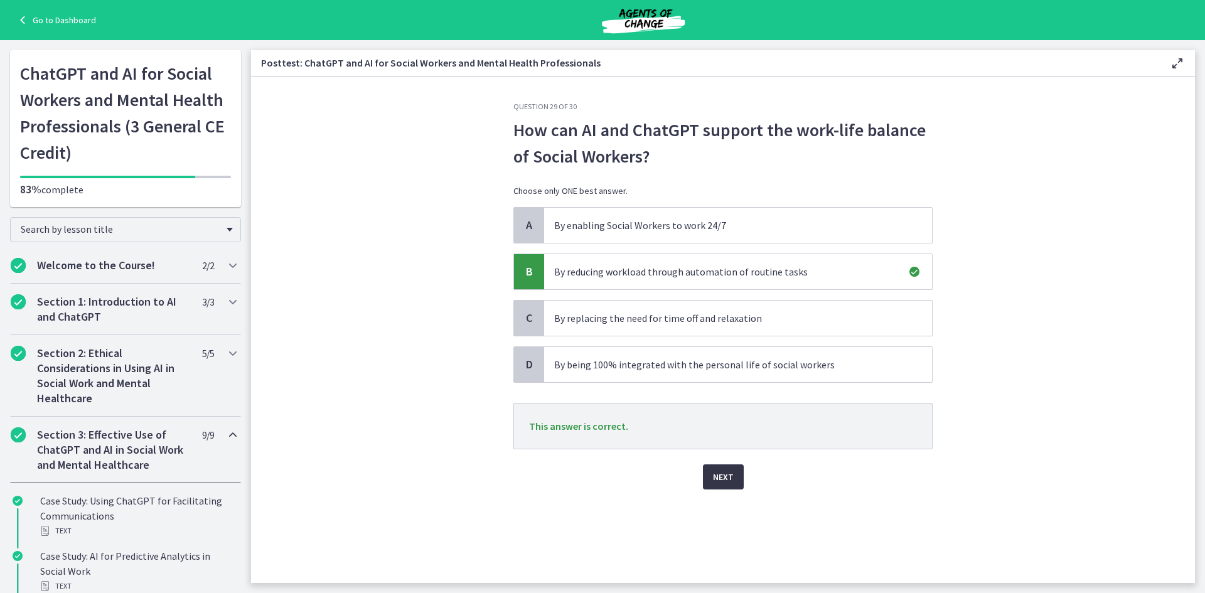
click at [723, 483] on span "Next" at bounding box center [723, 476] width 21 height 15
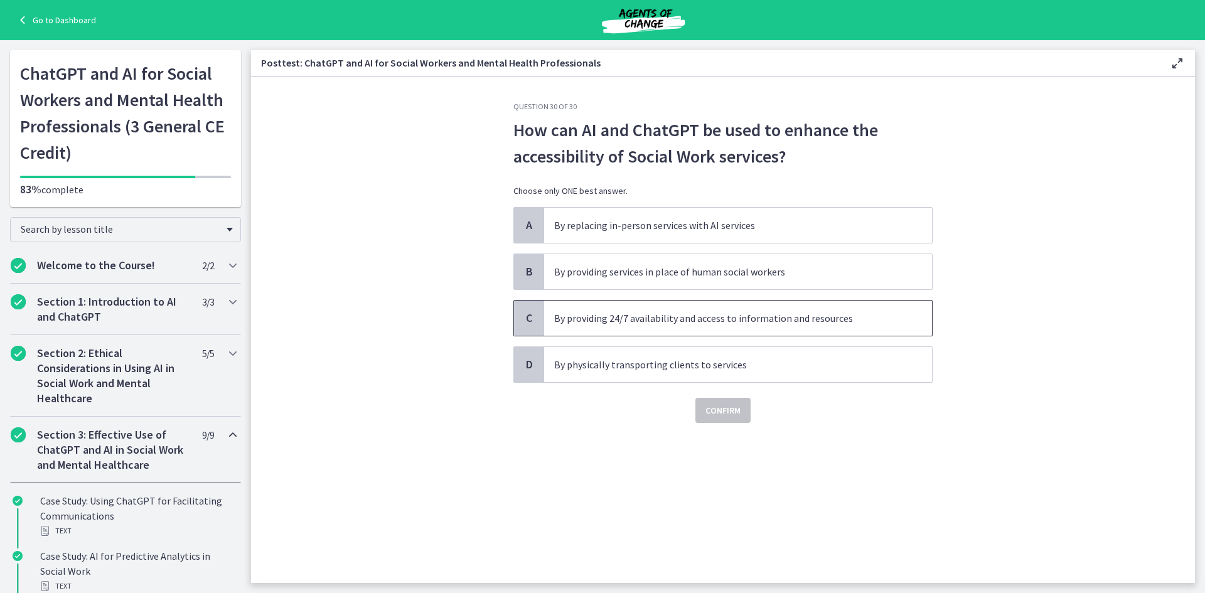
click at [823, 322] on p "By providing 24/7 availability and access to information and resources" at bounding box center [725, 318] width 343 height 15
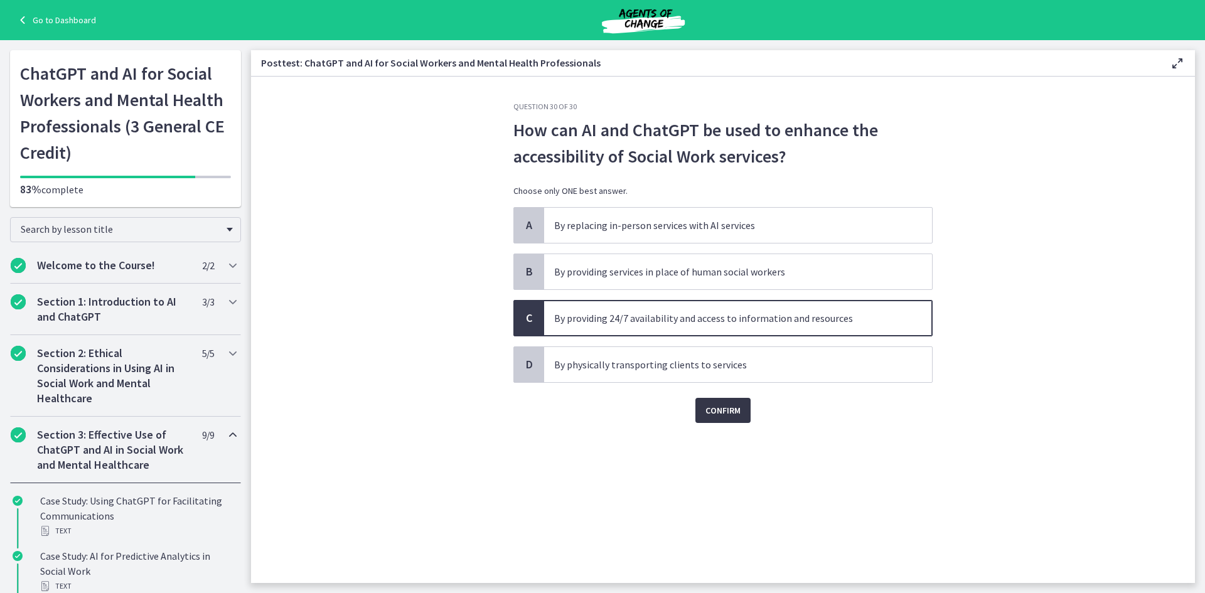
click at [735, 415] on span "Confirm" at bounding box center [722, 410] width 35 height 15
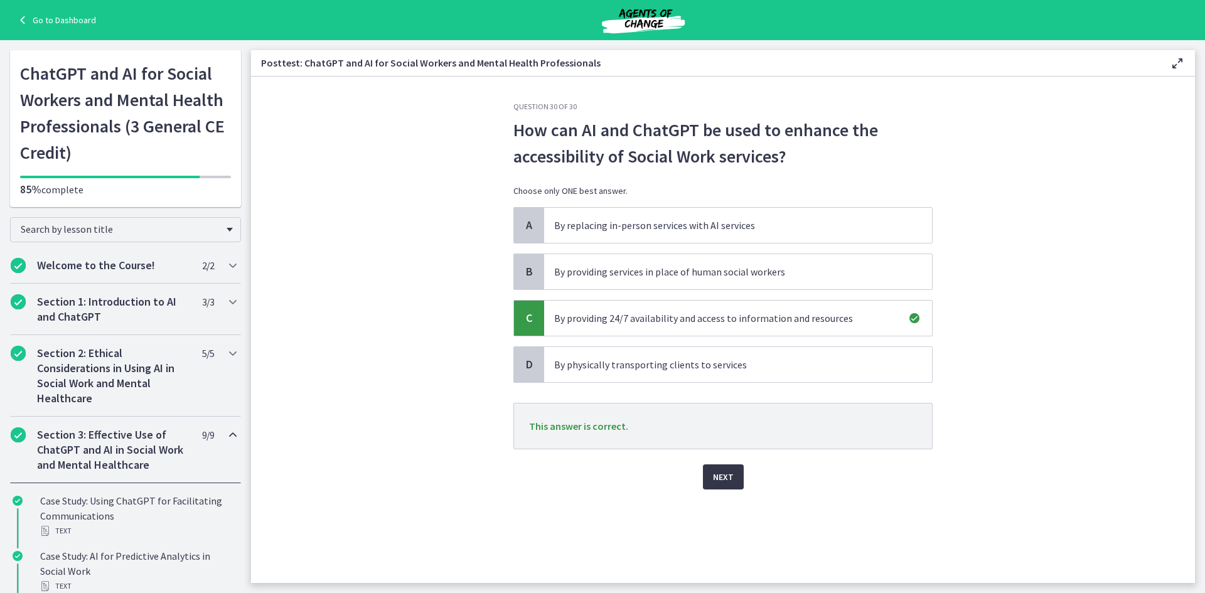
click at [721, 477] on span "Next" at bounding box center [723, 476] width 21 height 15
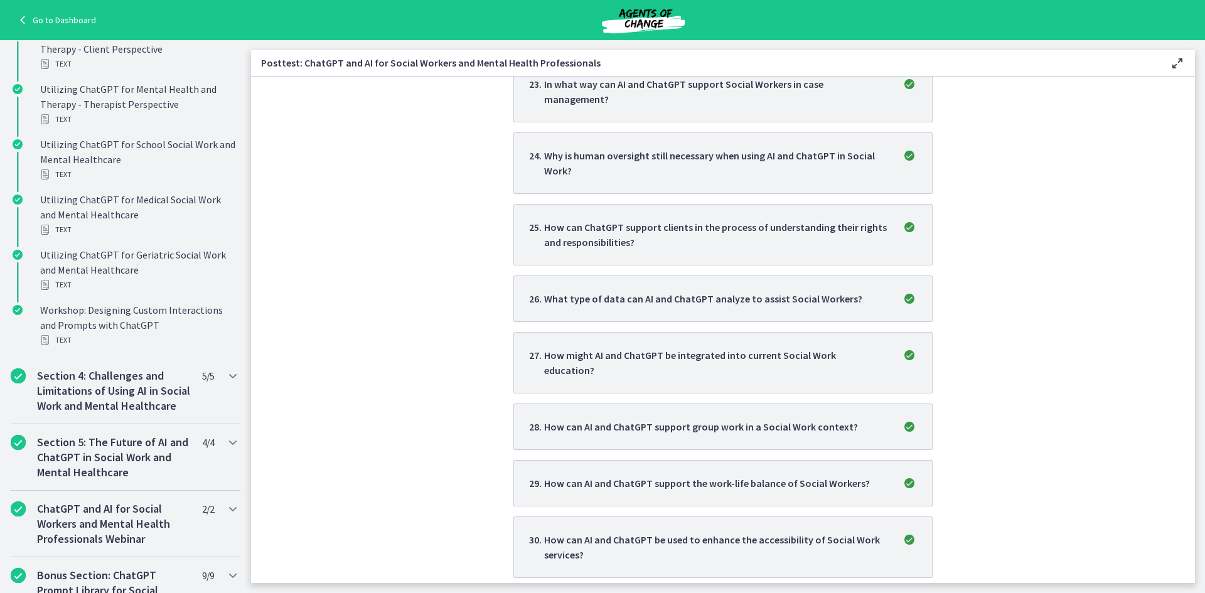
scroll to position [848, 0]
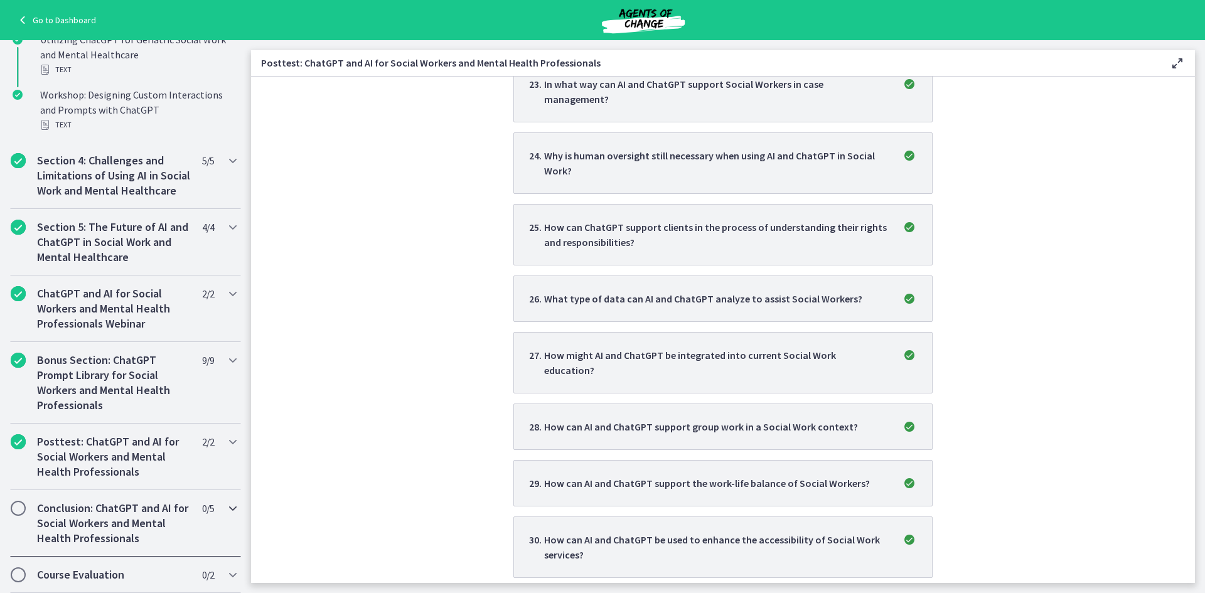
click at [137, 515] on h2 "Conclusion: ChatGPT and AI for Social Workers and Mental Health Professionals" at bounding box center [113, 523] width 153 height 45
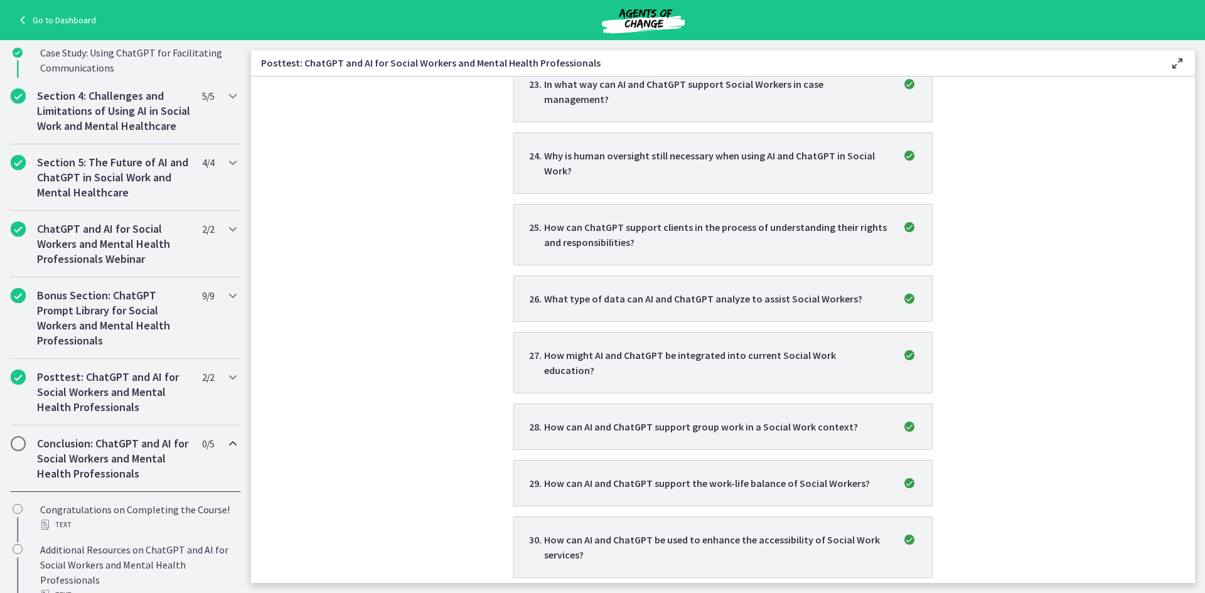
scroll to position [448, 0]
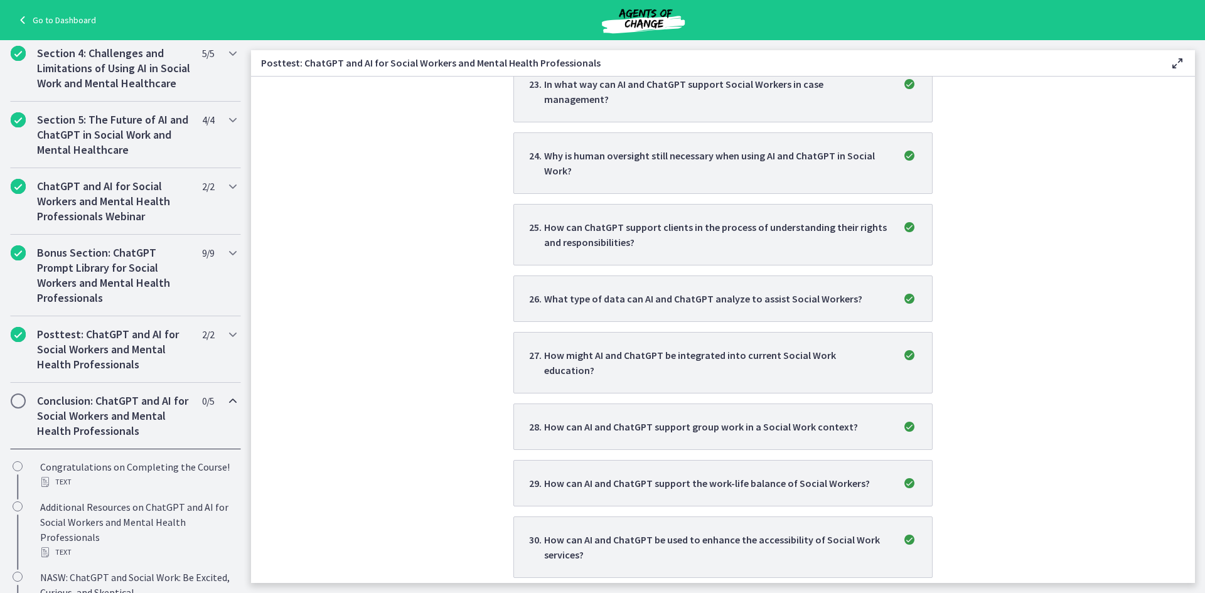
click at [115, 422] on h2 "Conclusion: ChatGPT and AI for Social Workers and Mental Health Professionals" at bounding box center [113, 415] width 153 height 45
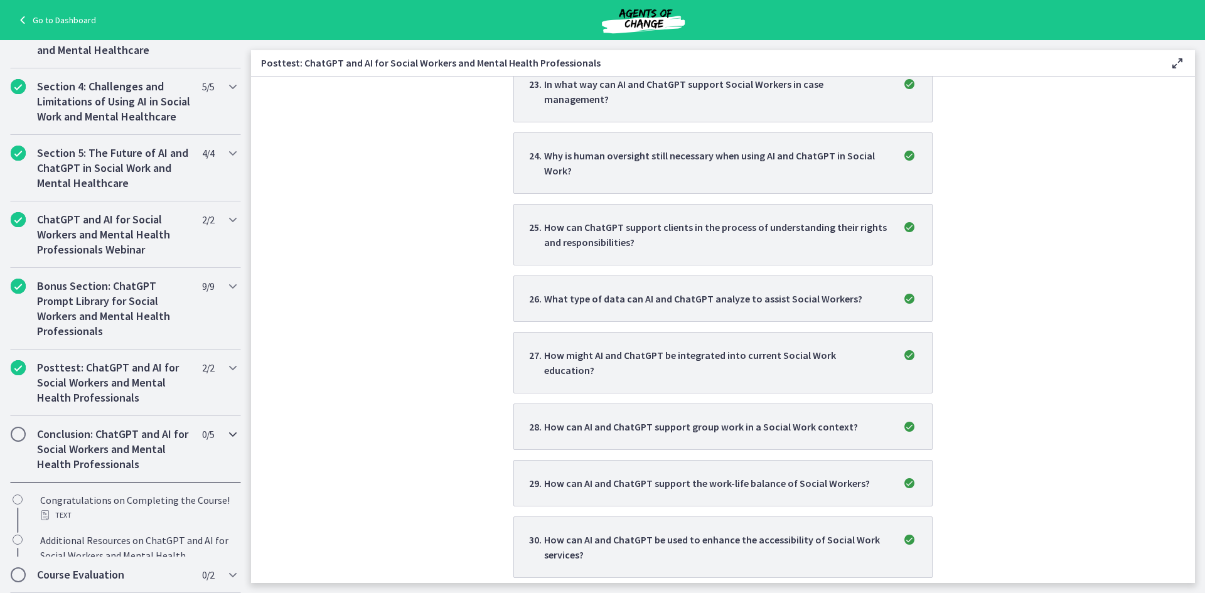
scroll to position [356, 0]
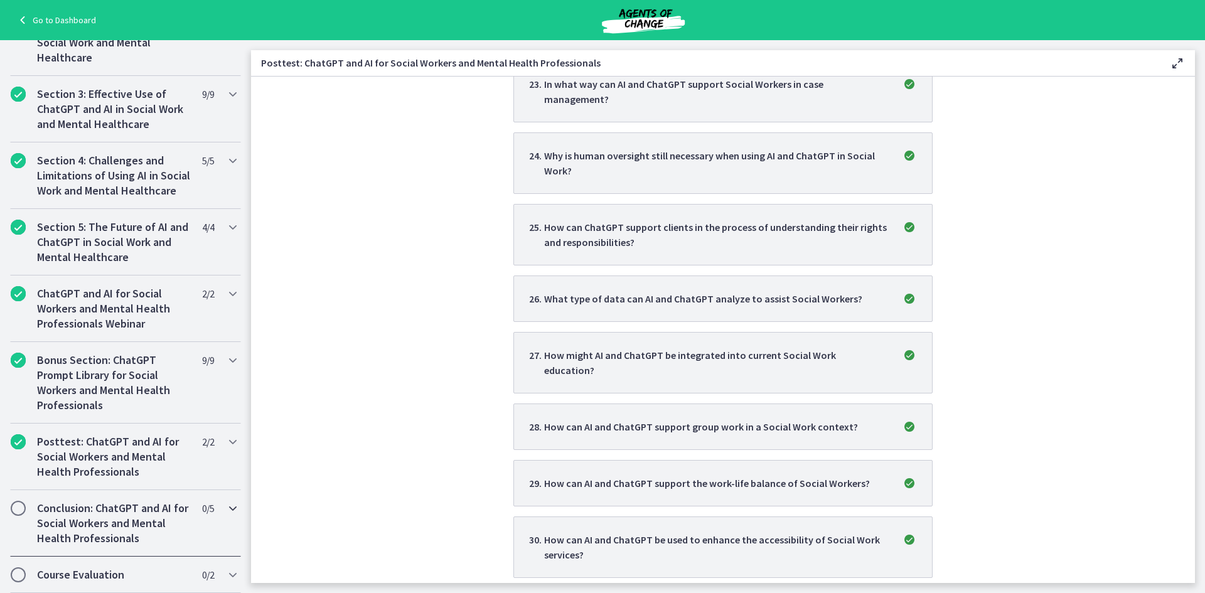
click at [88, 501] on h2 "Conclusion: ChatGPT and AI for Social Workers and Mental Health Professionals" at bounding box center [113, 523] width 153 height 45
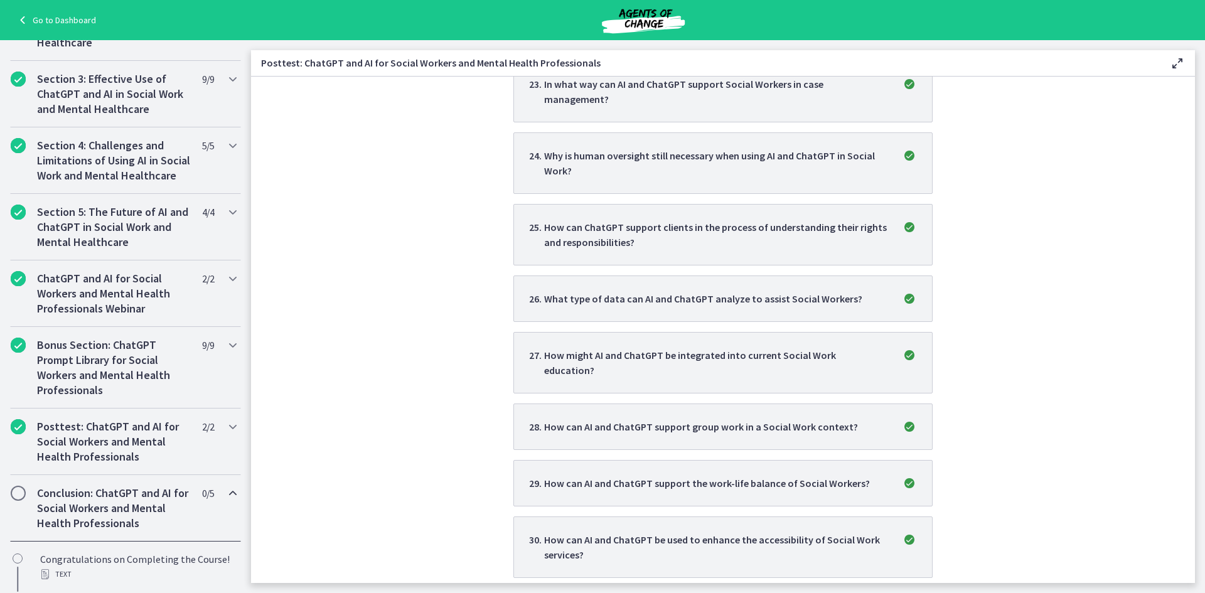
scroll to position [448, 0]
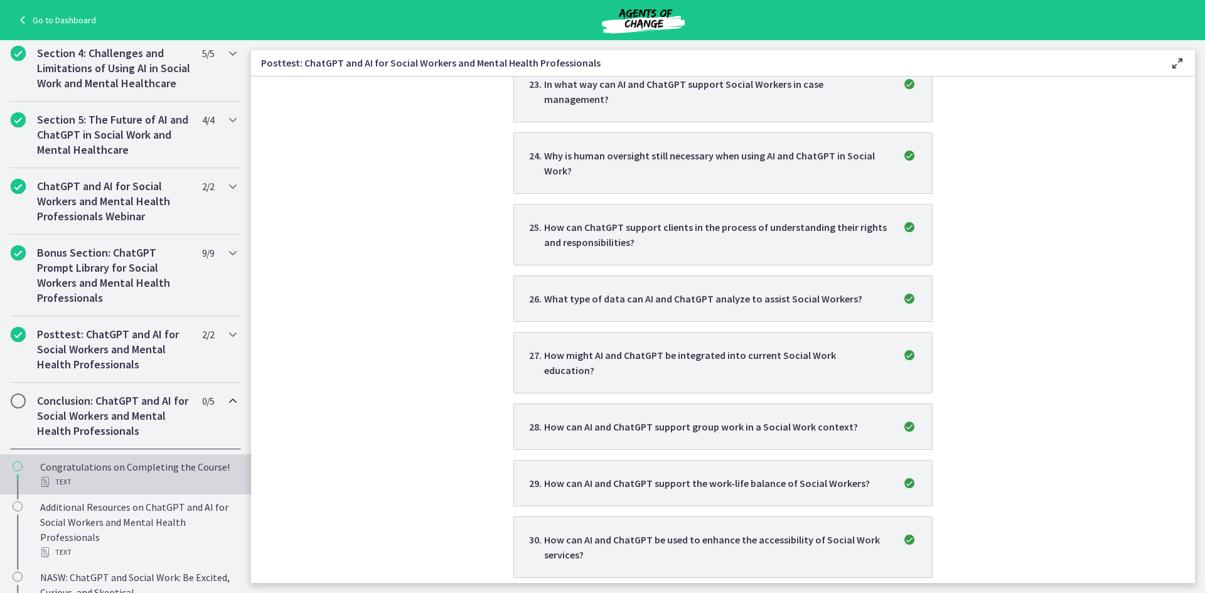
click at [97, 489] on div "Text" at bounding box center [138, 481] width 196 height 15
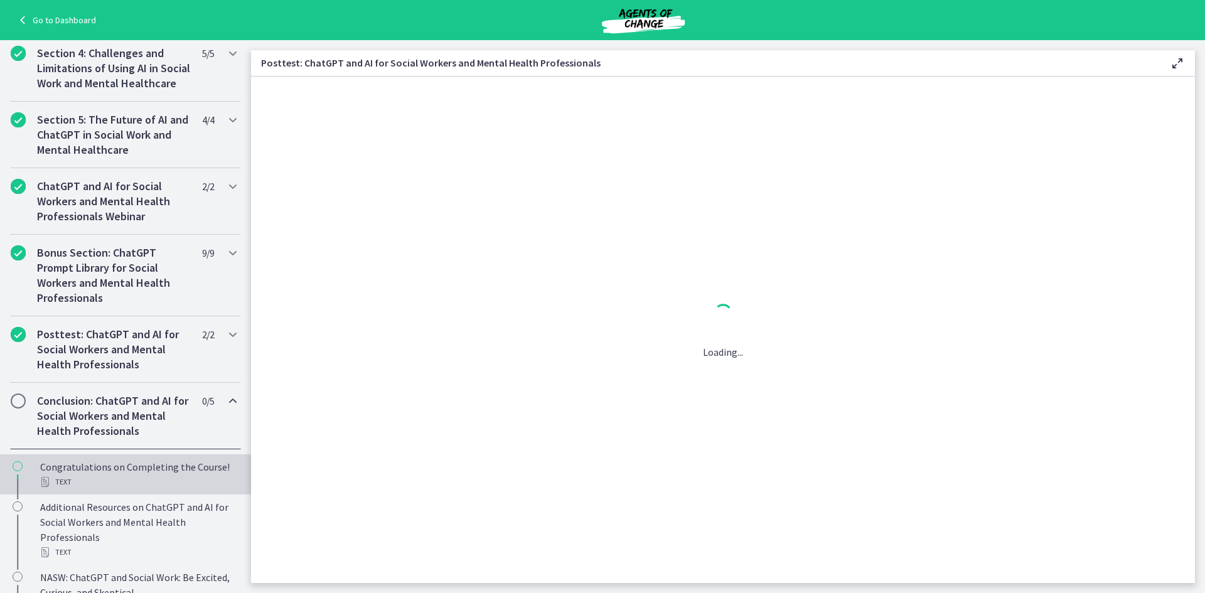
scroll to position [0, 0]
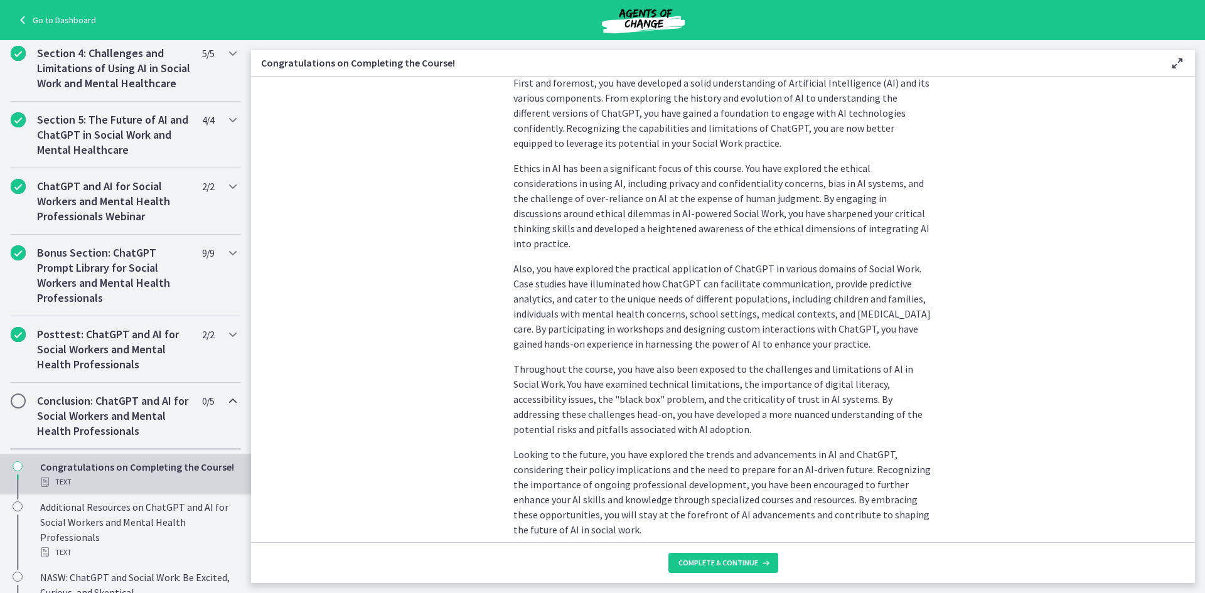
scroll to position [349, 0]
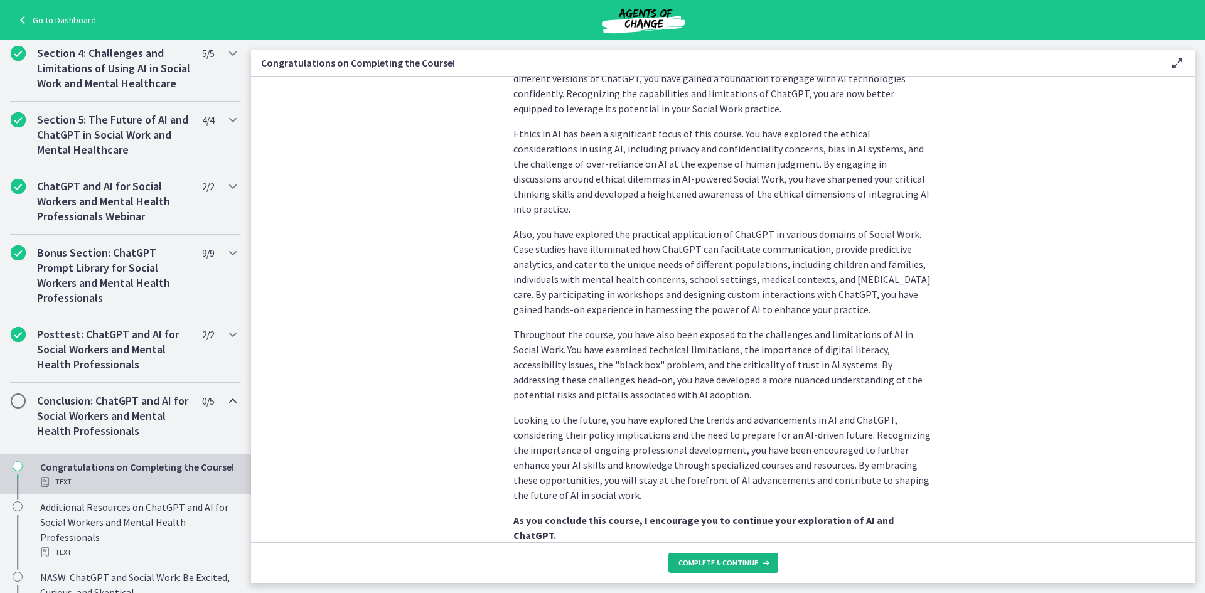
click at [740, 560] on span "Complete & continue" at bounding box center [718, 563] width 80 height 10
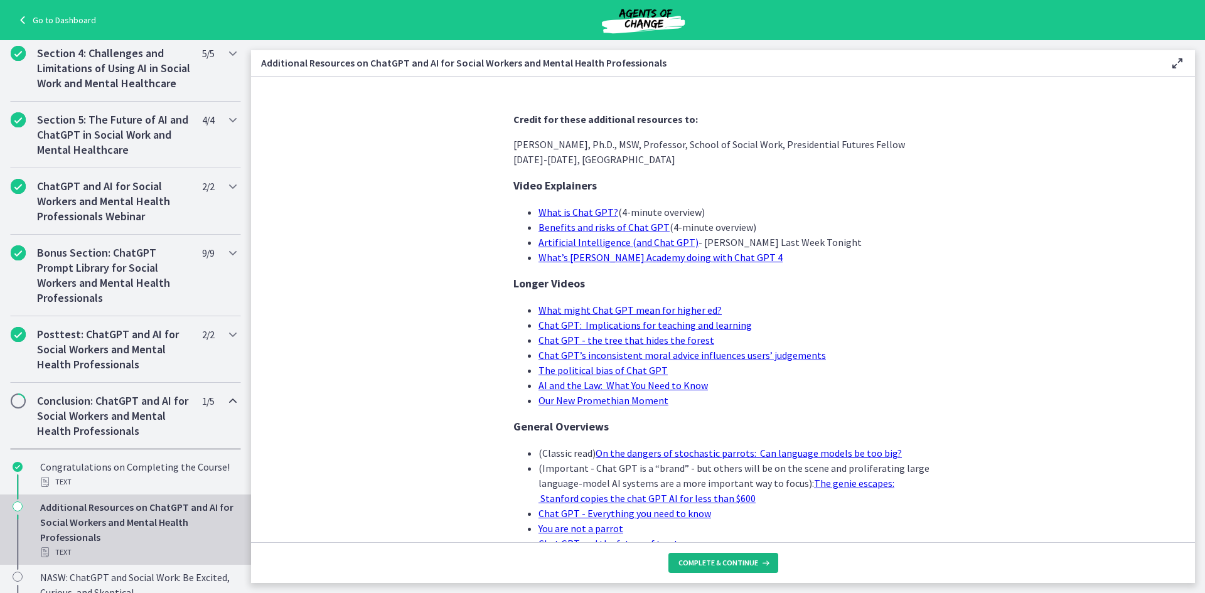
click at [732, 567] on span "Complete & continue" at bounding box center [718, 563] width 80 height 10
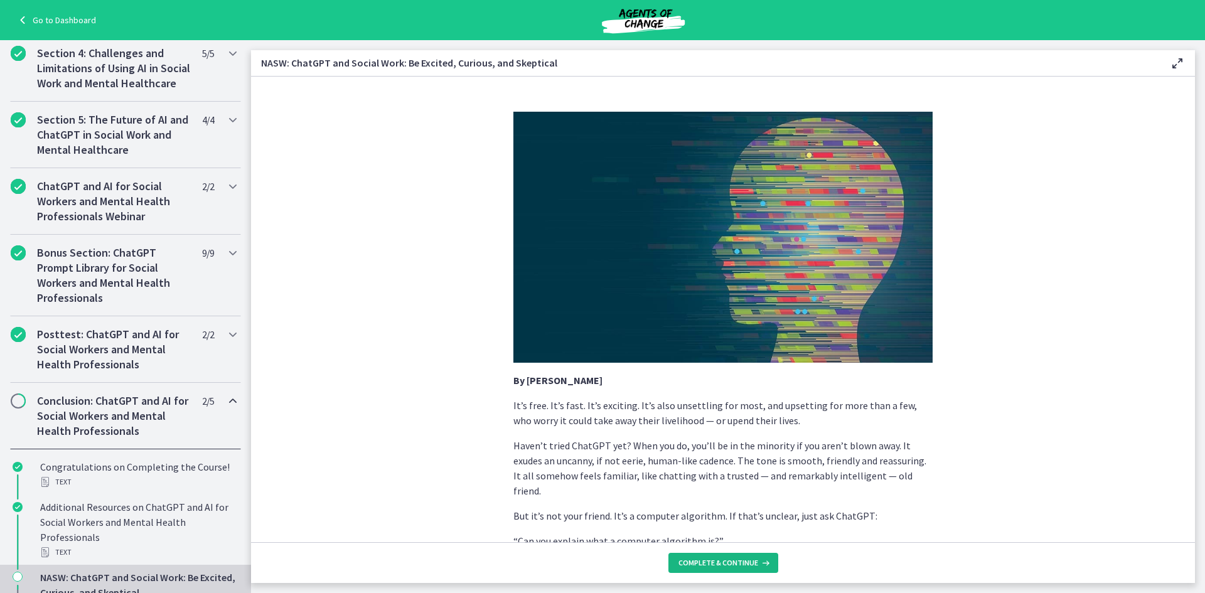
click at [732, 567] on span "Complete & continue" at bounding box center [718, 563] width 80 height 10
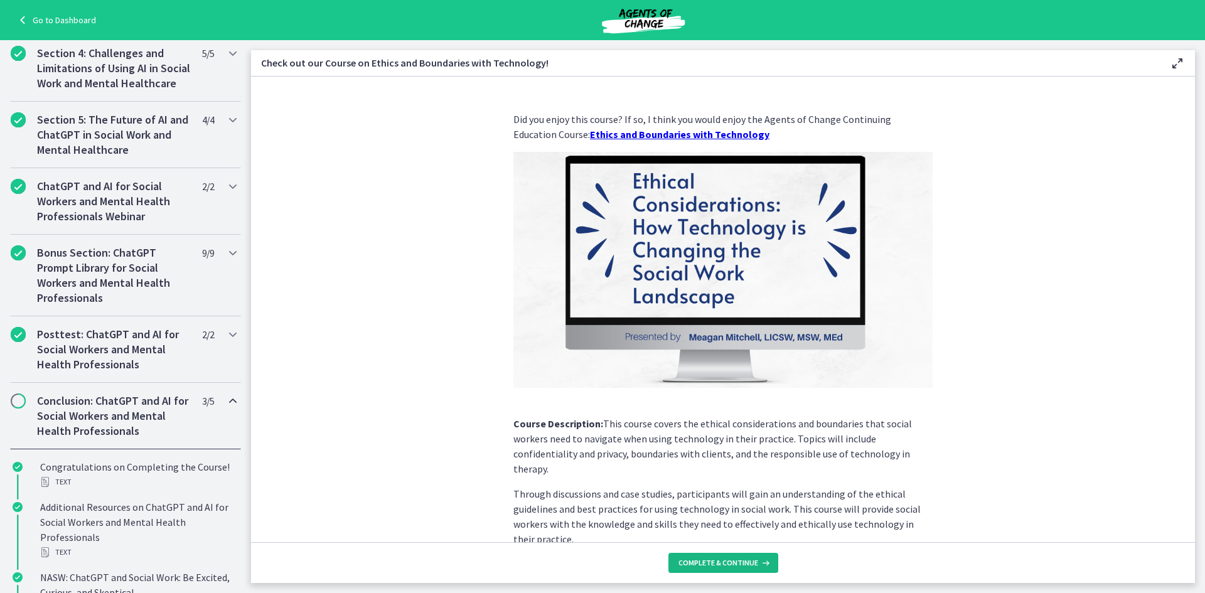
click at [732, 567] on span "Complete & continue" at bounding box center [718, 563] width 80 height 10
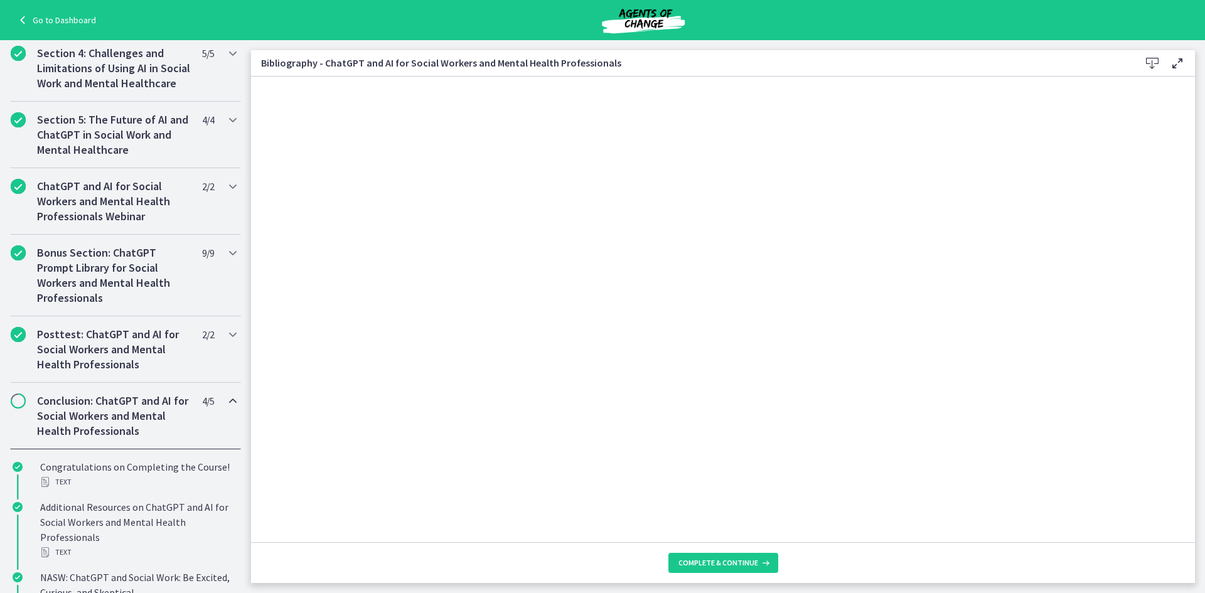
click at [90, 427] on h2 "Conclusion: ChatGPT and AI for Social Workers and Mental Health Professionals" at bounding box center [113, 415] width 153 height 45
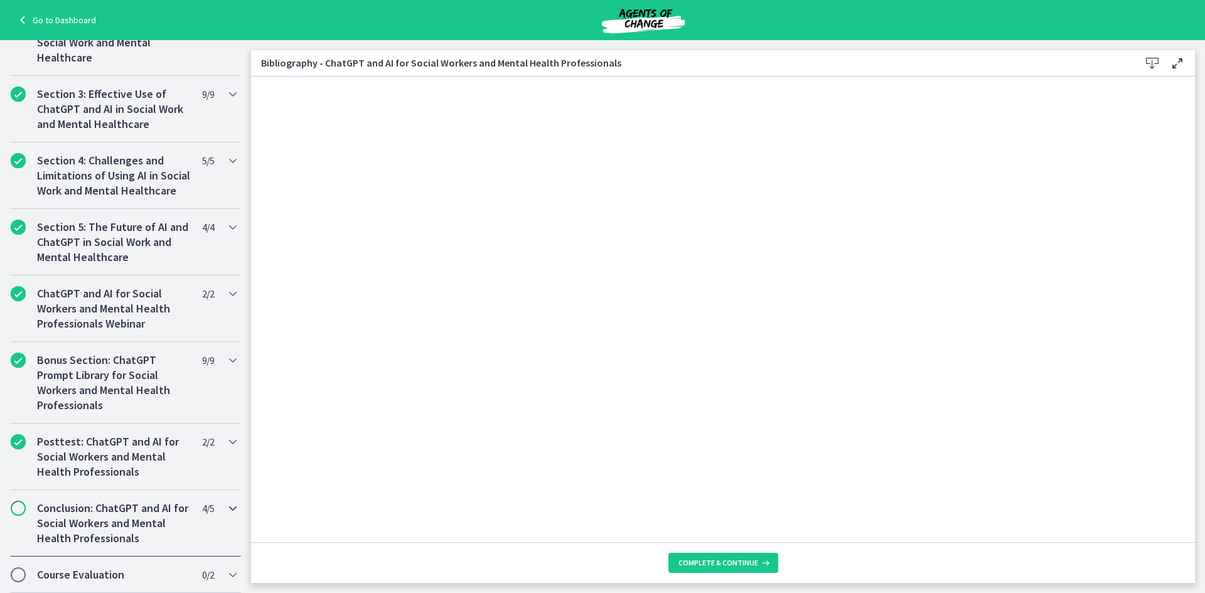
scroll to position [356, 0]
click at [723, 566] on span "Complete & continue" at bounding box center [718, 563] width 80 height 10
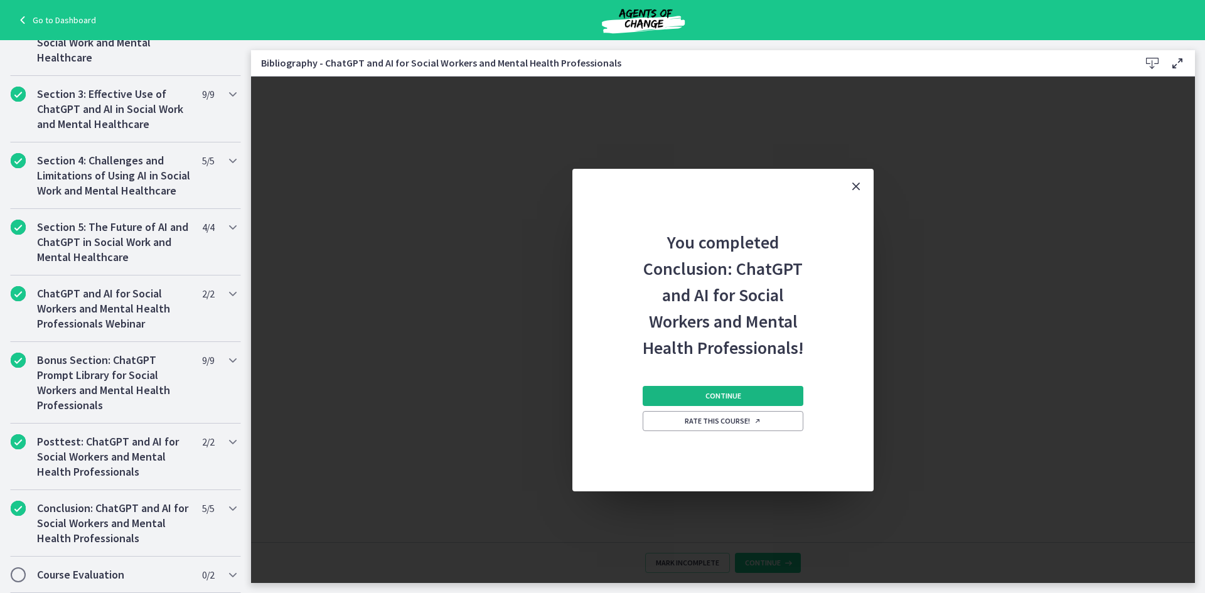
click at [701, 393] on button "Continue" at bounding box center [723, 396] width 161 height 20
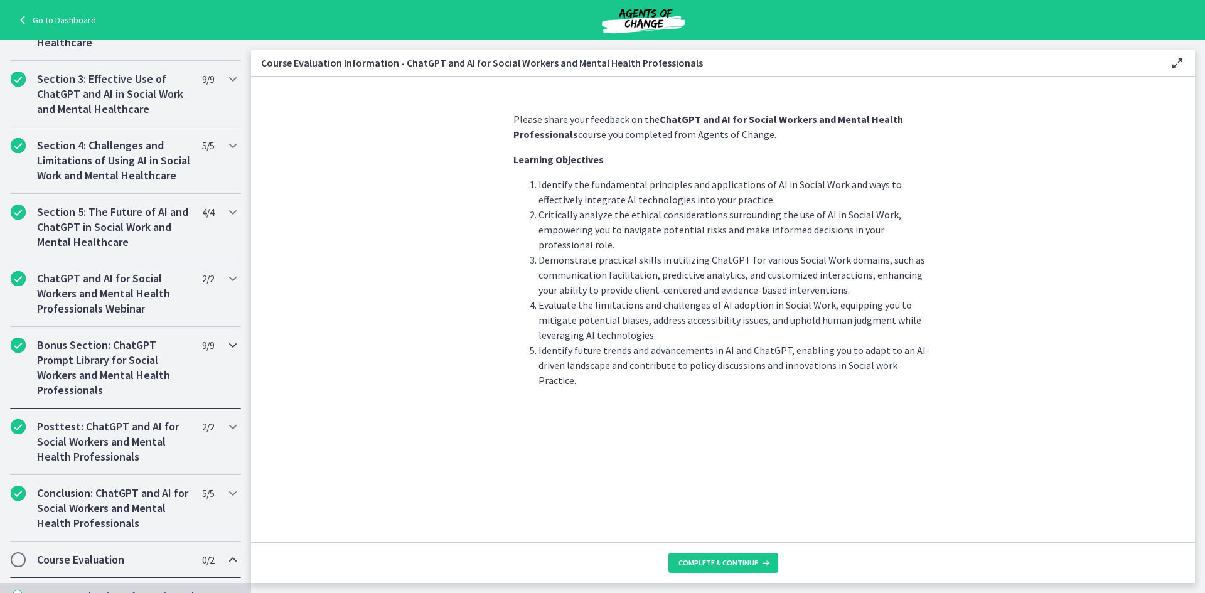
scroll to position [476, 0]
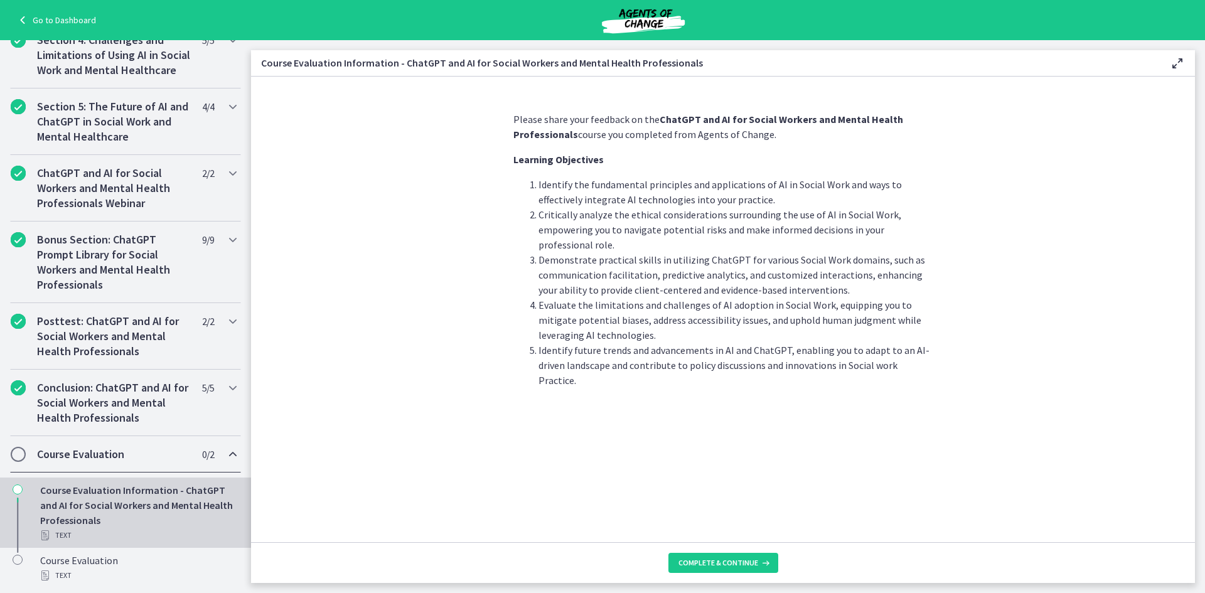
click at [123, 456] on h2 "Course Evaluation" at bounding box center [113, 454] width 153 height 15
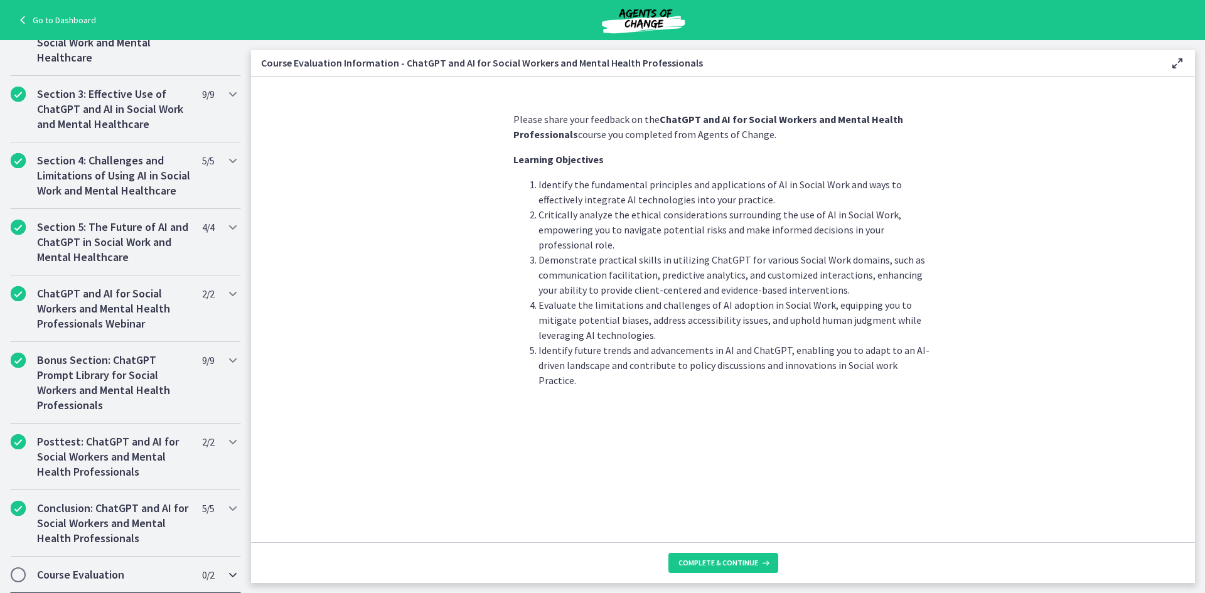
scroll to position [356, 0]
click at [720, 560] on span "Complete & continue" at bounding box center [718, 563] width 80 height 10
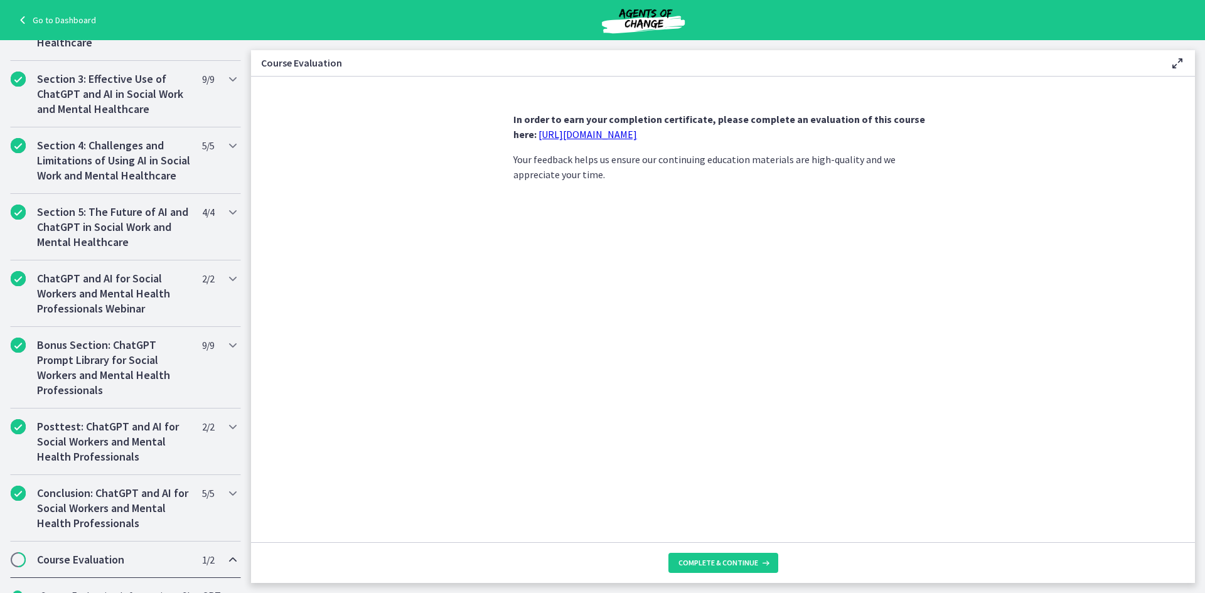
click at [624, 136] on link "https://forms.gle/jm1zbfhChZ2exBv78" at bounding box center [587, 134] width 99 height 13
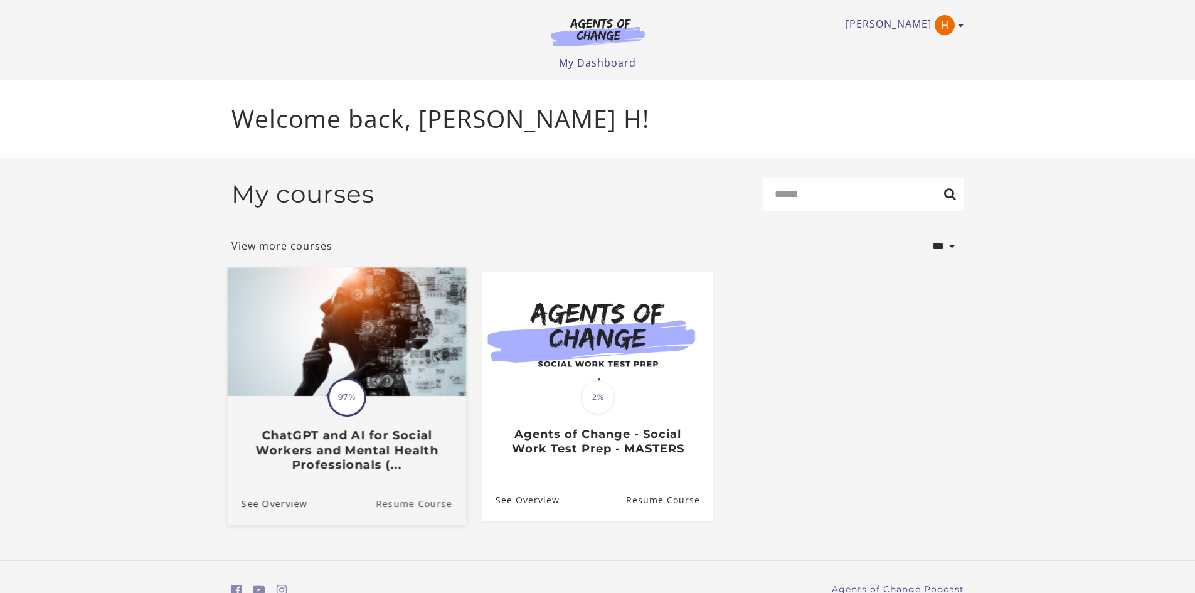
click at [424, 504] on link "Resume Course" at bounding box center [421, 503] width 90 height 42
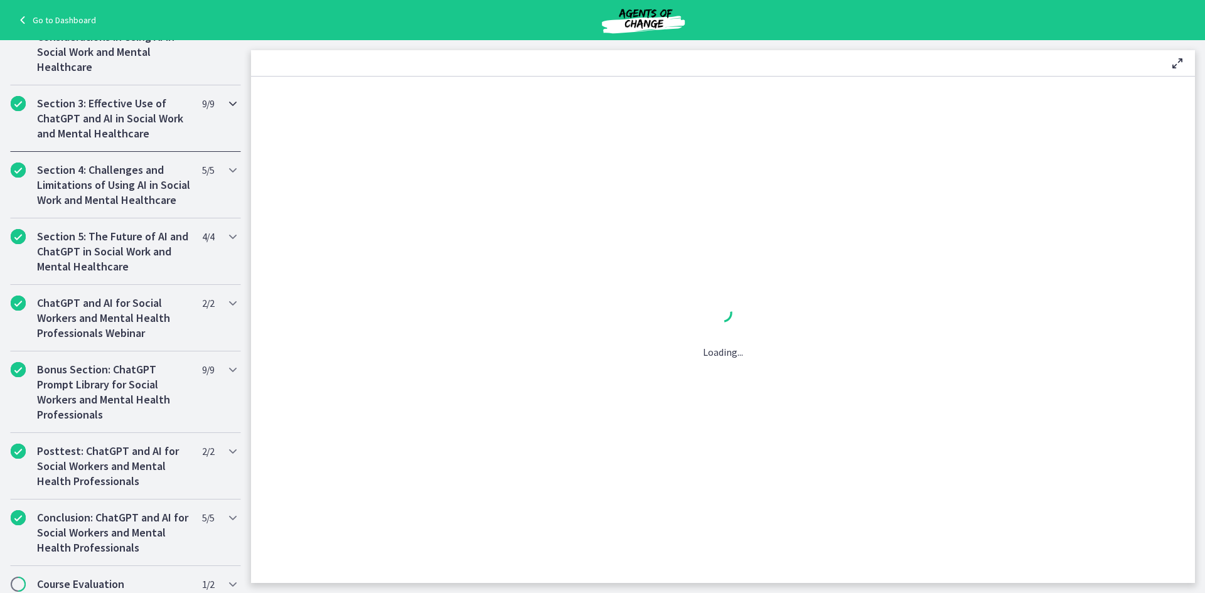
scroll to position [356, 0]
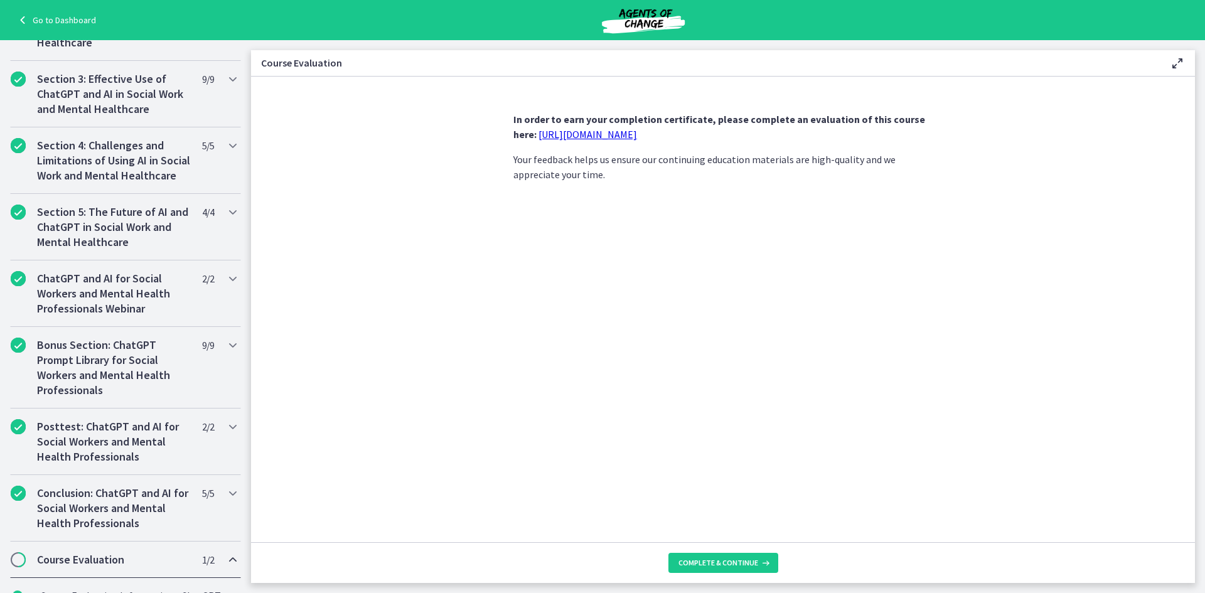
click at [107, 567] on h2 "Course Evaluation" at bounding box center [113, 559] width 153 height 15
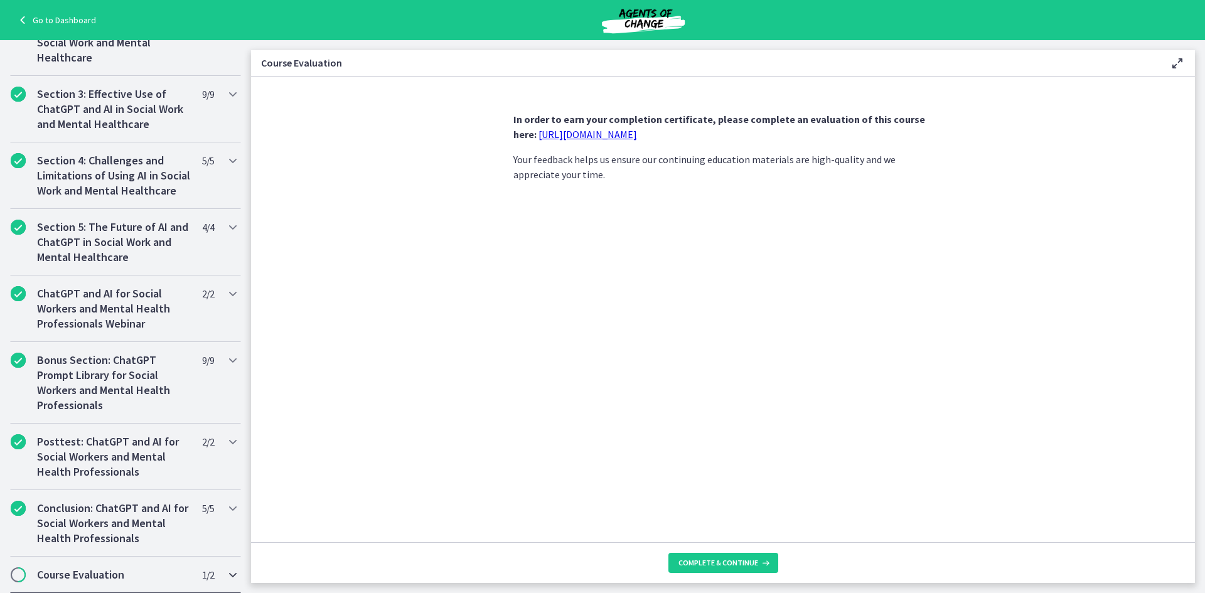
click at [125, 570] on h2 "Course Evaluation" at bounding box center [113, 574] width 153 height 15
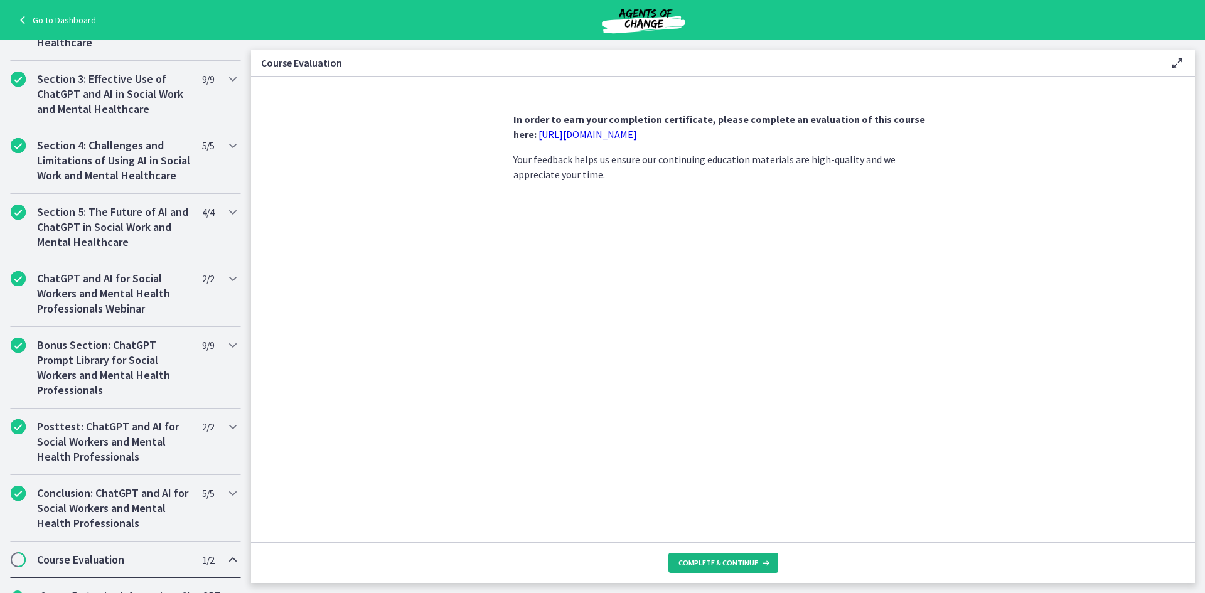
click at [719, 562] on span "Complete & continue" at bounding box center [718, 563] width 80 height 10
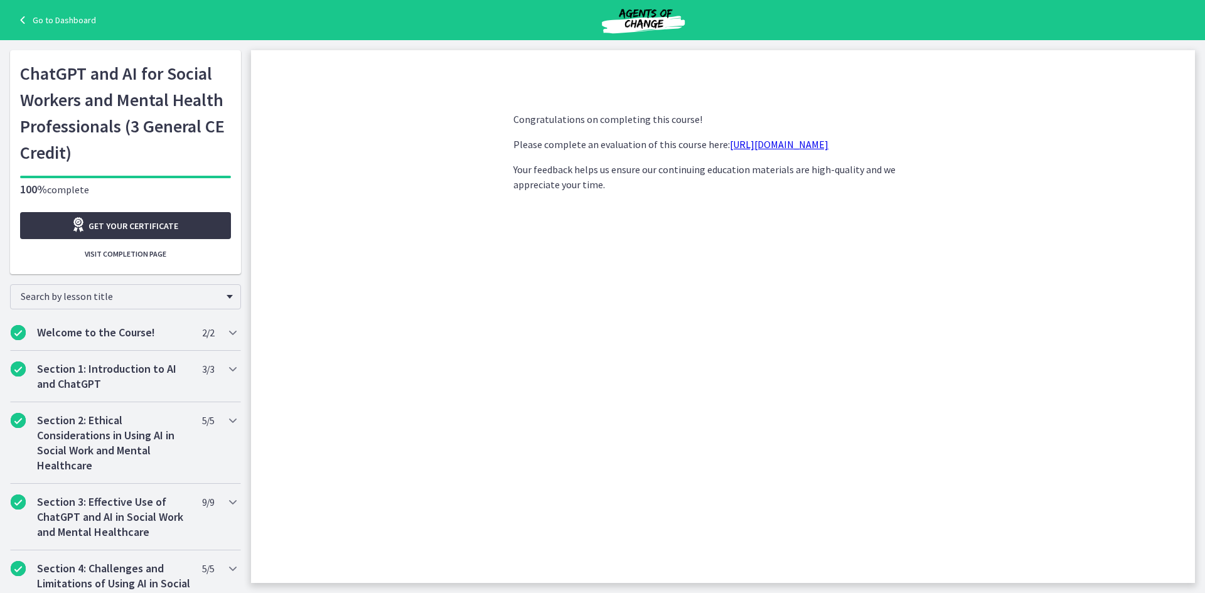
click at [145, 224] on span "Get your certificate" at bounding box center [133, 225] width 90 height 15
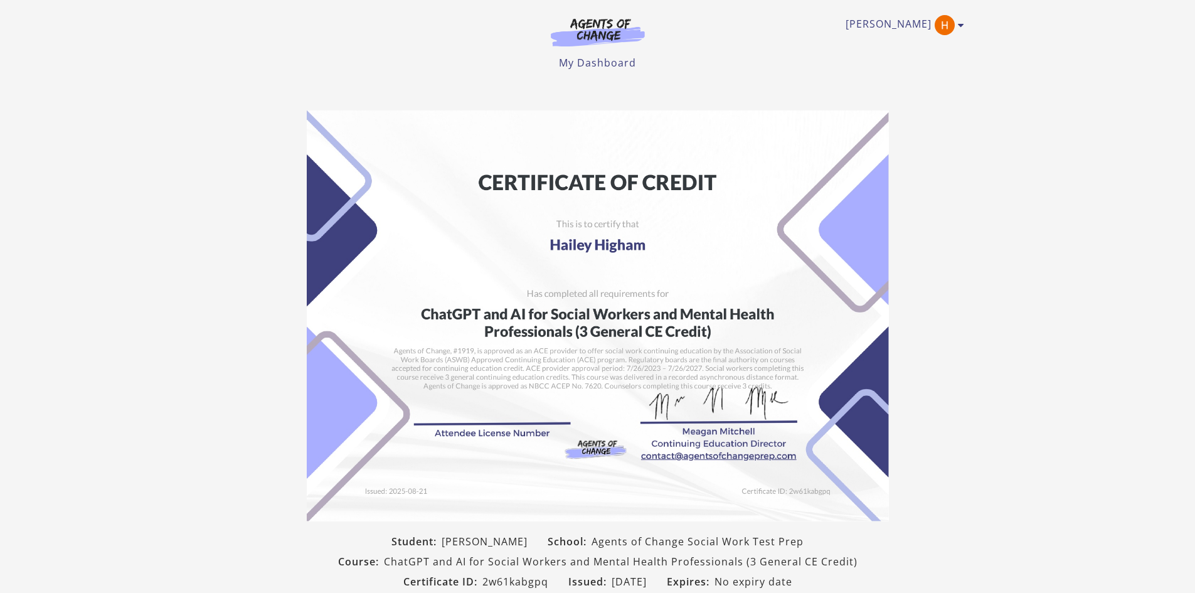
scroll to position [1, 0]
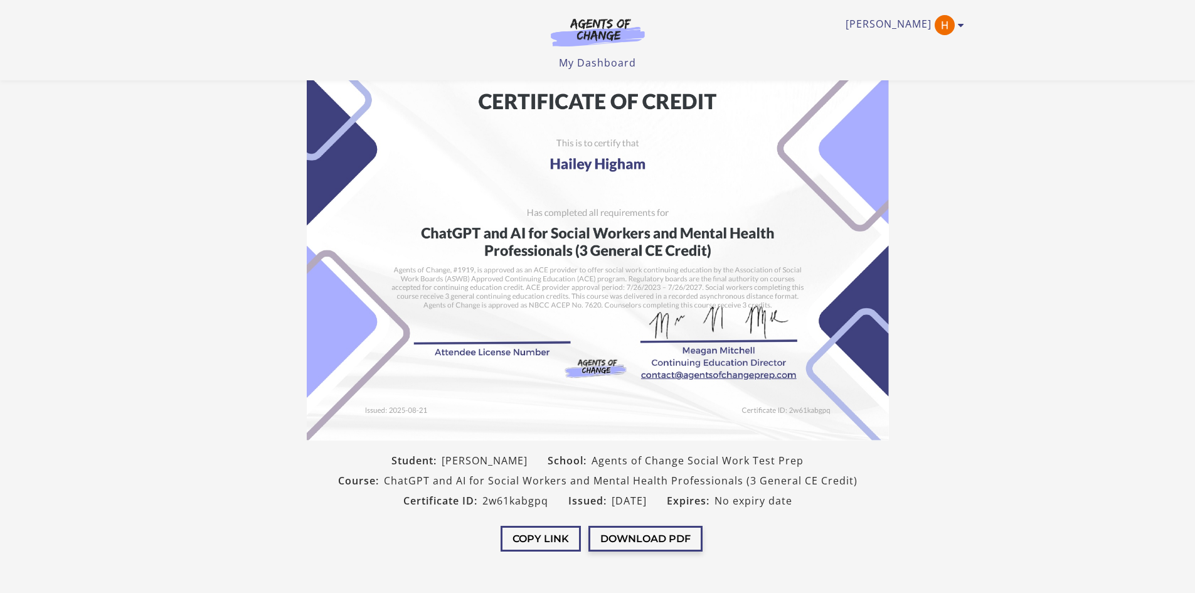
click at [675, 539] on button "Download PDF" at bounding box center [646, 539] width 114 height 26
click at [675, 542] on button "Download PDF" at bounding box center [646, 539] width 114 height 26
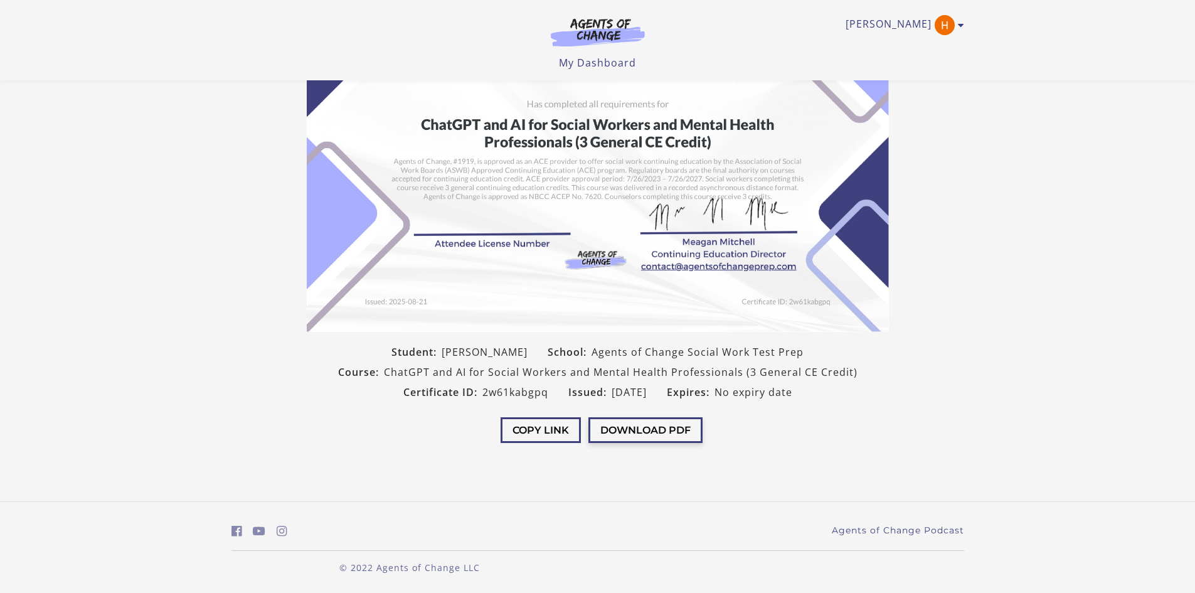
scroll to position [0, 0]
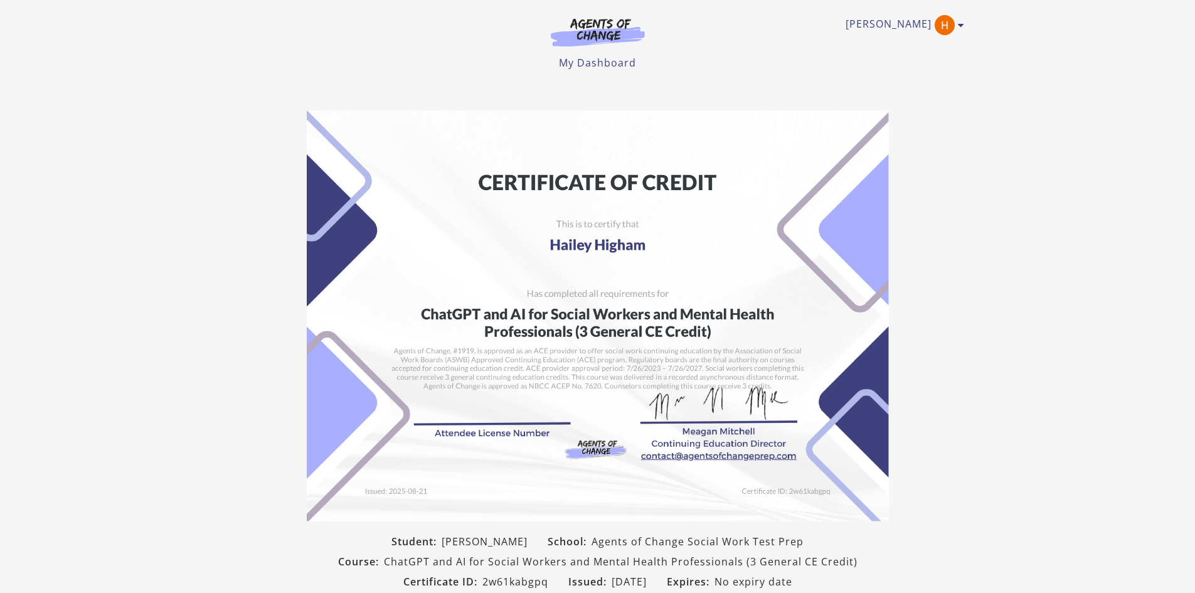
drag, startPoint x: 710, startPoint y: 301, endPoint x: 589, endPoint y: 380, distance: 145.0
click at [589, 380] on img at bounding box center [598, 315] width 582 height 411
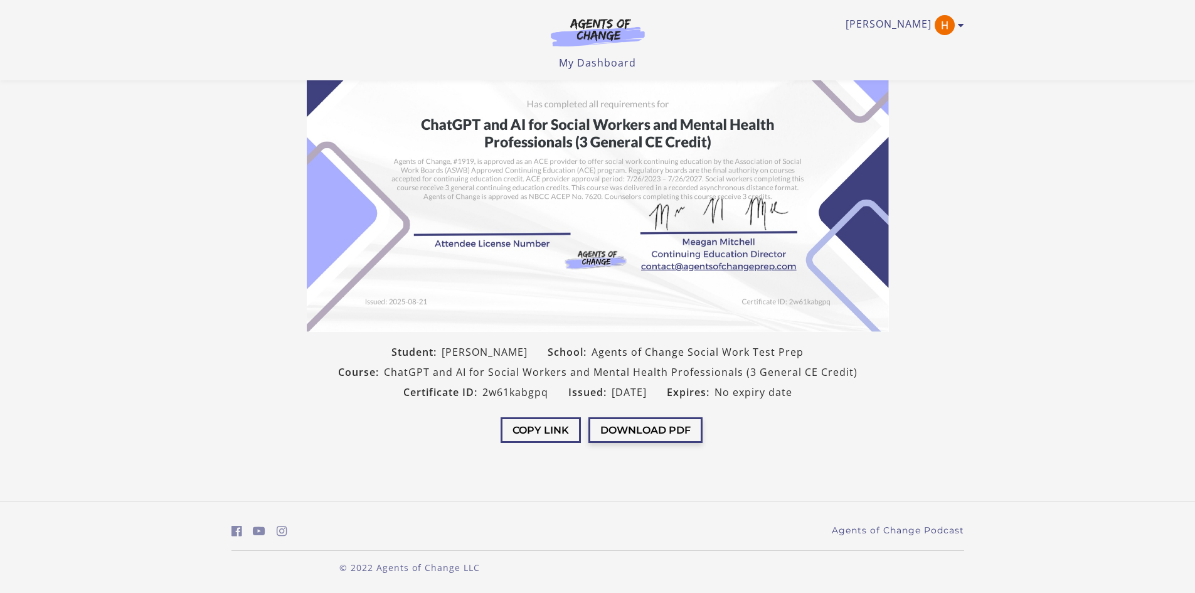
click at [667, 429] on button "Download PDF" at bounding box center [646, 430] width 114 height 26
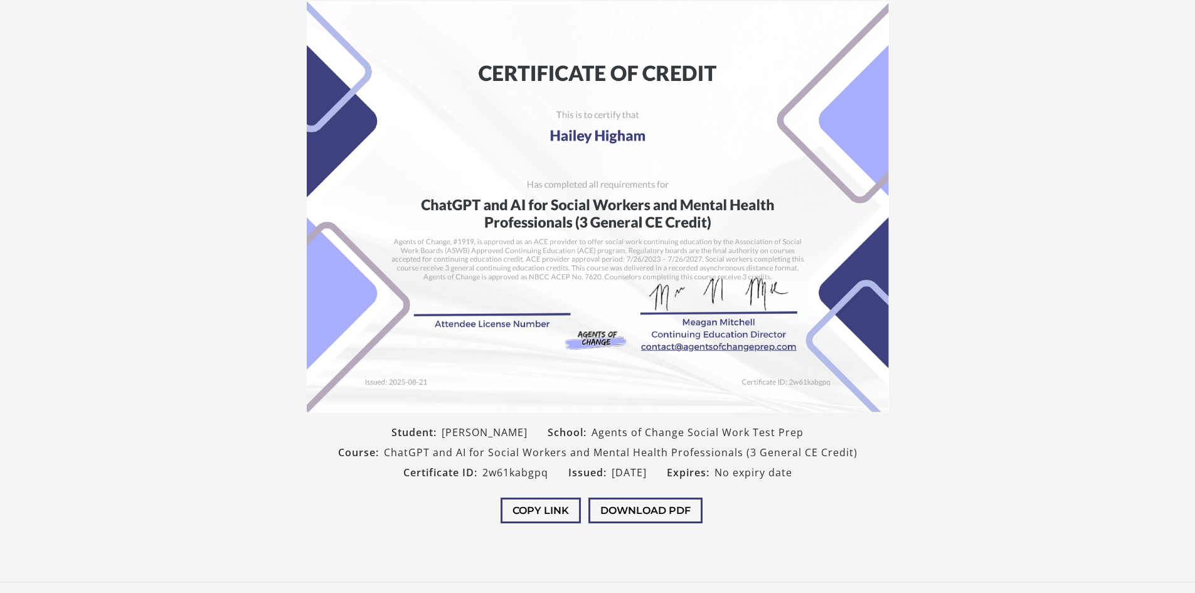
scroll to position [0, 0]
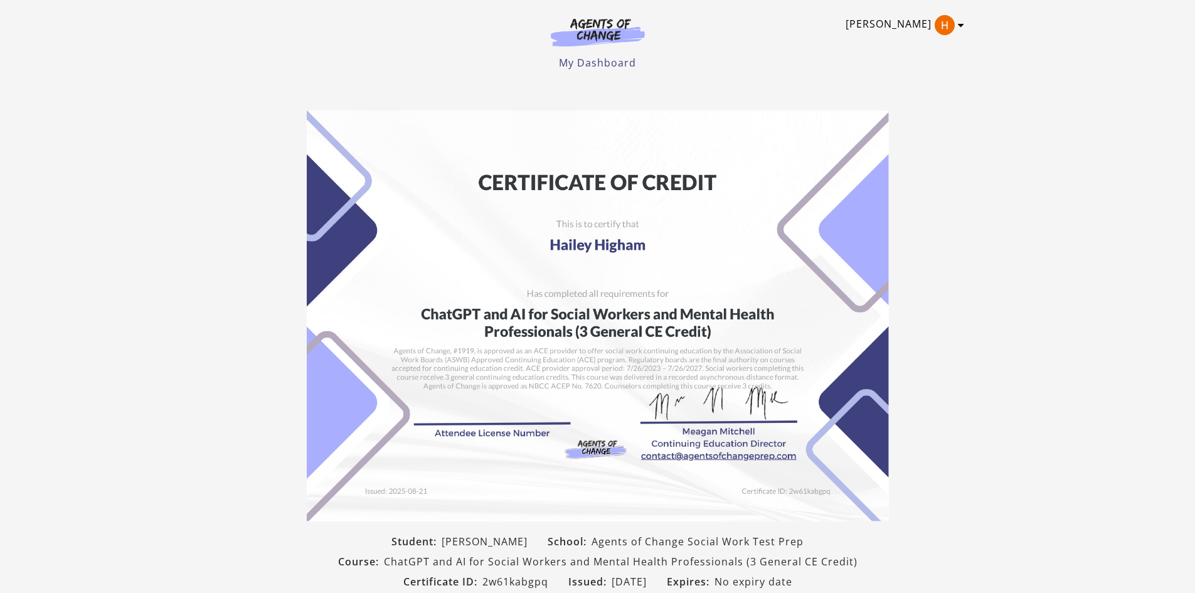
click at [899, 28] on link "Hailey H" at bounding box center [902, 25] width 112 height 20
click at [905, 44] on link "My Account" at bounding box center [912, 45] width 110 height 21
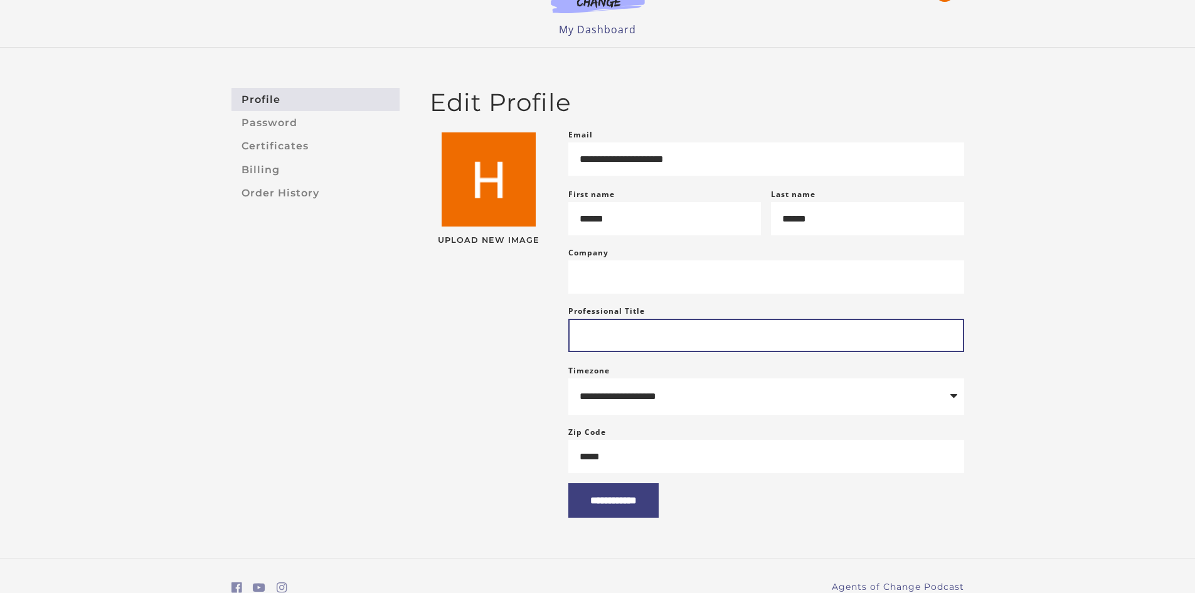
scroll to position [31, 0]
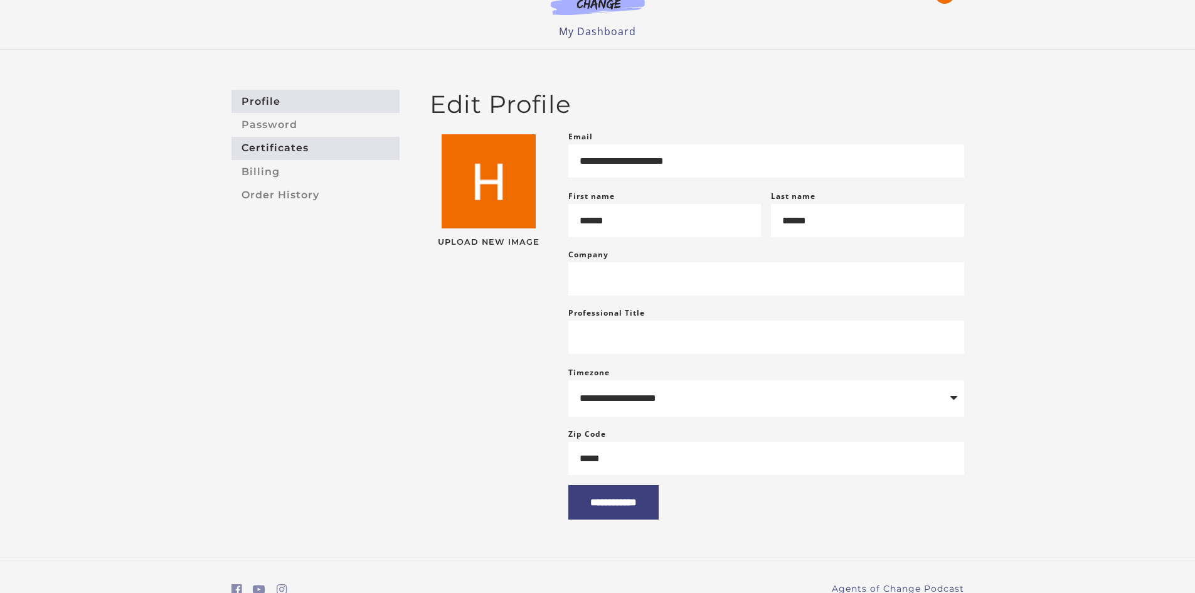
click at [289, 142] on link "Certificates" at bounding box center [316, 148] width 168 height 23
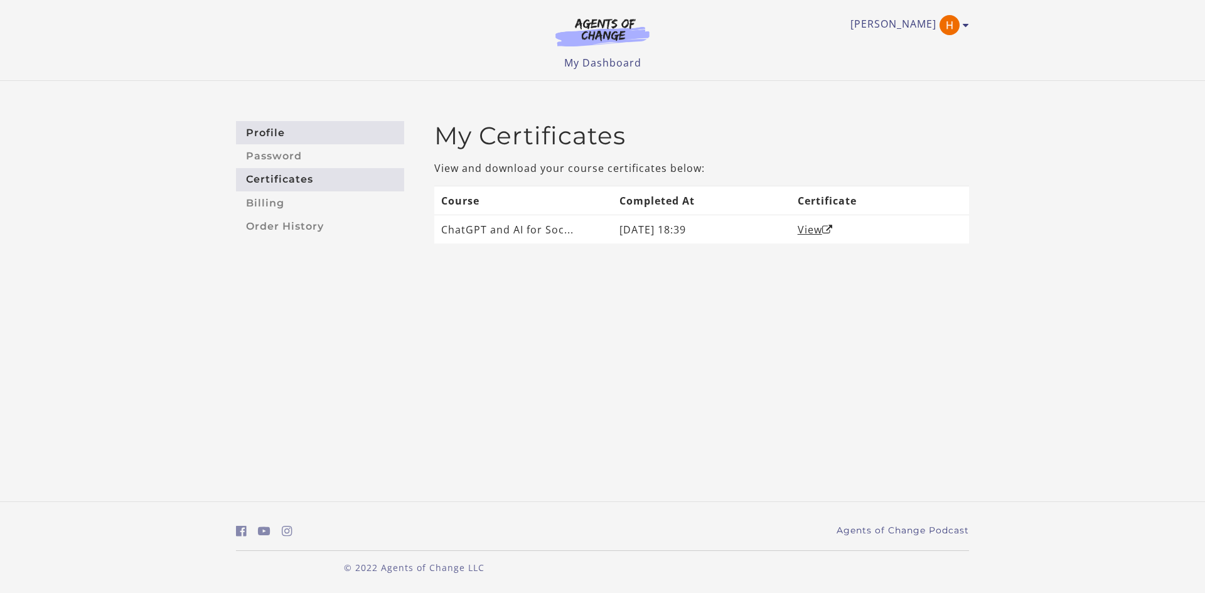
click at [288, 134] on link "Profile" at bounding box center [320, 132] width 168 height 23
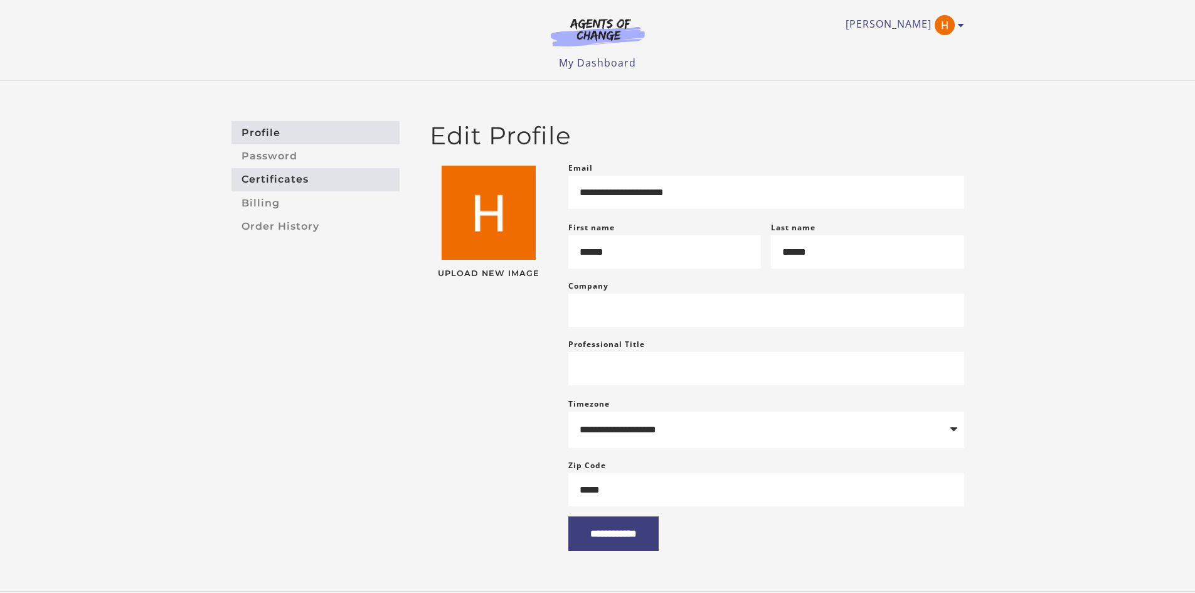
click at [303, 177] on link "Certificates" at bounding box center [316, 179] width 168 height 23
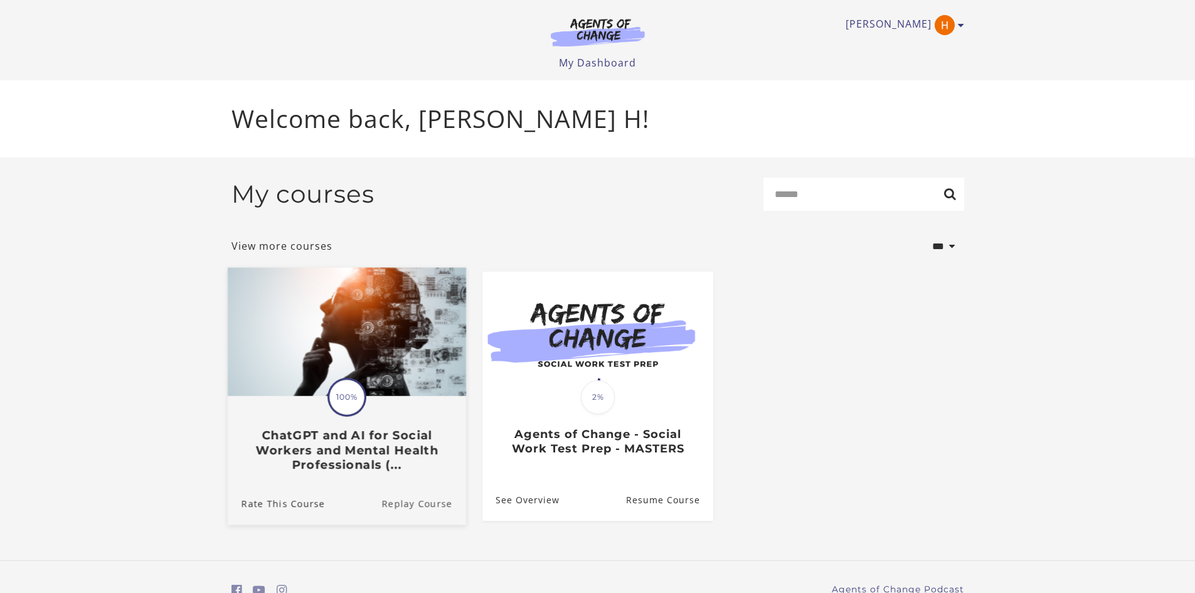
click at [424, 506] on link "Replay Course" at bounding box center [423, 503] width 85 height 42
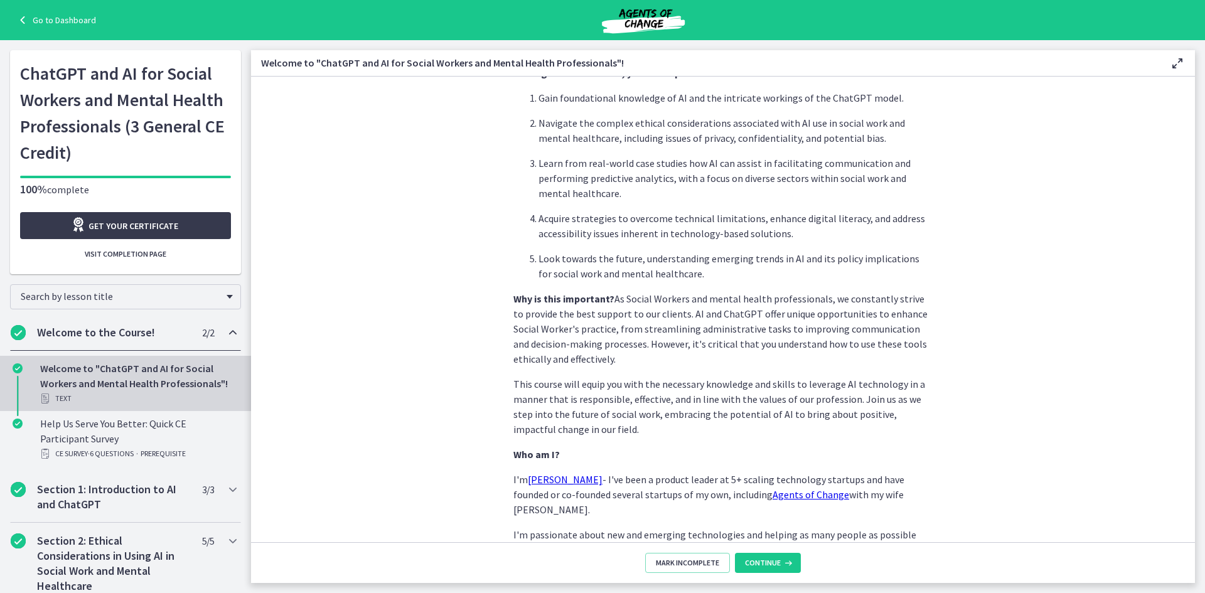
scroll to position [503, 0]
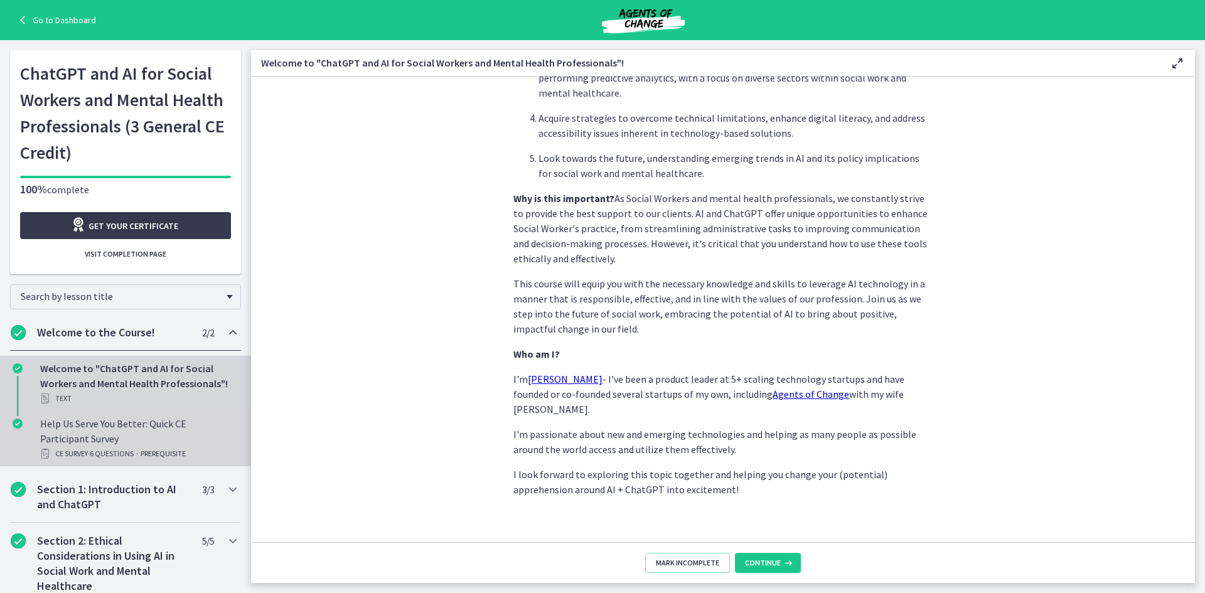
click at [124, 429] on div "Help Us Serve You Better: Quick CE Participant Survey CE Survey · 6 Questions ·…" at bounding box center [138, 438] width 196 height 45
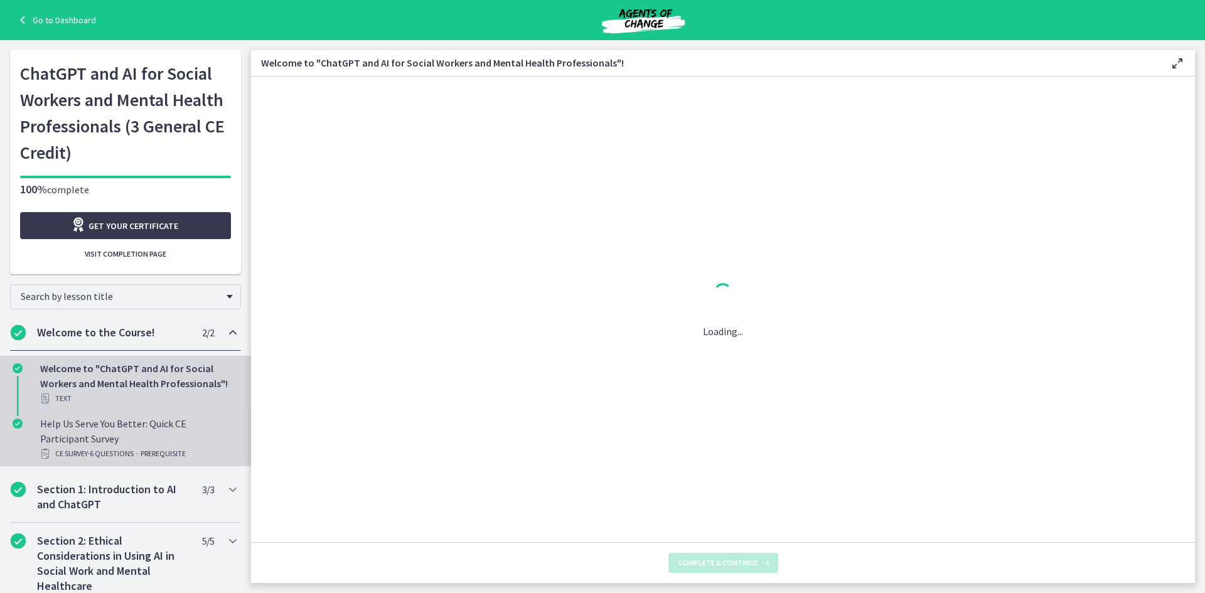
scroll to position [0, 0]
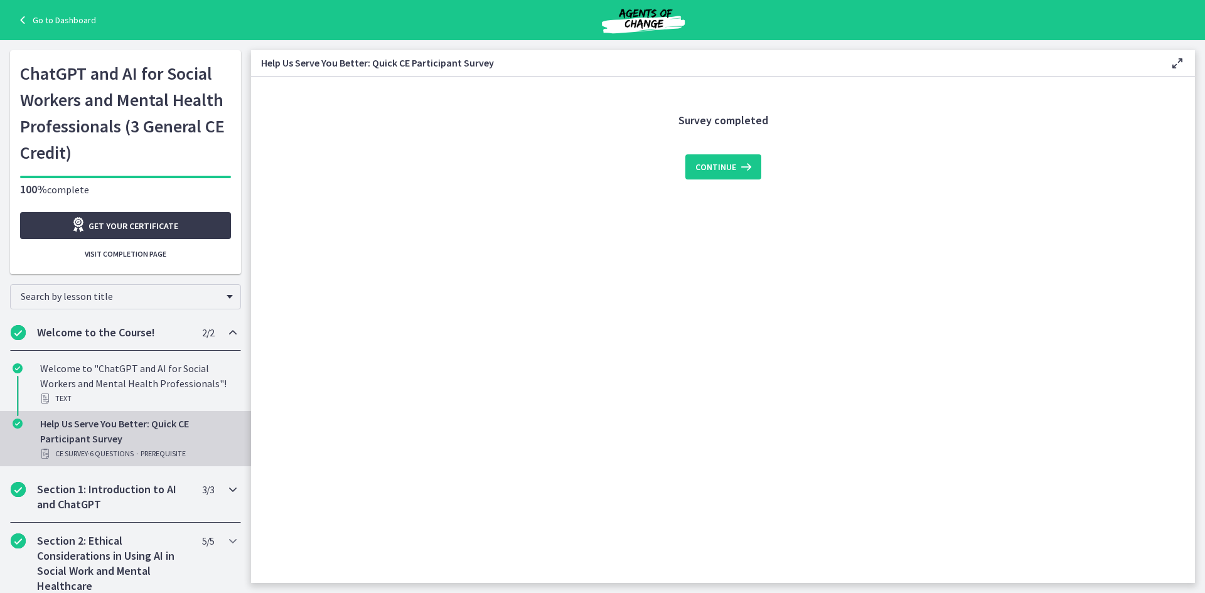
click at [109, 507] on h2 "Section 1: Introduction to AI and ChatGPT" at bounding box center [113, 497] width 153 height 30
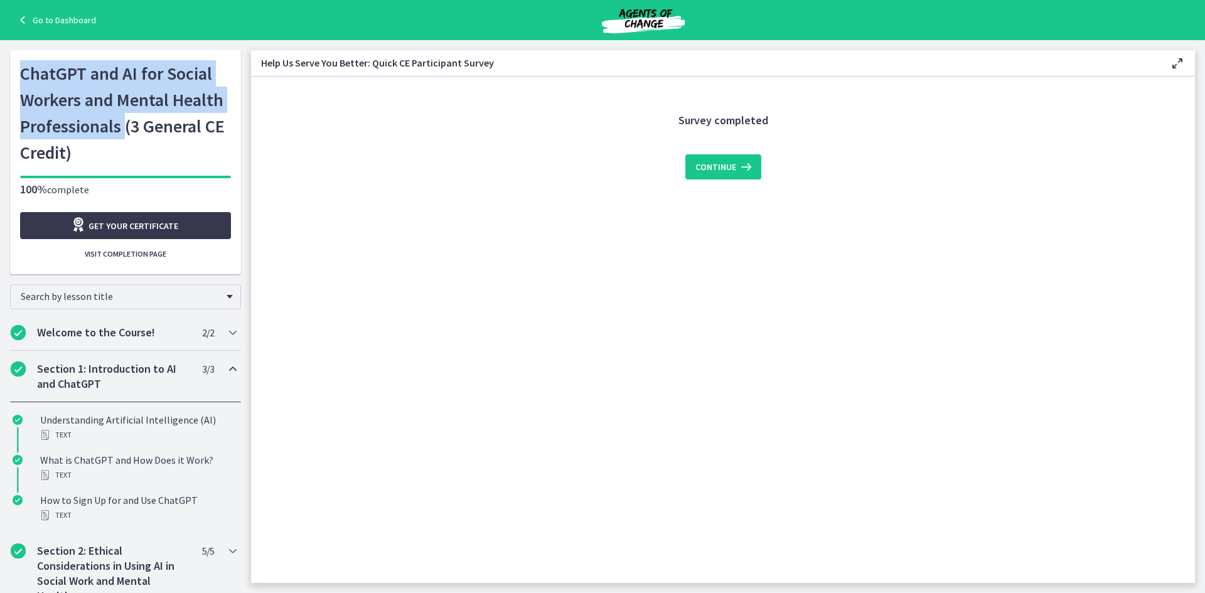
drag, startPoint x: 17, startPoint y: 70, endPoint x: 122, endPoint y: 122, distance: 116.7
click at [122, 122] on h1 "ChatGPT and AI for Social Workers and Mental Health Professionals (3 General CE…" at bounding box center [125, 112] width 211 height 105
copy h1 "ChatGPT and AI for Social Workers and Mental Health Professionals"
